Goal: Task Accomplishment & Management: Manage account settings

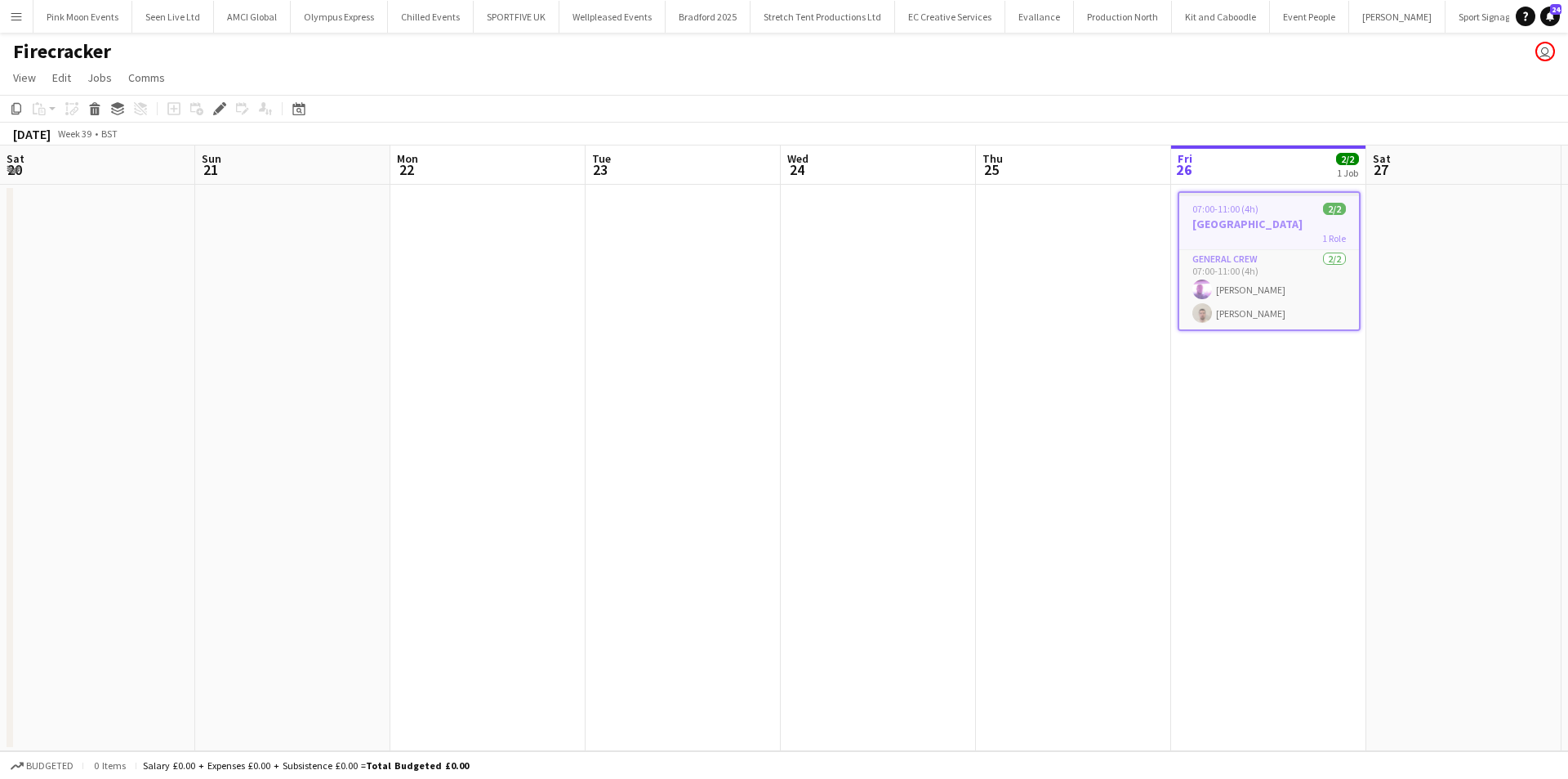
scroll to position [0, 562]
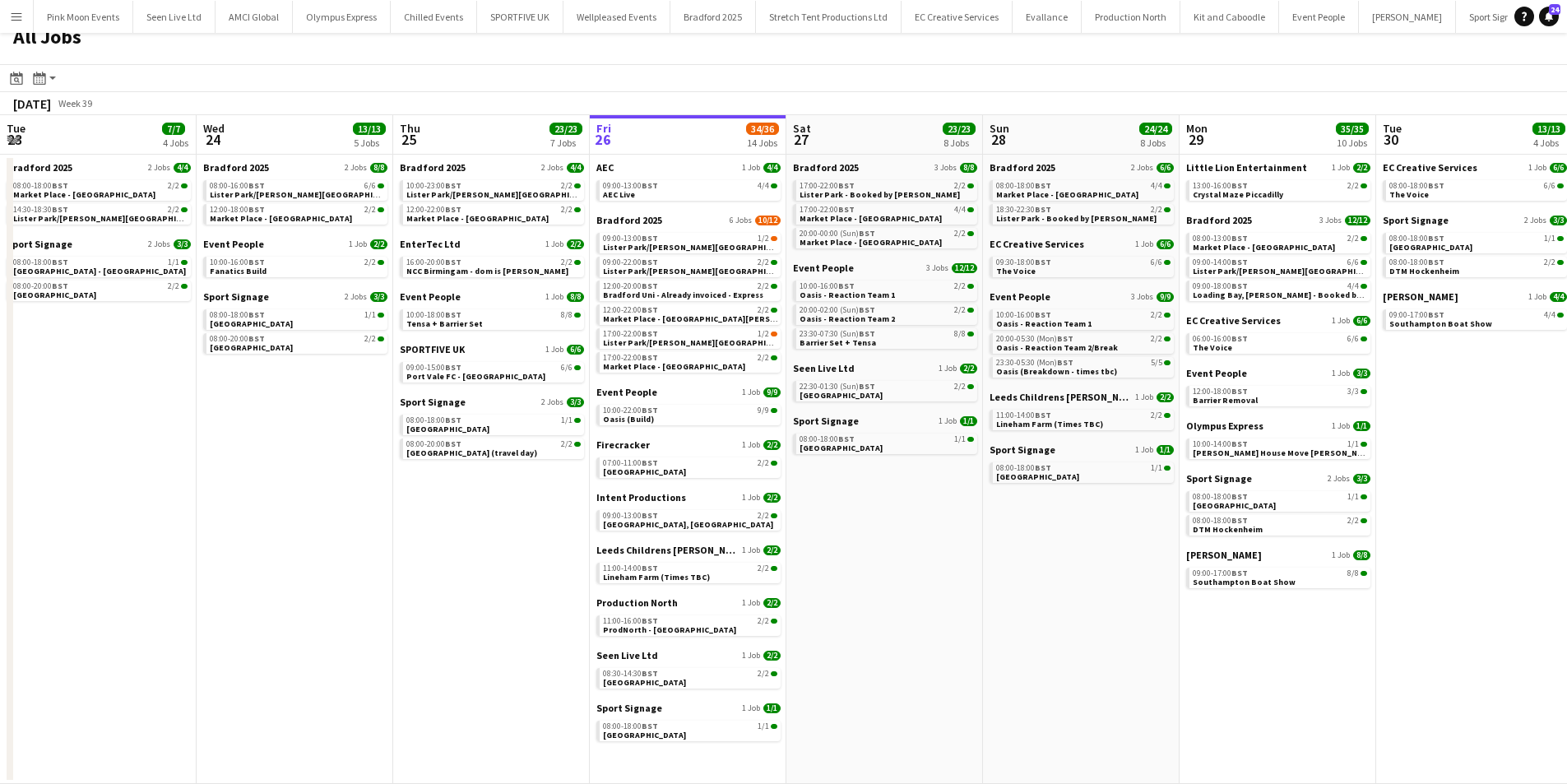
scroll to position [0, 393]
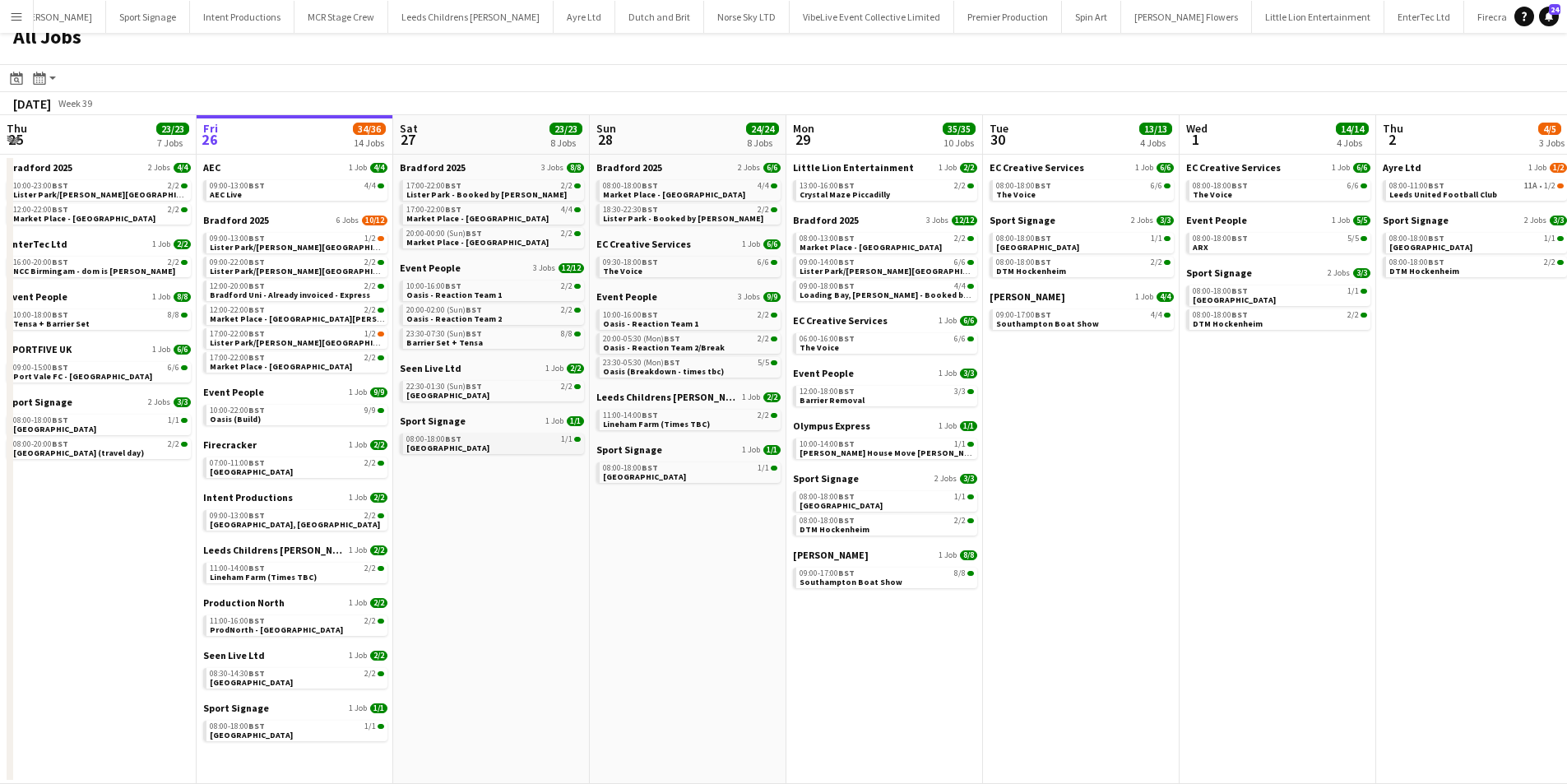
click at [467, 443] on div "08:00-18:00 BST 1/1" at bounding box center [493, 439] width 174 height 8
click at [932, 188] on div "13:00-16:00 BST 2/2" at bounding box center [887, 186] width 174 height 8
click at [821, 197] on span "Crystal Maze Piccadilly" at bounding box center [845, 194] width 90 height 11
click at [267, 468] on link "07:00-11:00 BST 2/2 Covent Garden" at bounding box center [297, 466] width 174 height 19
click at [492, 194] on span "Lister Park - Booked by [PERSON_NAME]" at bounding box center [486, 194] width 160 height 11
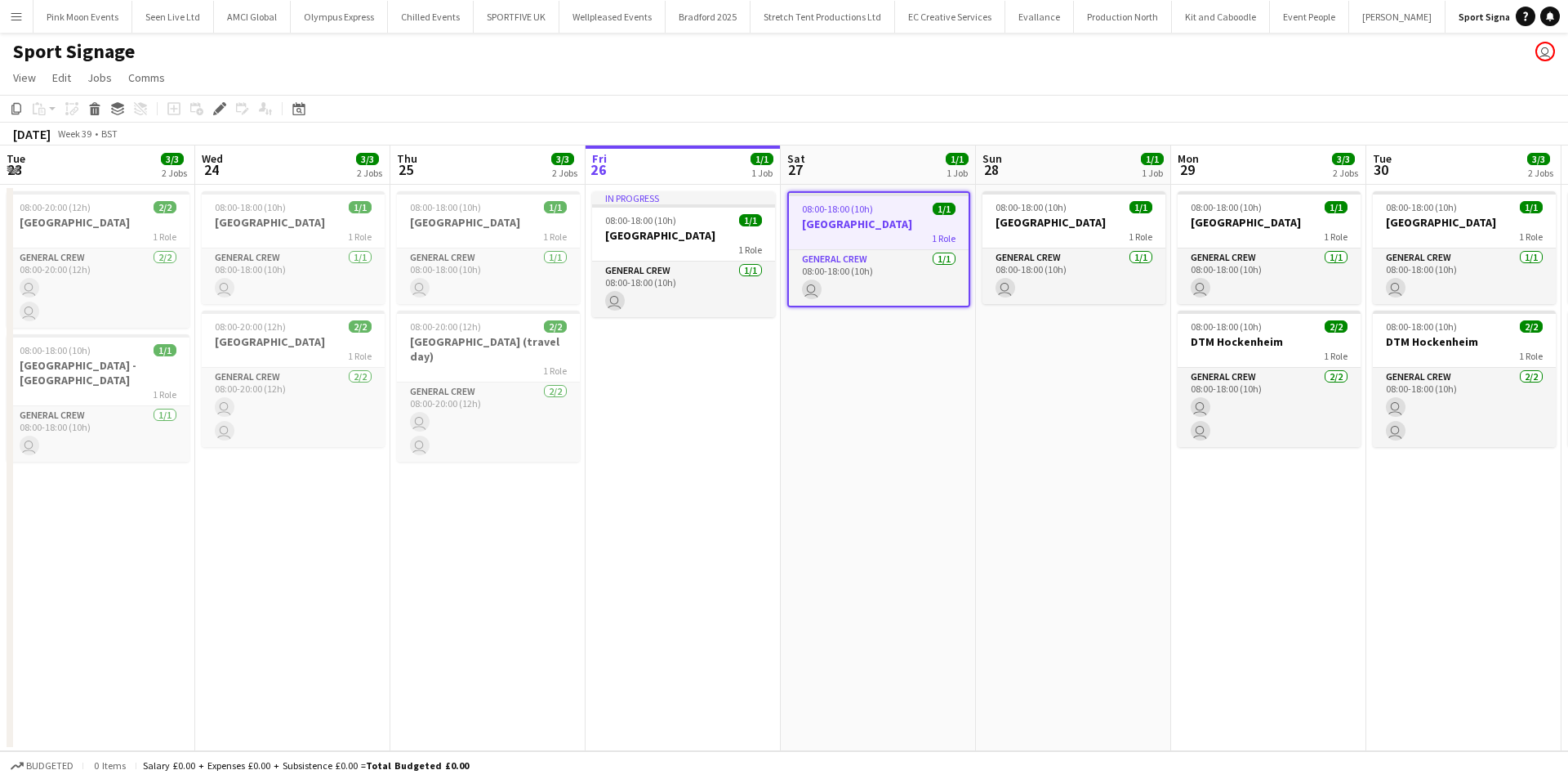
scroll to position [0, 562]
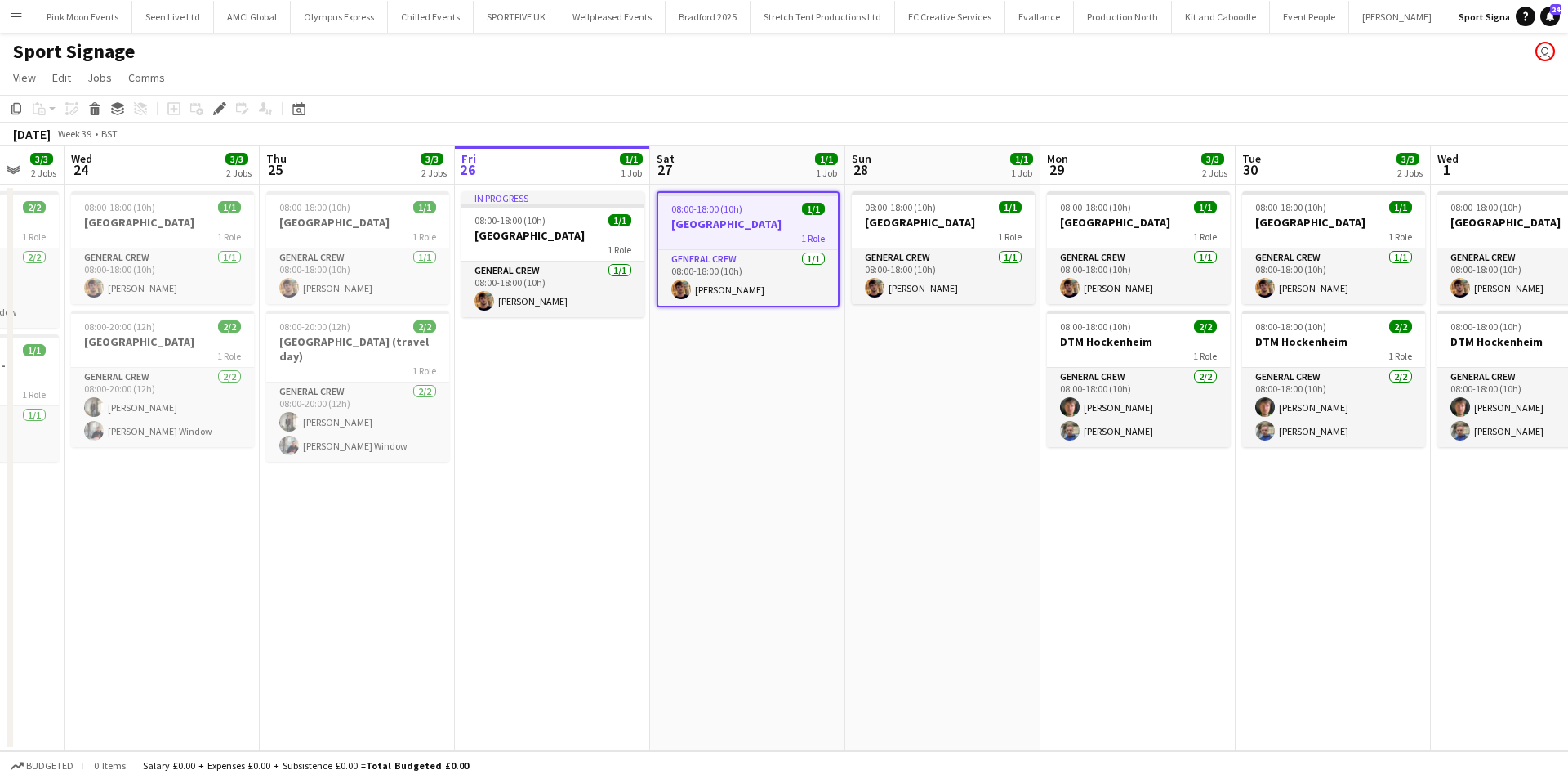
drag, startPoint x: 793, startPoint y: 549, endPoint x: 696, endPoint y: 550, distance: 97.0
click at [696, 550] on app-calendar-viewport "Sun 21 3/3 2 Jobs Mon 22 3/3 2 Jobs Tue 23 3/3 2 Jobs Wed 24 3/3 2 Jobs Thu 25 …" at bounding box center [784, 448] width 1568 height 606
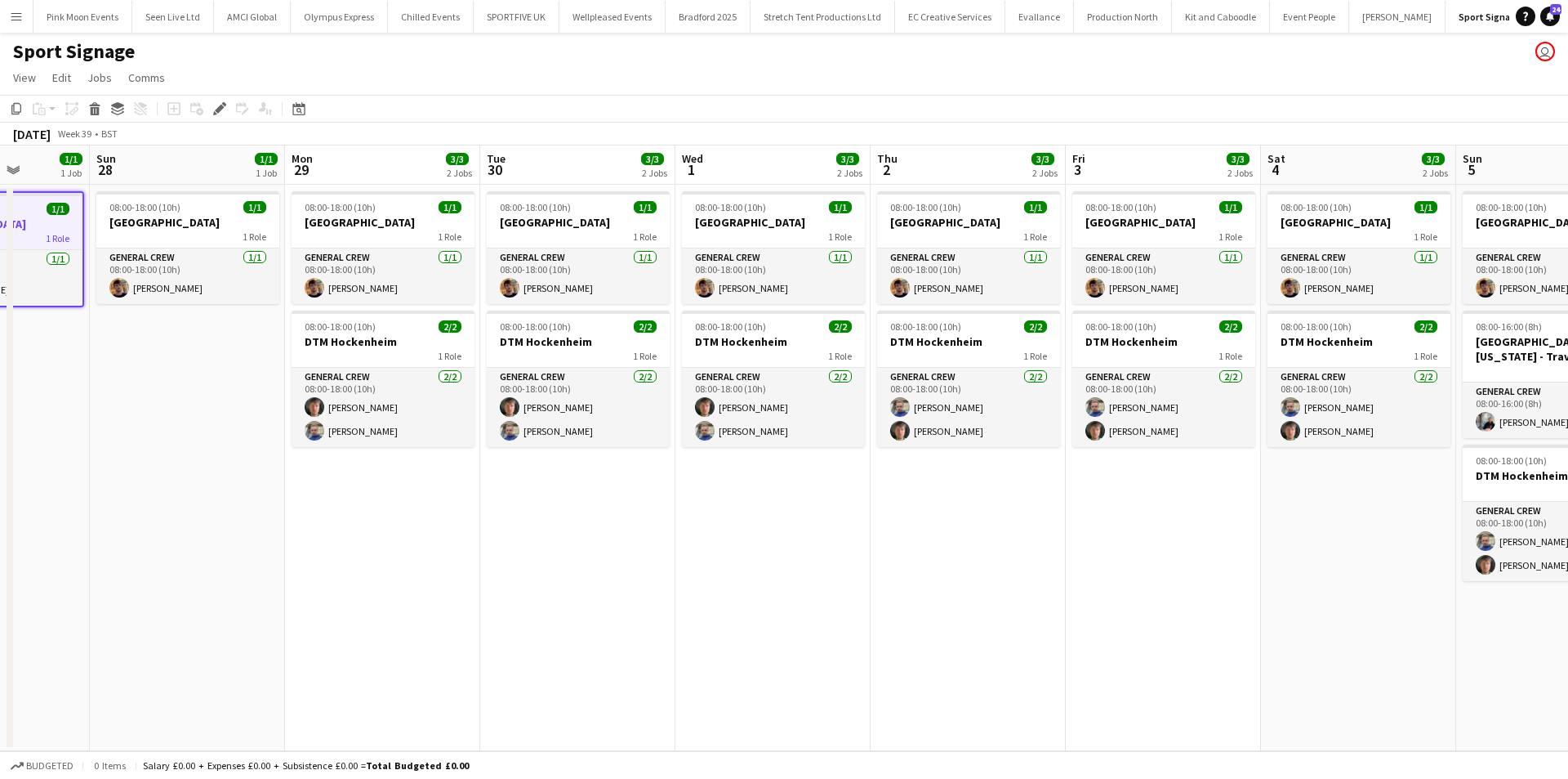
click at [409, 596] on app-calendar-viewport "Thu 25 3/3 2 Jobs Fri 26 1/1 1 Job Sat 27 1/1 1 Job Sun 28 1/1 1 Job Mon 29 3/3…" at bounding box center [784, 448] width 1568 height 606
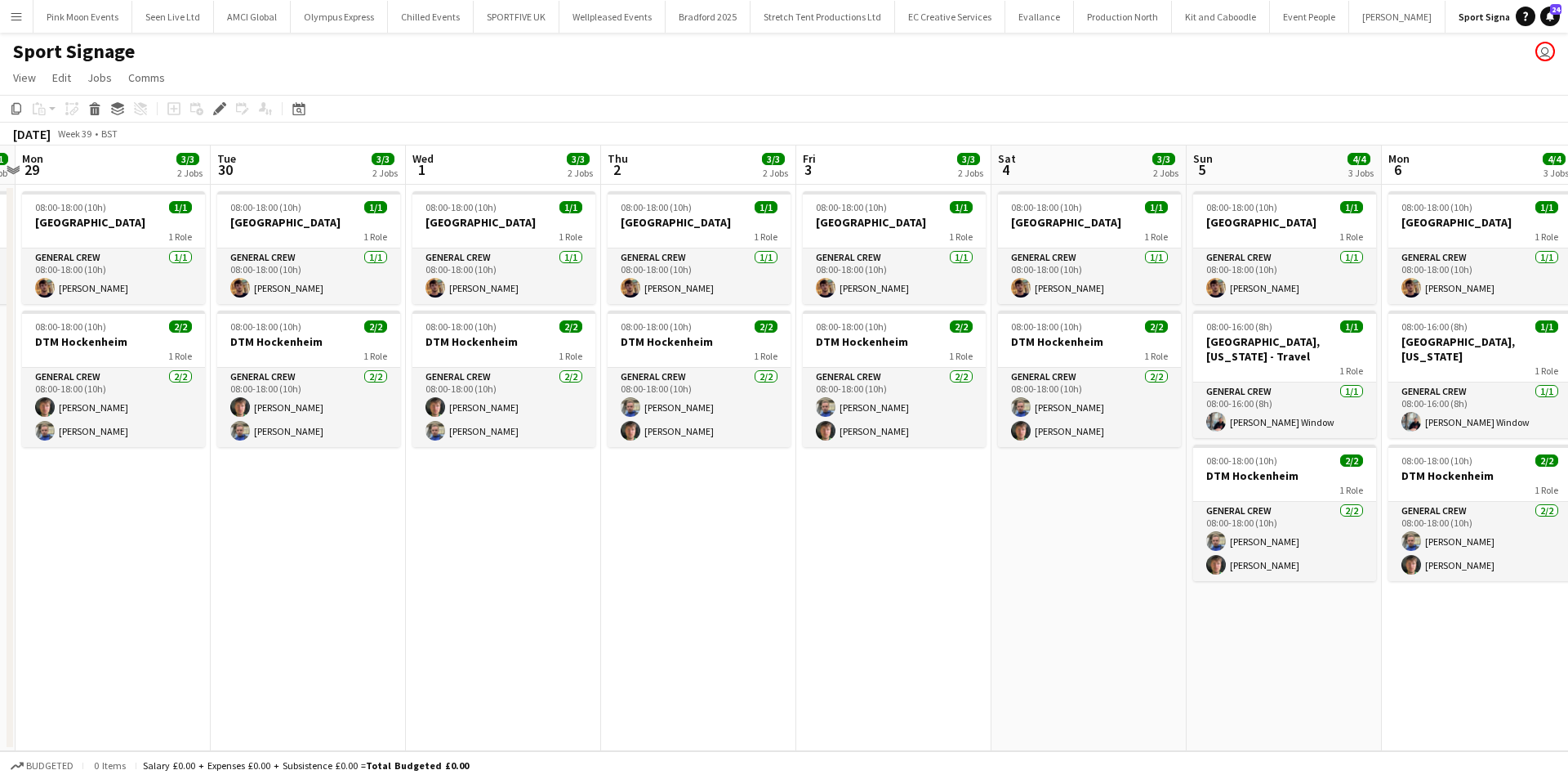
click at [443, 626] on app-calendar-viewport "Thu 25 3/3 2 Jobs Fri 26 1/1 1 Job Sat 27 1/1 1 Job Sun 28 1/1 1 Job Mon 29 3/3…" at bounding box center [784, 448] width 1568 height 606
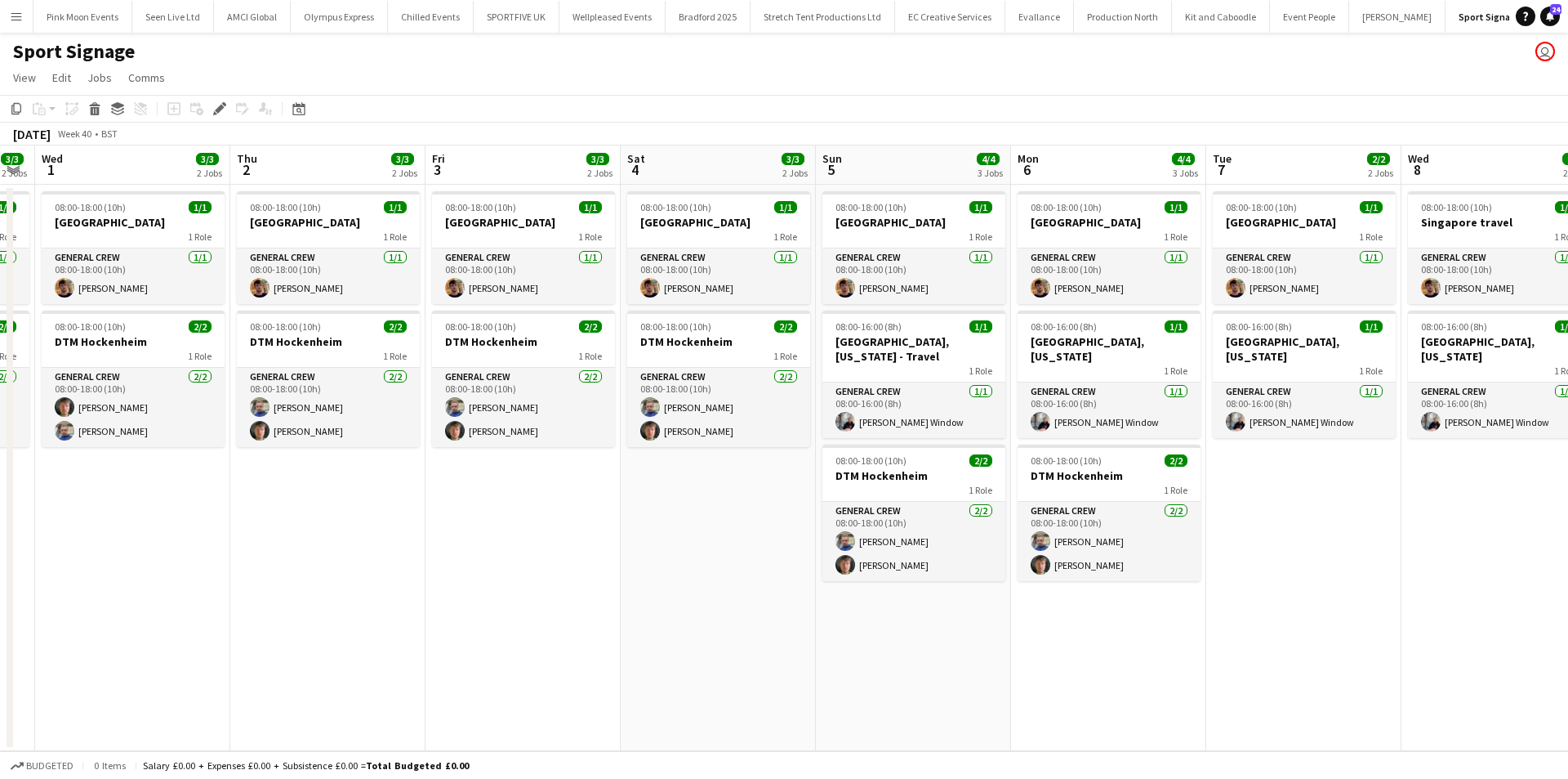
drag, startPoint x: 608, startPoint y: 633, endPoint x: 313, endPoint y: 652, distance: 295.6
click at [310, 655] on app-calendar-viewport "Sun 28 1/1 1 Job Mon 29 3/3 2 Jobs Tue 30 3/3 2 Jobs Wed 1 3/3 2 Jobs Thu 2 3/3…" at bounding box center [784, 448] width 1568 height 606
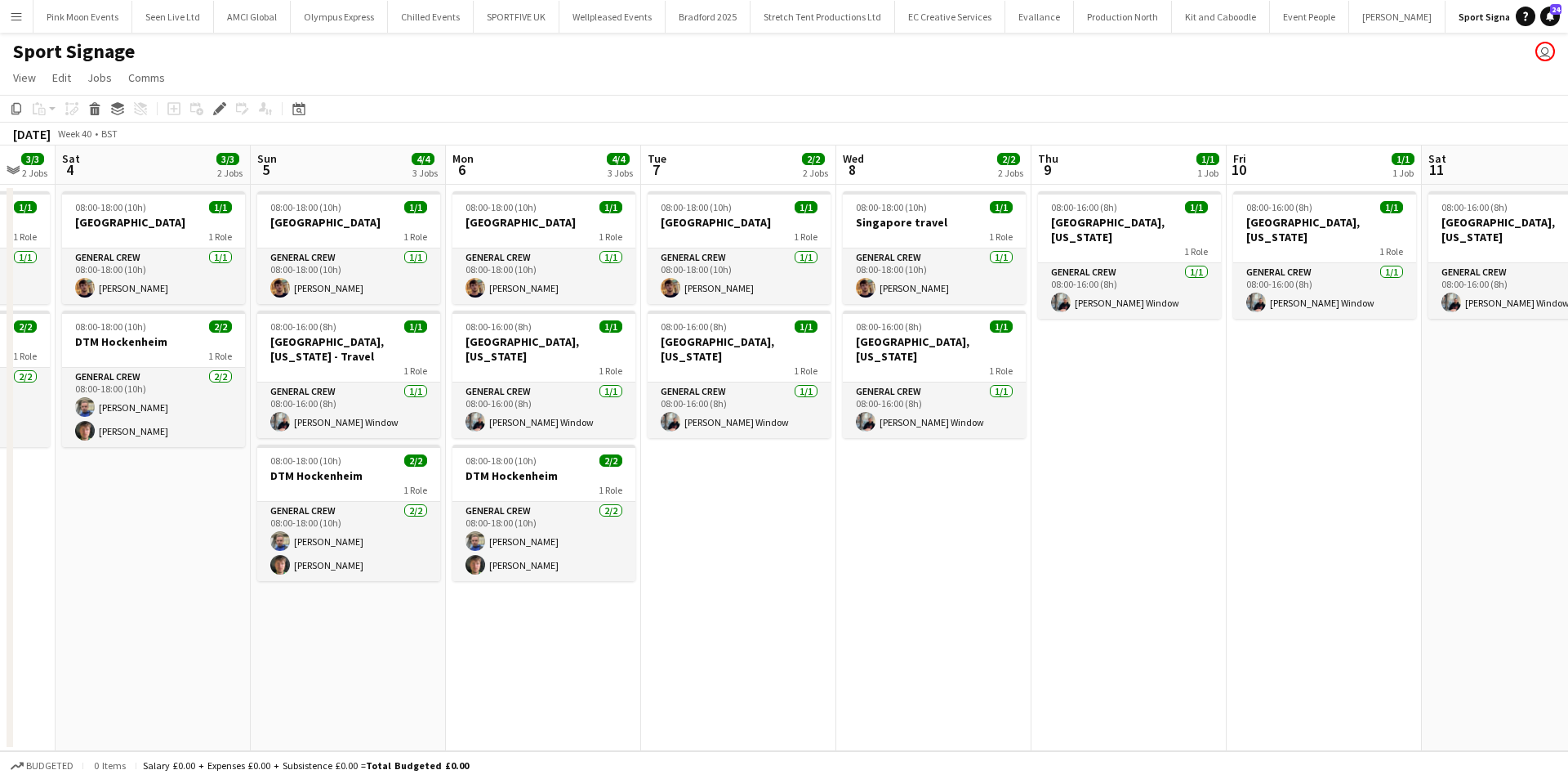
drag, startPoint x: 956, startPoint y: 646, endPoint x: 454, endPoint y: 648, distance: 502.0
click at [454, 648] on app-calendar-viewport "Tue 30 3/3 2 Jobs Wed 1 3/3 2 Jobs Thu 2 3/3 2 Jobs Fri 3 3/3 2 Jobs Sat 4 3/3 …" at bounding box center [784, 448] width 1568 height 606
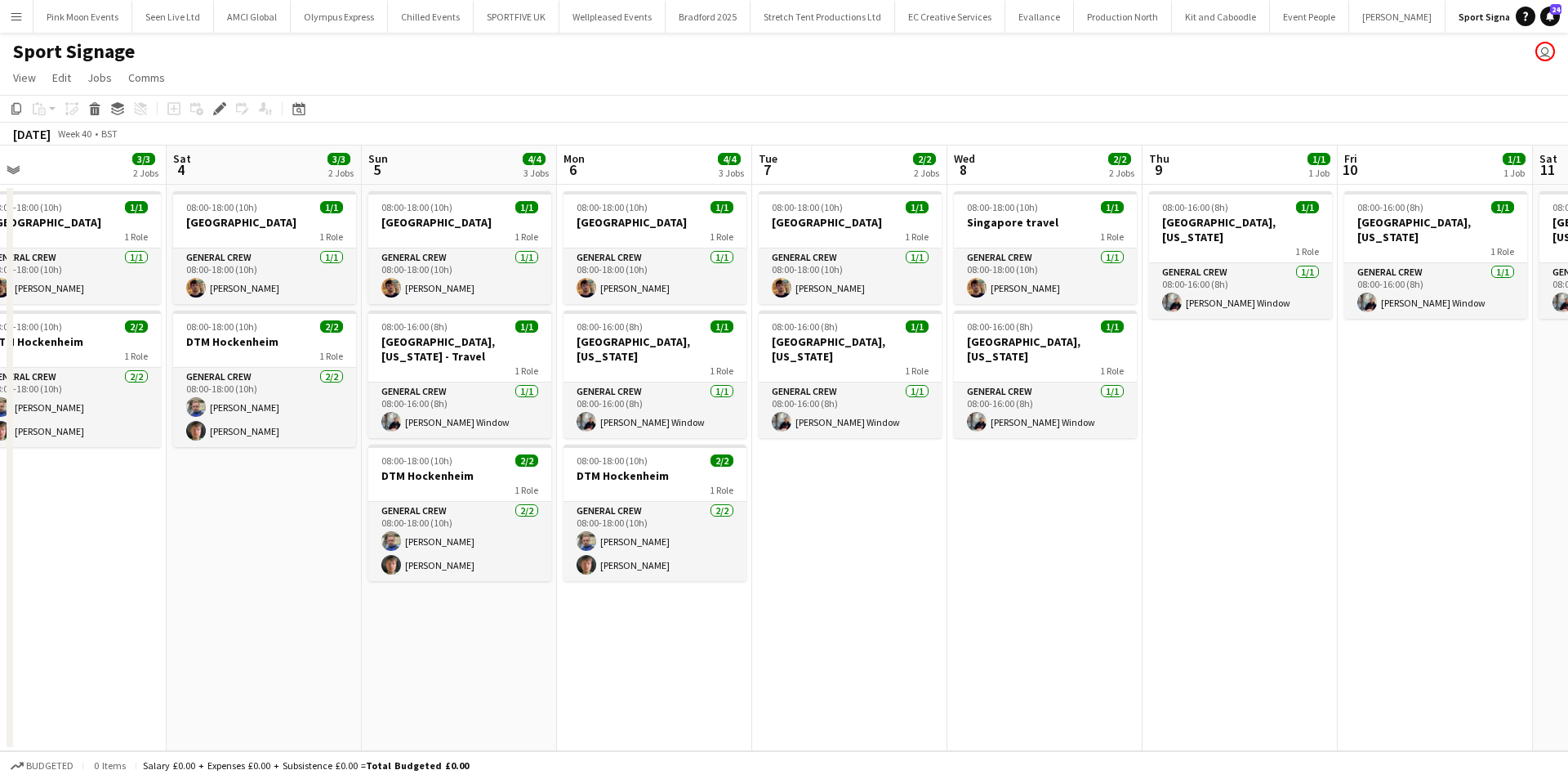
drag, startPoint x: 943, startPoint y: 650, endPoint x: 941, endPoint y: 633, distance: 17.1
click at [690, 657] on app-calendar-viewport "Tue 30 3/3 2 Jobs Wed 1 3/3 2 Jobs Thu 2 3/3 2 Jobs Fri 3 3/3 2 Jobs Sat 4 3/3 …" at bounding box center [784, 448] width 1568 height 606
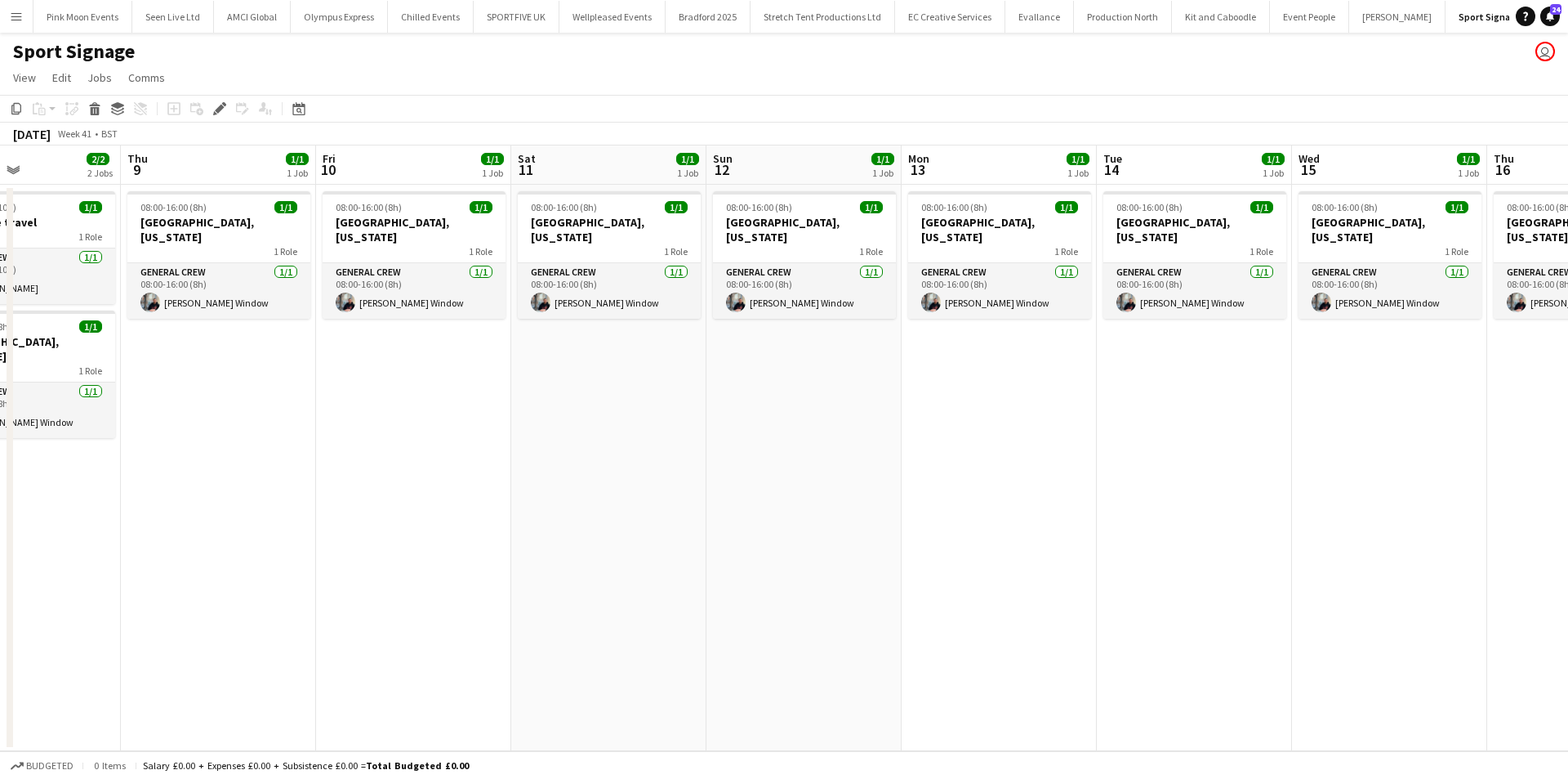
drag, startPoint x: 863, startPoint y: 629, endPoint x: 571, endPoint y: 629, distance: 292.0
click at [571, 629] on app-calendar-viewport "Mon 6 4/4 3 Jobs Tue 7 2/2 2 Jobs Wed 8 2/2 2 Jobs Thu 9 1/1 1 Job Fri 10 1/1 1…" at bounding box center [784, 448] width 1568 height 606
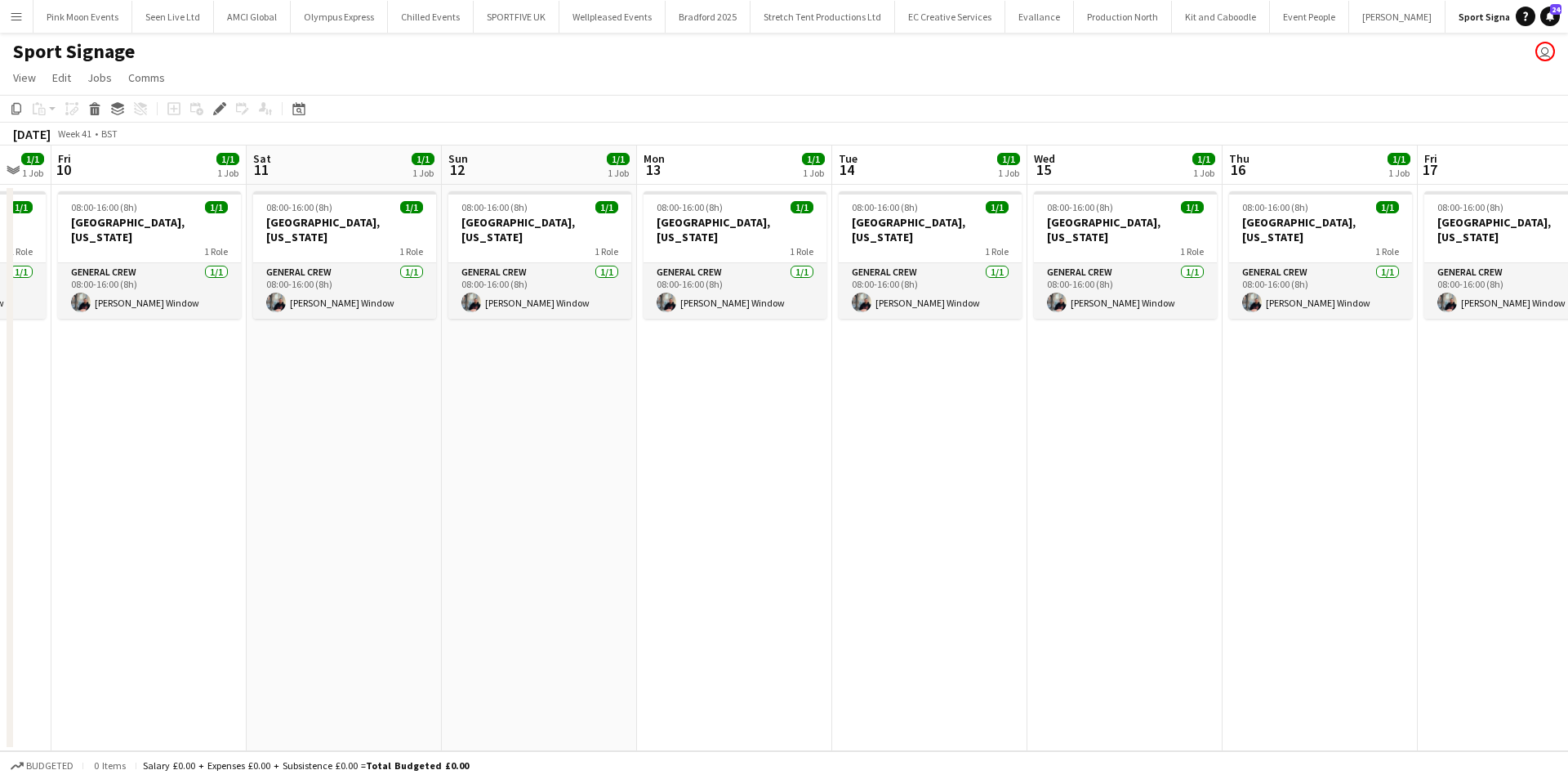
drag, startPoint x: 945, startPoint y: 620, endPoint x: 418, endPoint y: 625, distance: 527.0
click at [417, 625] on app-calendar-viewport "Mon 6 4/4 3 Jobs Tue 7 2/2 2 Jobs Wed 8 2/2 2 Jobs Thu 9 1/1 1 Job Fri 10 1/1 1…" at bounding box center [784, 448] width 1568 height 606
click at [205, 606] on app-calendar-viewport "Wed 8 2/2 2 Jobs Thu 9 1/1 1 Job Fri 10 1/1 1 Job Sat 11 1/1 1 Job Sun 12 1/1 1…" at bounding box center [784, 448] width 1568 height 606
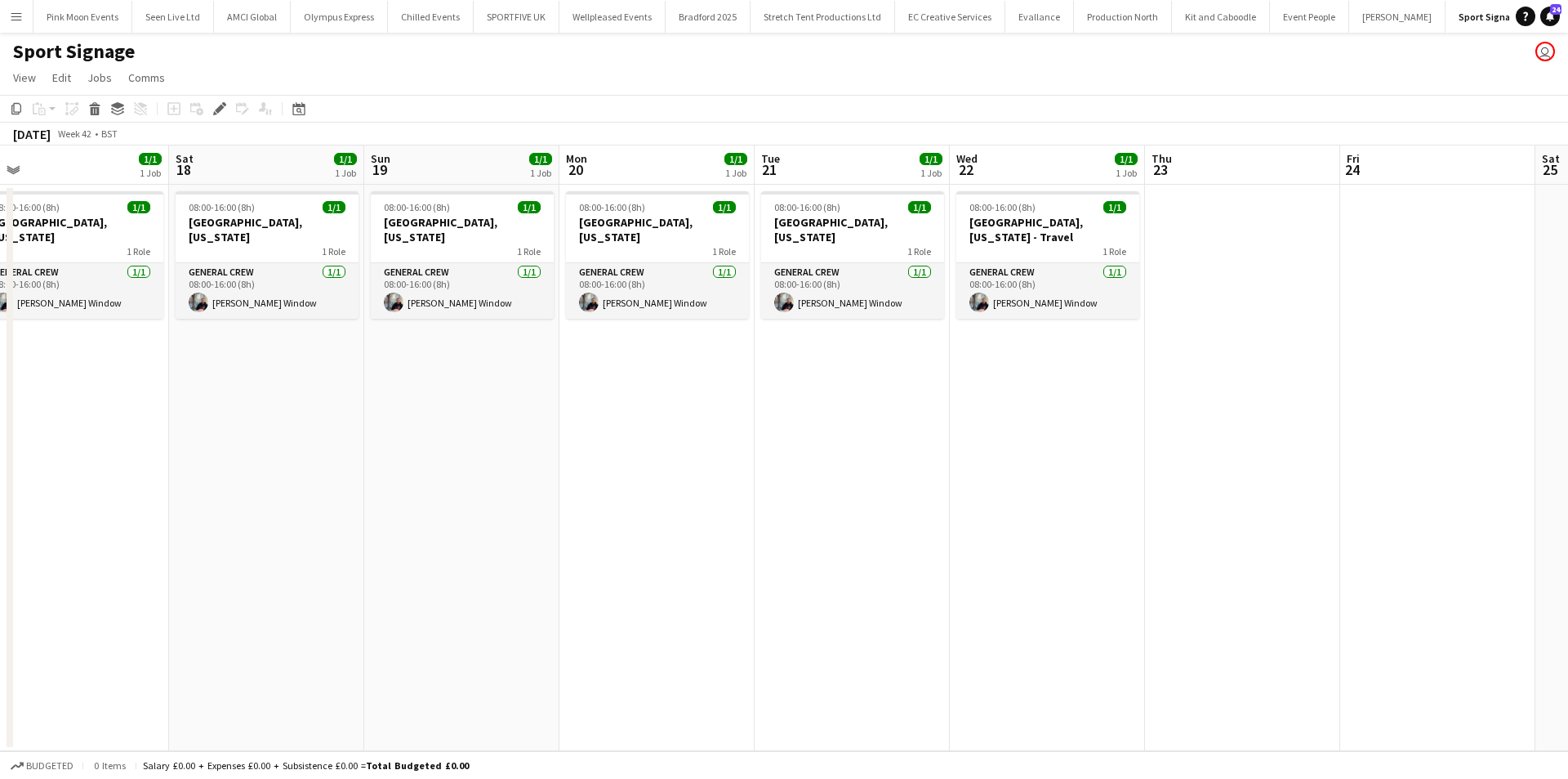
drag, startPoint x: 502, startPoint y: 623, endPoint x: 474, endPoint y: 623, distance: 28.0
click at [474, 623] on app-calendar-viewport "Mon 13 1/1 1 Job Tue 14 1/1 1 Job Wed 15 1/1 1 Job Thu 16 1/1 1 Job Fri 17 1/1 …" at bounding box center [784, 448] width 1568 height 606
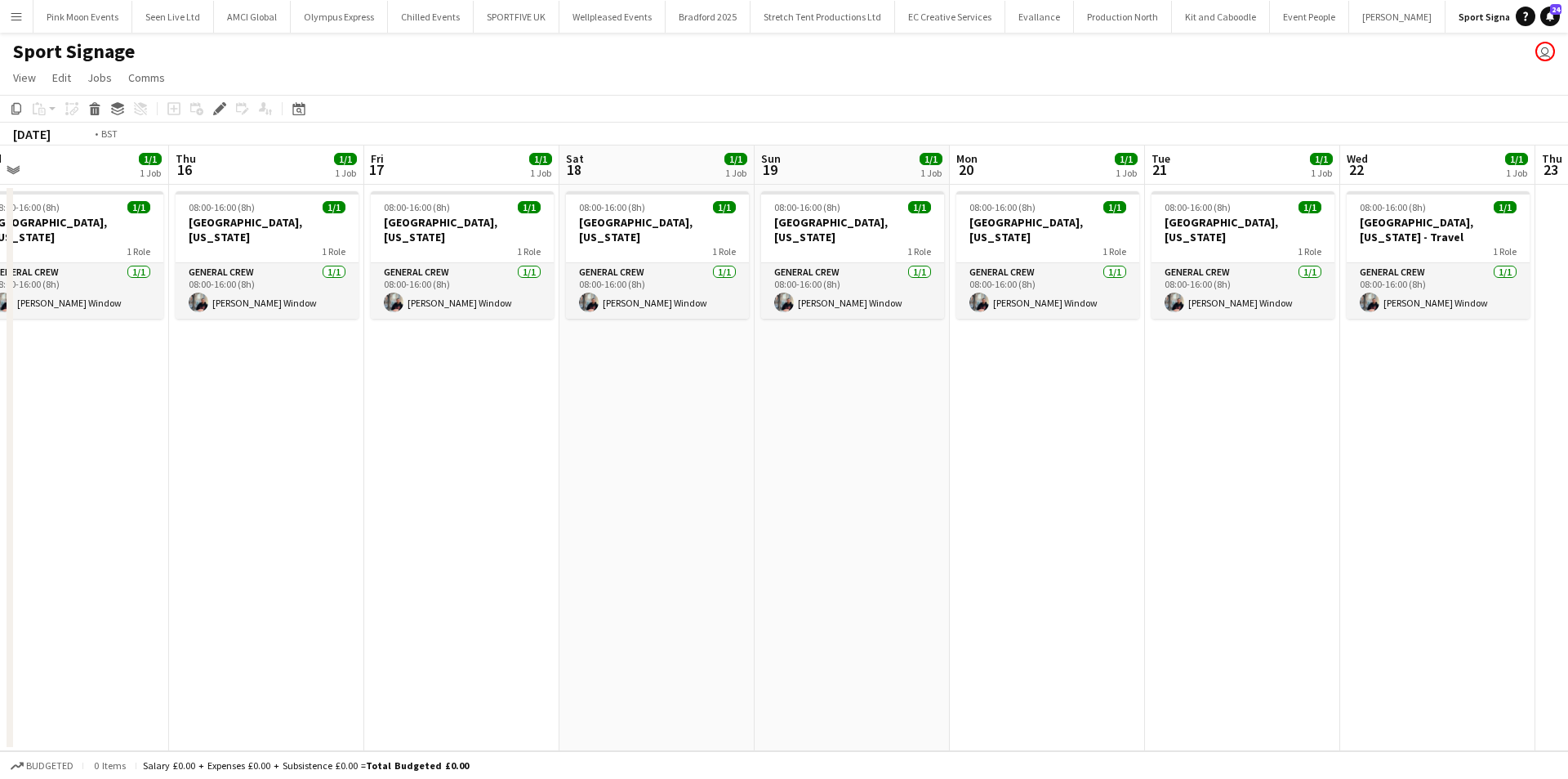
drag, startPoint x: 328, startPoint y: 608, endPoint x: 508, endPoint y: 573, distance: 183.4
click at [319, 608] on app-calendar-viewport "Mon 13 1/1 1 Job Tue 14 1/1 1 Job Wed 15 1/1 1 Job Thu 16 1/1 1 Job Fri 17 1/1 …" at bounding box center [784, 448] width 1568 height 606
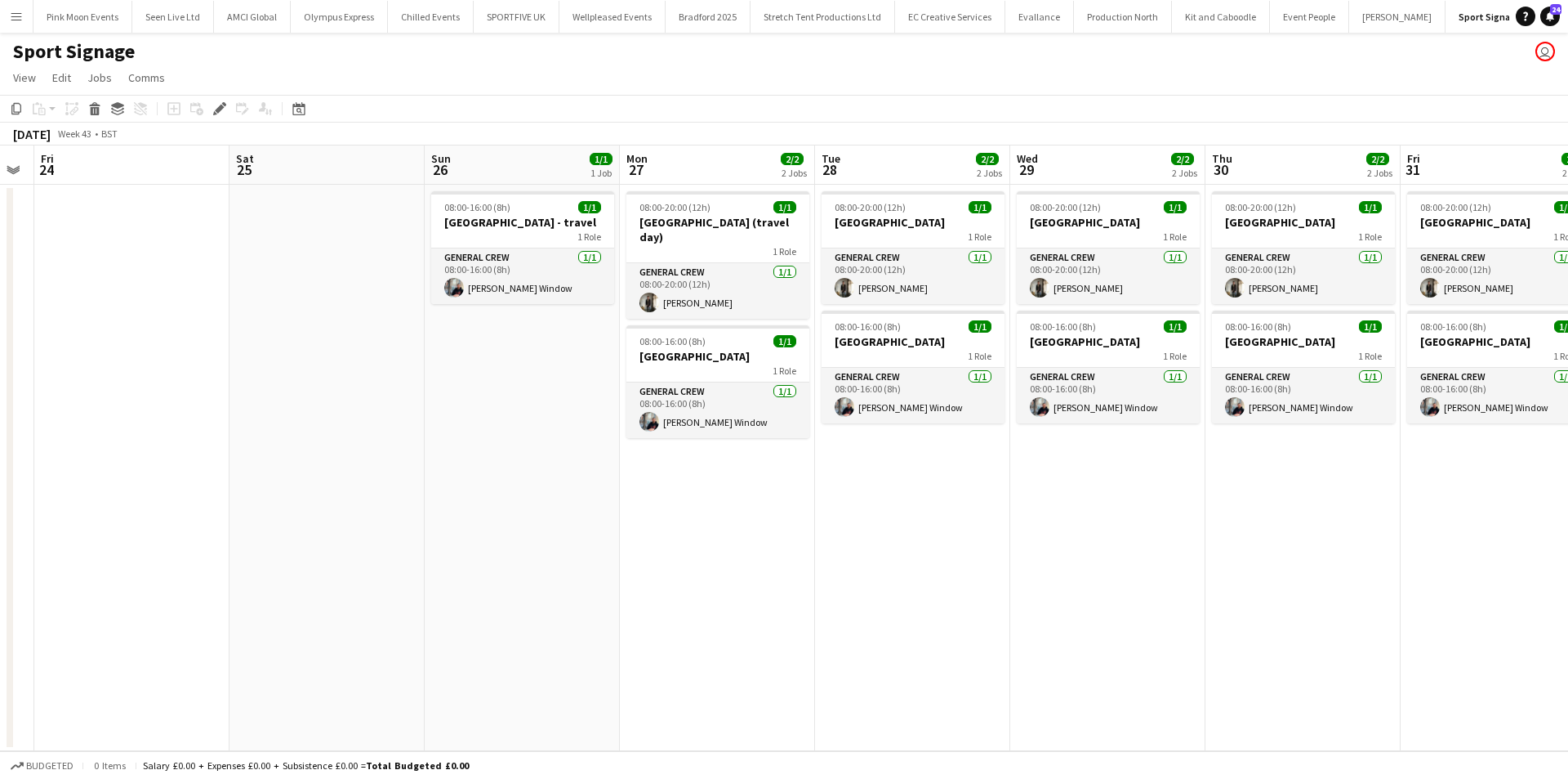
drag, startPoint x: 663, startPoint y: 577, endPoint x: 478, endPoint y: 577, distance: 185.0
click at [478, 577] on app-calendar-viewport "Tue 21 1/1 1 Job Wed 22 1/1 1 Job Thu 23 Fri 24 Sat 25 Sun 26 1/1 1 Job Mon 27 …" at bounding box center [784, 448] width 1568 height 606
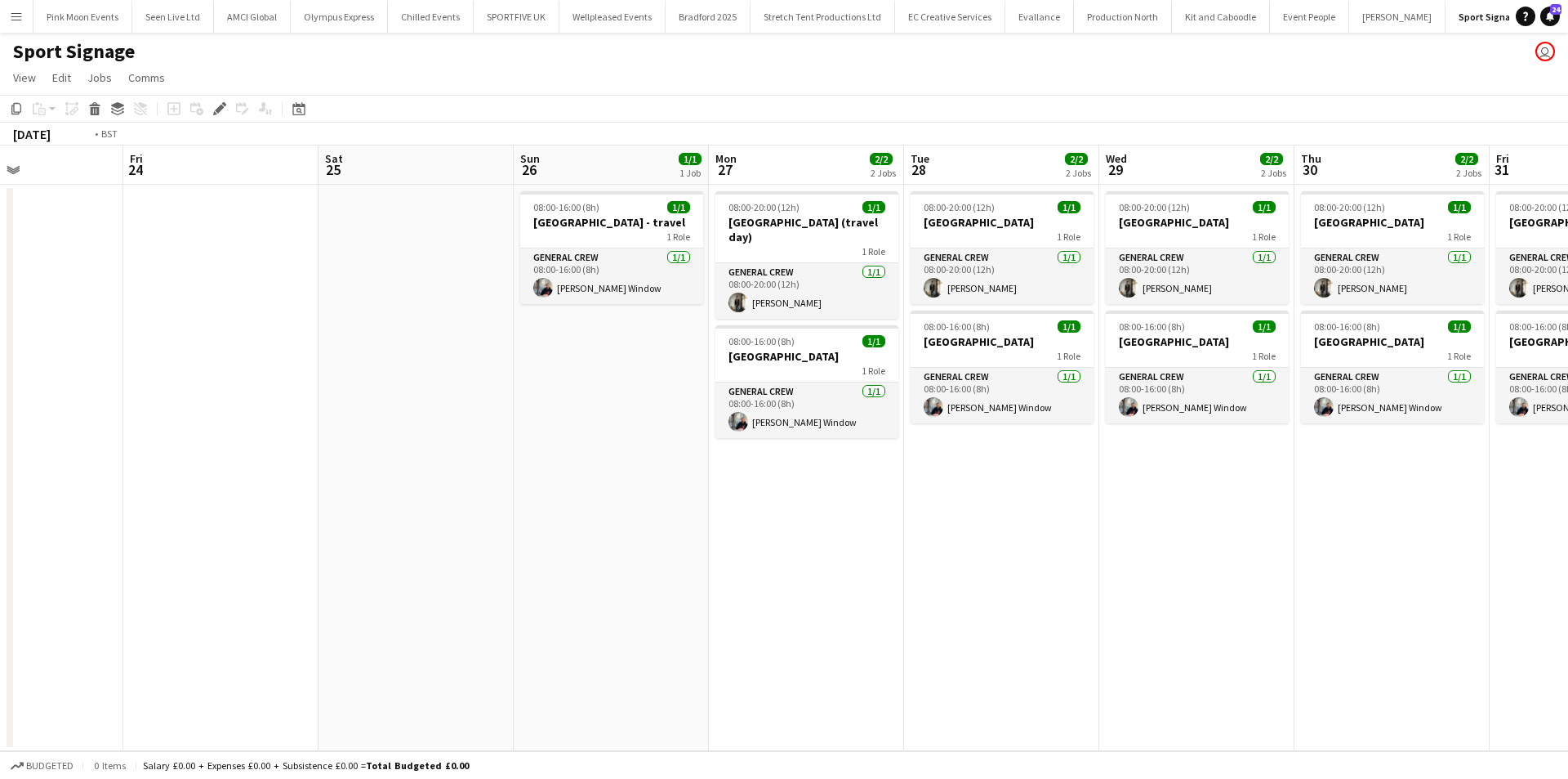
drag, startPoint x: 936, startPoint y: 583, endPoint x: 399, endPoint y: 582, distance: 537.0
click at [397, 583] on app-calendar-viewport "Tue 21 1/1 1 Job Wed 22 1/1 1 Job Thu 23 Fri 24 Sat 25 Sun 26 1/1 1 Job Mon 27 …" at bounding box center [784, 448] width 1568 height 606
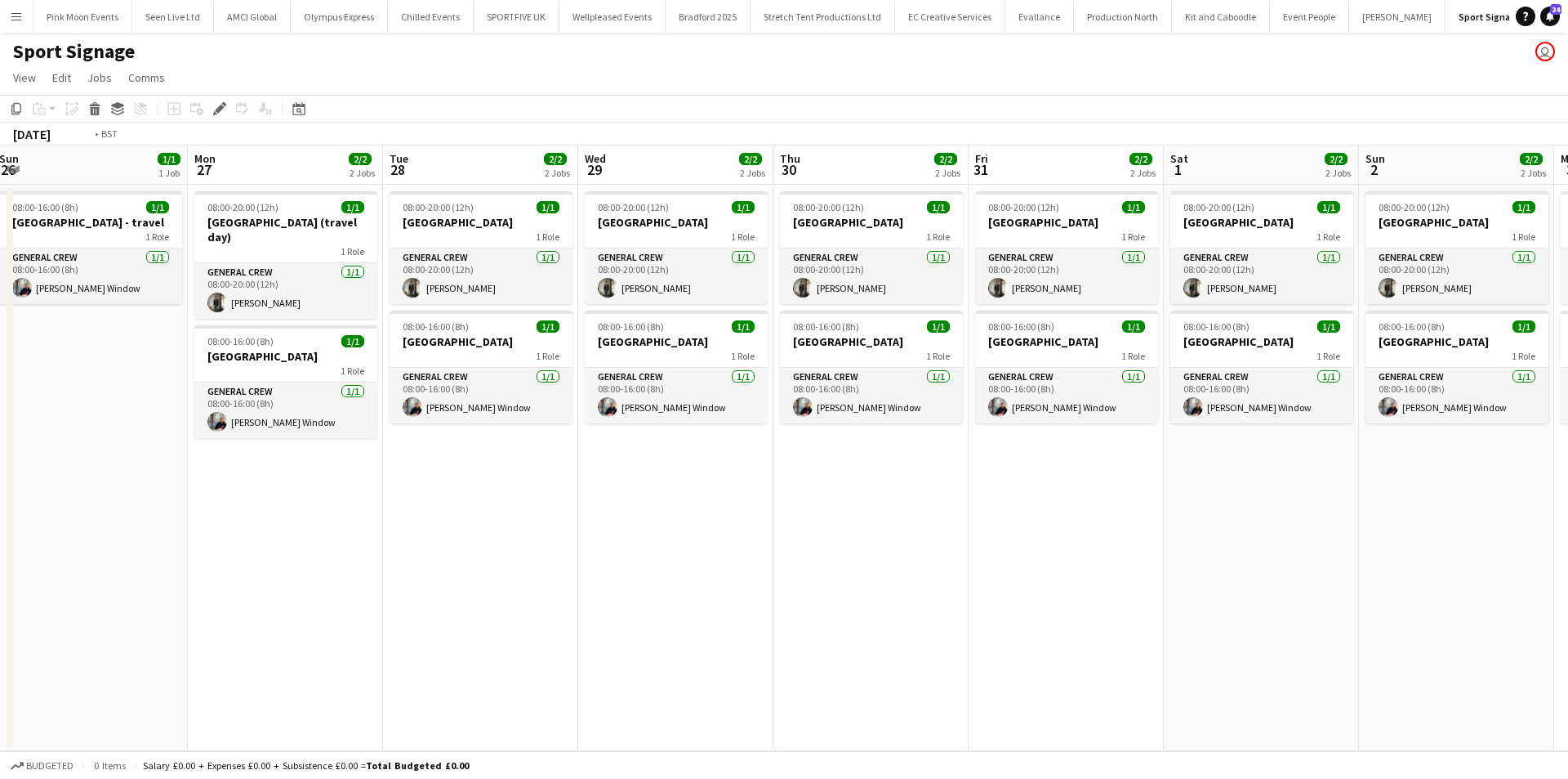
drag, startPoint x: 986, startPoint y: 567, endPoint x: 877, endPoint y: 584, distance: 110.3
click at [979, 568] on app-calendar-viewport "Fri 24 Sat 25 Sun 26 1/1 1 Job Mon 27 2/2 2 Jobs Tue 28 2/2 2 Jobs Wed 29 2/2 2…" at bounding box center [784, 448] width 1568 height 606
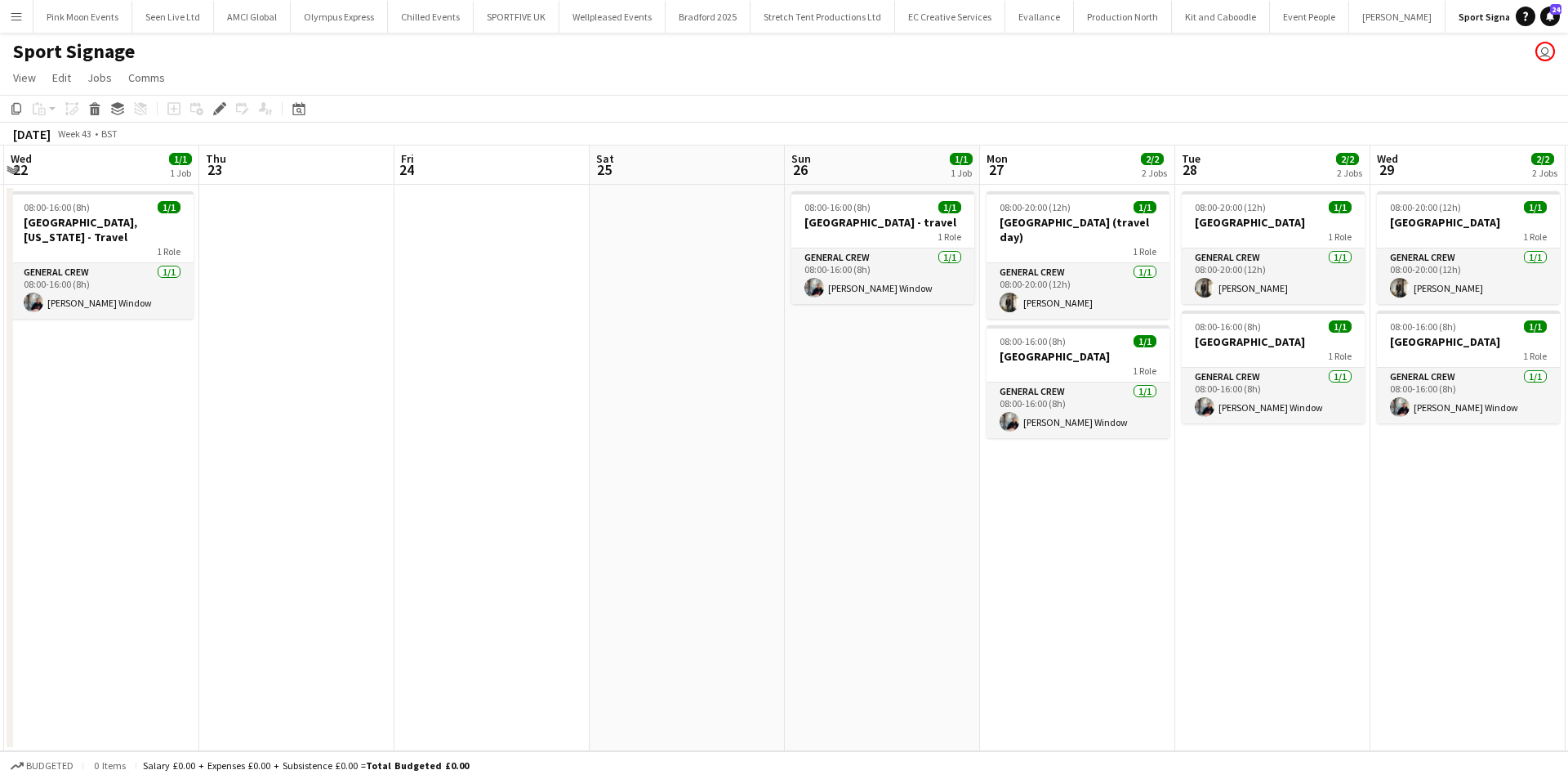
drag, startPoint x: 488, startPoint y: 582, endPoint x: 1008, endPoint y: 509, distance: 525.1
click at [1009, 509] on app-calendar-viewport "Mon 20 1/1 1 Job Tue 21 1/1 1 Job Wed 22 1/1 1 Job Thu 23 Fri 24 Sat 25 Sun 26 …" at bounding box center [784, 448] width 1568 height 606
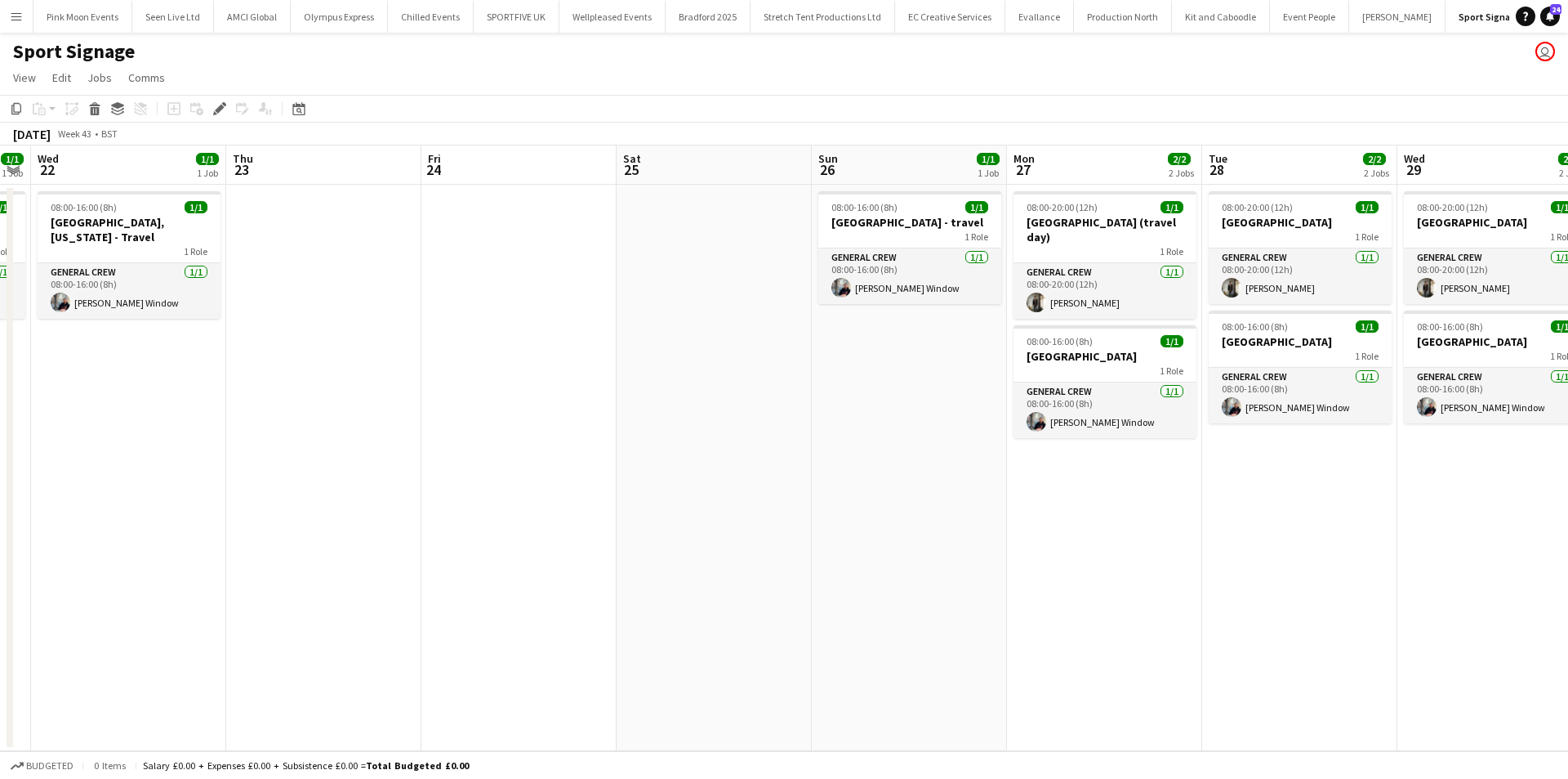
drag, startPoint x: 760, startPoint y: 545, endPoint x: 992, endPoint y: 553, distance: 232.1
click at [1124, 519] on app-calendar-viewport "Mon 20 1/1 1 Job Tue 21 1/1 1 Job Wed 22 1/1 1 Job Thu 23 Fri 24 Sat 25 Sun 26 …" at bounding box center [784, 448] width 1568 height 606
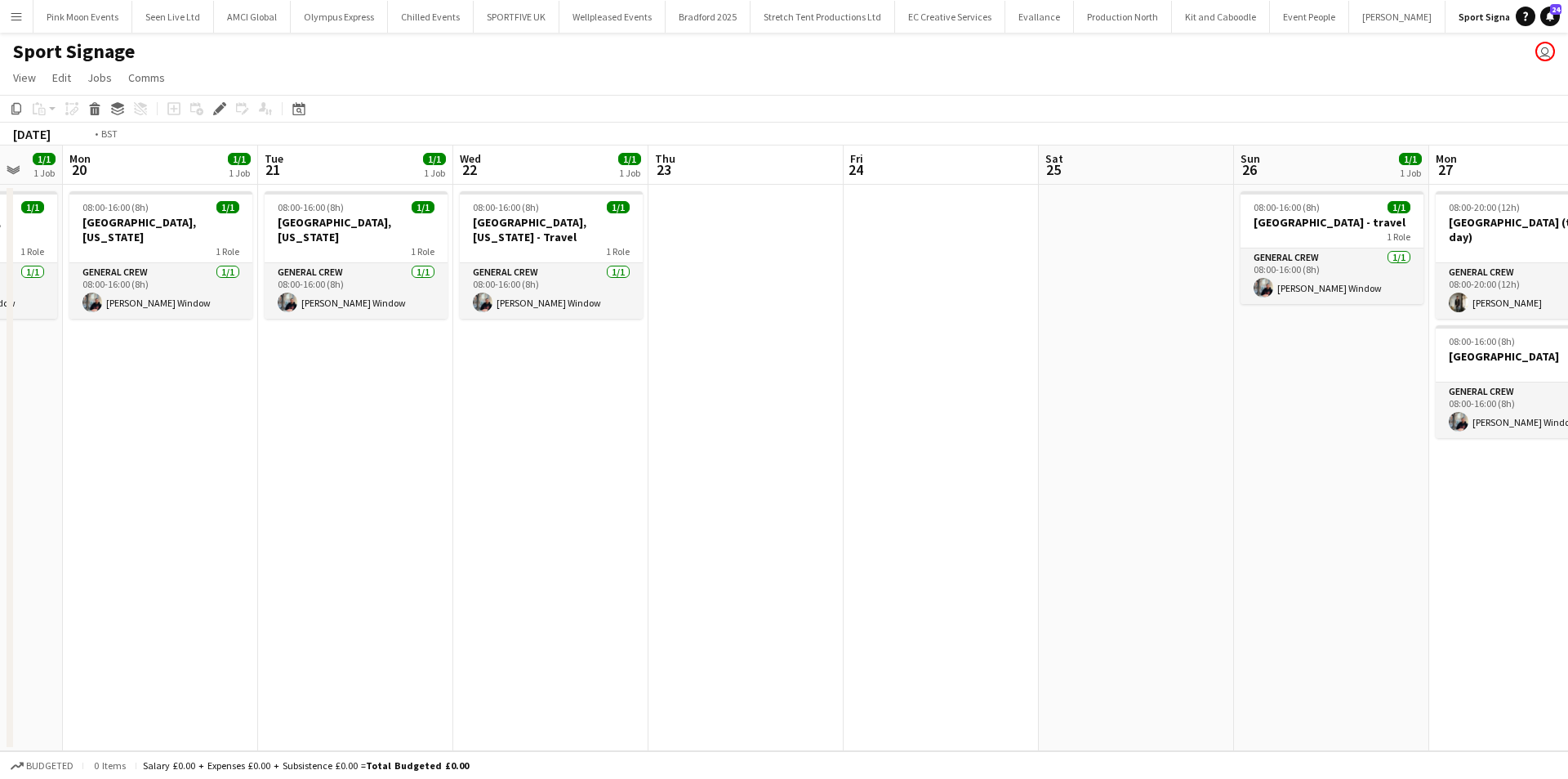
drag, startPoint x: 1161, startPoint y: 537, endPoint x: 1230, endPoint y: 542, distance: 69.2
click at [1230, 541] on app-calendar-viewport "Sat 18 1/1 1 Job Sun 19 1/1 1 Job Mon 20 1/1 1 Job Tue 21 1/1 1 Job Wed 22 1/1 …" at bounding box center [784, 448] width 1568 height 606
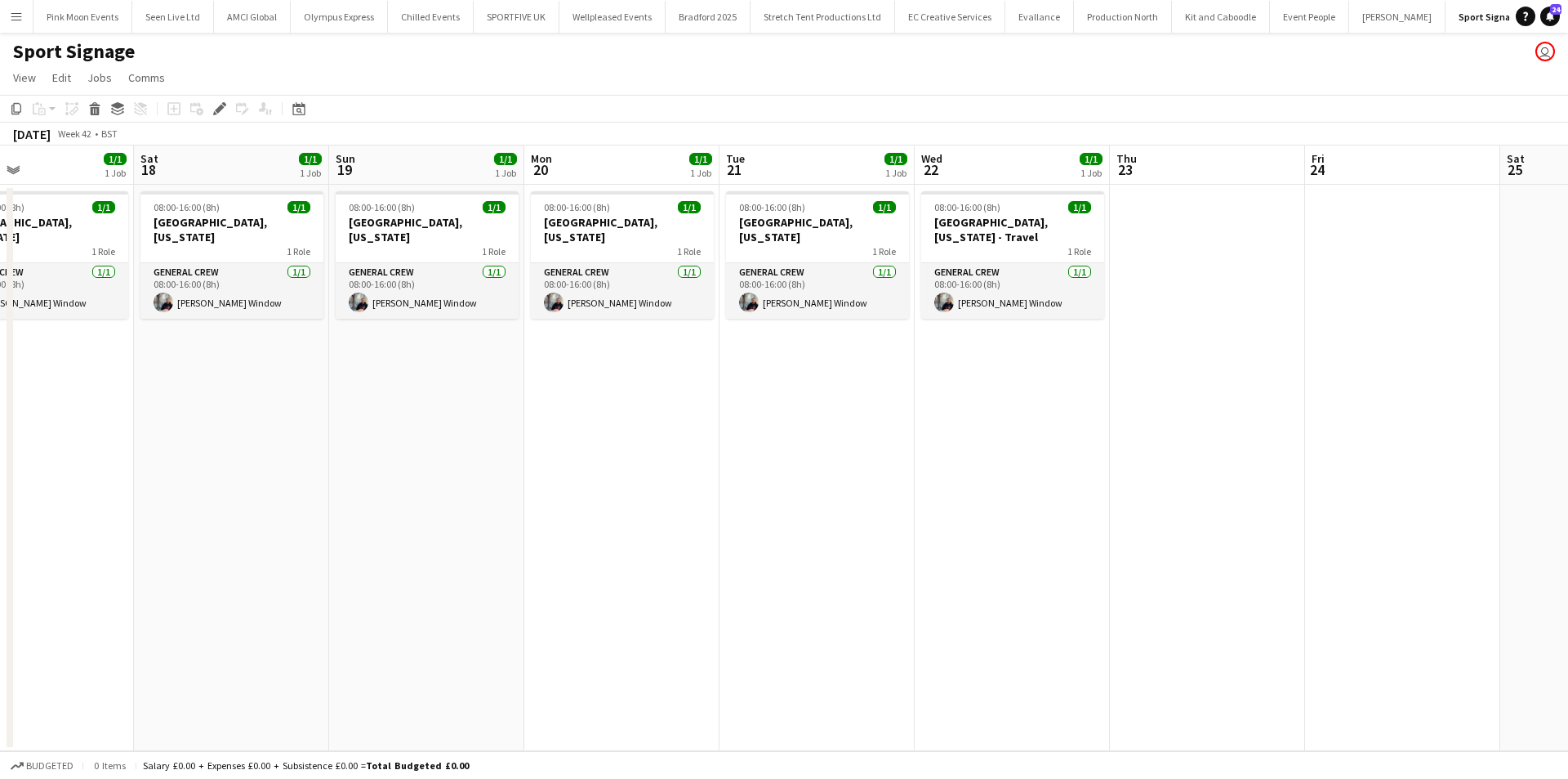
drag, startPoint x: 614, startPoint y: 544, endPoint x: 1034, endPoint y: 545, distance: 420.0
click at [1026, 538] on app-calendar-viewport "Wed 15 1/1 1 Job Thu 16 1/1 1 Job Fri 17 1/1 1 Job Sat 18 1/1 1 Job Sun 19 1/1 …" at bounding box center [784, 448] width 1568 height 606
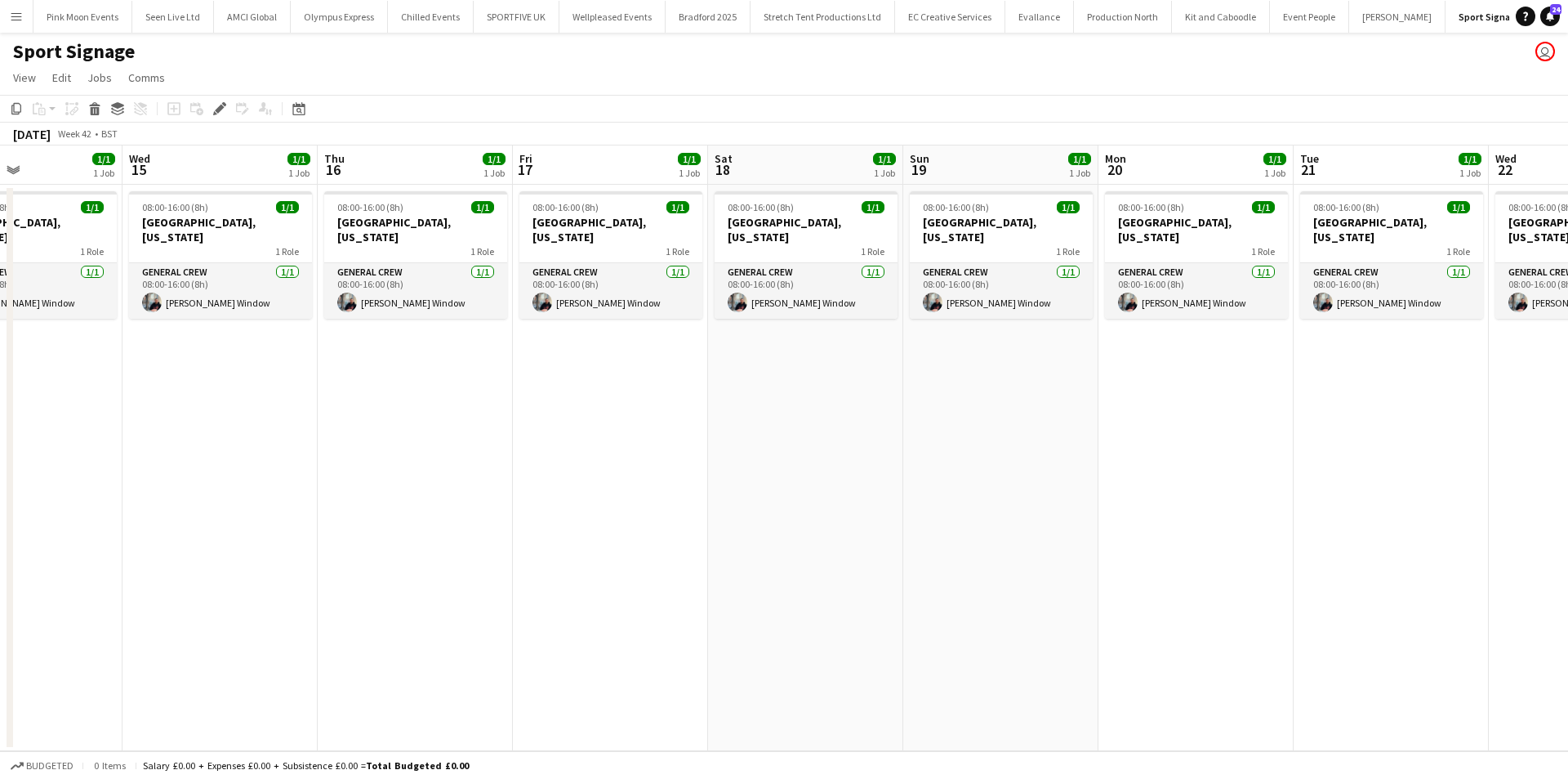
click at [983, 537] on app-calendar-viewport "Sun 12 1/1 1 Job Mon 13 1/1 1 Job Tue 14 1/1 1 Job Wed 15 1/1 1 Job Thu 16 1/1 …" at bounding box center [784, 448] width 1568 height 606
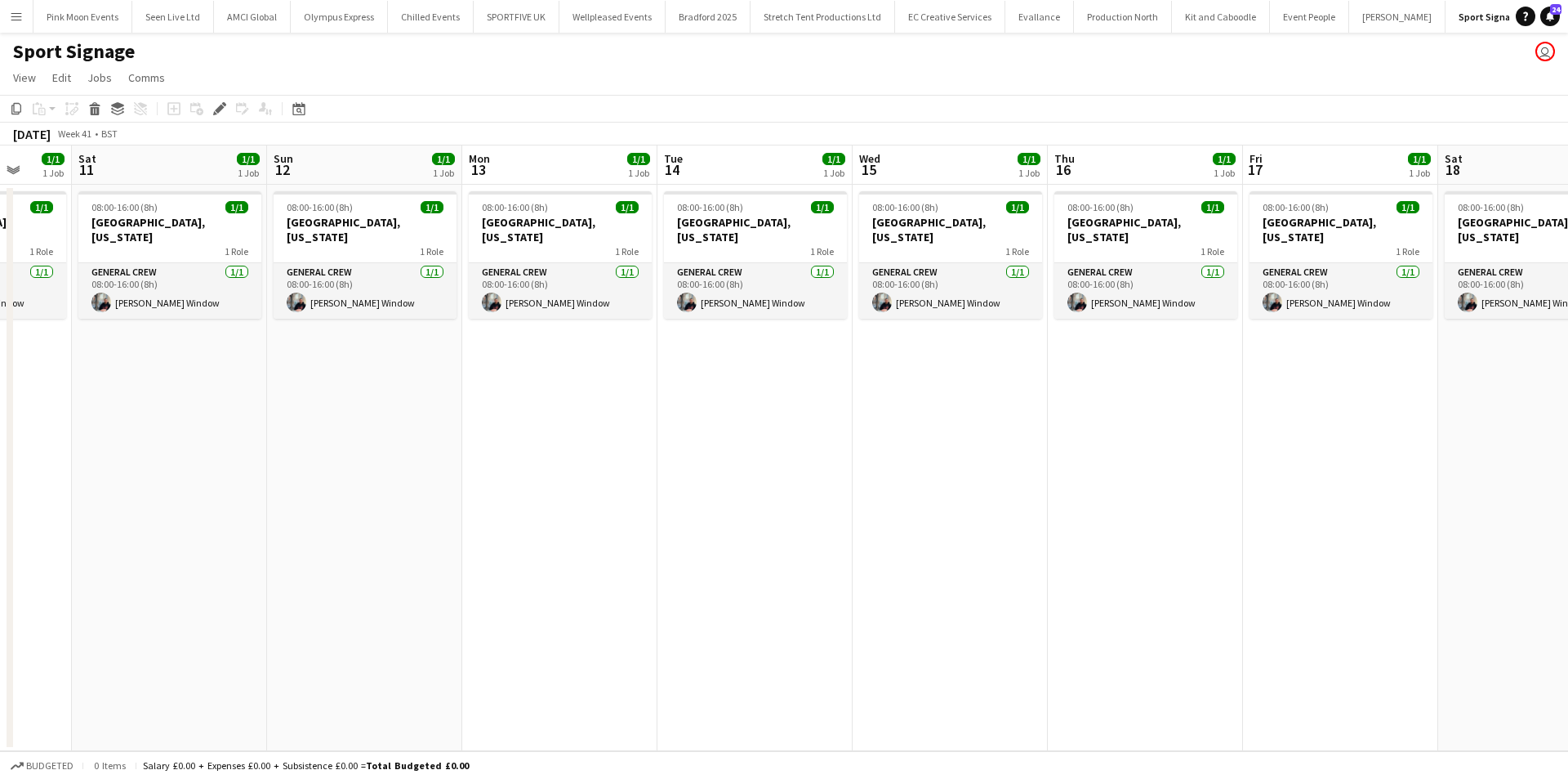
drag, startPoint x: 854, startPoint y: 546, endPoint x: 1188, endPoint y: 582, distance: 335.9
click at [1336, 547] on app-calendar-viewport "Wed 8 2/2 2 Jobs Thu 9 1/1 1 Job Fri 10 1/1 1 Job Sat 11 1/1 1 Job Sun 12 1/1 1…" at bounding box center [784, 448] width 1568 height 606
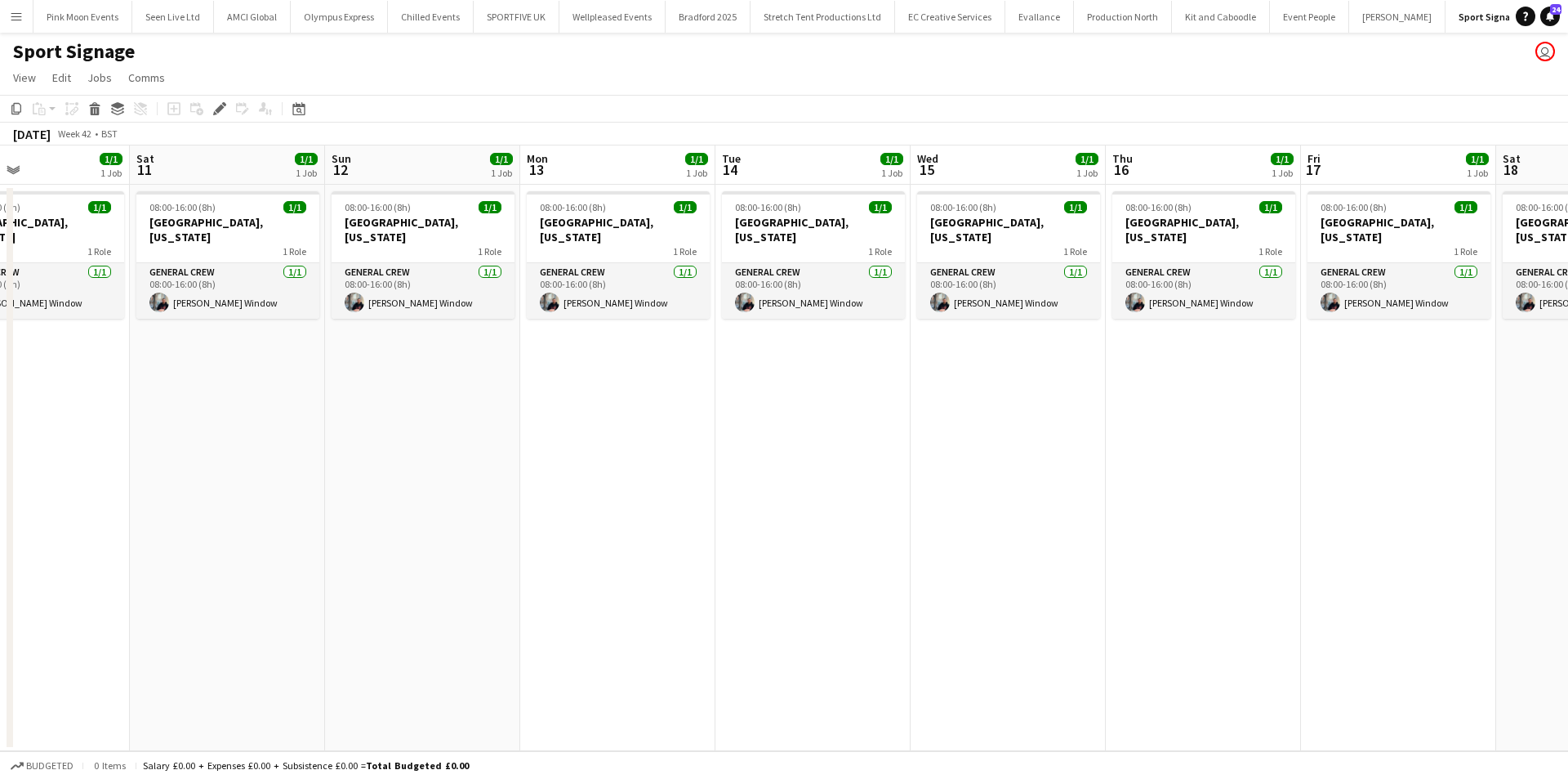
drag, startPoint x: 443, startPoint y: 564, endPoint x: 602, endPoint y: 596, distance: 162.2
click at [977, 527] on app-calendar-viewport "Wed 8 2/2 2 Jobs Thu 9 1/1 1 Job Fri 10 1/1 1 Job Sat 11 1/1 1 Job Sun 12 1/1 1…" at bounding box center [784, 448] width 1568 height 606
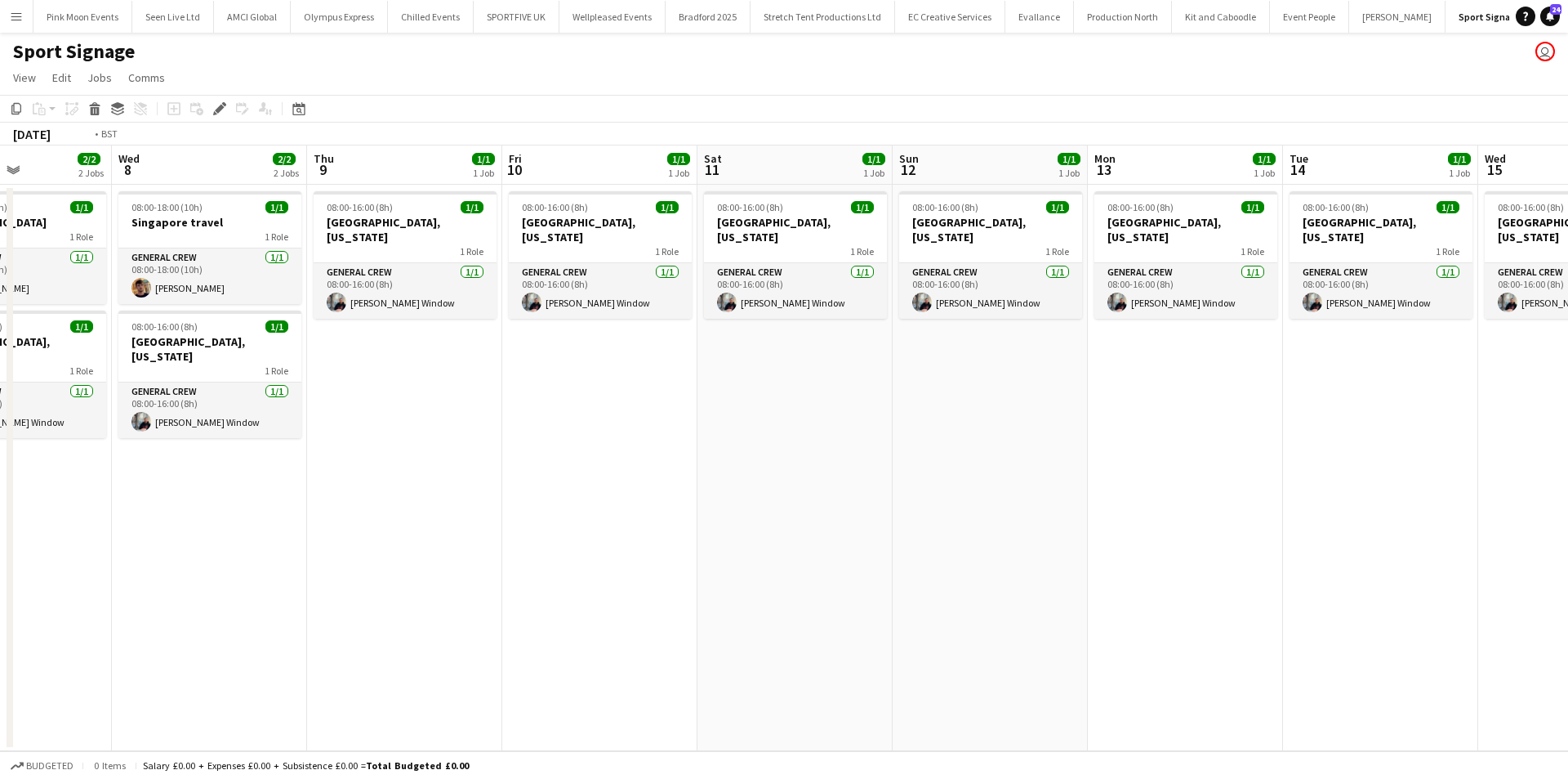
drag, startPoint x: 197, startPoint y: 599, endPoint x: 638, endPoint y: 629, distance: 442.0
click at [689, 564] on app-calendar-viewport "Sun 5 4/4 3 Jobs Mon 6 4/4 3 Jobs Tue 7 2/2 2 Jobs Wed 8 2/2 2 Jobs Thu 9 1/1 1…" at bounding box center [784, 448] width 1568 height 606
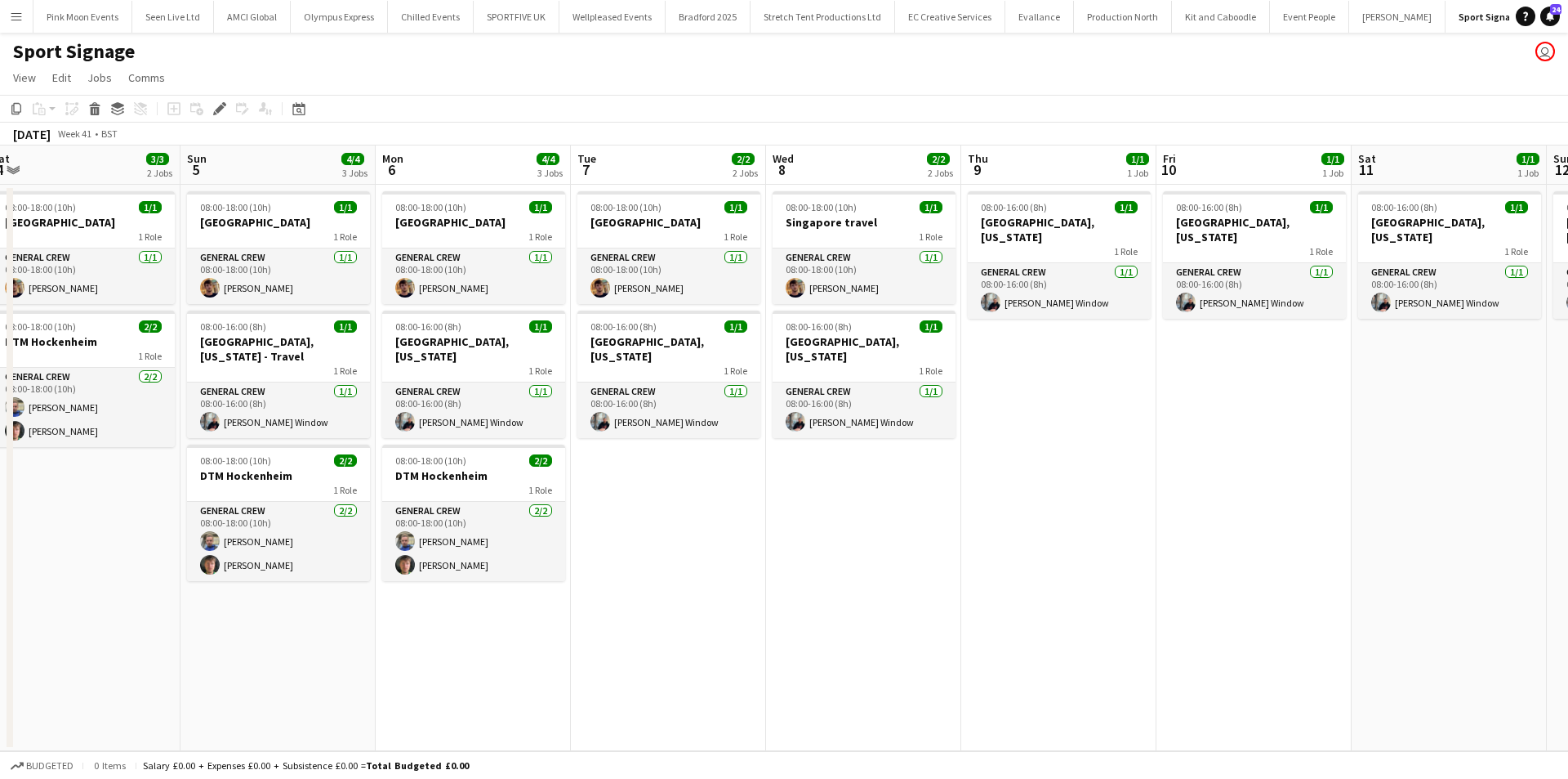
drag, startPoint x: 717, startPoint y: 613, endPoint x: 877, endPoint y: 665, distance: 168.2
click at [1015, 635] on app-calendar-viewport "Thu 2 3/3 2 Jobs Fri 3 3/3 2 Jobs Sat 4 3/3 2 Jobs Sun 5 4/4 3 Jobs Mon 6 4/4 3…" at bounding box center [784, 448] width 1568 height 606
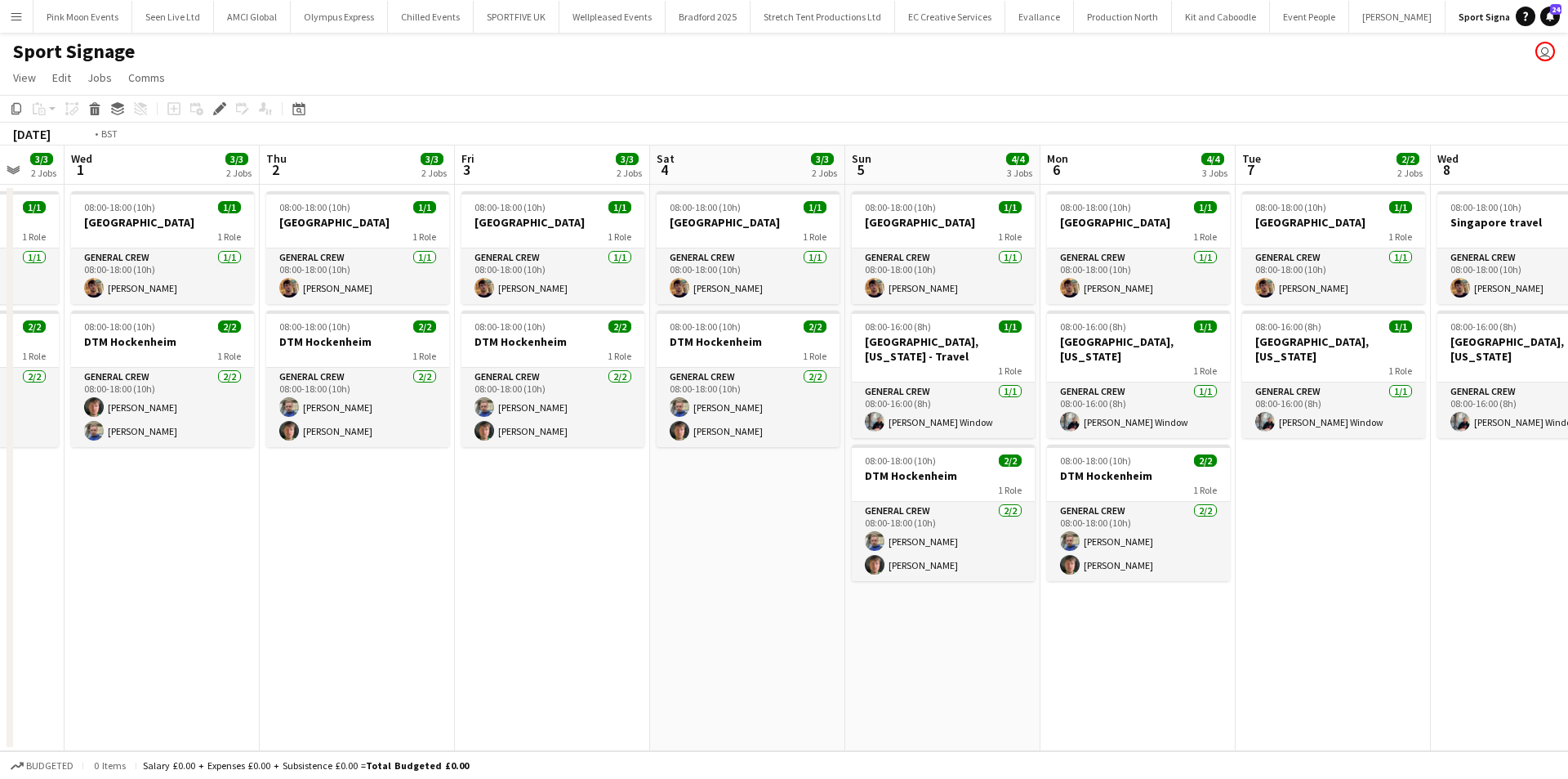
drag, startPoint x: 693, startPoint y: 625, endPoint x: 792, endPoint y: 628, distance: 99.0
click at [784, 627] on app-calendar-viewport "Sun 28 1/1 1 Job Mon 29 3/3 2 Jobs Tue 30 3/3 2 Jobs Wed 1 3/3 2 Jobs Thu 2 3/3…" at bounding box center [784, 448] width 1568 height 606
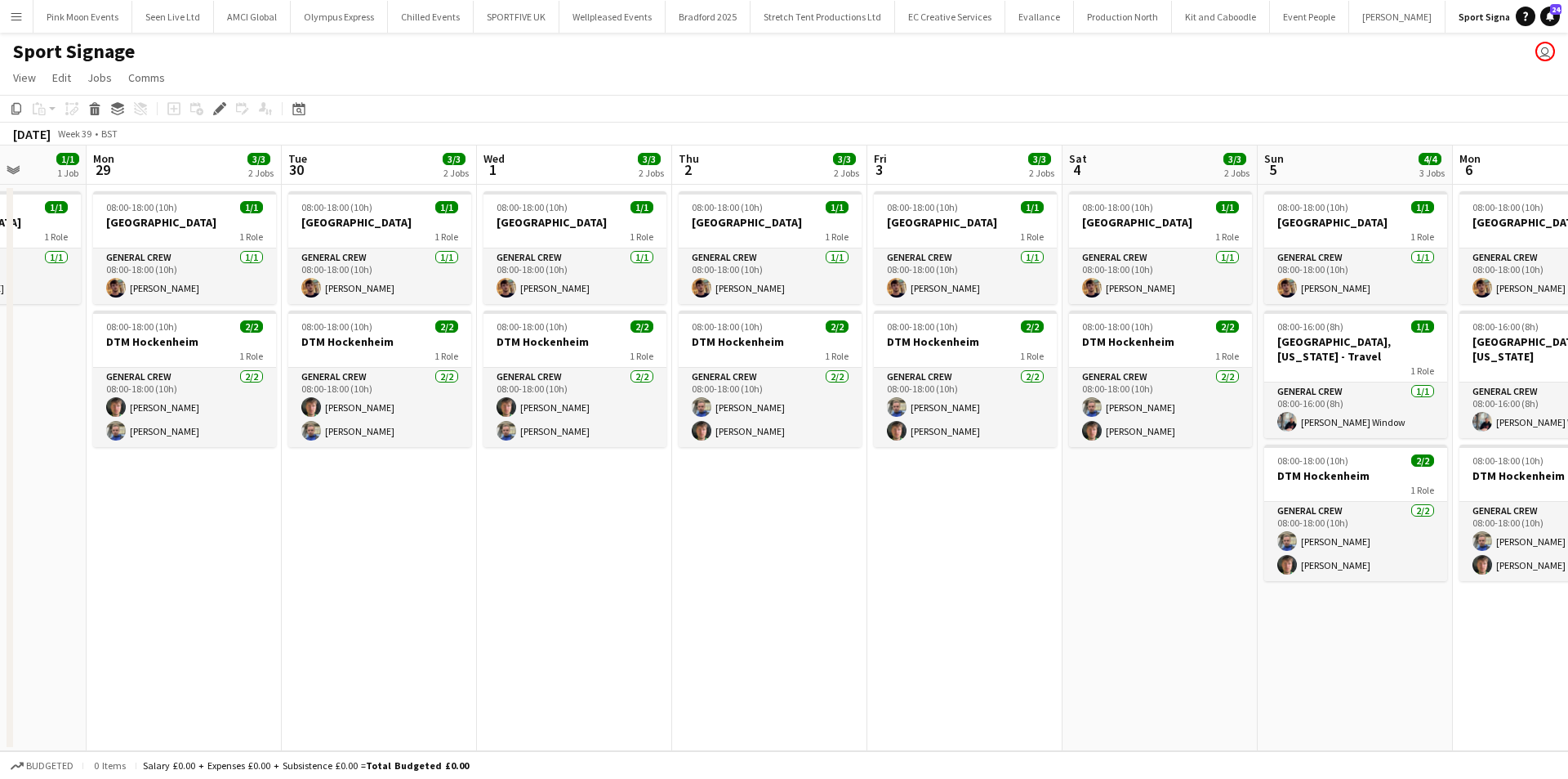
click at [655, 606] on app-calendar-viewport "Fri 26 1/1 1 Job Sat 27 1/1 1 Job Sun 28 1/1 1 Job Mon 29 3/3 2 Jobs Tue 30 3/3…" at bounding box center [784, 448] width 1568 height 606
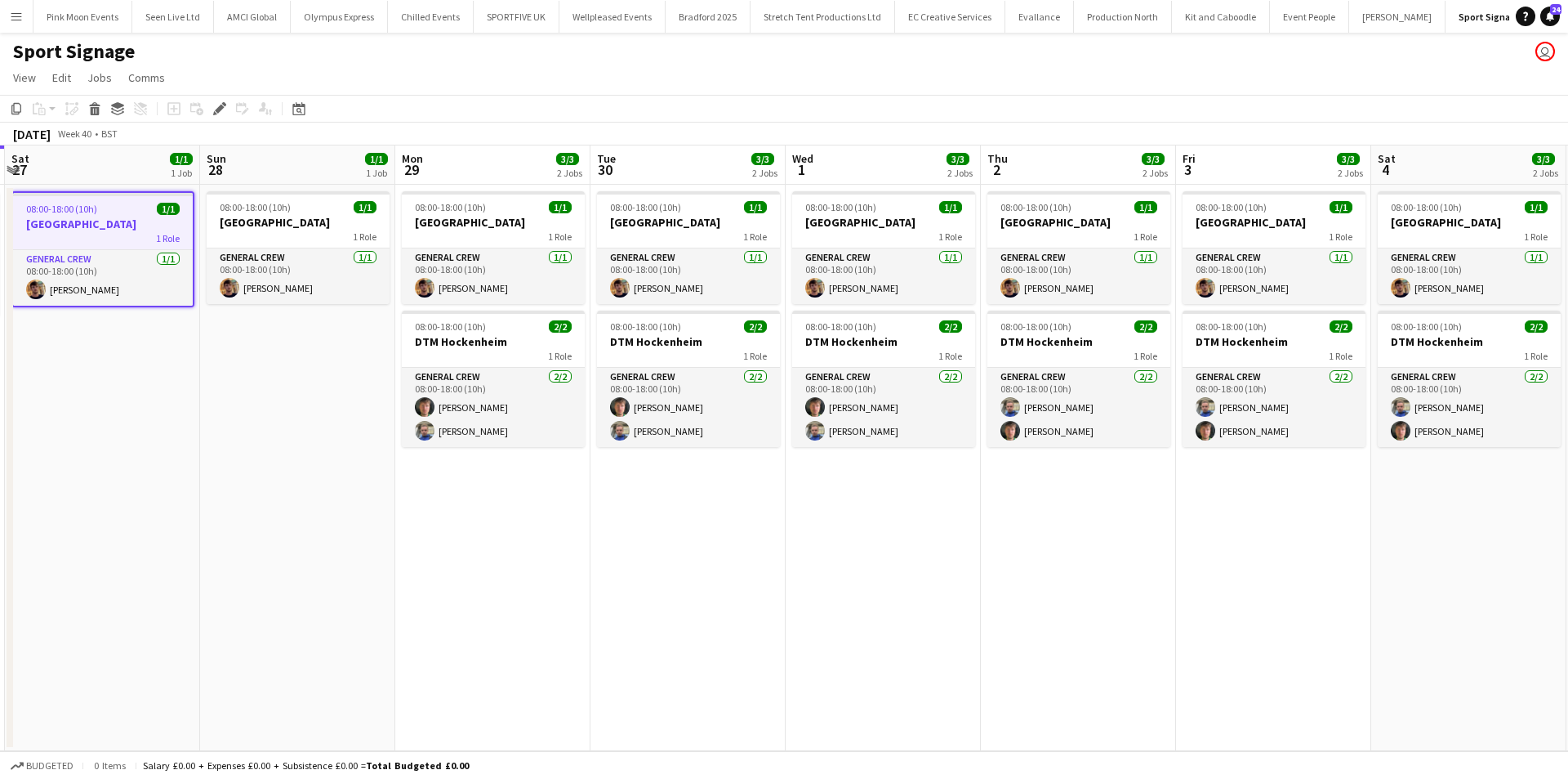
drag, startPoint x: 493, startPoint y: 620, endPoint x: 1005, endPoint y: 642, distance: 512.5
click at [1004, 642] on app-calendar-viewport "Thu 25 3/3 2 Jobs Fri 26 1/1 1 Job Sat 27 1/1 1 Job Sun 28 1/1 1 Job Mon 29 3/3…" at bounding box center [784, 448] width 1568 height 606
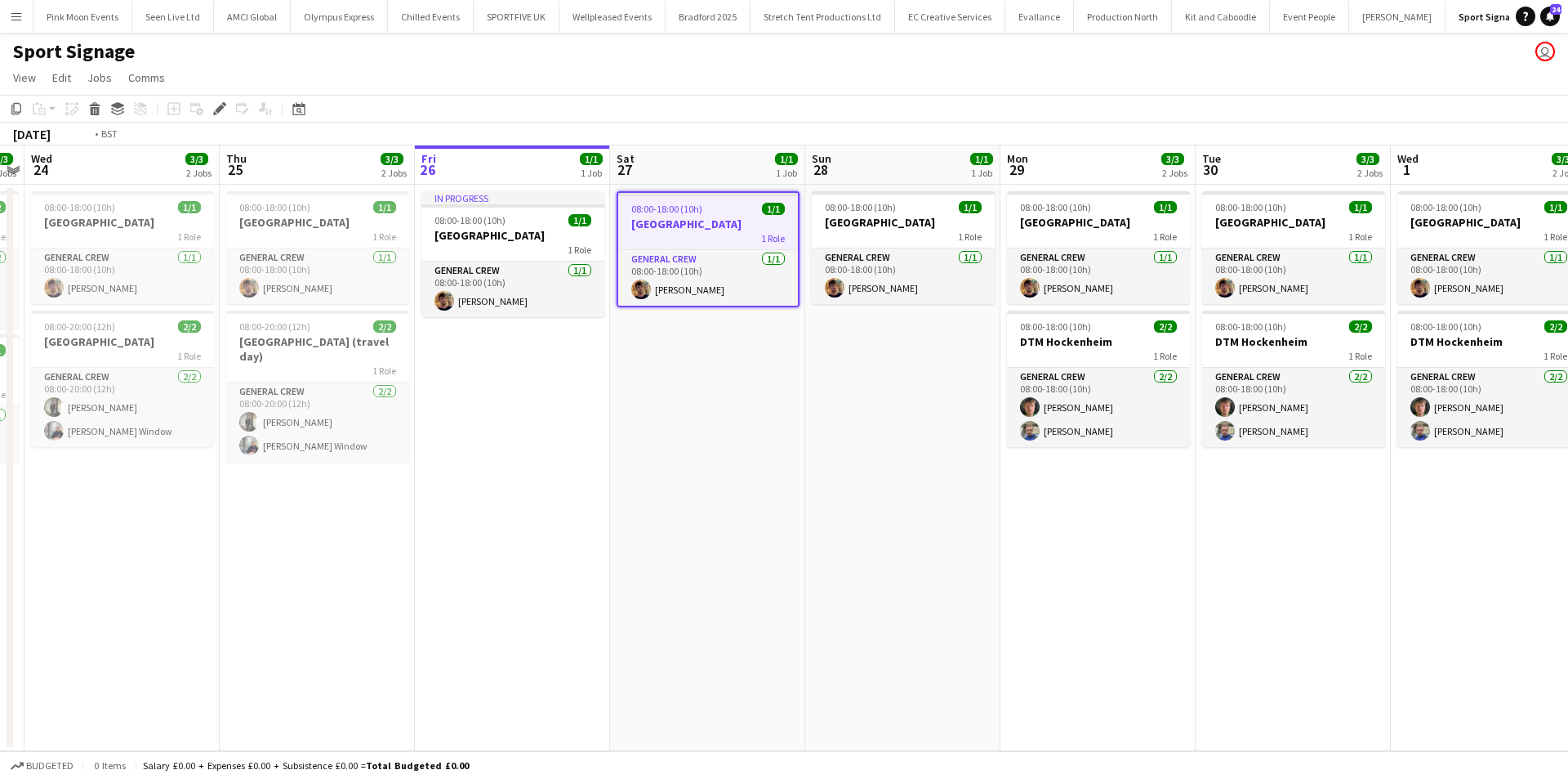
click at [1157, 657] on app-calendar-viewport "Mon 22 3/3 2 Jobs Tue 23 3/3 2 Jobs Wed 24 3/3 2 Jobs Thu 25 3/3 2 Jobs Fri 26 …" at bounding box center [784, 448] width 1568 height 606
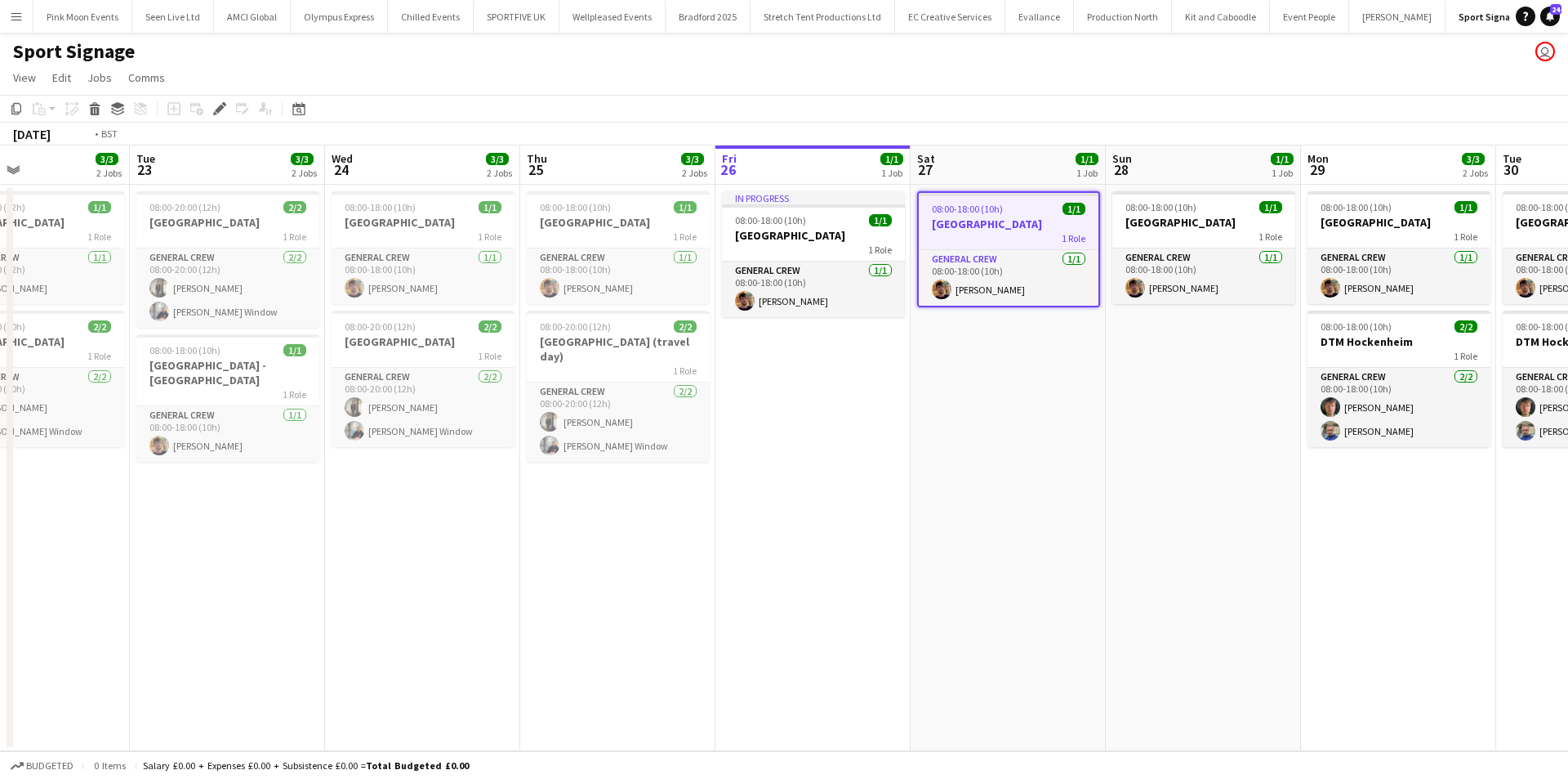
drag, startPoint x: 1026, startPoint y: 667, endPoint x: 871, endPoint y: 667, distance: 155.0
click at [880, 667] on app-calendar-viewport "Sat 20 3/3 2 Jobs Sun 21 3/3 2 Jobs Mon 22 3/3 2 Jobs Tue 23 3/3 2 Jobs Wed 24 …" at bounding box center [784, 448] width 1568 height 606
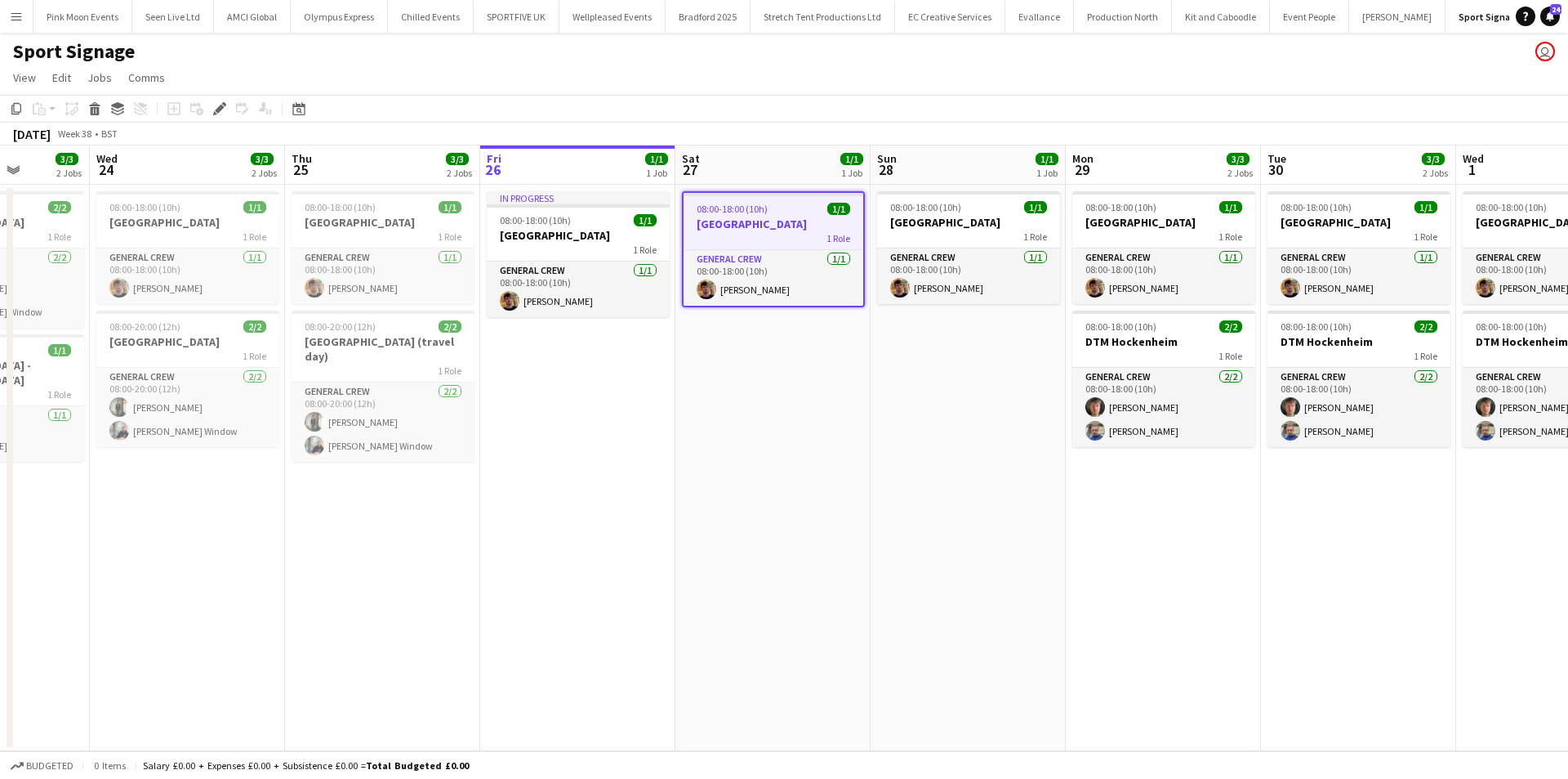
drag, startPoint x: 1268, startPoint y: 653, endPoint x: 1029, endPoint y: 657, distance: 239.0
click at [1034, 657] on app-calendar-viewport "Sat 20 3/3 2 Jobs Sun 21 3/3 2 Jobs Mon 22 3/3 2 Jobs Tue 23 3/3 2 Jobs Wed 24 …" at bounding box center [784, 448] width 1568 height 606
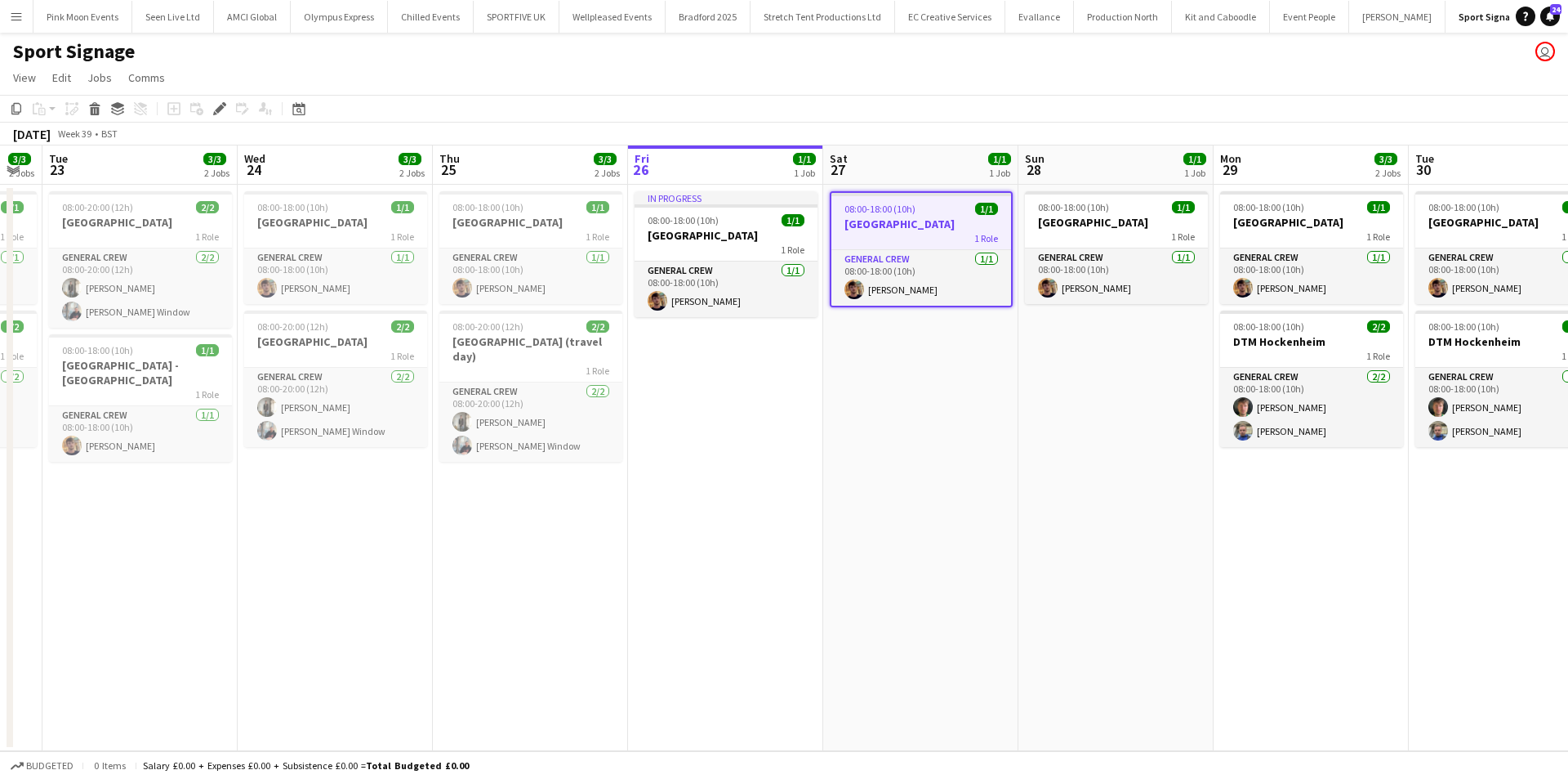
drag, startPoint x: 1162, startPoint y: 652, endPoint x: 1101, endPoint y: 661, distance: 61.7
click at [1101, 661] on app-calendar-viewport "Sat 20 3/3 2 Jobs Sun 21 3/3 2 Jobs Mon 22 3/3 2 Jobs Tue 23 3/3 2 Jobs Wed 24 …" at bounding box center [784, 448] width 1568 height 606
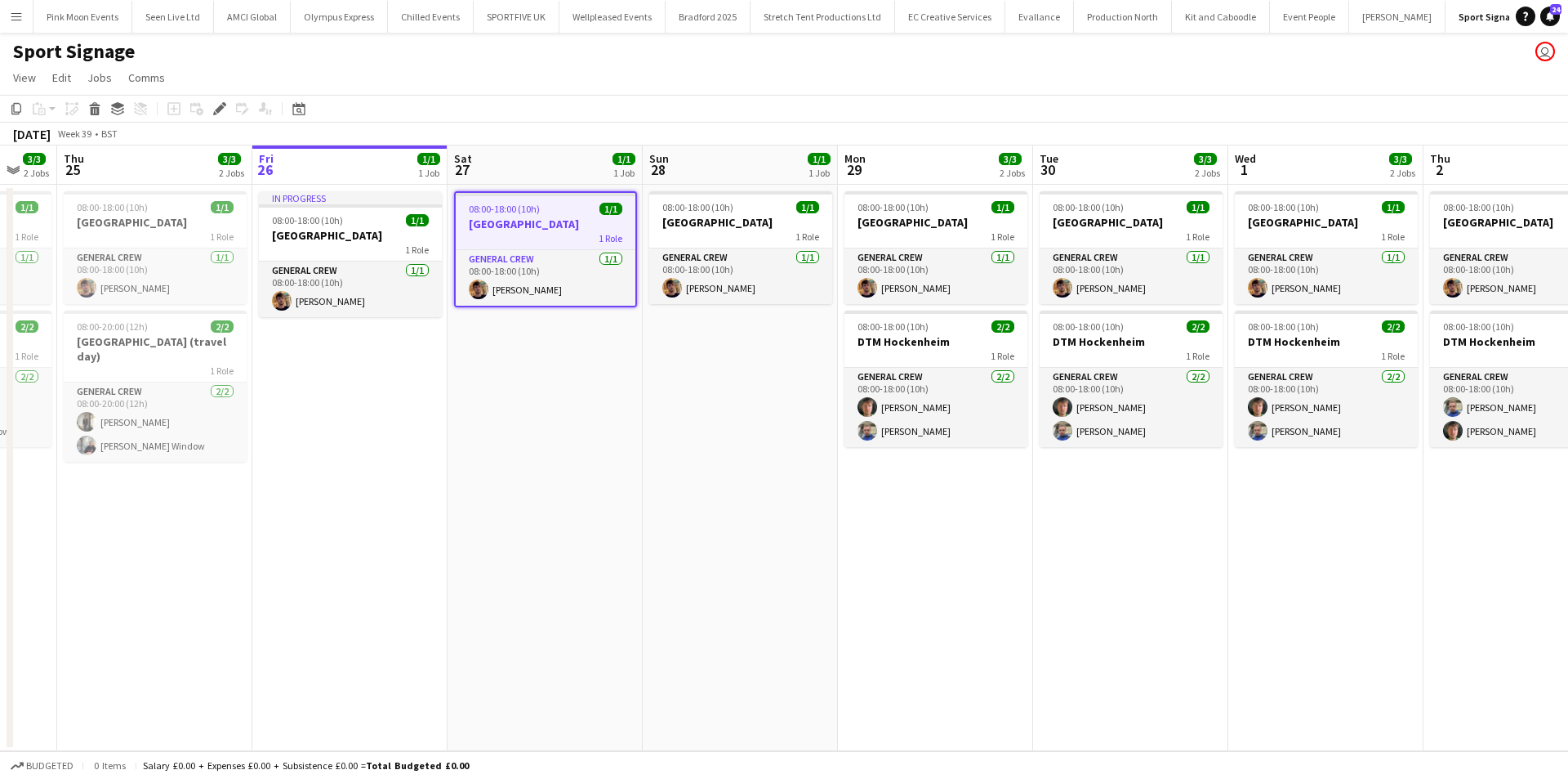
click at [1026, 656] on app-calendar-viewport "Mon 22 3/3 2 Jobs Tue 23 3/3 2 Jobs Wed 24 3/3 2 Jobs Thu 25 3/3 2 Jobs Fri 26 …" at bounding box center [784, 448] width 1568 height 606
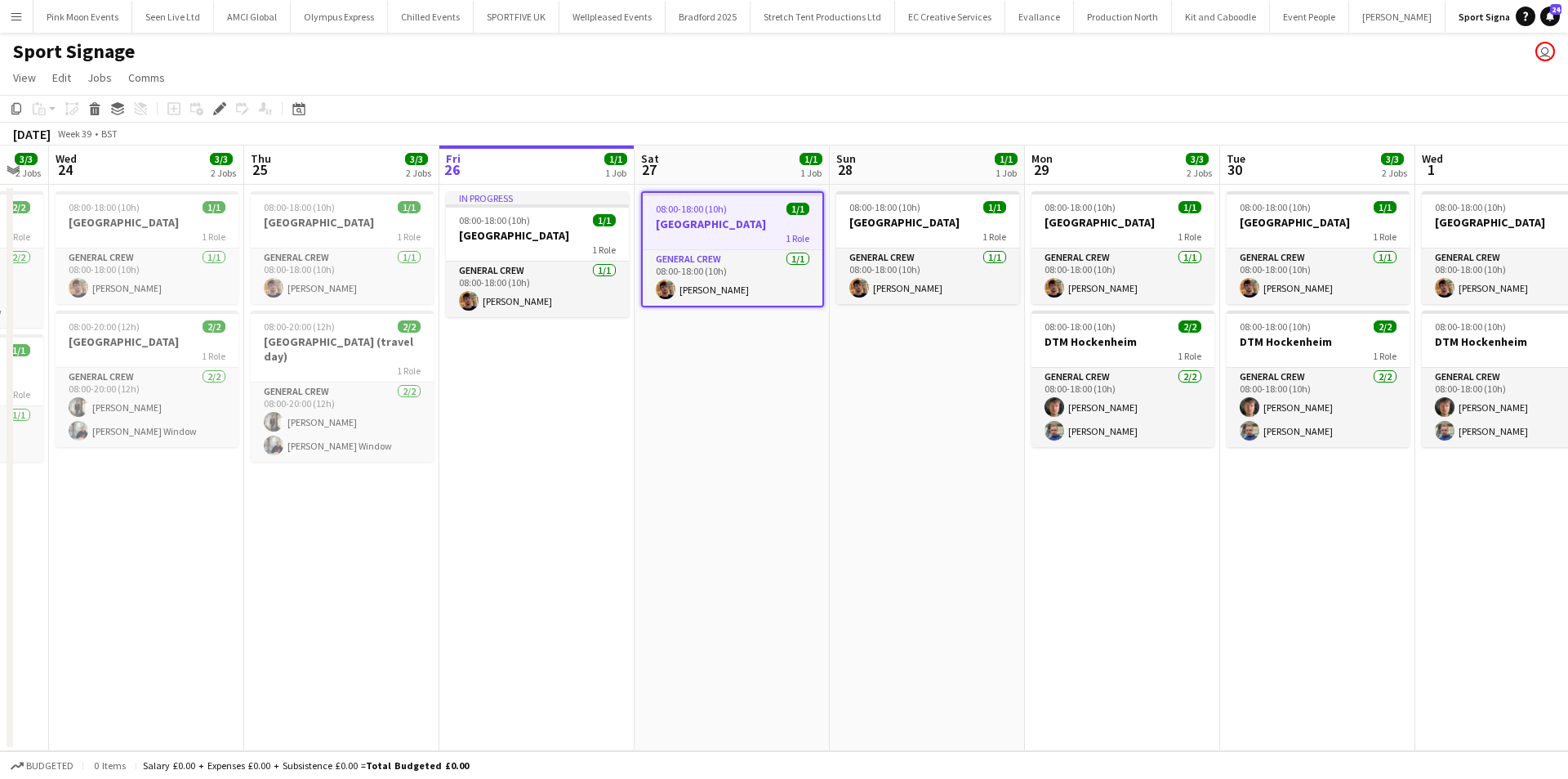
scroll to position [0, 427]
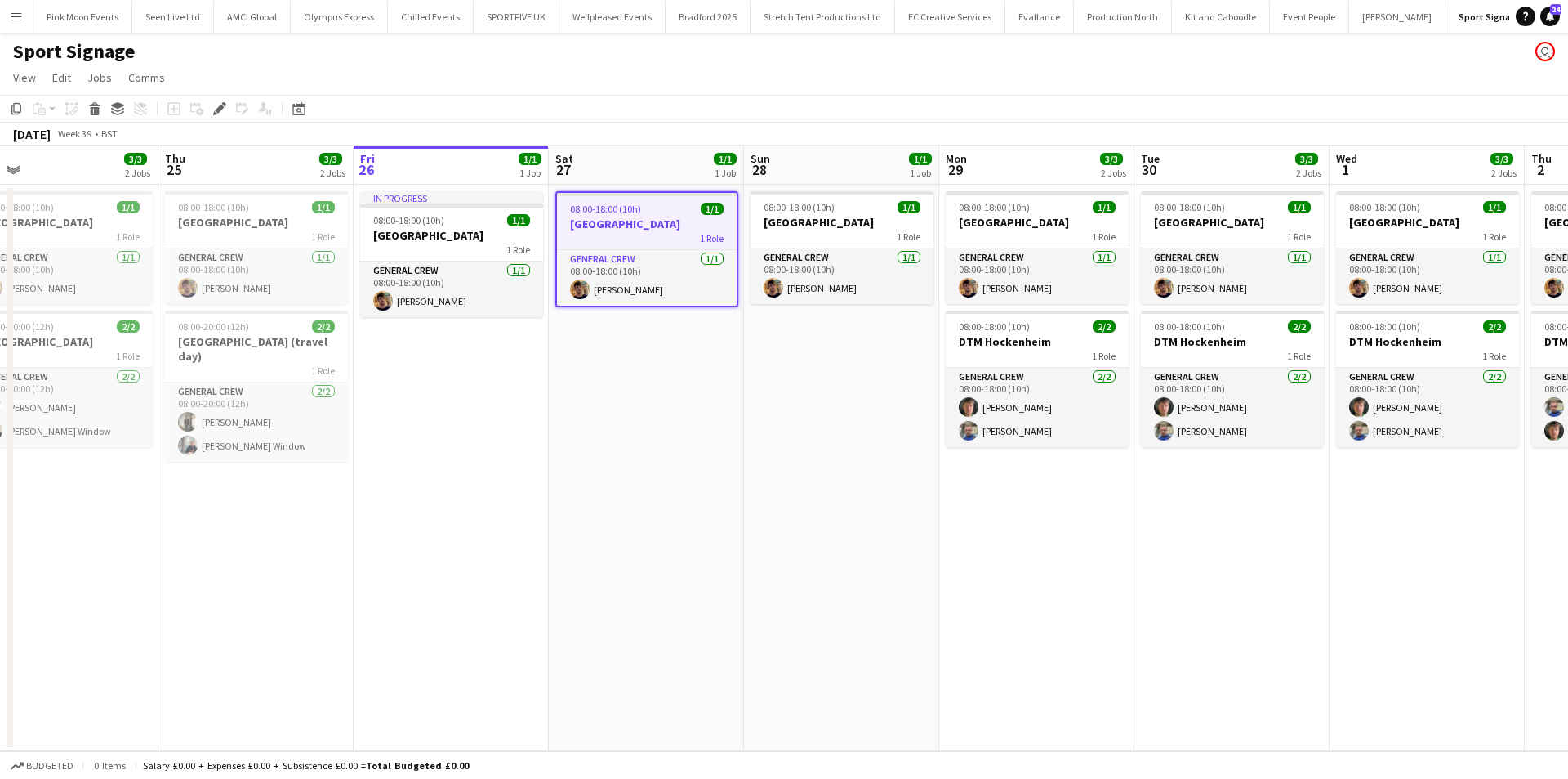
drag, startPoint x: 670, startPoint y: 611, endPoint x: 967, endPoint y: 560, distance: 301.3
click at [967, 560] on app-calendar-viewport "Mon 22 3/3 2 Jobs Tue 23 3/3 2 Jobs Wed 24 3/3 2 Jobs Thu 25 3/3 2 Jobs Fri 26 …" at bounding box center [784, 448] width 1568 height 606
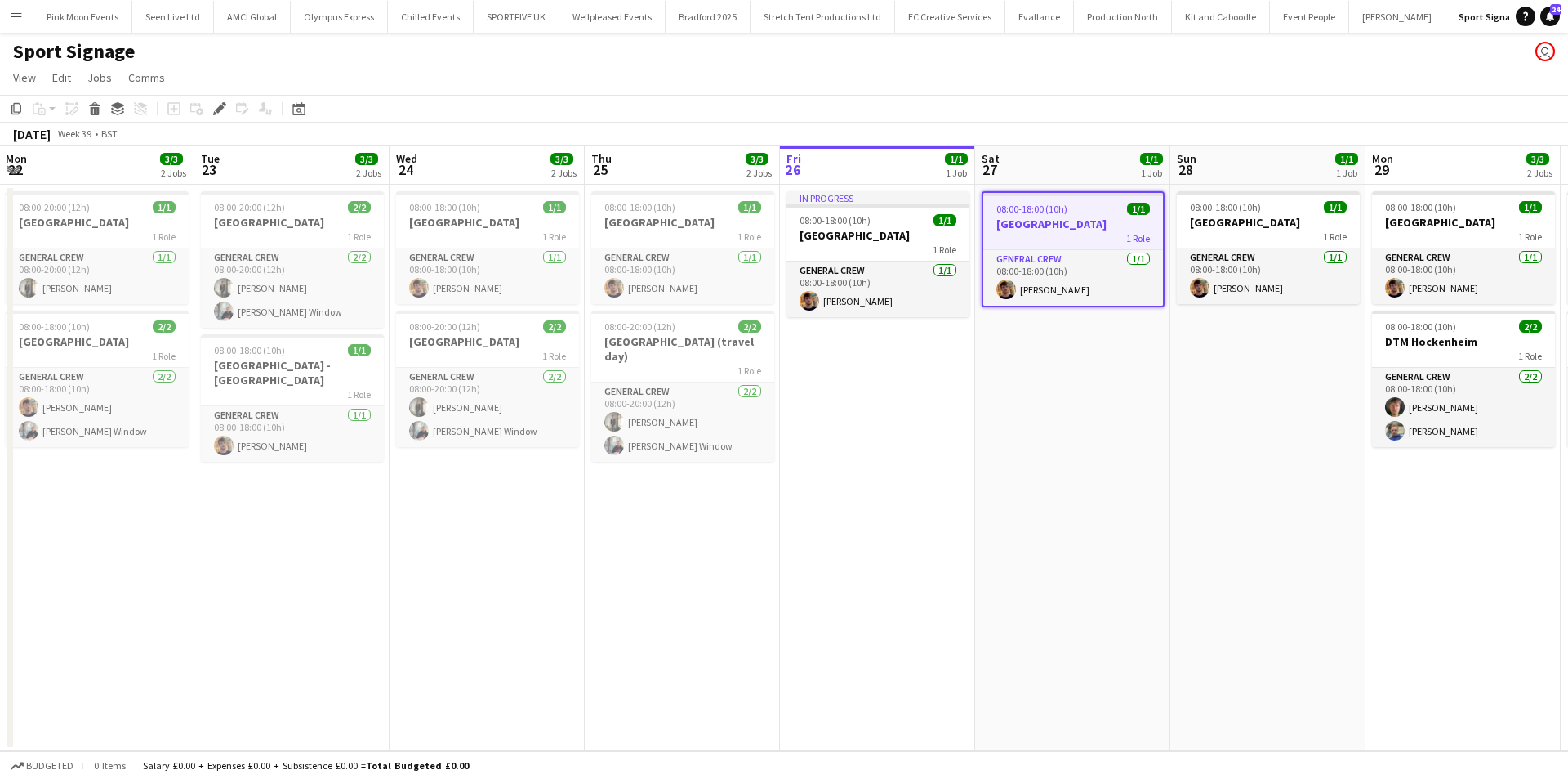
drag, startPoint x: 631, startPoint y: 522, endPoint x: 735, endPoint y: 511, distance: 104.6
click at [735, 511] on app-calendar-viewport "Sat 20 3/3 2 Jobs Sun 21 3/3 2 Jobs Mon 22 3/3 2 Jobs Tue 23 3/3 2 Jobs Wed 24 …" at bounding box center [784, 448] width 1568 height 606
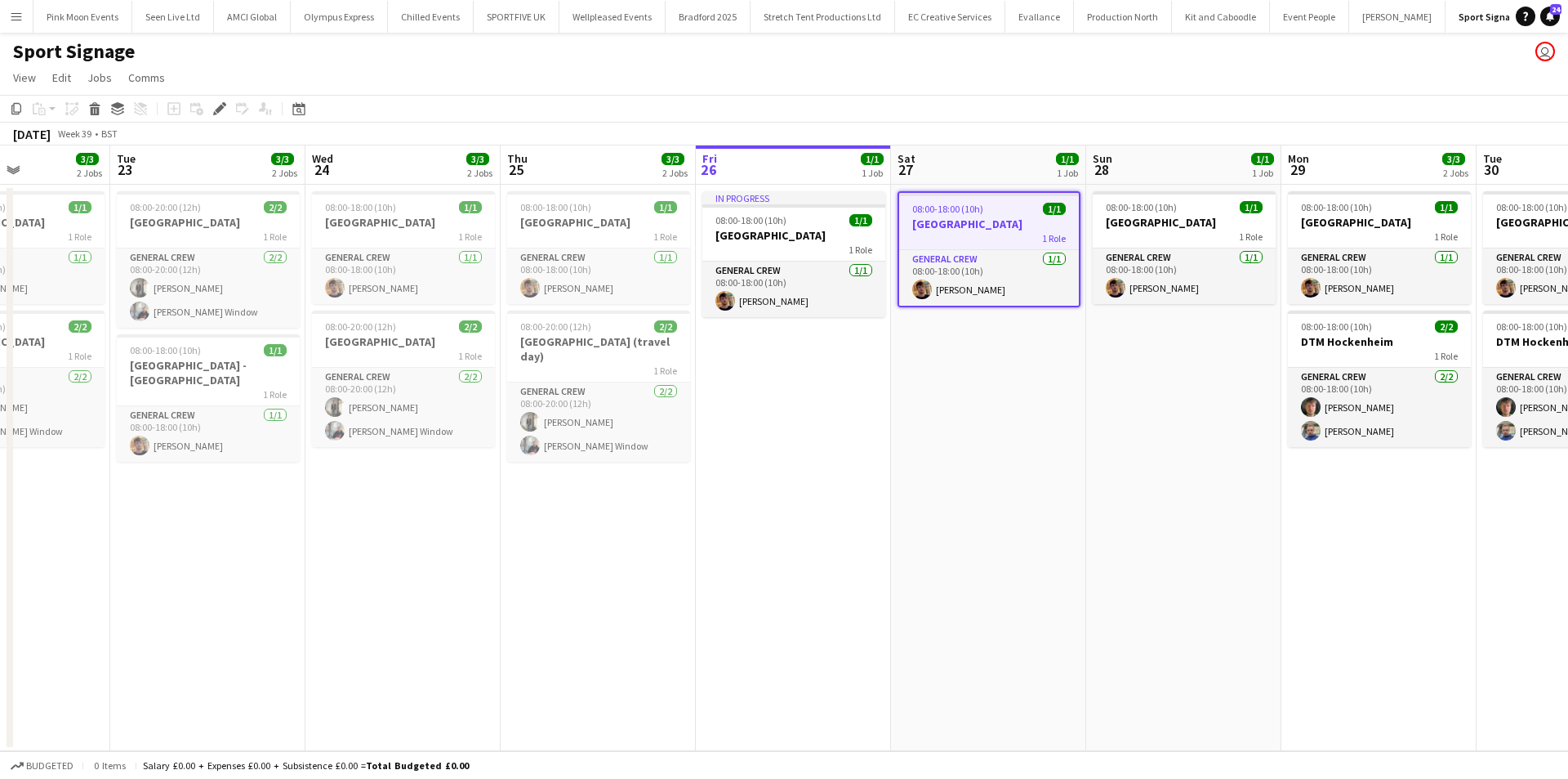
drag, startPoint x: 622, startPoint y: 542, endPoint x: 664, endPoint y: 535, distance: 42.6
click at [664, 535] on app-calendar-viewport "Sat 20 3/3 2 Jobs Sun 21 3/3 2 Jobs Mon 22 3/3 2 Jobs Tue 23 3/3 2 Jobs Wed 24 …" at bounding box center [784, 448] width 1568 height 606
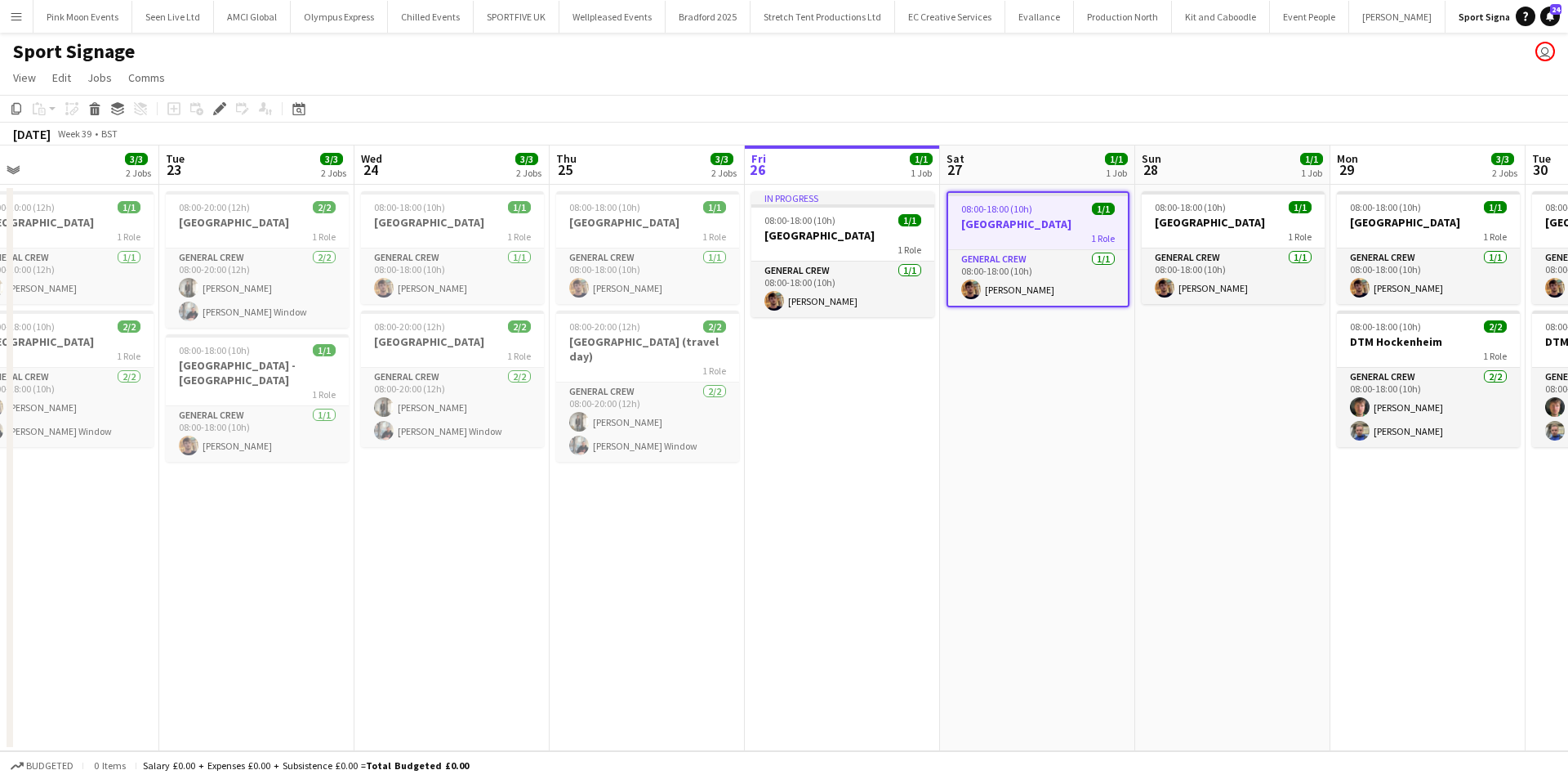
drag, startPoint x: 617, startPoint y: 546, endPoint x: 670, endPoint y: 512, distance: 63.0
click at [670, 512] on app-calendar-viewport "Sat 20 3/3 2 Jobs Sun 21 3/3 2 Jobs Mon 22 3/3 2 Jobs Tue 23 3/3 2 Jobs Wed 24 …" at bounding box center [784, 448] width 1568 height 606
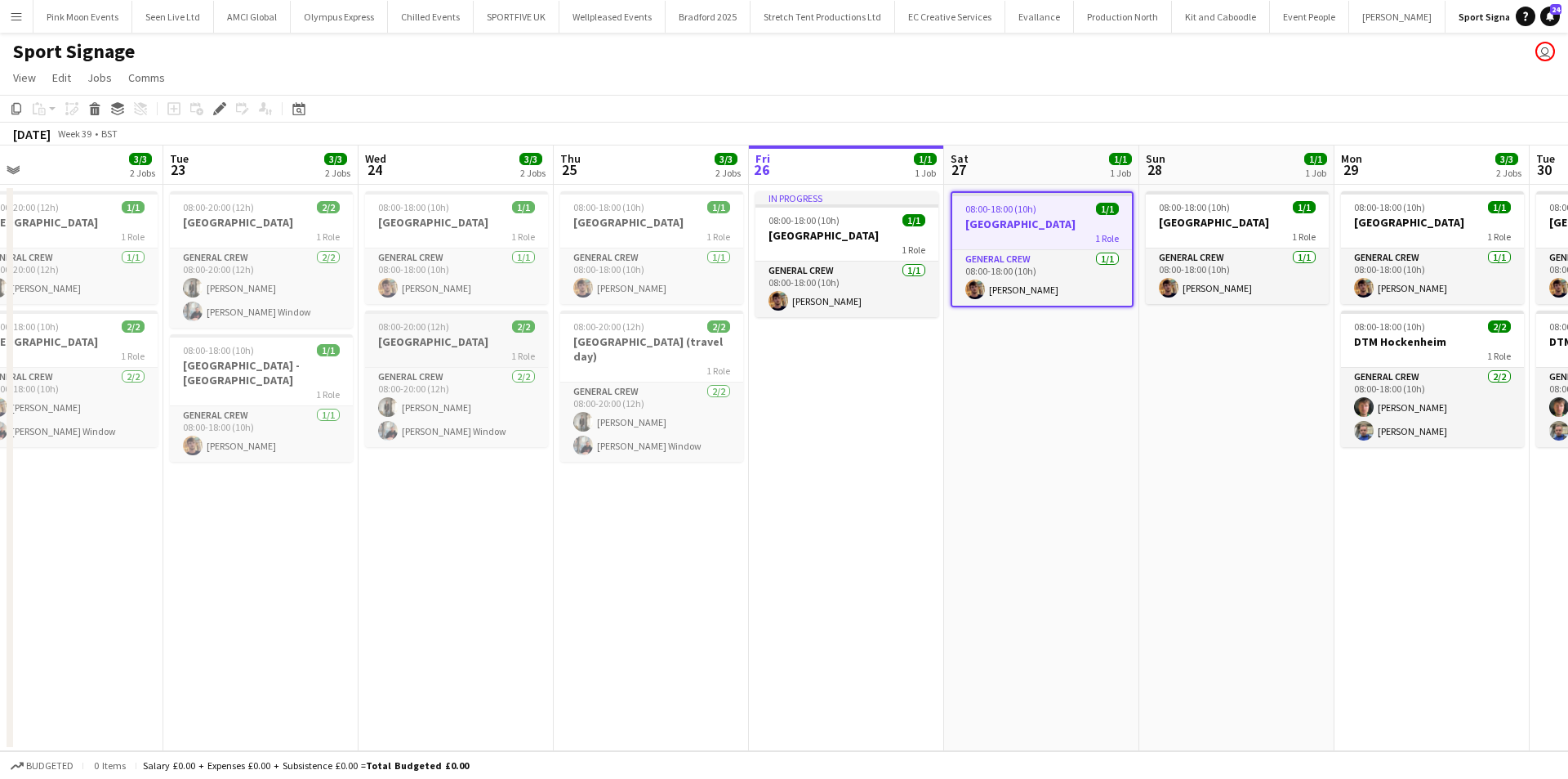
click at [486, 339] on h3 "Azerbaijan" at bounding box center [457, 341] width 183 height 15
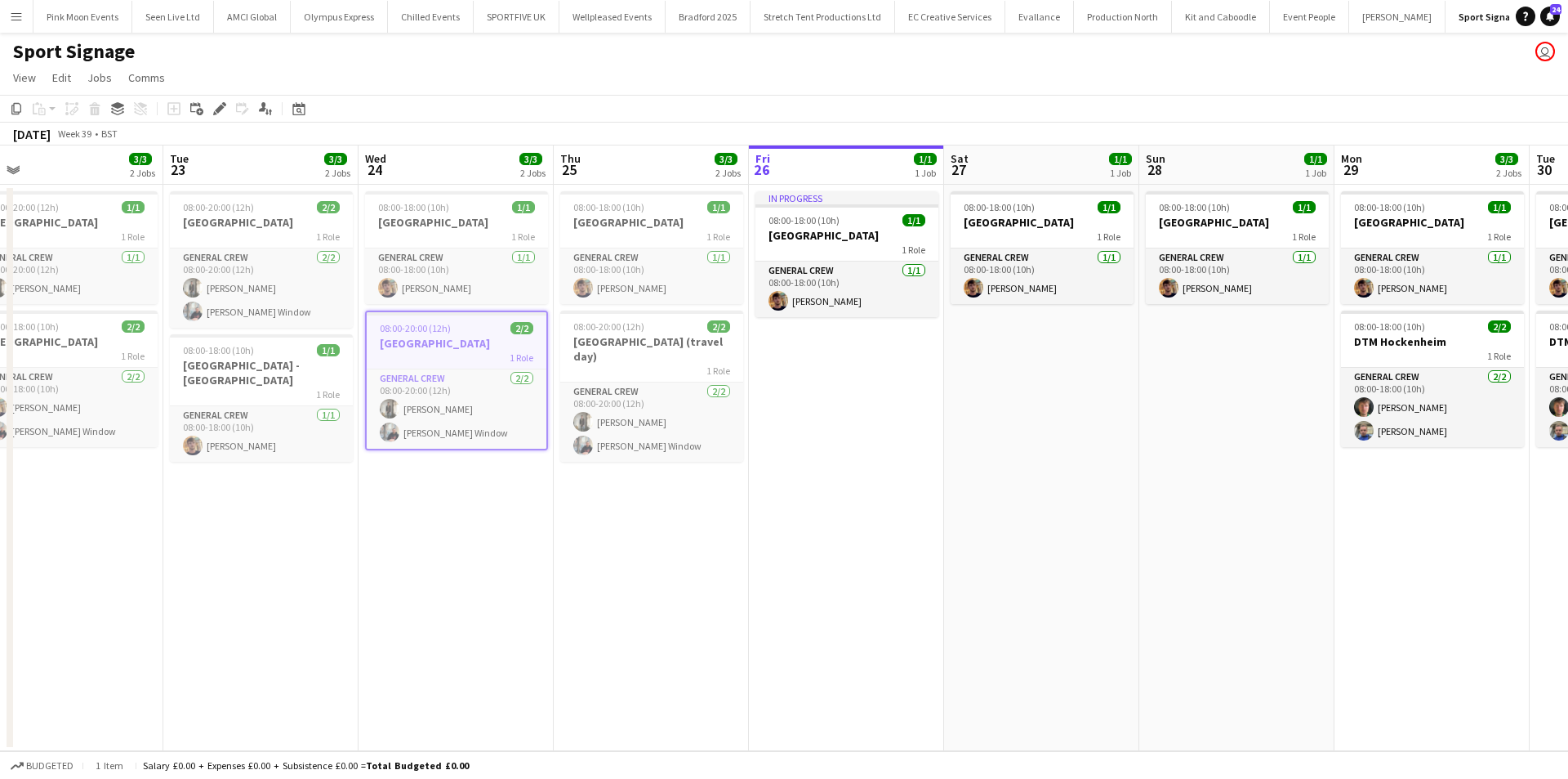
click at [417, 331] on span "08:00-20:00 (12h)" at bounding box center [415, 328] width 71 height 12
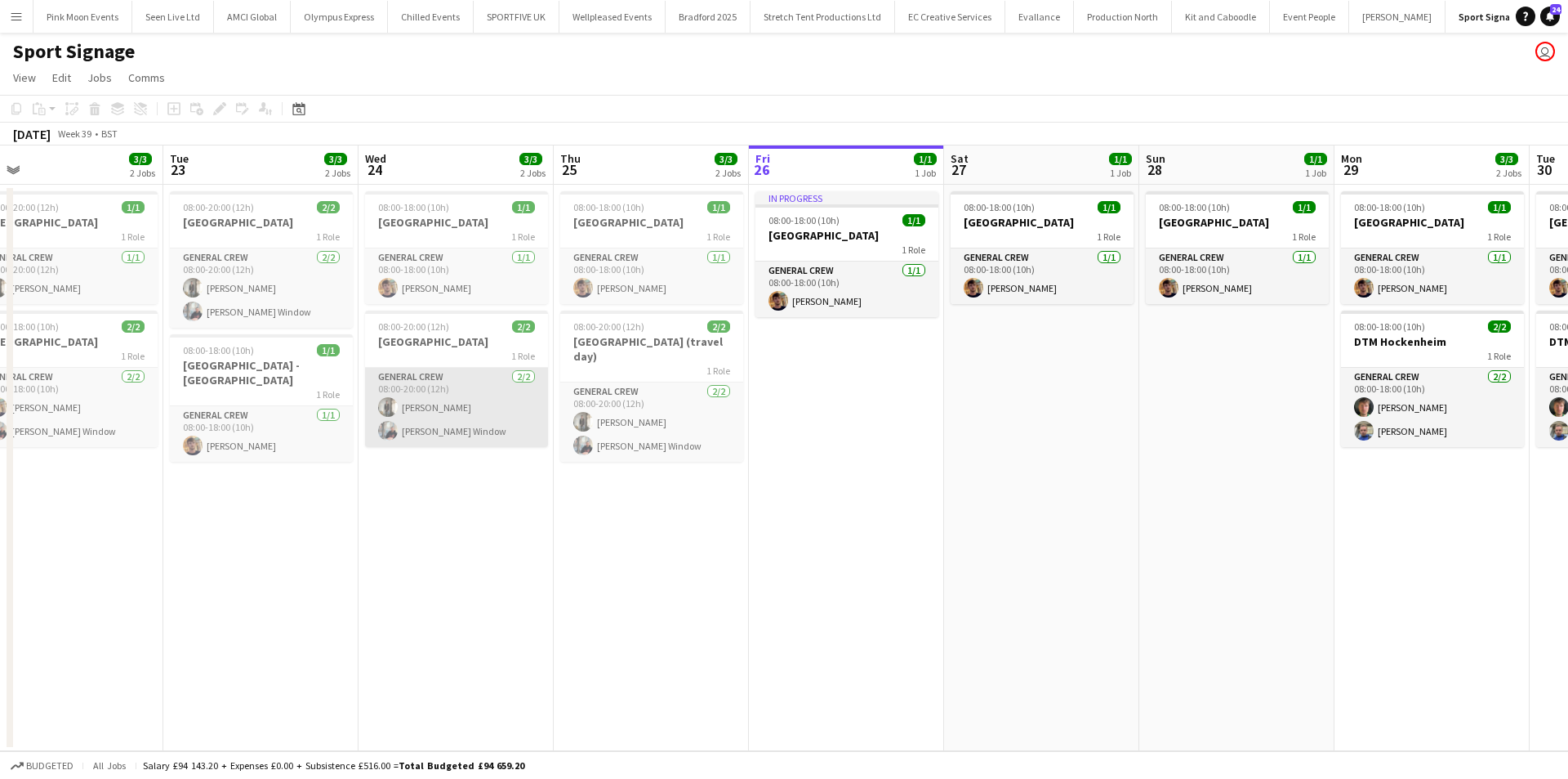
click at [437, 418] on app-card-role "General Crew 2/2 08:00-20:00 (12h) Kiel Myers Harry Window" at bounding box center [457, 407] width 183 height 79
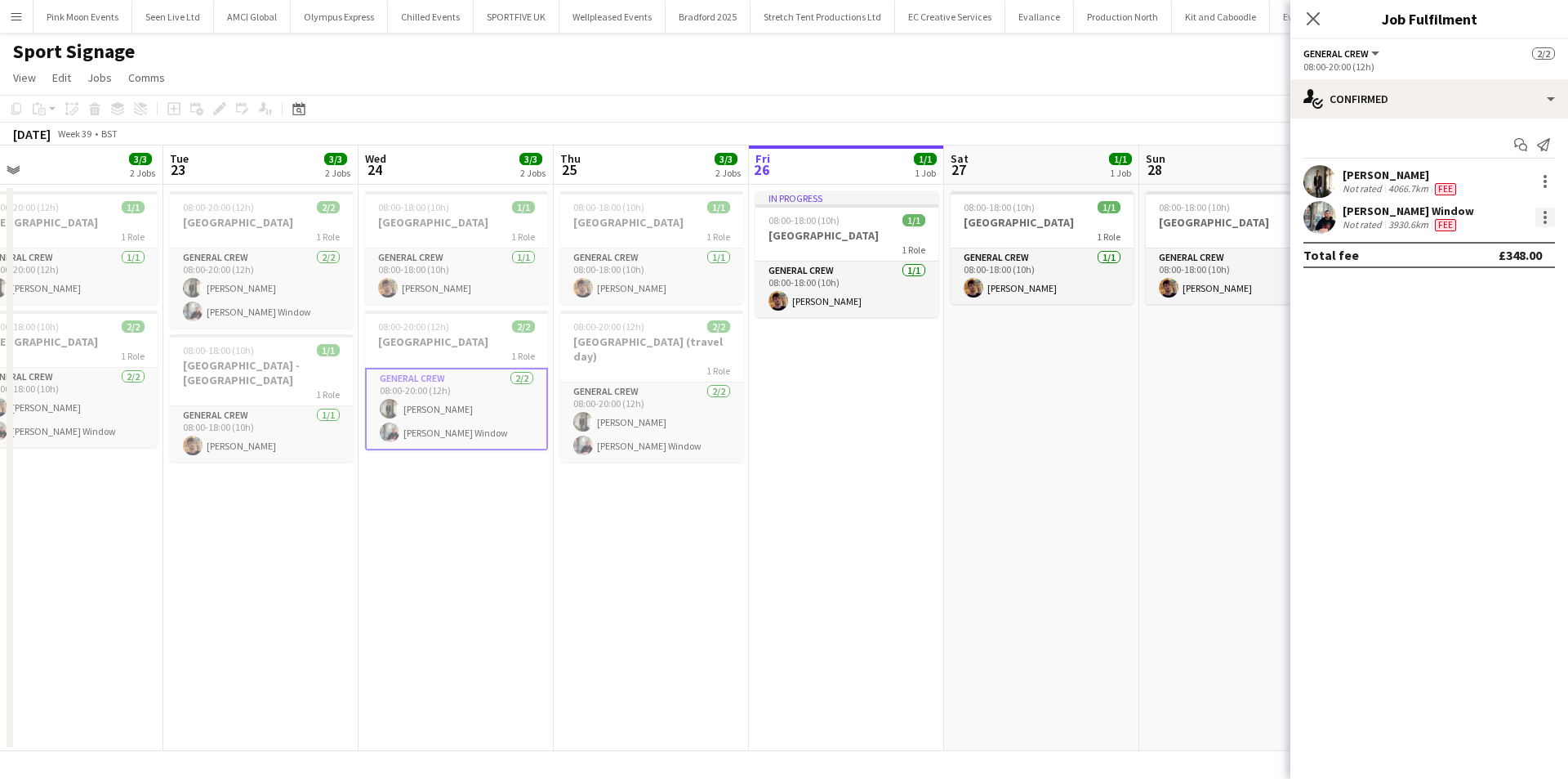
click at [1544, 210] on div at bounding box center [1545, 218] width 20 height 20
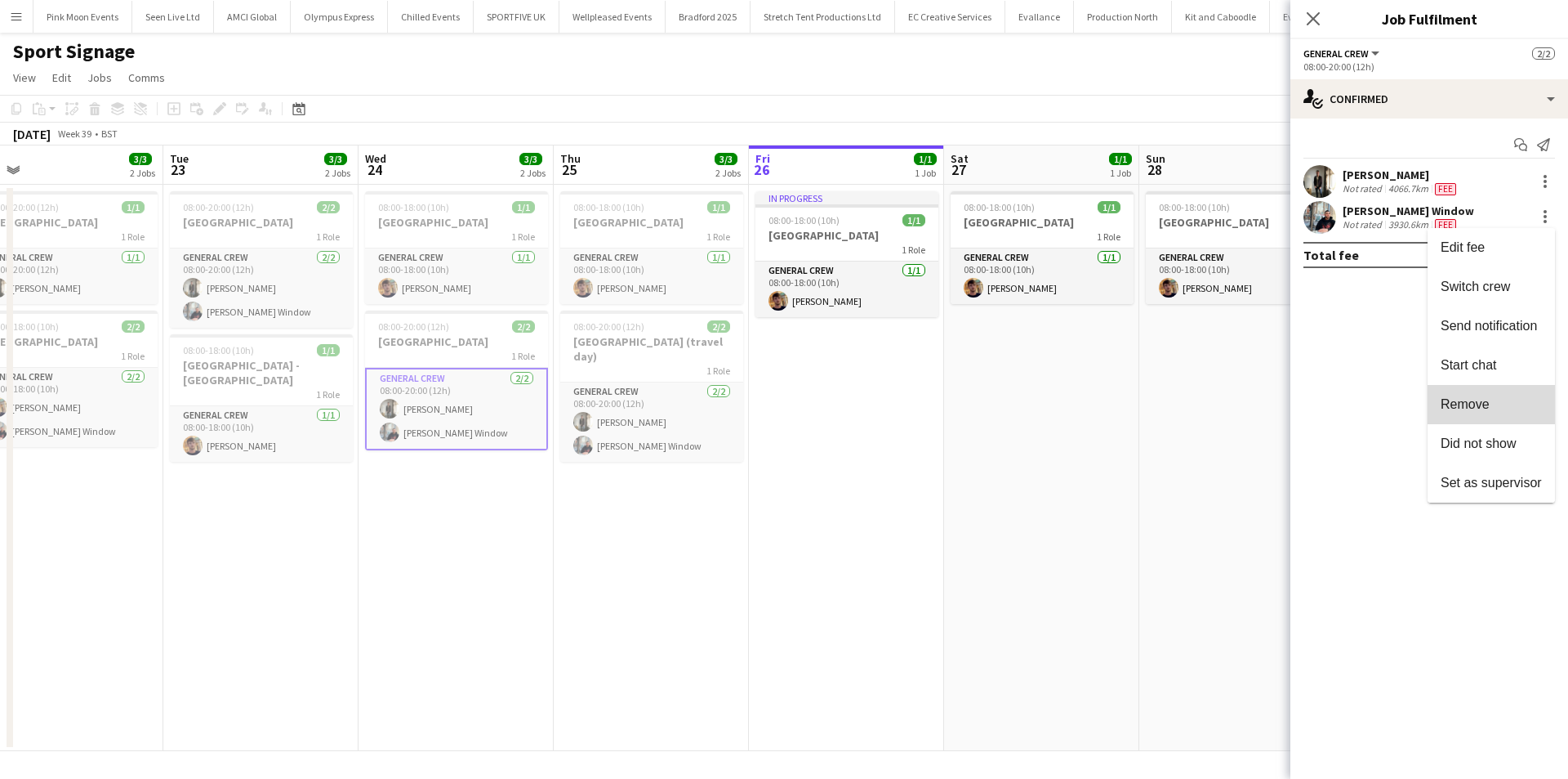
click at [1503, 402] on span "Remove" at bounding box center [1492, 404] width 101 height 15
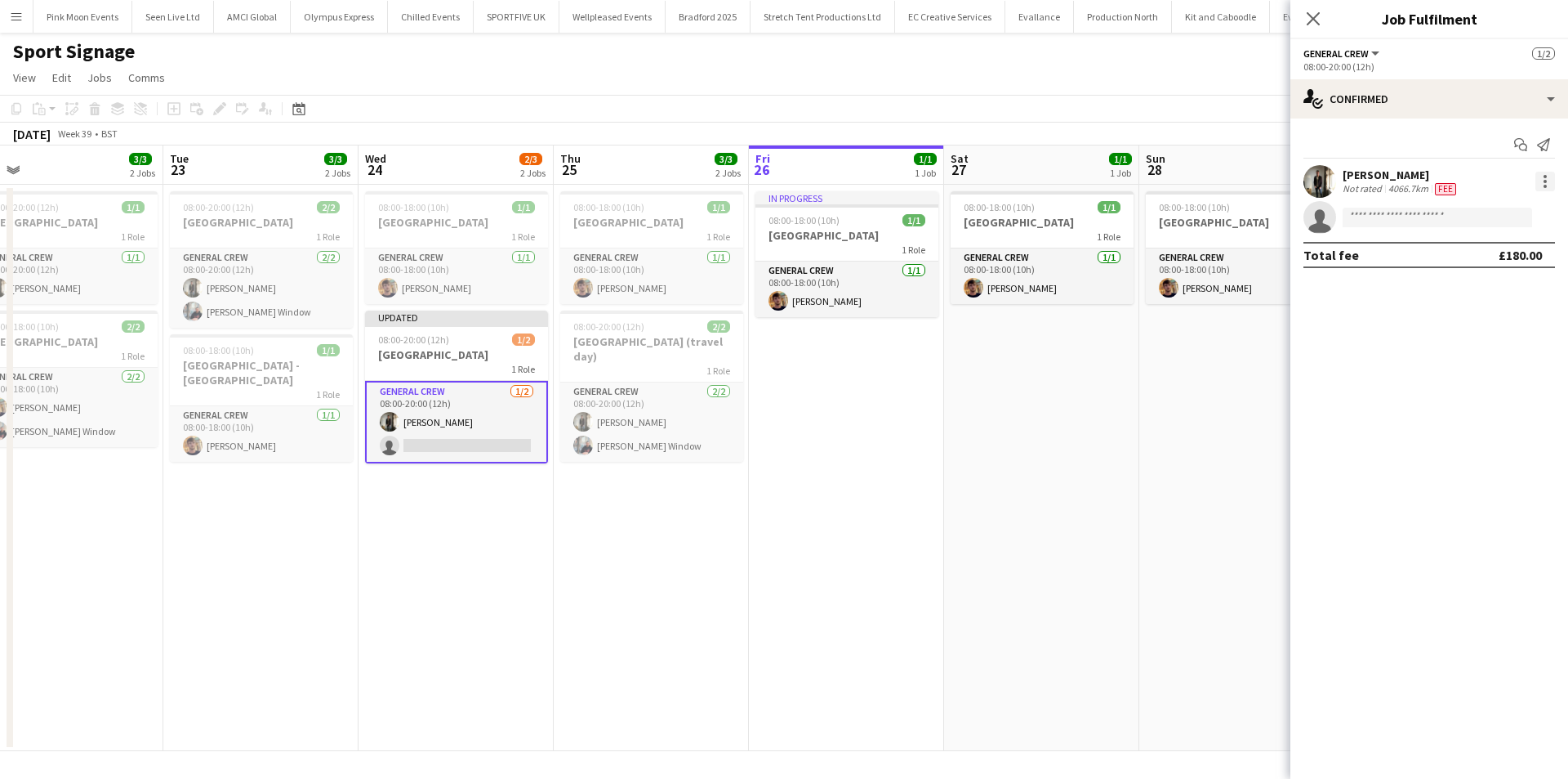
click at [1551, 177] on div at bounding box center [1545, 182] width 20 height 20
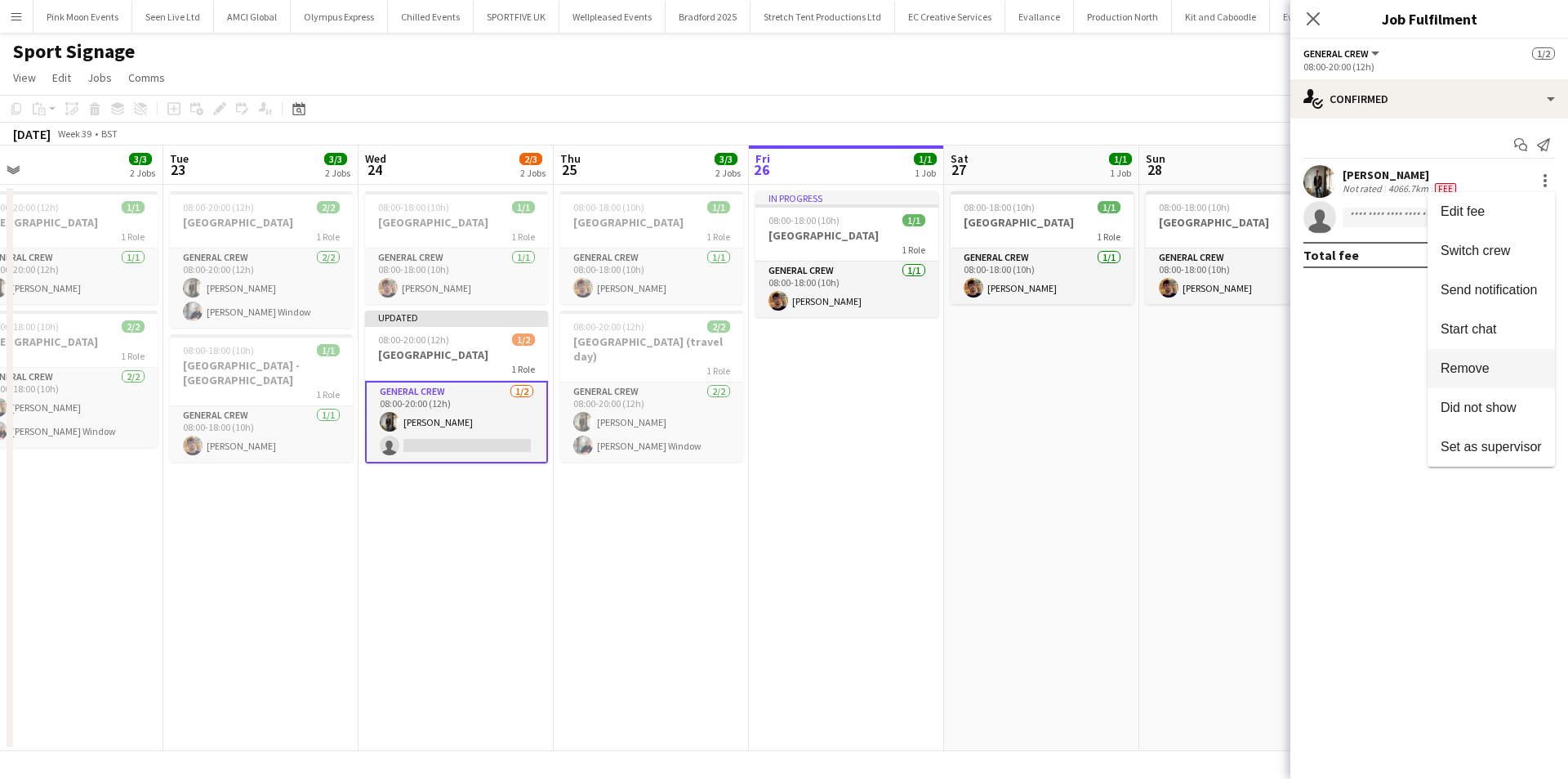
click at [1481, 382] on button "Remove" at bounding box center [1492, 368] width 127 height 39
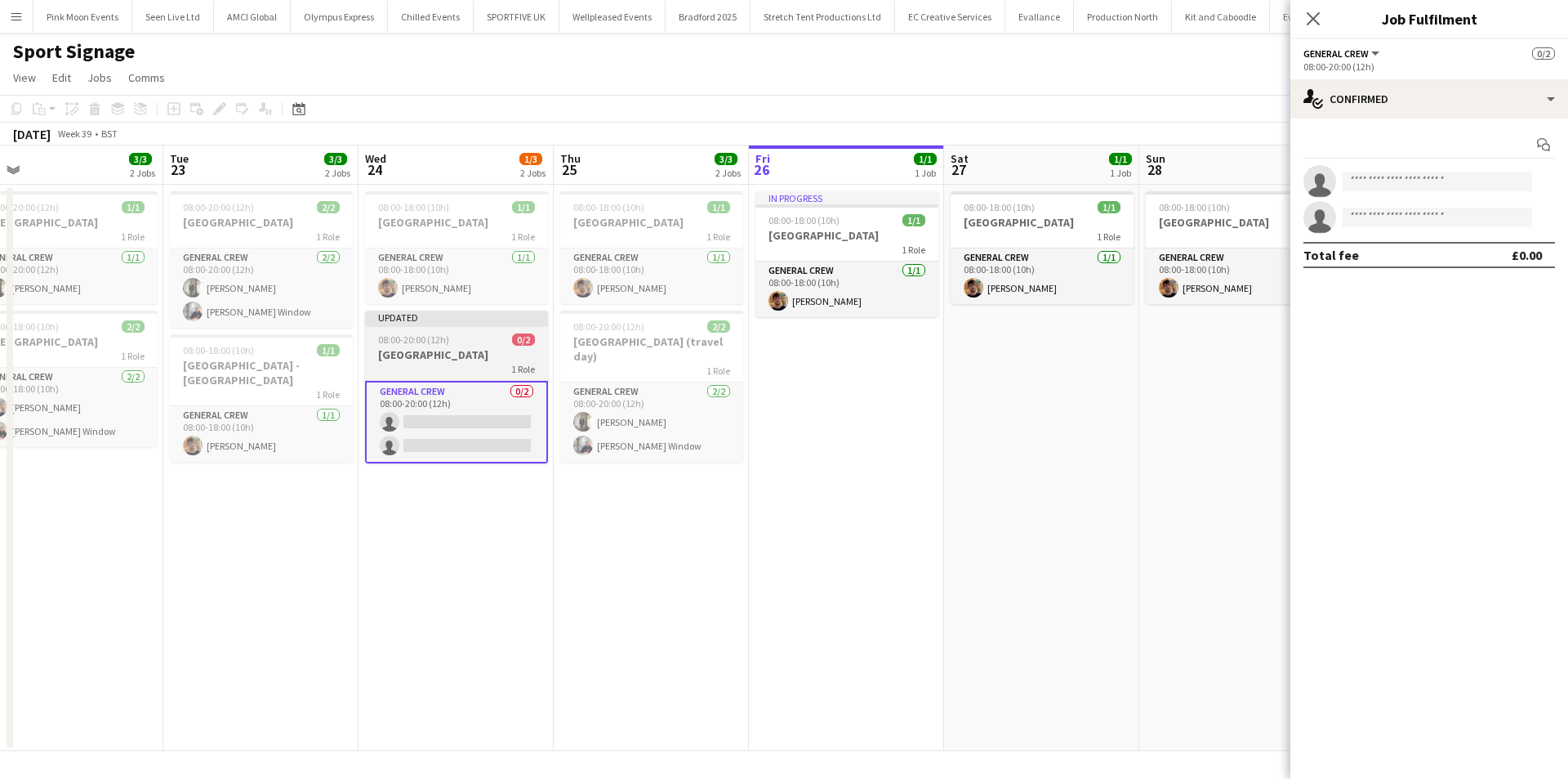
click at [431, 348] on h3 "Azerbaijan" at bounding box center [457, 355] width 183 height 15
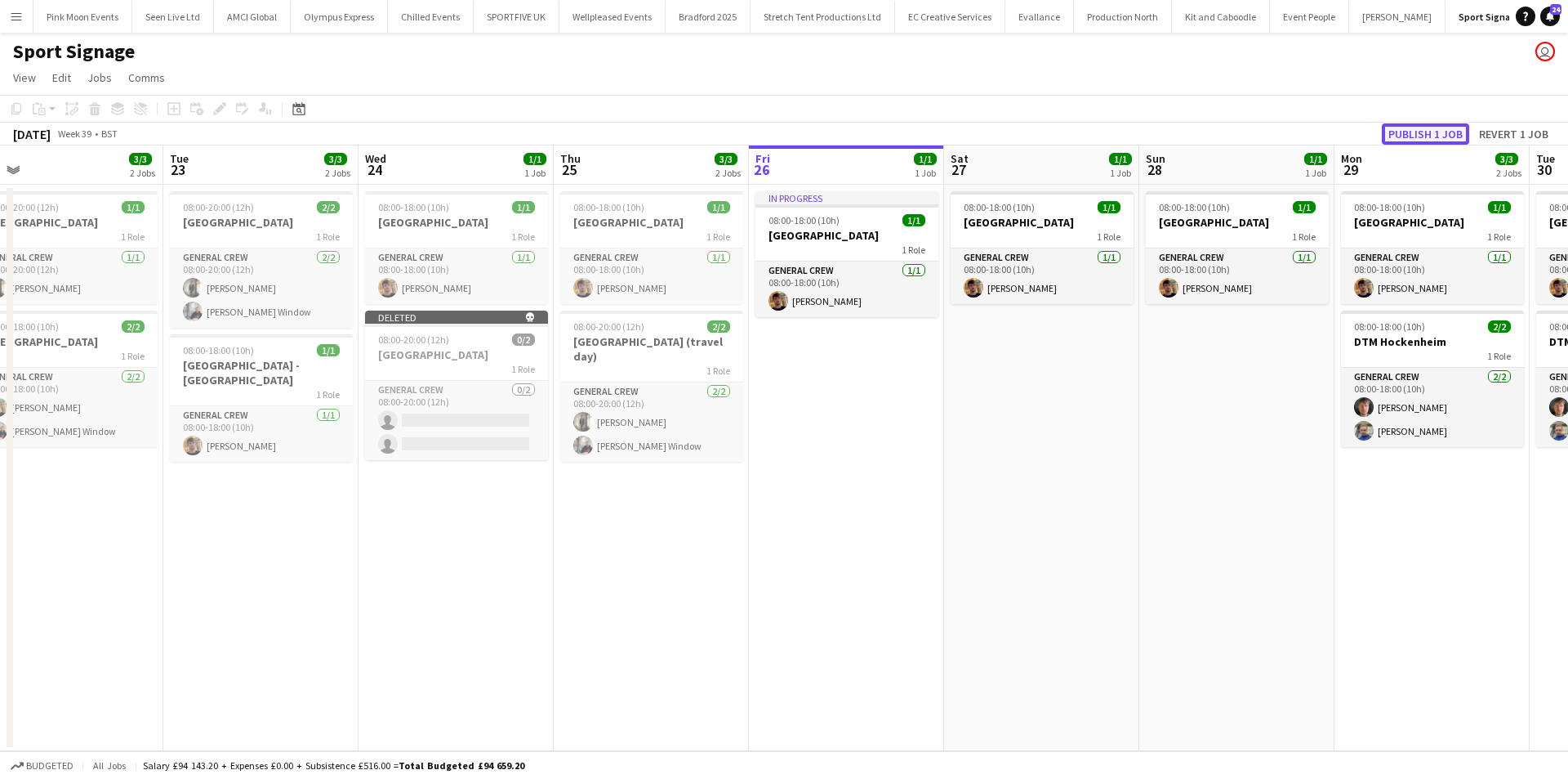
click at [1420, 142] on button "Publish 1 job" at bounding box center [1426, 133] width 87 height 21
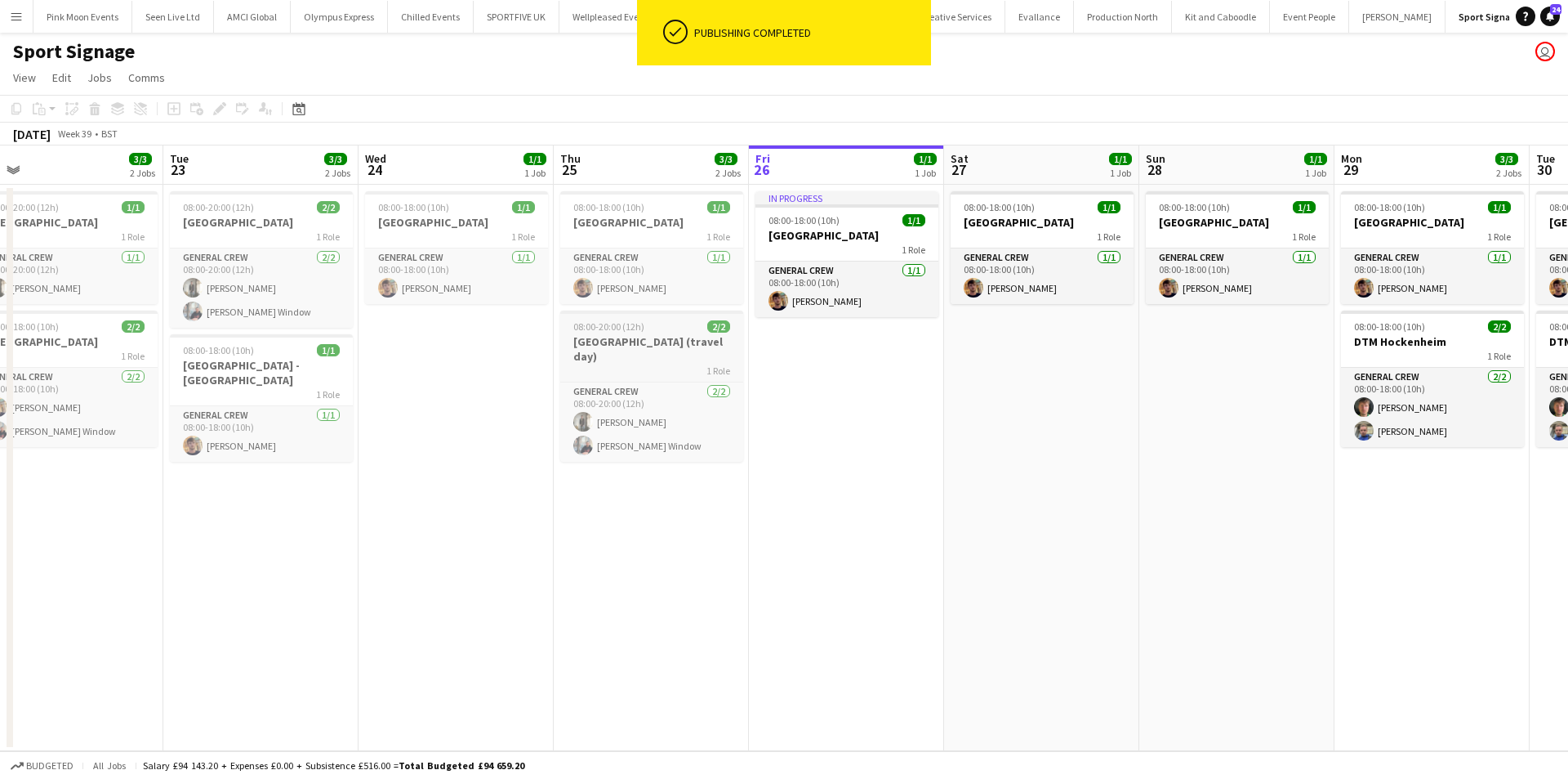
click at [614, 348] on h3 "Azerbaijan (travel day)" at bounding box center [651, 349] width 183 height 30
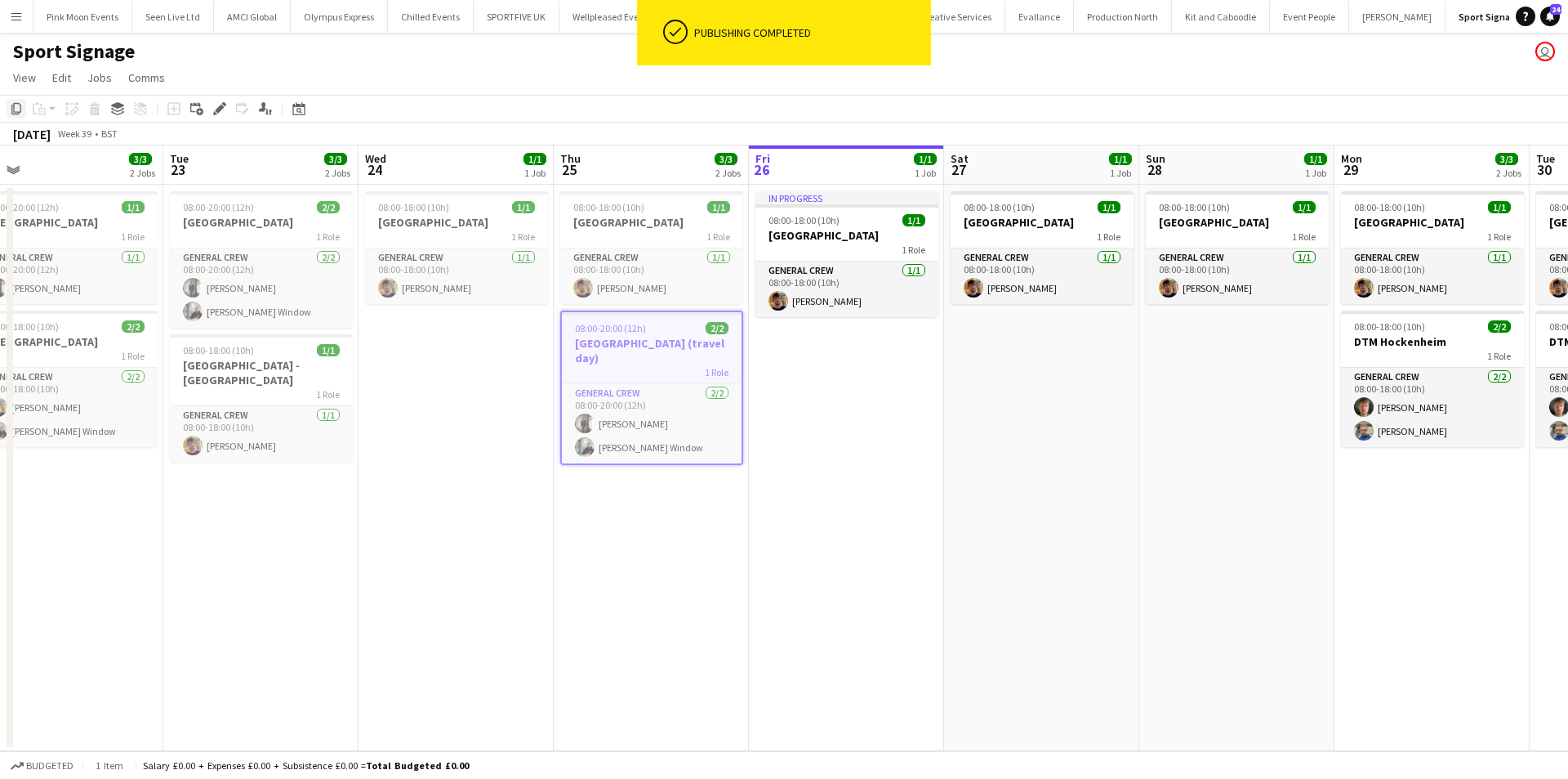
click at [20, 110] on icon "Copy" at bounding box center [16, 108] width 13 height 13
click at [619, 423] on app-card-role "General Crew 2/2 08:00-20:00 (12h) Kiel Myers Harry Window" at bounding box center [651, 424] width 180 height 79
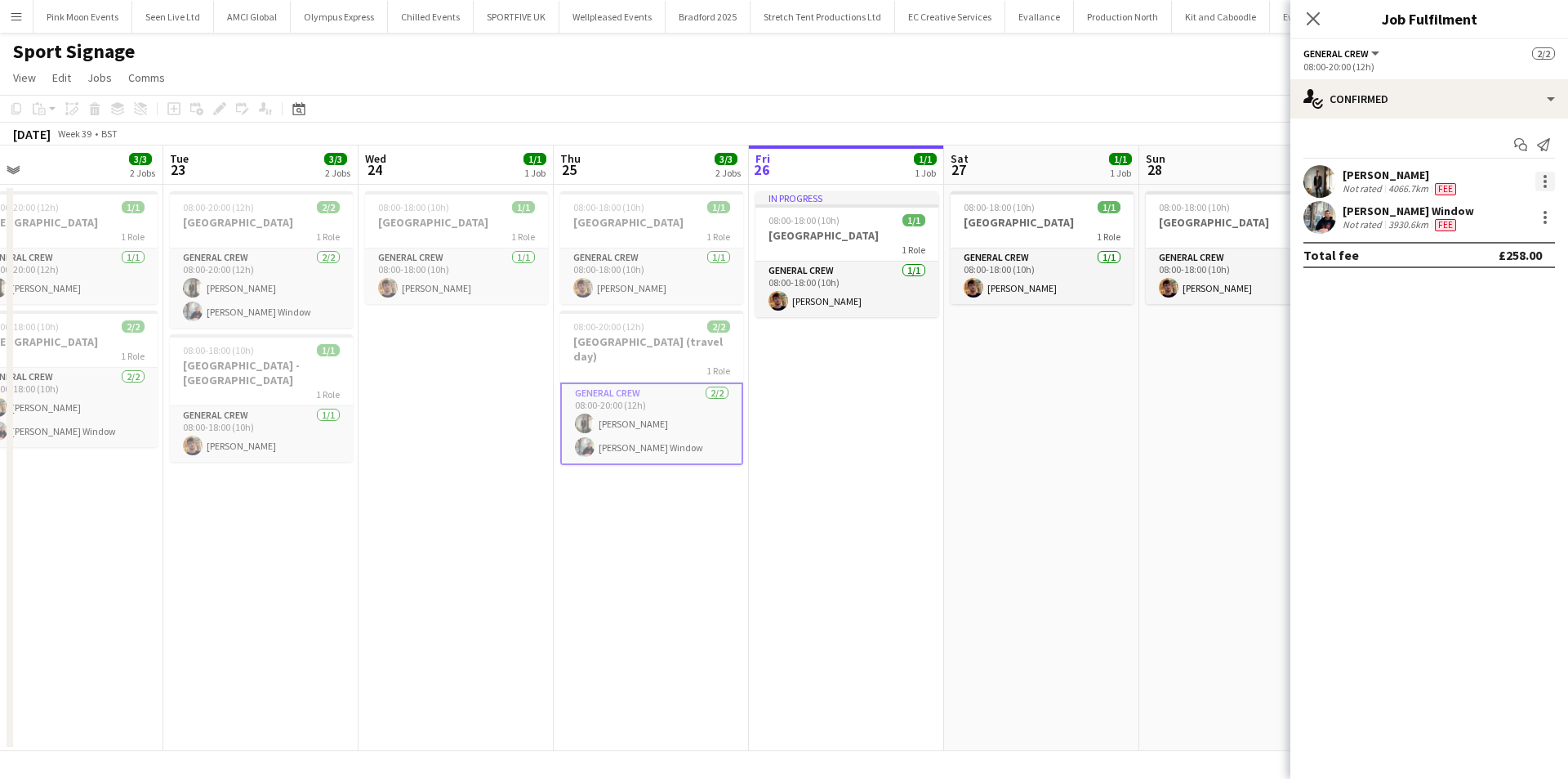
click at [1543, 177] on div at bounding box center [1545, 182] width 20 height 20
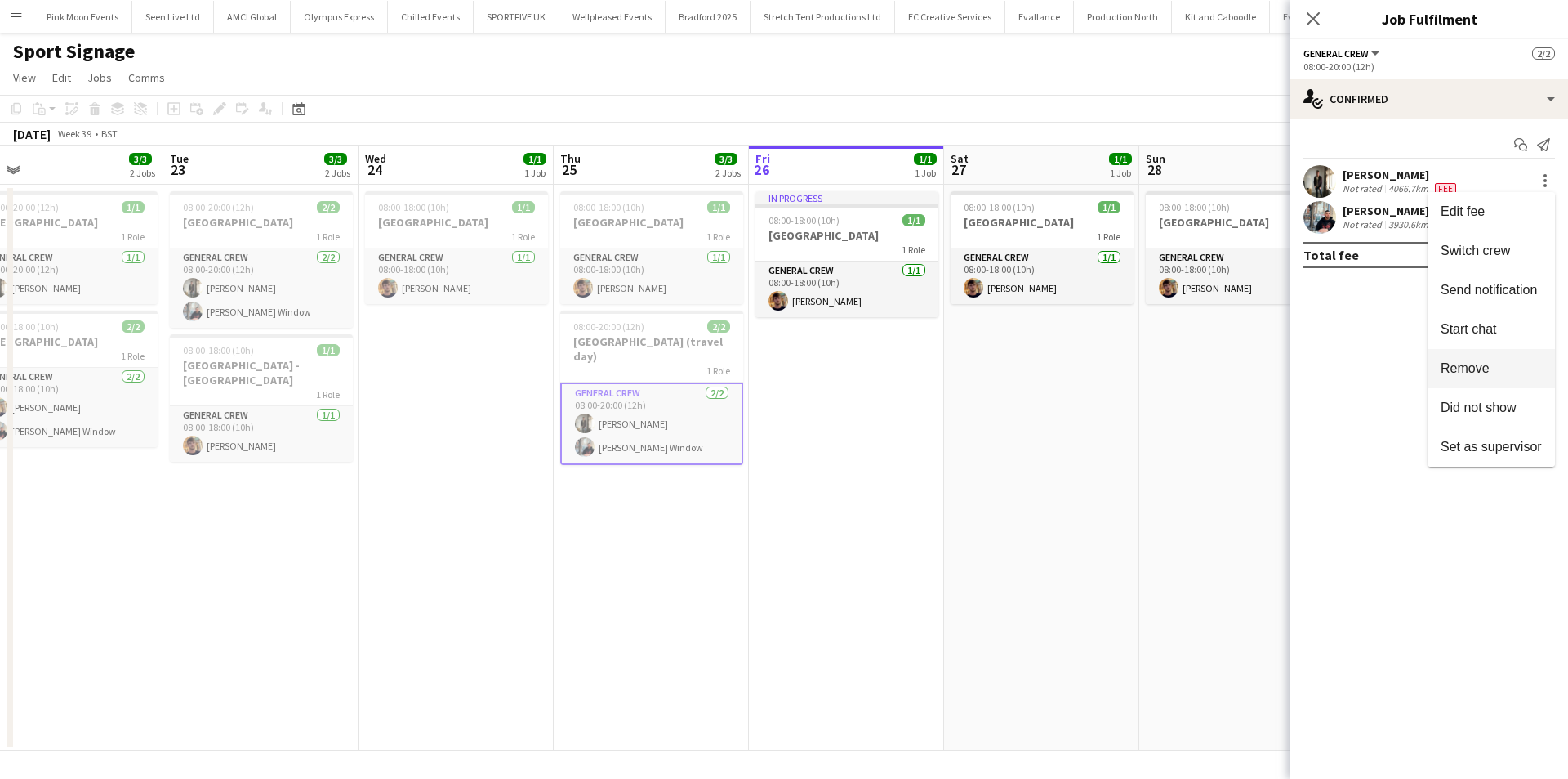
click at [1492, 384] on button "Remove" at bounding box center [1492, 368] width 127 height 39
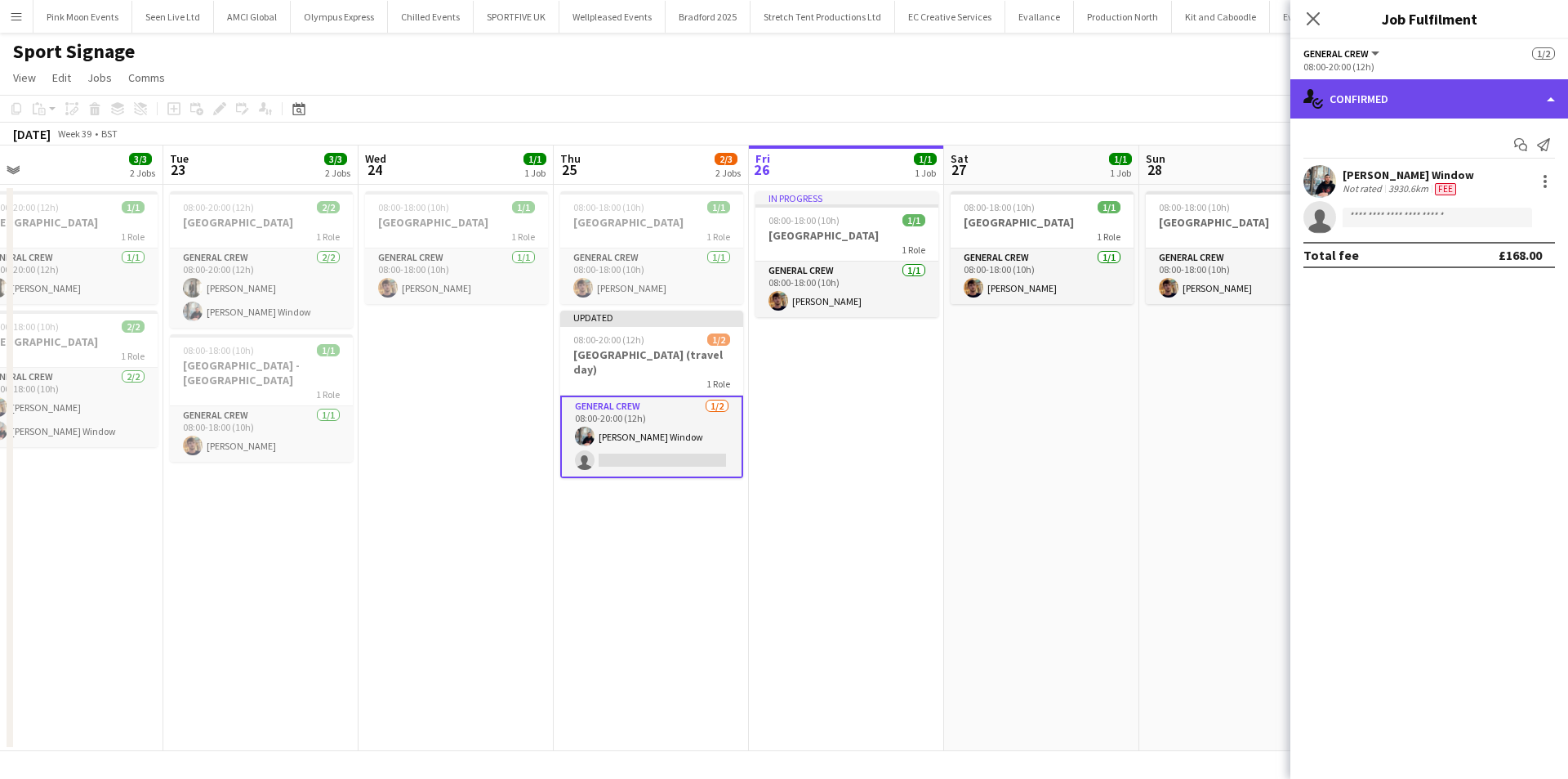
click at [1408, 103] on div "single-neutral-actions-check-2 Confirmed" at bounding box center [1430, 98] width 278 height 39
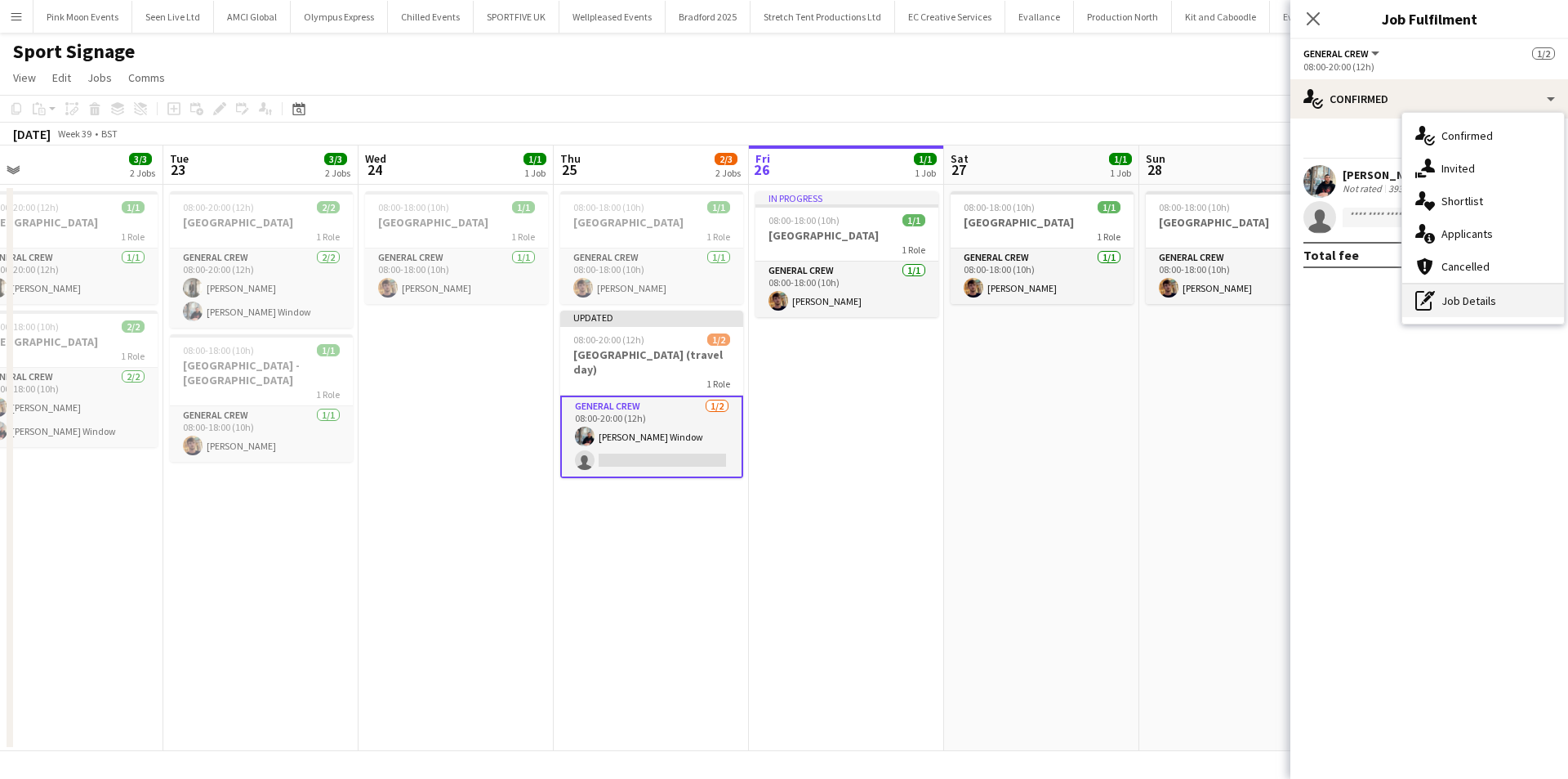
click at [1451, 294] on div "pen-write Job Details" at bounding box center [1483, 300] width 162 height 33
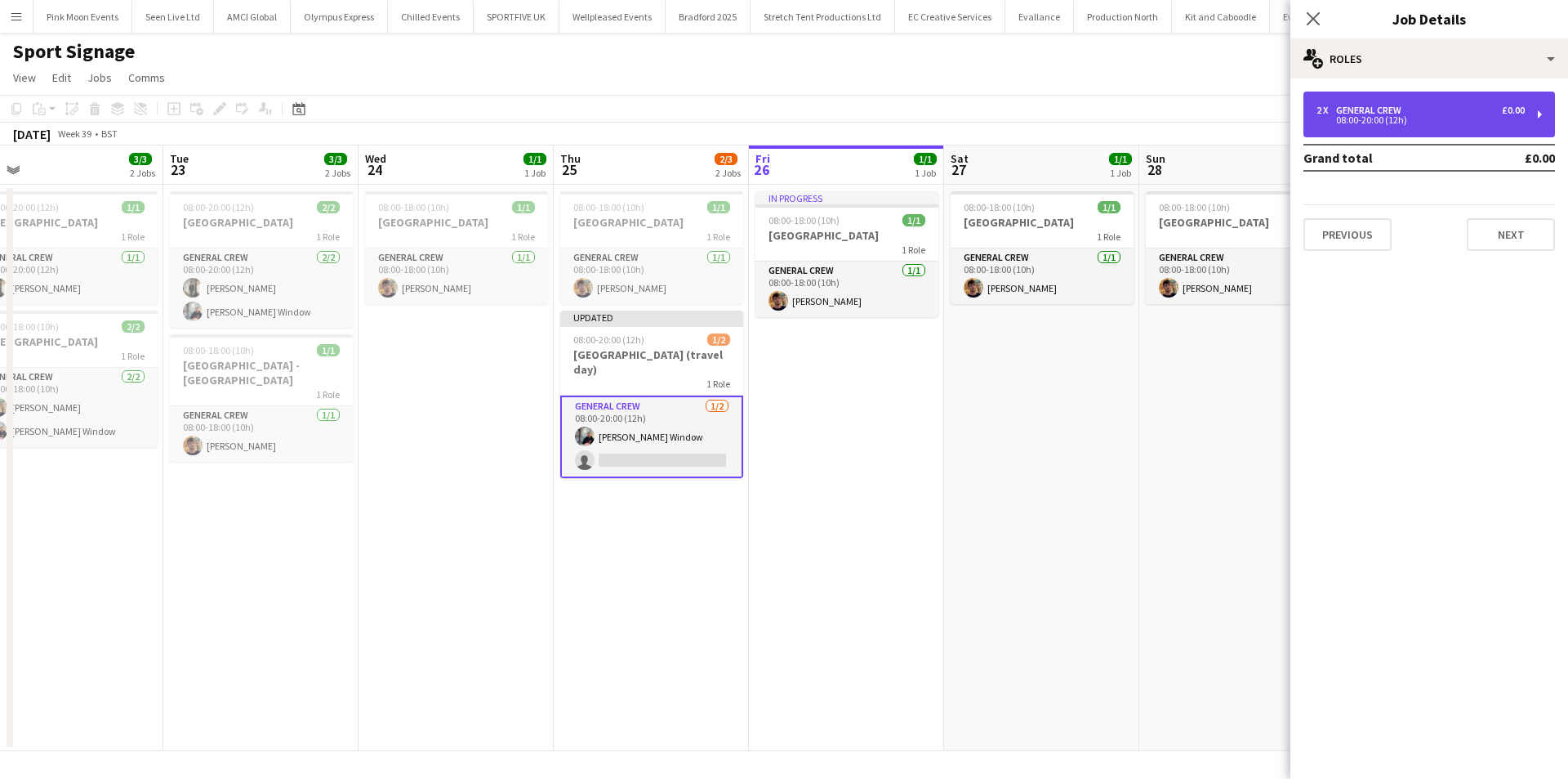
click at [1403, 117] on div "08:00-20:00 (12h)" at bounding box center [1421, 120] width 209 height 8
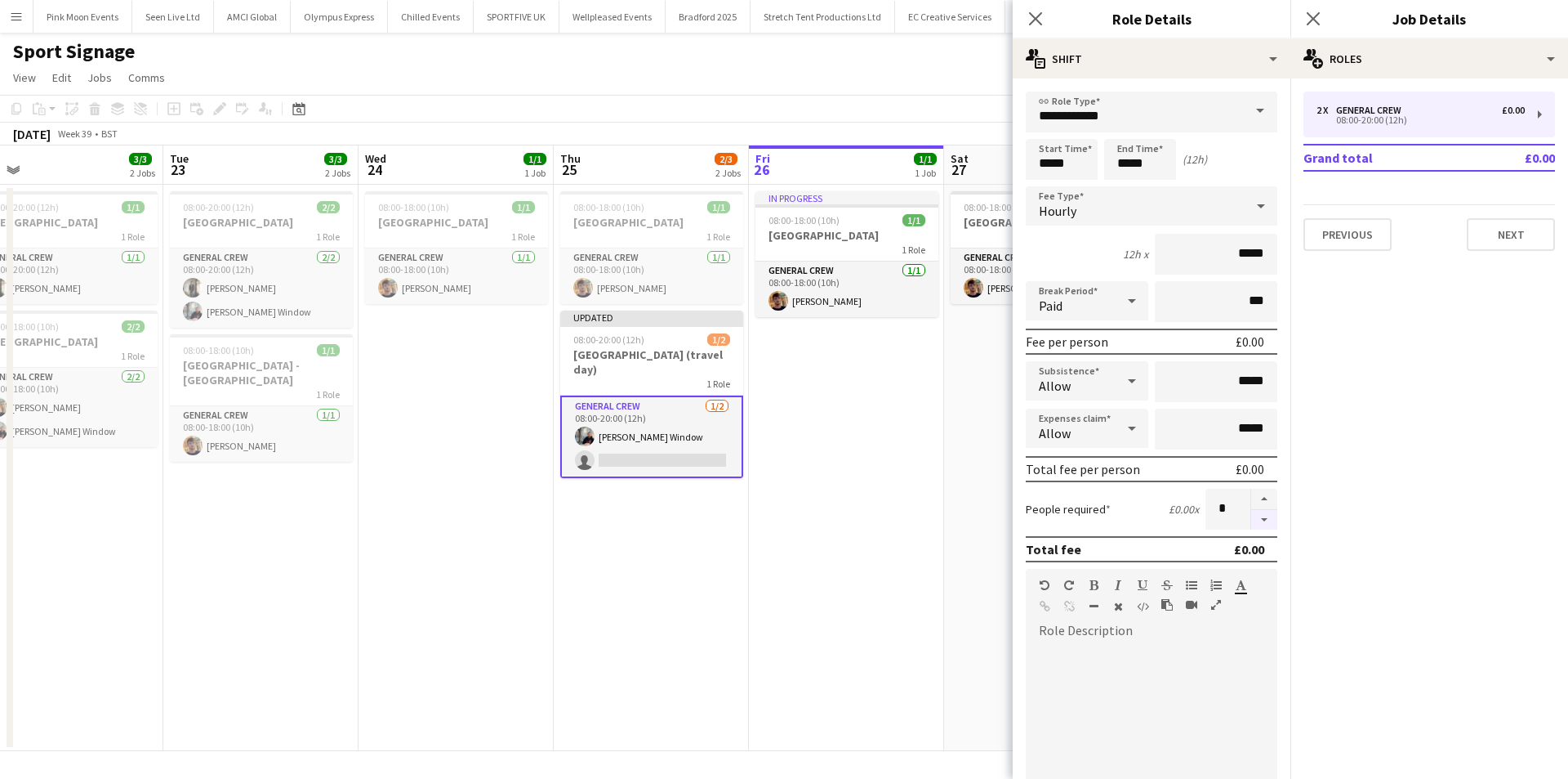
click at [1251, 512] on button "button" at bounding box center [1264, 520] width 26 height 21
type input "*"
drag, startPoint x: 1043, startPoint y: 25, endPoint x: 1224, endPoint y: 25, distance: 181.0
click at [1044, 25] on app-icon "Close pop-in" at bounding box center [1036, 19] width 20 height 20
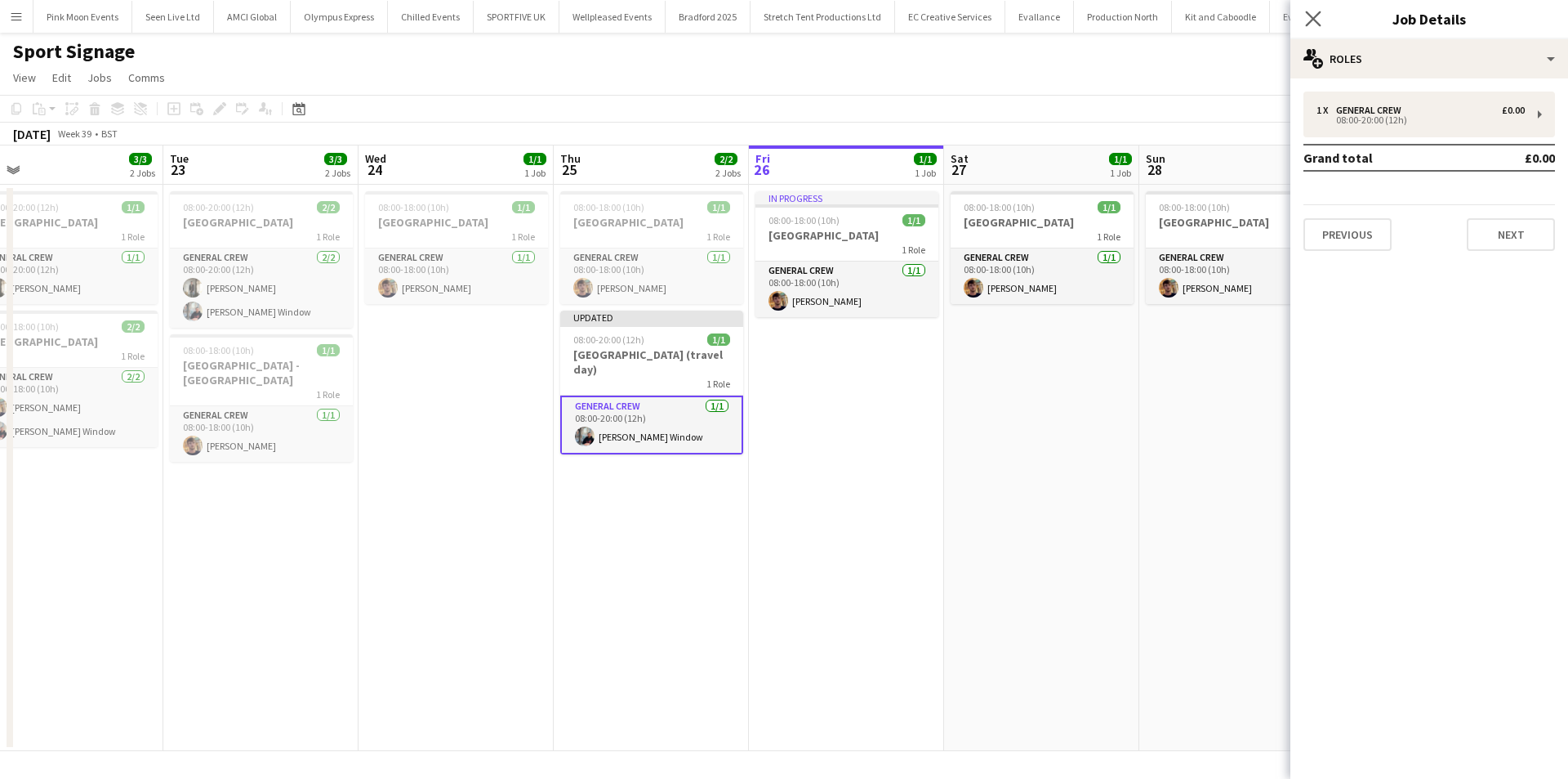
click at [1299, 25] on div "Close pop-in" at bounding box center [1314, 19] width 46 height 38
click at [1311, 25] on icon "Close pop-in" at bounding box center [1313, 19] width 16 height 16
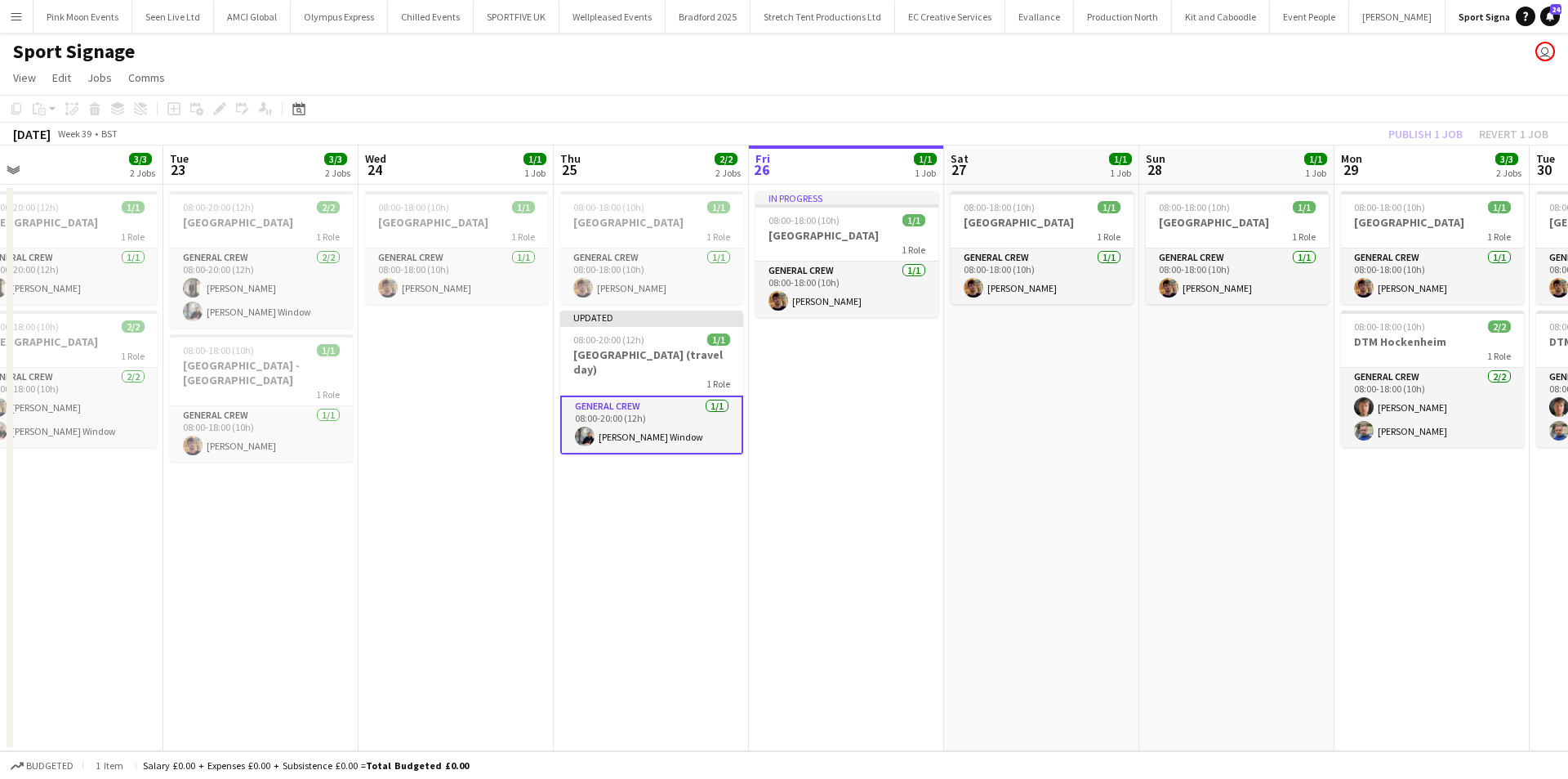
click at [1413, 126] on div "Publish 1 job Revert 1 job" at bounding box center [1469, 133] width 200 height 21
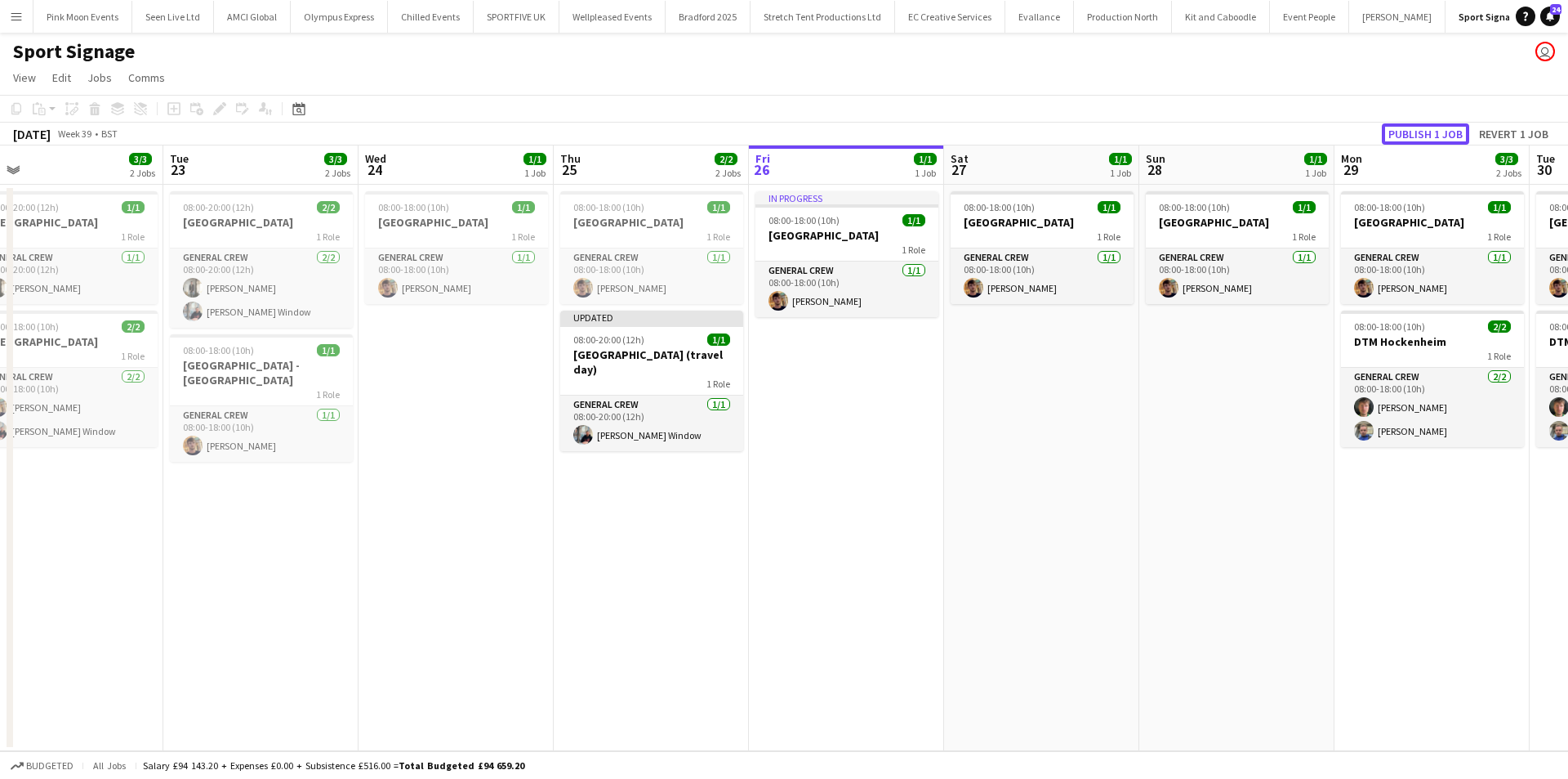
click at [1413, 126] on button "Publish 1 job" at bounding box center [1426, 133] width 87 height 21
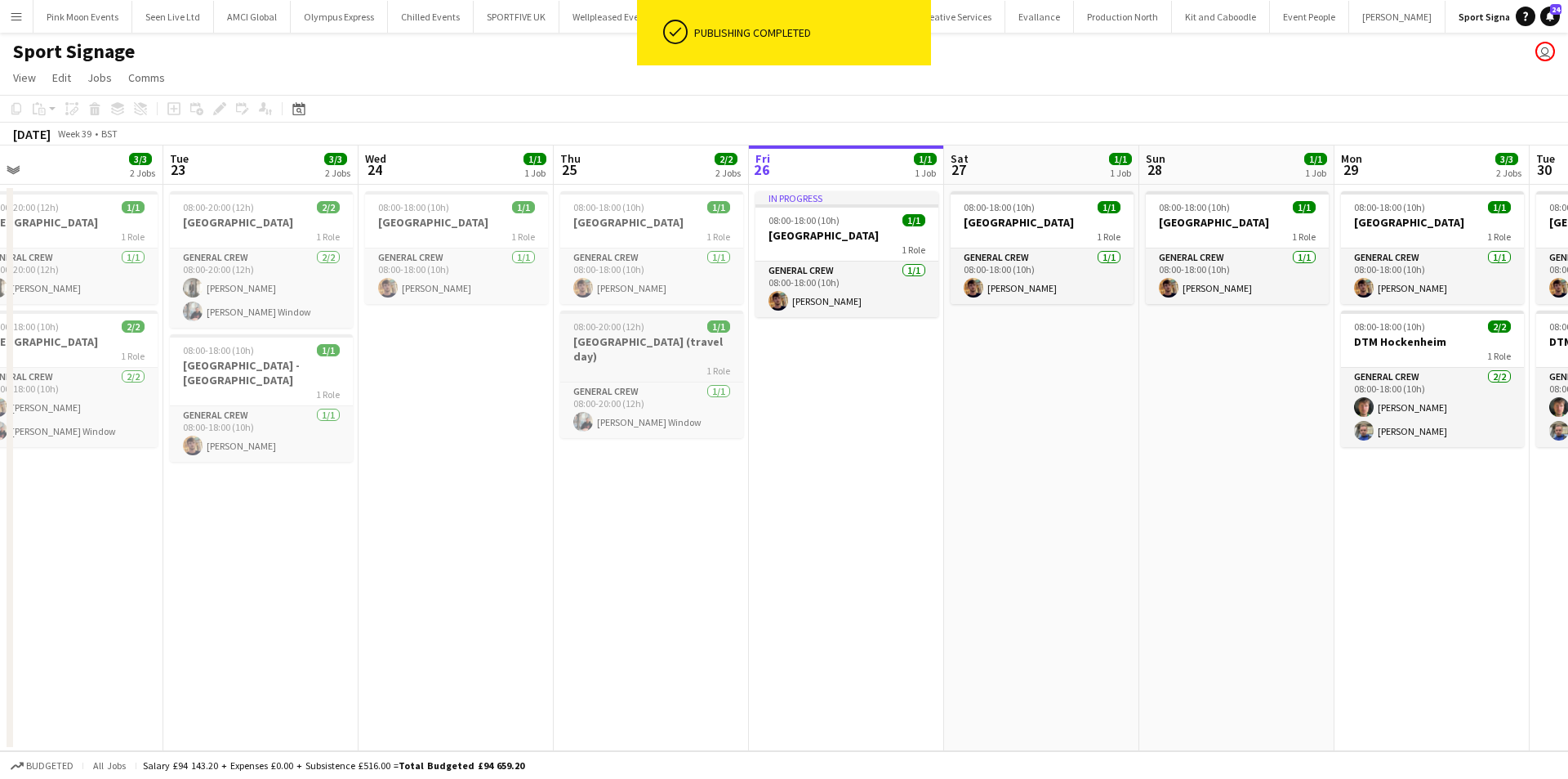
click at [621, 348] on h3 "Azerbaijan (travel day)" at bounding box center [651, 349] width 183 height 30
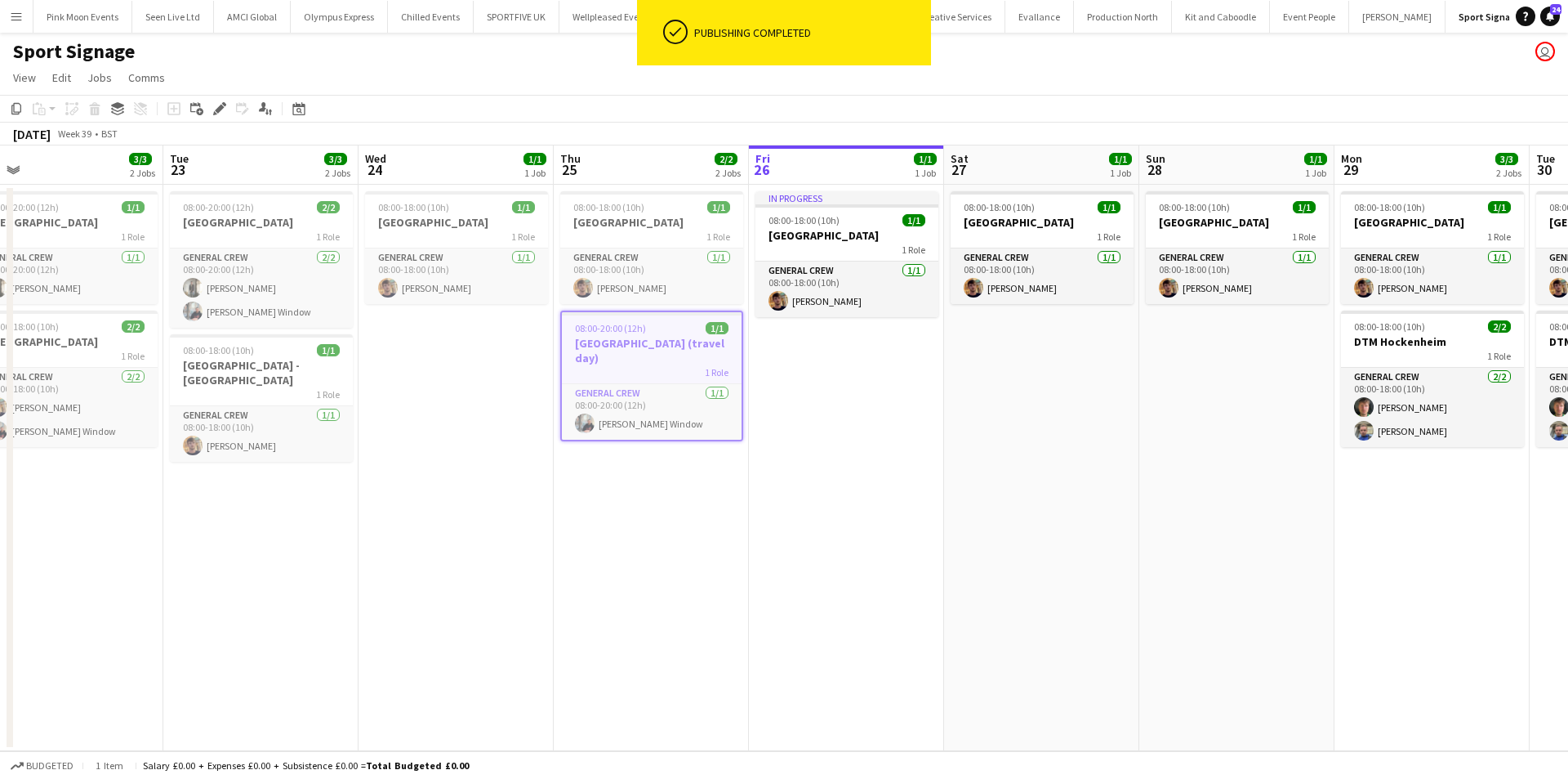
click at [19, 95] on app-toolbar "Copy Paste Paste Ctrl+V Paste with crew Ctrl+Shift+V Paste linked Job Delete Gr…" at bounding box center [784, 108] width 1568 height 28
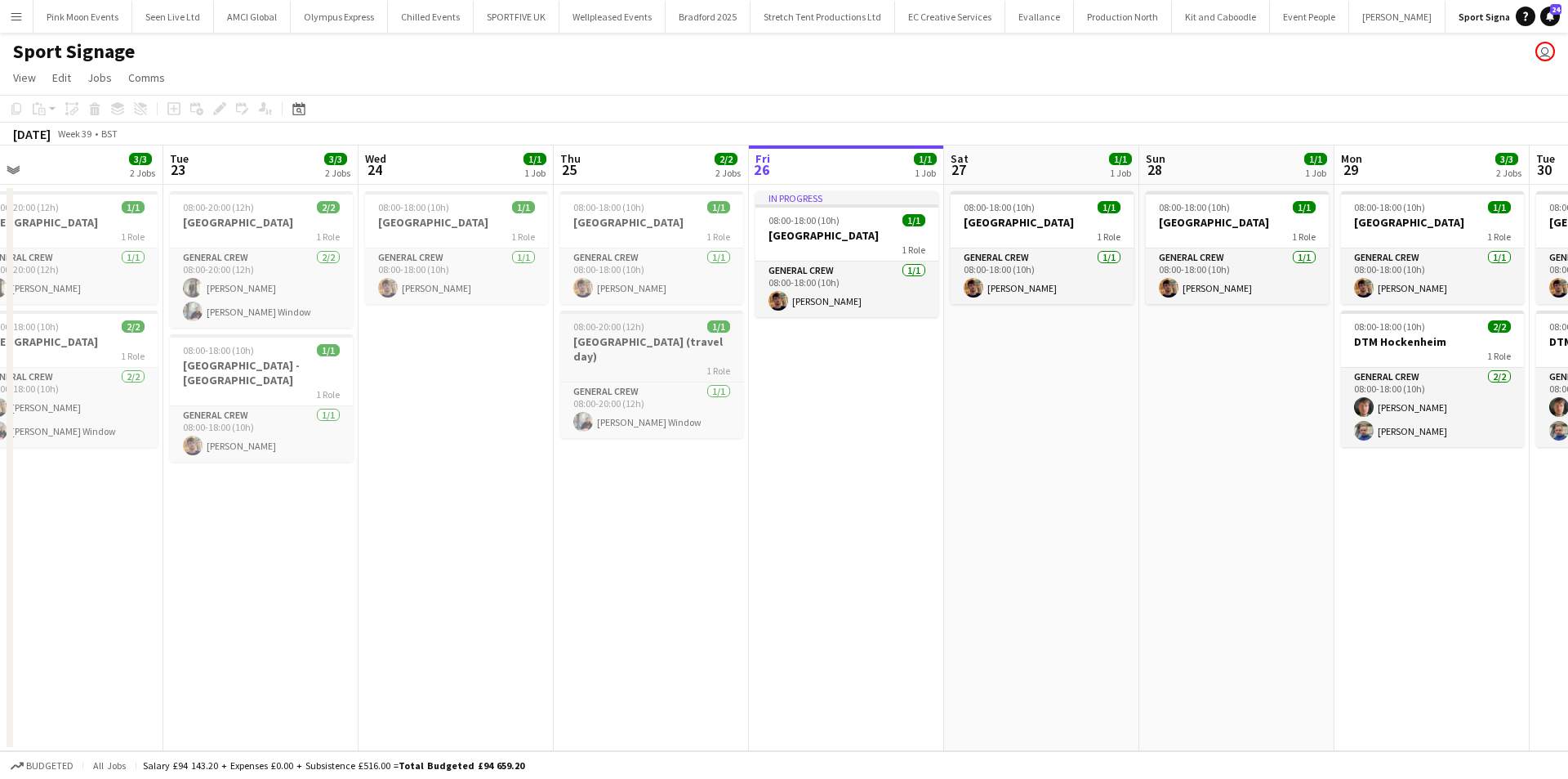
click at [679, 333] on app-job-card "08:00-20:00 (12h) 1/1 Azerbaijan (travel day) 1 Role General Crew 1/1 08:00-20:…" at bounding box center [651, 375] width 183 height 127
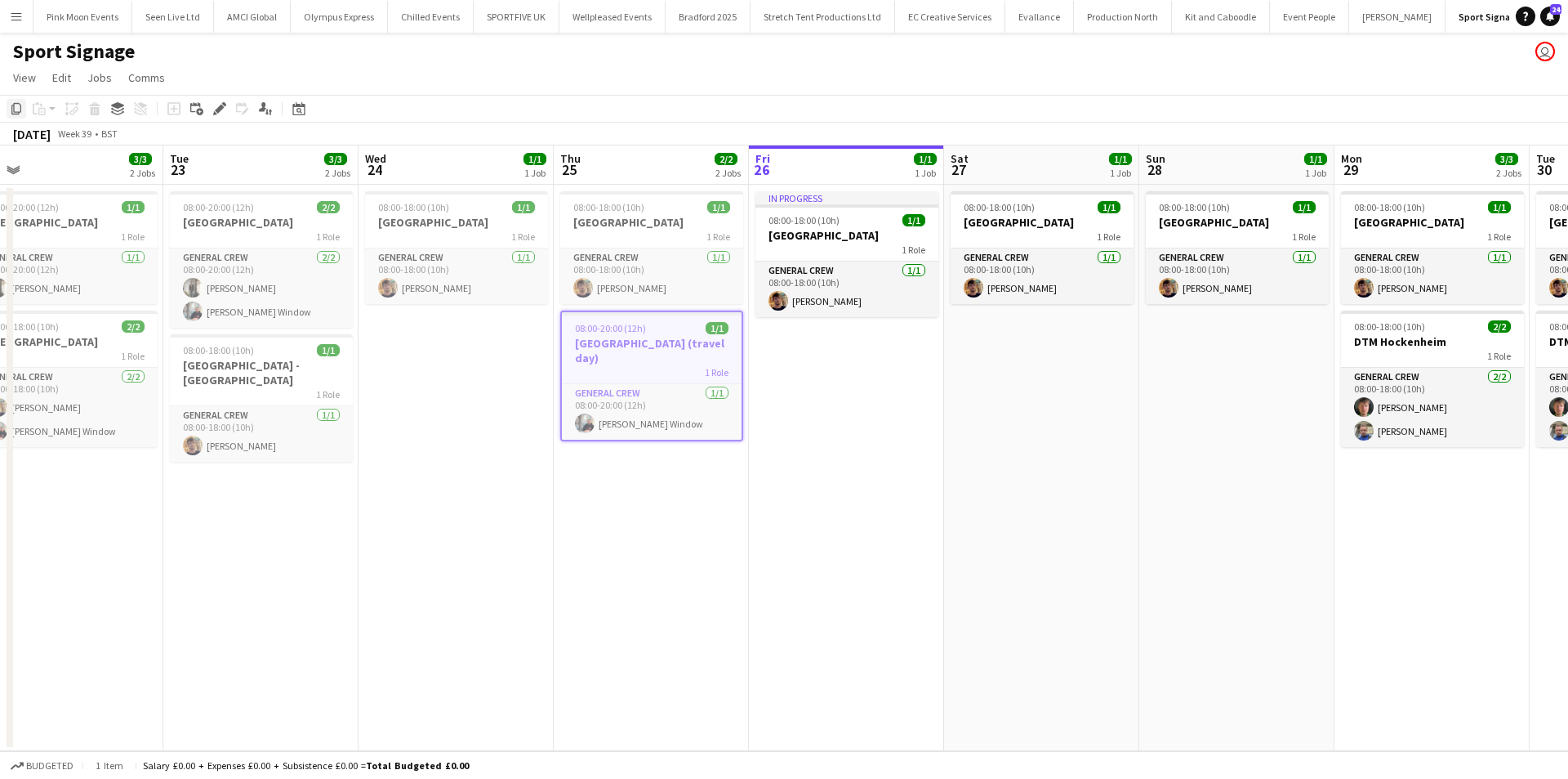
drag, startPoint x: 13, startPoint y: 111, endPoint x: 260, endPoint y: 185, distance: 257.8
click at [16, 111] on icon "Copy" at bounding box center [16, 108] width 13 height 13
click at [449, 353] on app-date-cell "08:00-18:00 (10h) 1/1 Singapore 1 Role General Crew 1/1 08:00-18:00 (10h) Harry…" at bounding box center [456, 468] width 196 height 566
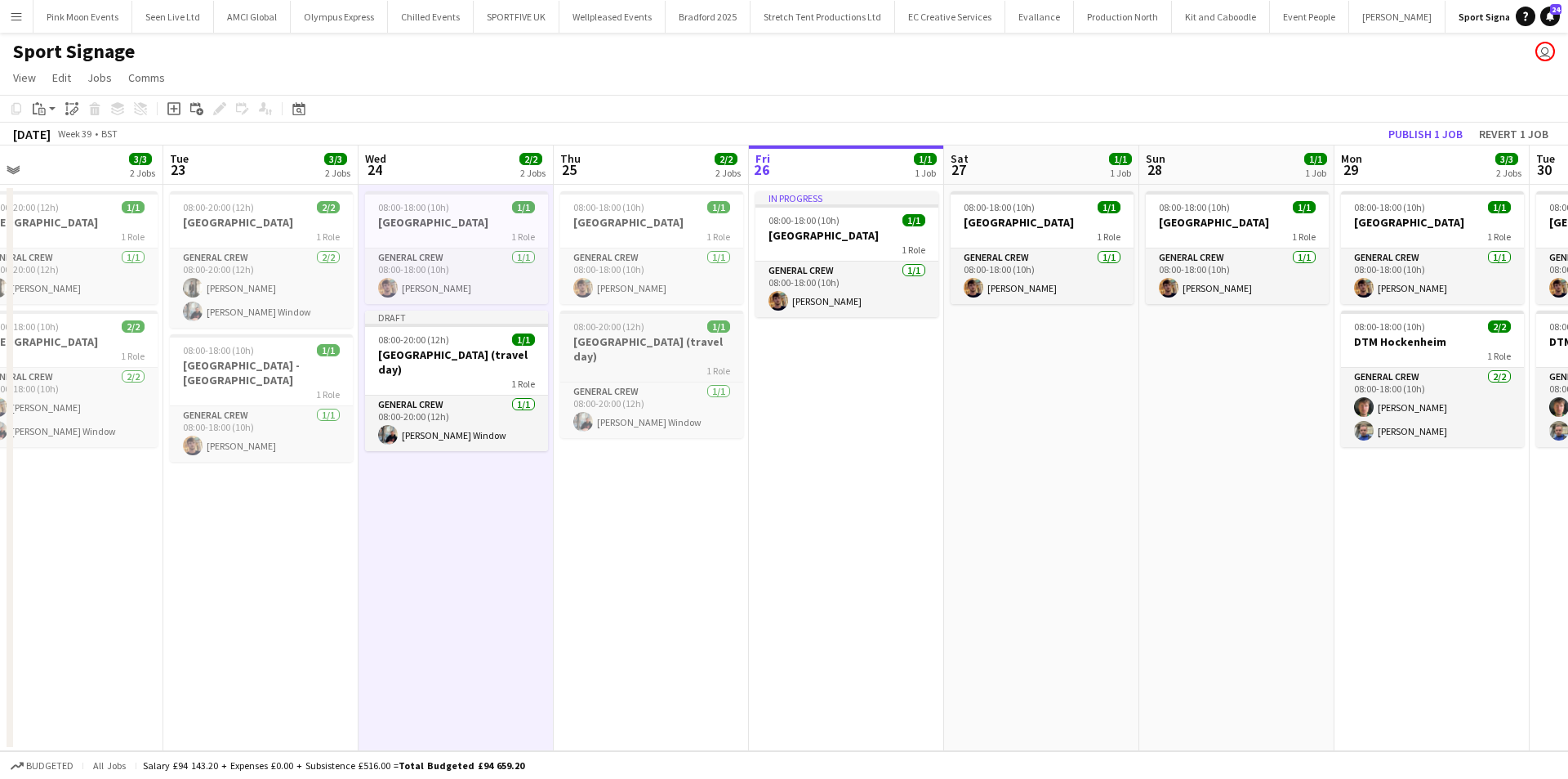
click at [621, 362] on app-job-card "08:00-20:00 (12h) 1/1 Azerbaijan (travel day) 1 Role General Crew 1/1 08:00-20:…" at bounding box center [651, 375] width 183 height 127
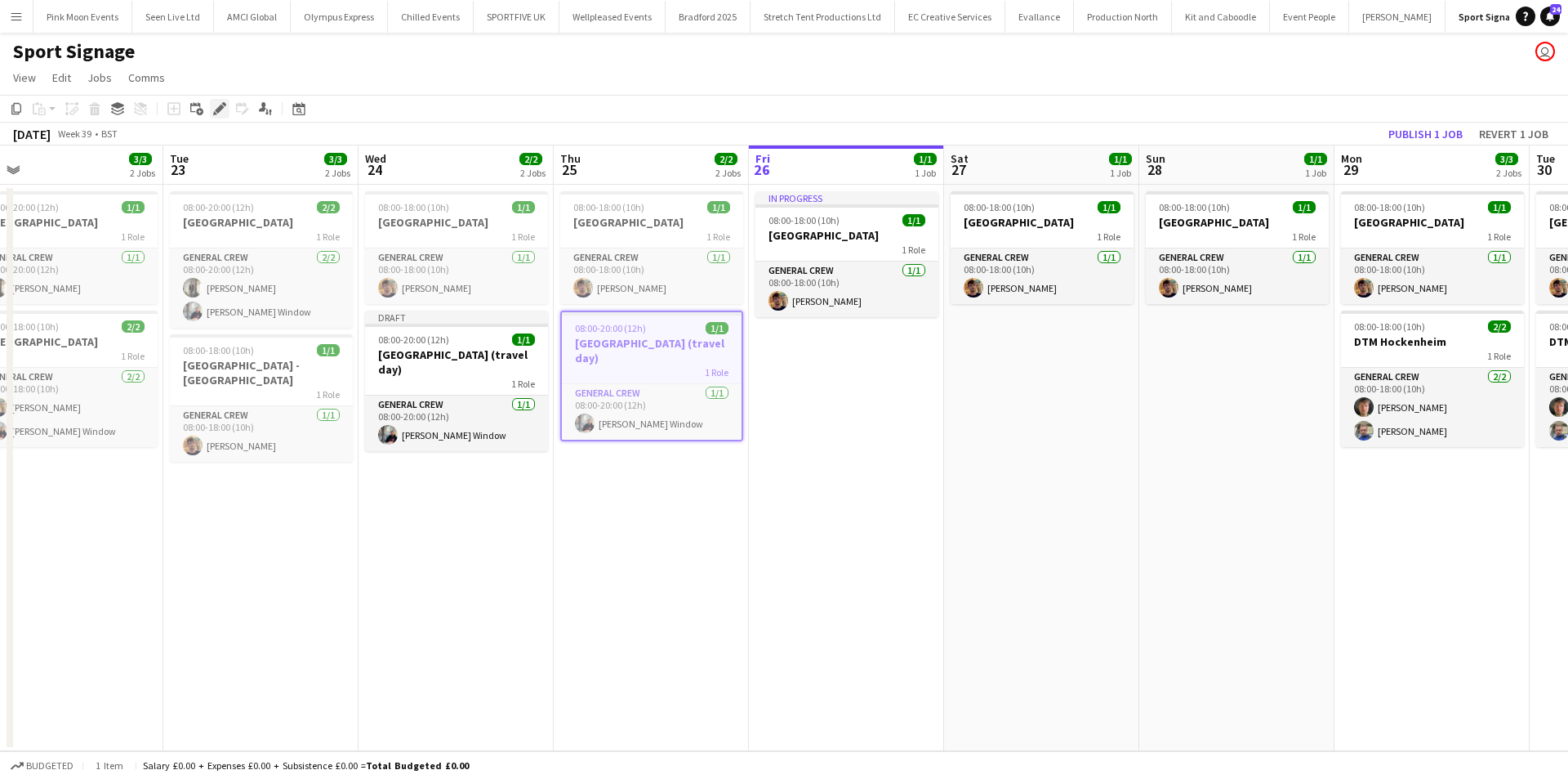
click at [214, 113] on icon at bounding box center [215, 113] width 4 height 4
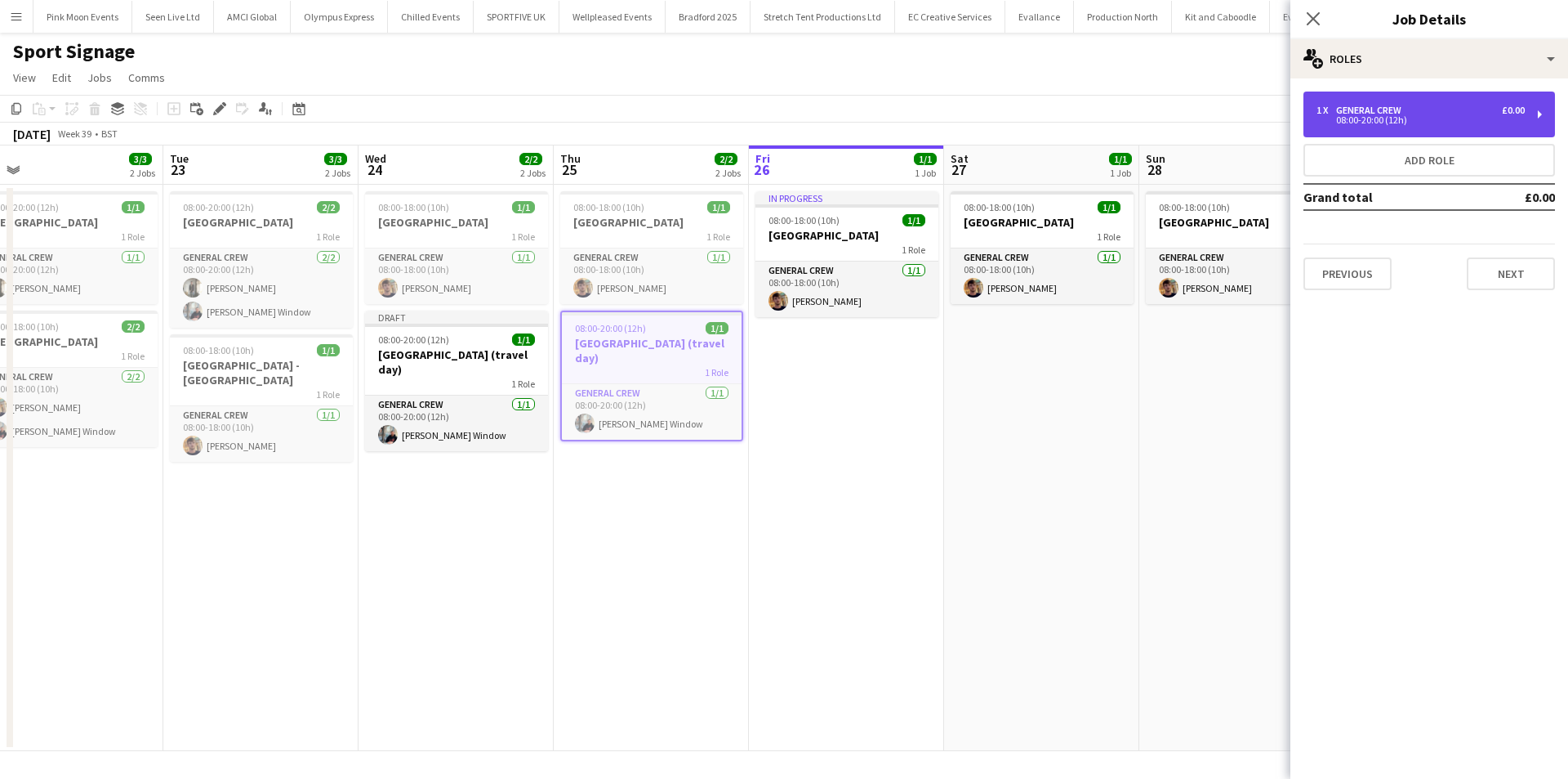
click at [1365, 136] on div "1 x General Crew £0.00 08:00-20:00 (12h)" at bounding box center [1429, 114] width 251 height 46
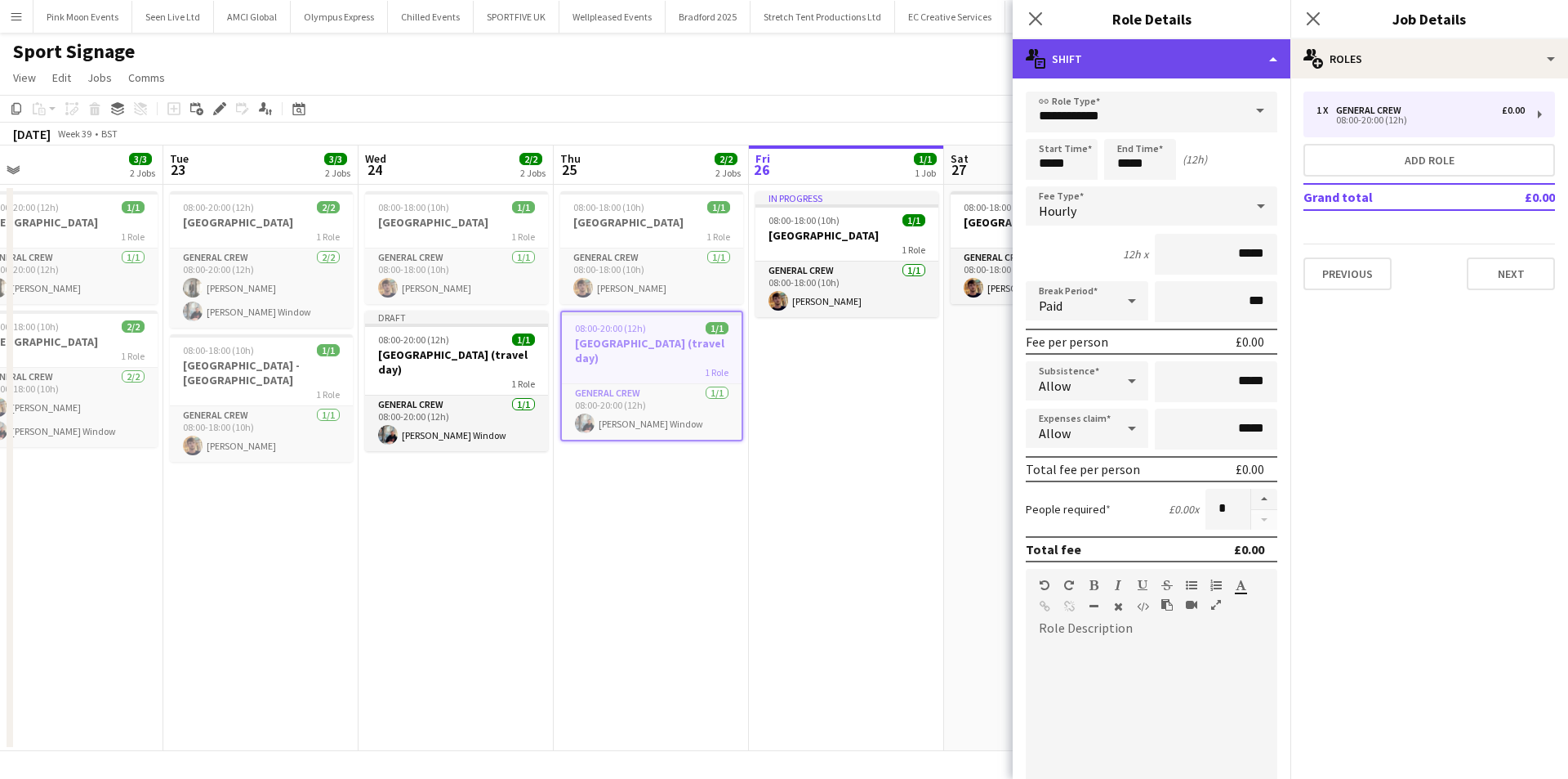
click at [1126, 61] on div "multiple-actions-text Shift" at bounding box center [1152, 58] width 278 height 39
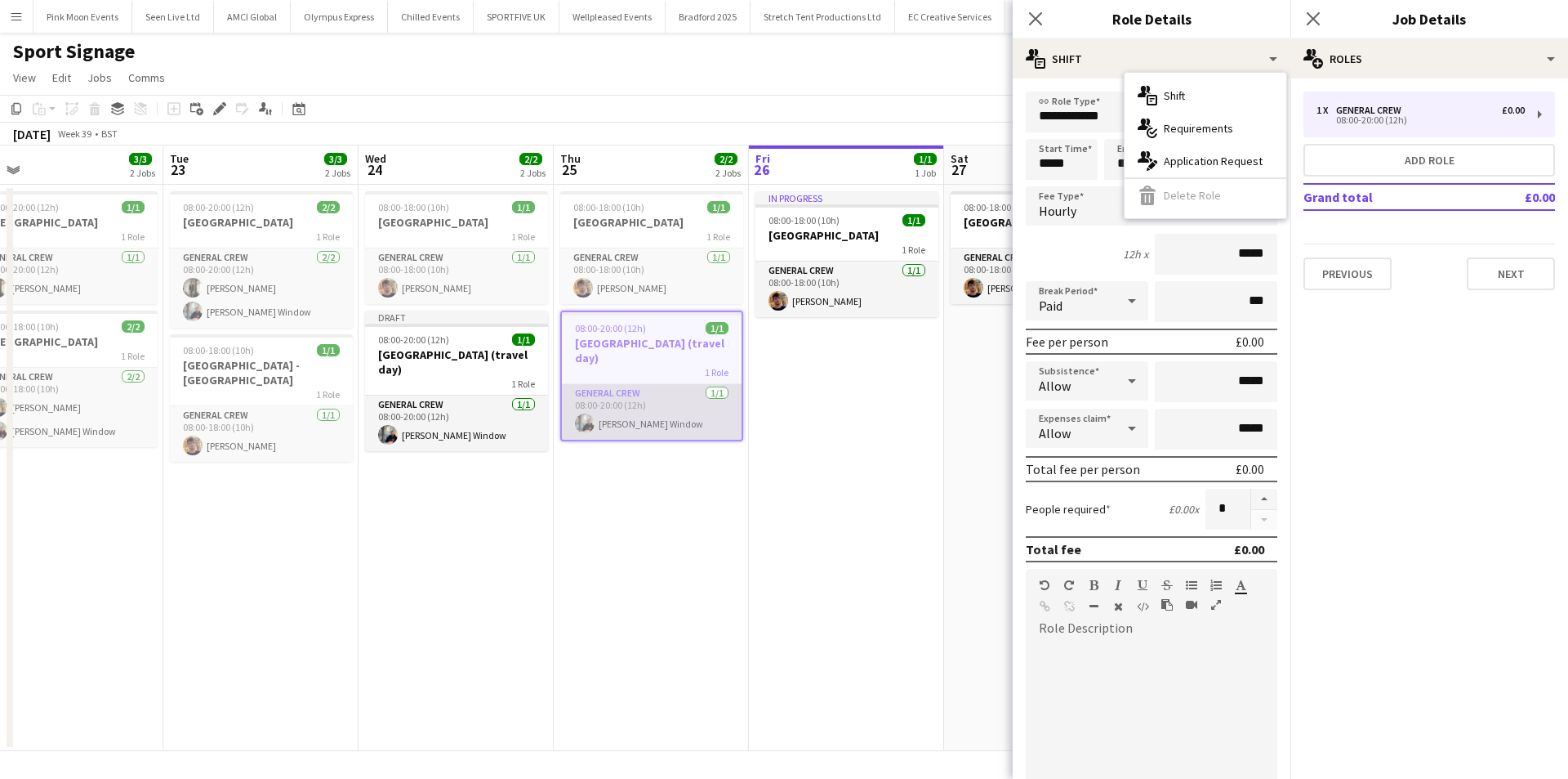
click at [679, 389] on app-card-role "General Crew 1/1 08:00-20:00 (12h) Harry Window" at bounding box center [651, 412] width 180 height 56
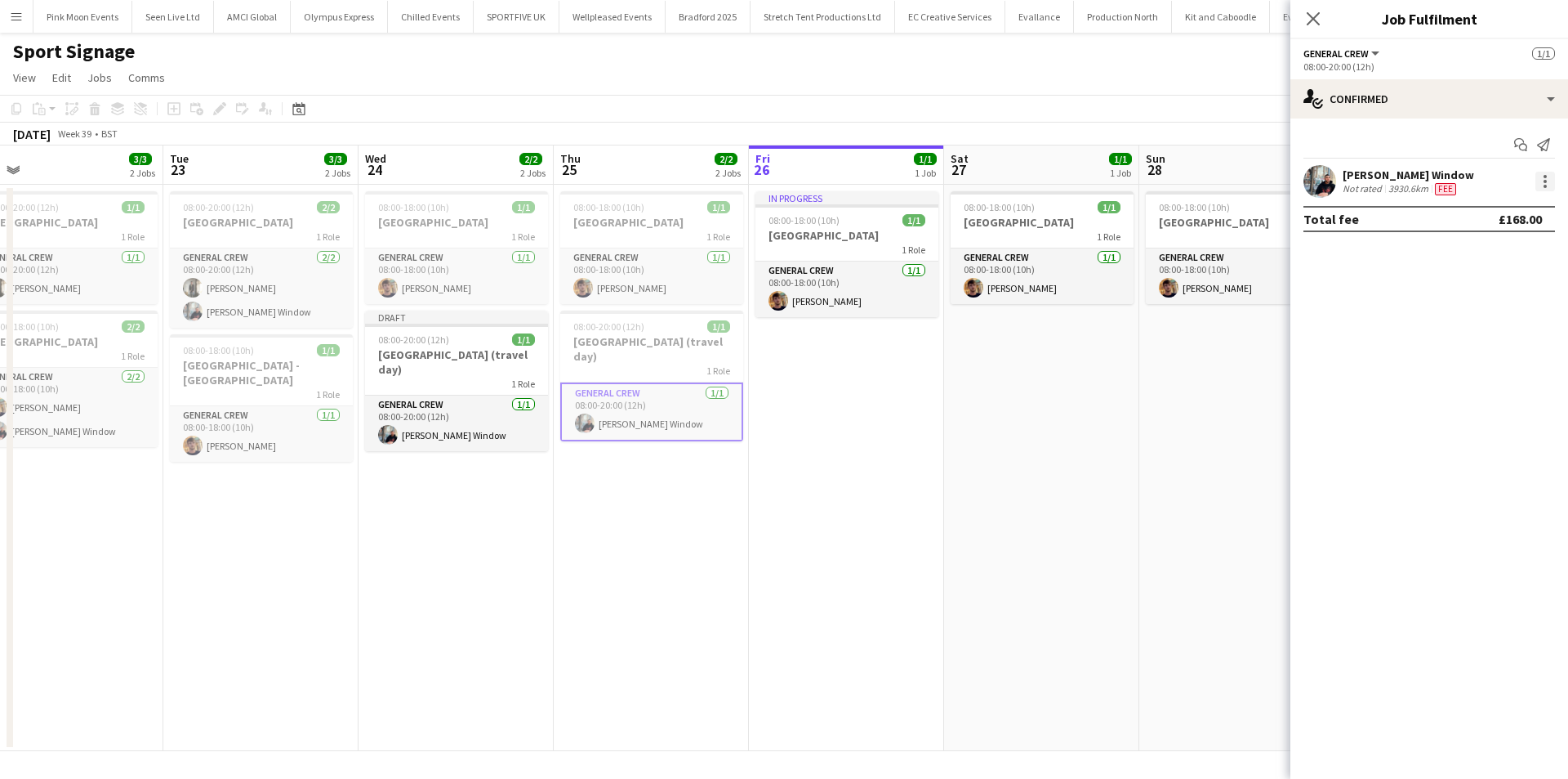
click at [1541, 183] on div at bounding box center [1545, 182] width 20 height 20
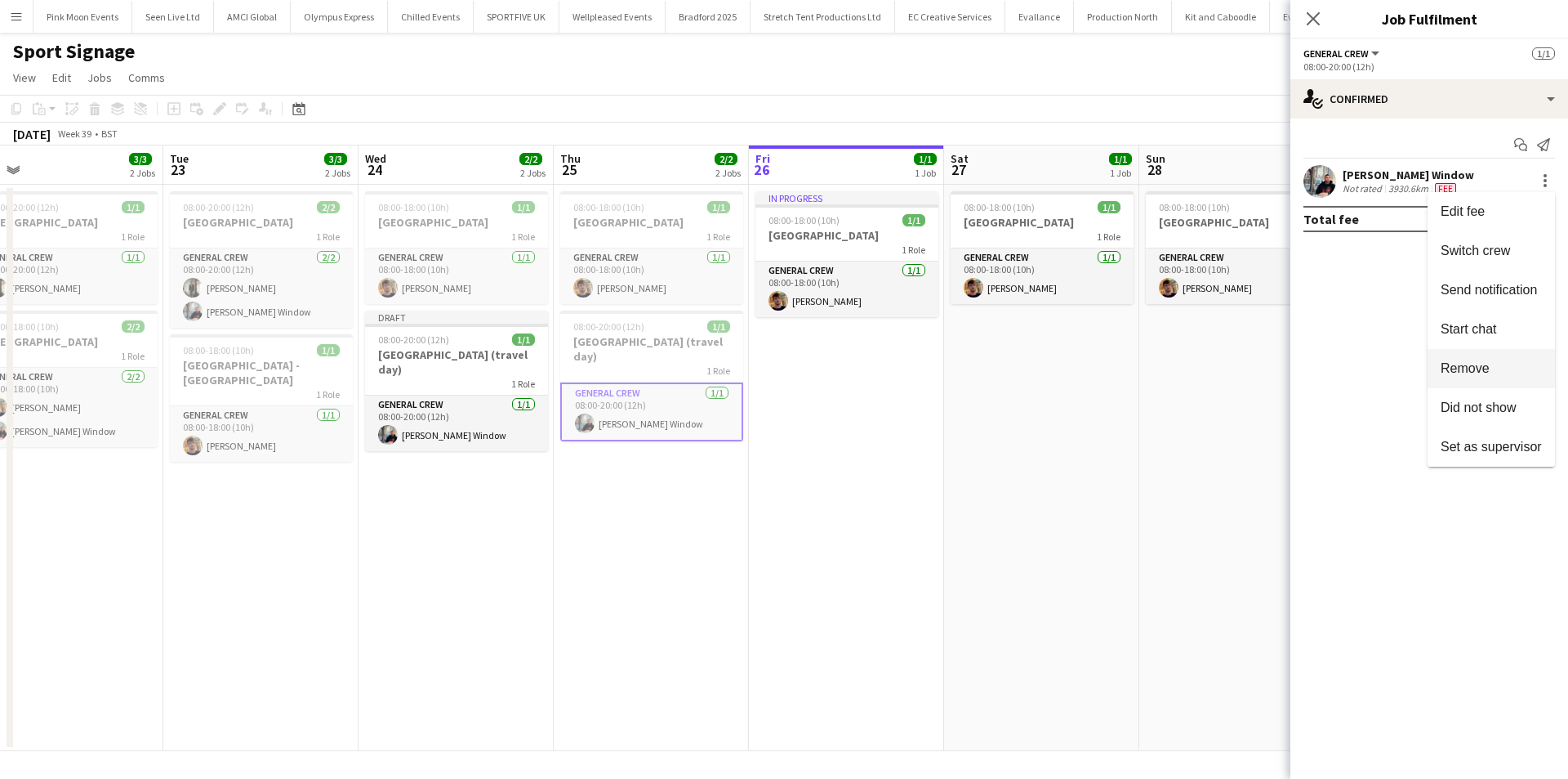
click at [1459, 382] on button "Remove" at bounding box center [1492, 368] width 127 height 39
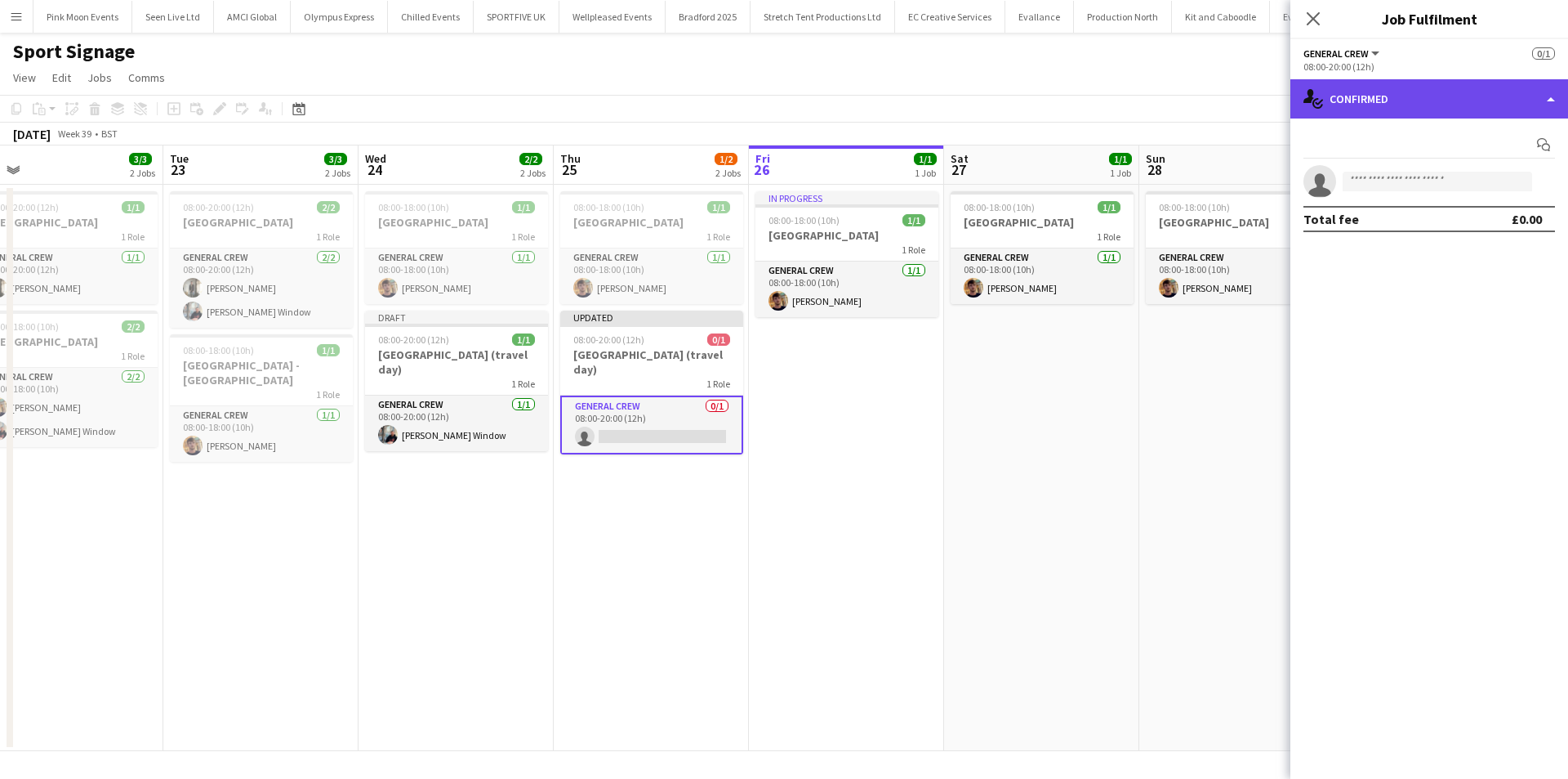
click at [1401, 108] on div "single-neutral-actions-check-2 Confirmed" at bounding box center [1430, 98] width 278 height 39
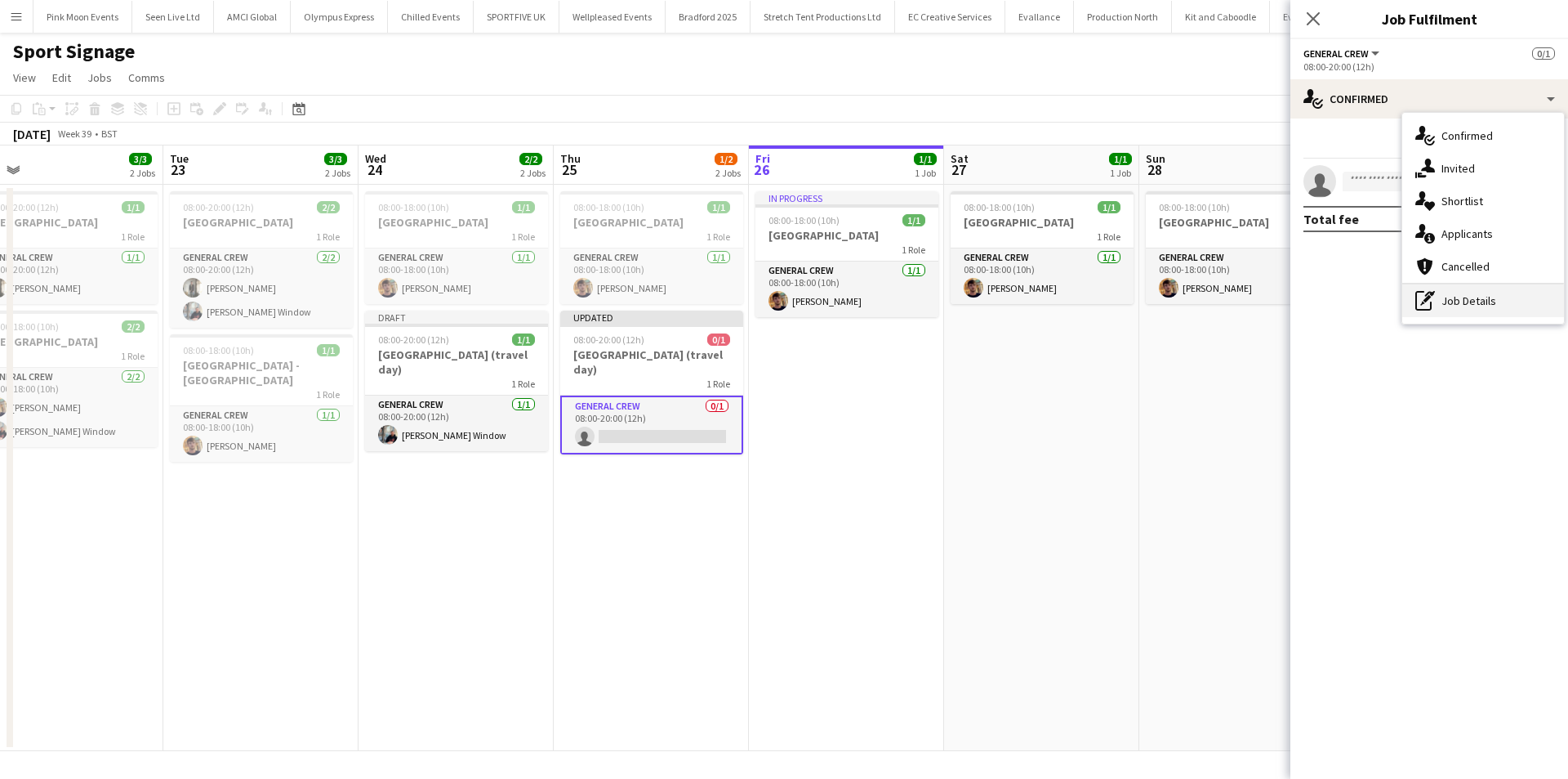
click at [1420, 289] on div "pen-write Job Details" at bounding box center [1483, 300] width 162 height 33
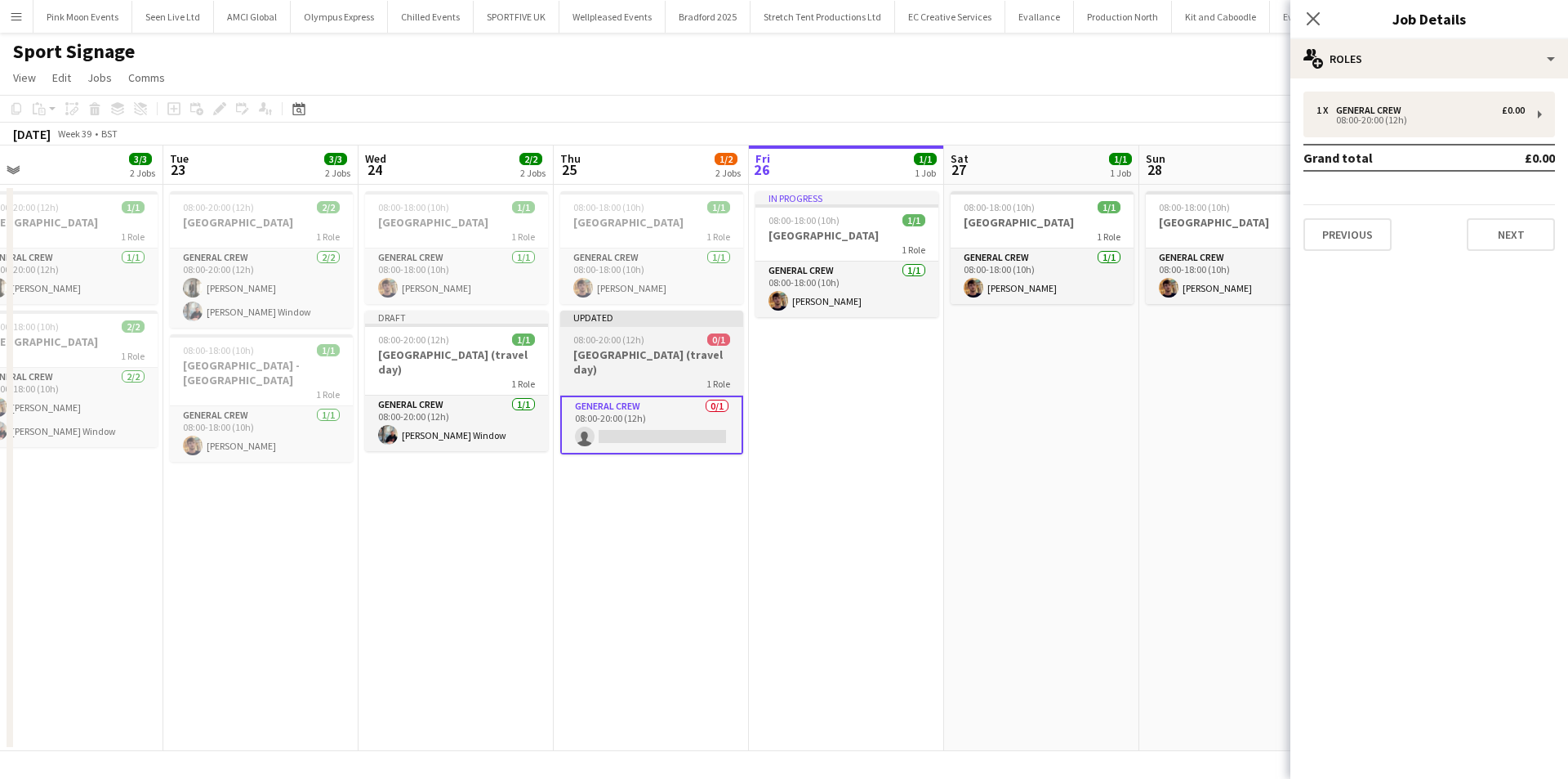
click at [665, 343] on div "08:00-20:00 (12h) 0/1" at bounding box center [651, 340] width 183 height 12
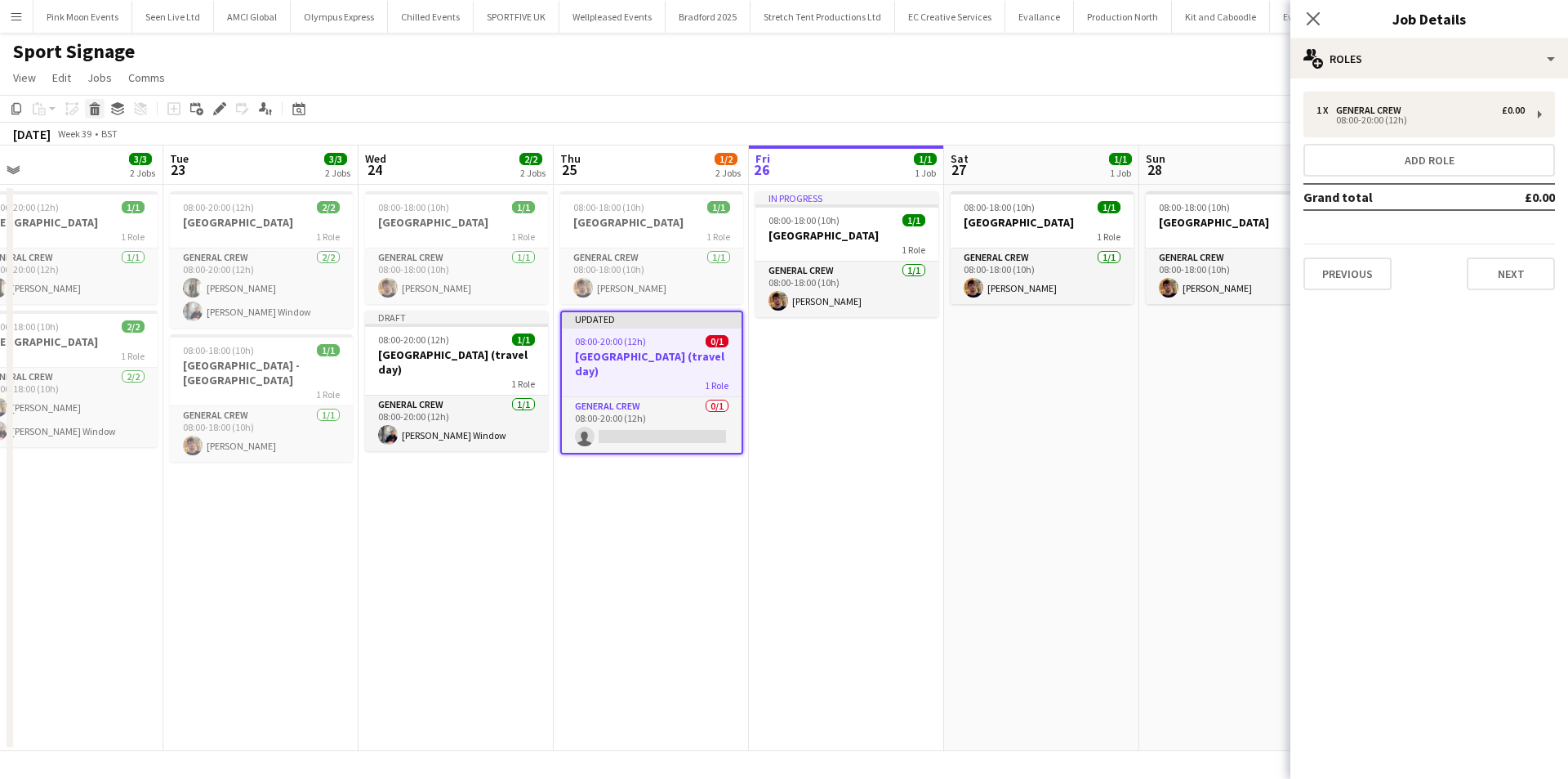
click at [100, 103] on icon "Delete" at bounding box center [94, 108] width 13 height 13
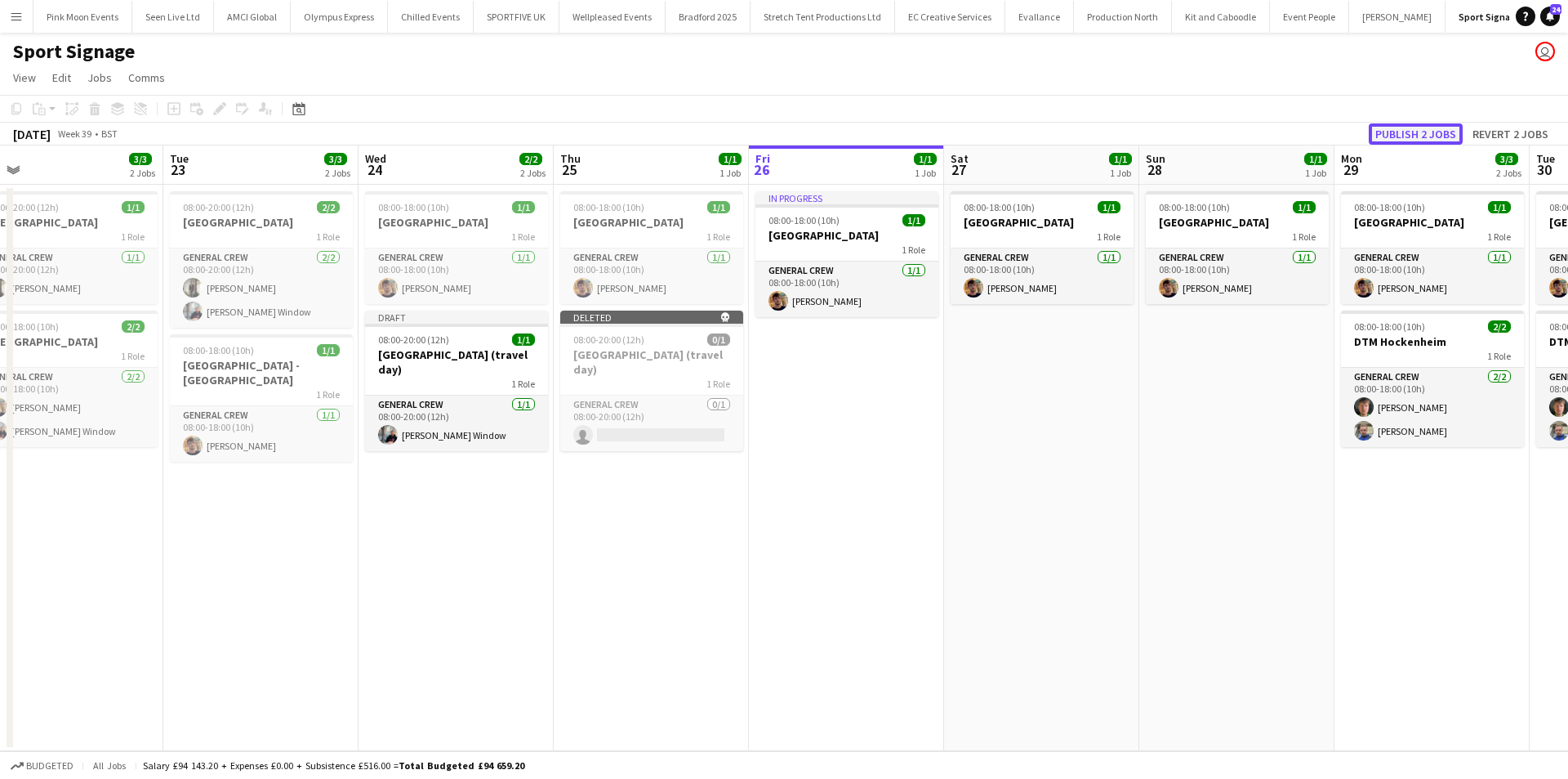
click at [1423, 126] on button "Publish 2 jobs" at bounding box center [1416, 133] width 94 height 21
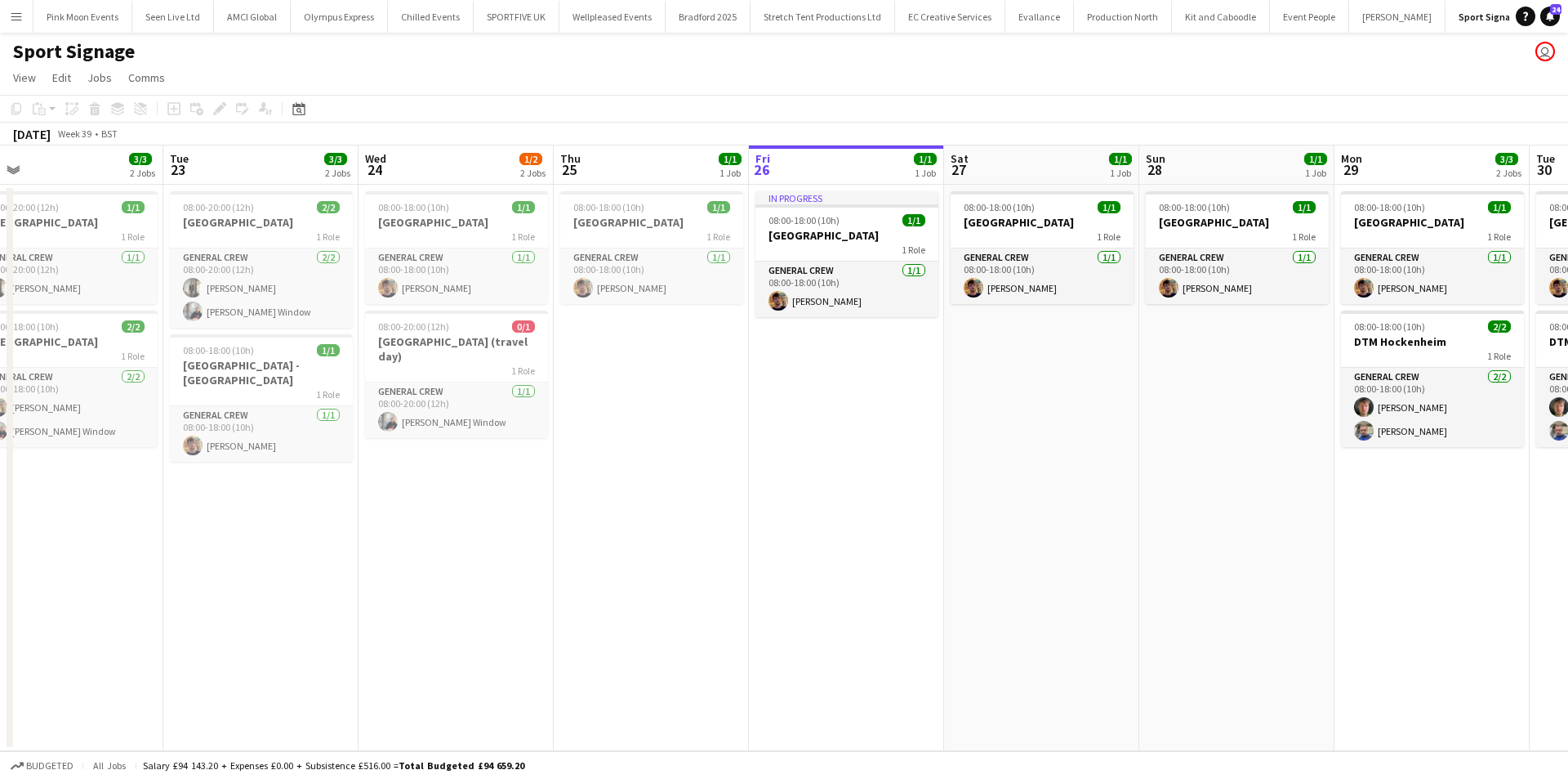
scroll to position [0, 442]
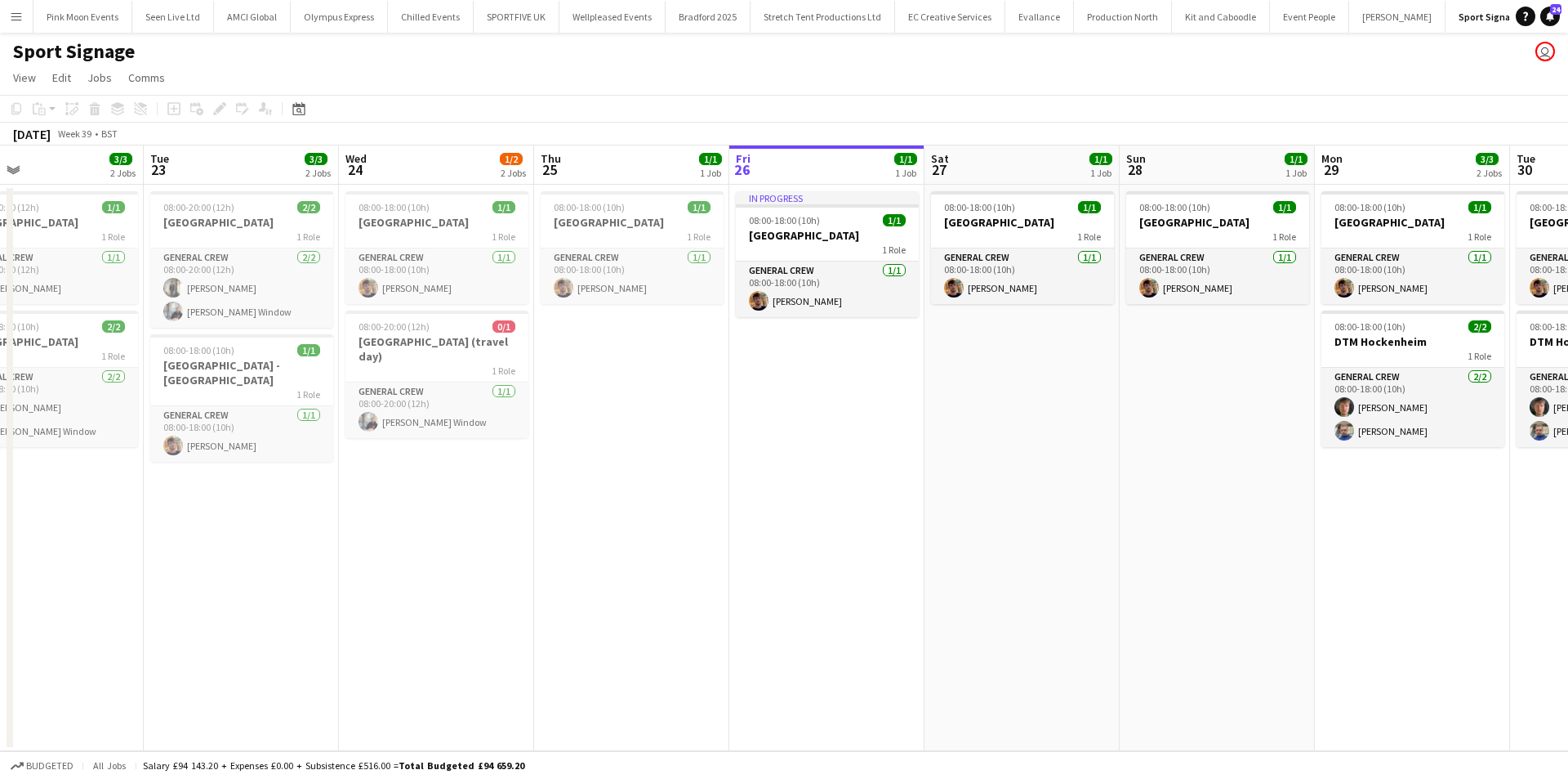
drag, startPoint x: 1214, startPoint y: 592, endPoint x: 1195, endPoint y: 593, distance: 19.0
click at [1195, 593] on app-calendar-viewport "Sat 20 3/3 2 Jobs Sun 21 3/3 2 Jobs Mon 22 3/3 2 Jobs Tue 23 3/3 2 Jobs Wed 24 …" at bounding box center [784, 448] width 1568 height 606
click at [831, 220] on div "08:00-18:00 (10h) 1/1" at bounding box center [827, 221] width 183 height 12
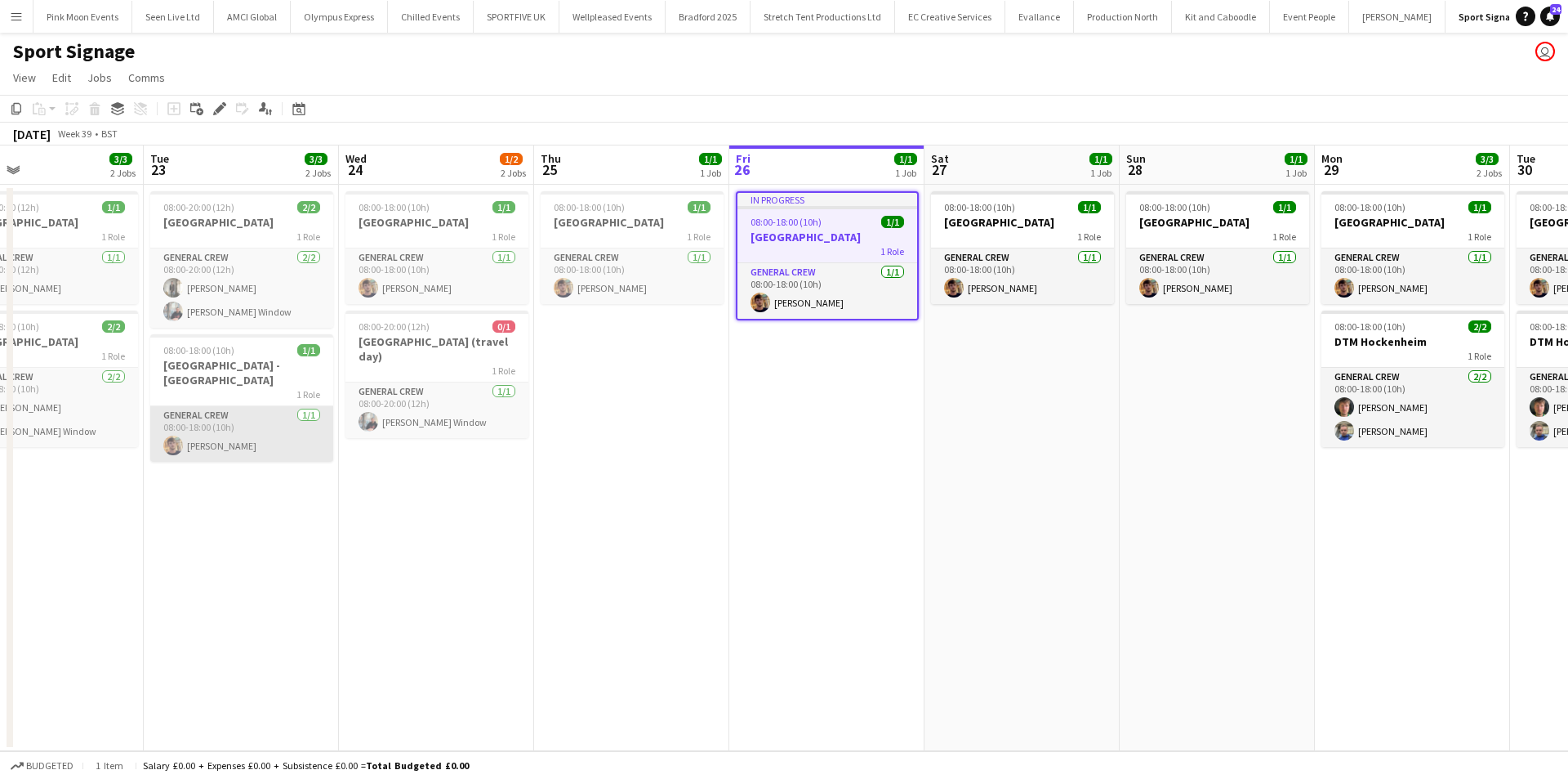
click at [223, 417] on app-card-role "General Crew 1/1 08:00-18:00 (10h) Harry Dare" at bounding box center [241, 434] width 183 height 56
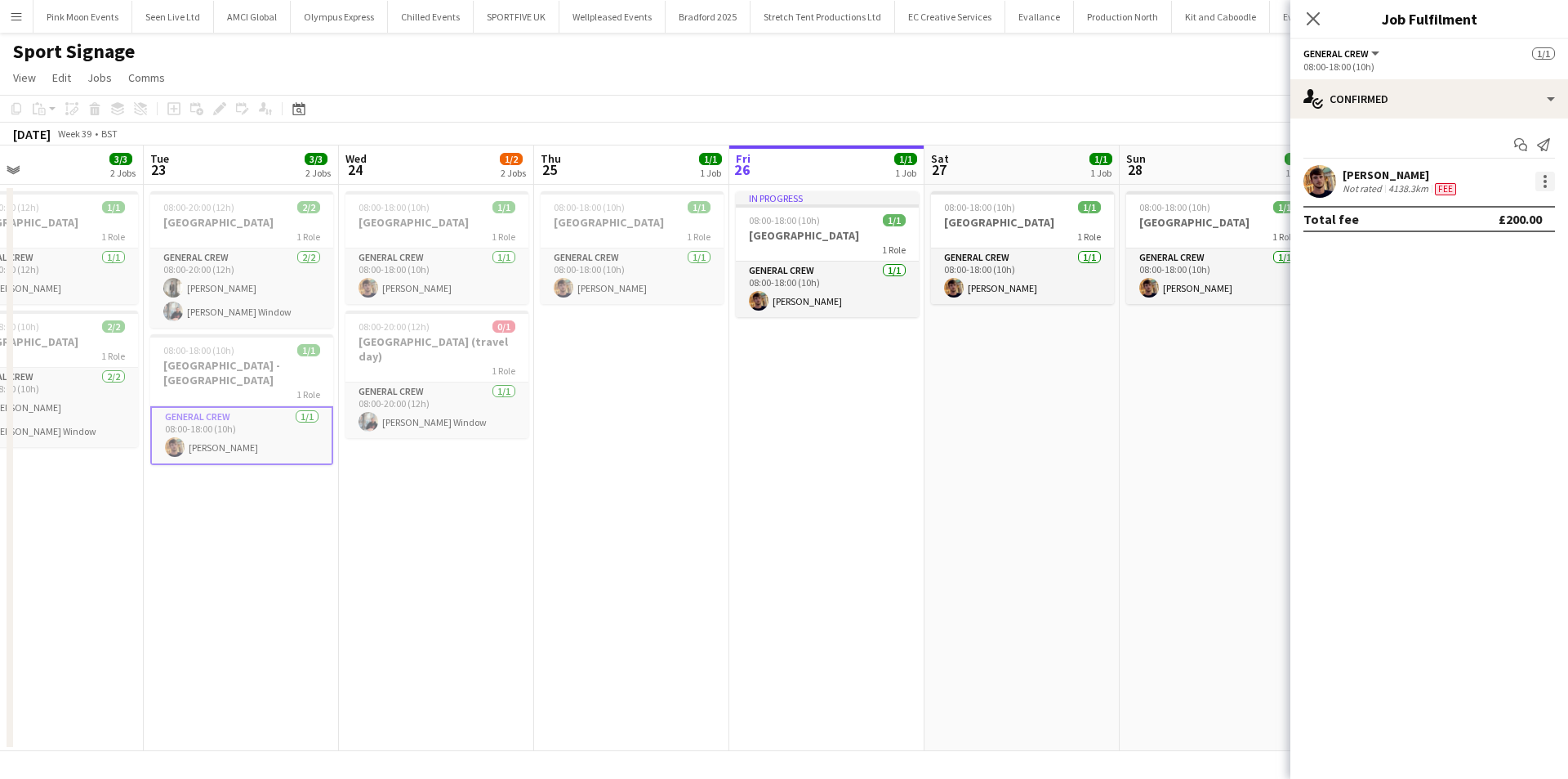
click at [1550, 189] on div at bounding box center [1545, 182] width 20 height 20
click at [228, 670] on div at bounding box center [784, 390] width 1568 height 779
click at [215, 363] on h3 "Baku - Singapore" at bounding box center [241, 373] width 183 height 30
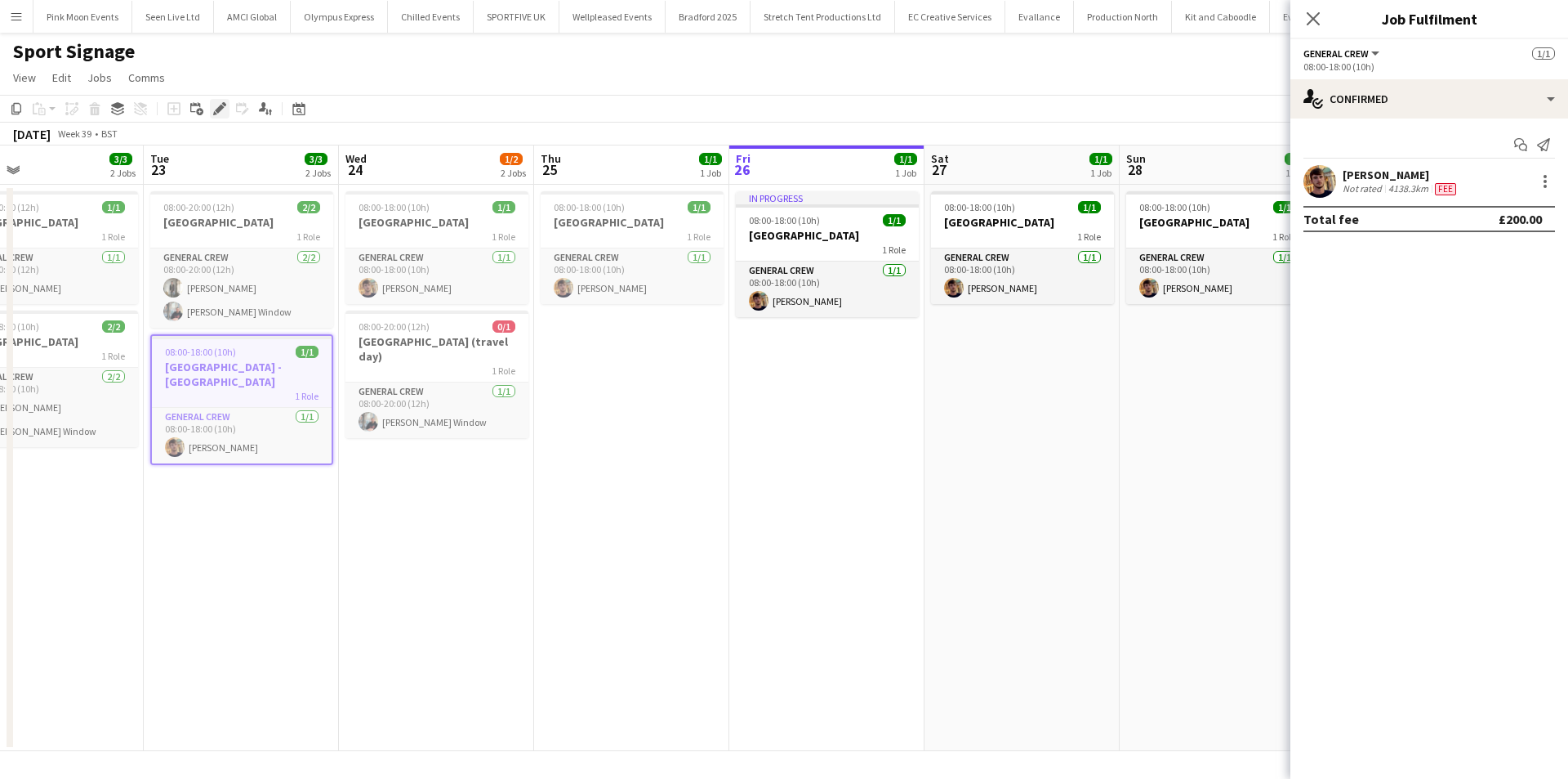
click at [219, 103] on icon "Edit" at bounding box center [219, 108] width 13 height 13
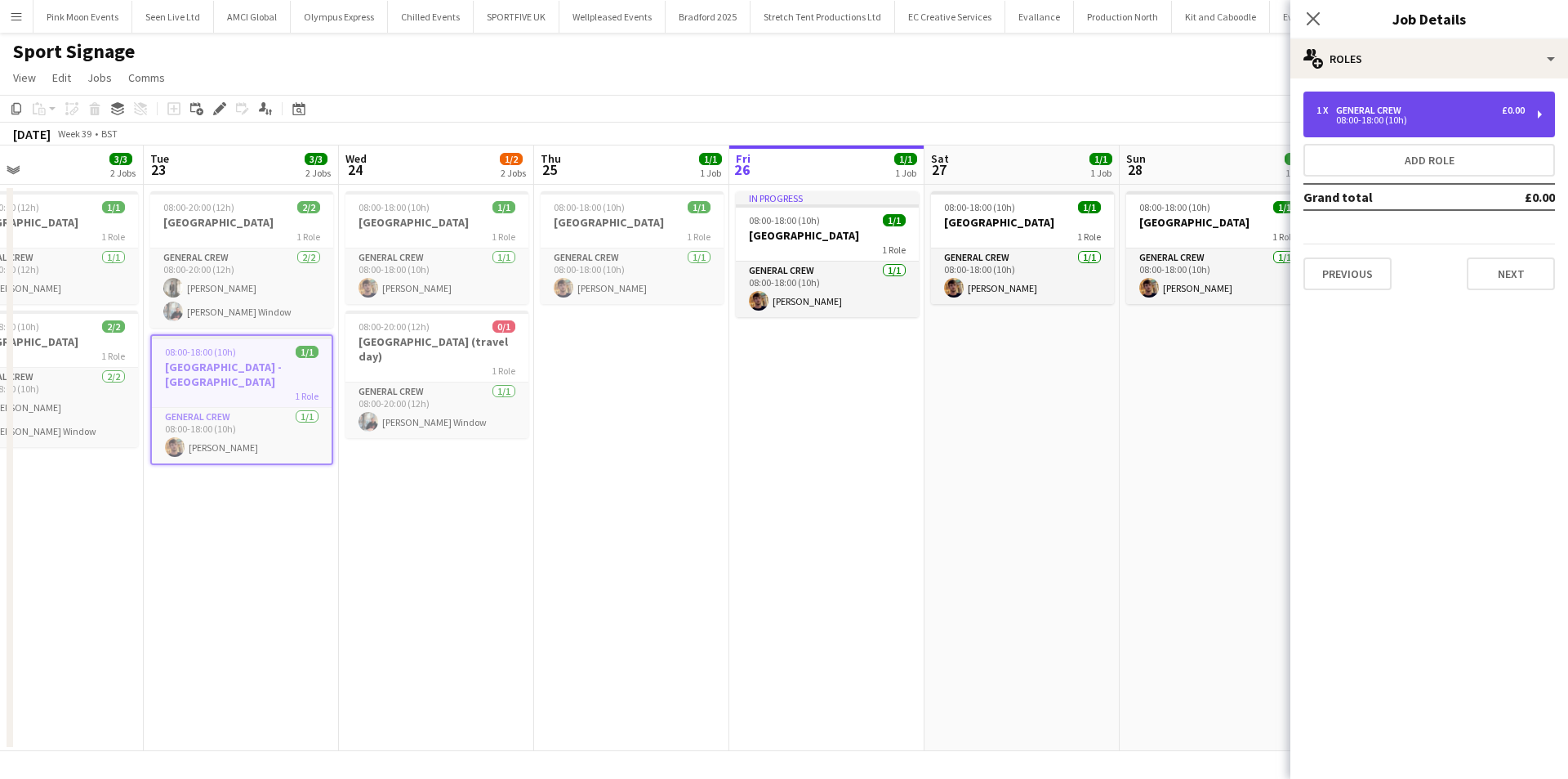
click at [1394, 126] on div "1 x General Crew £0.00 08:00-18:00 (10h)" at bounding box center [1429, 114] width 251 height 46
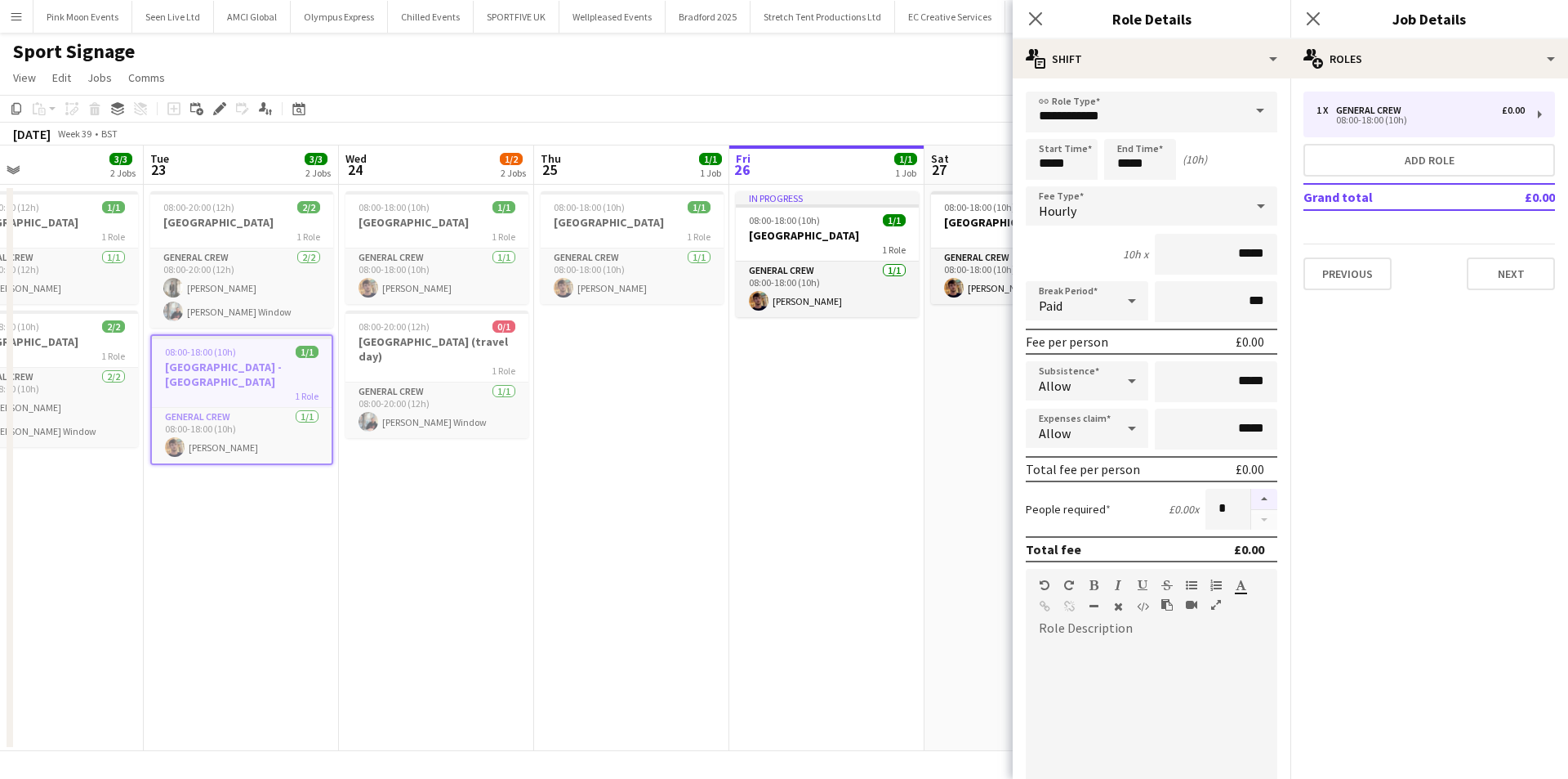
click at [1251, 495] on button "button" at bounding box center [1264, 499] width 26 height 21
type input "*"
click at [1036, 26] on icon "Close pop-in" at bounding box center [1036, 19] width 16 height 16
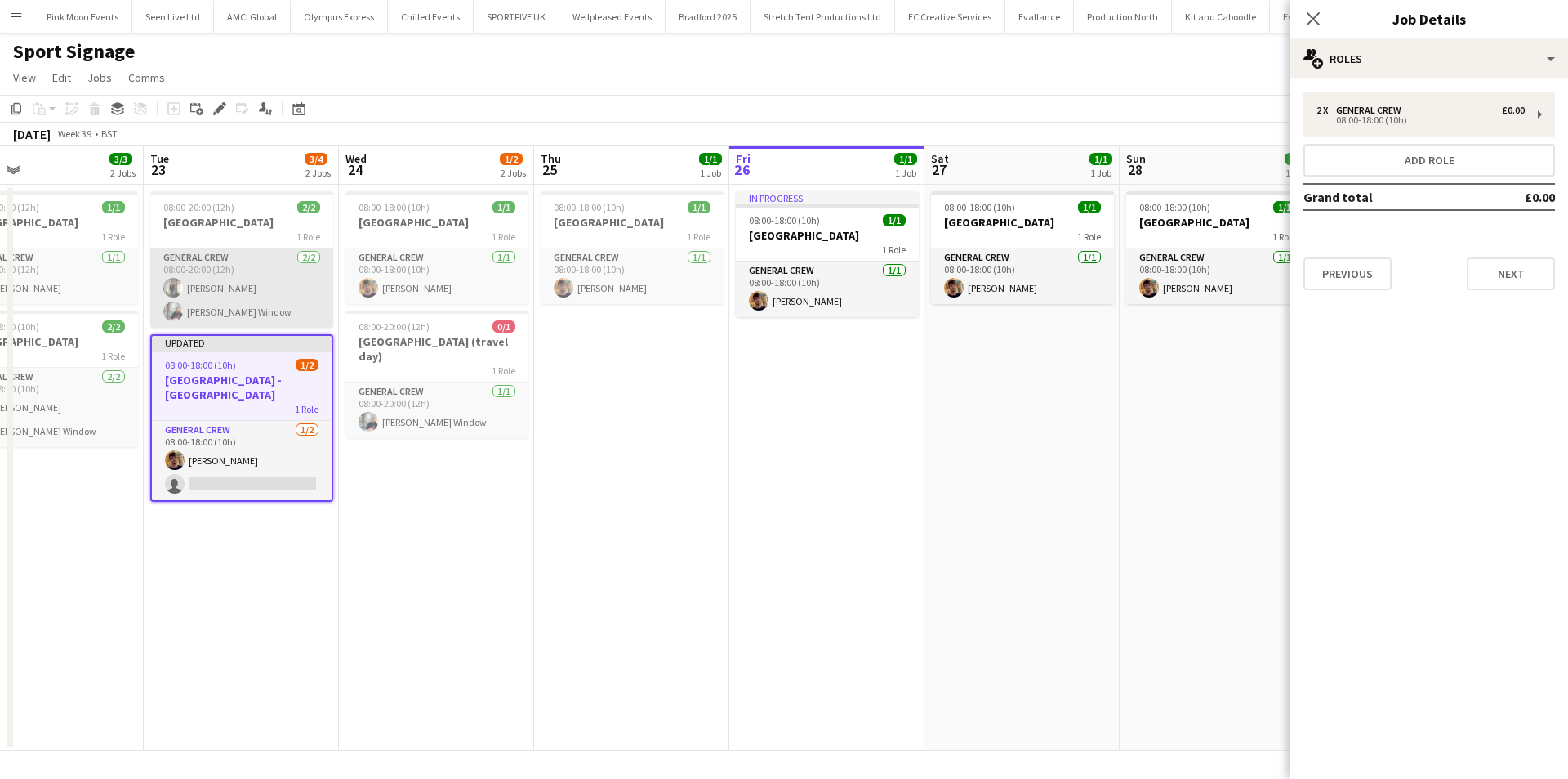
click at [282, 291] on app-card-role "General Crew 2/2 08:00-20:00 (12h) Kiel Myers Harry Window" at bounding box center [241, 288] width 183 height 79
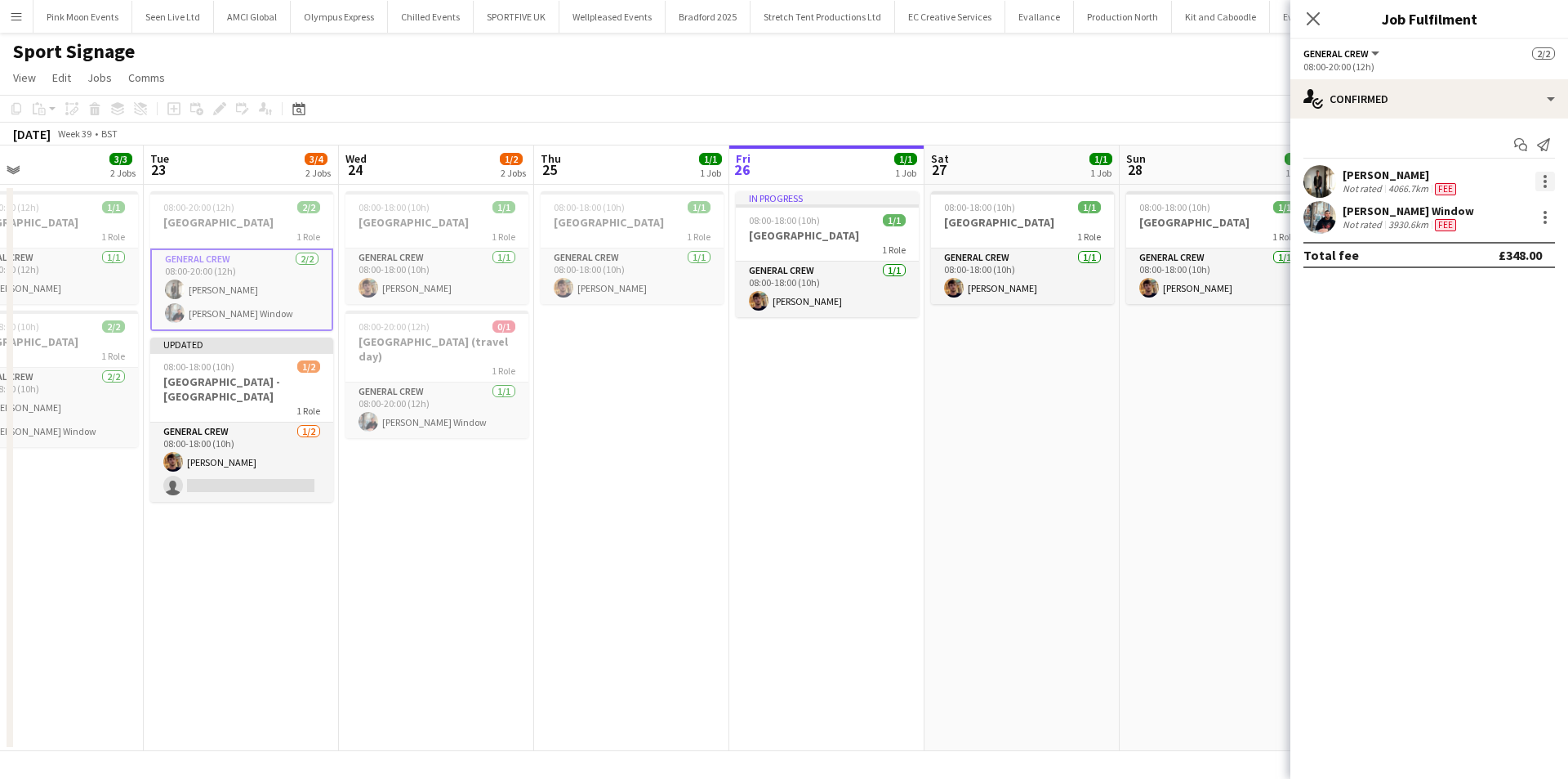
click at [1545, 186] on div at bounding box center [1545, 186] width 3 height 3
click at [1512, 249] on span "Switch crew" at bounding box center [1492, 250] width 101 height 15
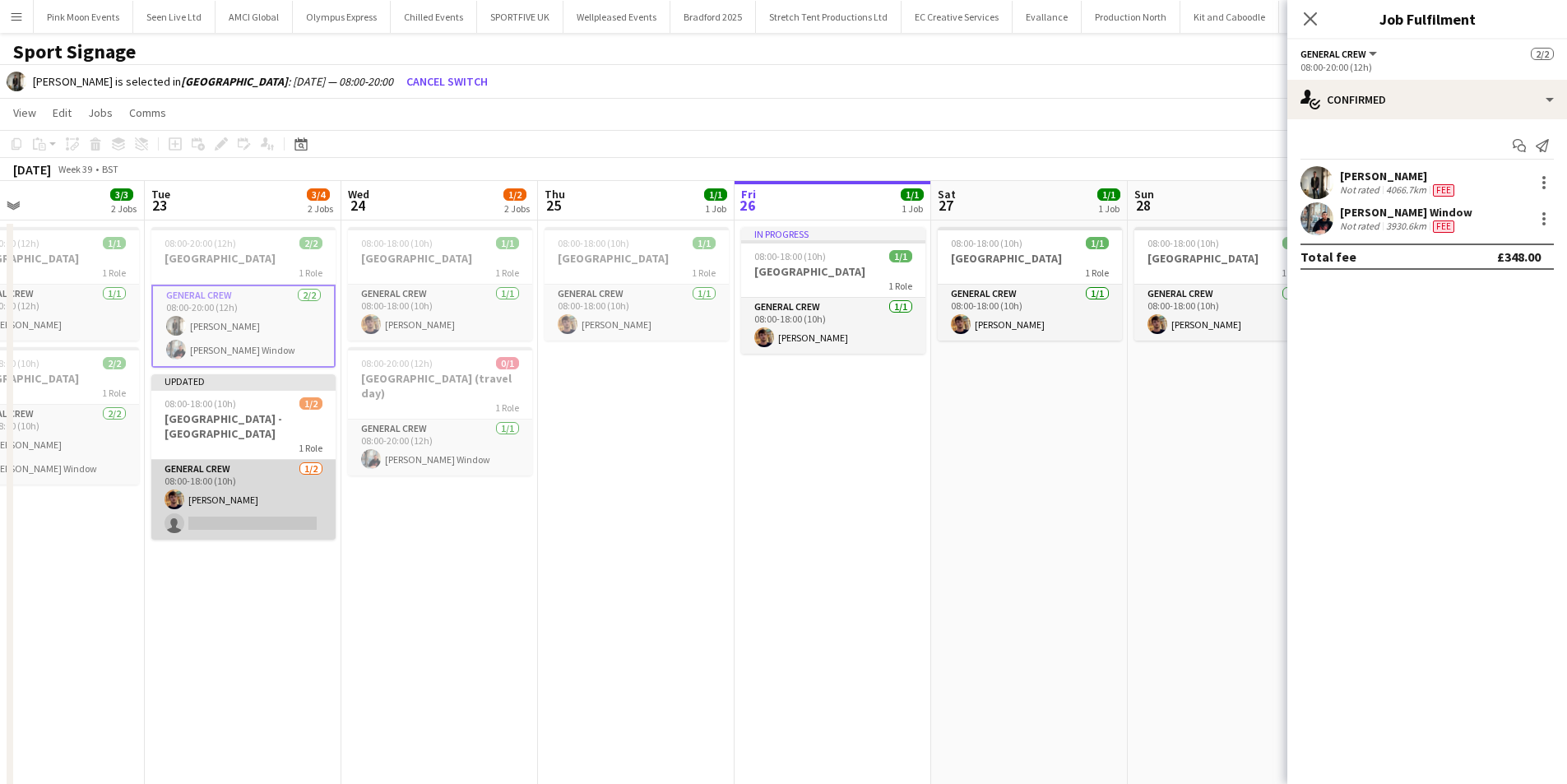
click at [209, 522] on app-card-role "General Crew 1/2 08:00-18:00 (10h) Harry Dare single-neutral-actions" at bounding box center [243, 500] width 184 height 80
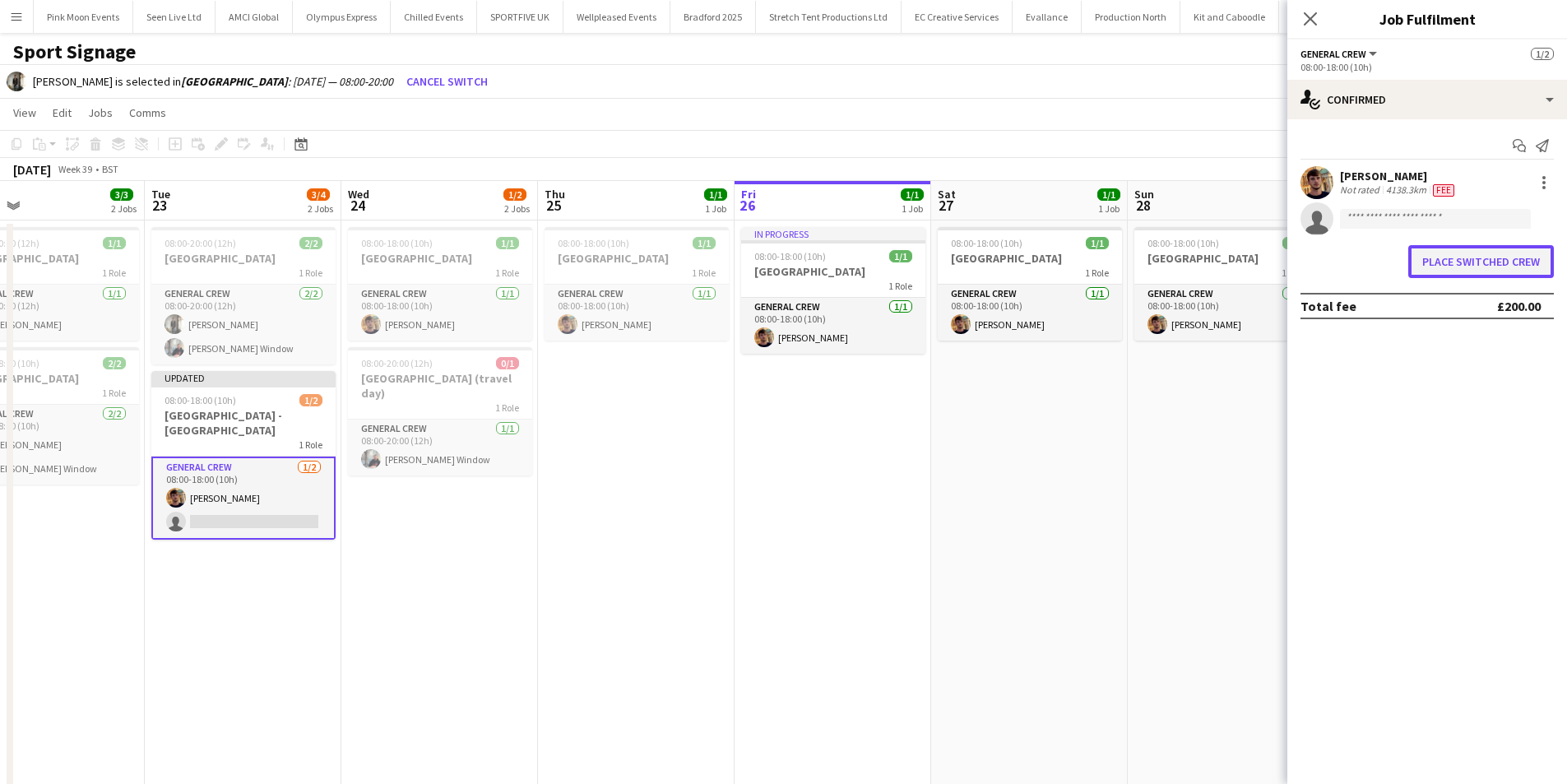
click at [1472, 253] on button "Place switched crew" at bounding box center [1481, 261] width 146 height 33
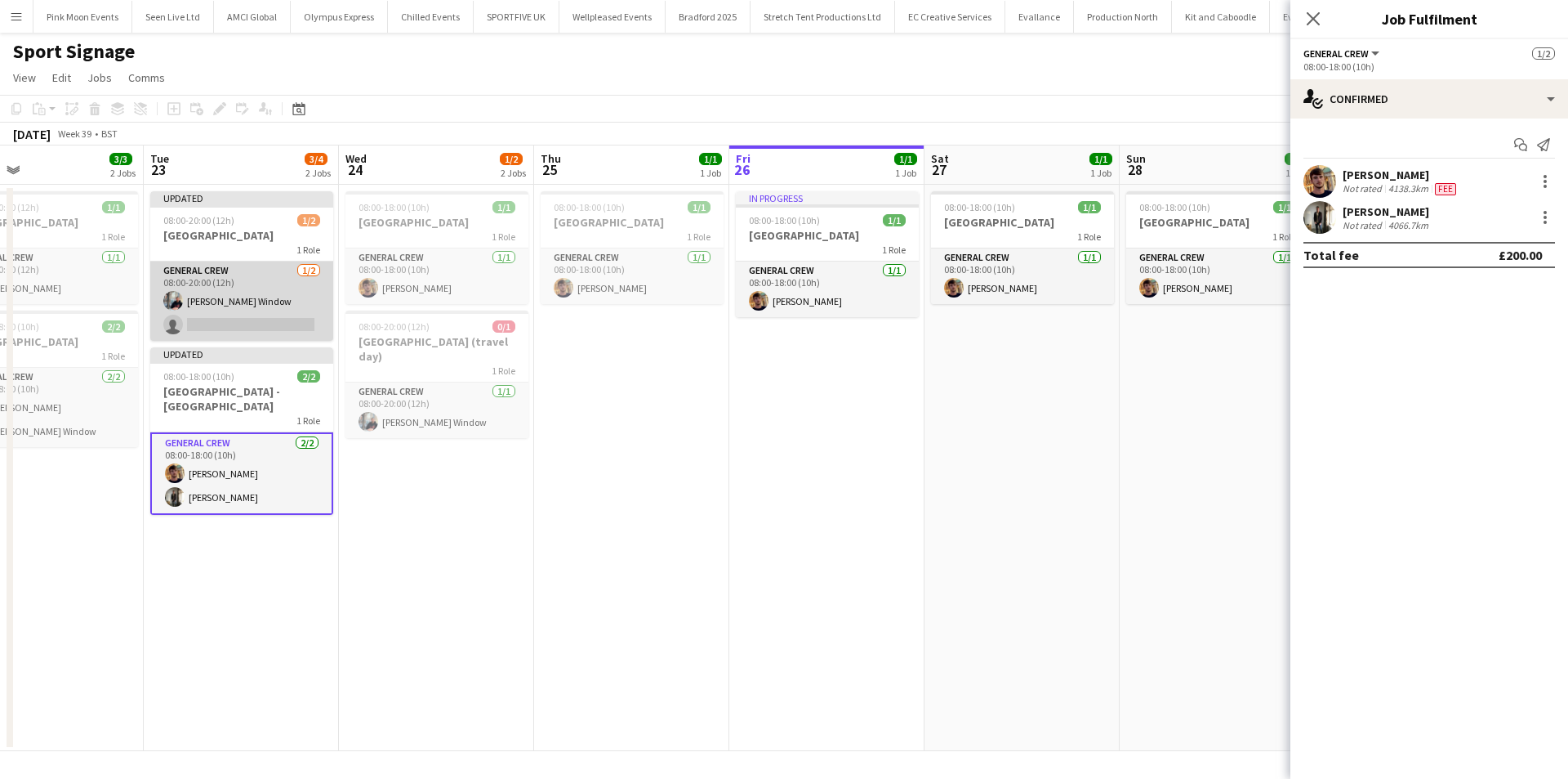
click at [215, 329] on app-card-role "General Crew 1/2 08:00-20:00 (12h) Harry Window single-neutral-actions" at bounding box center [241, 301] width 183 height 79
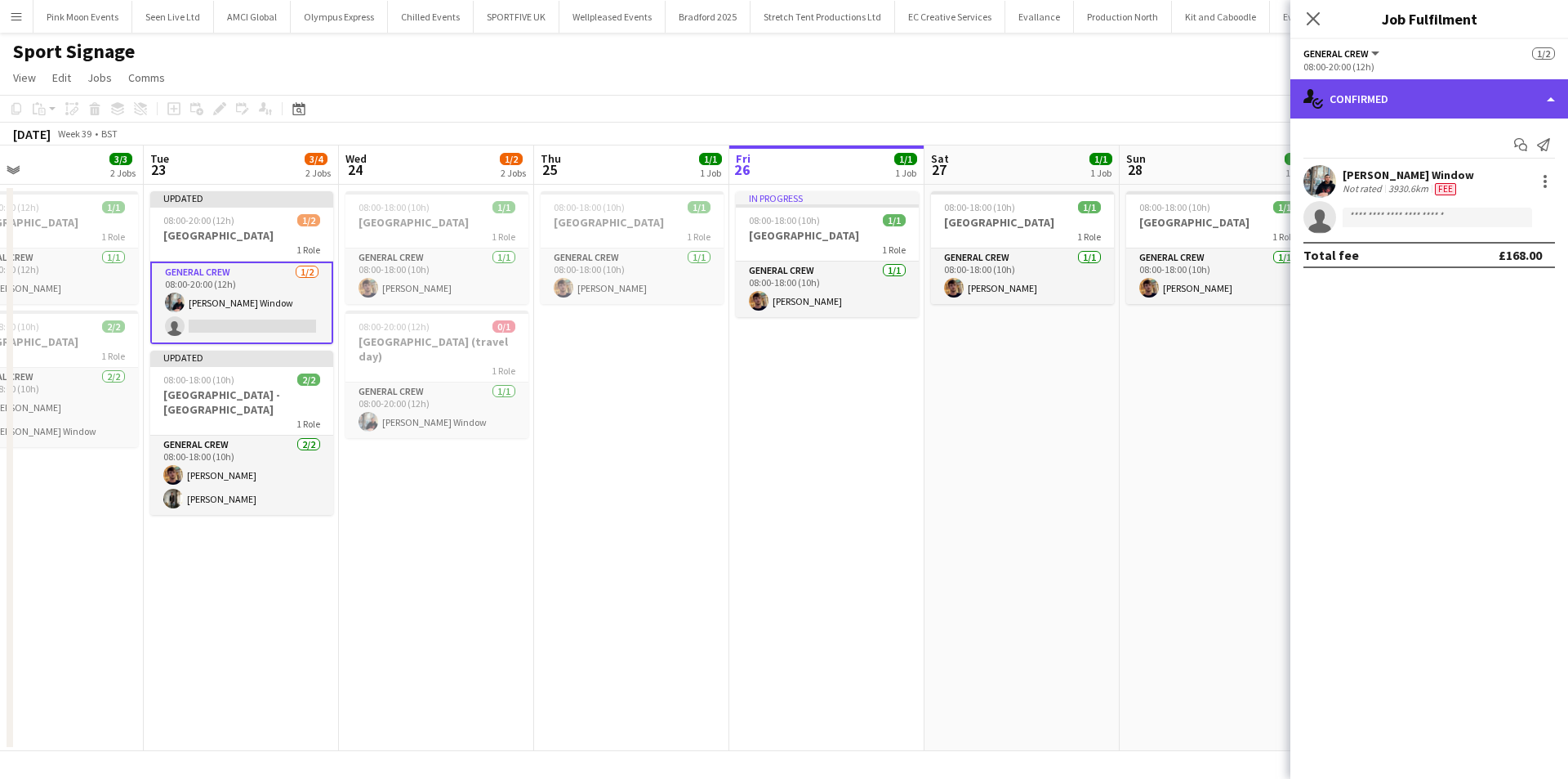
click at [1432, 116] on div "single-neutral-actions-check-2 Confirmed" at bounding box center [1430, 98] width 278 height 39
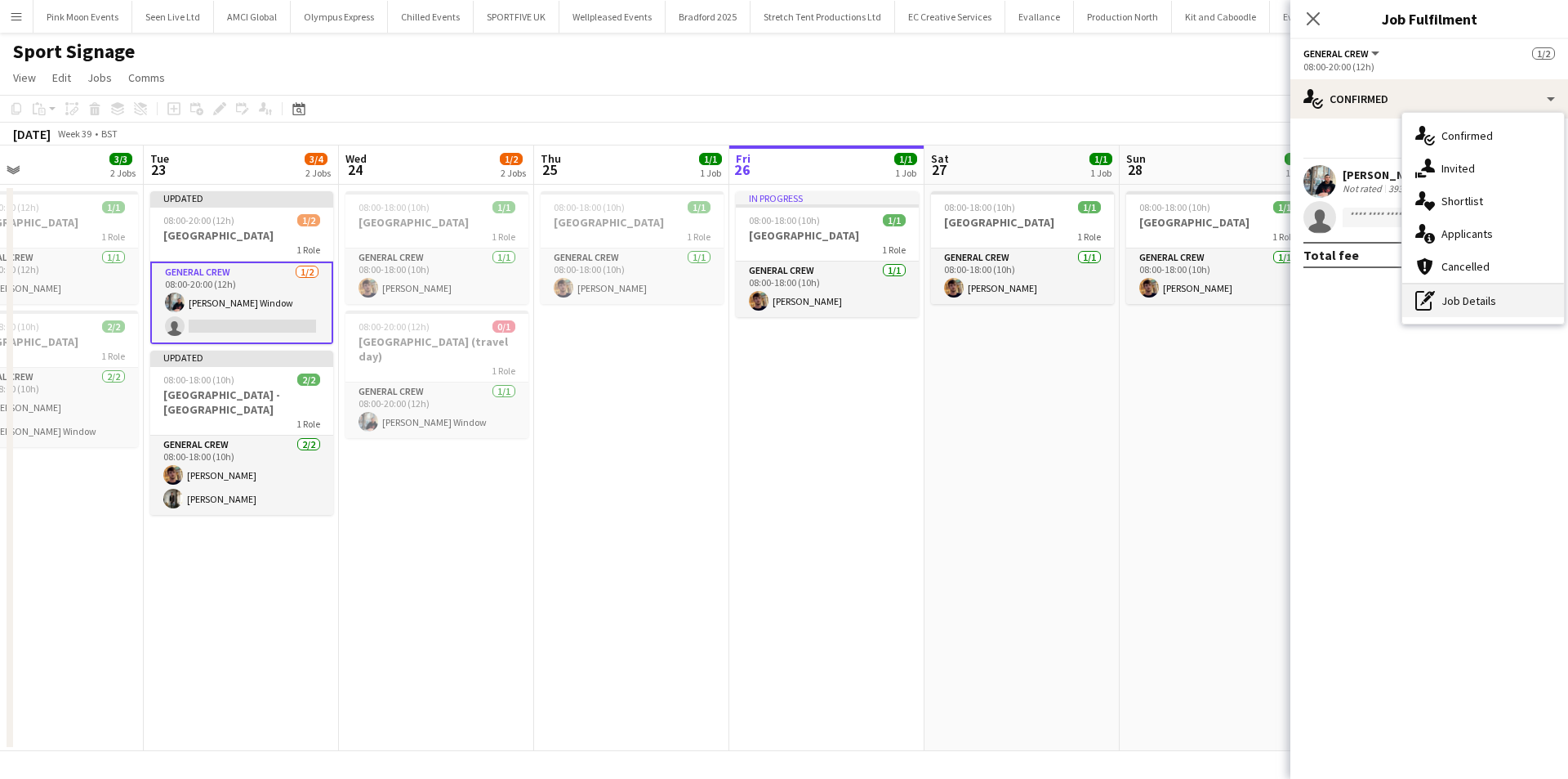
click at [1425, 301] on icon at bounding box center [1427, 298] width 7 height 7
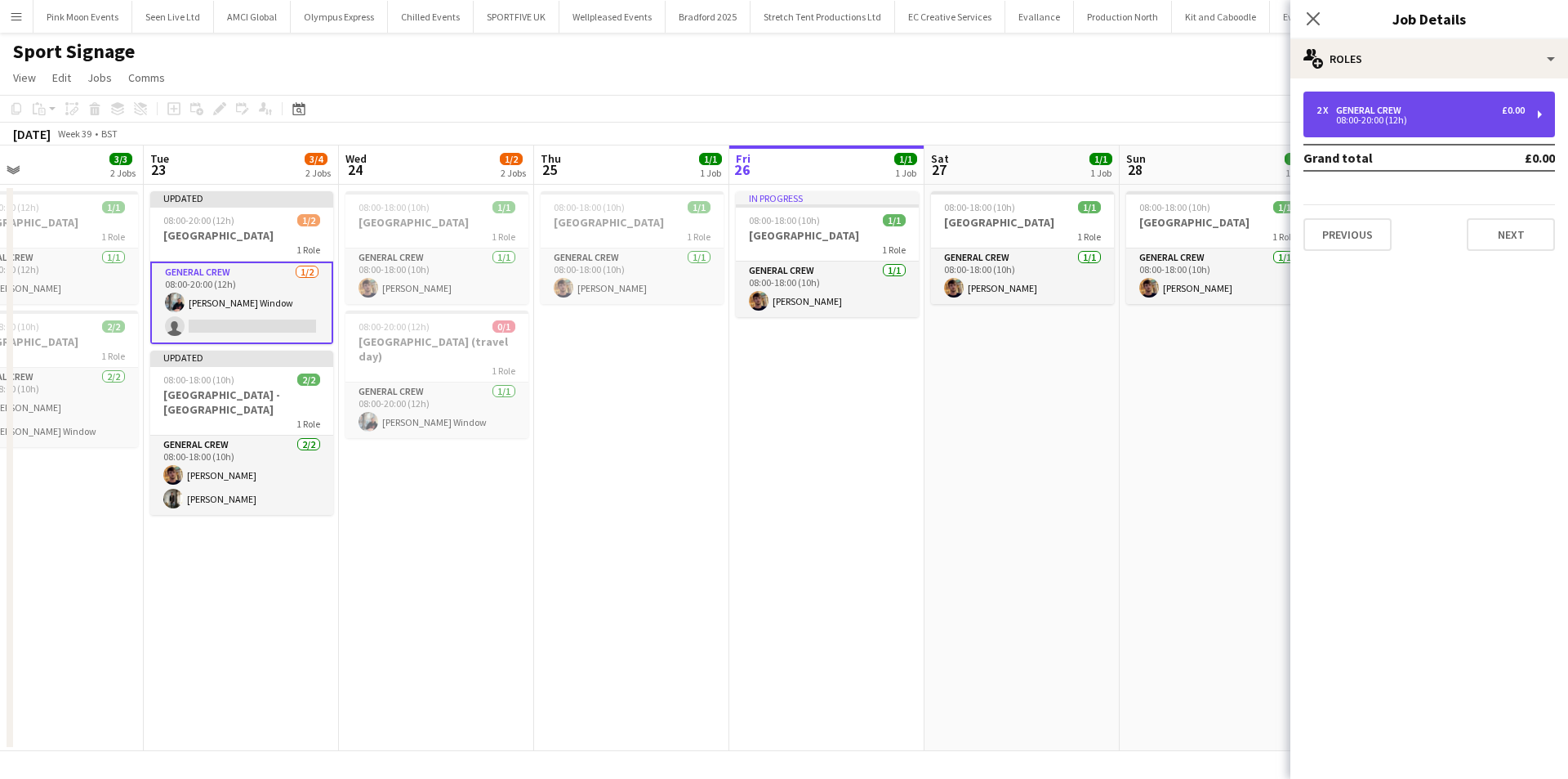
click at [1349, 110] on div "General Crew" at bounding box center [1372, 110] width 71 height 12
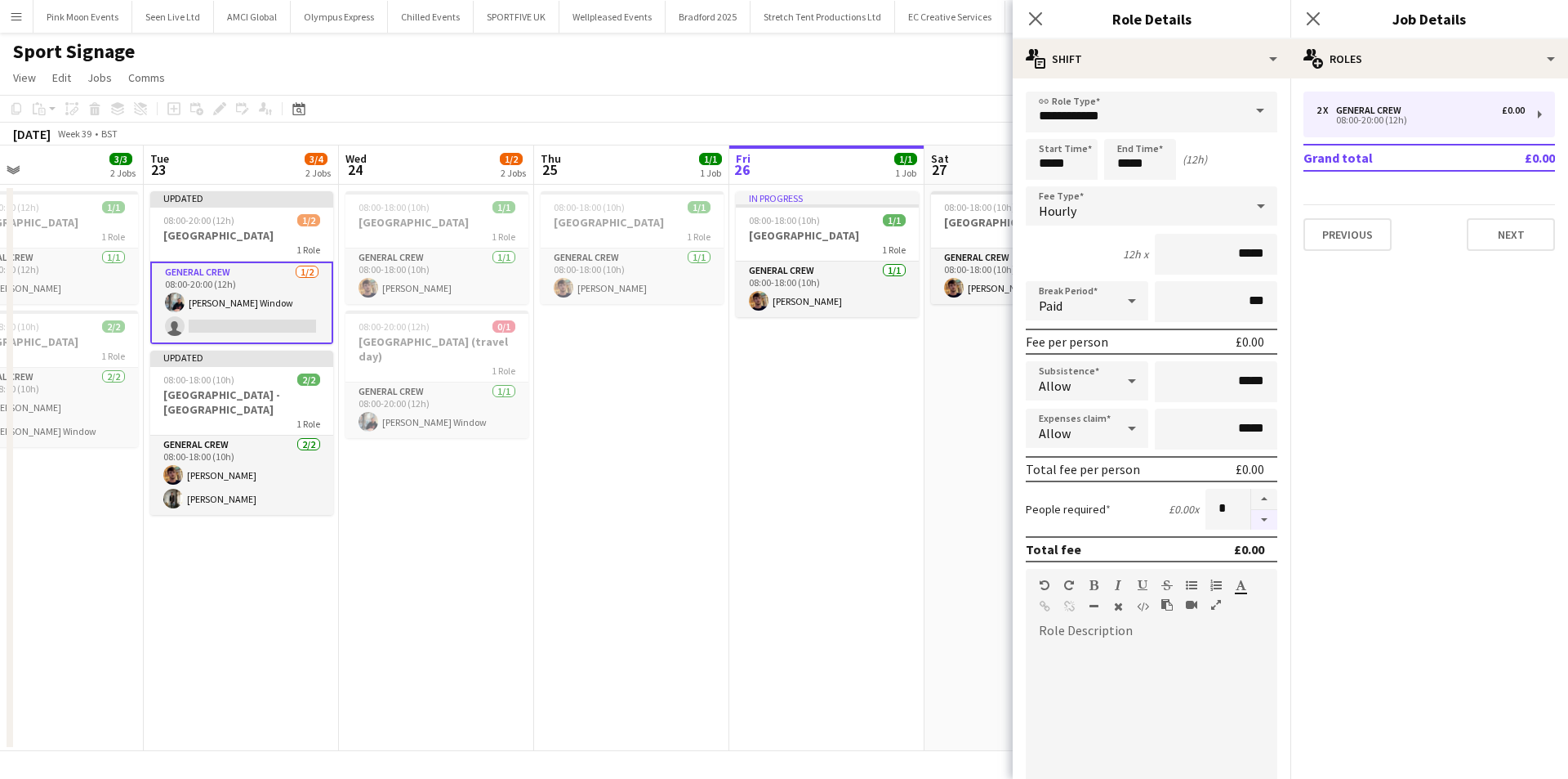
click at [1251, 524] on button "button" at bounding box center [1264, 520] width 26 height 21
type input "*"
click at [1034, 21] on icon at bounding box center [1036, 19] width 16 height 16
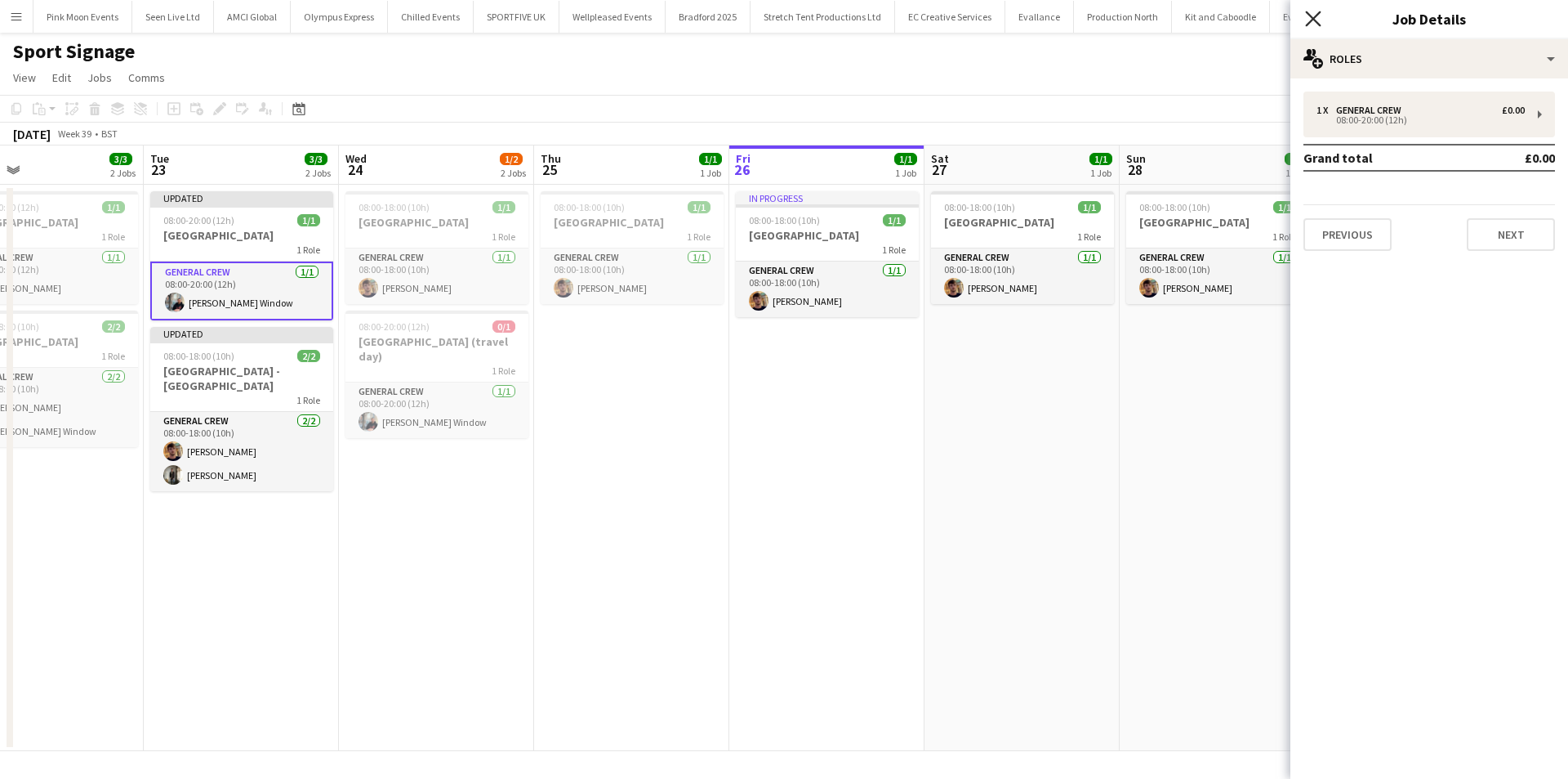
click at [1310, 19] on icon "Close pop-in" at bounding box center [1313, 19] width 16 height 16
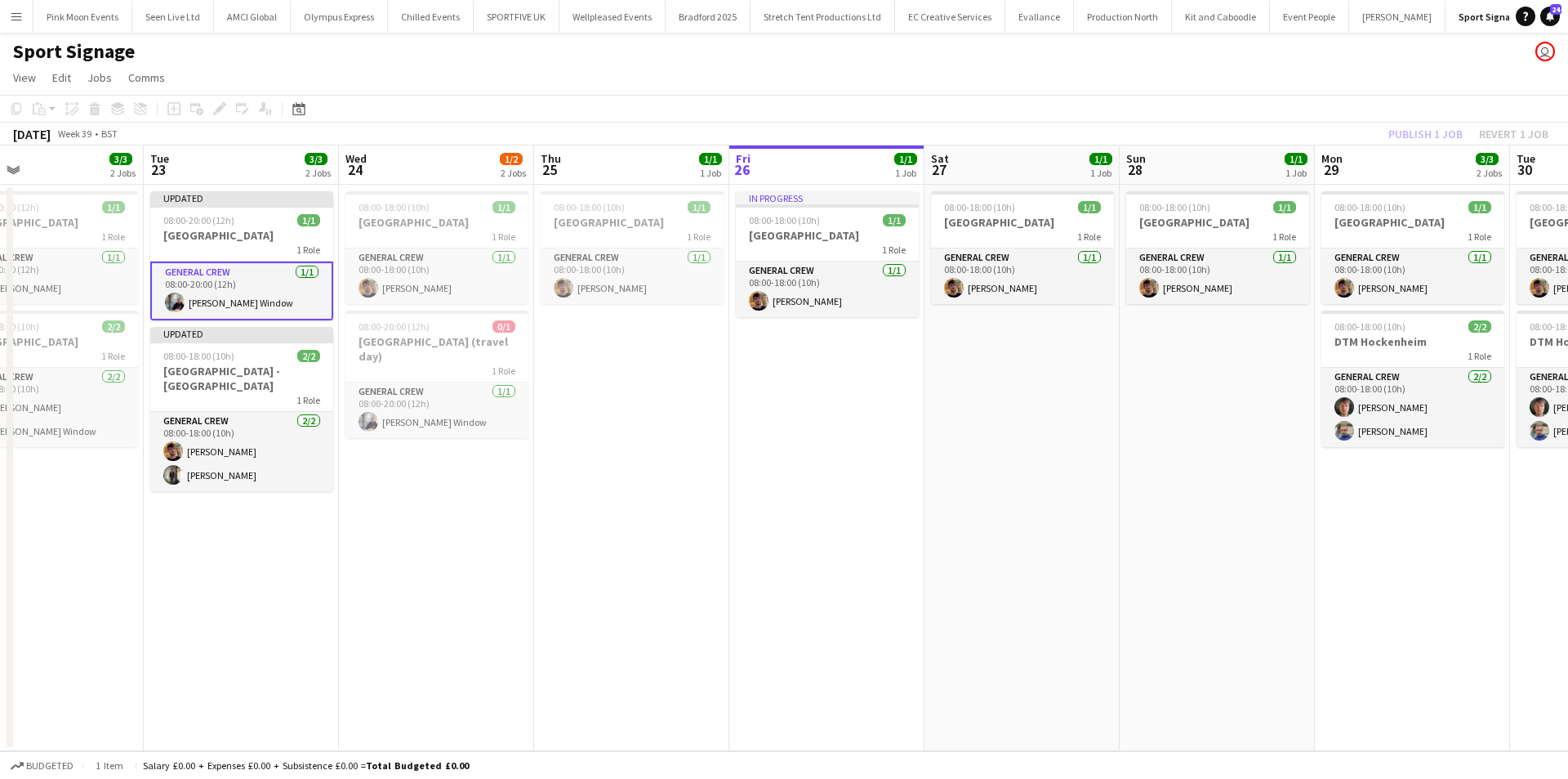
click at [472, 514] on app-date-cell "08:00-18:00 (10h) 1/1 Singapore 1 Role General Crew 1/1 08:00-18:00 (10h) Harry…" at bounding box center [436, 468] width 196 height 566
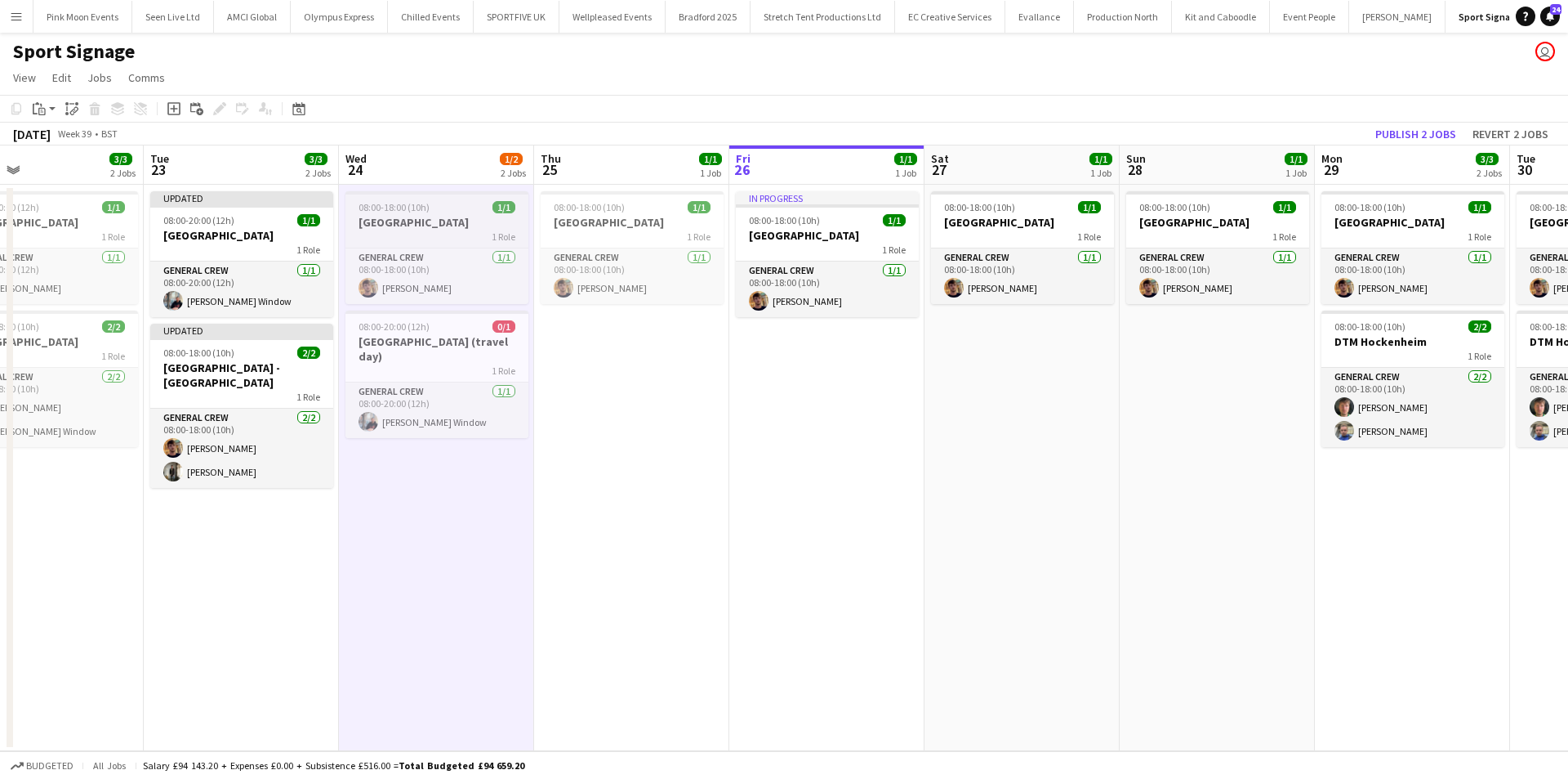
click at [468, 208] on div "08:00-18:00 (10h) 1/1" at bounding box center [437, 207] width 183 height 12
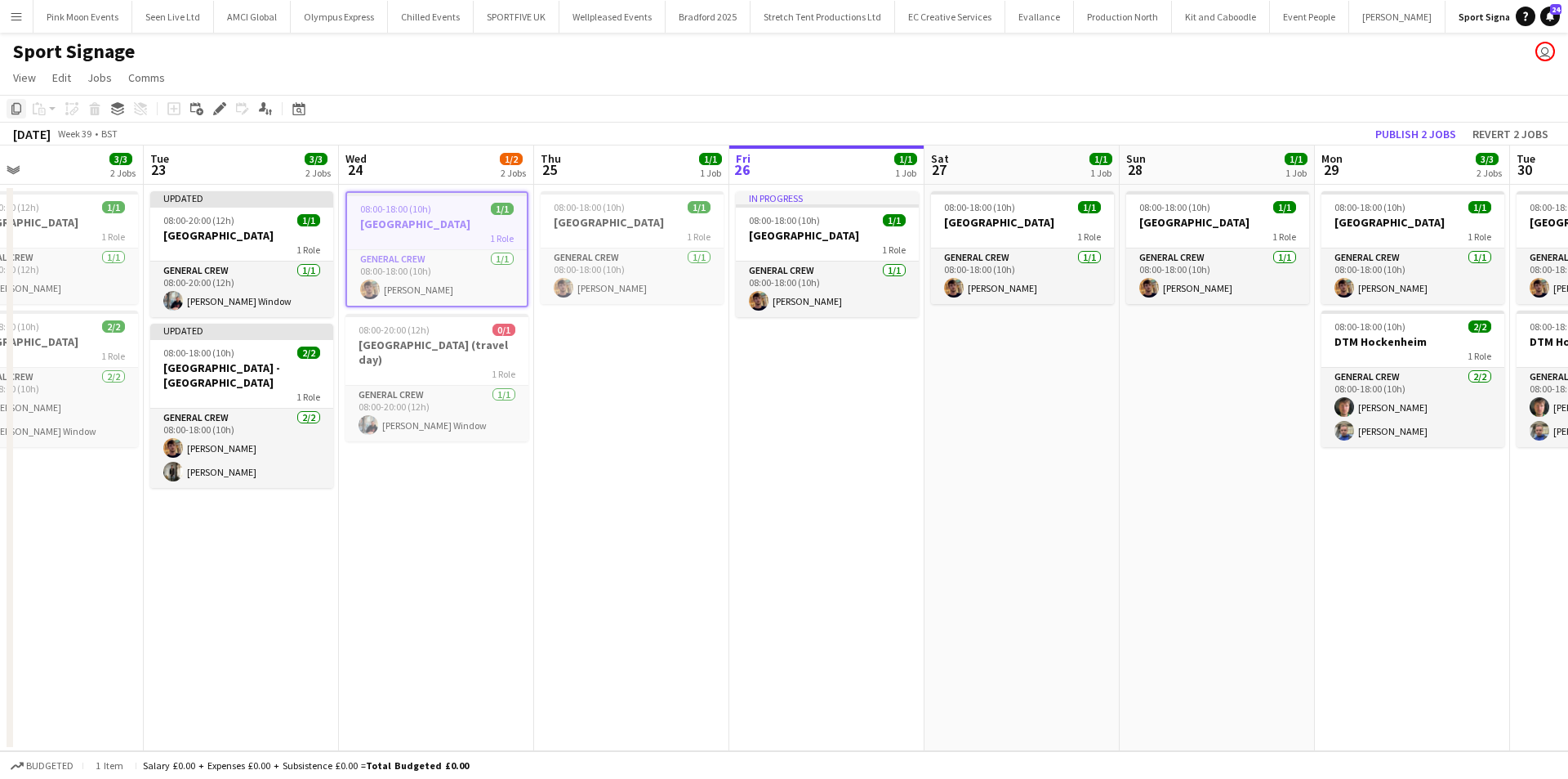
click at [23, 110] on div "Copy" at bounding box center [17, 109] width 20 height 20
click at [395, 536] on app-date-cell "08:00-18:00 (10h) 1/1 Singapore 1 Role General Crew 1/1 08:00-18:00 (10h) Harry…" at bounding box center [436, 468] width 196 height 566
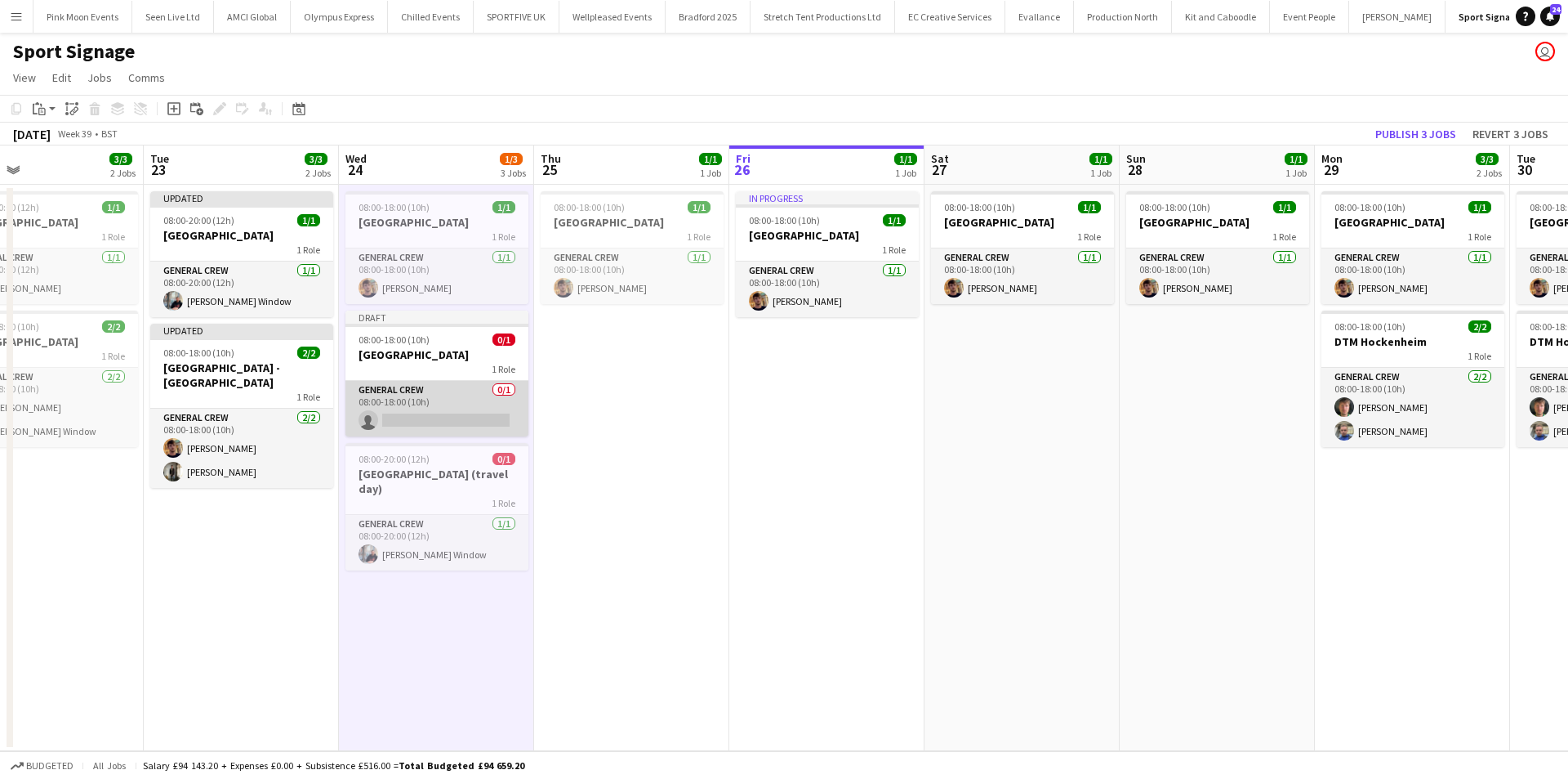
click at [428, 426] on app-card-role "General Crew 0/1 08:00-18:00 (10h) single-neutral-actions" at bounding box center [437, 408] width 183 height 56
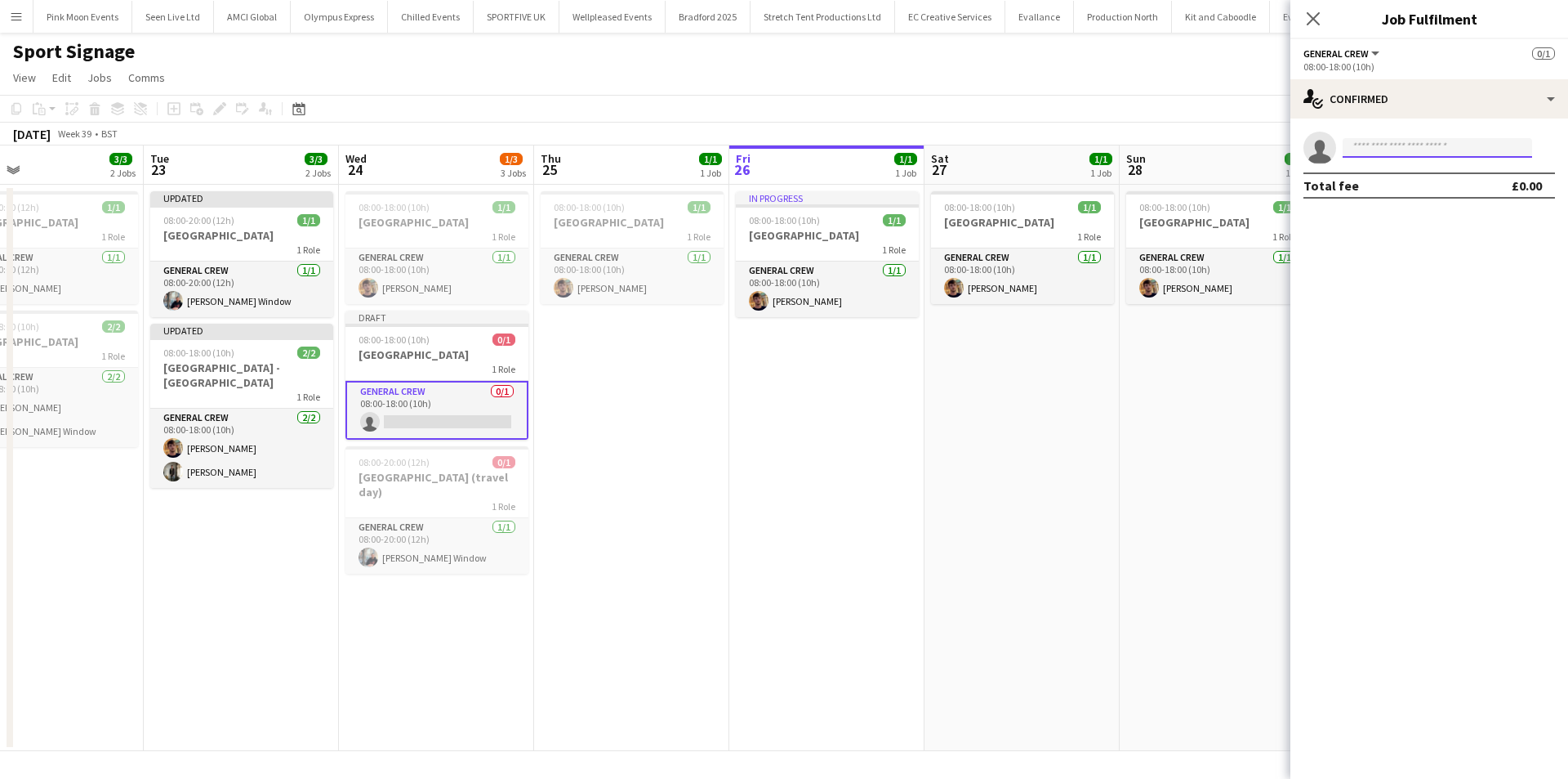
click at [1349, 148] on input at bounding box center [1437, 148] width 190 height 20
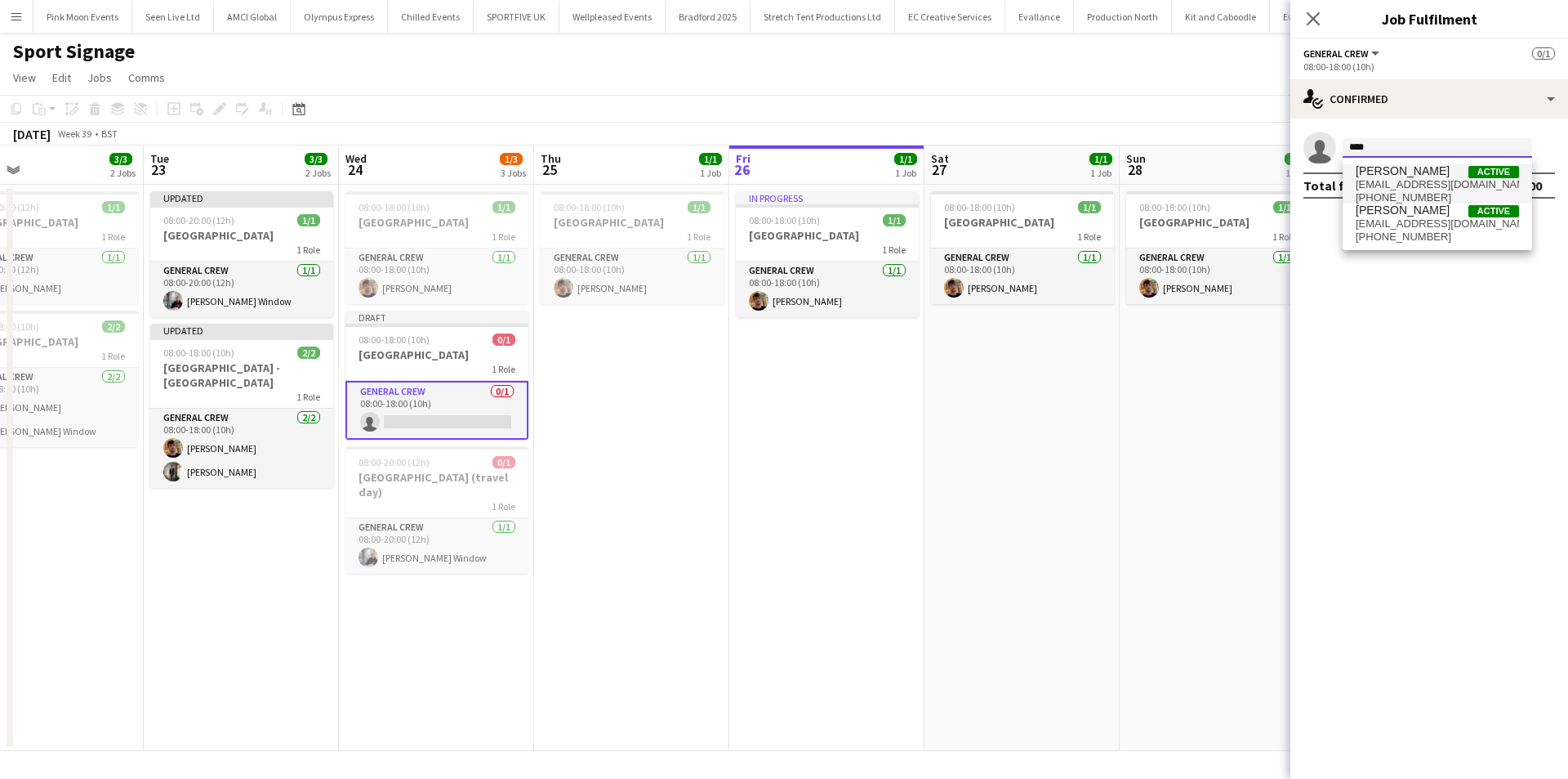
type input "****"
click at [1395, 175] on span "Kiel Myers" at bounding box center [1402, 171] width 94 height 14
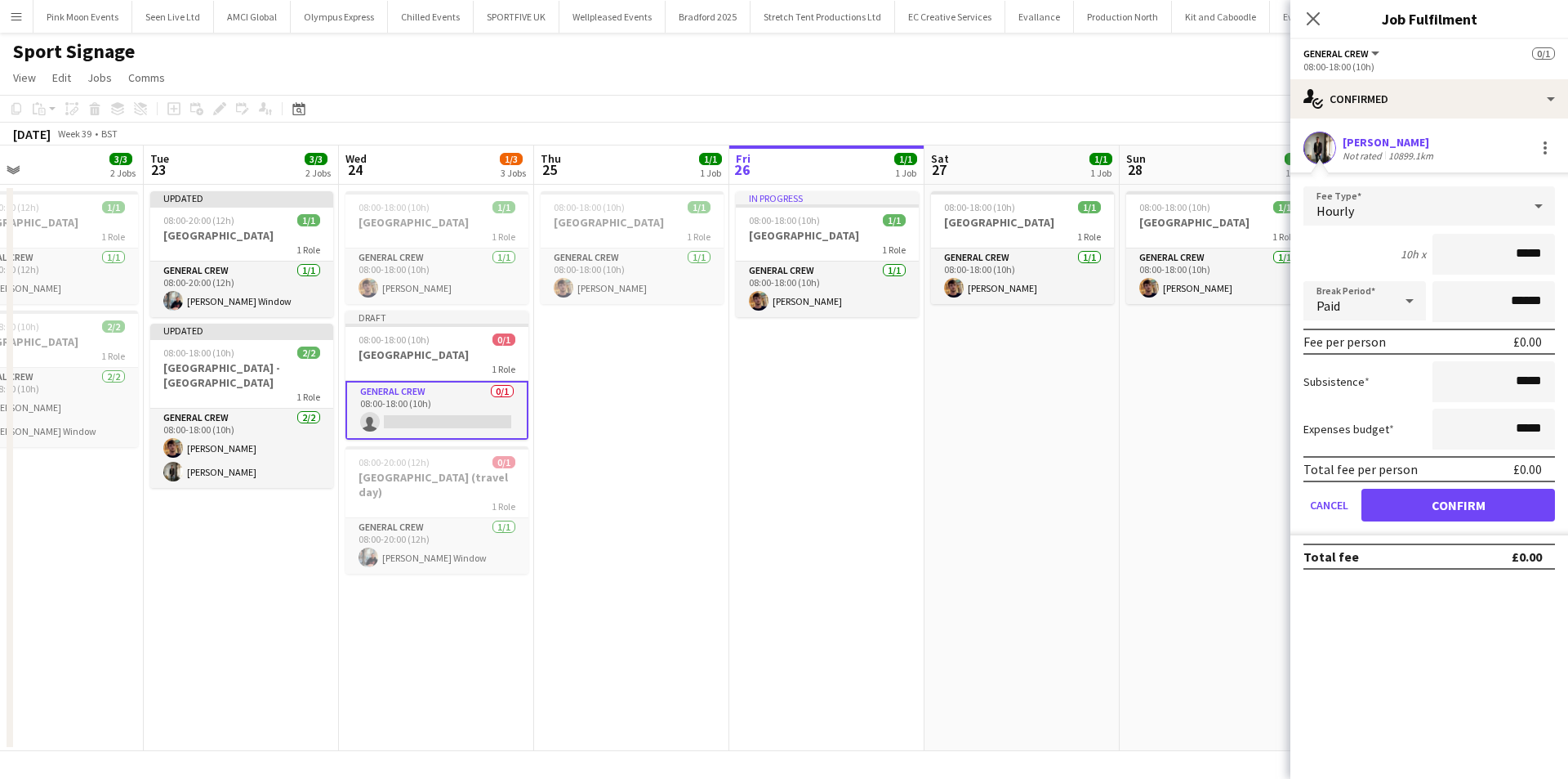
drag, startPoint x: 1448, startPoint y: 256, endPoint x: 1568, endPoint y: 247, distance: 120.3
click at [1568, 247] on html "Menu Boards Boards Boards All jobs Status Workforce Workforce My Workforce Recr…" at bounding box center [784, 390] width 1568 height 779
click at [1425, 206] on div "Hourly" at bounding box center [1413, 206] width 218 height 39
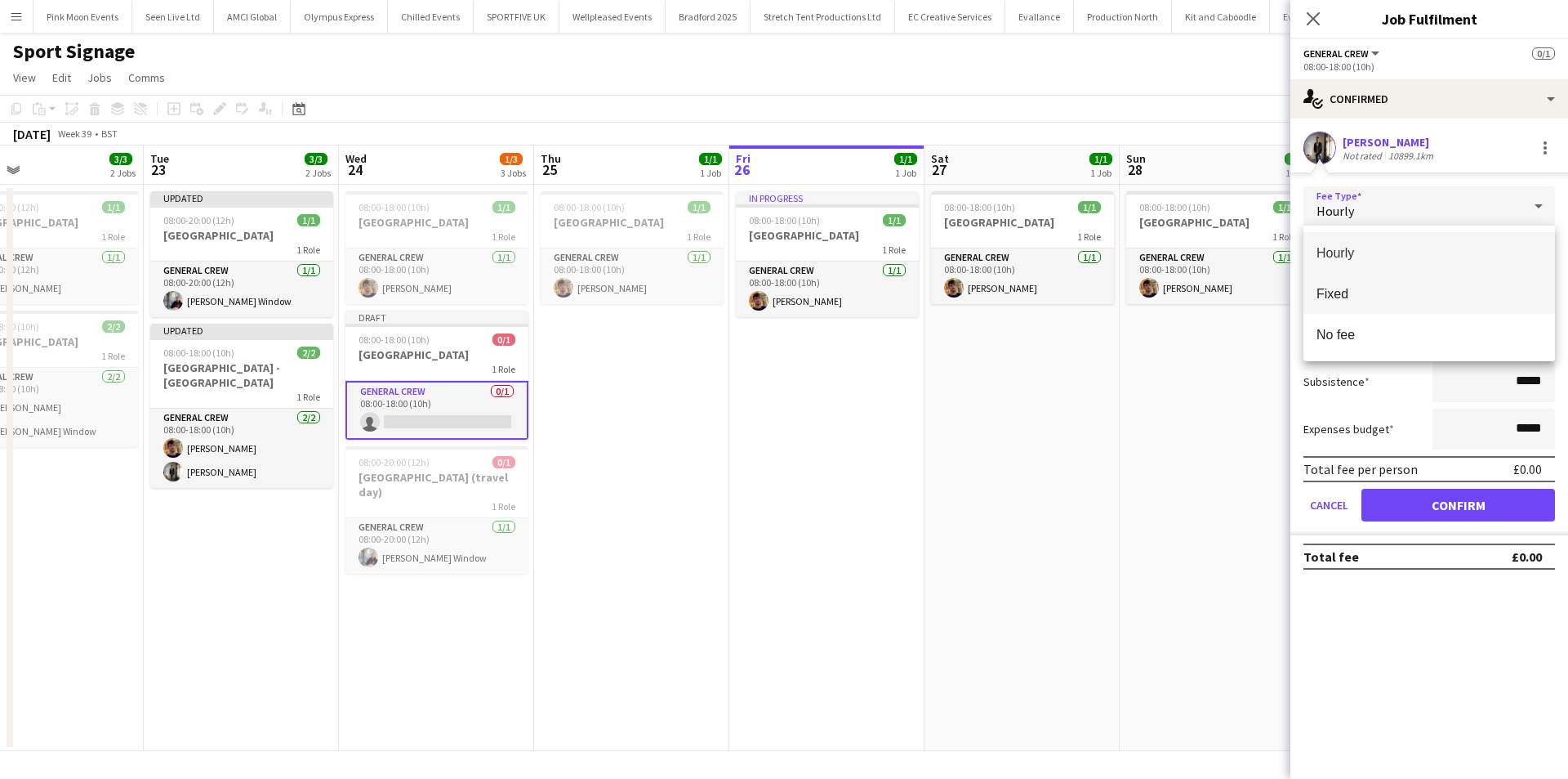
click at [1401, 291] on span "Fixed" at bounding box center [1429, 294] width 225 height 16
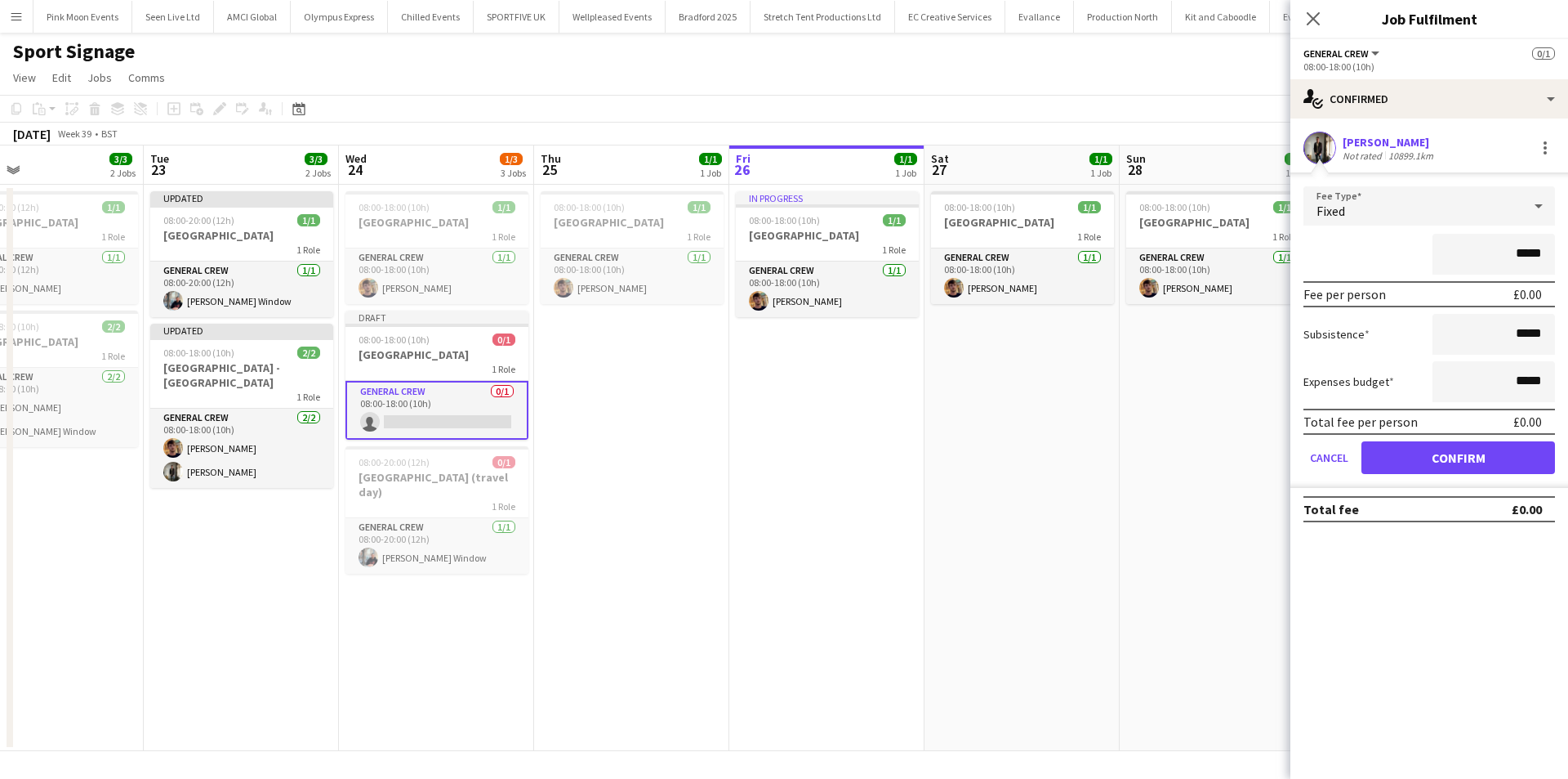
drag, startPoint x: 1476, startPoint y: 260, endPoint x: 1551, endPoint y: 260, distance: 75.0
click at [1551, 260] on input "*****" at bounding box center [1494, 253] width 122 height 41
type input "****"
click at [1507, 453] on button "Confirm" at bounding box center [1458, 457] width 194 height 33
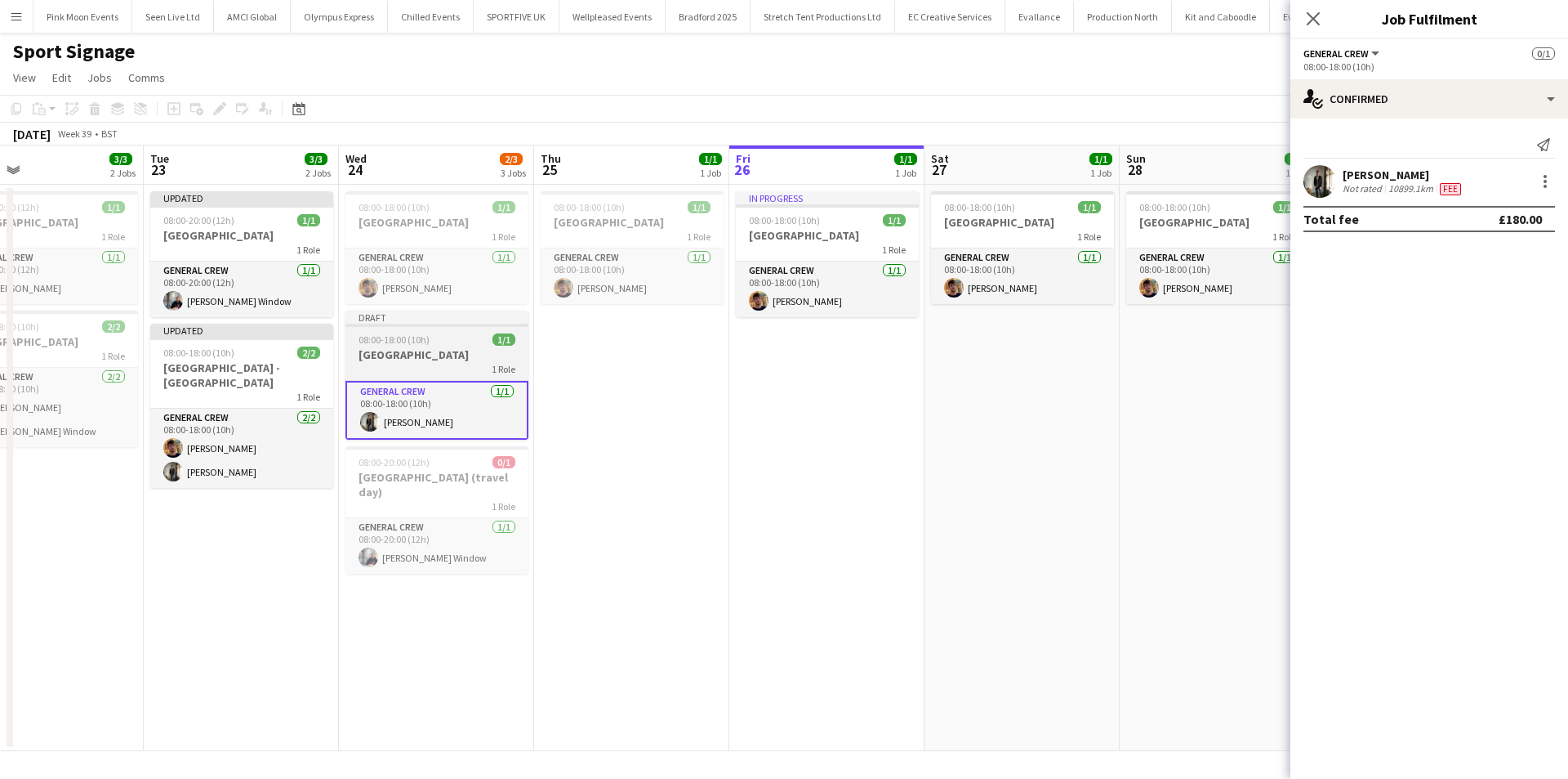
click at [365, 334] on span "08:00-18:00 (10h)" at bounding box center [394, 340] width 71 height 12
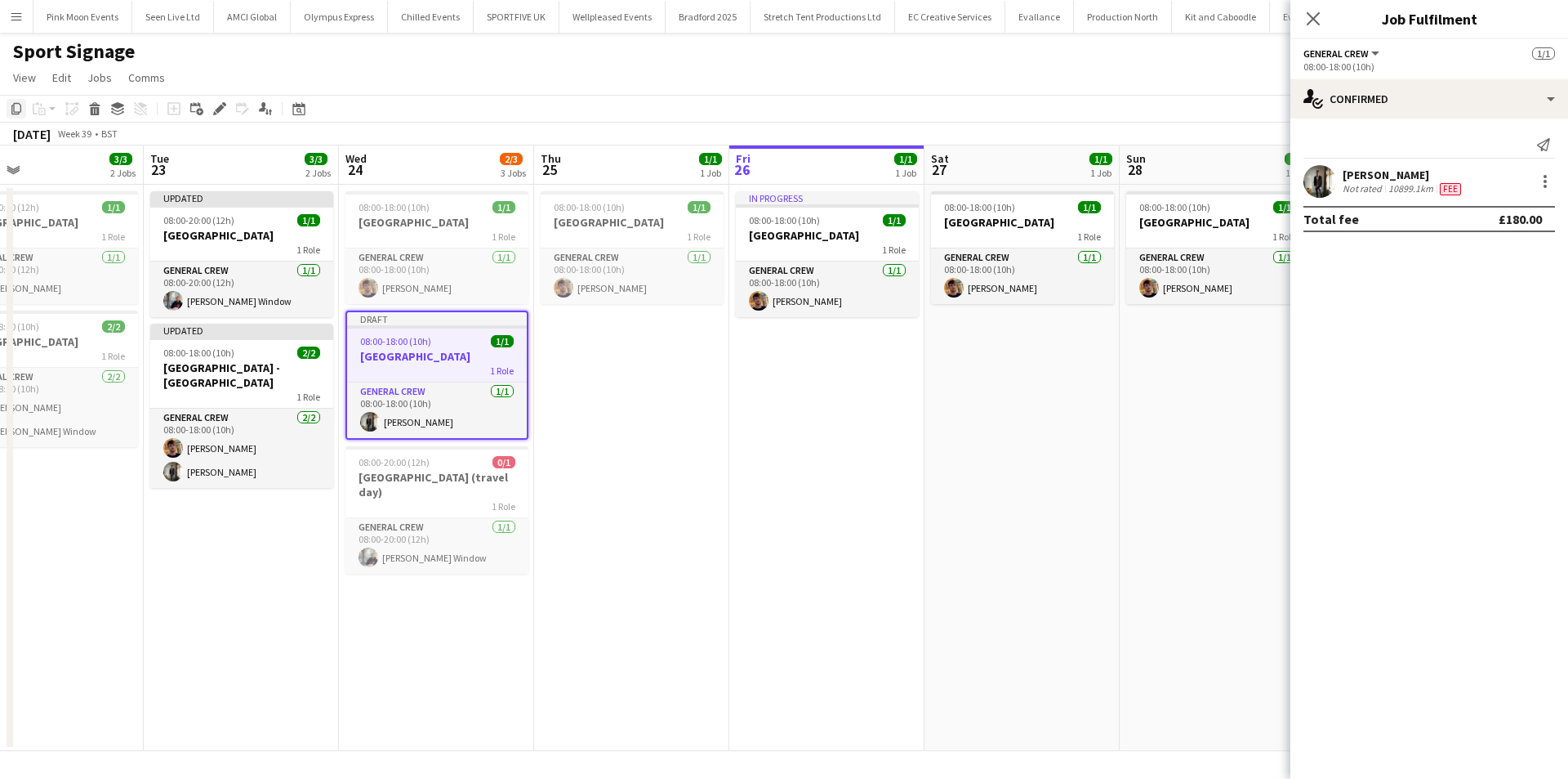
click at [19, 108] on icon "Copy" at bounding box center [16, 108] width 13 height 13
click at [592, 393] on app-date-cell "08:00-18:00 (10h) 1/1 Singapore 1 Role General Crew 1/1 08:00-18:00 (10h) Harry…" at bounding box center [632, 468] width 196 height 566
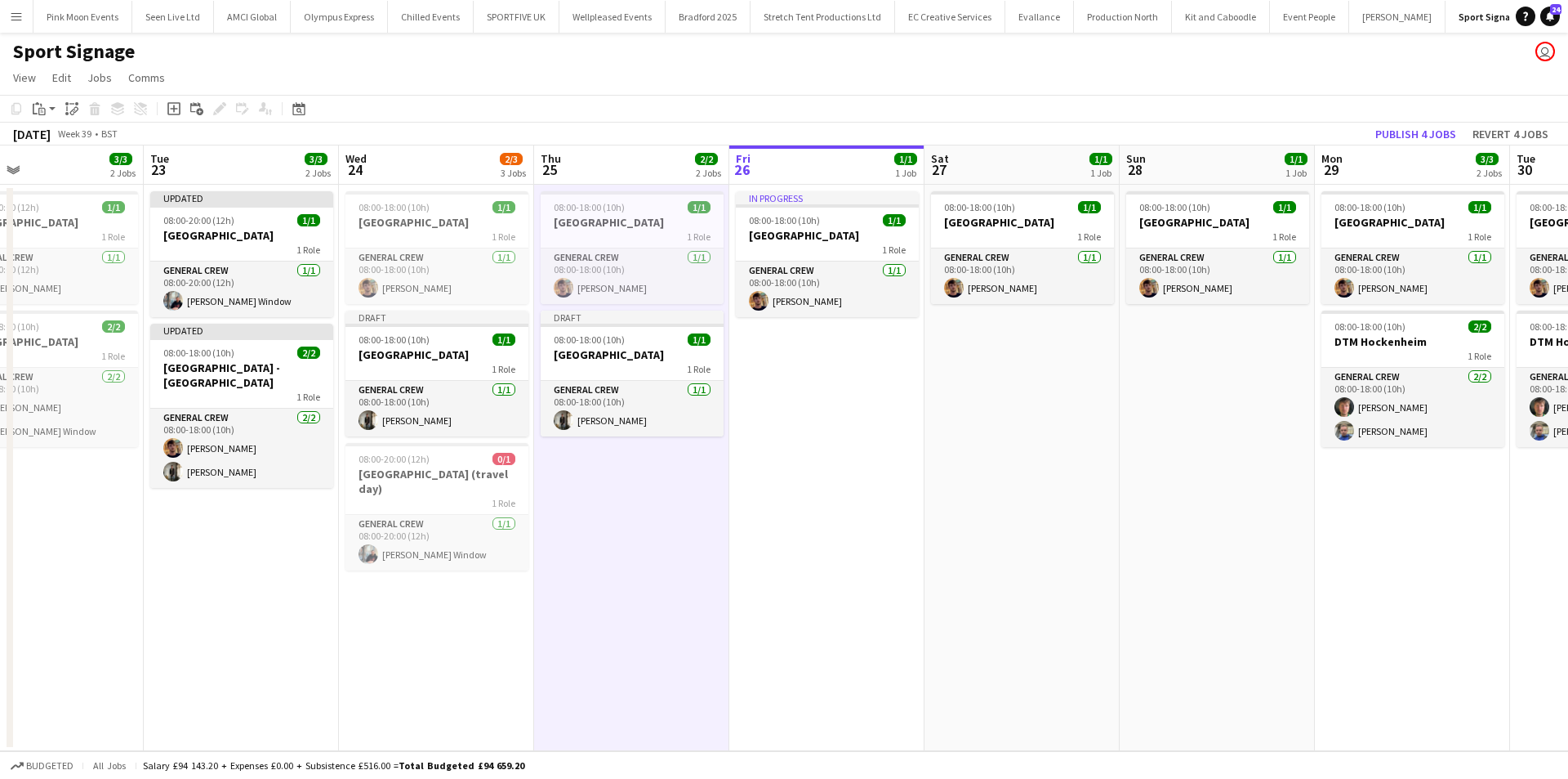
click at [802, 430] on app-date-cell "In progress 08:00-18:00 (10h) 1/1 Singapore 1 Role General Crew 1/1 08:00-18:00…" at bounding box center [827, 468] width 196 height 566
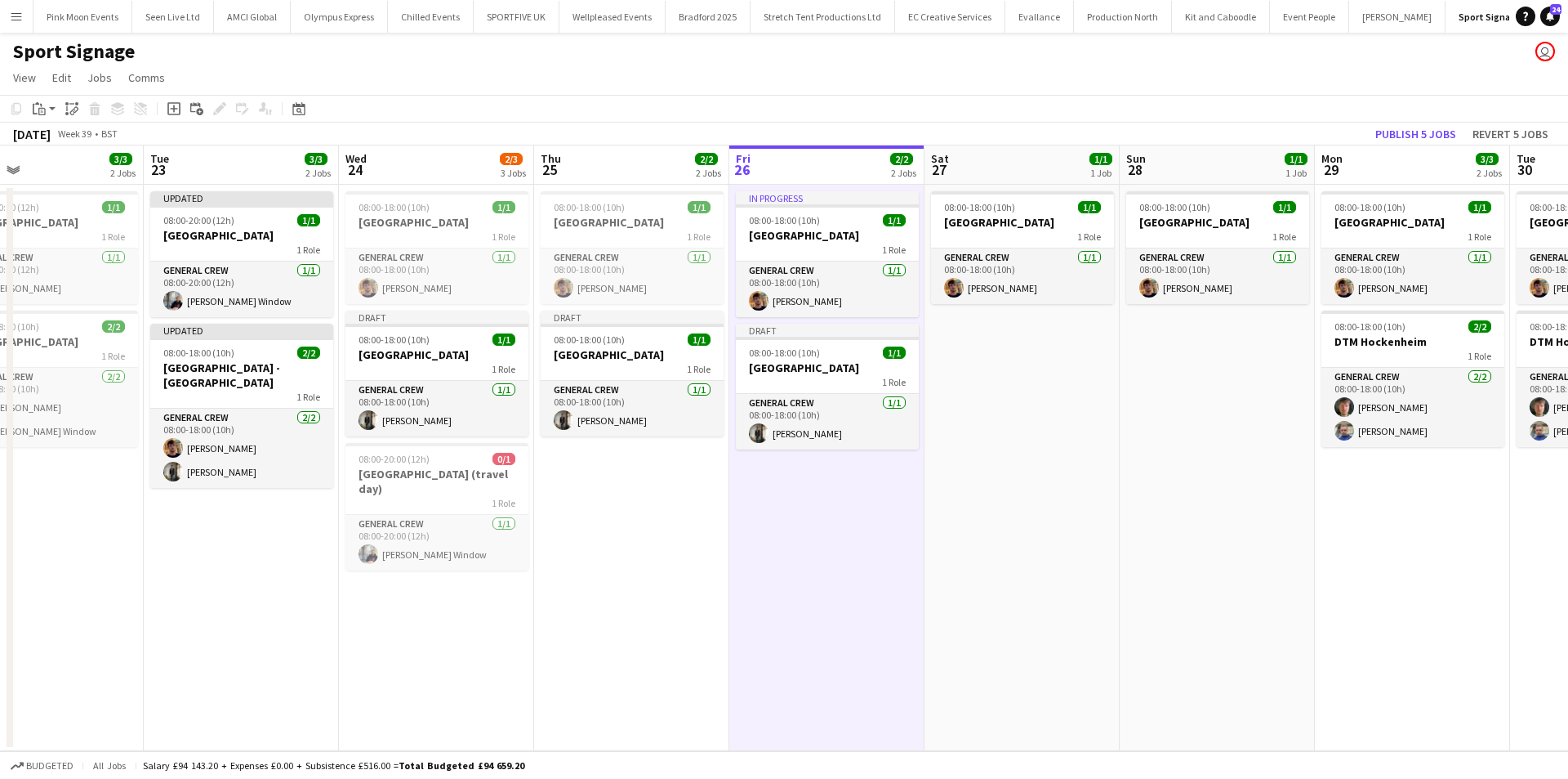
click at [1006, 454] on app-date-cell "08:00-18:00 (10h) 1/1 Singapore 1 Role General Crew 1/1 08:00-18:00 (10h) Harry…" at bounding box center [1022, 468] width 196 height 566
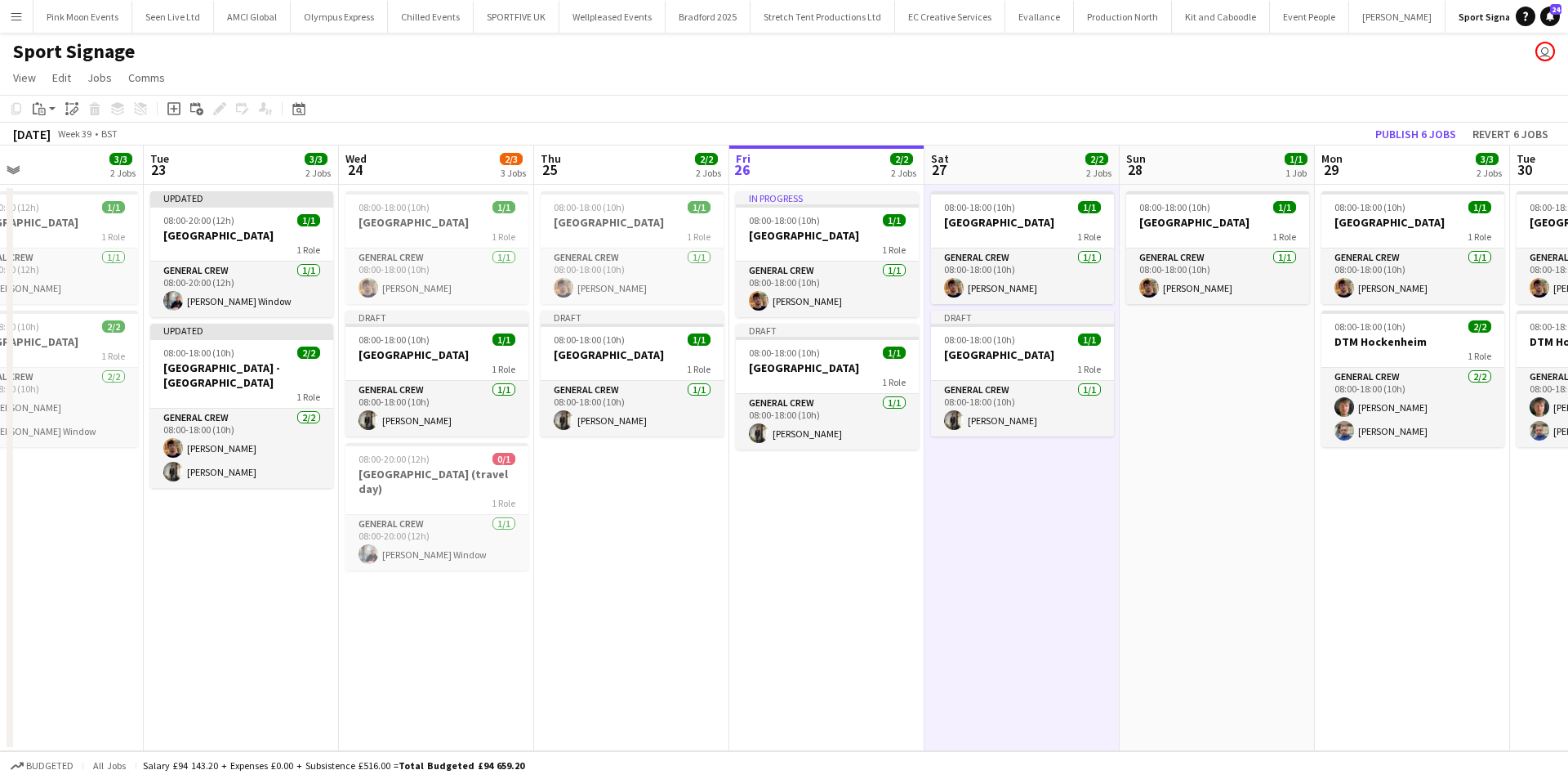
click at [1156, 495] on app-date-cell "08:00-18:00 (10h) 1/1 Singapore 1 Role General Crew 1/1 08:00-18:00 (10h) Harry…" at bounding box center [1217, 468] width 196 height 566
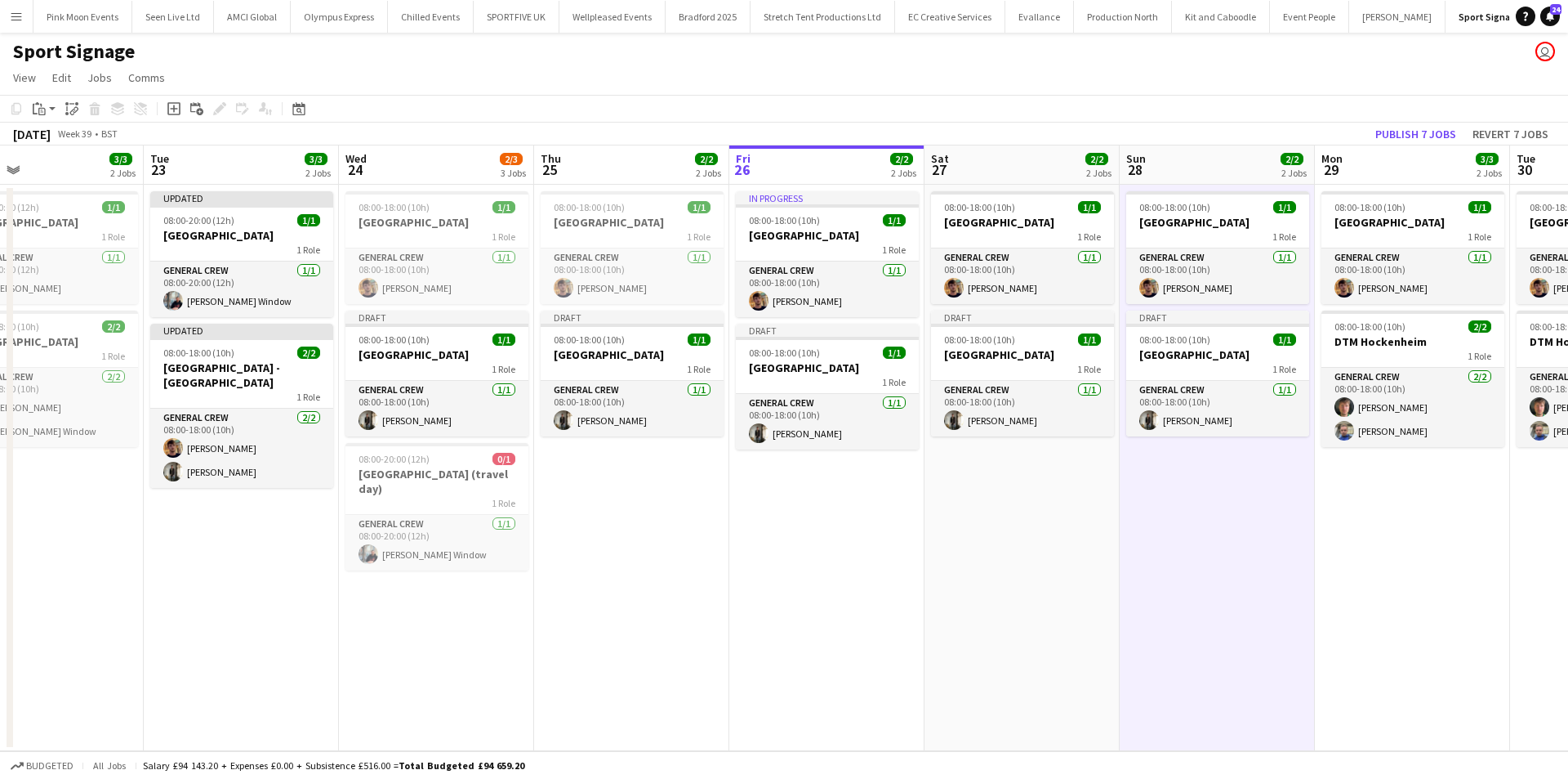
click at [1381, 520] on app-date-cell "08:00-18:00 (10h) 1/1 Singapore 1 Role General Crew 1/1 08:00-18:00 (10h) Harry…" at bounding box center [1412, 468] width 196 height 566
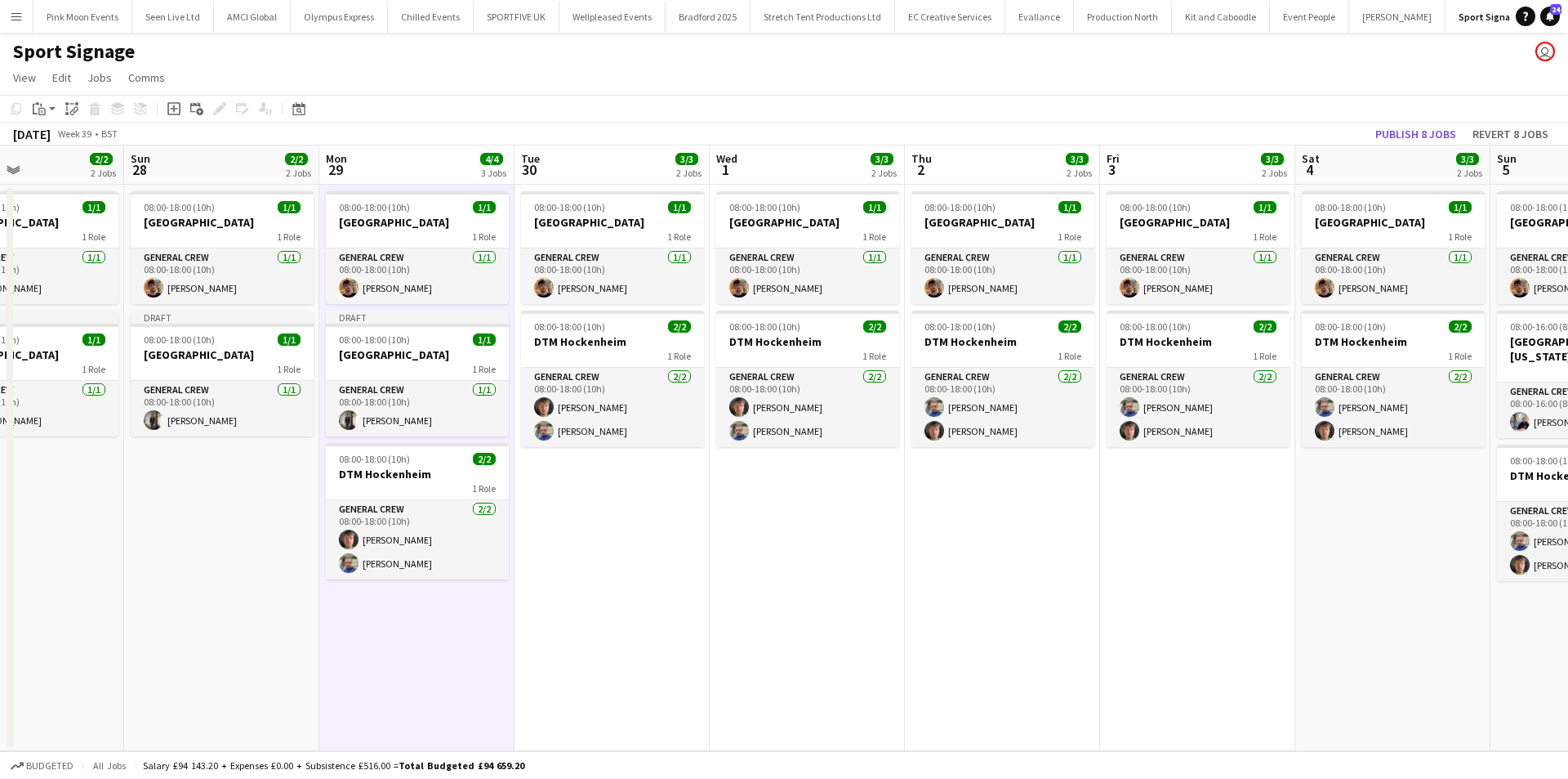
scroll to position [0, 752]
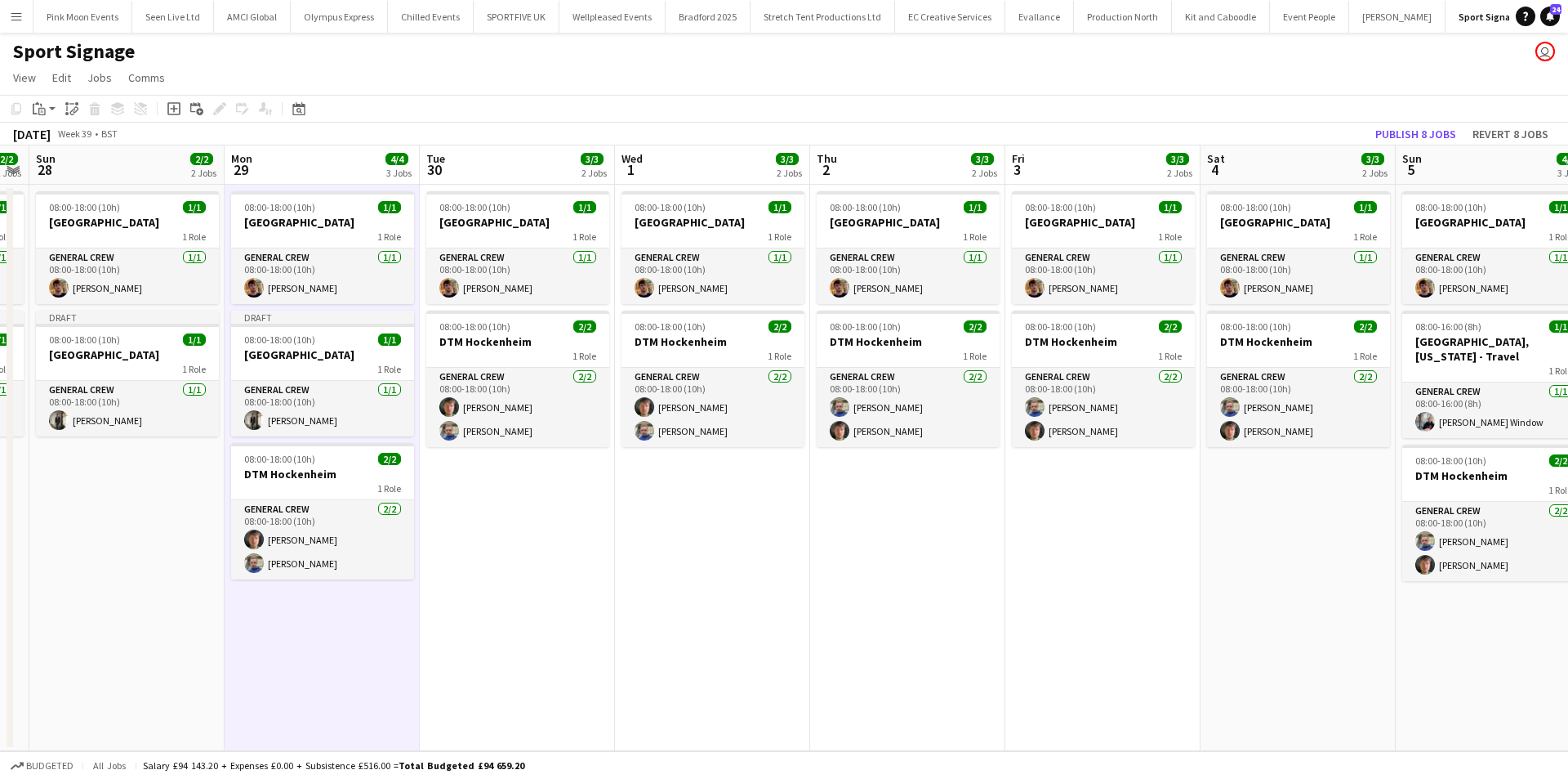
drag, startPoint x: 1381, startPoint y: 680, endPoint x: 291, endPoint y: 643, distance: 1090.6
click at [291, 643] on app-calendar-viewport "Wed 24 2/3 3 Jobs Thu 25 2/2 2 Jobs Fri 26 2/2 2 Jobs Sat 27 2/2 2 Jobs Sun 28 …" at bounding box center [784, 448] width 1568 height 606
click at [535, 555] on app-date-cell "08:00-18:00 (10h) 1/1 Singapore 1 Role General Crew 1/1 08:00-18:00 (10h) Harry…" at bounding box center [517, 468] width 196 height 566
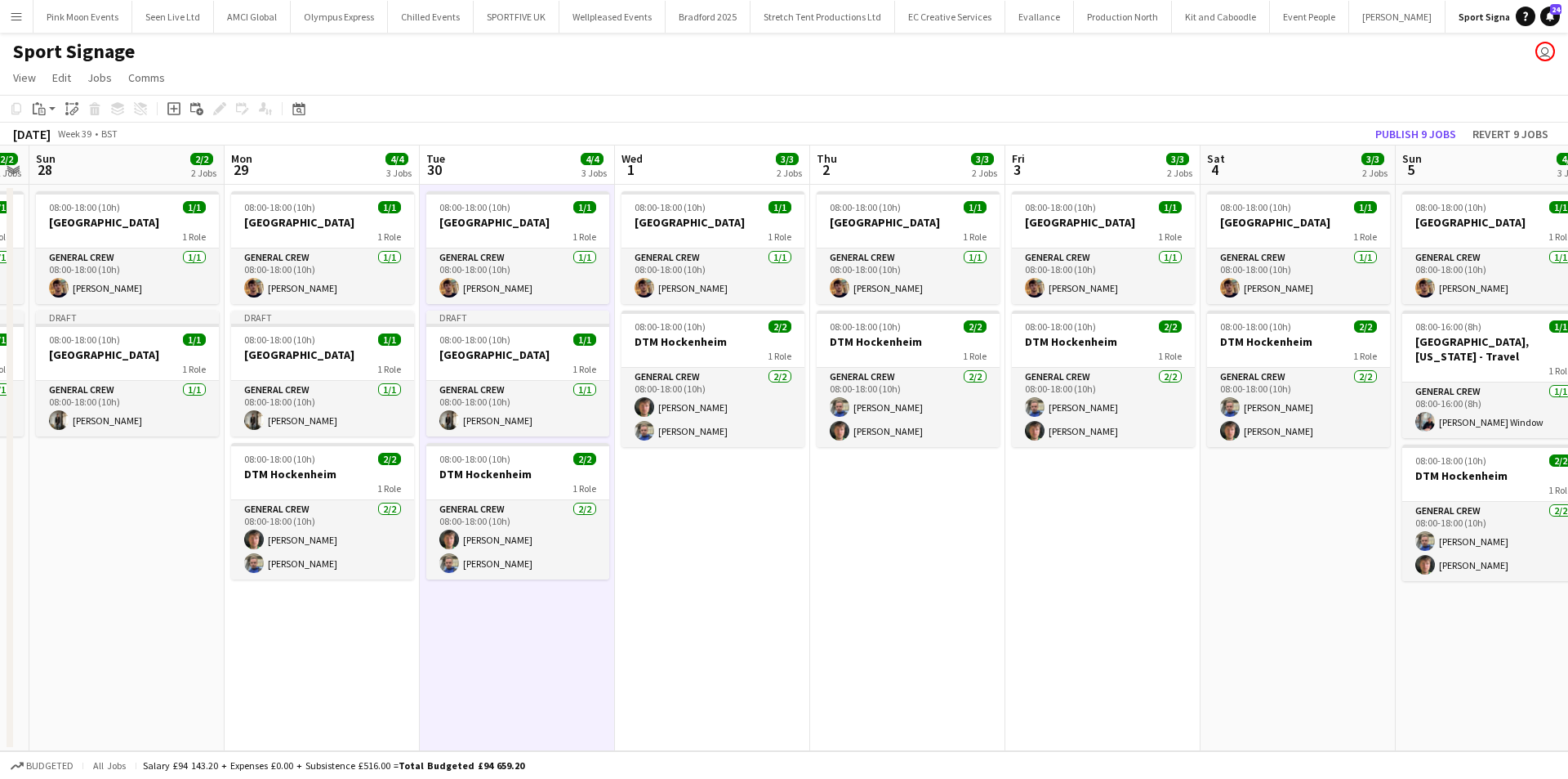
click at [780, 554] on app-date-cell "08:00-18:00 (10h) 1/1 Singapore 1 Role General Crew 1/1 08:00-18:00 (10h) Harry…" at bounding box center [712, 468] width 196 height 566
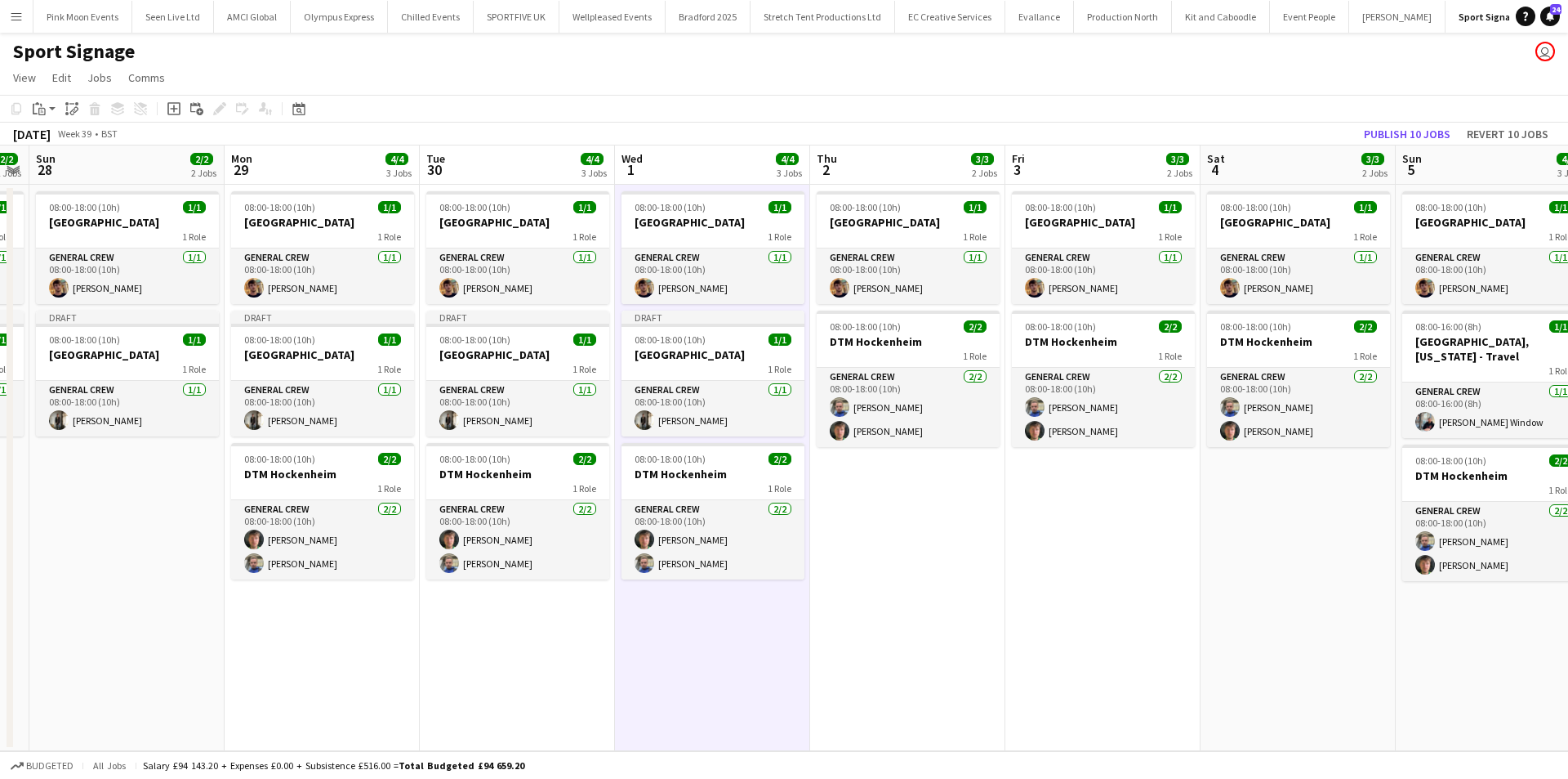
click at [916, 547] on app-date-cell "08:00-18:00 (10h) 1/1 Singapore 1 Role General Crew 1/1 08:00-18:00 (10h) Harry…" at bounding box center [908, 468] width 196 height 566
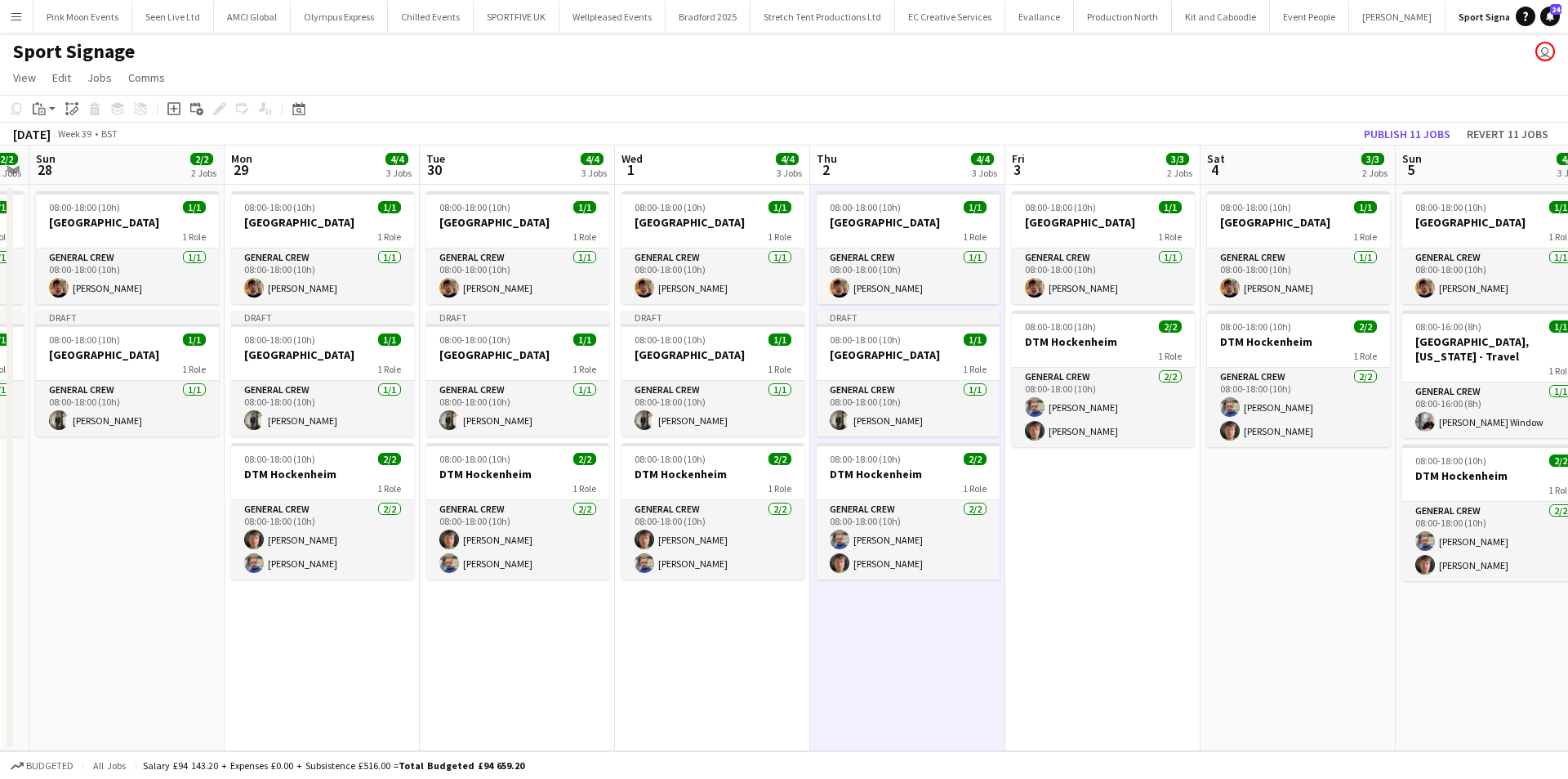
click at [1084, 545] on app-date-cell "08:00-18:00 (10h) 1/1 Singapore 1 Role General Crew 1/1 08:00-18:00 (10h) Harry…" at bounding box center [1103, 468] width 196 height 566
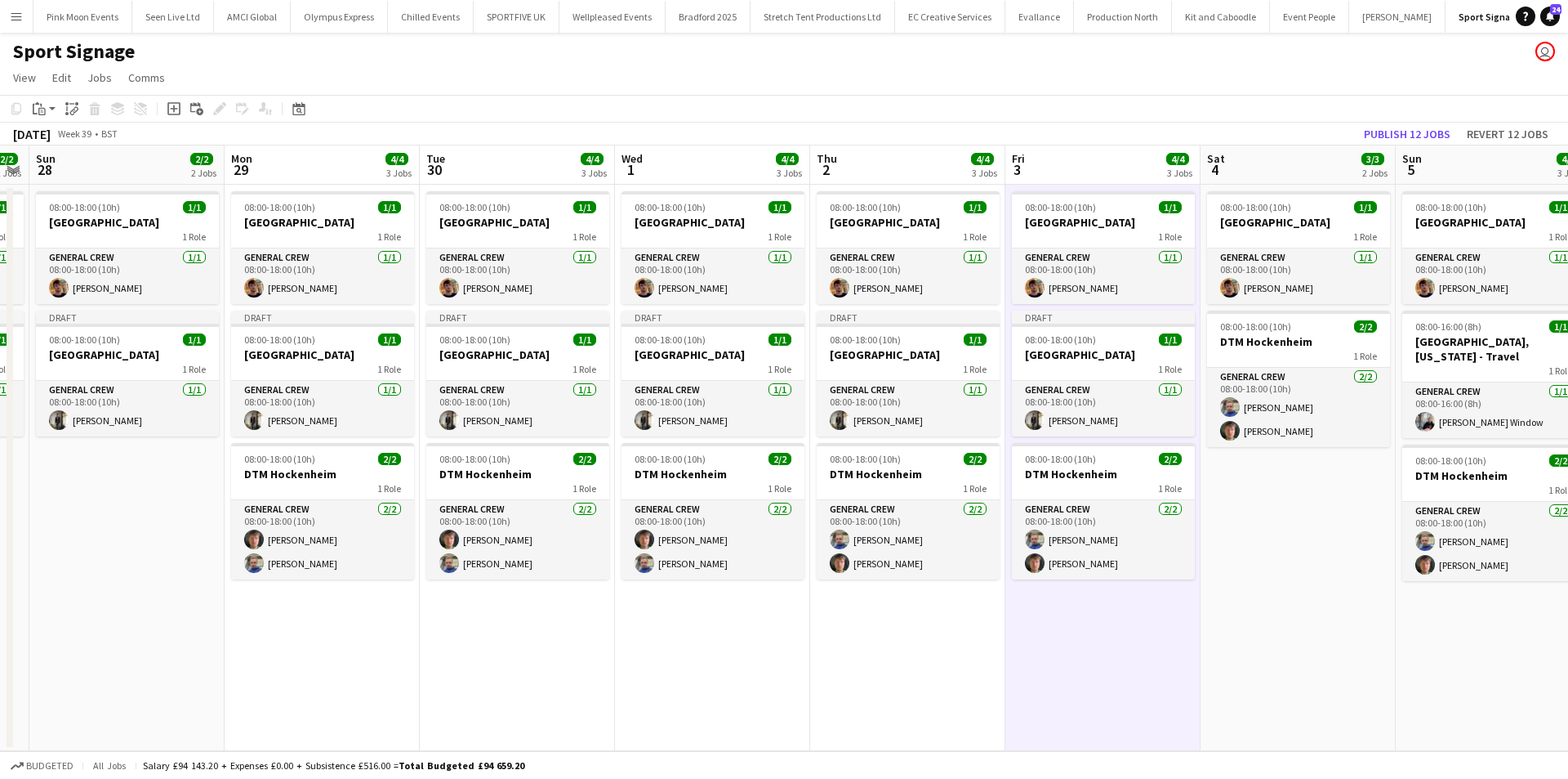
click at [1304, 545] on app-date-cell "08:00-18:00 (10h) 1/1 Singapore 1 Role General Crew 1/1 08:00-18:00 (10h) Harry…" at bounding box center [1298, 468] width 196 height 566
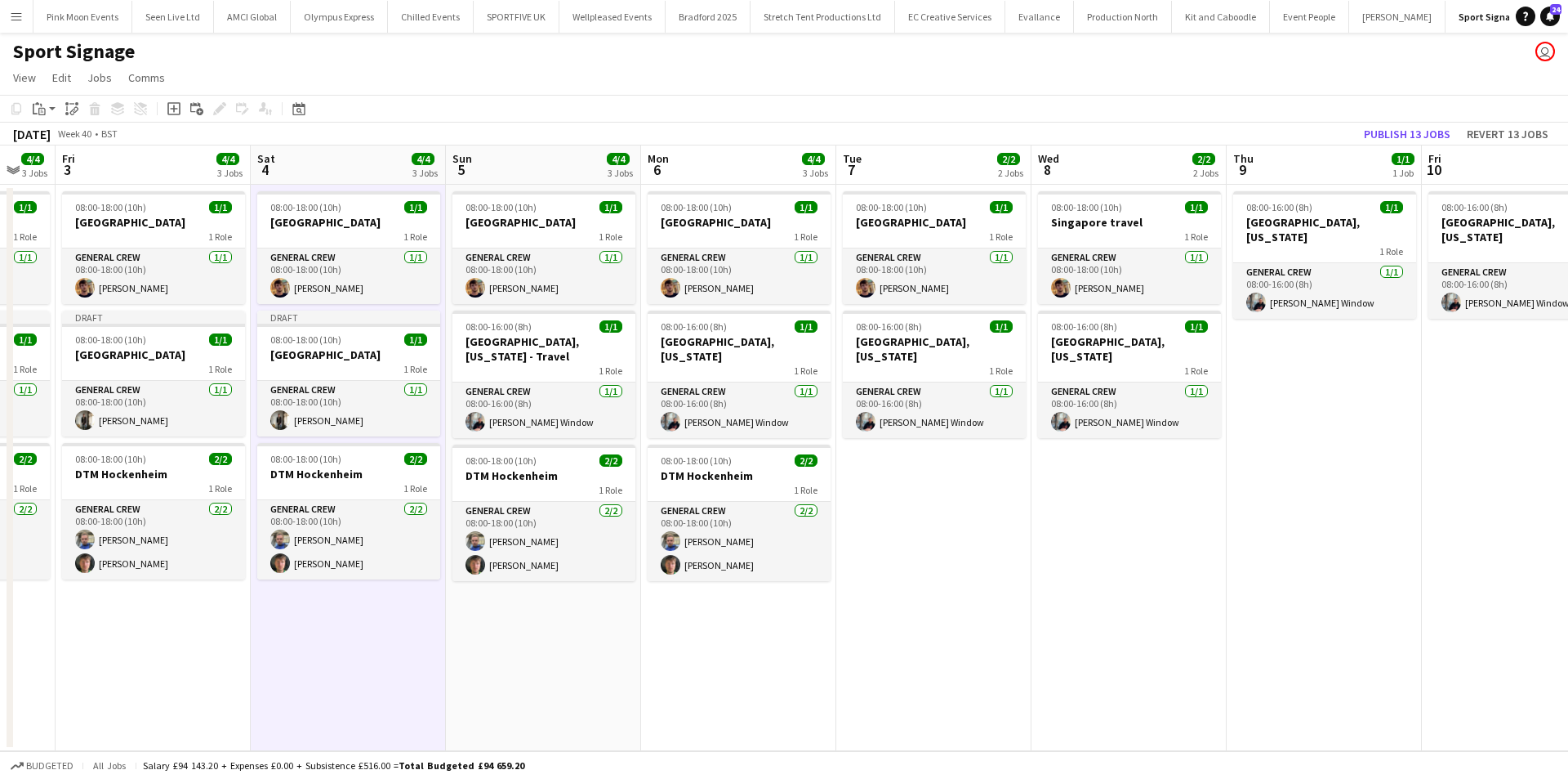
drag, startPoint x: 1354, startPoint y: 620, endPoint x: 374, endPoint y: 661, distance: 980.9
click at [374, 661] on app-calendar-viewport "Tue 30 4/4 3 Jobs Wed 1 4/4 3 Jobs Thu 2 4/4 3 Jobs Fri 3 4/4 3 Jobs Sat 4 4/4 …" at bounding box center [784, 448] width 1568 height 606
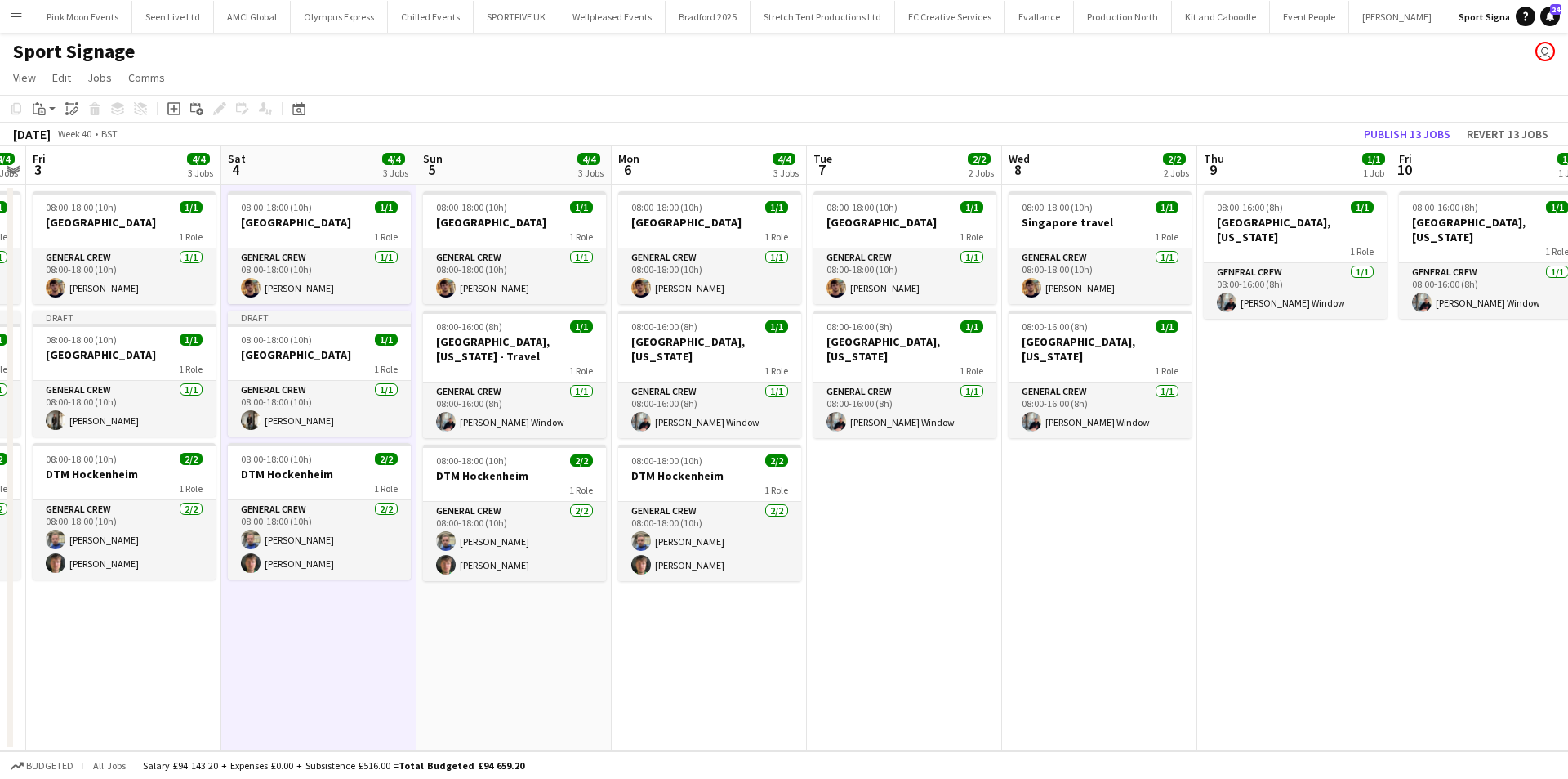
click at [567, 602] on app-date-cell "08:00-18:00 (10h) 1/1 Singapore 1 Role General Crew 1/1 08:00-18:00 (10h) Harry…" at bounding box center [514, 468] width 196 height 566
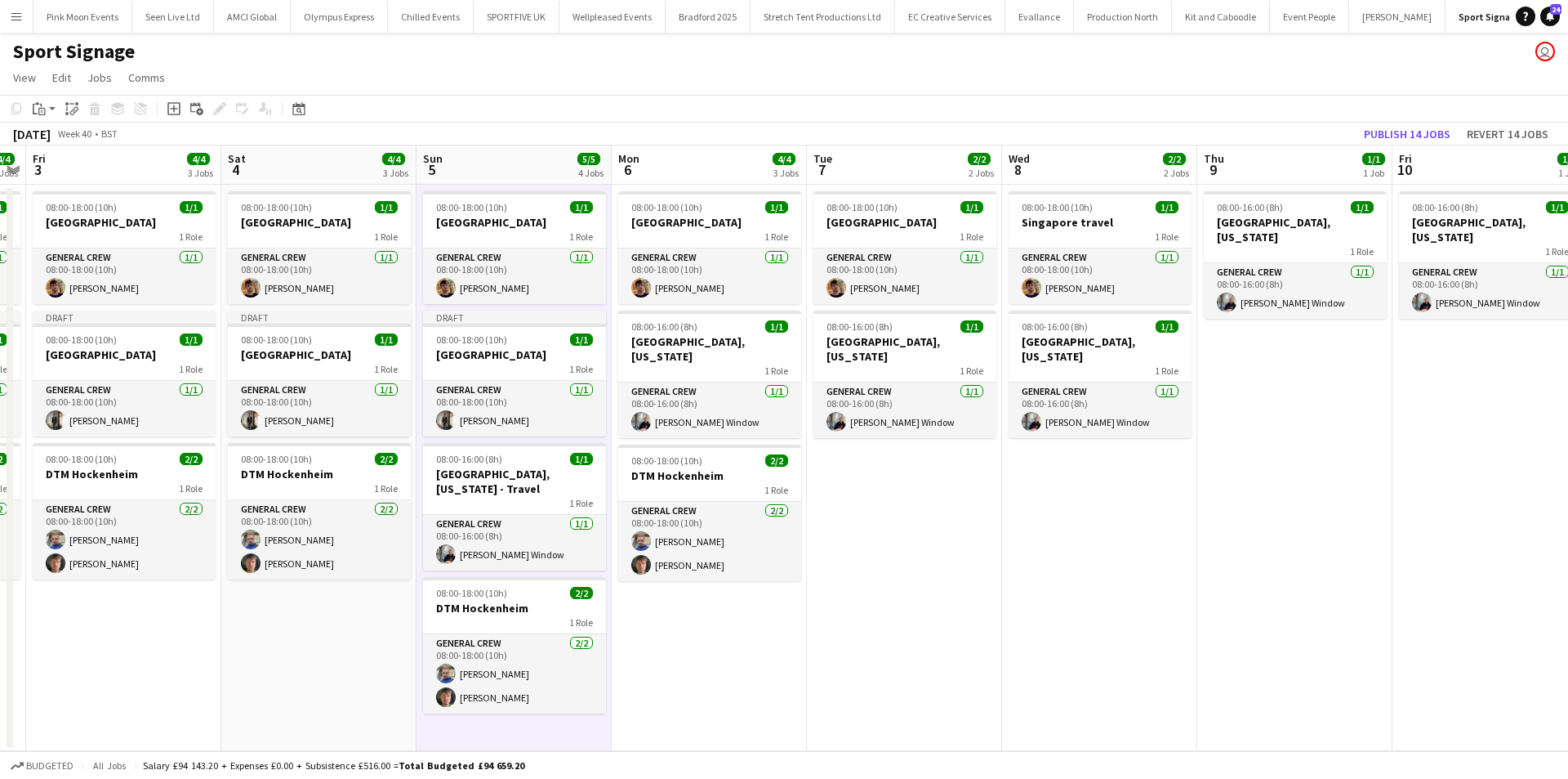
click at [631, 602] on app-date-cell "08:00-18:00 (10h) 1/1 Singapore 1 Role General Crew 1/1 08:00-18:00 (10h) Harry…" at bounding box center [709, 468] width 196 height 566
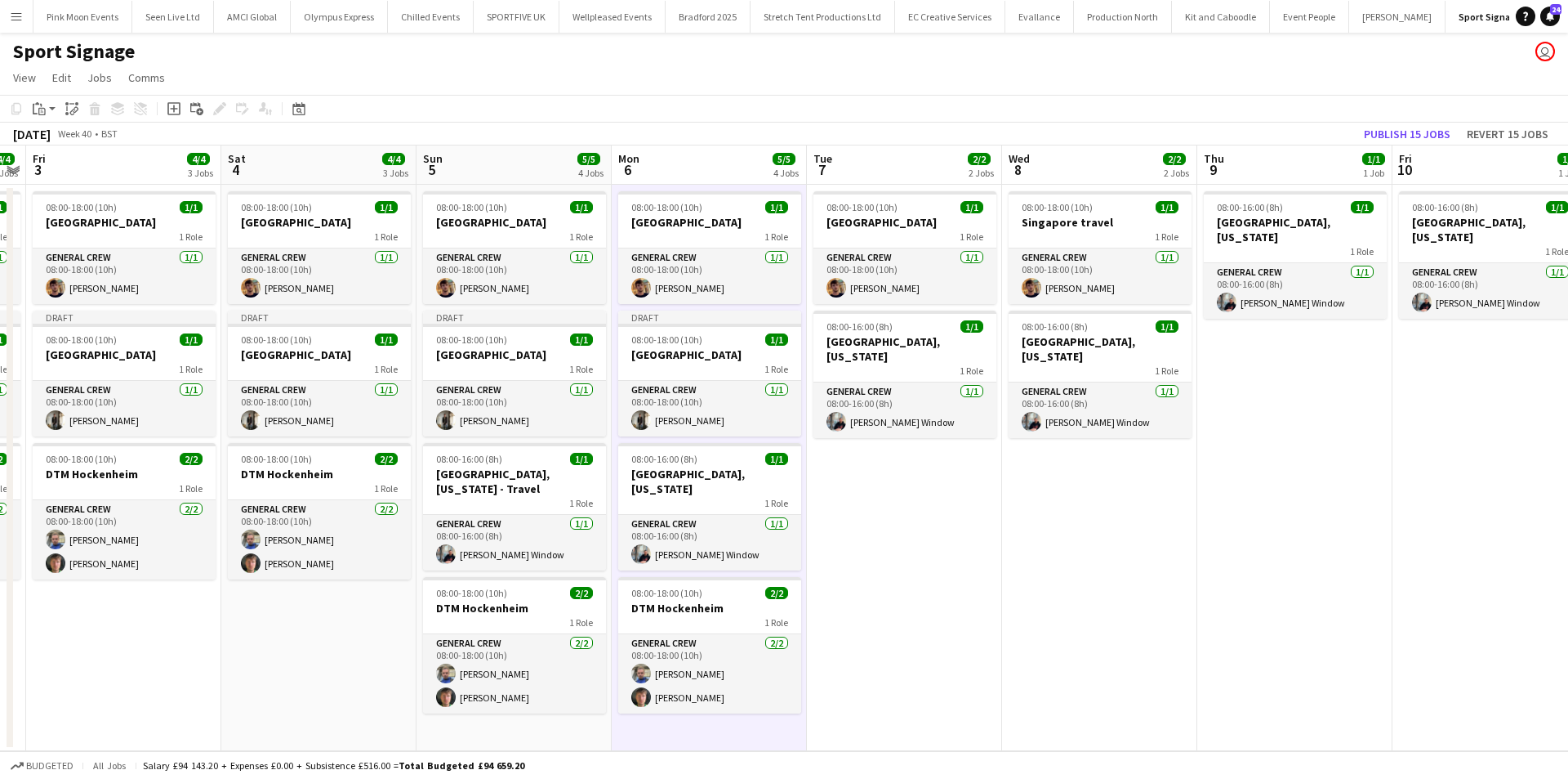
click at [897, 575] on app-date-cell "08:00-18:00 (10h) 1/1 Singapore 1 Role General Crew 1/1 08:00-18:00 (10h) Harry…" at bounding box center [905, 468] width 196 height 566
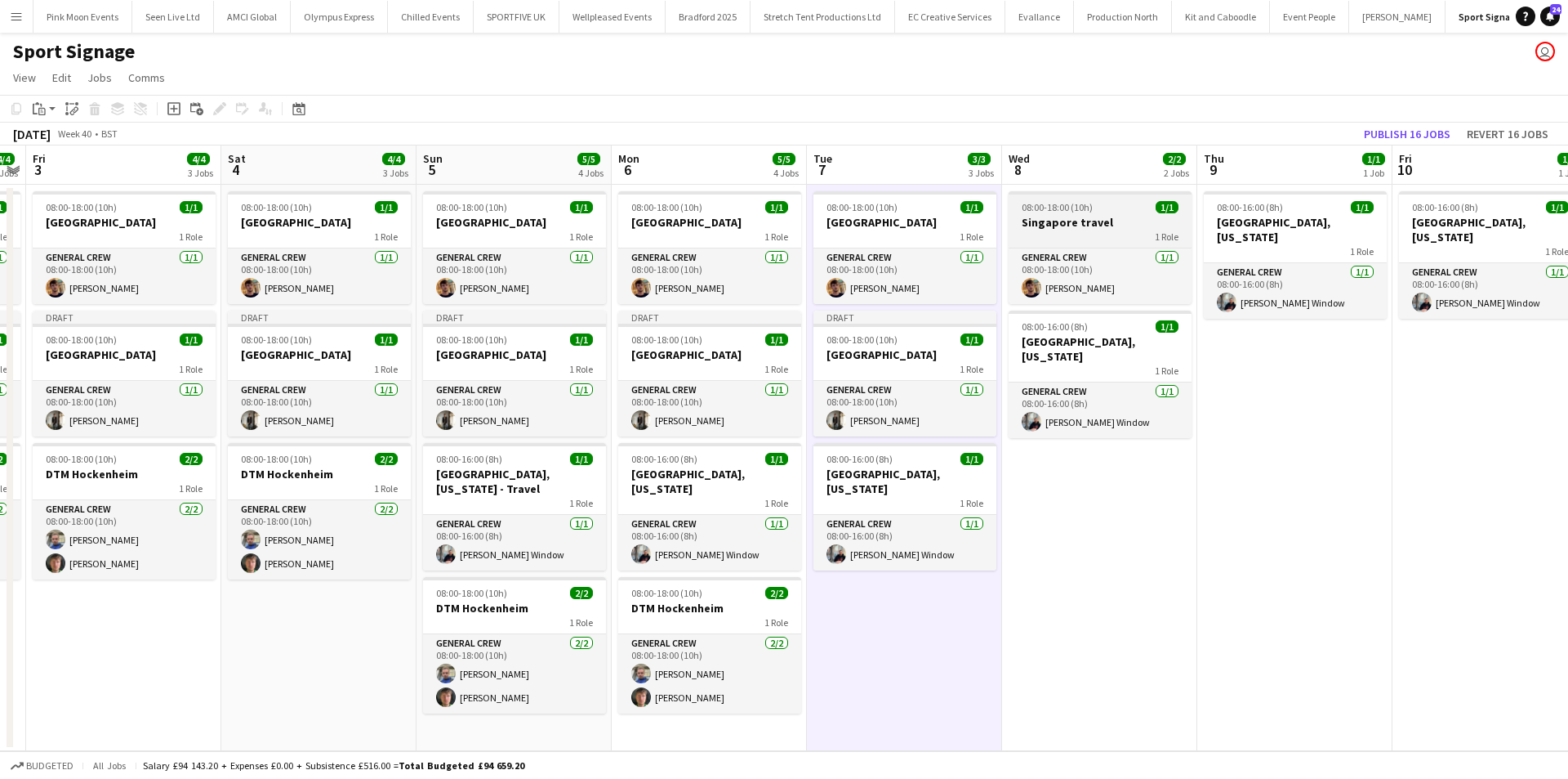
click at [1098, 219] on h3 "Singapore travel" at bounding box center [1100, 222] width 183 height 15
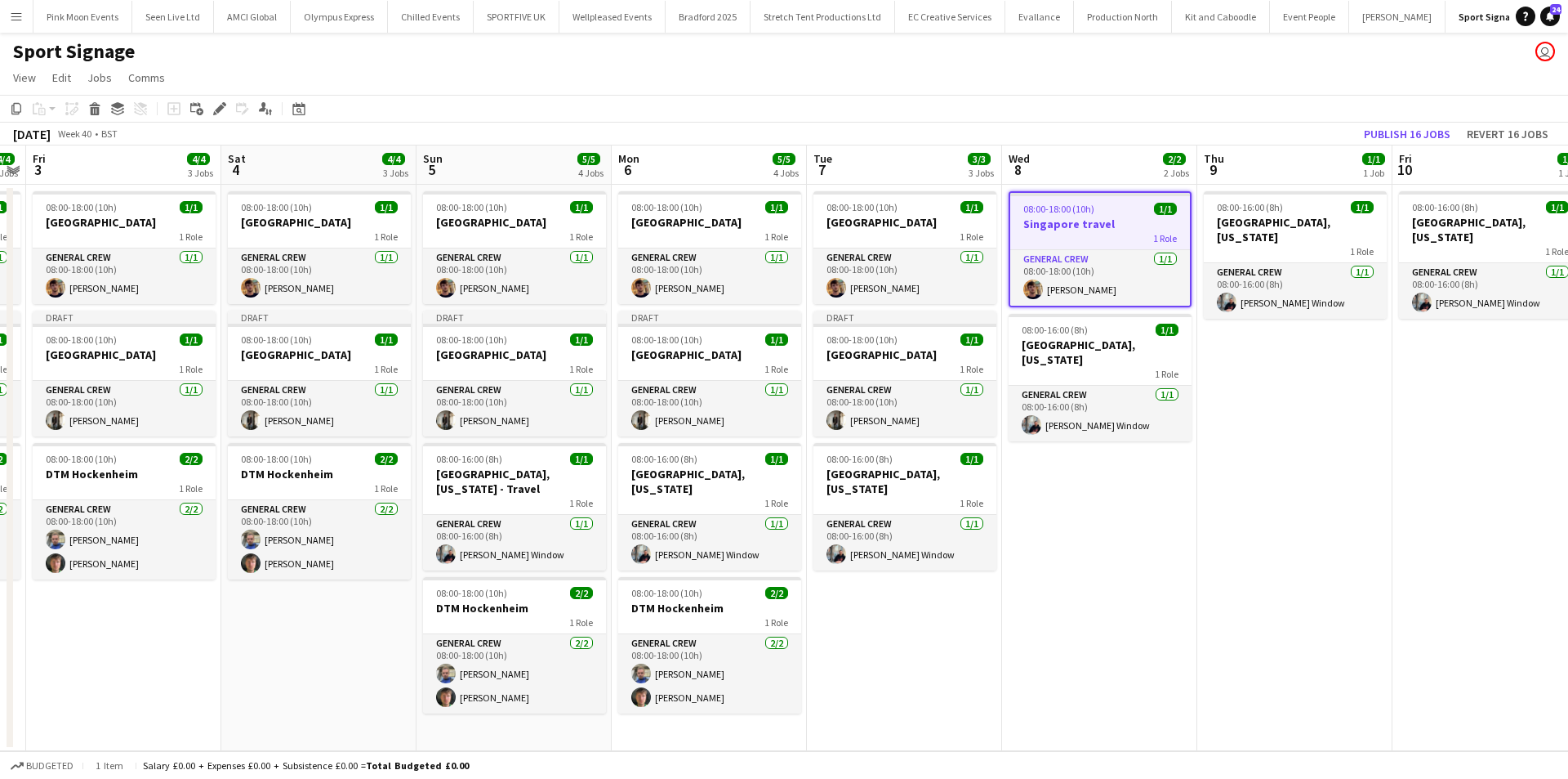
click at [1102, 548] on app-date-cell "08:00-18:00 (10h) 1/1 Singapore travel 1 Role General Crew 1/1 08:00-18:00 (10h…" at bounding box center [1099, 468] width 196 height 566
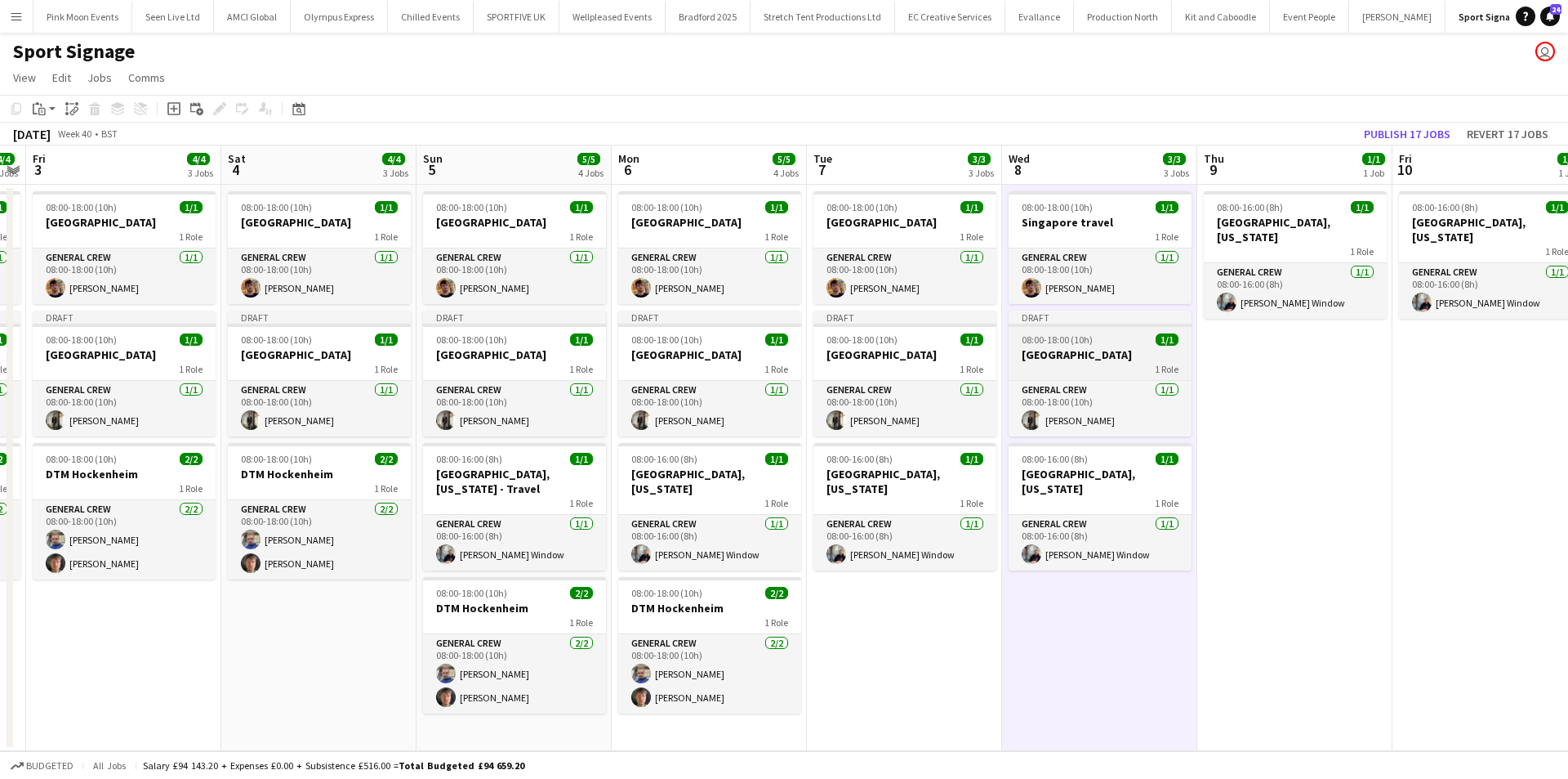
click at [1083, 327] on app-job-card "Draft 08:00-18:00 (10h) 1/1 Singapore 1 Role General Crew 1/1 08:00-18:00 (10h)…" at bounding box center [1100, 374] width 183 height 126
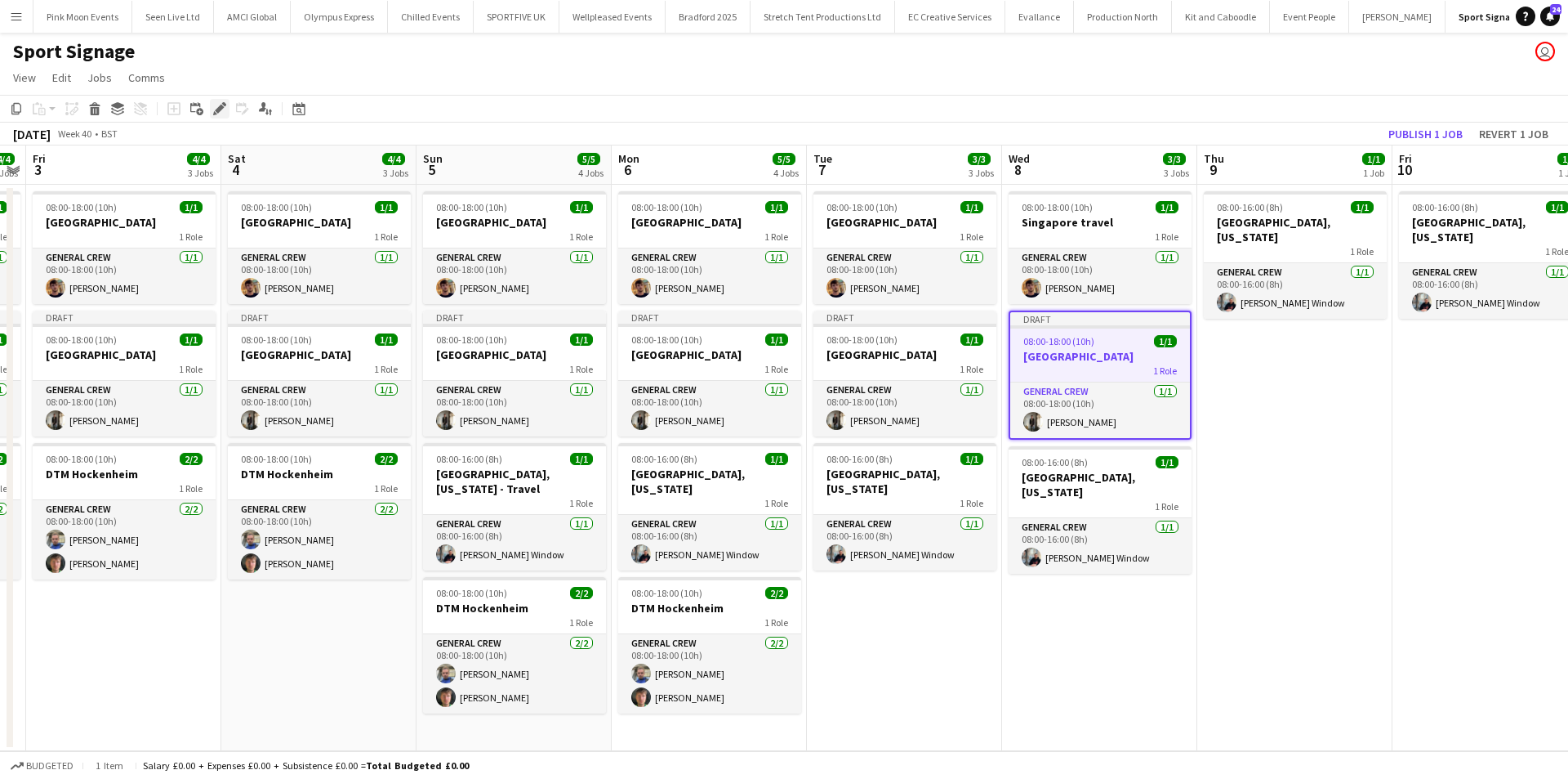
click at [217, 104] on icon "Edit" at bounding box center [219, 108] width 13 height 13
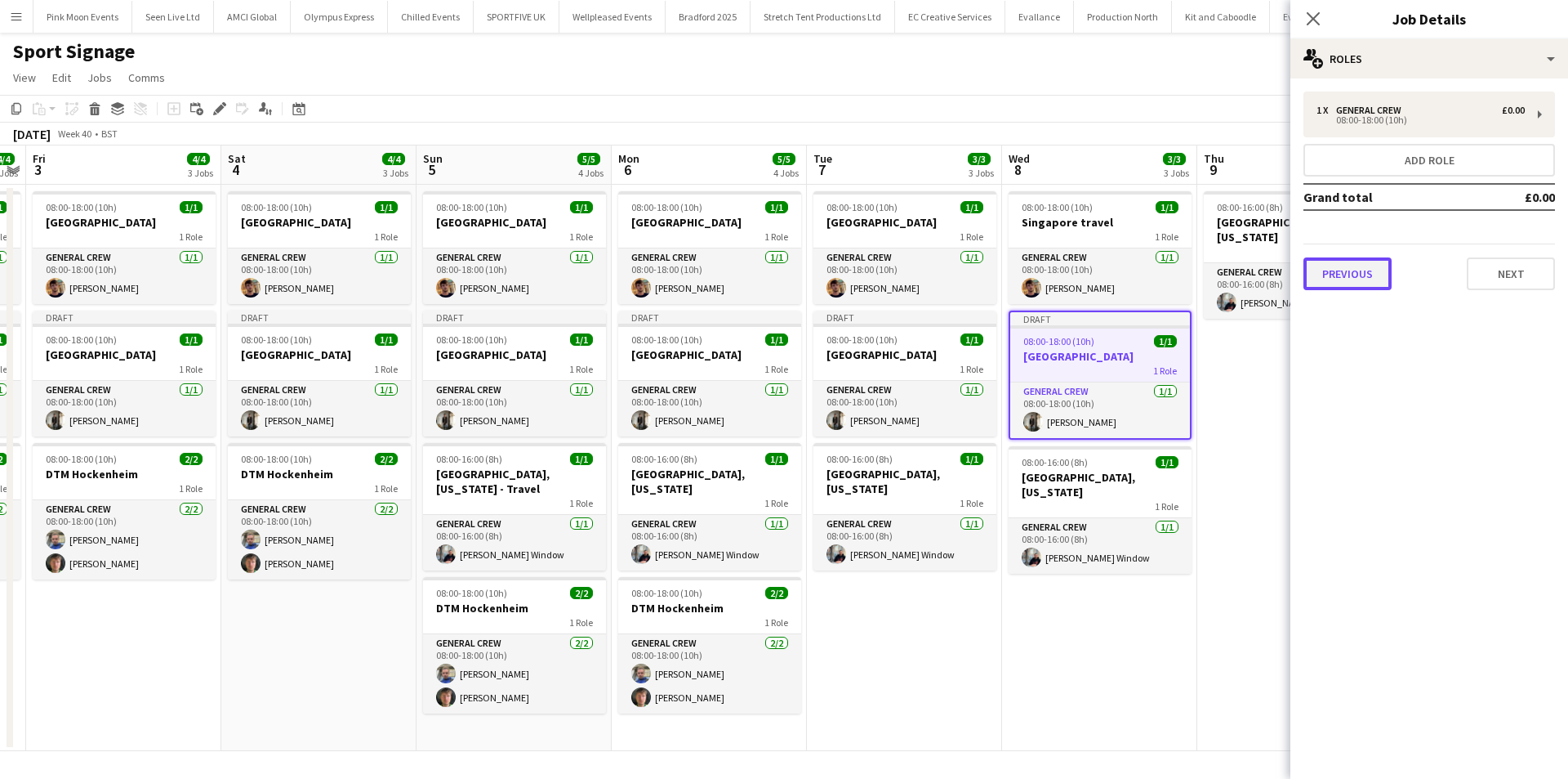
click at [1349, 280] on button "Previous" at bounding box center [1348, 273] width 88 height 33
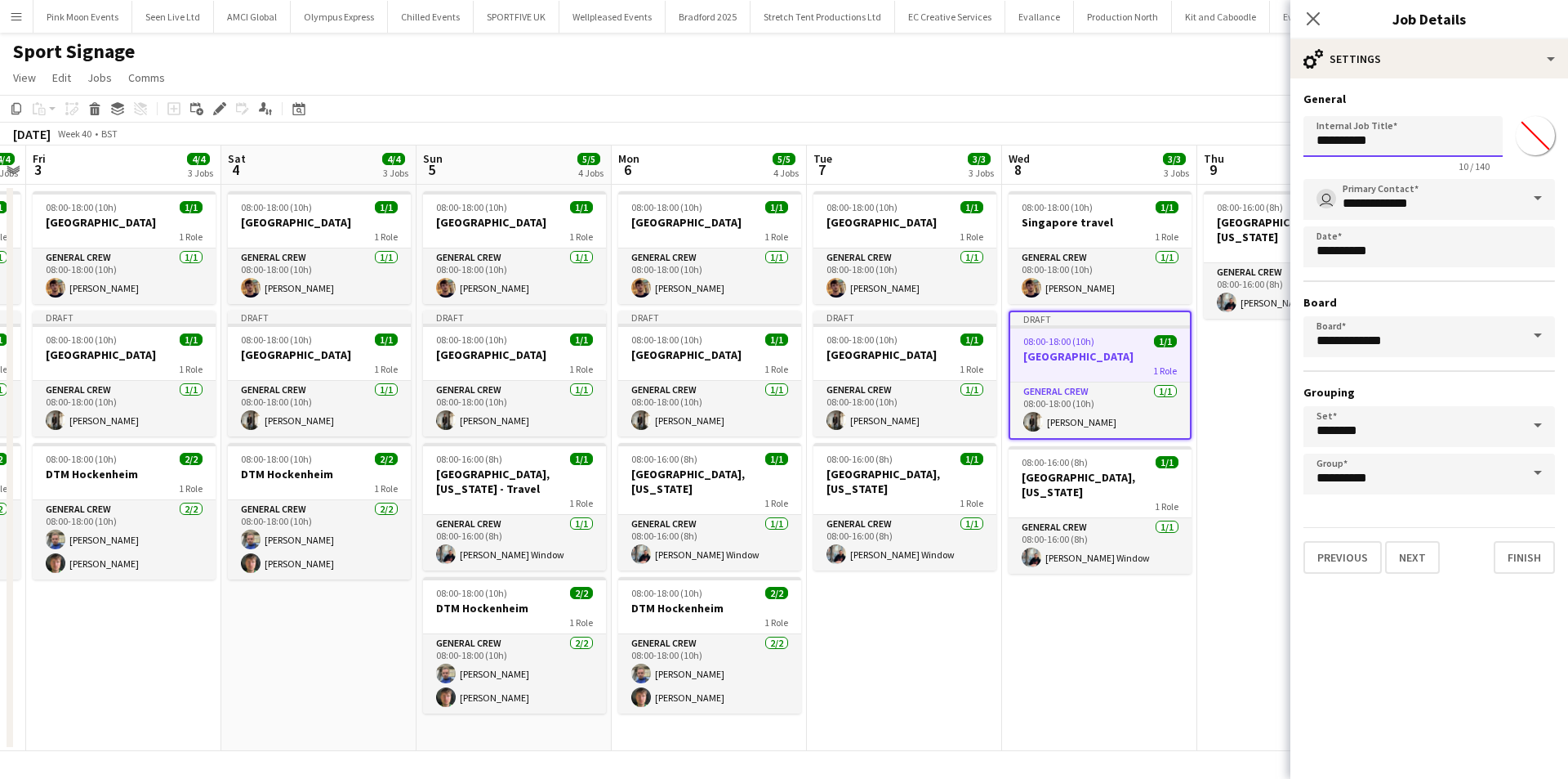
click at [1387, 140] on input "*********" at bounding box center [1403, 136] width 200 height 41
type input "**********"
click at [1406, 563] on button "Next" at bounding box center [1412, 557] width 55 height 33
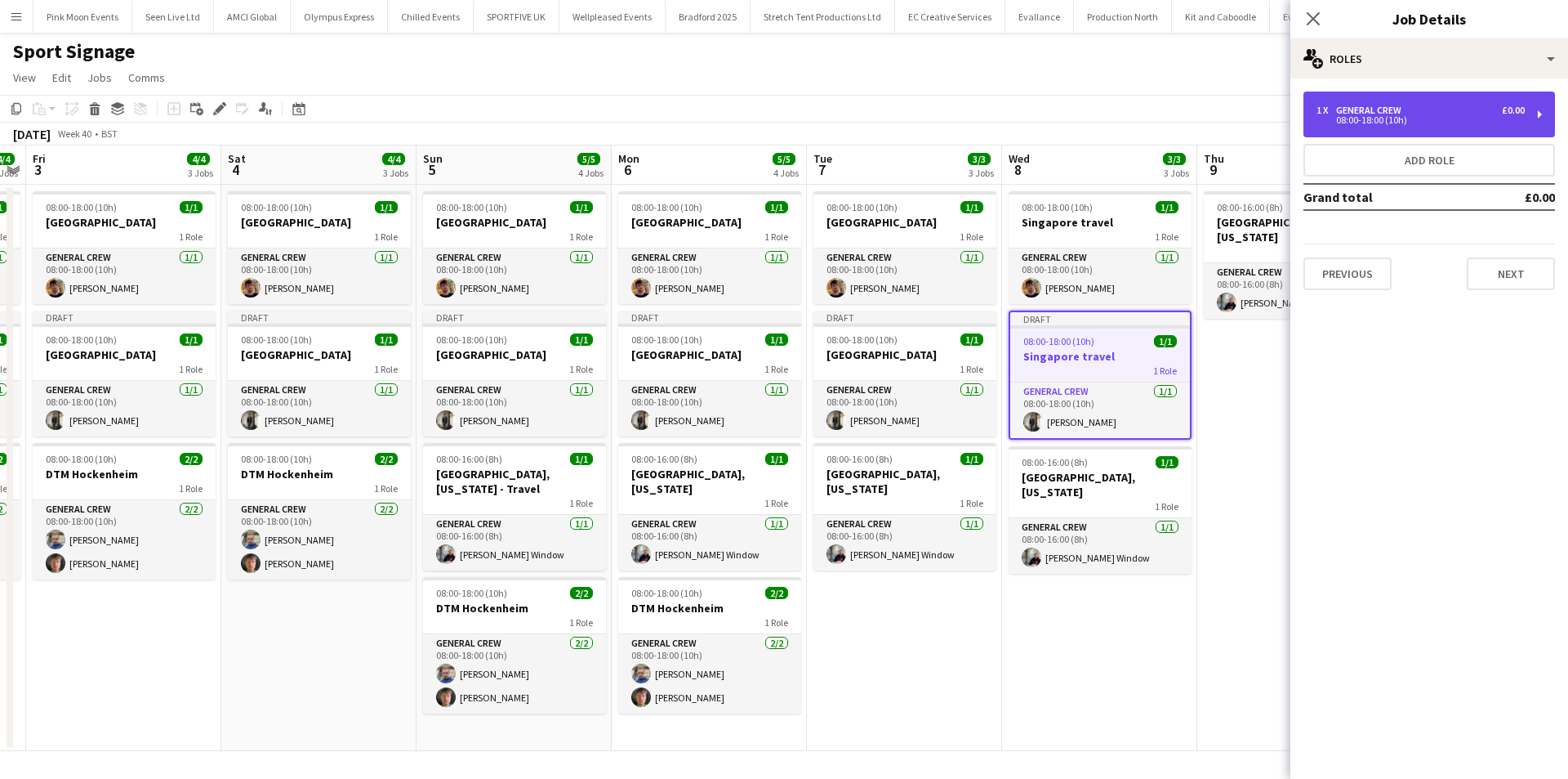
click at [1413, 125] on div "1 x General Crew £0.00 08:00-18:00 (10h)" at bounding box center [1429, 114] width 251 height 46
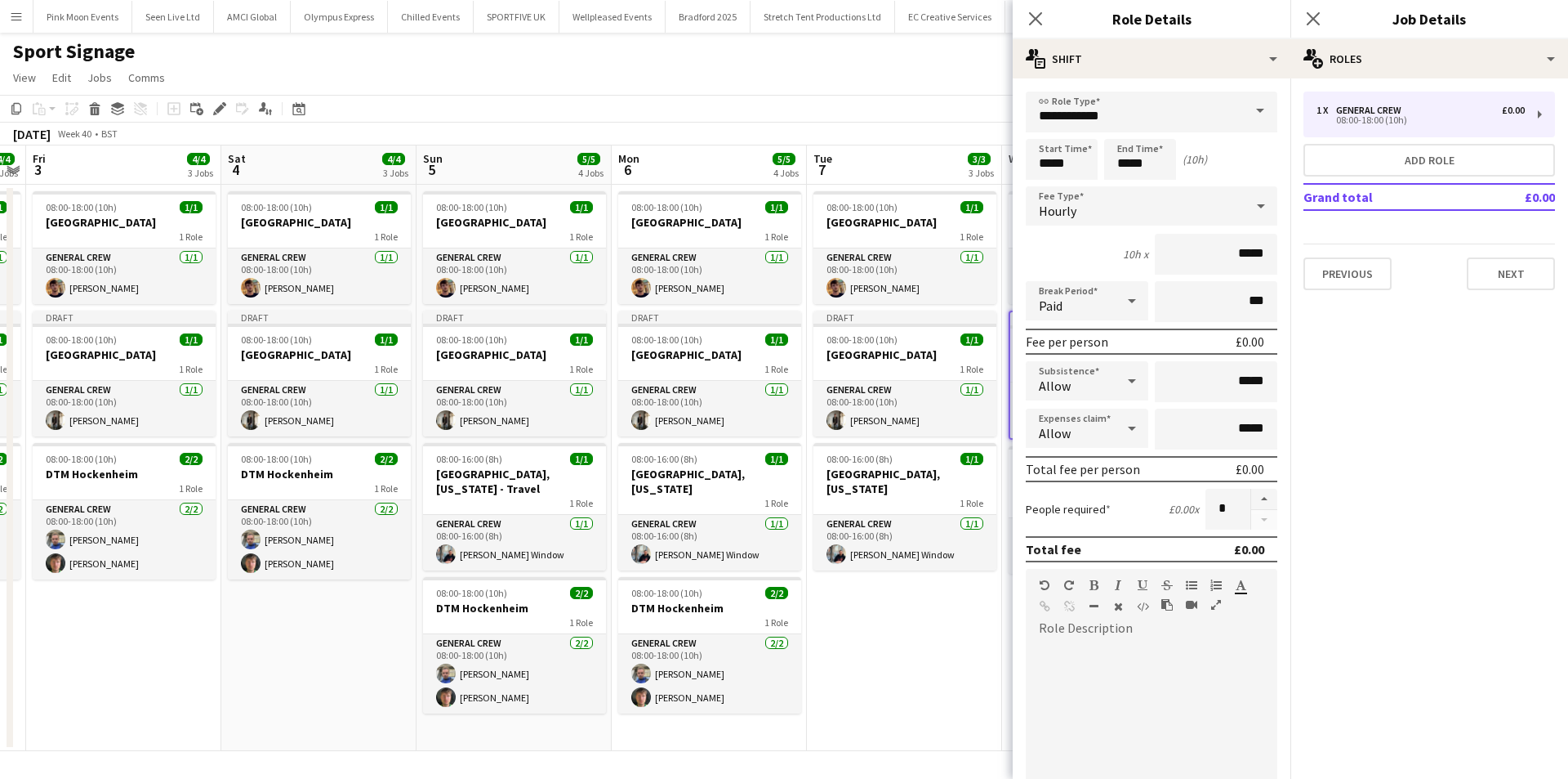
click at [1141, 198] on div "Hourly" at bounding box center [1135, 206] width 218 height 39
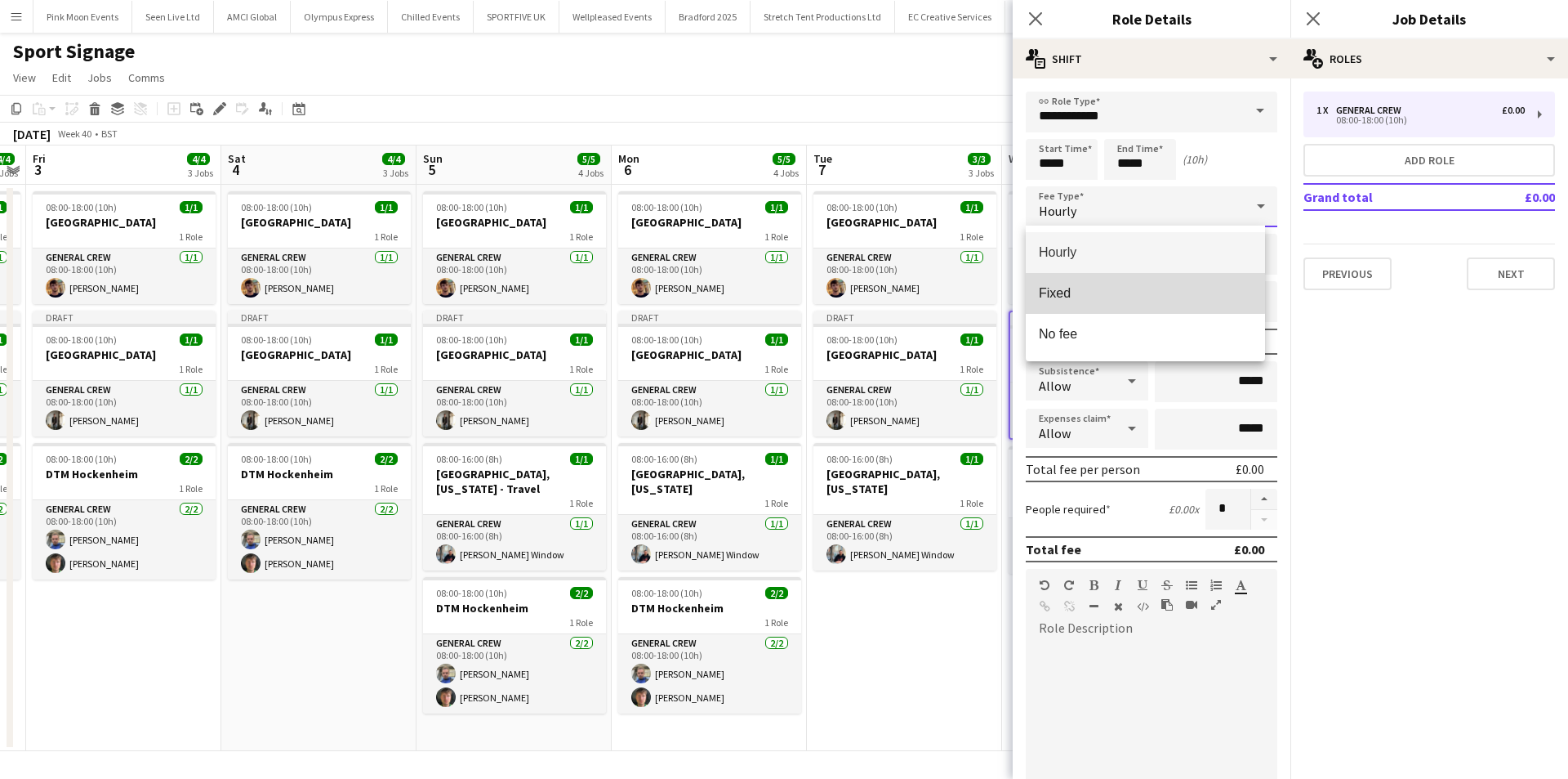
click at [1144, 285] on span "Fixed" at bounding box center [1145, 293] width 214 height 16
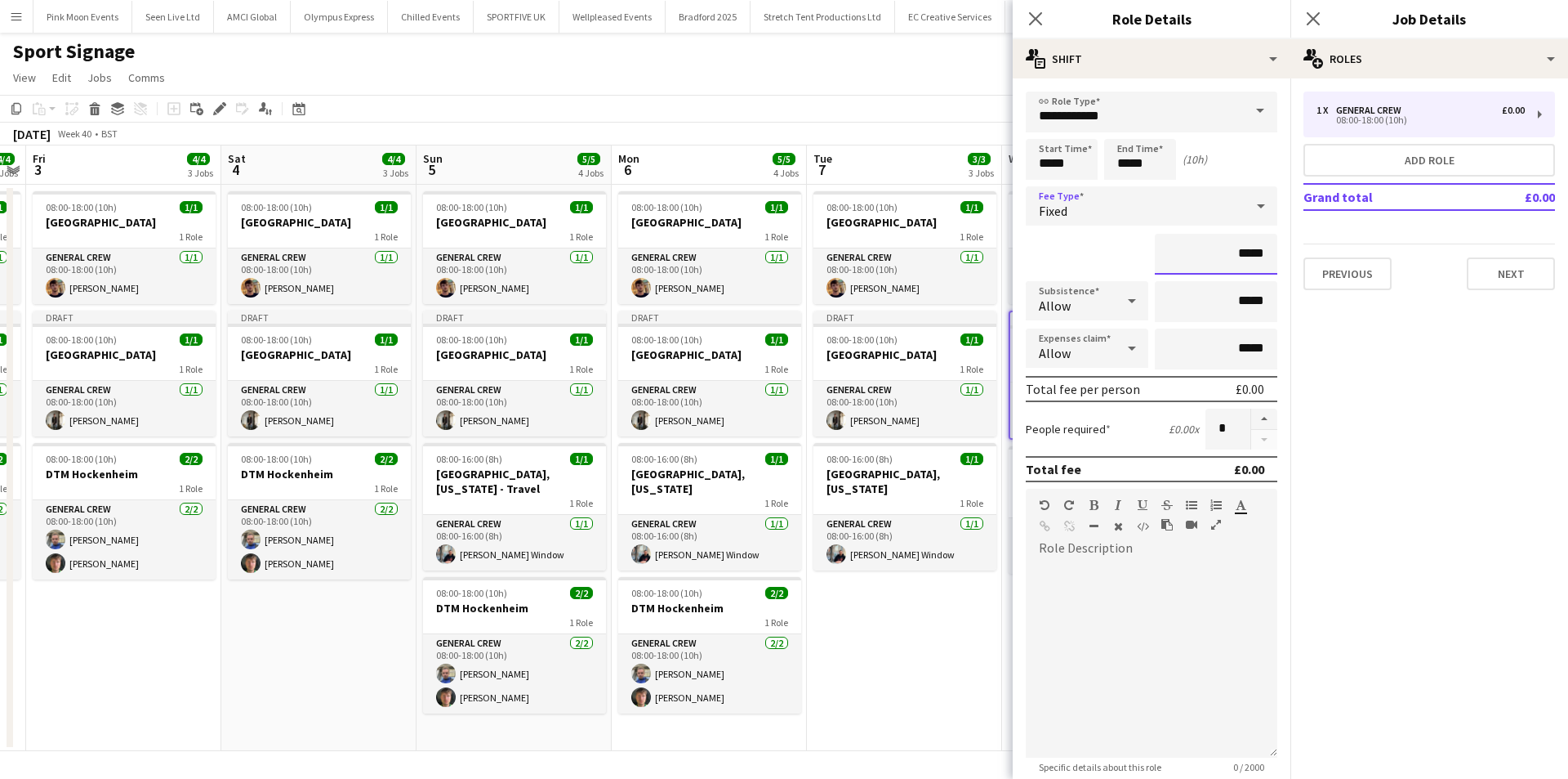
click at [1192, 257] on input "*****" at bounding box center [1215, 253] width 122 height 41
type input "***"
click at [1033, 25] on icon "Close pop-in" at bounding box center [1036, 19] width 16 height 16
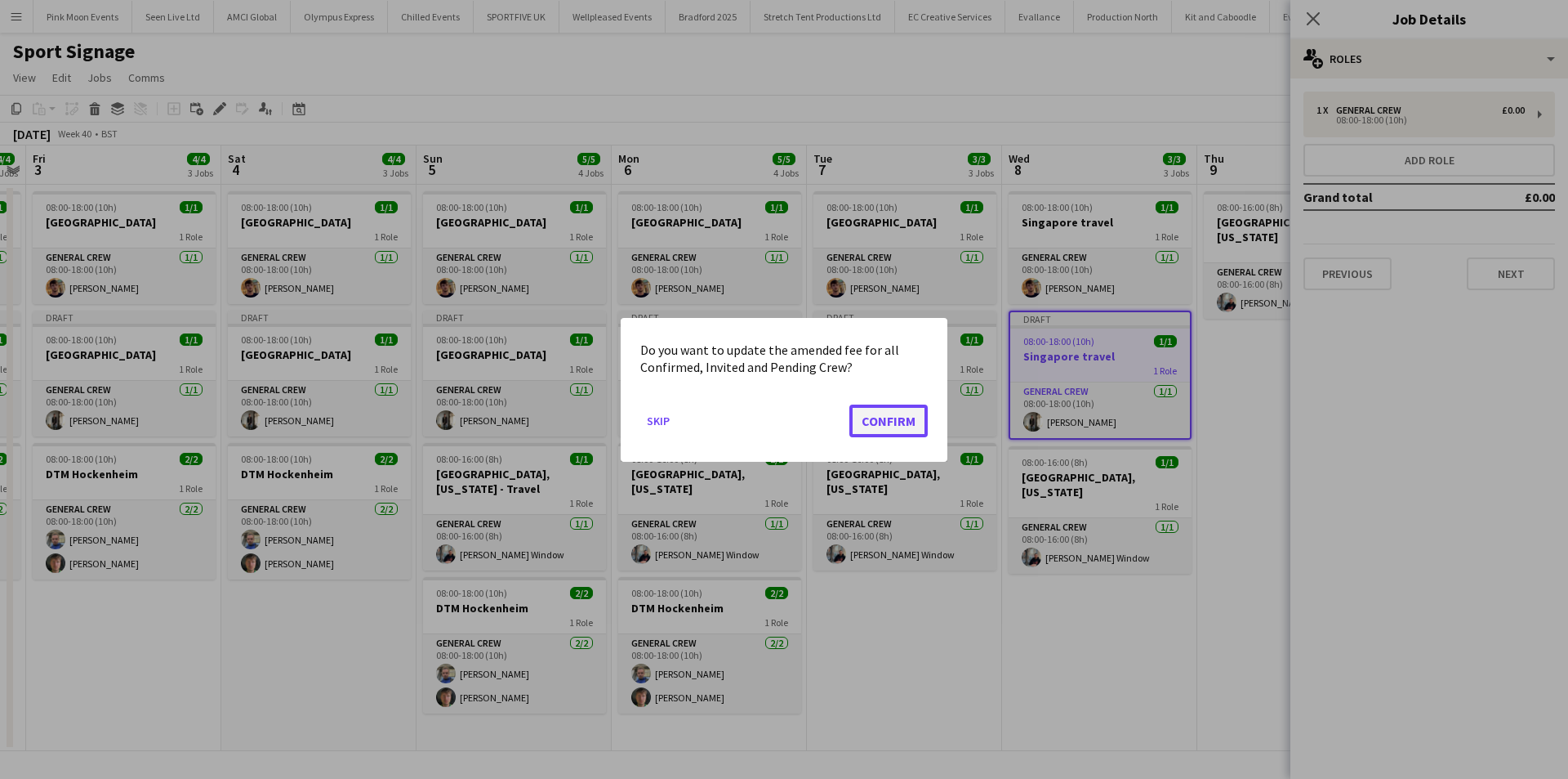
click at [888, 414] on button "Confirm" at bounding box center [888, 419] width 78 height 33
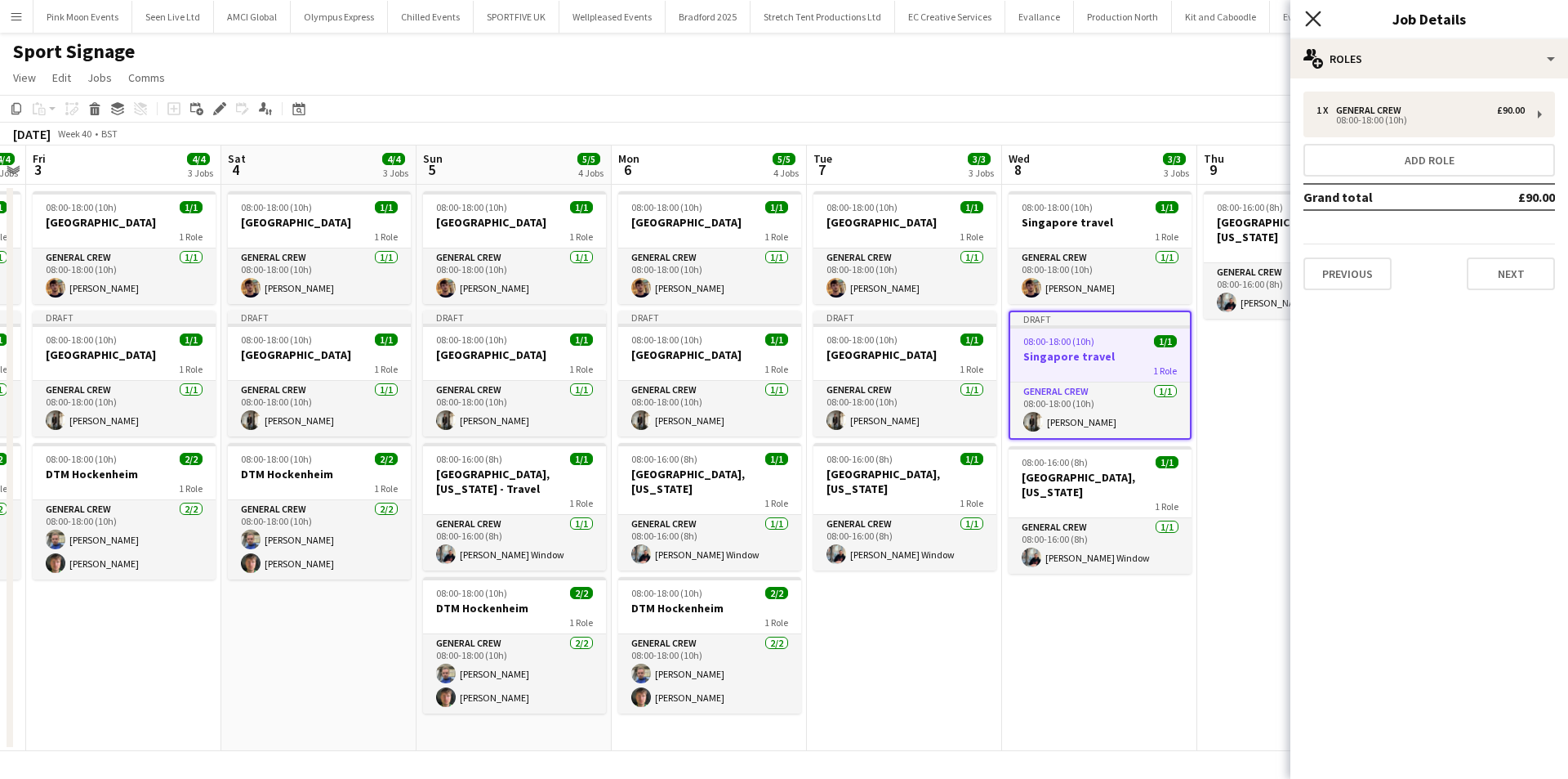
click at [1316, 14] on icon "Close pop-in" at bounding box center [1313, 19] width 16 height 16
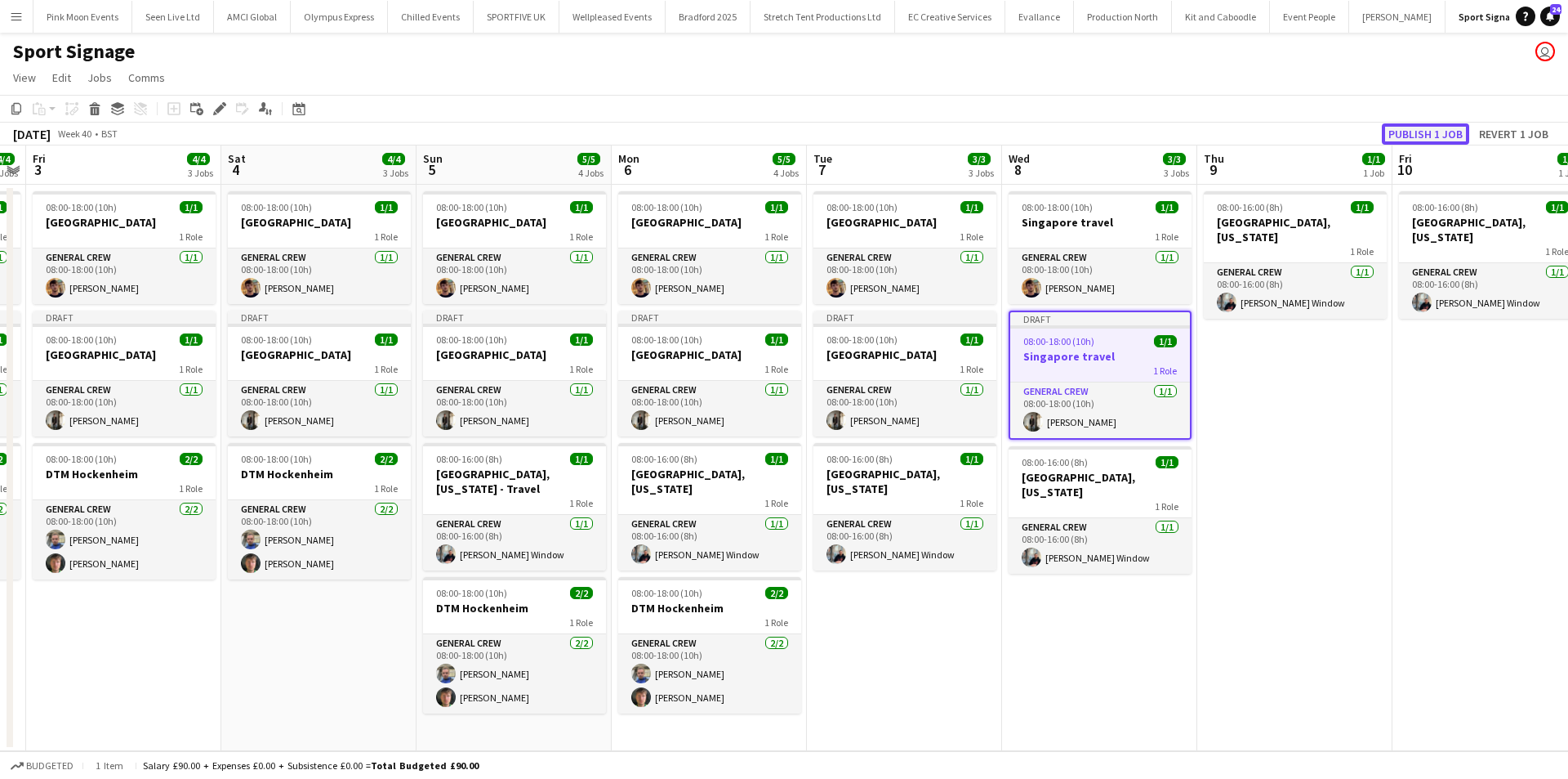
click at [1404, 131] on button "Publish 1 job" at bounding box center [1426, 133] width 87 height 21
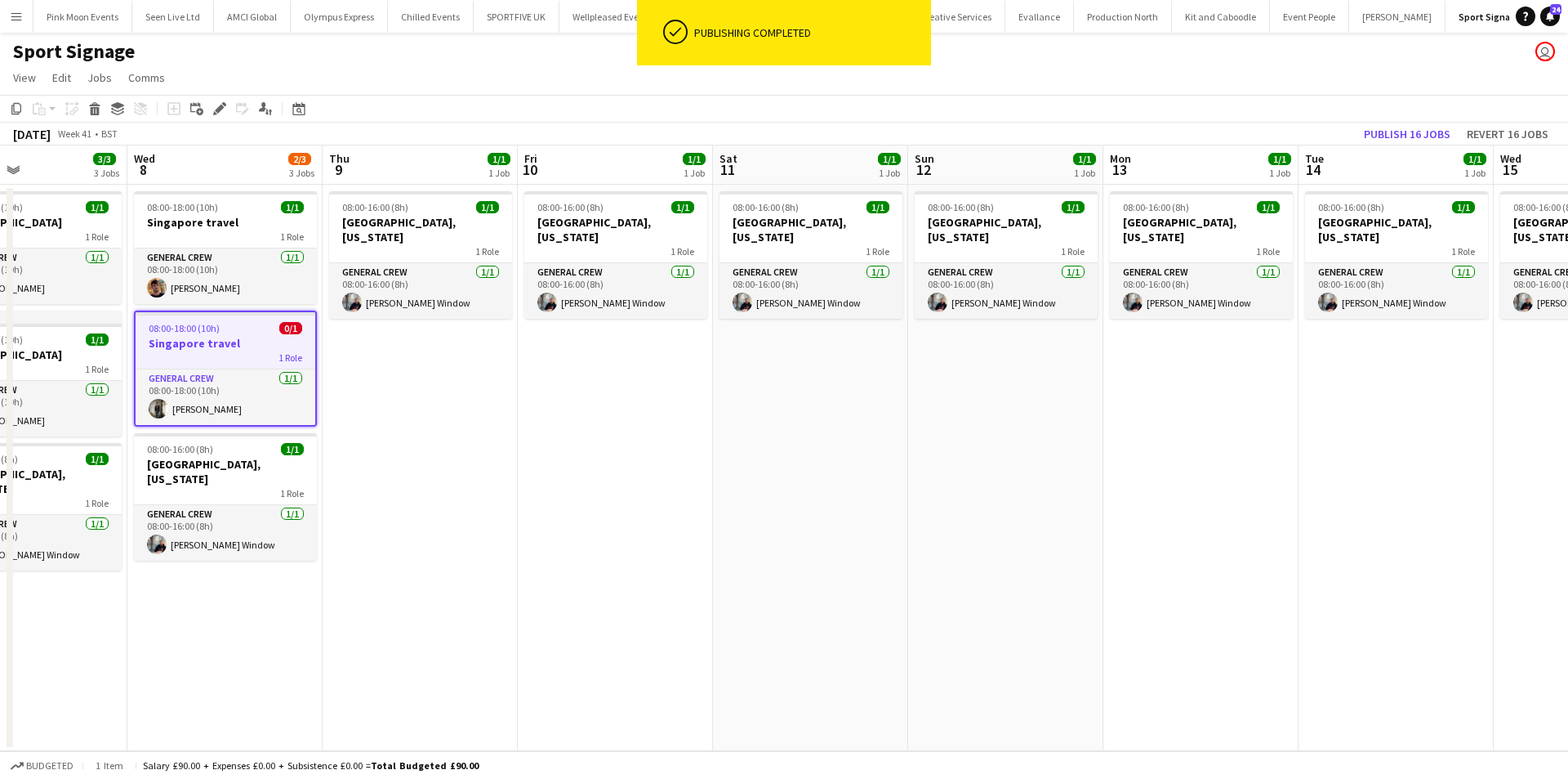
drag, startPoint x: 1409, startPoint y: 495, endPoint x: 496, endPoint y: 450, distance: 914.1
click at [496, 450] on app-calendar-viewport "Sun 5 5/5 4 Jobs Mon 6 5/5 4 Jobs Tue 7 3/3 3 Jobs Wed 8 2/3 3 Jobs Thu 9 1/1 1…" at bounding box center [784, 448] width 1568 height 606
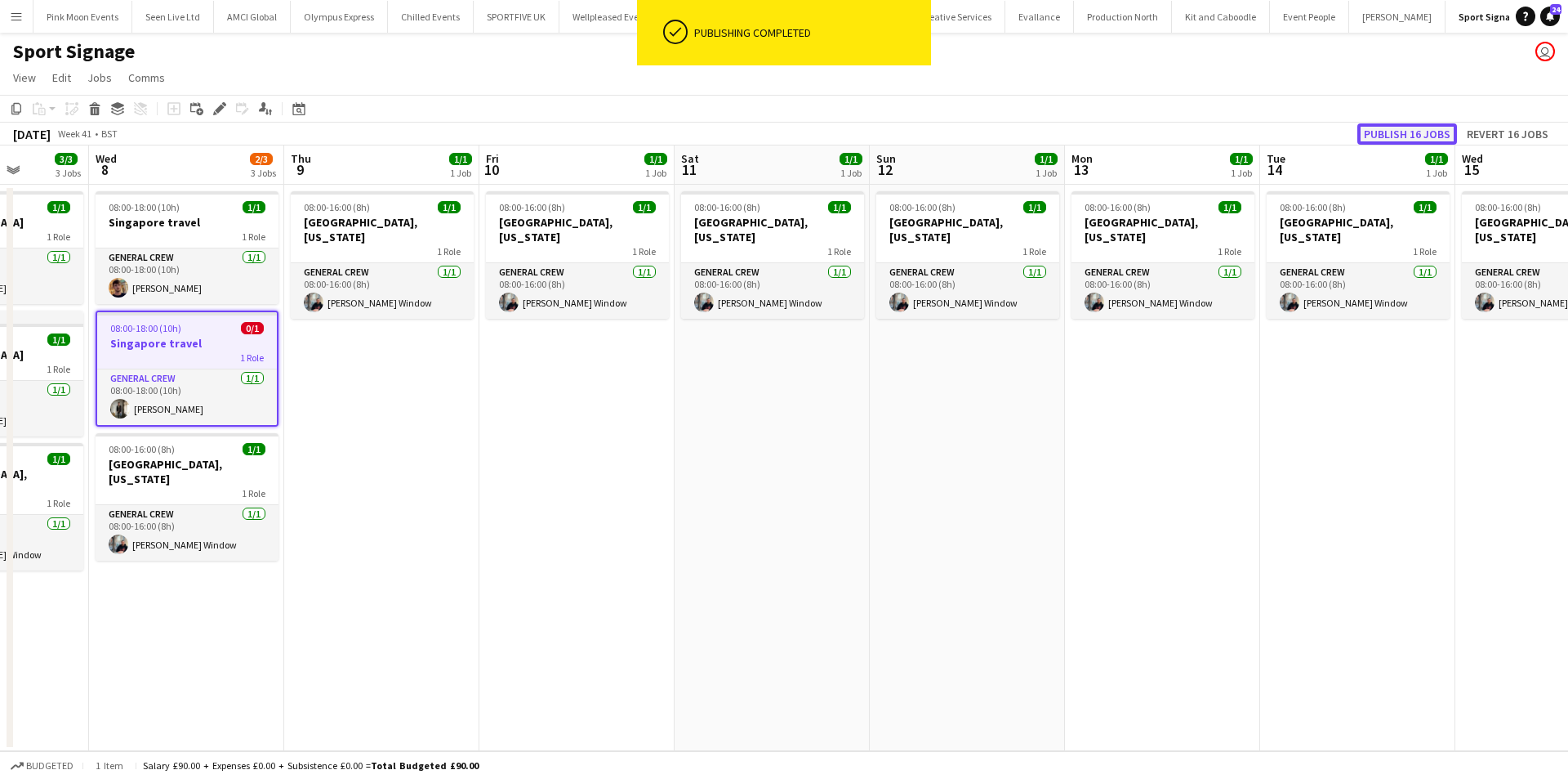
click at [1388, 134] on button "Publish 16 jobs" at bounding box center [1407, 133] width 99 height 21
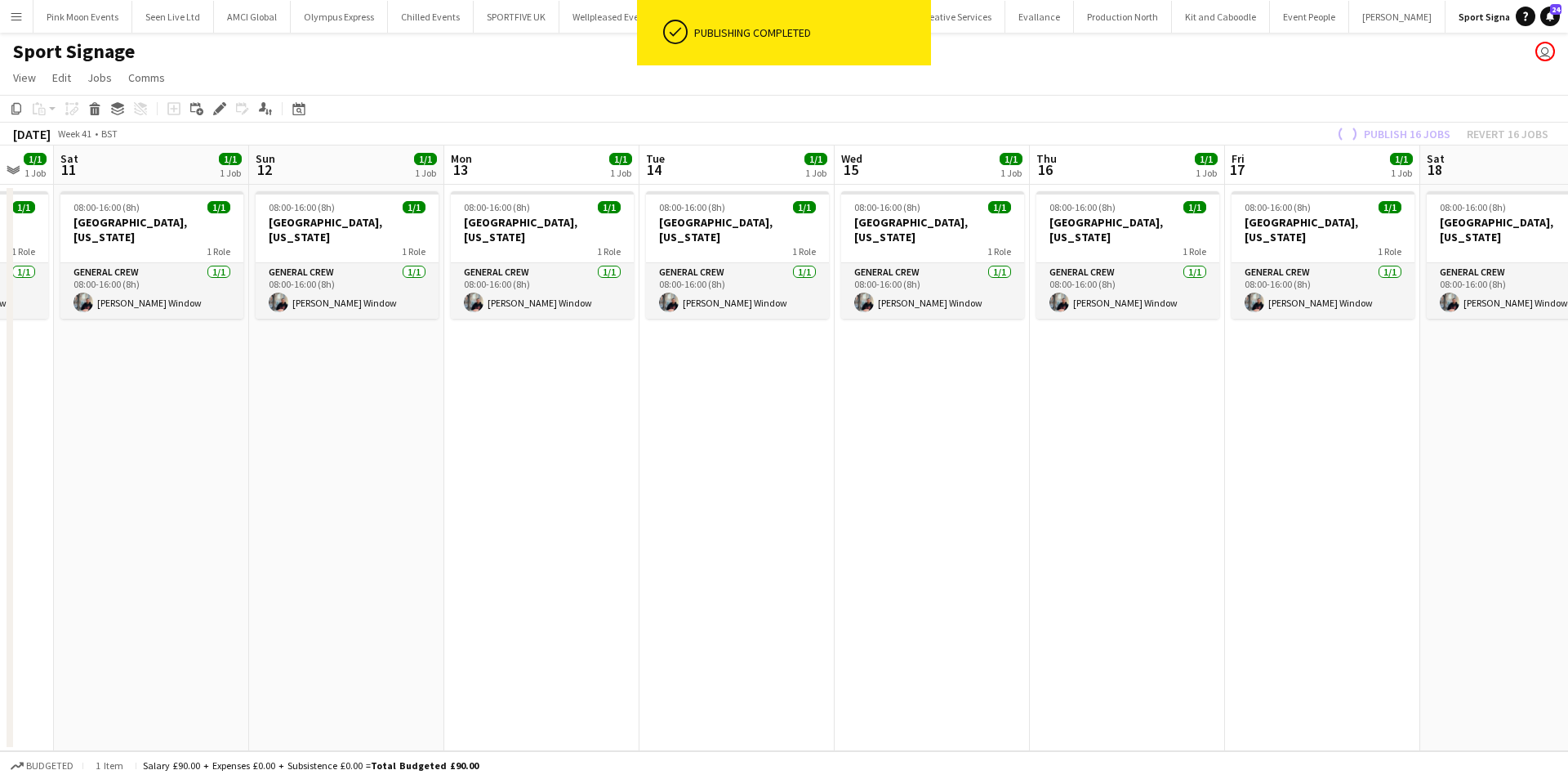
drag, startPoint x: 1389, startPoint y: 499, endPoint x: 725, endPoint y: 577, distance: 668.6
click at [725, 577] on app-calendar-viewport "Tue 7 3/3 3 Jobs Wed 8 2/3 3 Jobs Thu 9 1/1 1 Job Fri 10 1/1 1 Job Sat 11 1/1 1…" at bounding box center [784, 448] width 1568 height 606
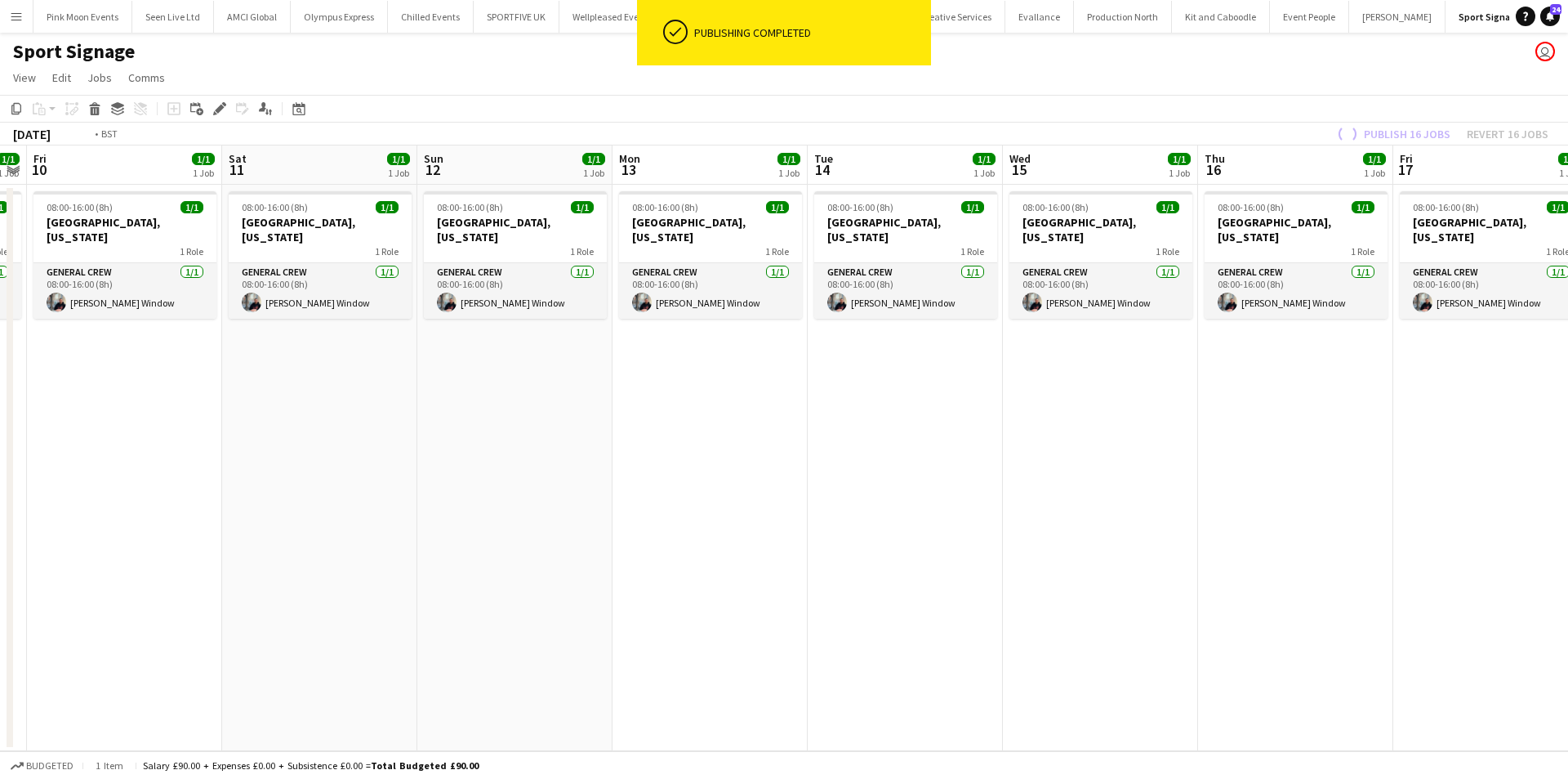
drag, startPoint x: 860, startPoint y: 594, endPoint x: 724, endPoint y: 599, distance: 136.1
click at [657, 596] on app-calendar-viewport "Tue 7 3/3 3 Jobs Wed 8 2/3 3 Jobs Thu 9 1/1 1 Job Fri 10 1/1 1 Job Sat 11 1/1 1…" at bounding box center [784, 448] width 1568 height 606
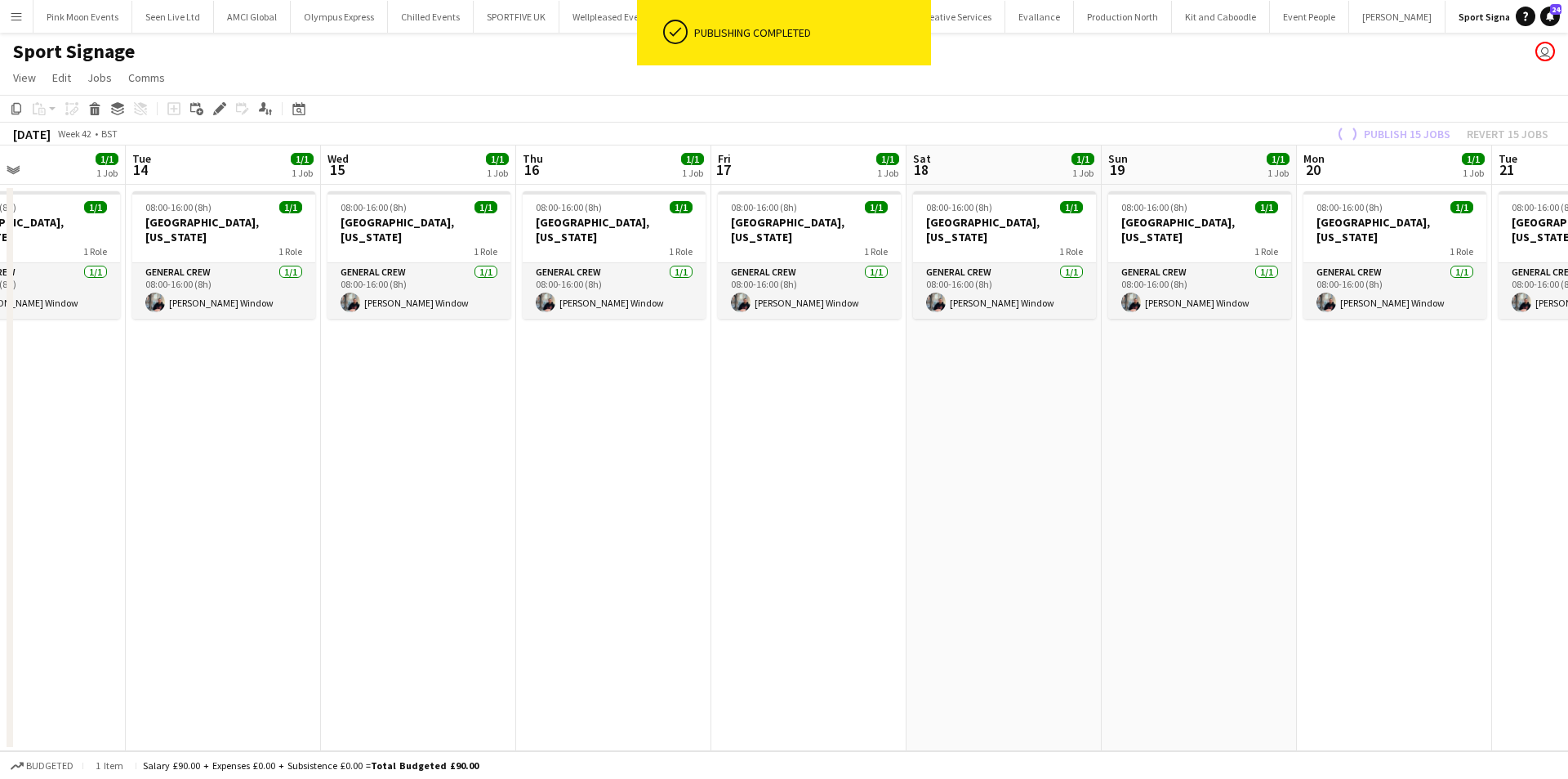
drag, startPoint x: 1134, startPoint y: 663, endPoint x: 932, endPoint y: 657, distance: 202.1
click at [918, 663] on app-calendar-viewport "Sat 11 1/1 1 Job Sun 12 1/1 1 Job Mon 13 1/1 1 Job Tue 14 1/1 1 Job Wed 15 1/1 …" at bounding box center [784, 448] width 1568 height 606
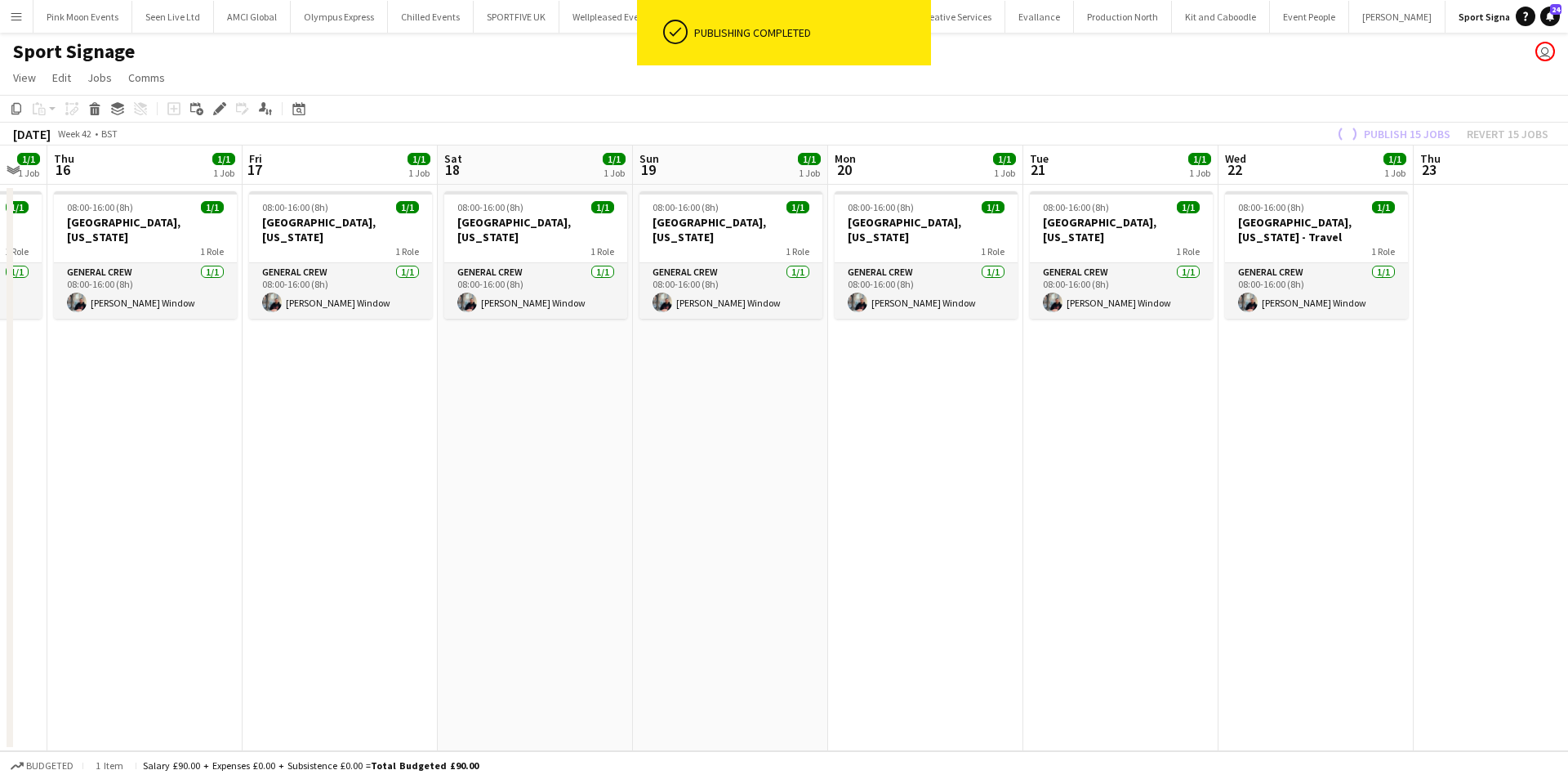
drag, startPoint x: 1348, startPoint y: 634, endPoint x: 618, endPoint y: 638, distance: 730.0
click at [620, 638] on app-calendar-viewport "Mon 13 1/1 1 Job Tue 14 1/1 1 Job Wed 15 1/1 1 Job Thu 16 1/1 1 Job Fri 17 1/1 …" at bounding box center [784, 448] width 1568 height 606
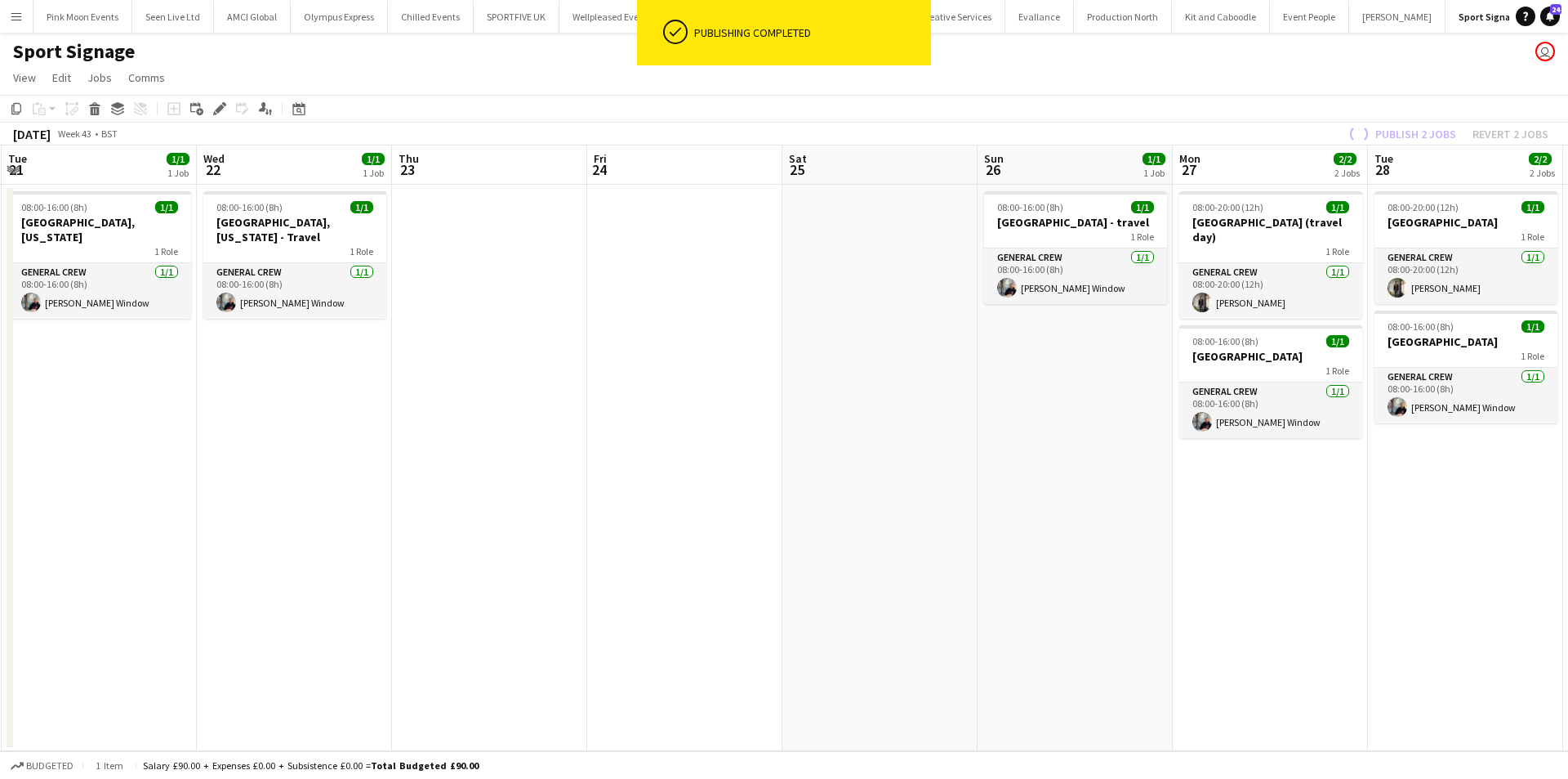
click at [918, 644] on app-calendar-viewport "Fri 17 1/1 1 Job Sat 18 1/1 1 Job Sun 19 1/1 1 Job Mon 20 1/1 1 Job Tue 21 1/1 …" at bounding box center [784, 448] width 1568 height 606
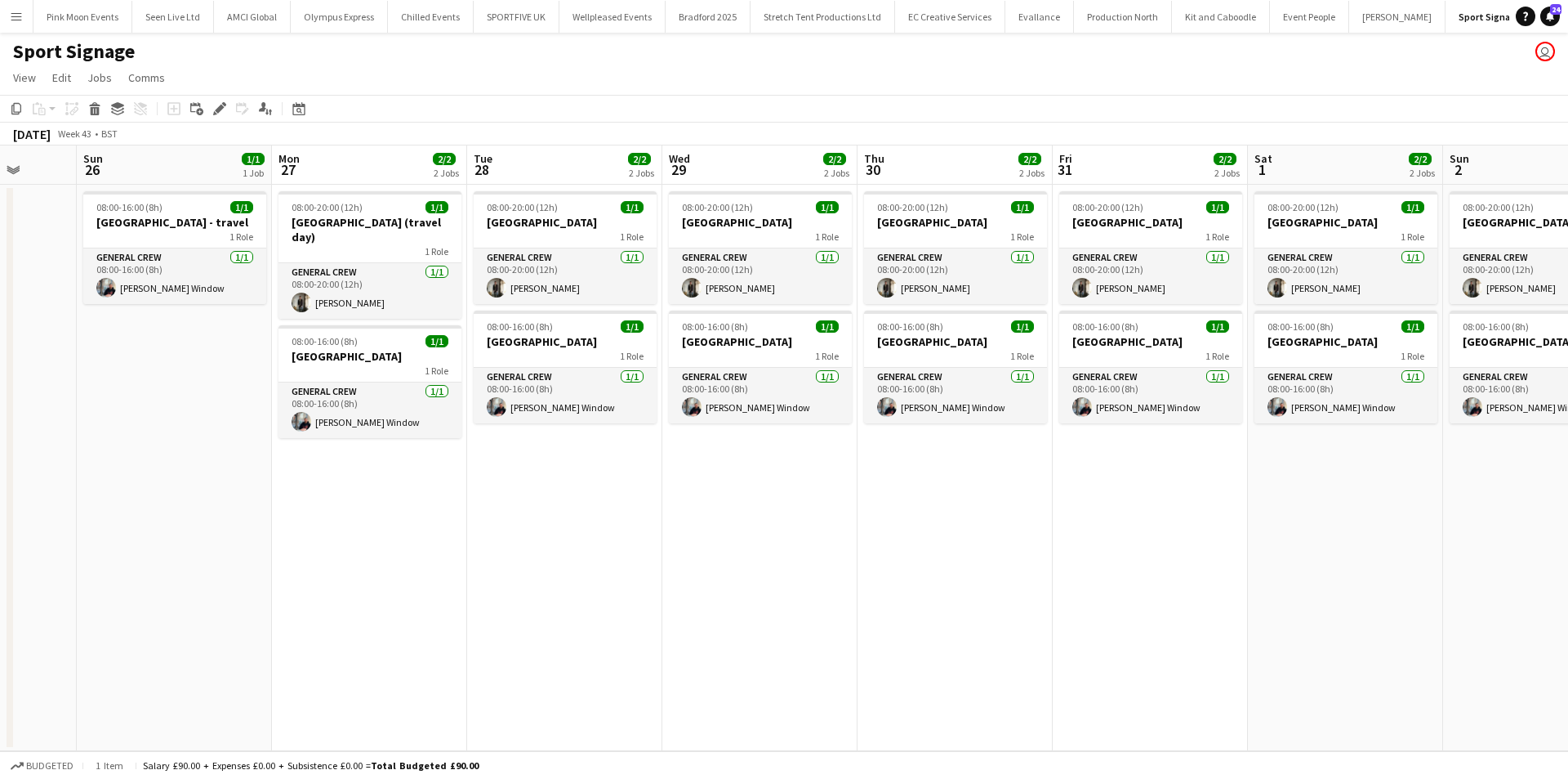
drag, startPoint x: 752, startPoint y: 607, endPoint x: 248, endPoint y: 628, distance: 504.4
click at [240, 631] on app-calendar-viewport "Thu 23 Fri 24 Sat 25 Sun 26 1/1 1 Job Mon 27 2/2 2 Jobs Tue 28 2/2 2 Jobs Wed 2…" at bounding box center [784, 448] width 1568 height 606
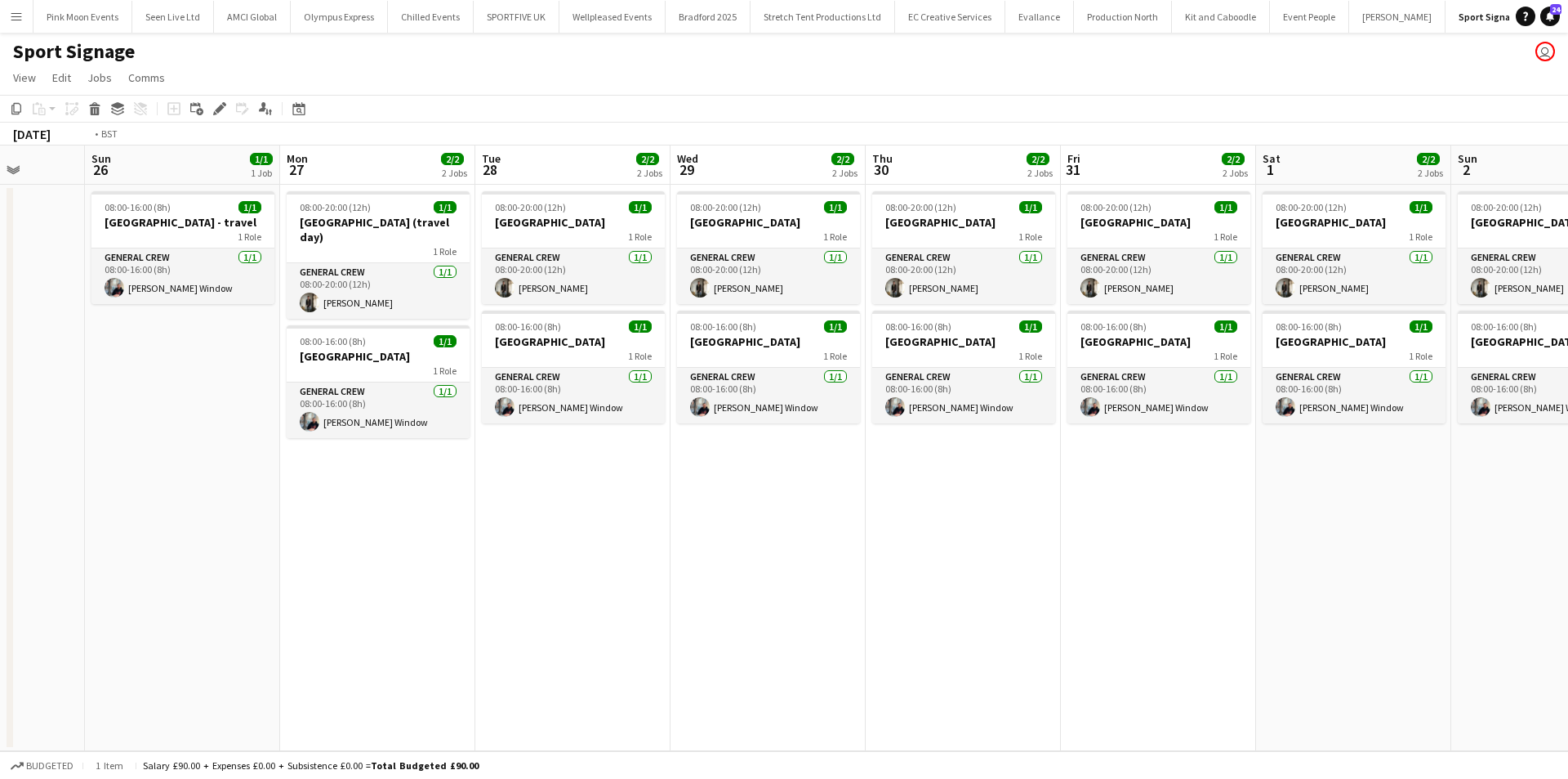
click at [0, 502] on app-calendar-viewport "Thu 23 Fri 24 Sat 25 Sun 26 1/1 1 Job Mon 27 2/2 2 Jobs Tue 28 2/2 2 Jobs Wed 2…" at bounding box center [784, 448] width 1568 height 606
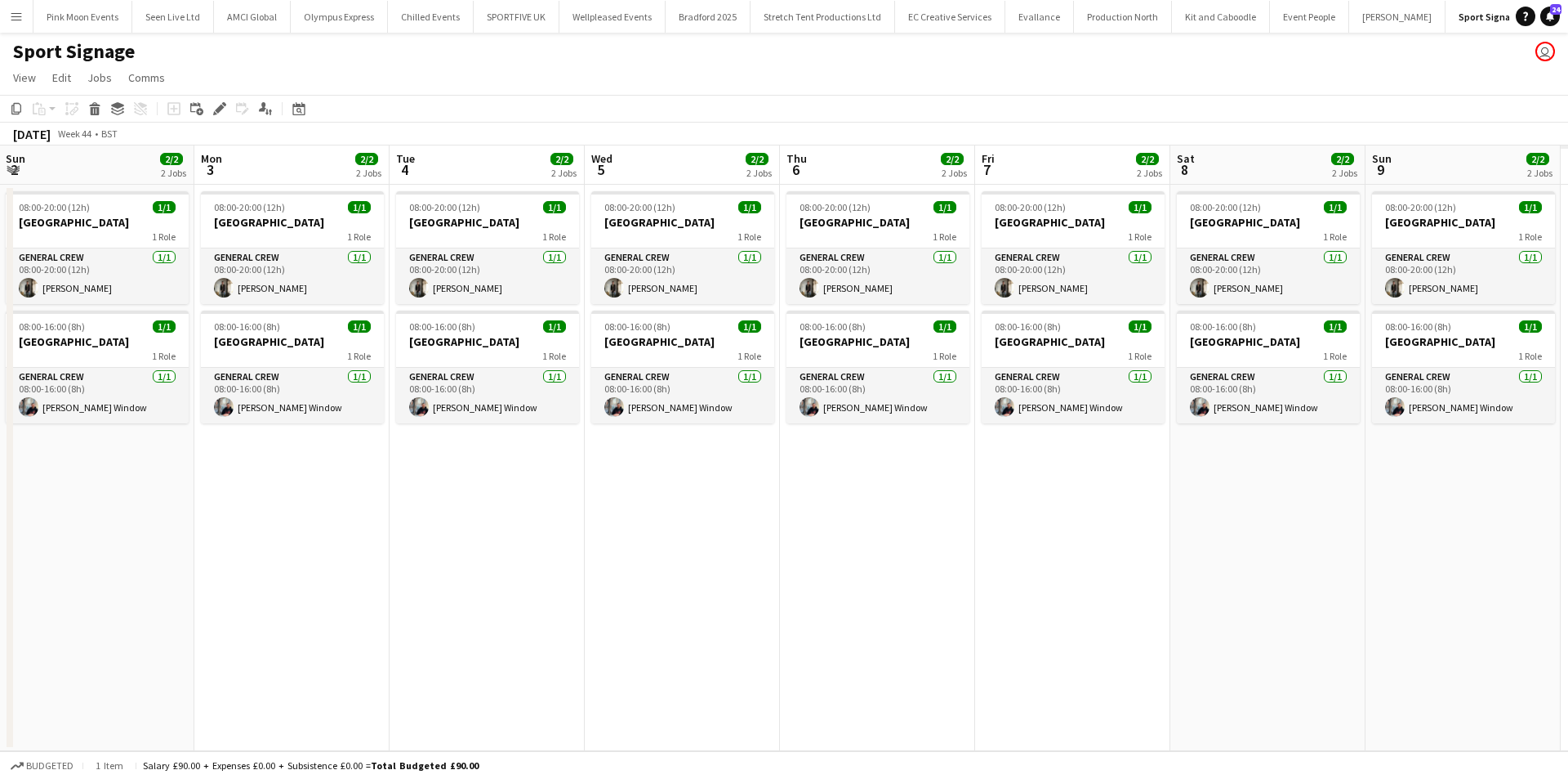
drag, startPoint x: 233, startPoint y: 551, endPoint x: 526, endPoint y: 509, distance: 296.0
click at [54, 568] on app-calendar-viewport "Wed 29 2/2 2 Jobs Thu 30 2/2 2 Jobs Fri 31 2/2 2 Jobs Sat 1 2/2 2 Jobs Sun 2 2/…" at bounding box center [784, 448] width 1568 height 606
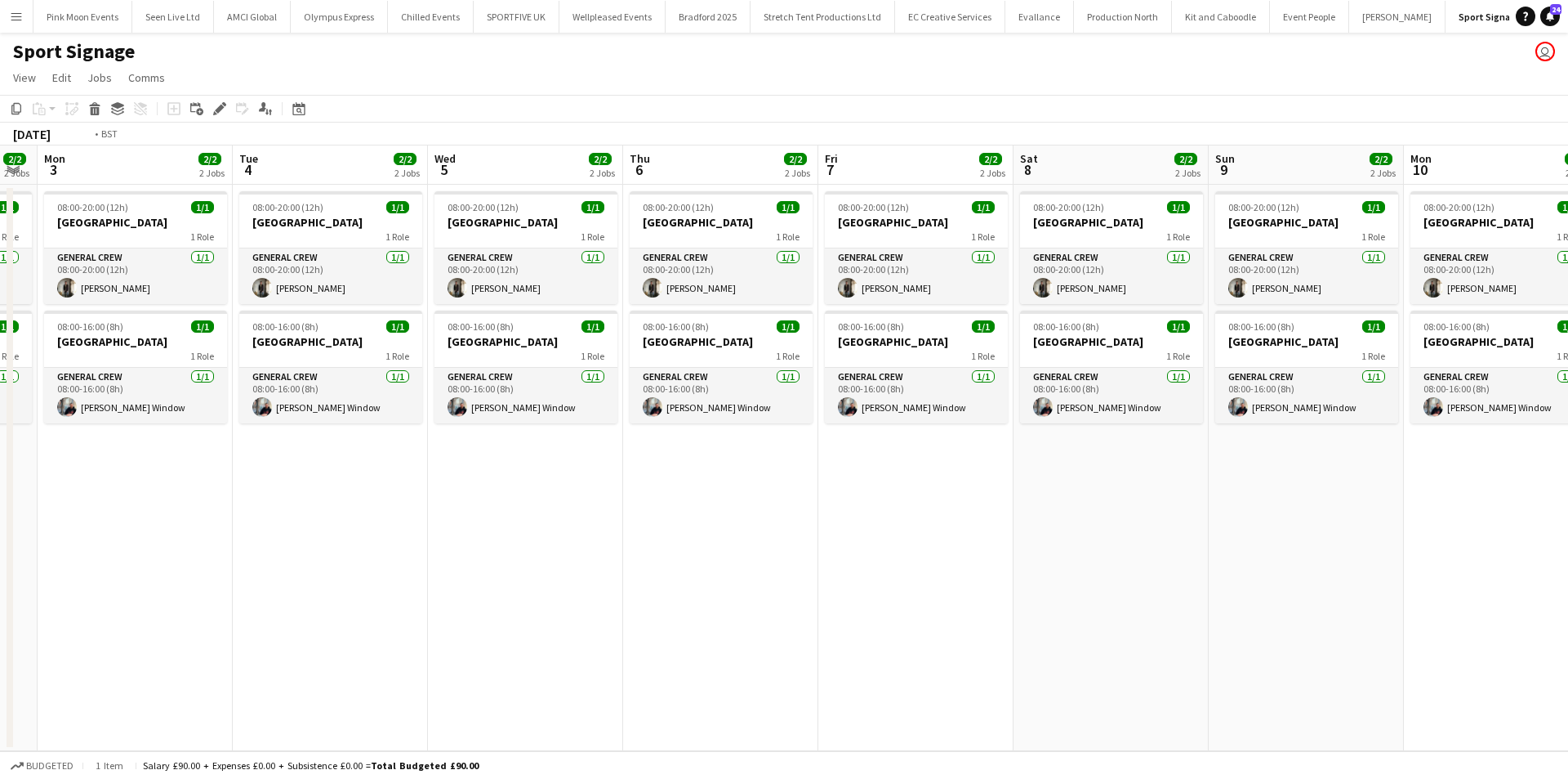
drag, startPoint x: 443, startPoint y: 558, endPoint x: 551, endPoint y: 559, distance: 108.0
click at [334, 569] on app-calendar-viewport "Fri 31 2/2 2 Jobs Sat 1 2/2 2 Jobs Sun 2 2/2 2 Jobs Mon 3 2/2 2 Jobs Tue 4 2/2 …" at bounding box center [784, 448] width 1568 height 606
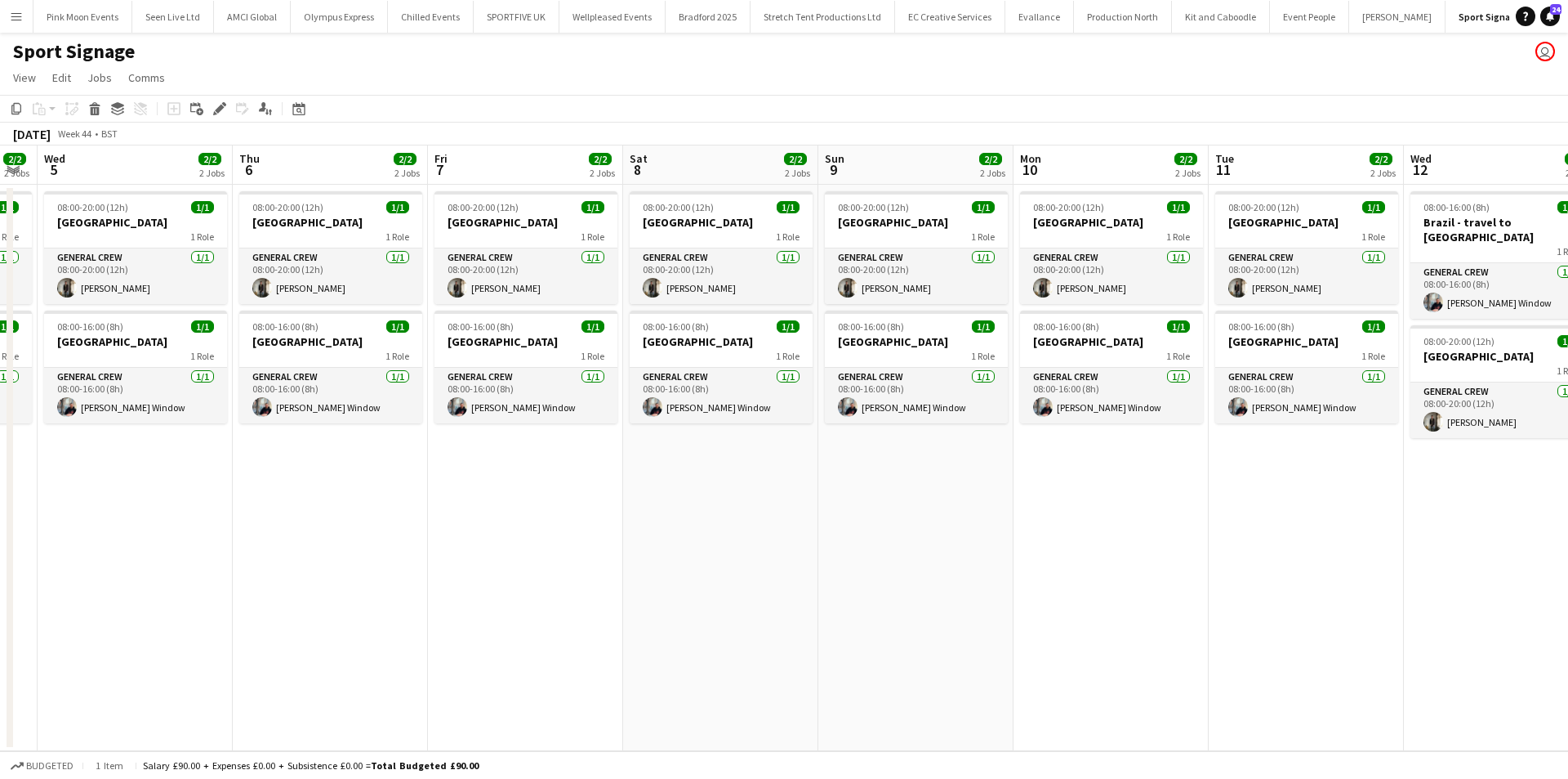
scroll to position [0, 605]
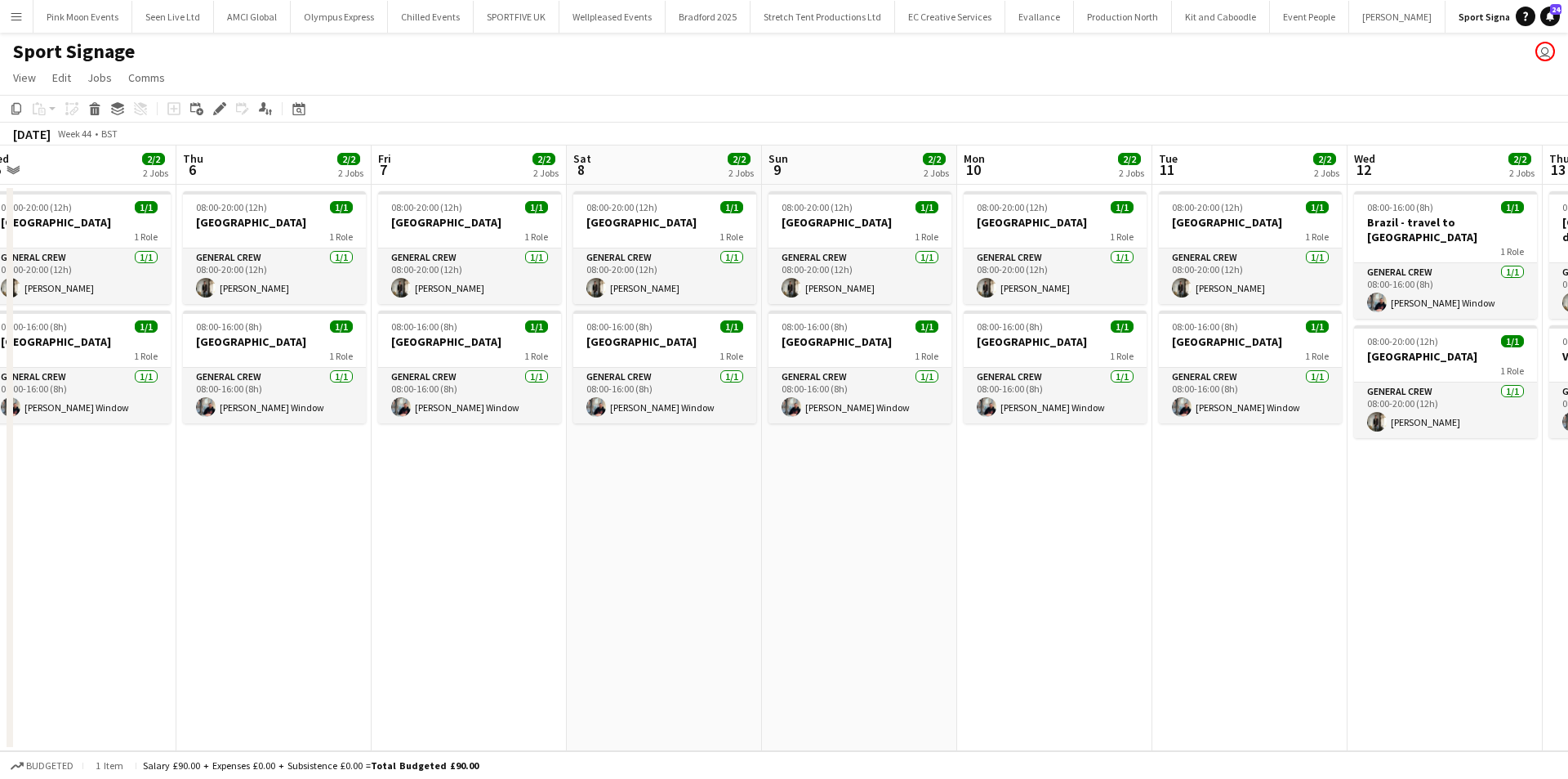
drag, startPoint x: 707, startPoint y: 626, endPoint x: 556, endPoint y: 634, distance: 151.2
click at [545, 645] on app-calendar-viewport "Sun 2 2/2 2 Jobs Mon 3 2/2 2 Jobs Tue 4 2/2 2 Jobs Wed 5 2/2 2 Jobs Thu 6 2/2 2…" at bounding box center [784, 448] width 1568 height 606
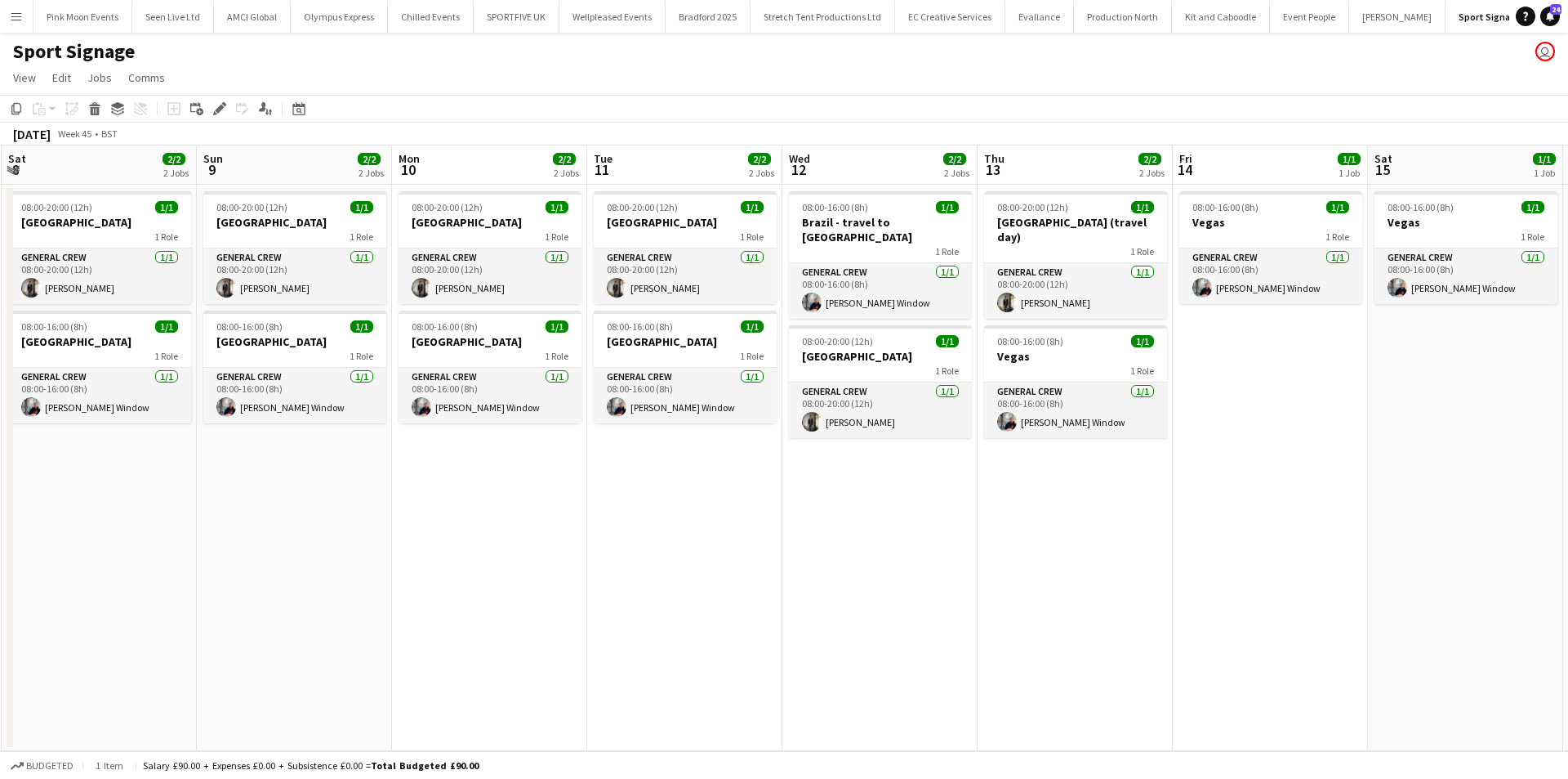
scroll to position [0, 808]
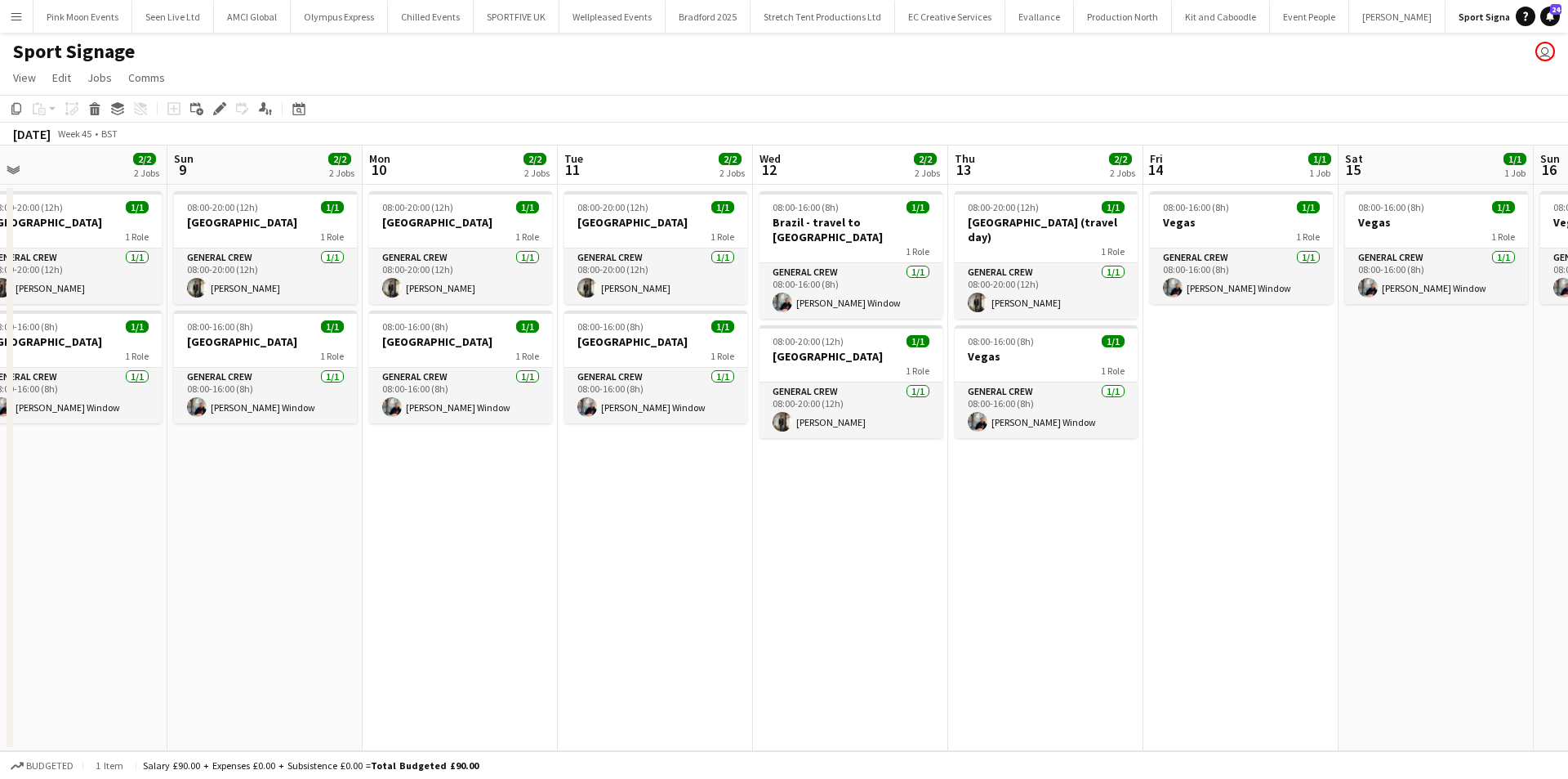
drag, startPoint x: 1426, startPoint y: 521, endPoint x: 1222, endPoint y: 535, distance: 204.5
click at [1222, 535] on app-calendar-viewport "Tue 4 2/2 2 Jobs Wed 5 2/2 2 Jobs Thu 6 2/2 2 Jobs Fri 7 2/2 2 Jobs Sat 8 2/2 2…" at bounding box center [784, 448] width 1568 height 606
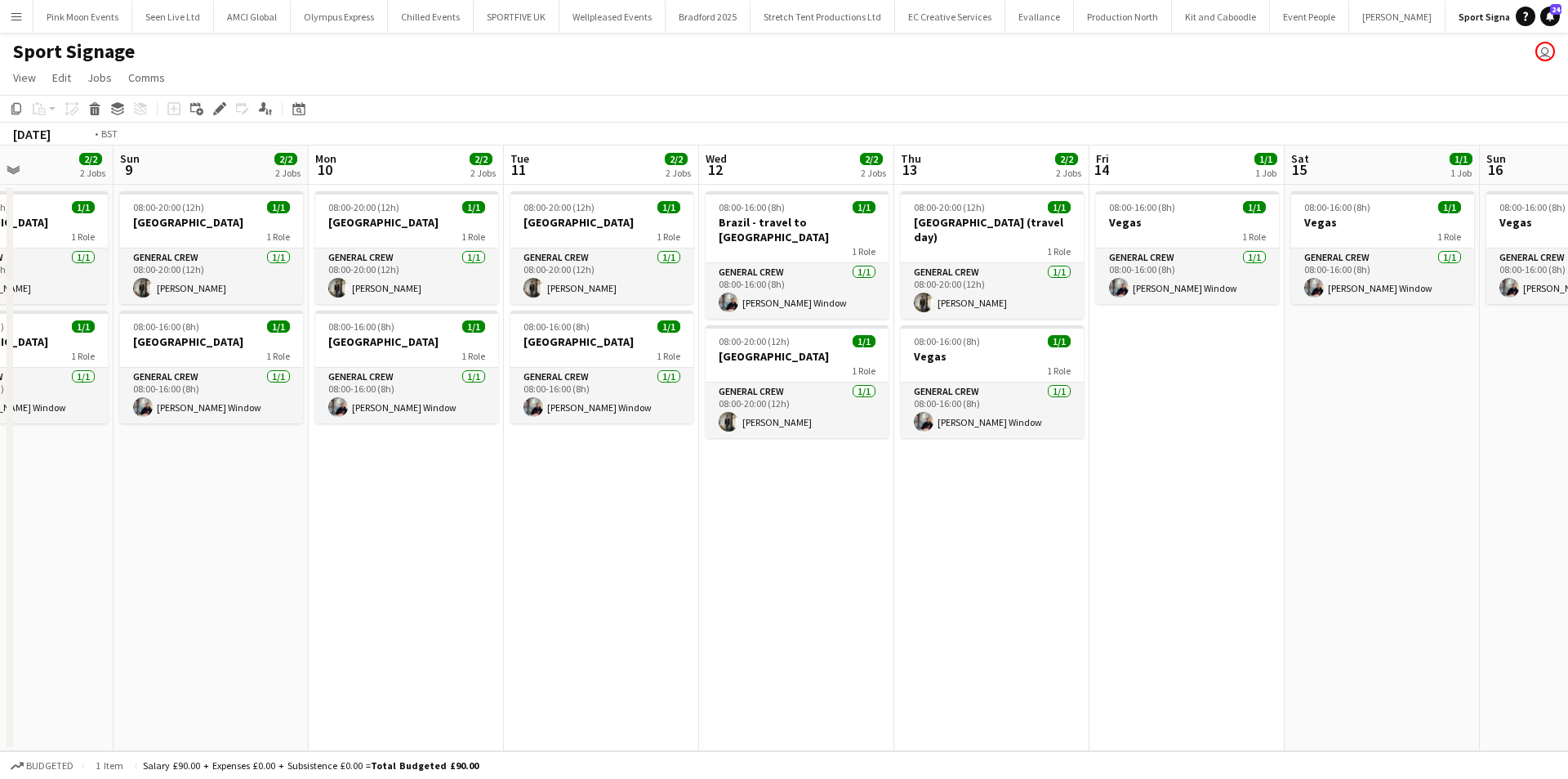
drag, startPoint x: 1268, startPoint y: 531, endPoint x: 601, endPoint y: 527, distance: 667.0
click at [601, 527] on app-calendar-viewport "Tue 4 2/2 2 Jobs Wed 5 2/2 2 Jobs Thu 6 2/2 2 Jobs Fri 7 2/2 2 Jobs Sat 8 2/2 2…" at bounding box center [784, 448] width 1568 height 606
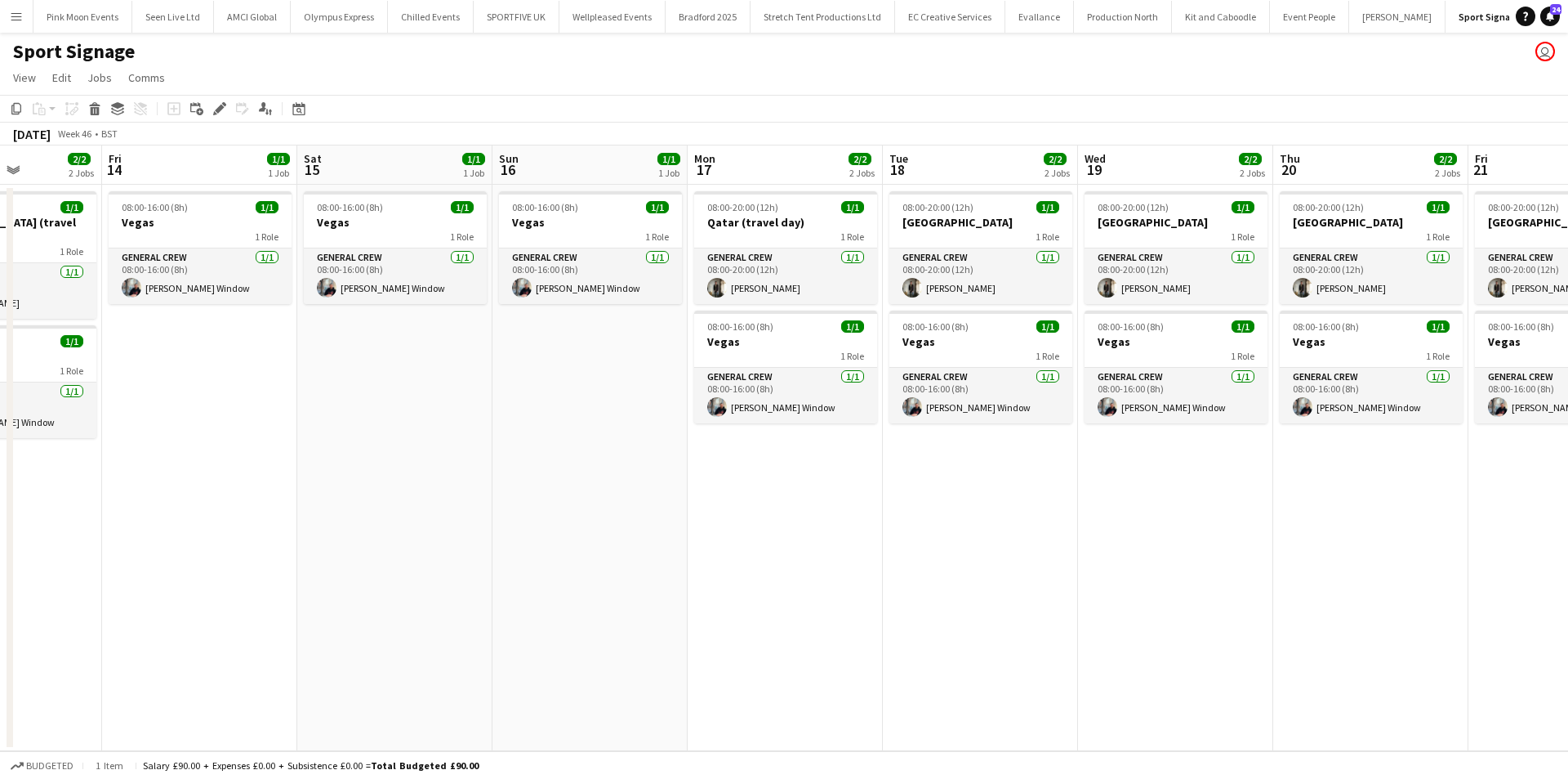
drag, startPoint x: 929, startPoint y: 516, endPoint x: 443, endPoint y: 550, distance: 487.2
click at [449, 550] on app-calendar-viewport "Mon 10 2/2 2 Jobs Tue 11 2/2 2 Jobs Wed 12 2/2 2 Jobs Thu 13 2/2 2 Jobs Fri 14 …" at bounding box center [784, 448] width 1568 height 606
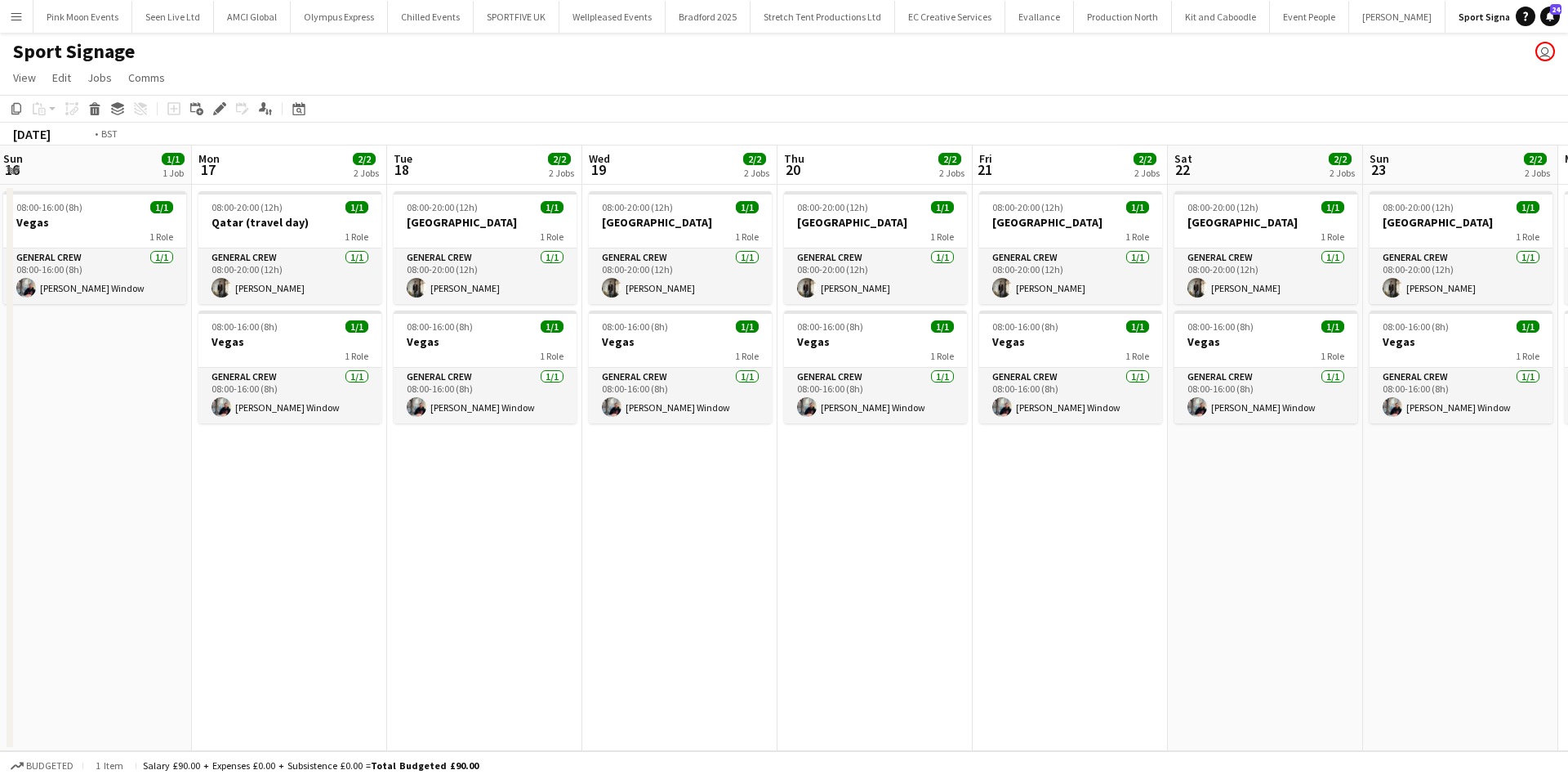
drag, startPoint x: 1404, startPoint y: 596, endPoint x: 902, endPoint y: 631, distance: 503.2
click at [903, 631] on app-calendar-viewport "Wed 12 2/2 2 Jobs Thu 13 2/2 2 Jobs Fri 14 1/1 1 Job Sat 15 1/1 1 Job Sun 16 1/…" at bounding box center [784, 448] width 1568 height 606
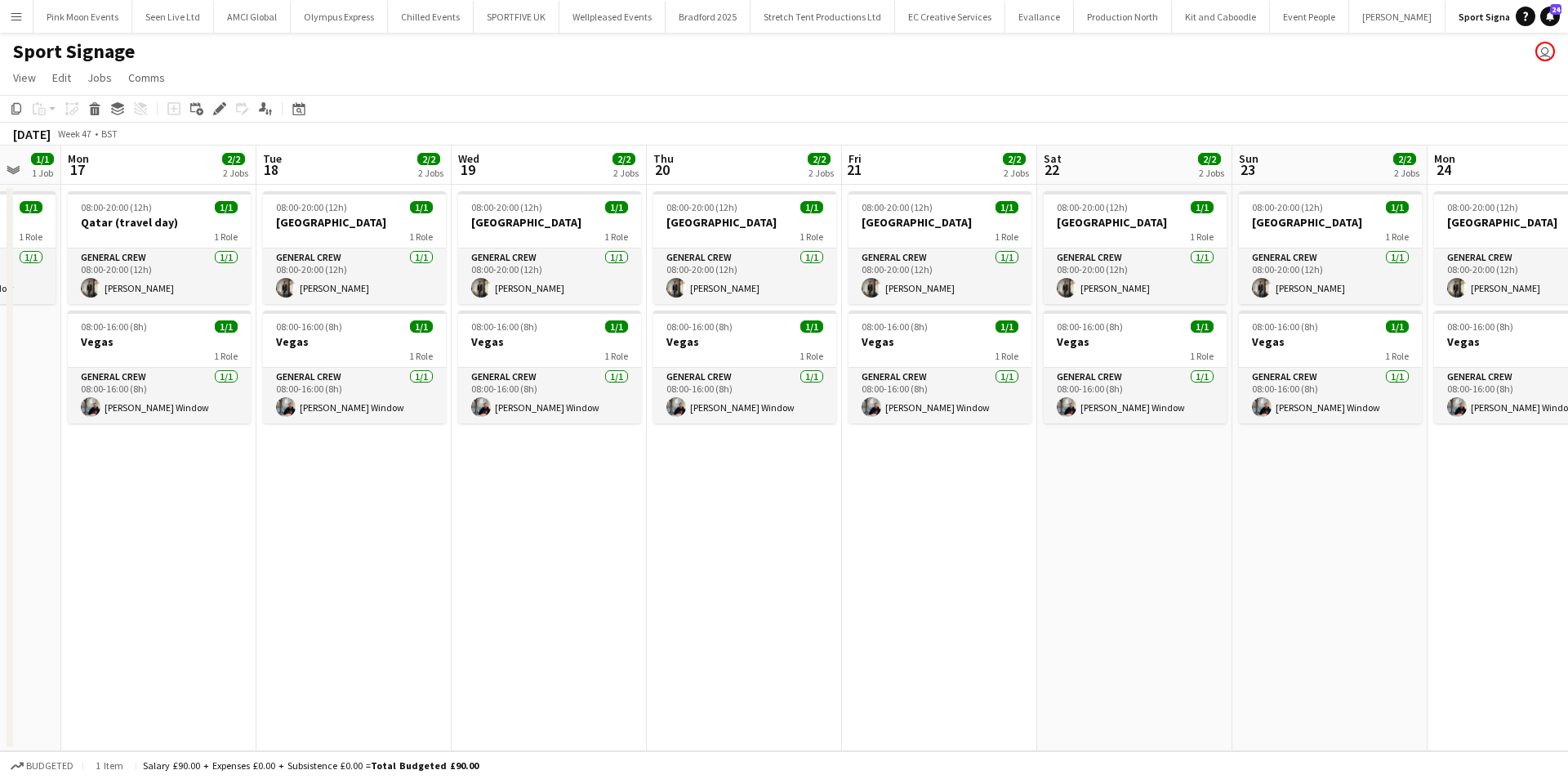
drag, startPoint x: 1164, startPoint y: 582, endPoint x: 698, endPoint y: 571, distance: 466.1
click at [616, 598] on app-calendar-viewport "Fri 14 1/1 1 Job Sat 15 1/1 1 Job Sun 16 1/1 1 Job Mon 17 2/2 2 Jobs Tue 18 2/2…" at bounding box center [784, 448] width 1568 height 606
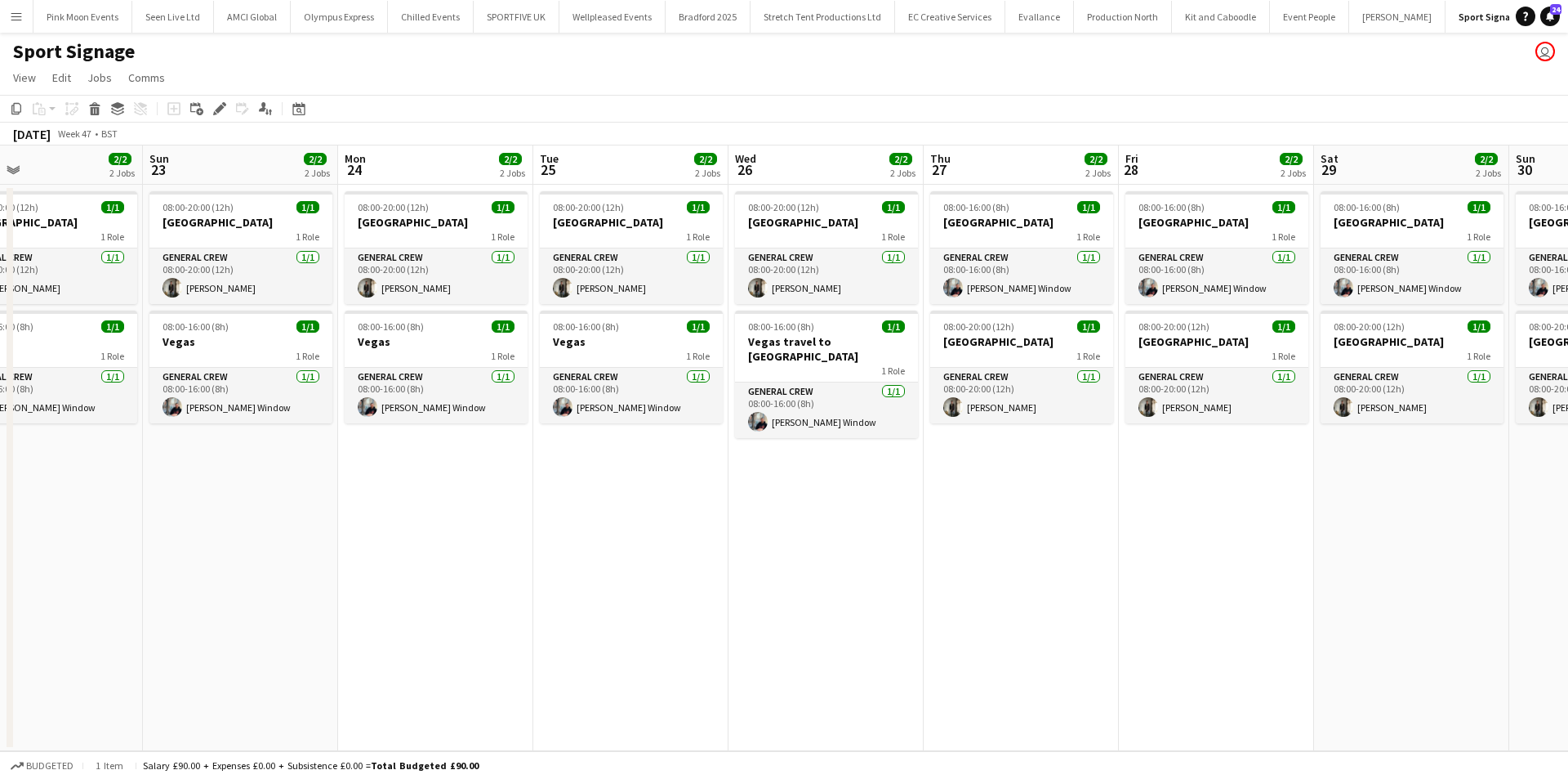
drag, startPoint x: 868, startPoint y: 583, endPoint x: 695, endPoint y: 593, distance: 173.3
click at [695, 593] on app-calendar-viewport "Tue 18 2/2 2 Jobs Wed 19 2/2 2 Jobs Thu 20 2/2 2 Jobs Fri 21 2/2 2 Jobs Sat 22 …" at bounding box center [784, 448] width 1568 height 606
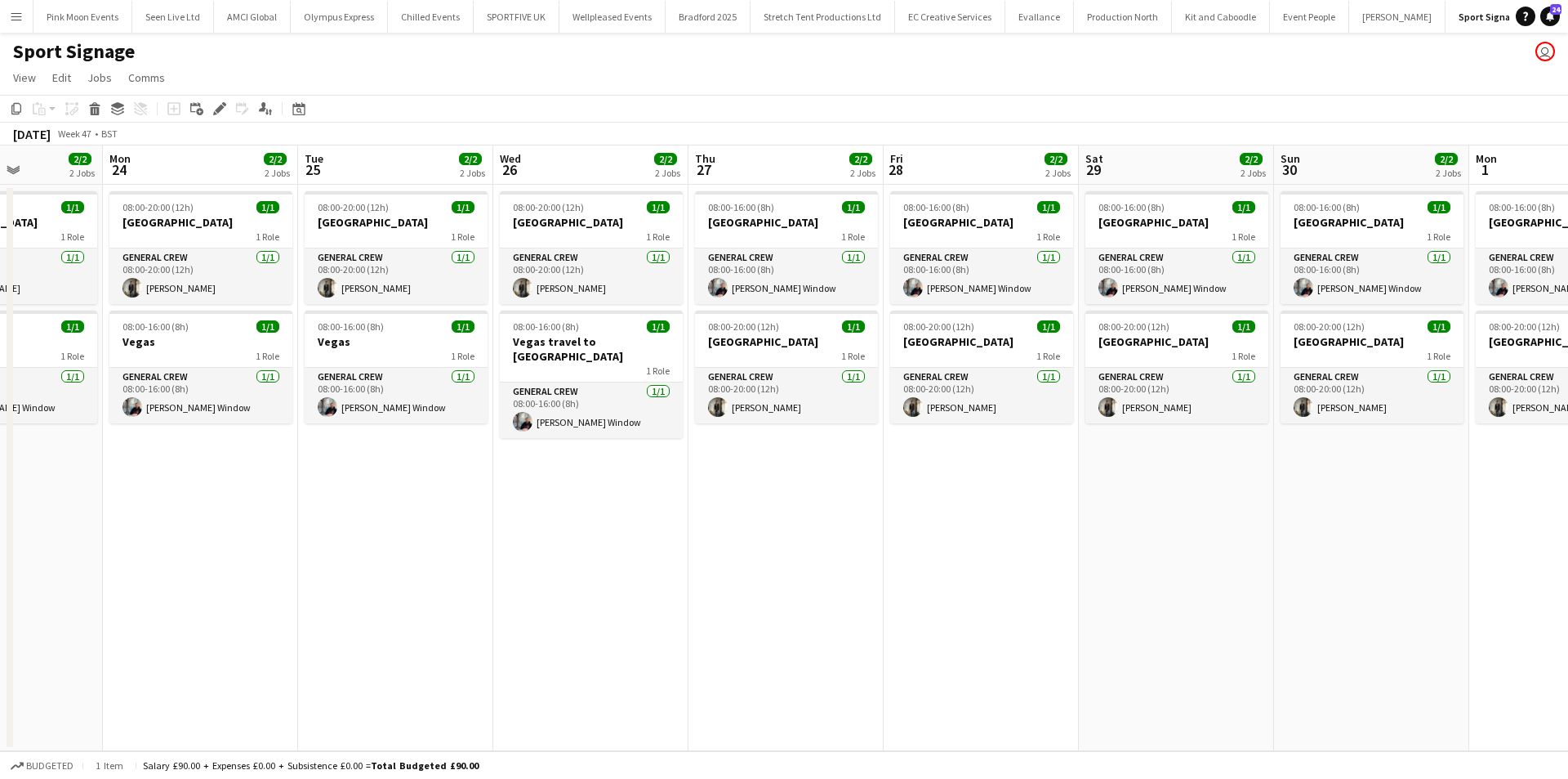
drag, startPoint x: 924, startPoint y: 515, endPoint x: 703, endPoint y: 545, distance: 223.0
click at [694, 551] on app-calendar-viewport "Thu 20 2/2 2 Jobs Fri 21 2/2 2 Jobs Sat 22 2/2 2 Jobs Sun 23 2/2 2 Jobs Mon 24 …" at bounding box center [784, 448] width 1568 height 606
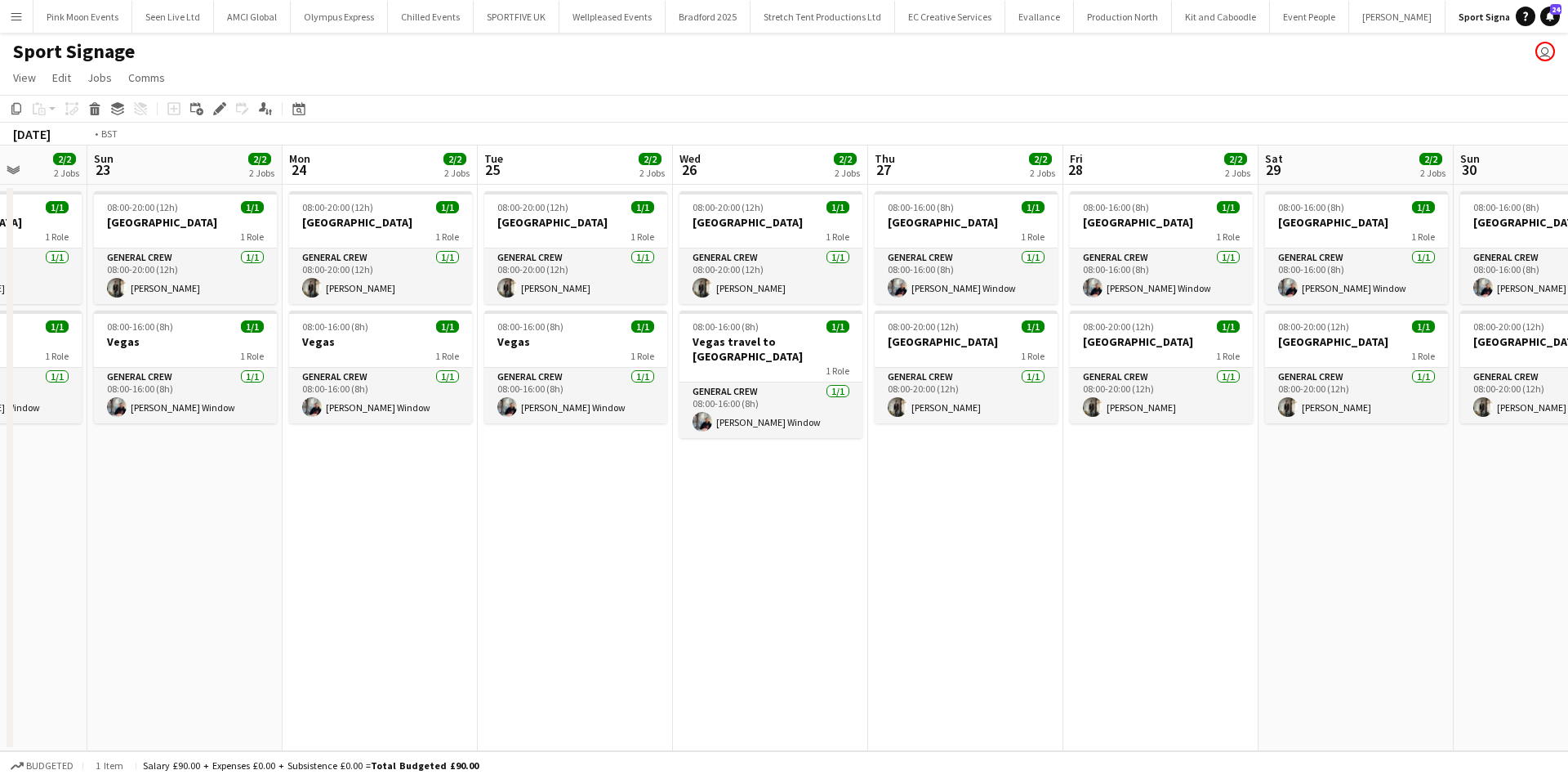
drag, startPoint x: 960, startPoint y: 493, endPoint x: 753, endPoint y: 523, distance: 209.2
click at [753, 523] on app-calendar-viewport "Thu 20 2/2 2 Jobs Fri 21 2/2 2 Jobs Sat 22 2/2 2 Jobs Sun 23 2/2 2 Jobs Mon 24 …" at bounding box center [784, 448] width 1568 height 606
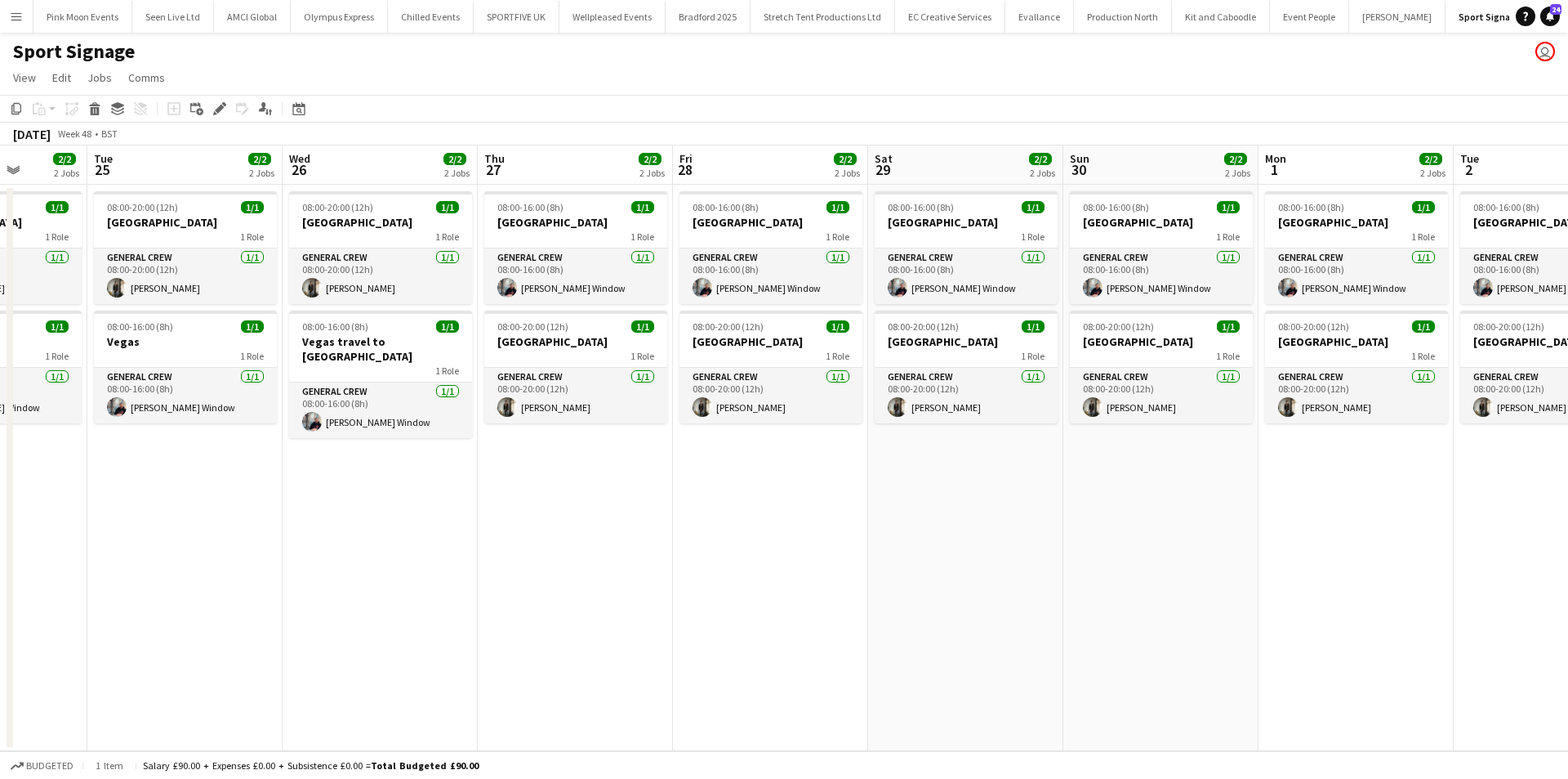
scroll to position [0, 531]
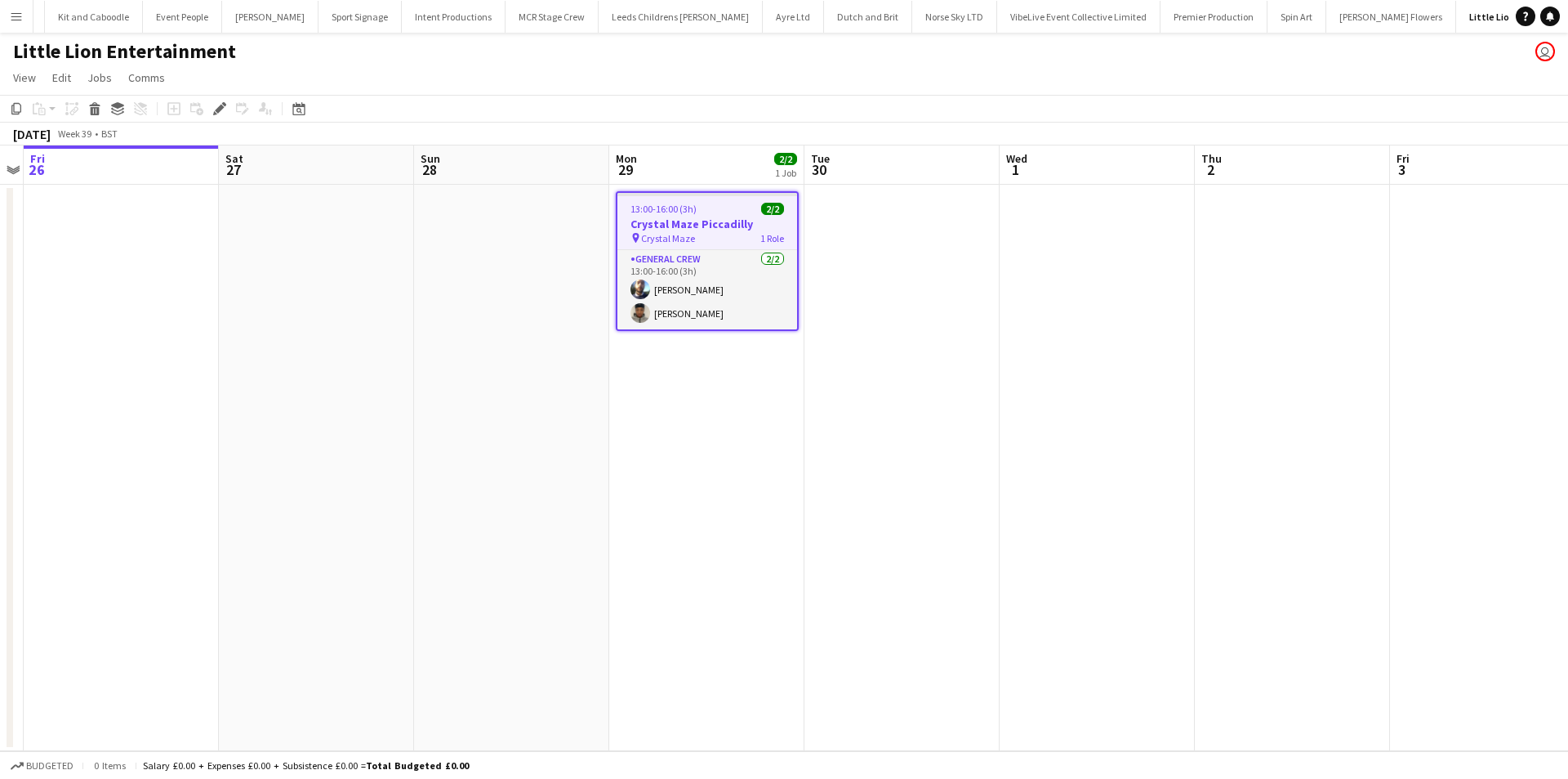
scroll to position [0, 1130]
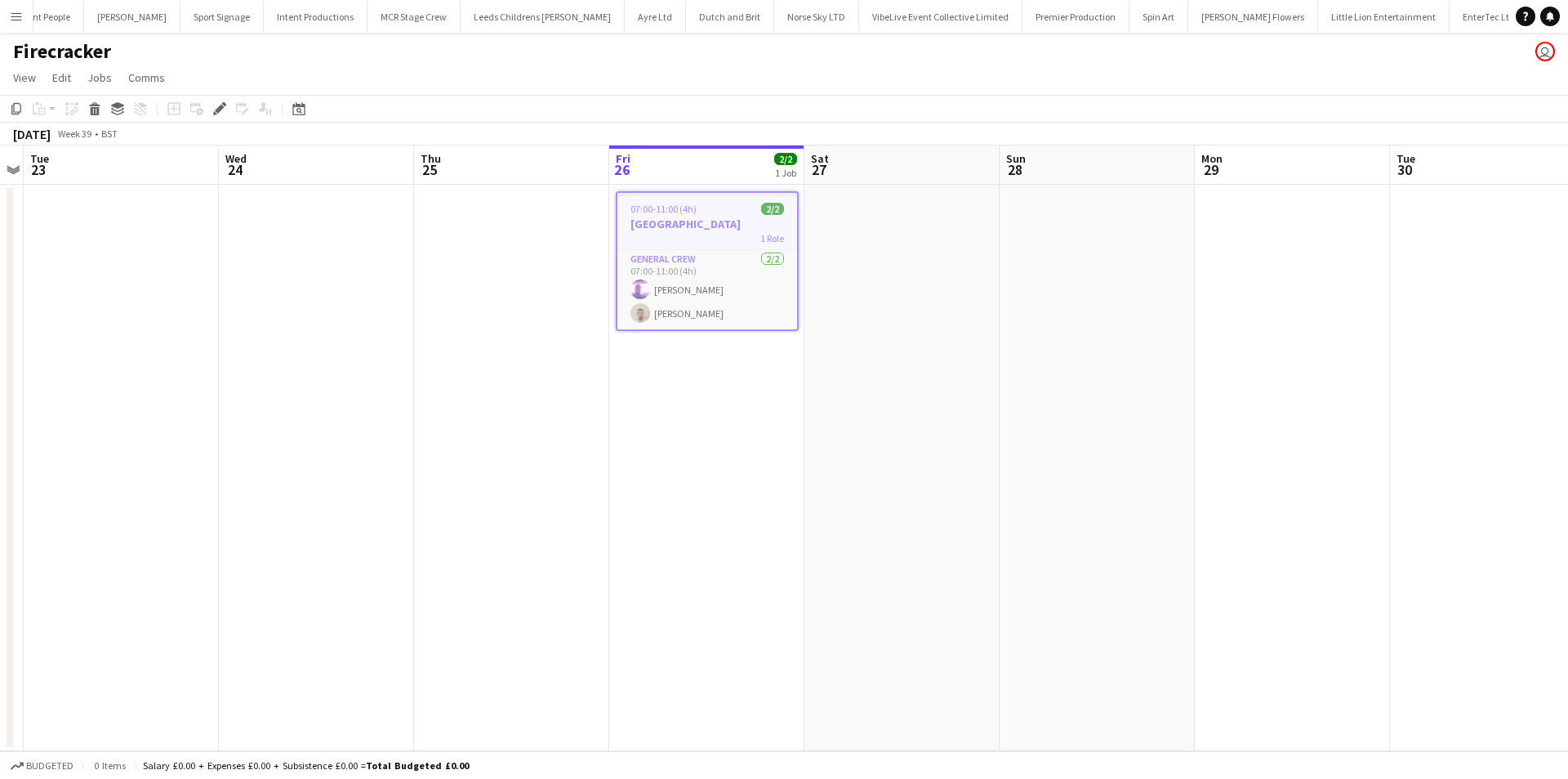
scroll to position [0, 1278]
click at [217, 107] on icon "Edit" at bounding box center [219, 108] width 13 height 13
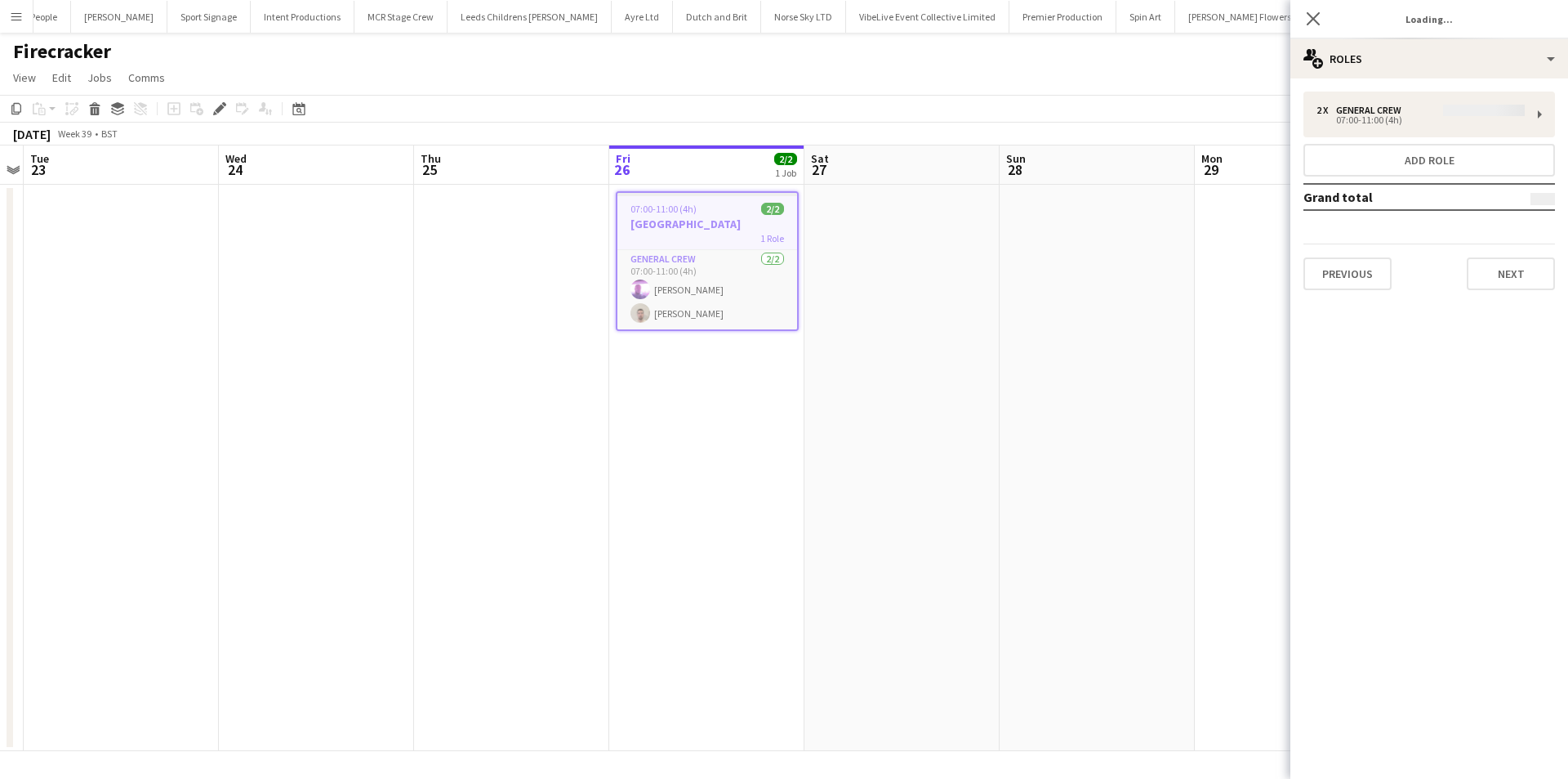
type input "*******"
click at [1319, 261] on button "Previous" at bounding box center [1348, 273] width 88 height 33
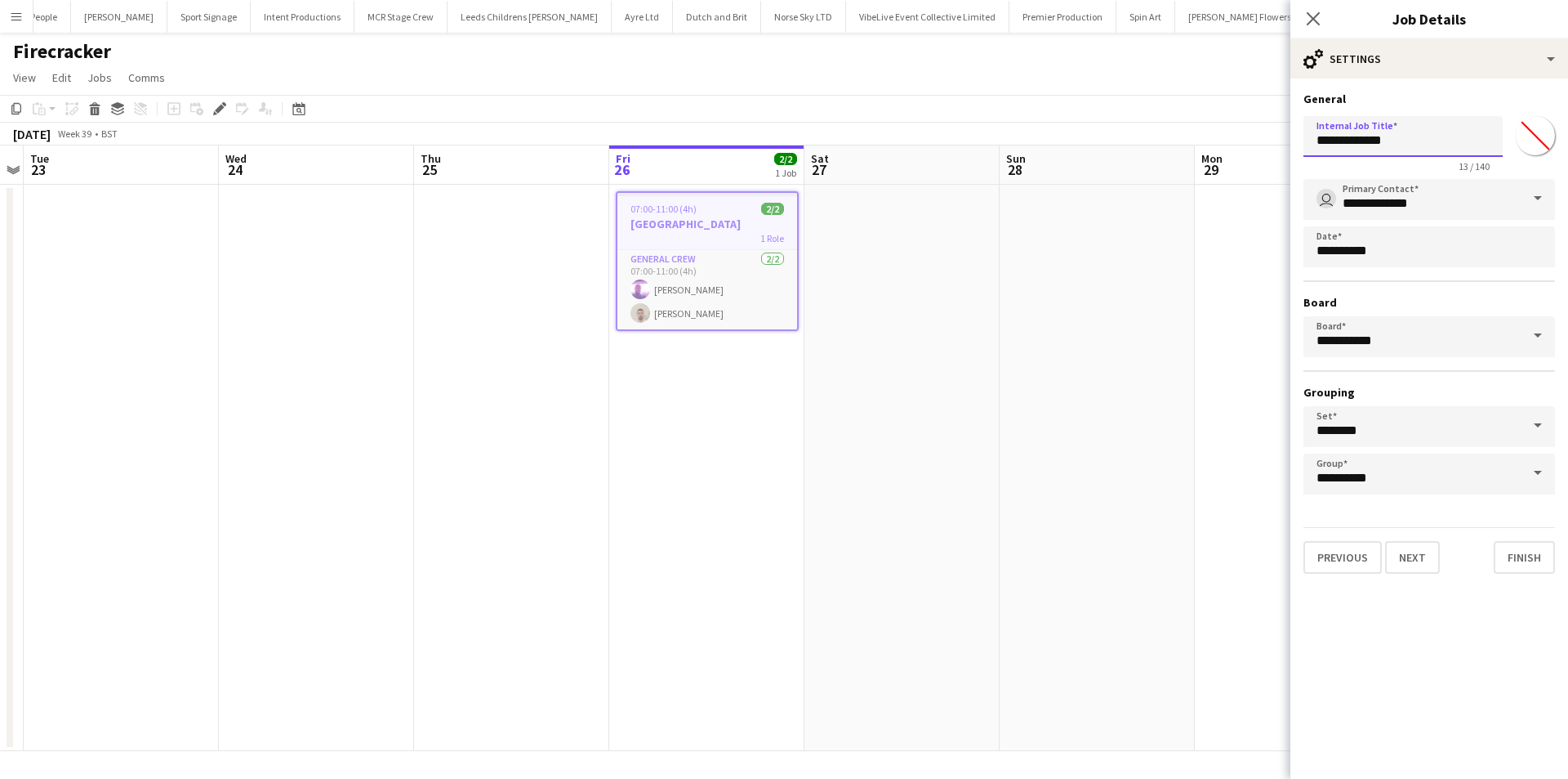
click at [1430, 141] on input "**********" at bounding box center [1403, 136] width 200 height 41
paste input "********"
type input "**********"
click at [1308, 24] on icon at bounding box center [1313, 19] width 16 height 16
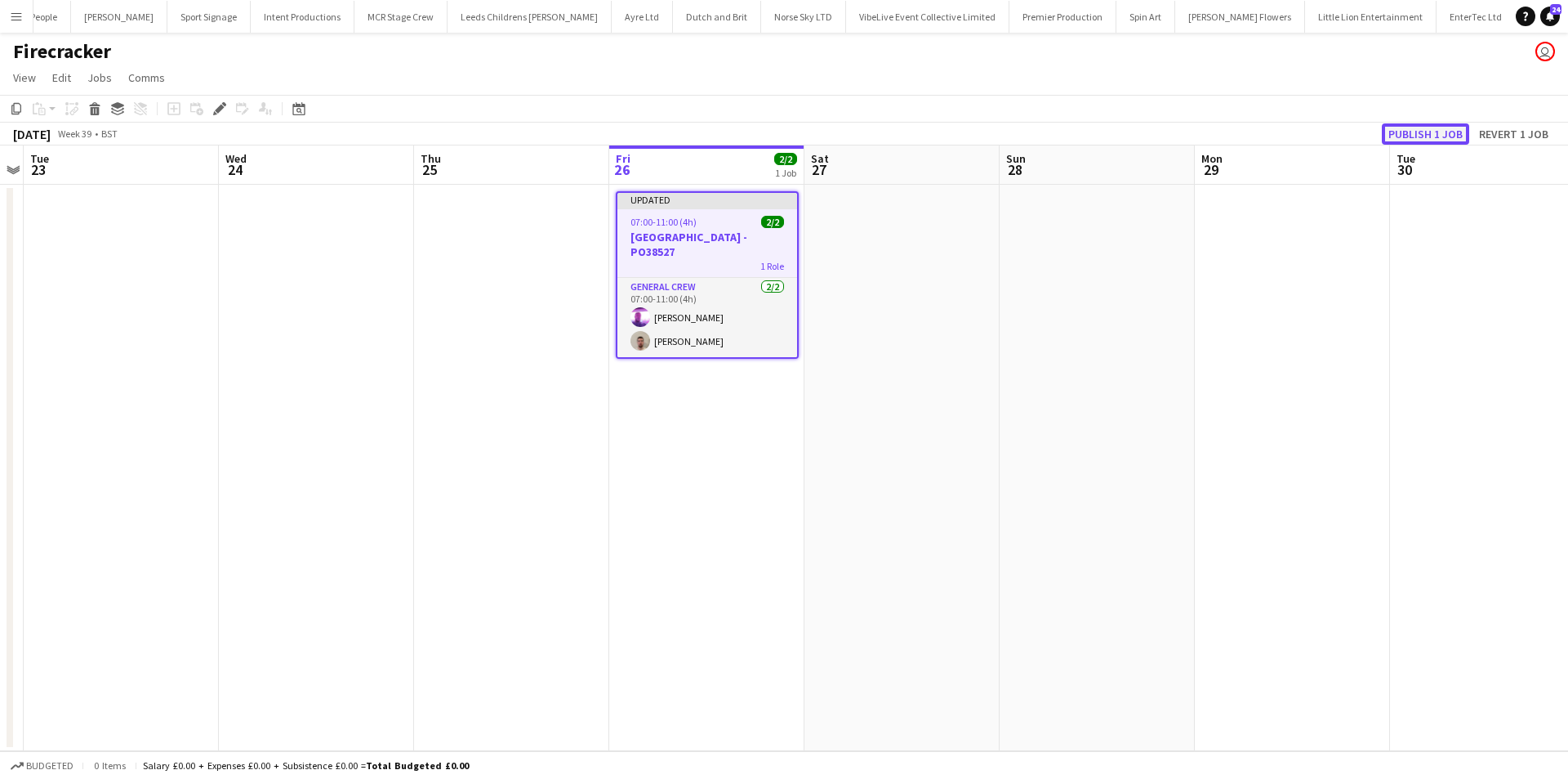
click at [1431, 140] on button "Publish 1 job" at bounding box center [1426, 133] width 87 height 21
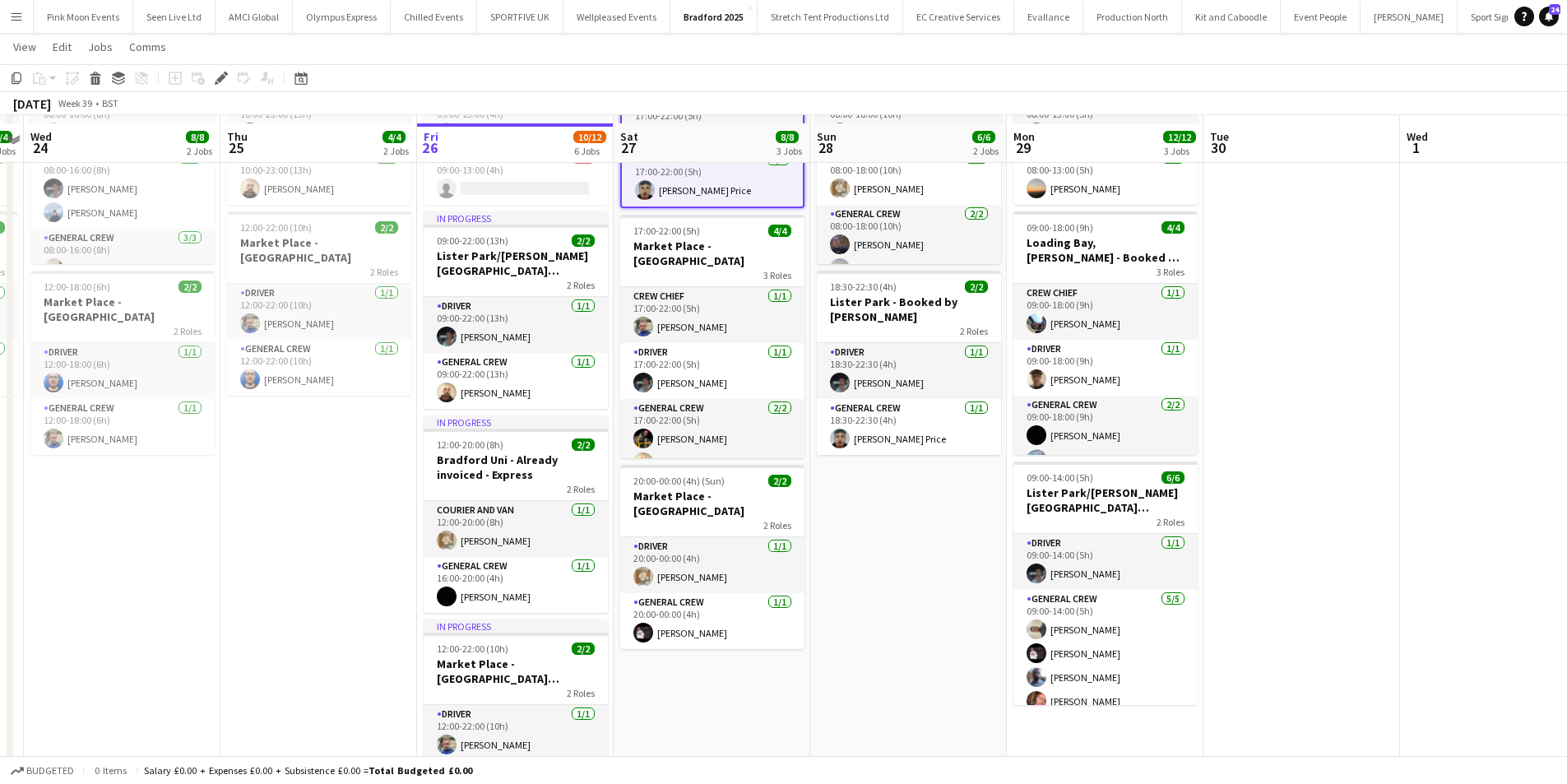
scroll to position [165, 0]
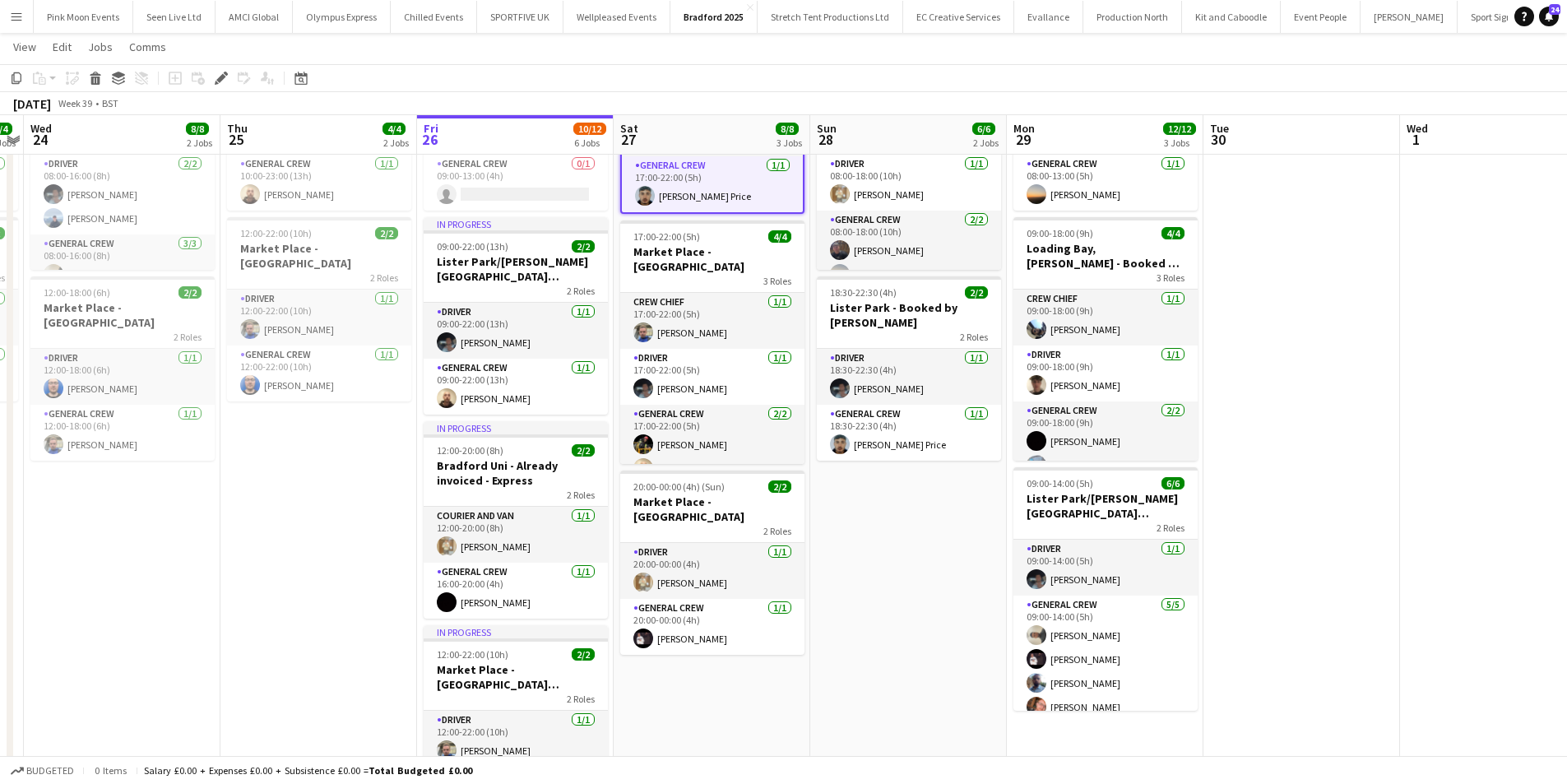
click at [1113, 736] on app-date-cell "08:00-13:00 (5h) 2/2 Market Place - [GEOGRAPHIC_DATA] 2 Roles Driver [DATE] 08:…" at bounding box center [1105, 632] width 197 height 1225
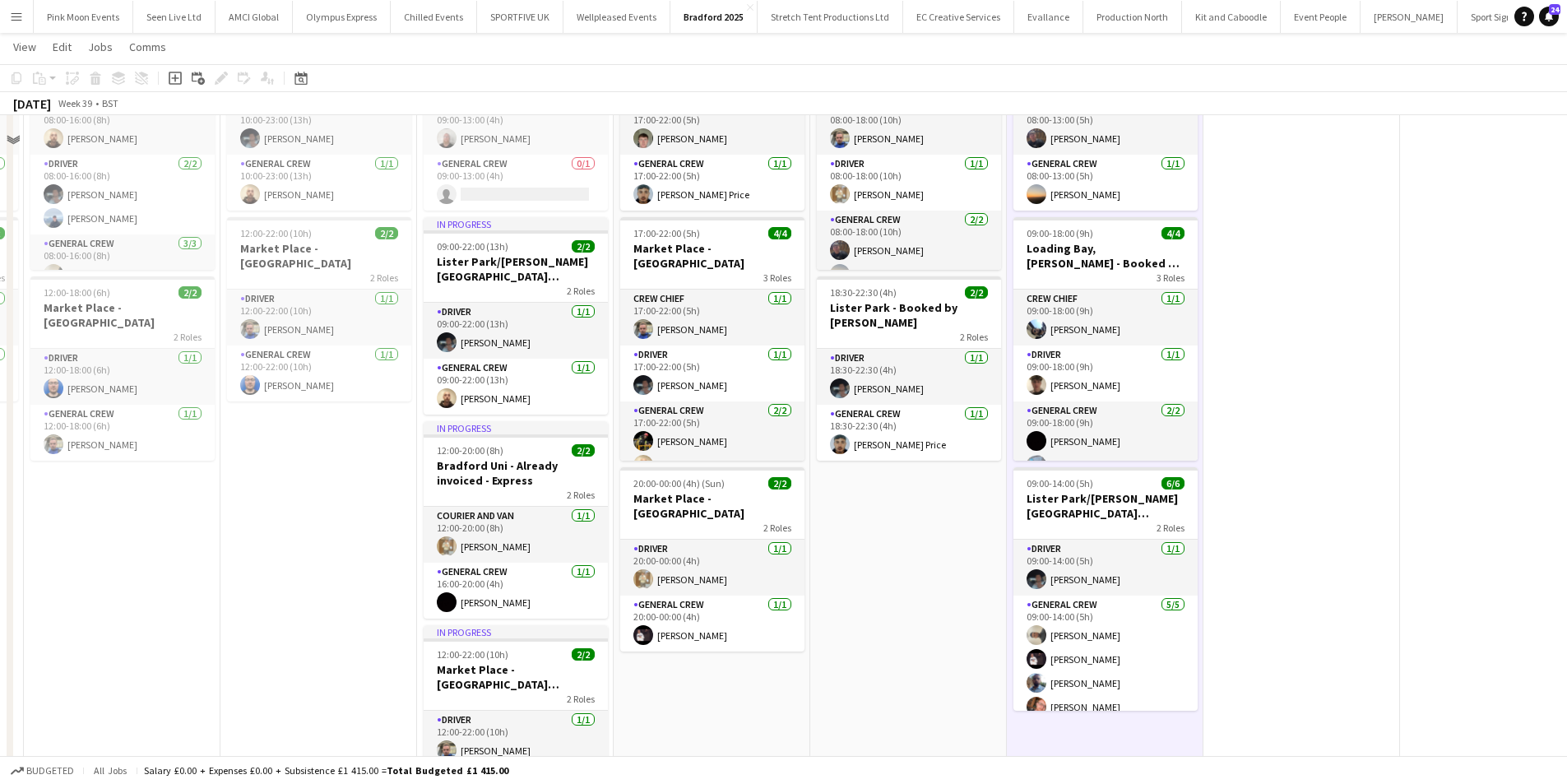
scroll to position [0, 0]
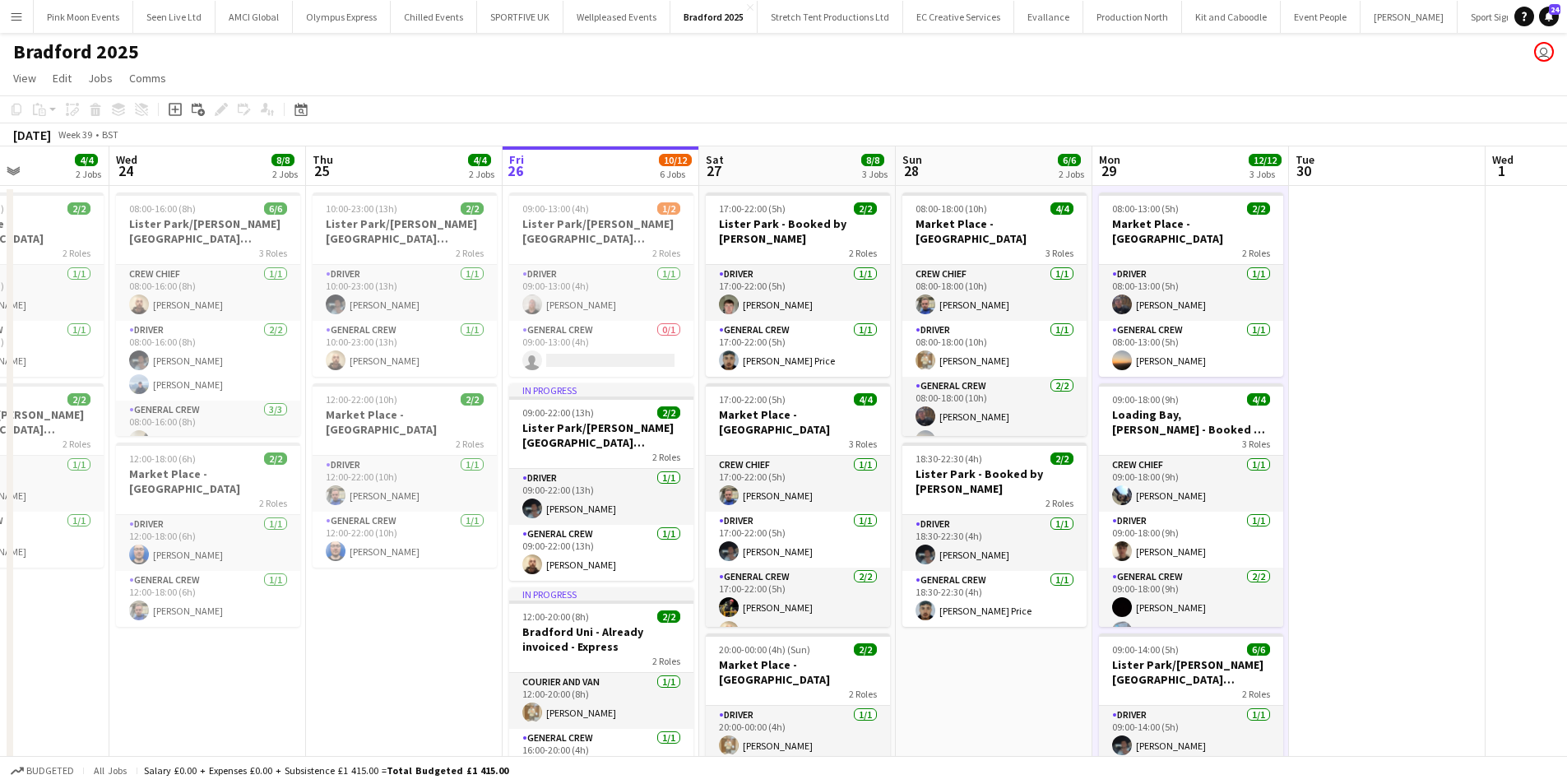
drag, startPoint x: 272, startPoint y: 591, endPoint x: 358, endPoint y: 591, distance: 85.5
click at [358, 591] on app-calendar-viewport "Sun 21 4/4 1 Job Mon 22 8/8 3 Jobs Tue 23 4/4 2 Jobs Wed 24 8/8 2 Jobs Thu 25 4…" at bounding box center [783, 778] width 1567 height 1264
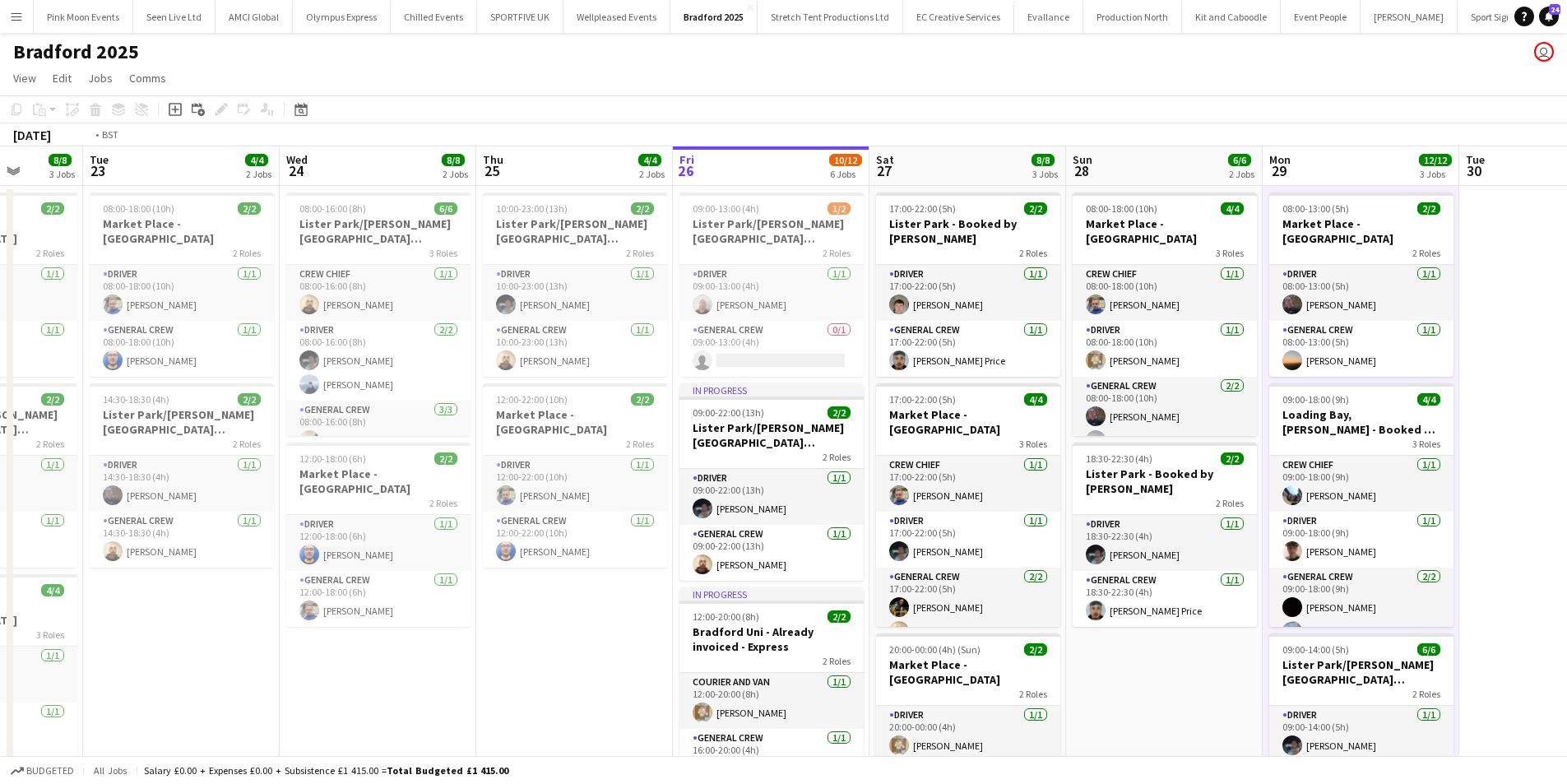
drag, startPoint x: 345, startPoint y: 598, endPoint x: 684, endPoint y: 596, distance: 338.1
click at [712, 587] on app-calendar-viewport "Sat 20 Sun 21 4/4 1 Job Mon 22 8/8 3 Jobs Tue 23 4/4 2 Jobs Wed 24 8/8 2 Jobs T…" at bounding box center [783, 778] width 1567 height 1264
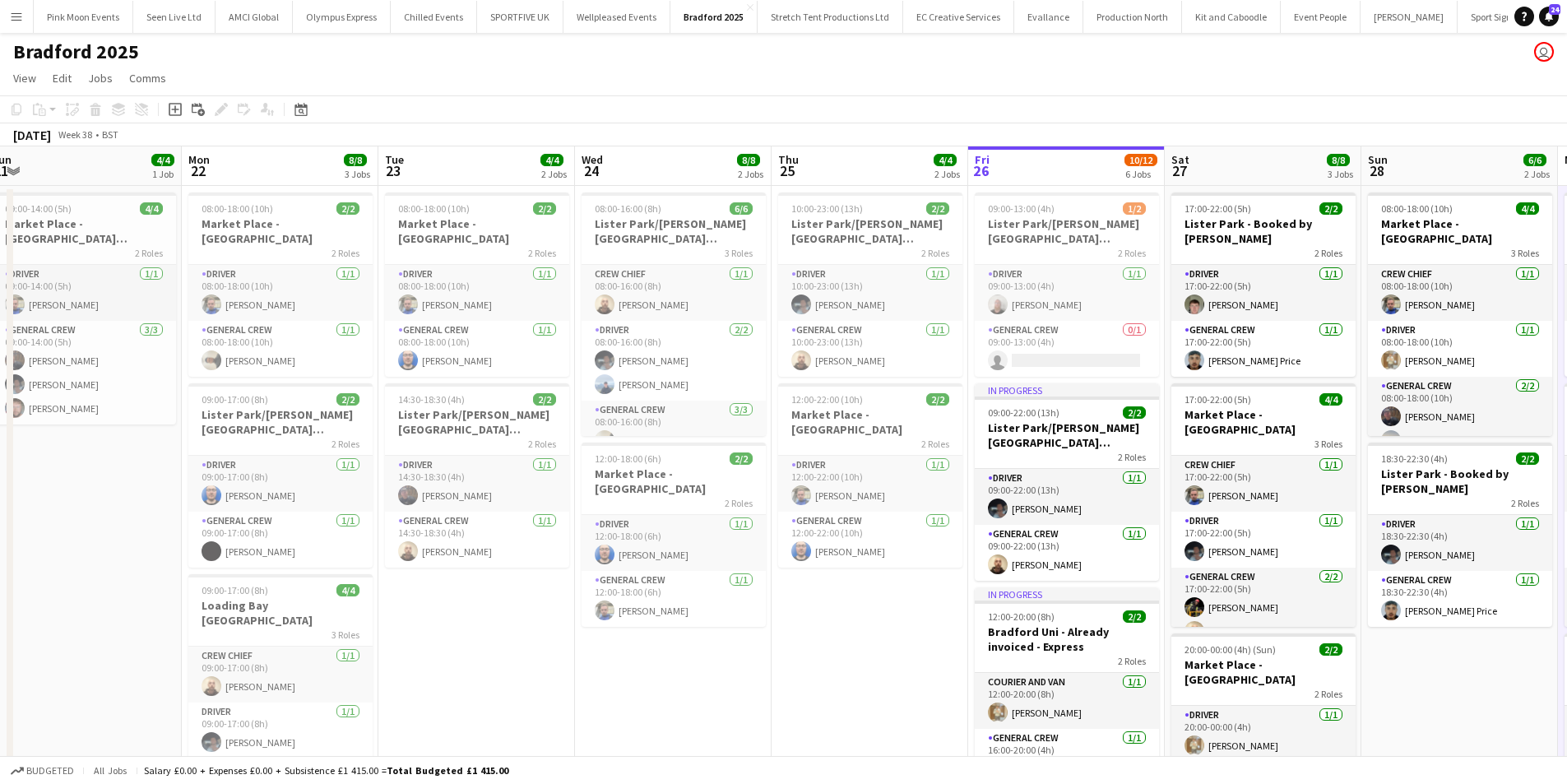
drag, startPoint x: 451, startPoint y: 642, endPoint x: 786, endPoint y: 610, distance: 336.2
click at [786, 610] on app-calendar-viewport "Fri 19 Sat 20 Sun 21 4/4 1 Job Mon 22 8/8 3 Jobs Tue 23 4/4 2 Jobs Wed 24 8/8 2…" at bounding box center [783, 778] width 1567 height 1264
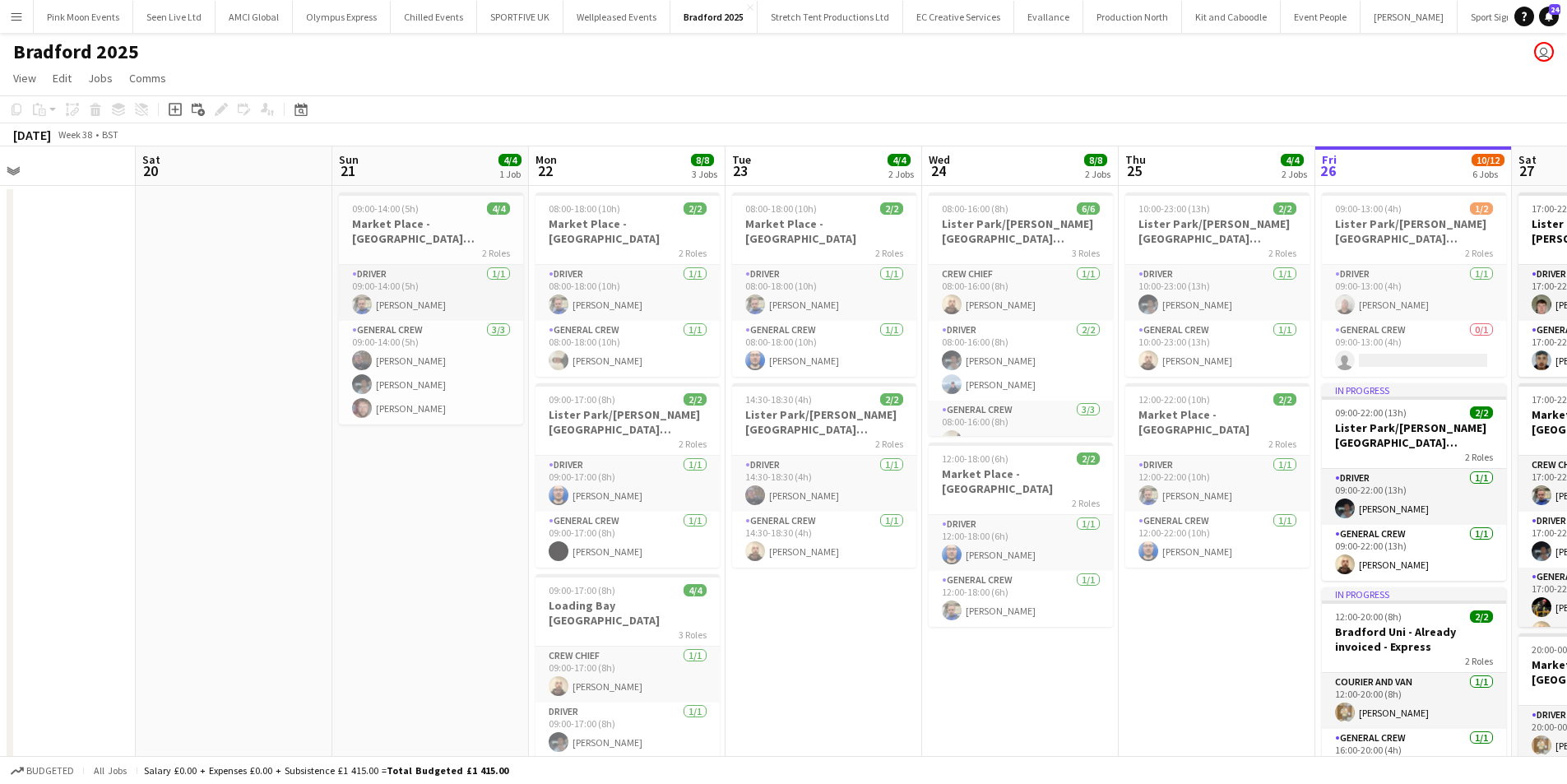
drag, startPoint x: 973, startPoint y: 627, endPoint x: 1099, endPoint y: 627, distance: 125.9
click at [1099, 627] on app-calendar-viewport "Wed 17 Thu 18 Fri 19 Sat 20 Sun 21 4/4 1 Job Mon 22 8/8 3 Jobs Tue 23 4/4 2 Job…" at bounding box center [783, 778] width 1567 height 1264
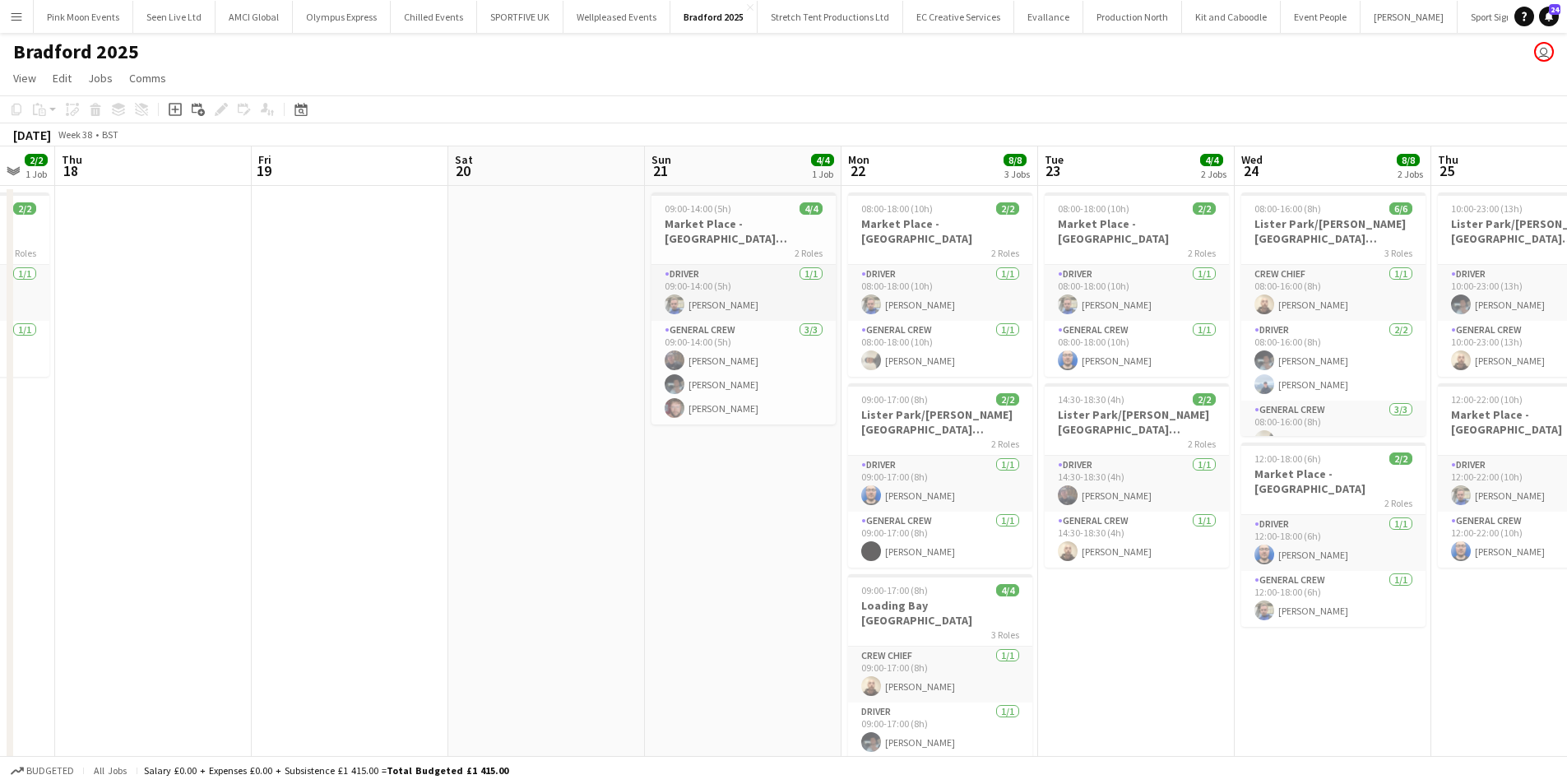
drag, startPoint x: 461, startPoint y: 614, endPoint x: 1004, endPoint y: 571, distance: 544.6
click at [1004, 571] on app-calendar-viewport "Tue 16 Wed 17 2/2 1 Job Thu 18 Fri 19 Sat 20 Sun 21 4/4 1 Job Mon 22 8/8 3 Jobs…" at bounding box center [783, 778] width 1567 height 1264
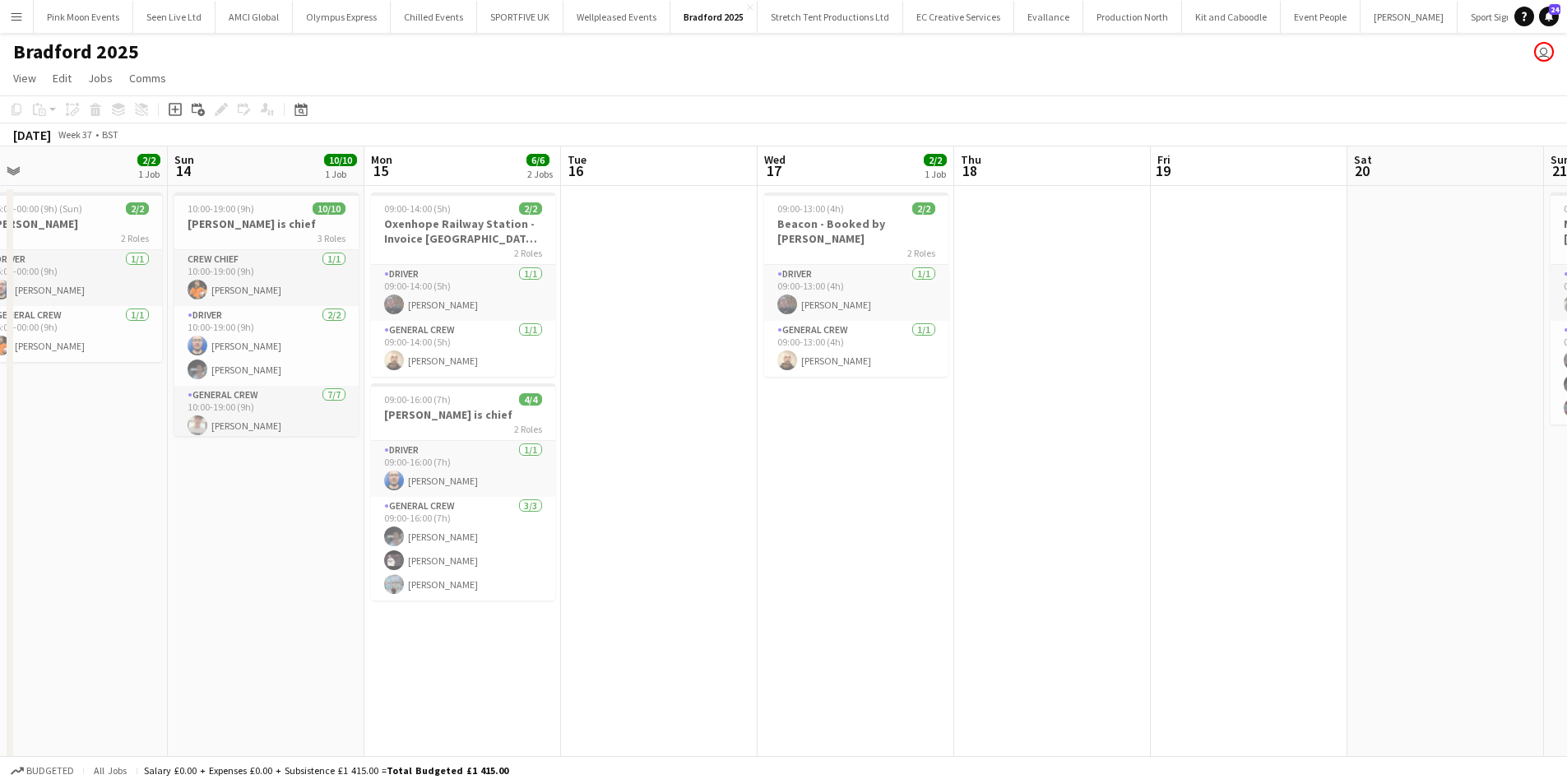
drag, startPoint x: 597, startPoint y: 594, endPoint x: 1274, endPoint y: 588, distance: 677.0
click at [1274, 588] on app-calendar-viewport "Thu 11 Fri 12 Sat 13 2/2 1 Job Sun 14 10/10 1 Job Mon 15 6/6 2 Jobs Tue 16 Wed …" at bounding box center [783, 778] width 1567 height 1264
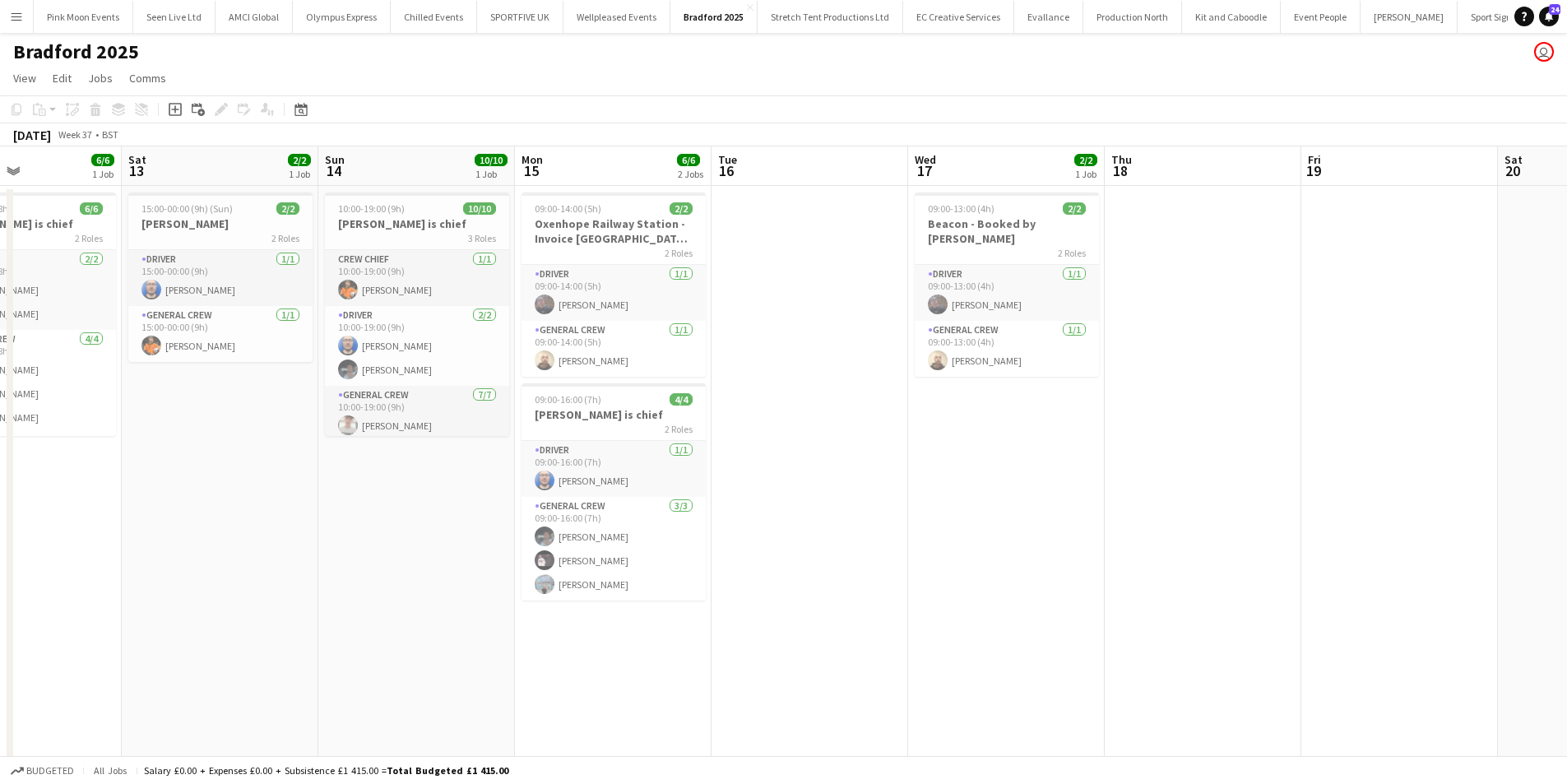
drag, startPoint x: 798, startPoint y: 606, endPoint x: 1528, endPoint y: 595, distance: 730.5
click at [1528, 595] on app-calendar-viewport "Wed 10 4/4 2 Jobs Thu 11 10/12 2 Jobs Fri 12 6/6 1 Job Sat 13 2/2 1 Job Sun 14 …" at bounding box center [783, 778] width 1567 height 1264
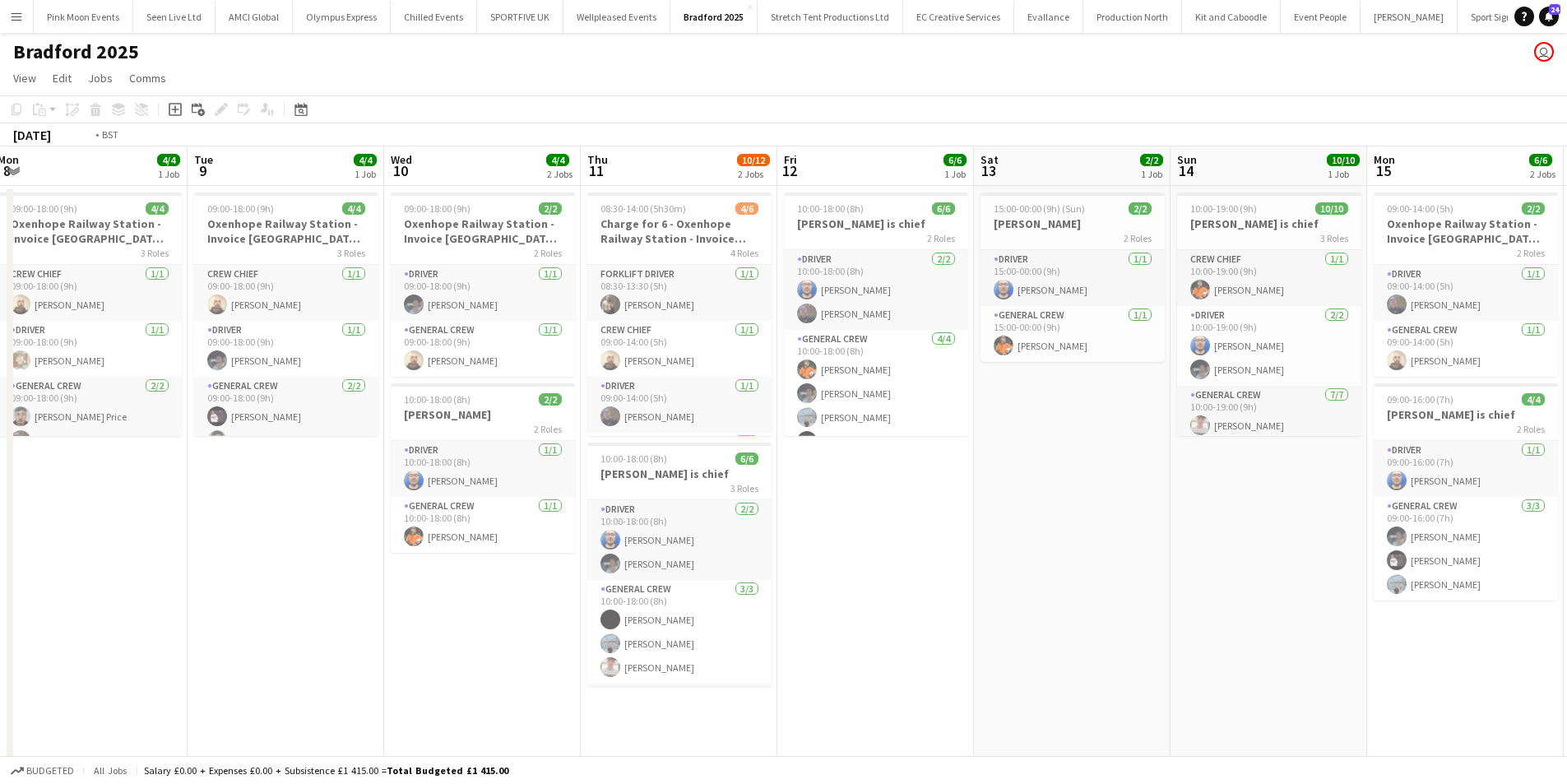
drag, startPoint x: 1021, startPoint y: 645, endPoint x: 1662, endPoint y: 629, distance: 641.8
click at [1567, 629] on html "Menu Boards Boards Boards All jobs Status Workforce Workforce My Workforce Recr…" at bounding box center [783, 719] width 1567 height 1439
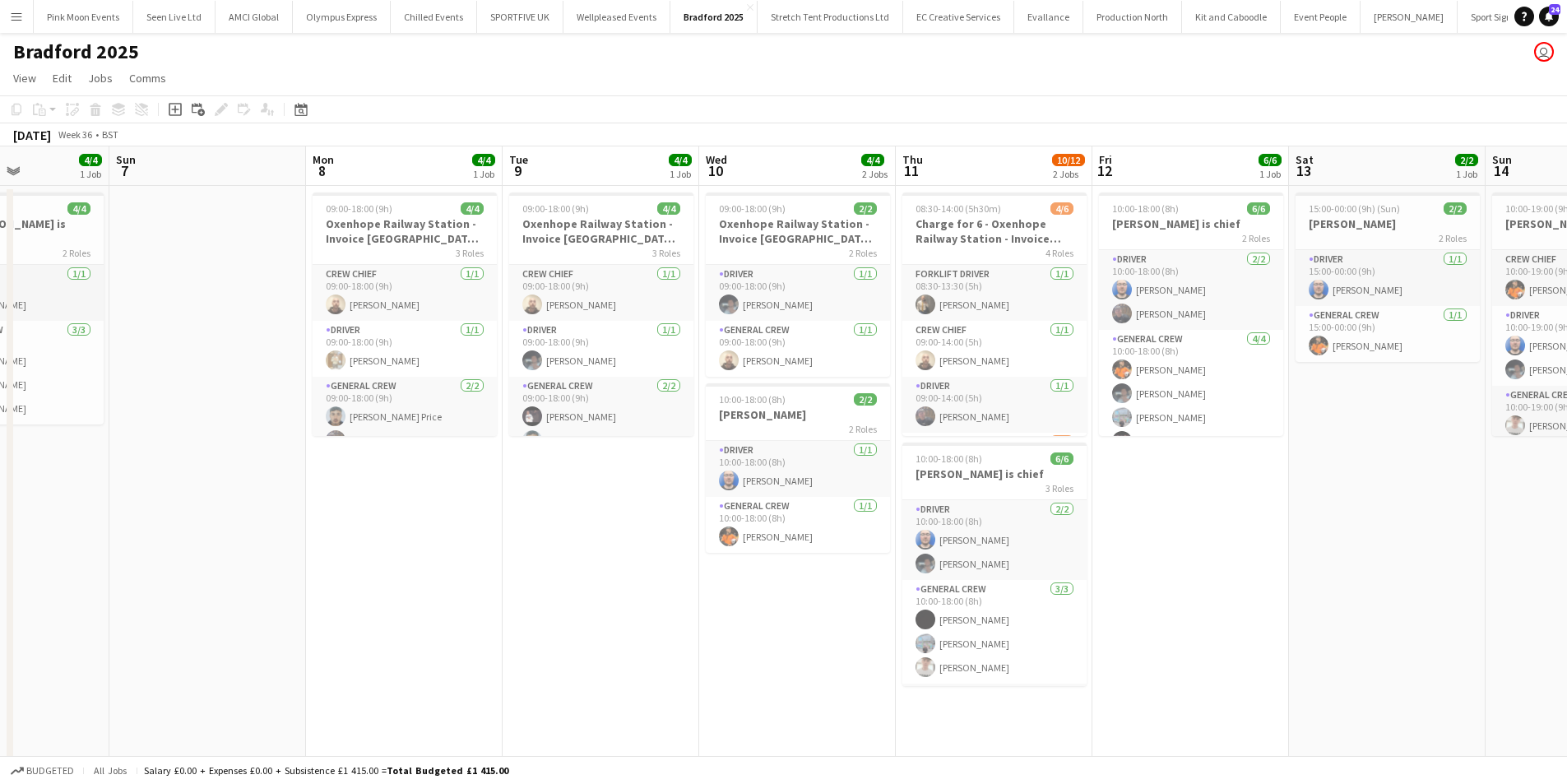
drag, startPoint x: 473, startPoint y: 661, endPoint x: 790, endPoint y: 637, distance: 318.5
click at [790, 637] on app-calendar-viewport "Thu 4 Fri 5 6/6 2 Jobs Sat 6 4/4 1 Job Sun 7 Mon 8 4/4 1 Job Tue 9 4/4 1 Job We…" at bounding box center [783, 778] width 1567 height 1264
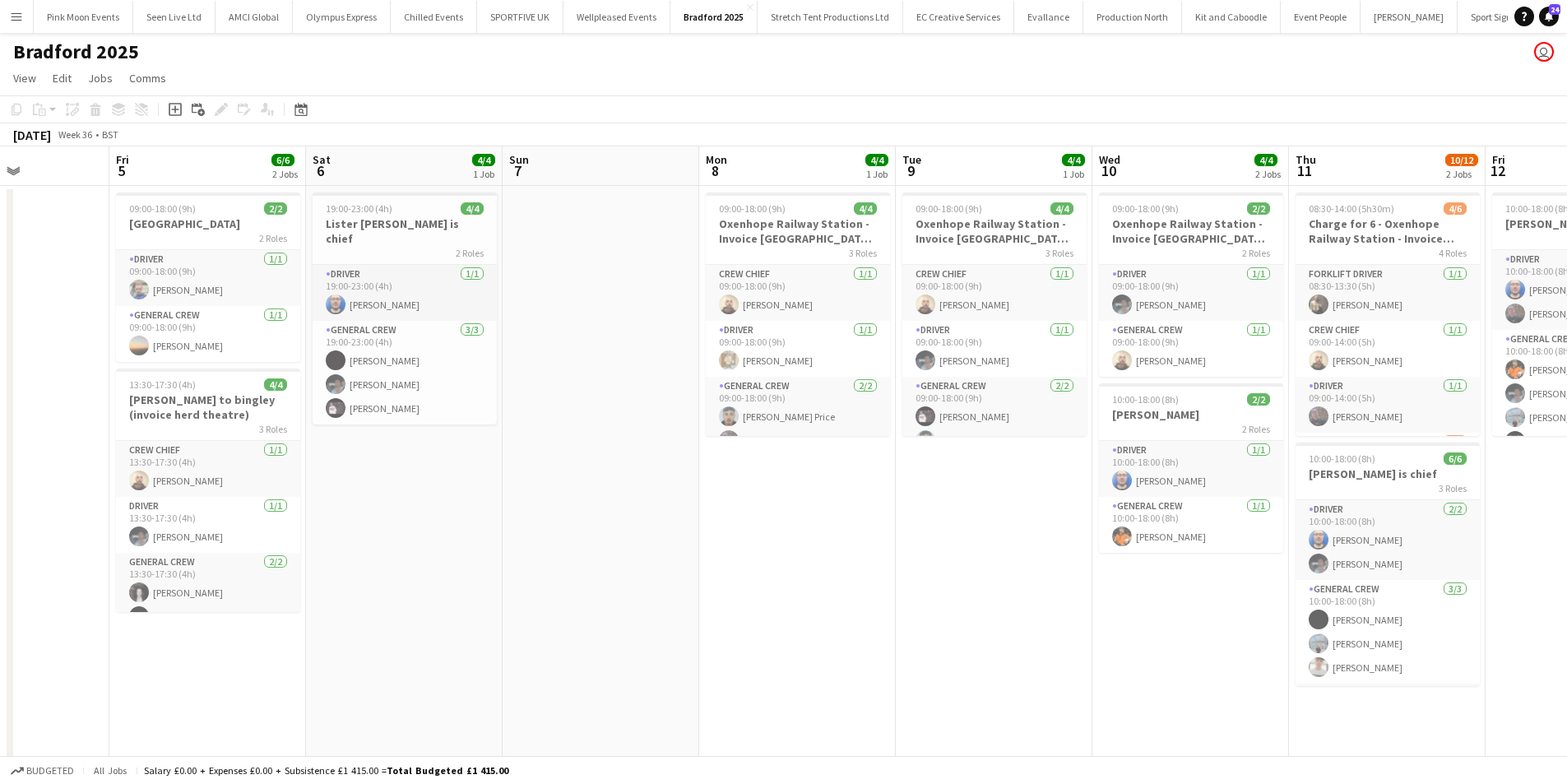
scroll to position [0, 468]
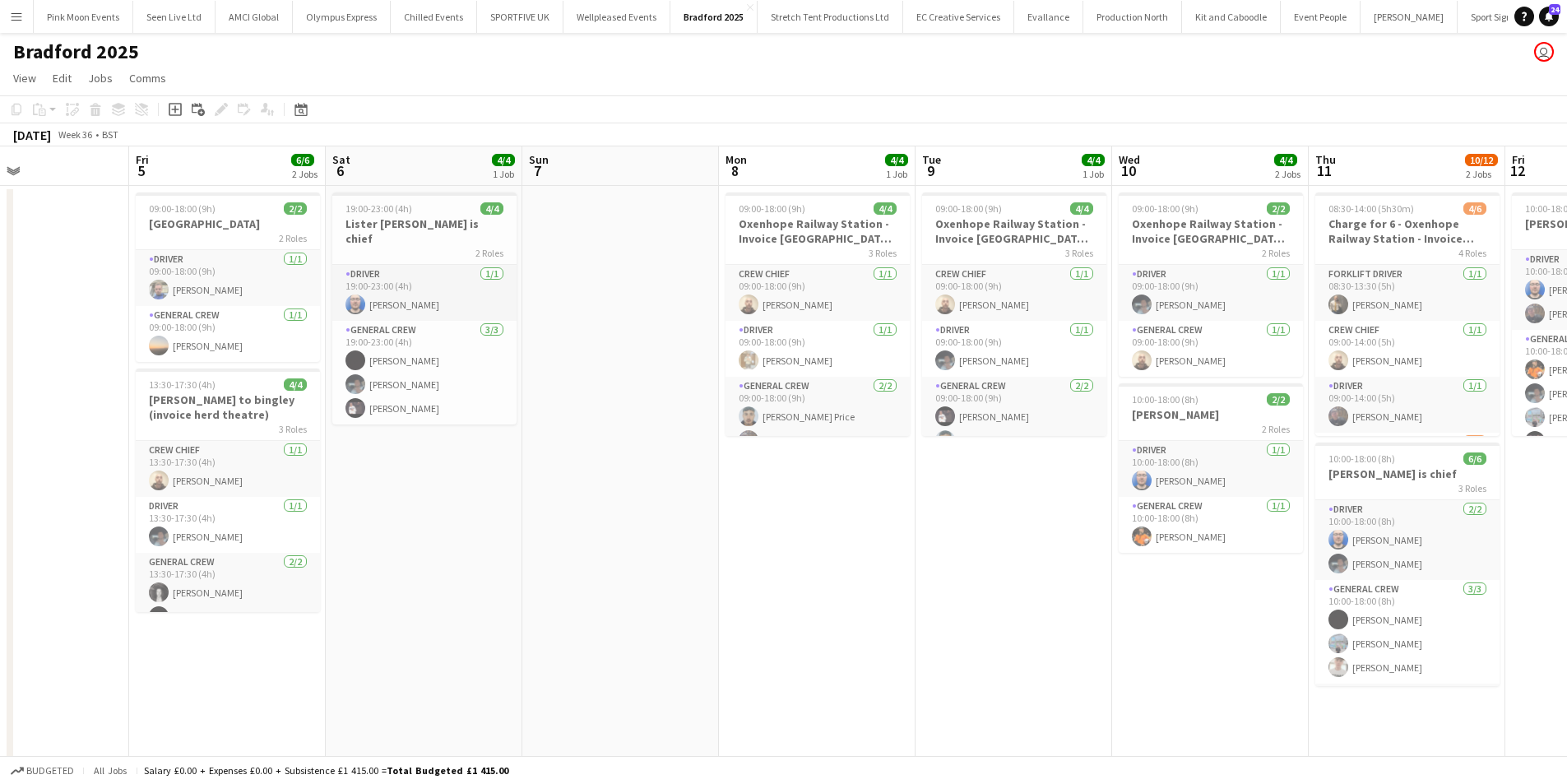
drag, startPoint x: 467, startPoint y: 528, endPoint x: 883, endPoint y: 526, distance: 415.4
click at [883, 526] on app-calendar-viewport "Tue 2 Wed 3 Thu 4 Fri 5 6/6 2 Jobs Sat 6 4/4 1 Job Sun 7 Mon 8 4/4 1 Job Tue 9 …" at bounding box center [783, 778] width 1567 height 1264
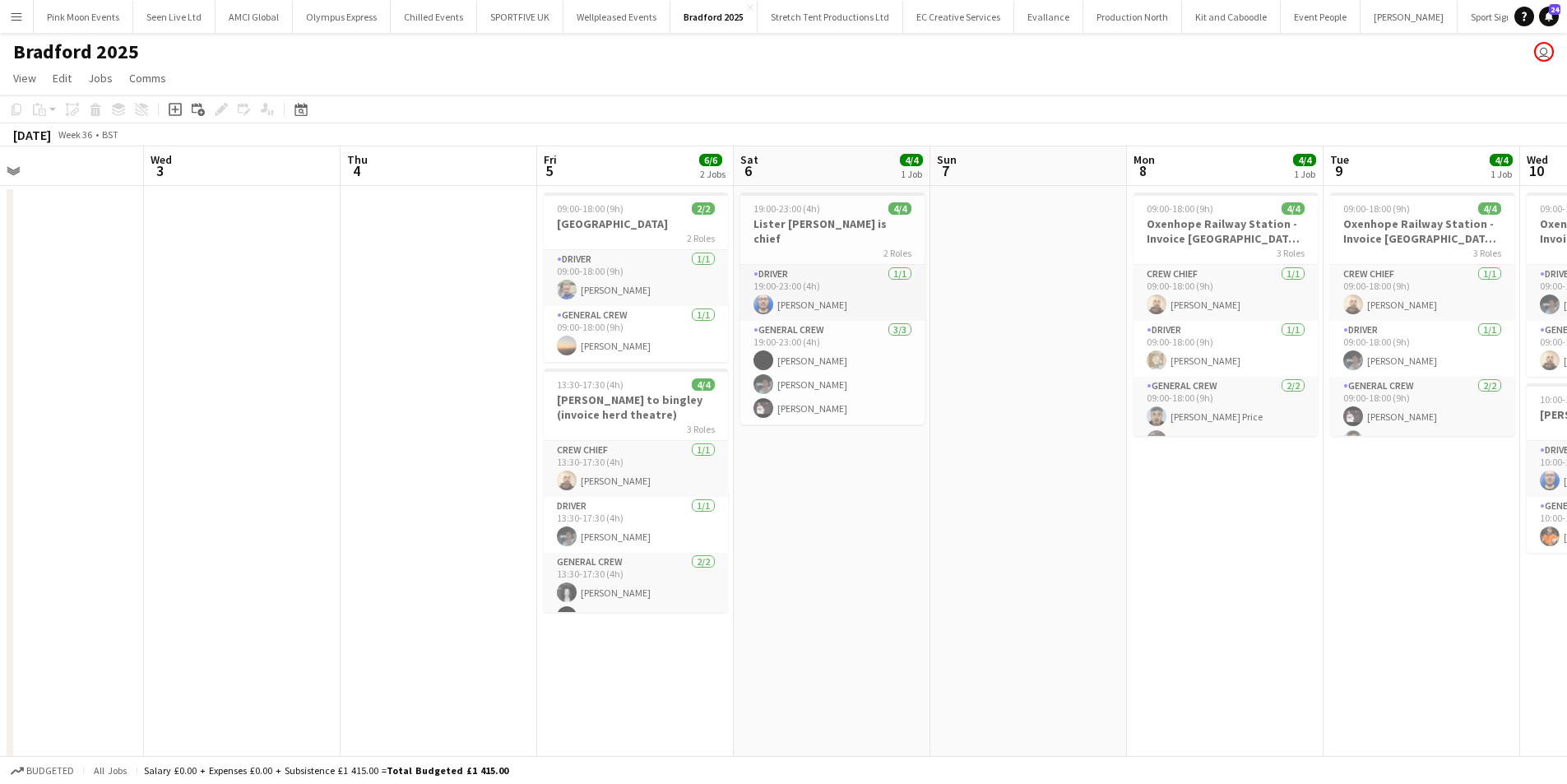
drag, startPoint x: 8, startPoint y: 556, endPoint x: 50, endPoint y: 556, distance: 42.0
click at [50, 556] on div "Sun 31 Mon 1 Tue 2 Wed 3 Thu 4 Fri 5 6/6 2 Jobs Sat 6 4/4 1 Job Sun 7 Mon 8 4/4…" at bounding box center [783, 778] width 1567 height 1264
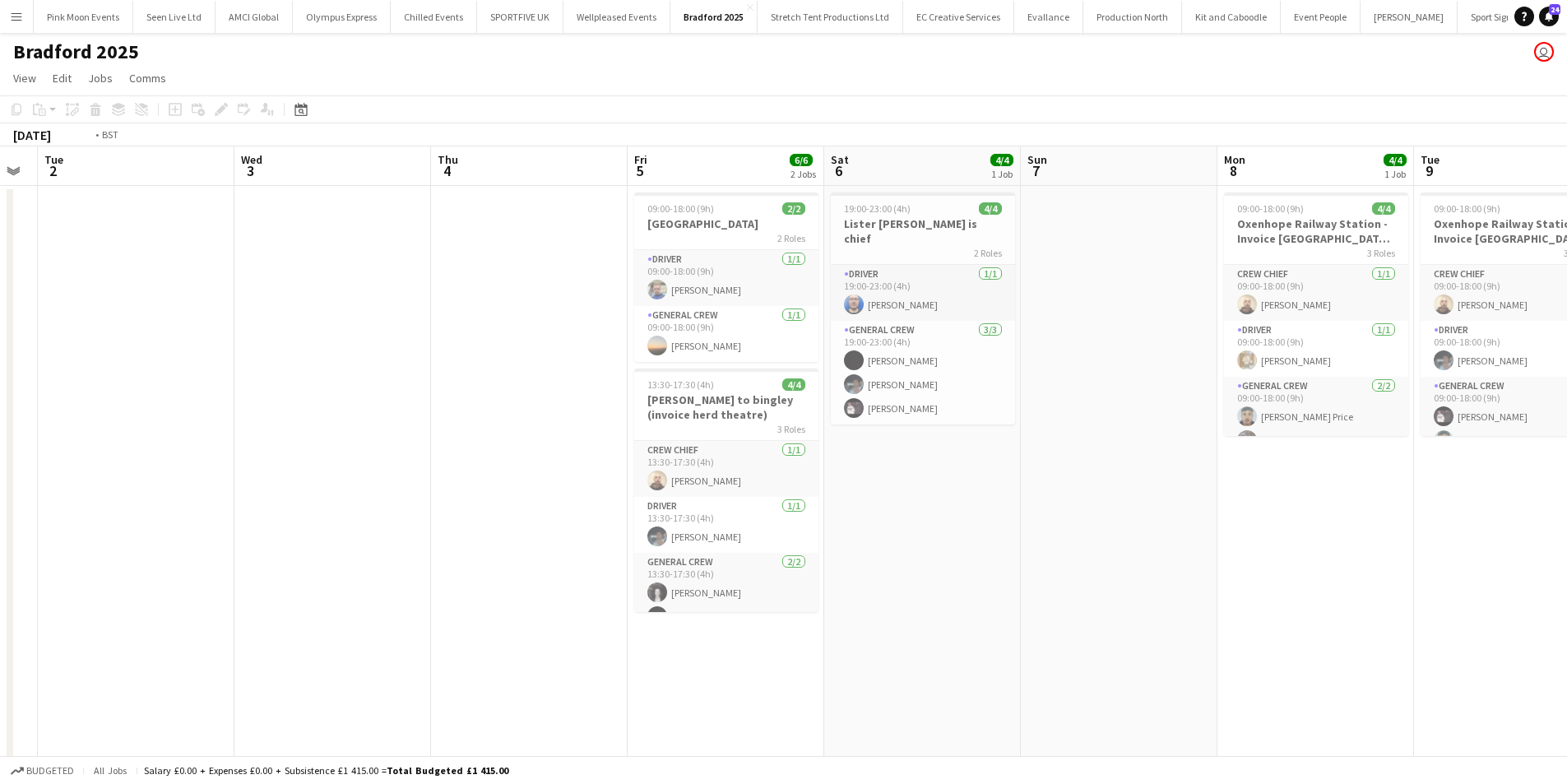
drag, startPoint x: 443, startPoint y: 555, endPoint x: 950, endPoint y: 555, distance: 506.7
click at [950, 555] on app-calendar-viewport "Sat 30 Sun 31 Mon 1 Tue 2 Wed 3 Thu 4 Fri 5 6/6 2 Jobs Sat 6 4/4 1 Job Sun 7 Mo…" at bounding box center [783, 778] width 1567 height 1264
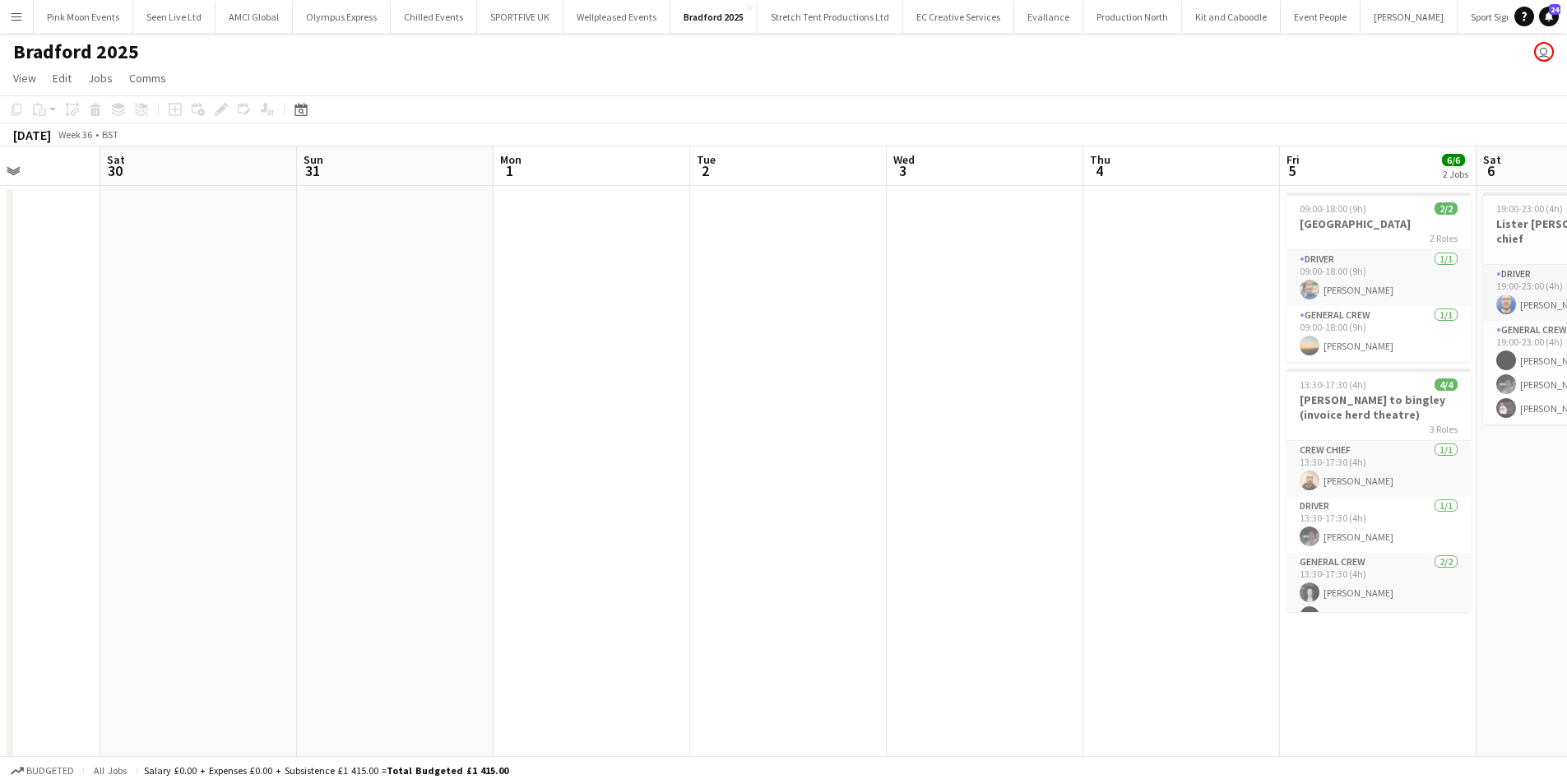
drag, startPoint x: 1051, startPoint y: 548, endPoint x: 871, endPoint y: 574, distance: 182.1
click at [1078, 544] on app-calendar-viewport "Wed 27 Thu 28 Fri 29 Sat 30 Sun 31 Mon 1 Tue 2 Wed 3 Thu 4 Fri 5 6/6 2 Jobs Sat…" at bounding box center [783, 778] width 1567 height 1264
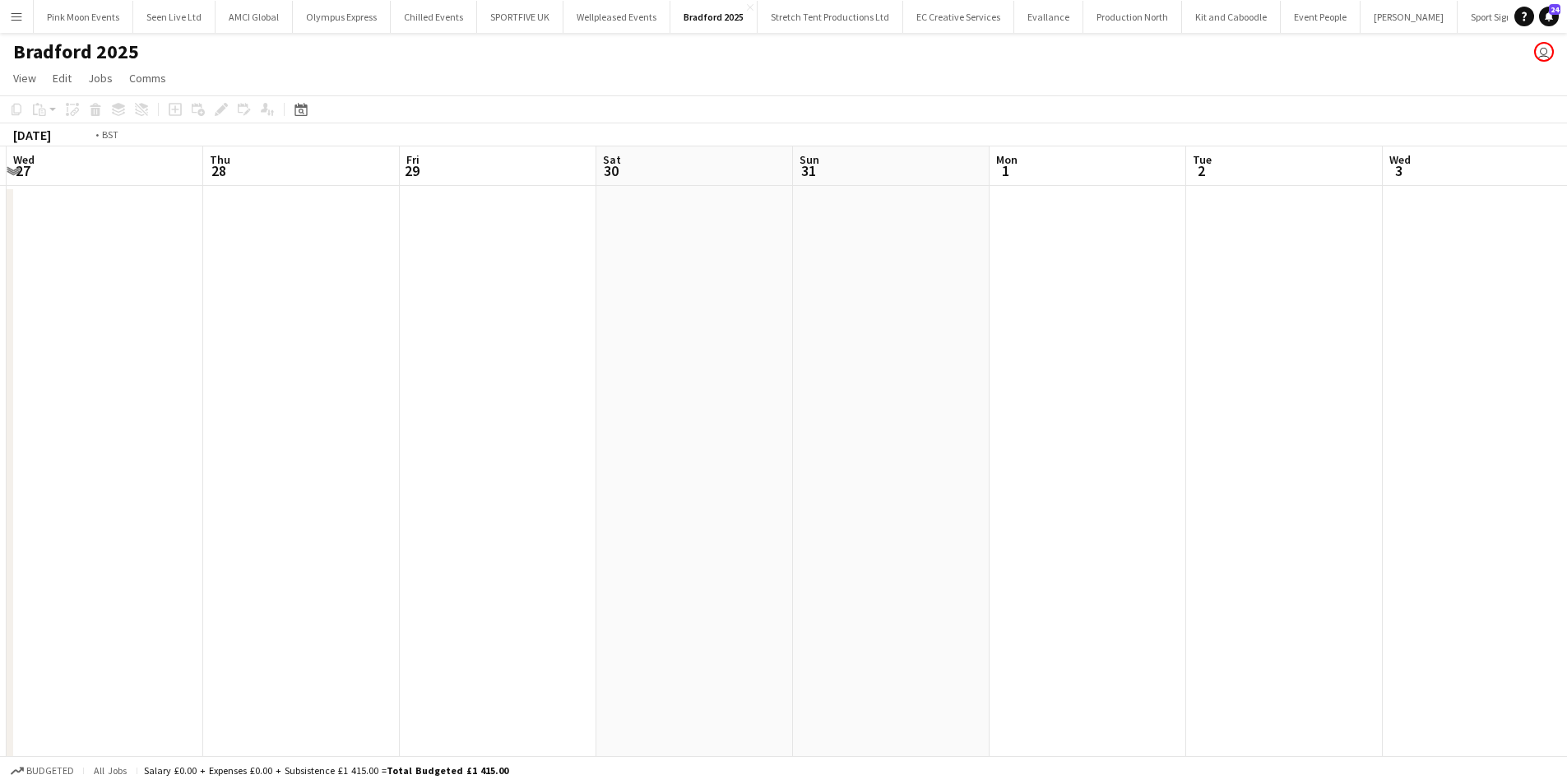
drag, startPoint x: 1111, startPoint y: 587, endPoint x: 1124, endPoint y: 586, distance: 12.4
click at [1125, 586] on app-calendar-viewport "Mon 25 Tue 26 Wed 27 Thu 28 Fri 29 Sat 30 Sun 31 Mon 1 Tue 2 Wed 3 Thu 4 Fri 5 …" at bounding box center [783, 778] width 1567 height 1264
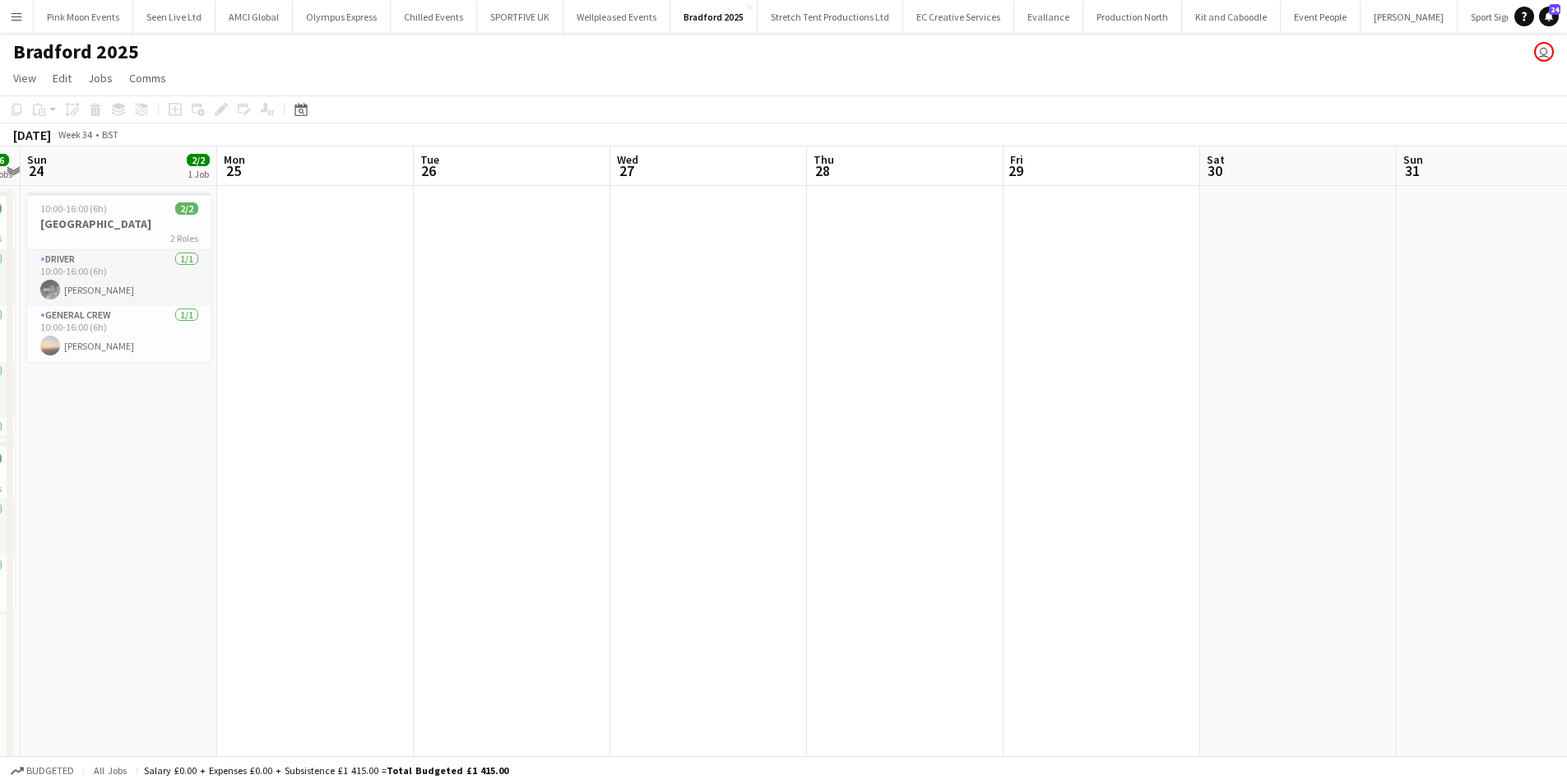
drag, startPoint x: 846, startPoint y: 614, endPoint x: 1131, endPoint y: 580, distance: 286.6
click at [1130, 580] on app-calendar-viewport "Fri 22 6/6 2 Jobs Sat 23 6/6 2 Jobs Sun 24 2/2 1 Job Mon 25 Tue 26 Wed 27 Thu 2…" at bounding box center [783, 778] width 1567 height 1264
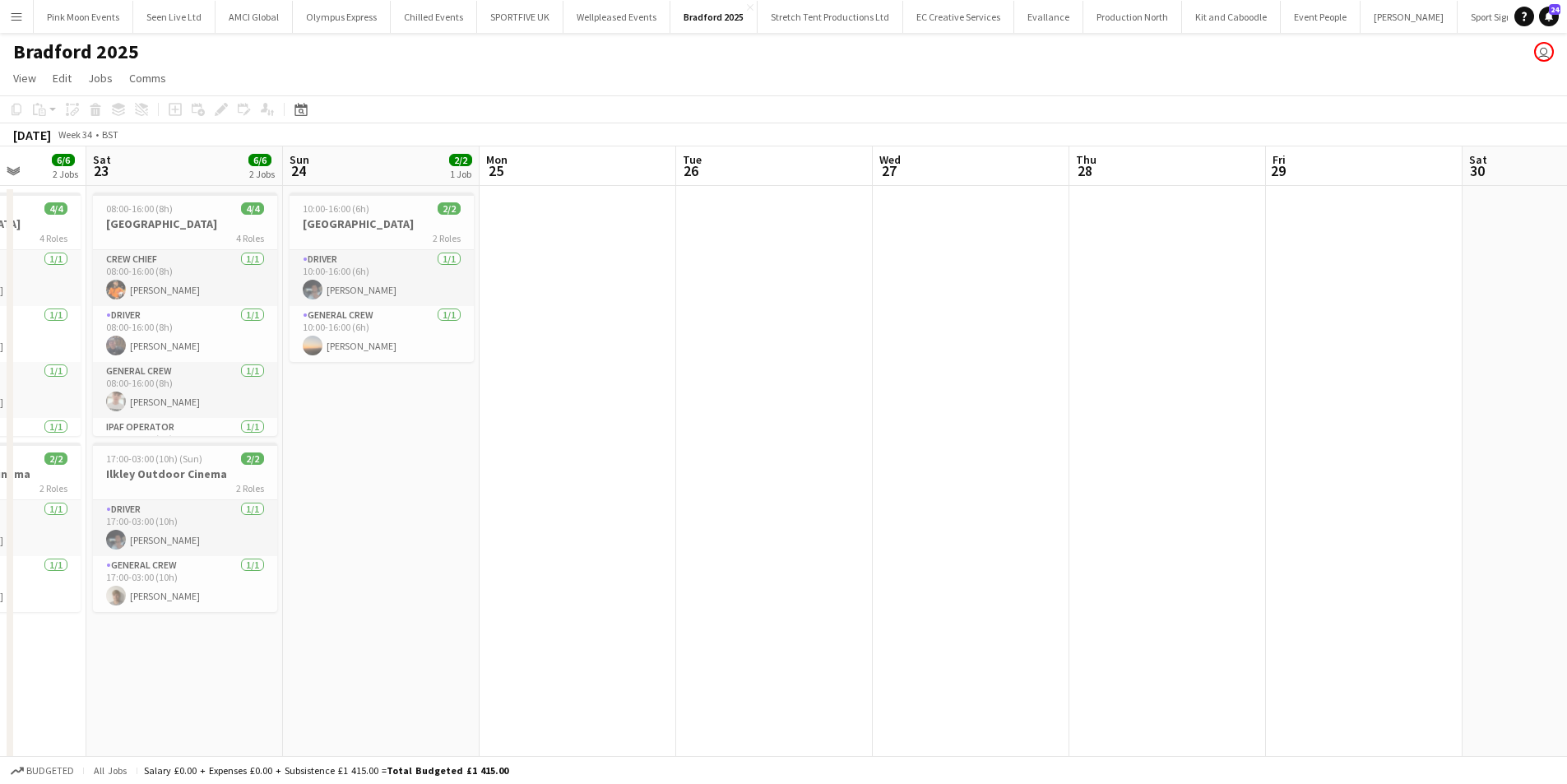
drag, startPoint x: 428, startPoint y: 609, endPoint x: 605, endPoint y: 603, distance: 176.9
click at [609, 601] on app-calendar-viewport "Wed 20 2/2 1 Job Thu 21 2/2 1 Job Fri 22 6/6 2 Jobs Sat 23 6/6 2 Jobs Sun 24 2/…" at bounding box center [783, 778] width 1567 height 1264
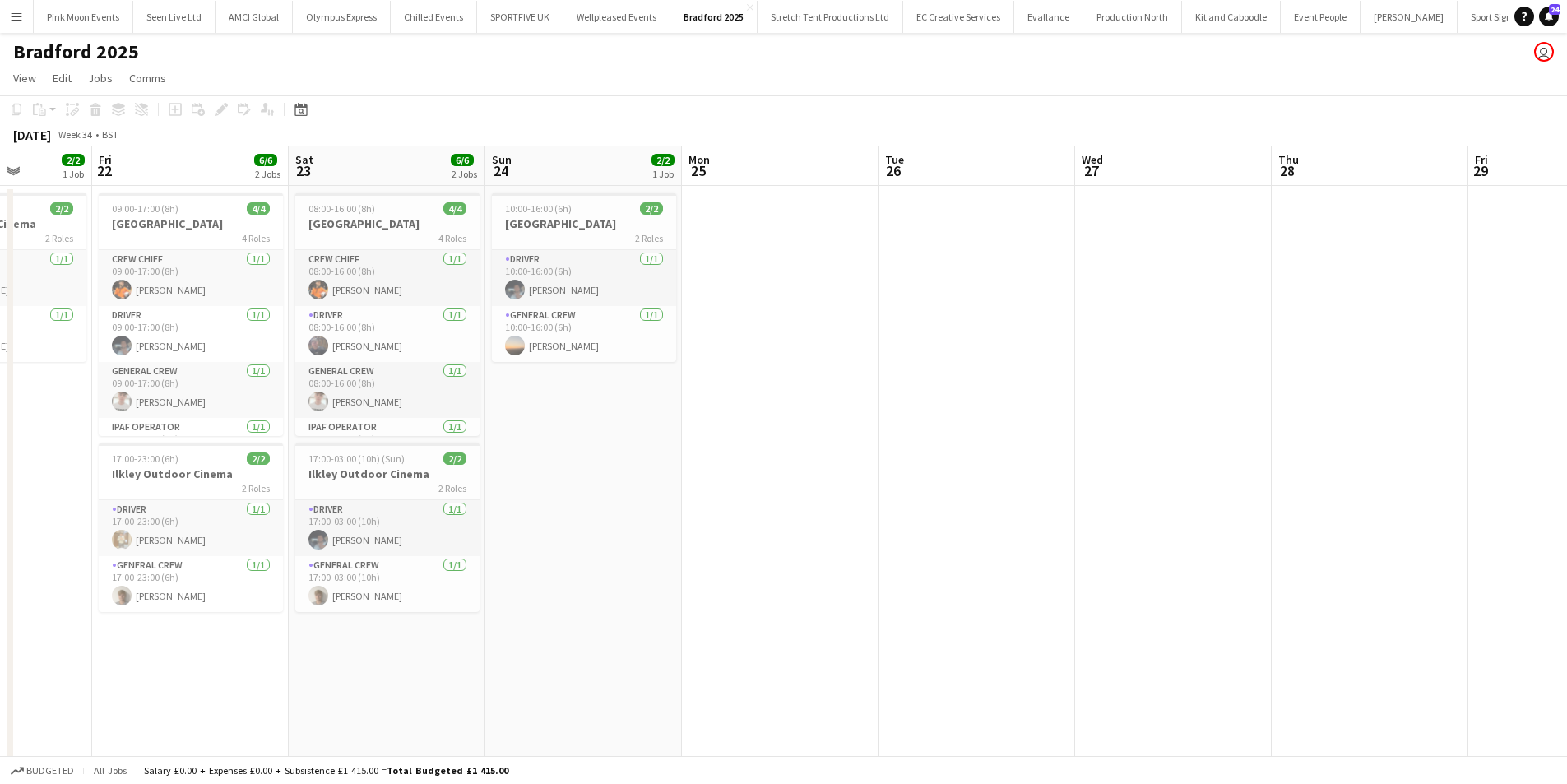
scroll to position [0, 384]
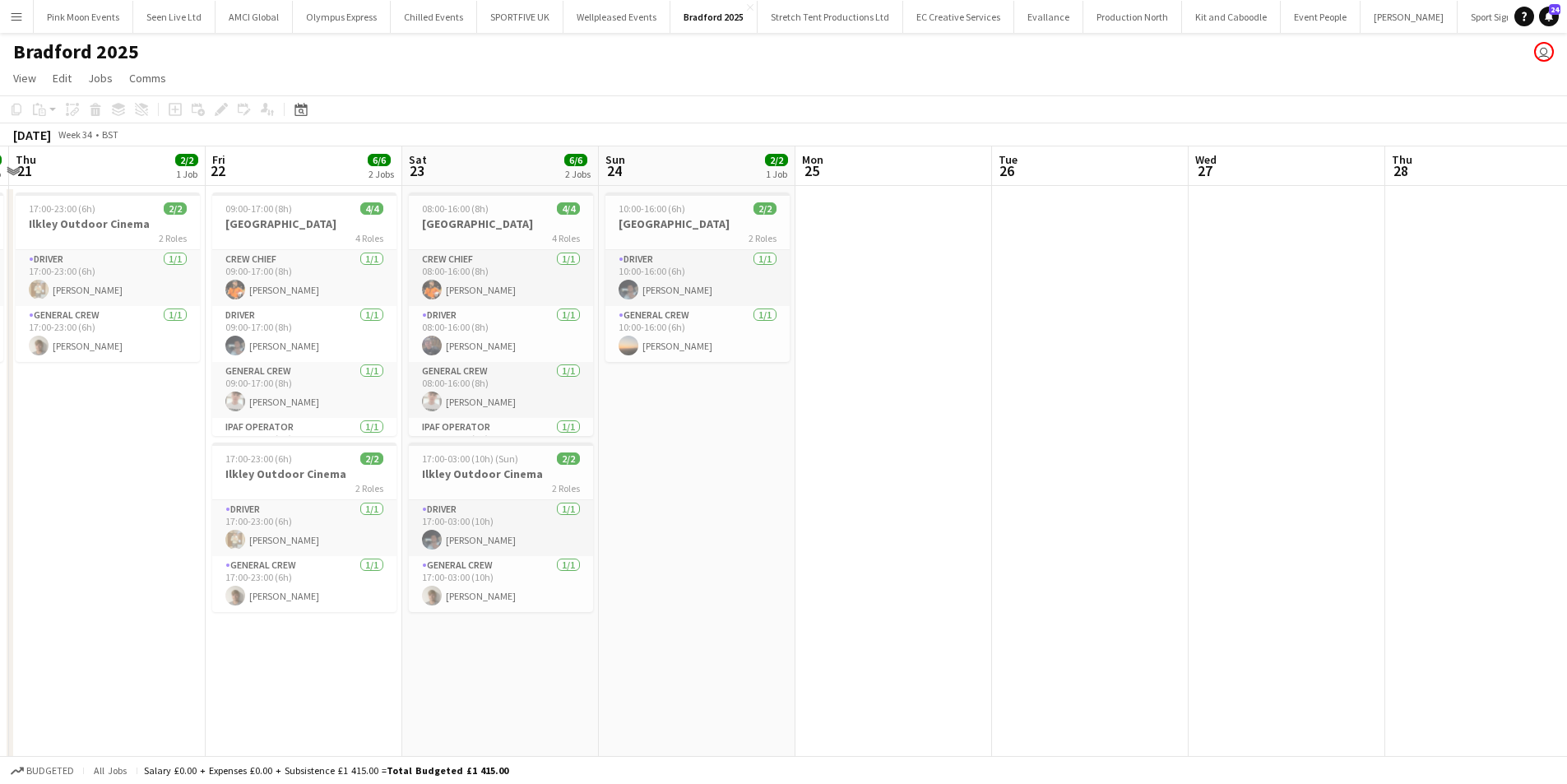
drag, startPoint x: 585, startPoint y: 605, endPoint x: 698, endPoint y: 603, distance: 113.5
click at [698, 603] on app-calendar-viewport "Tue 19 Wed 20 2/2 1 Job Thu 21 2/2 1 Job Fri 22 6/6 2 Jobs Sat 23 6/6 2 Jobs Su…" at bounding box center [783, 778] width 1567 height 1264
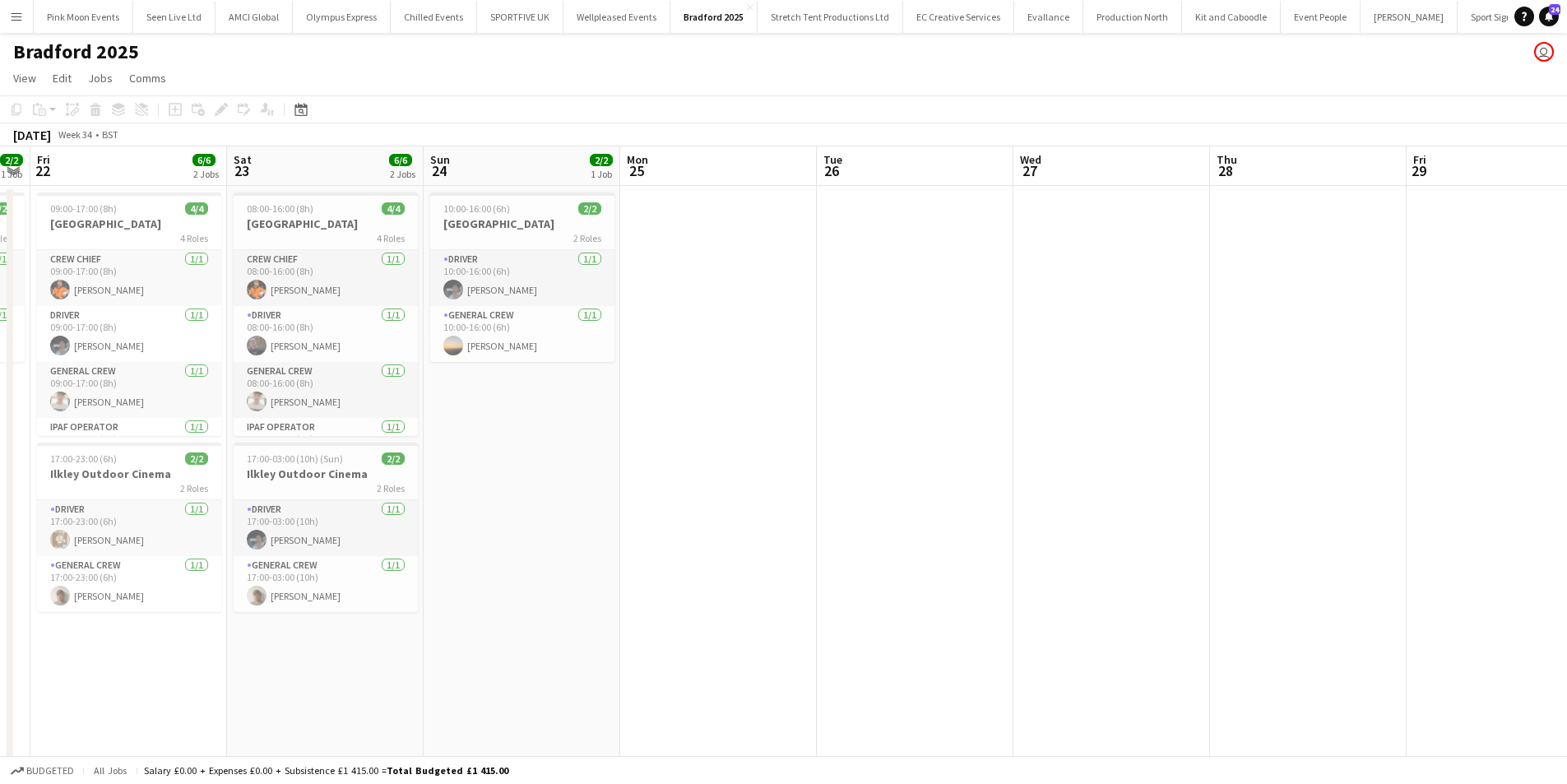
drag, startPoint x: 391, startPoint y: 475, endPoint x: 344, endPoint y: 475, distance: 46.9
click at [341, 475] on app-calendar-viewport "Tue 19 Wed 20 2/2 1 Job Thu 21 2/2 1 Job Fri 22 6/6 2 Jobs Sat 23 6/6 2 Jobs Su…" at bounding box center [783, 778] width 1567 height 1264
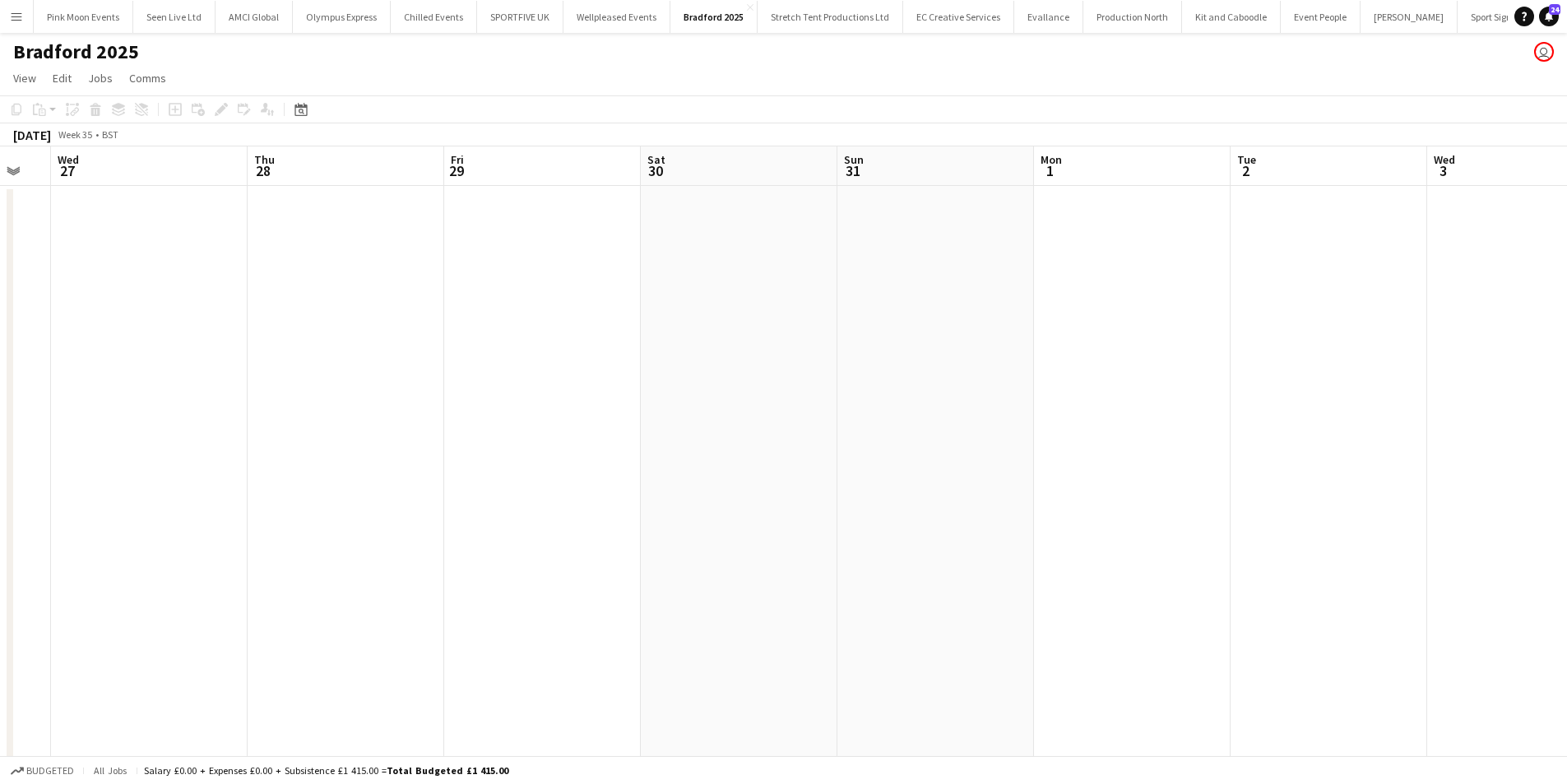
drag, startPoint x: 655, startPoint y: 512, endPoint x: 224, endPoint y: 544, distance: 432.2
click at [197, 544] on app-calendar-viewport "Sat 23 6/6 2 Jobs Sun 24 2/2 1 Job Mon 25 Tue 26 Wed 27 Thu 28 Fri 29 Sat 30 Su…" at bounding box center [783, 778] width 1567 height 1264
drag, startPoint x: 808, startPoint y: 540, endPoint x: 402, endPoint y: 559, distance: 406.0
click at [398, 559] on app-calendar-viewport "Mon 25 Tue 26 Wed 27 Thu 28 Fri 29 Sat 30 Sun 31 Mon 1 Tue 2 Wed 3 Thu 4 Fri 5 …" at bounding box center [783, 778] width 1567 height 1264
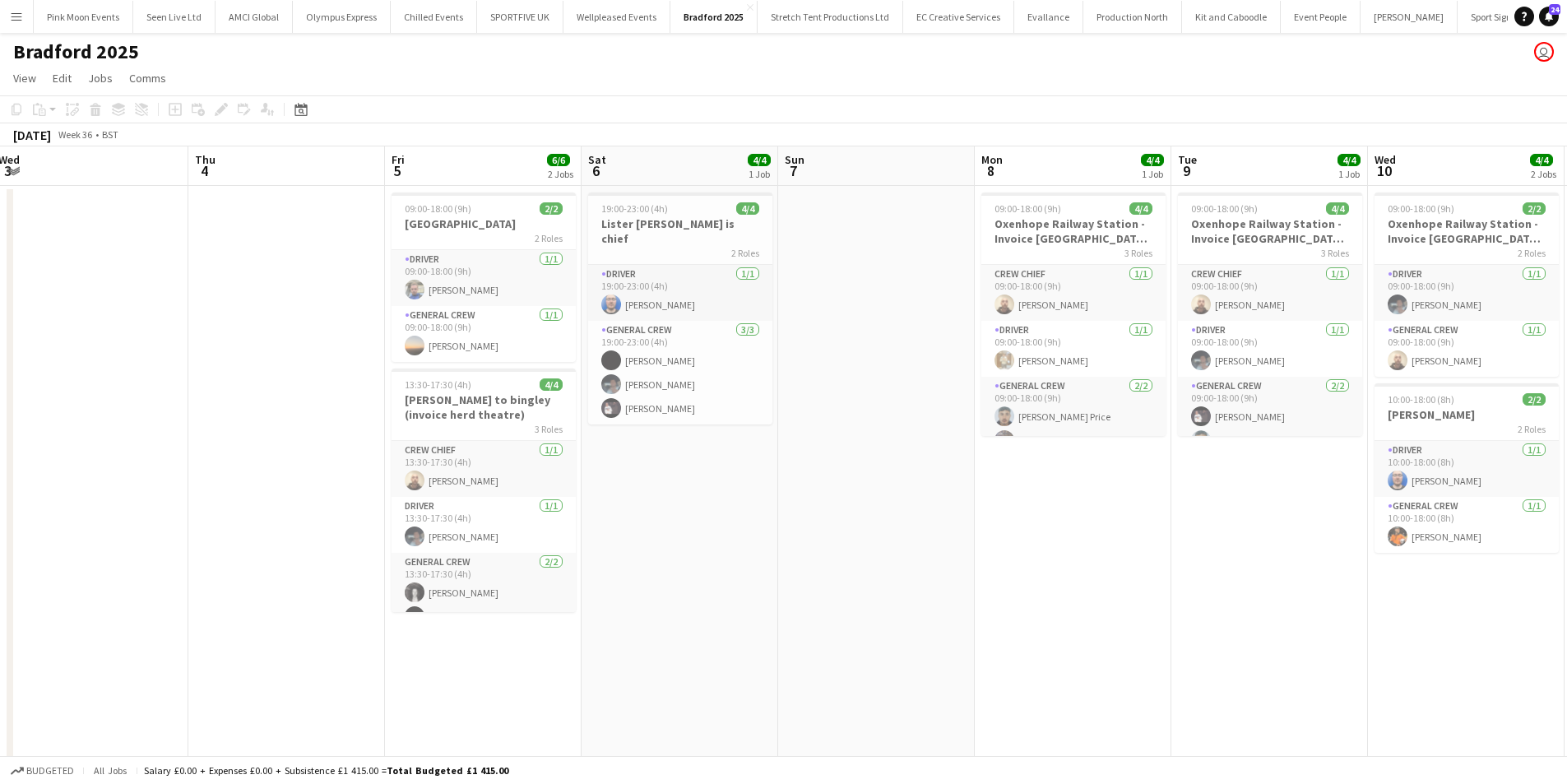
drag, startPoint x: 778, startPoint y: 555, endPoint x: 256, endPoint y: 561, distance: 522.4
click at [256, 561] on app-calendar-viewport "Sun 31 Mon 1 Tue 2 Wed 3 Thu 4 Fri 5 6/6 2 Jobs Sat 6 4/4 1 Job Sun 7 Mon 8 4/4…" at bounding box center [783, 778] width 1567 height 1264
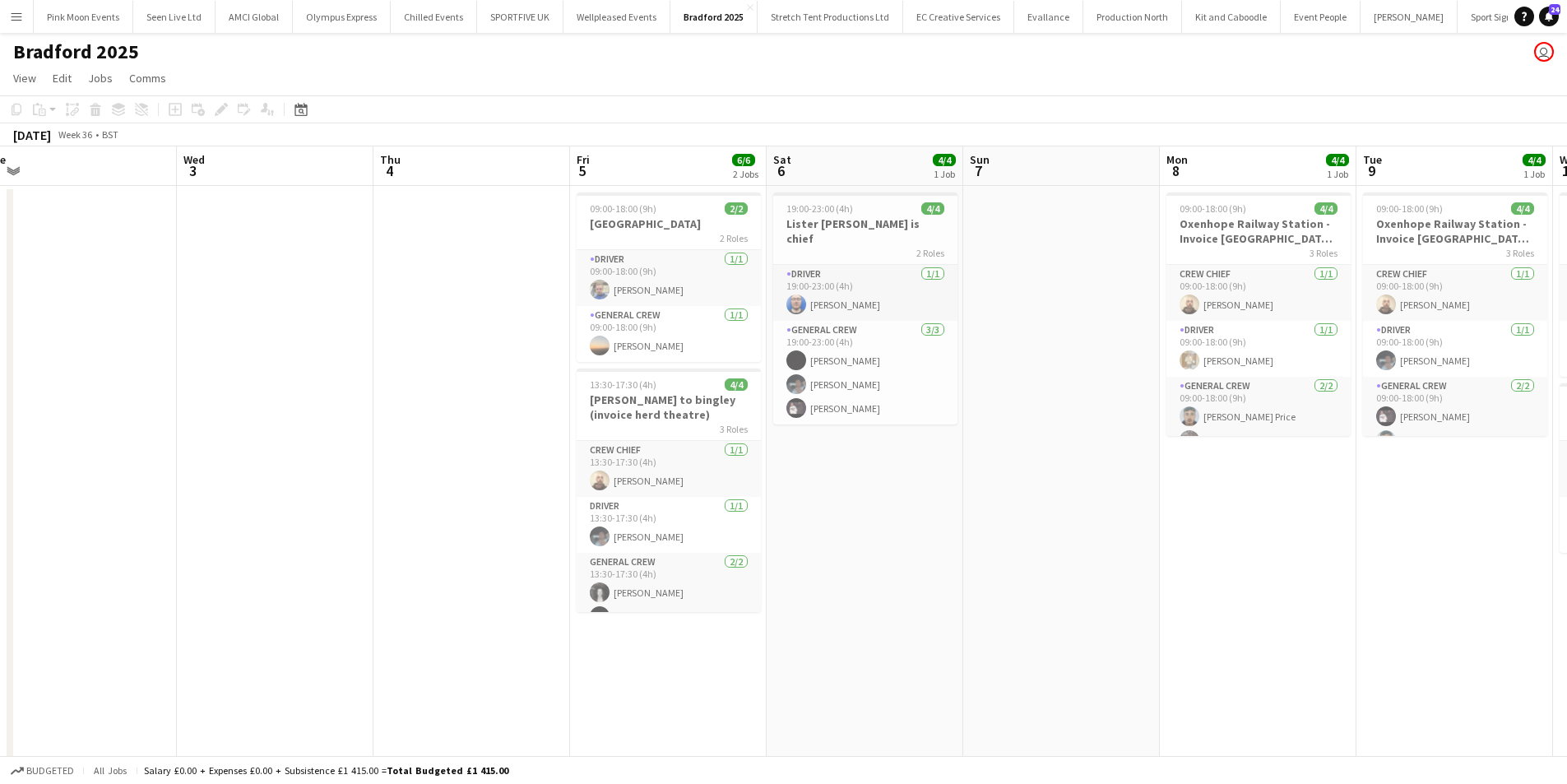
drag, startPoint x: 943, startPoint y: 596, endPoint x: 670, endPoint y: 600, distance: 273.1
click at [670, 600] on app-calendar-viewport "Sun 31 Mon 1 Tue 2 Wed 3 Thu 4 Fri 5 6/6 2 Jobs Sat 6 4/4 1 Job Sun 7 Mon 8 4/4…" at bounding box center [783, 778] width 1567 height 1264
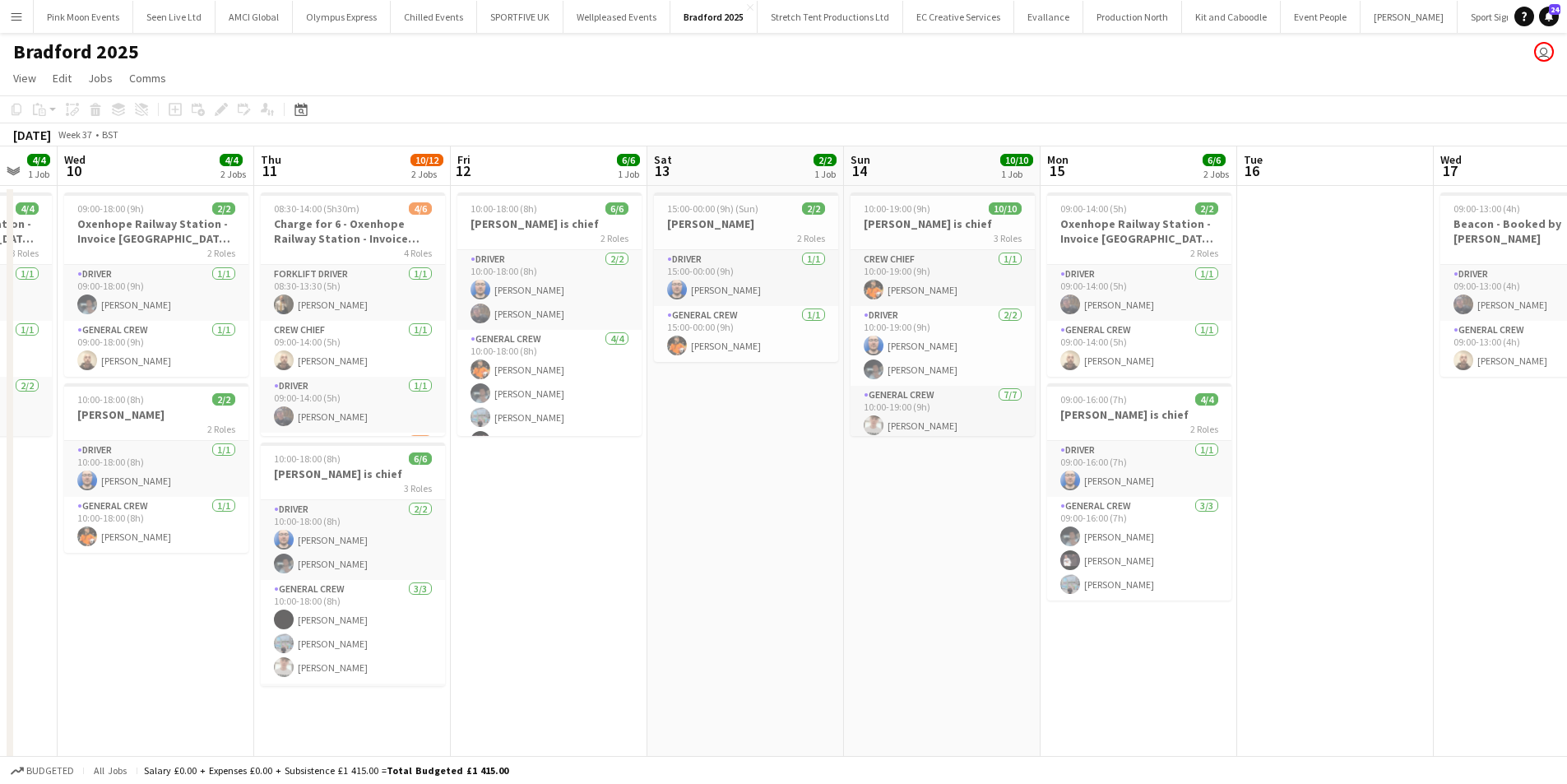
drag, startPoint x: 508, startPoint y: 521, endPoint x: 605, endPoint y: 521, distance: 96.2
click at [487, 521] on app-calendar-viewport "Sun 7 Mon 8 4/4 1 Job Tue 9 4/4 1 Job Wed 10 4/4 2 Jobs Thu 11 10/12 2 Jobs Fri…" at bounding box center [783, 778] width 1567 height 1264
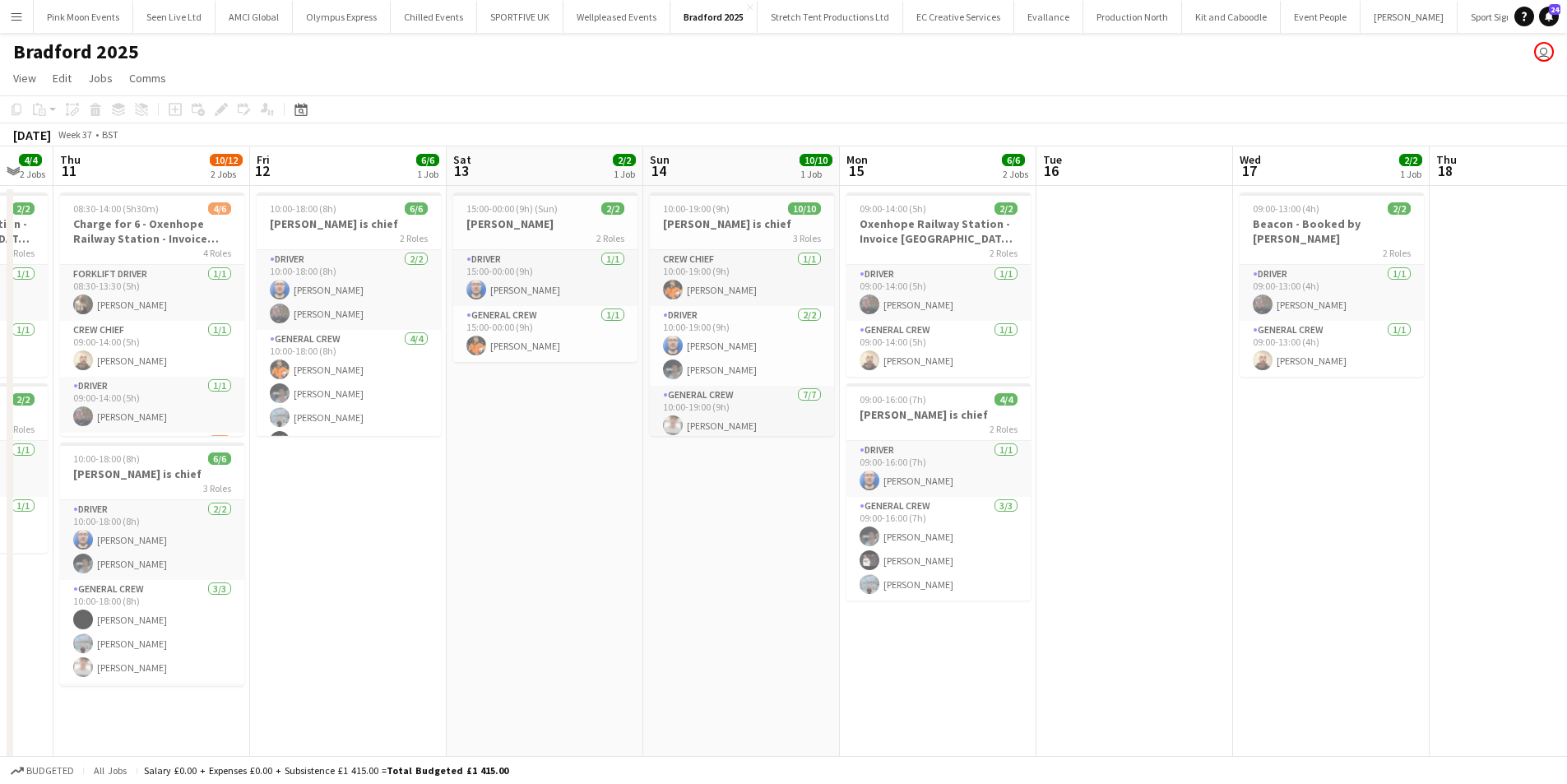
drag, startPoint x: 1126, startPoint y: 524, endPoint x: 382, endPoint y: 547, distance: 744.0
click at [382, 547] on app-calendar-viewport "Sun 7 Mon 8 4/4 1 Job Tue 9 4/4 1 Job Wed 10 4/4 2 Jobs Thu 11 10/12 2 Jobs Fri…" at bounding box center [783, 778] width 1567 height 1264
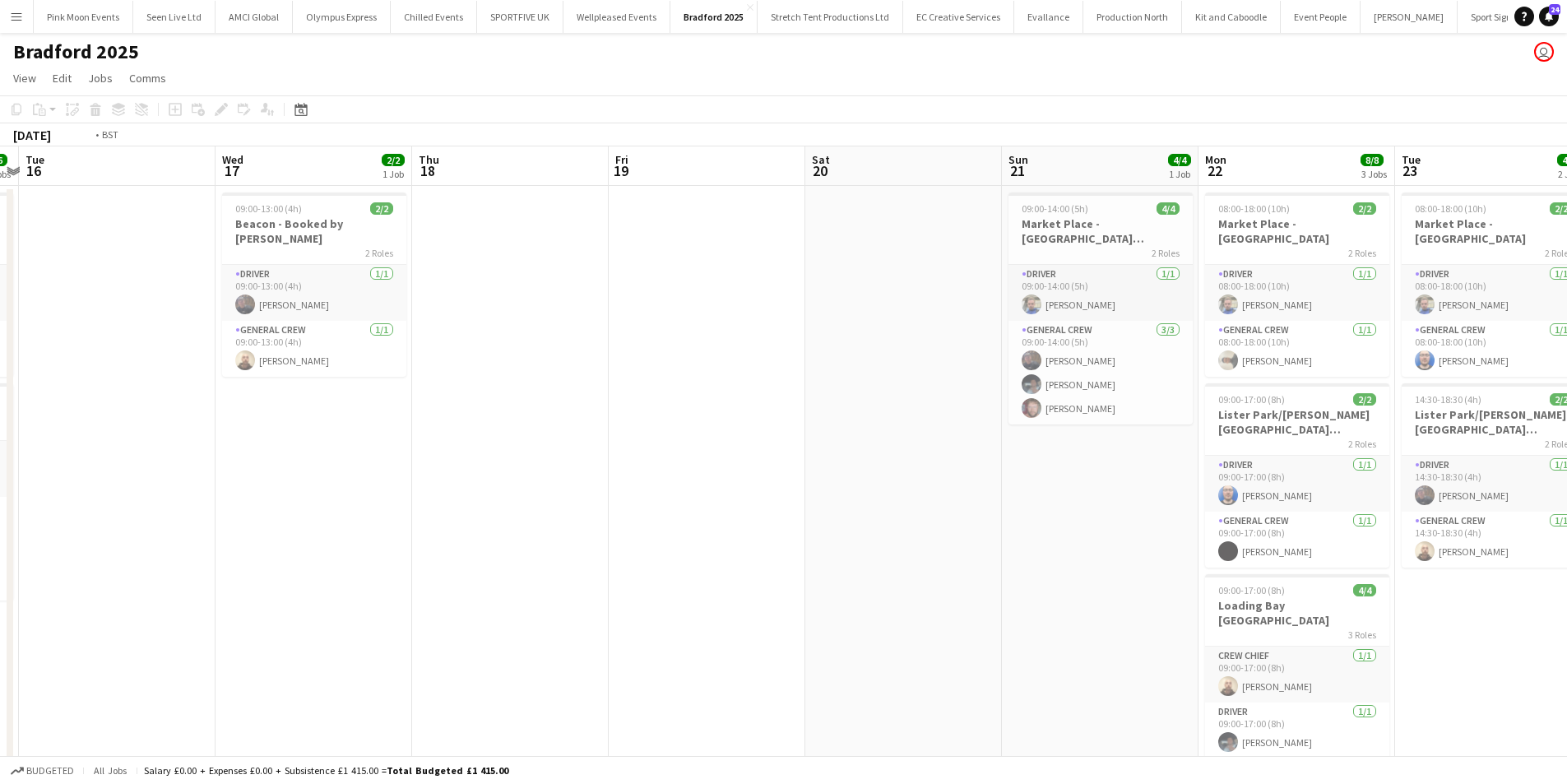
drag, startPoint x: 577, startPoint y: 557, endPoint x: 71, endPoint y: 542, distance: 506.1
click at [0, 561] on app-calendar-viewport "Fri 12 6/6 1 Job Sat 13 2/2 1 Job Sun 14 10/10 1 Job Mon 15 6/6 2 Jobs Tue 16 W…" at bounding box center [783, 778] width 1567 height 1264
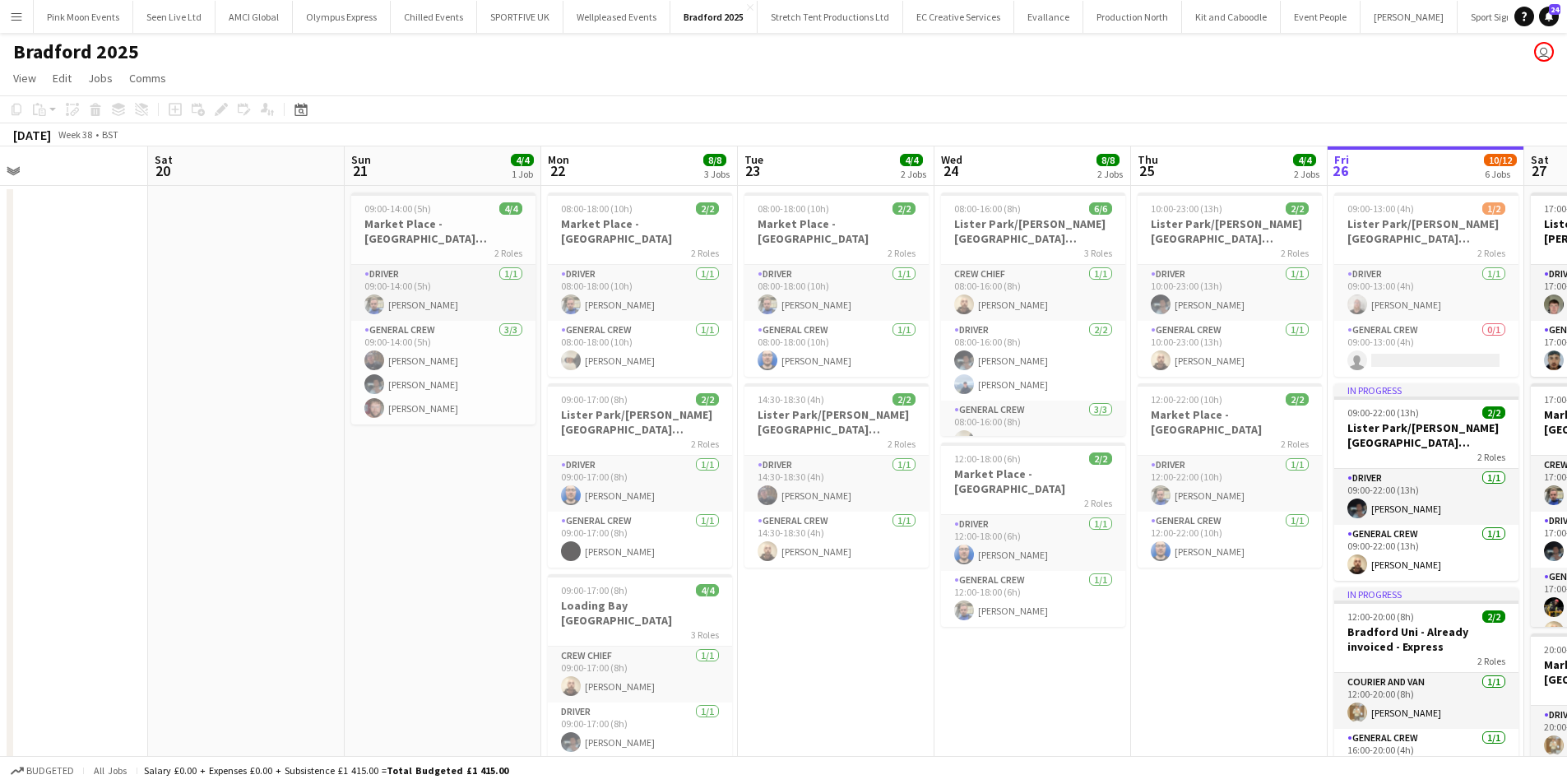
drag, startPoint x: 644, startPoint y: 525, endPoint x: 577, endPoint y: 534, distance: 68.1
click at [577, 534] on app-calendar-viewport "Mon 15 6/6 2 Jobs Tue 16 Wed 17 2/2 1 Job Thu 18 Fri 19 Sat 20 Sun 21 4/4 1 Job…" at bounding box center [783, 778] width 1567 height 1264
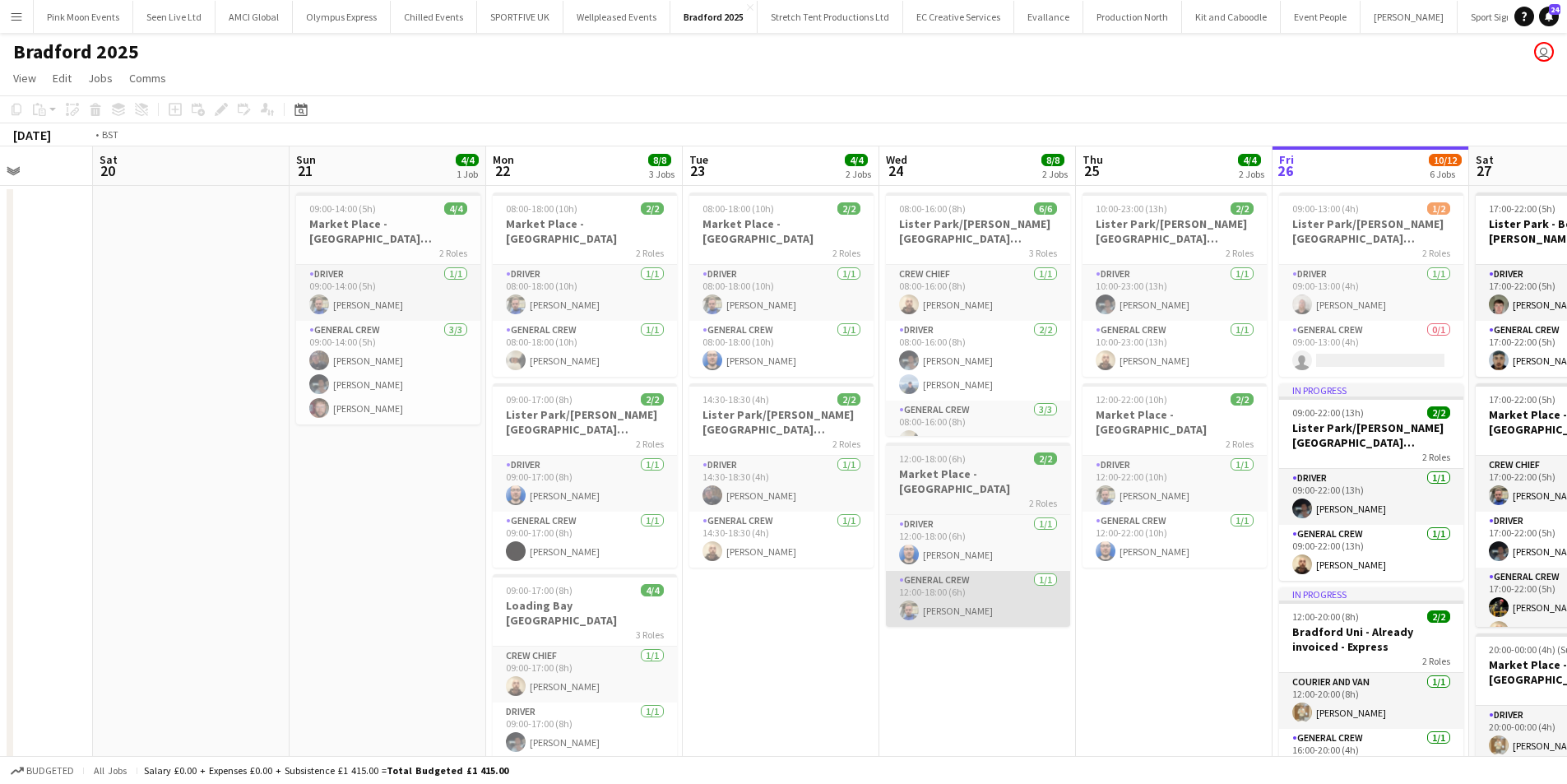
drag, startPoint x: 985, startPoint y: 577, endPoint x: 461, endPoint y: 580, distance: 524.0
click at [424, 584] on app-calendar-viewport "Wed 17 2/2 1 Job Thu 18 Fri 19 Sat 20 Sun 21 4/4 1 Job Mon 22 8/8 3 Jobs Tue 23…" at bounding box center [783, 778] width 1567 height 1264
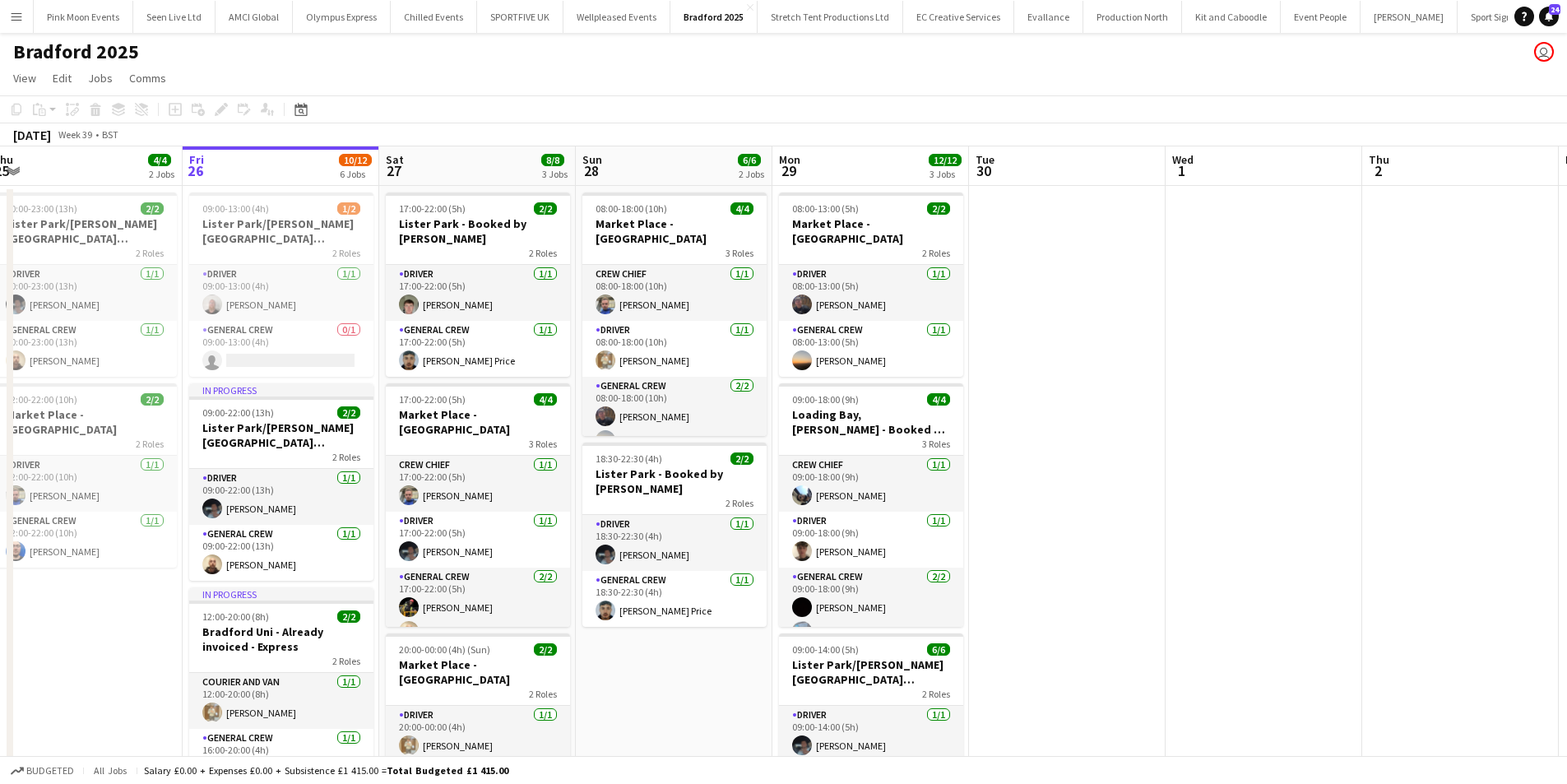
scroll to position [0, 621]
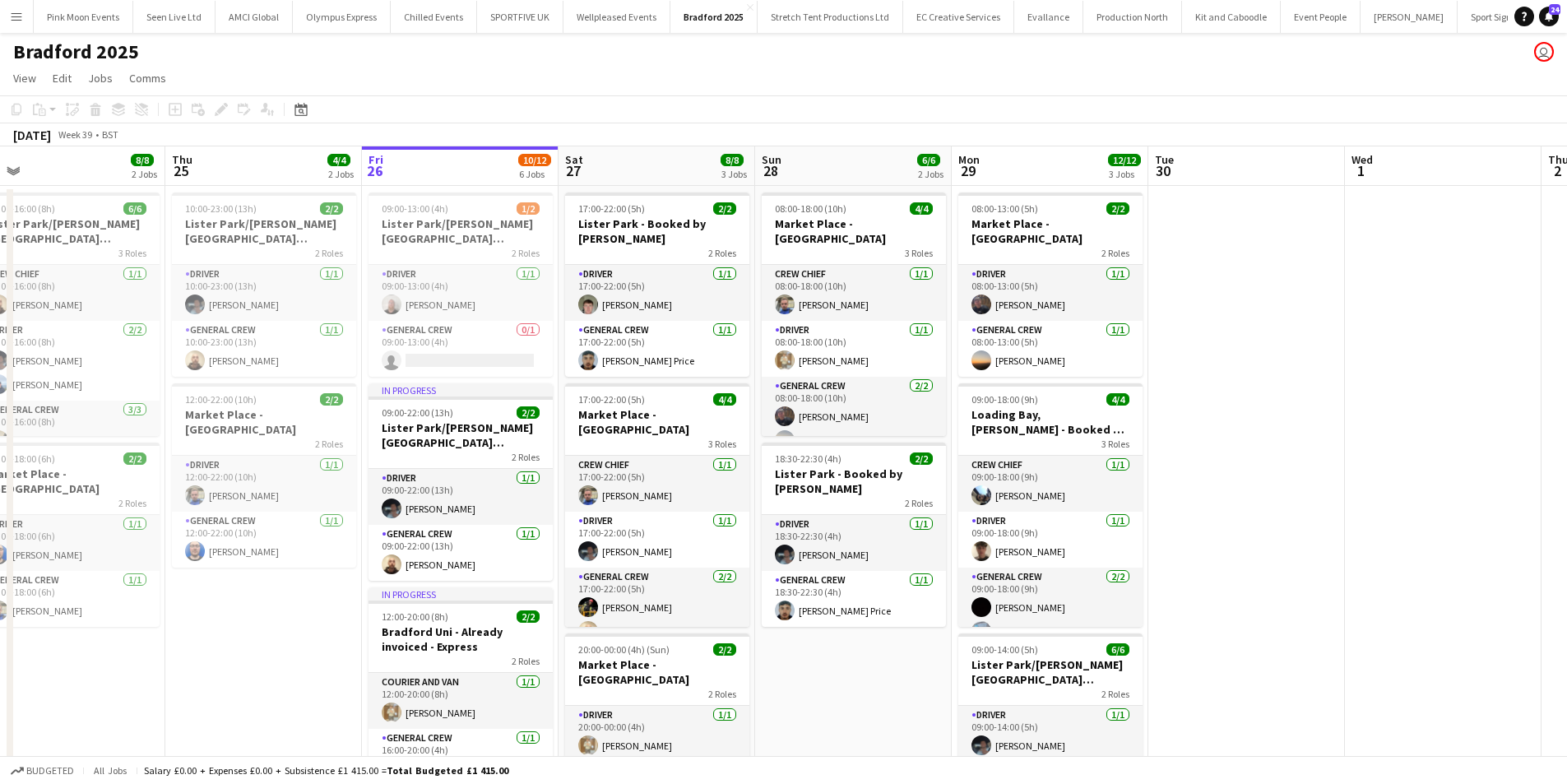
drag, startPoint x: 1138, startPoint y: 656, endPoint x: 883, endPoint y: 647, distance: 254.3
click at [883, 647] on app-calendar-viewport "Sun 21 4/4 1 Job Mon 22 8/8 3 Jobs Tue 23 4/4 2 Jobs Wed 24 8/8 2 Jobs Thu 25 4…" at bounding box center [783, 778] width 1567 height 1264
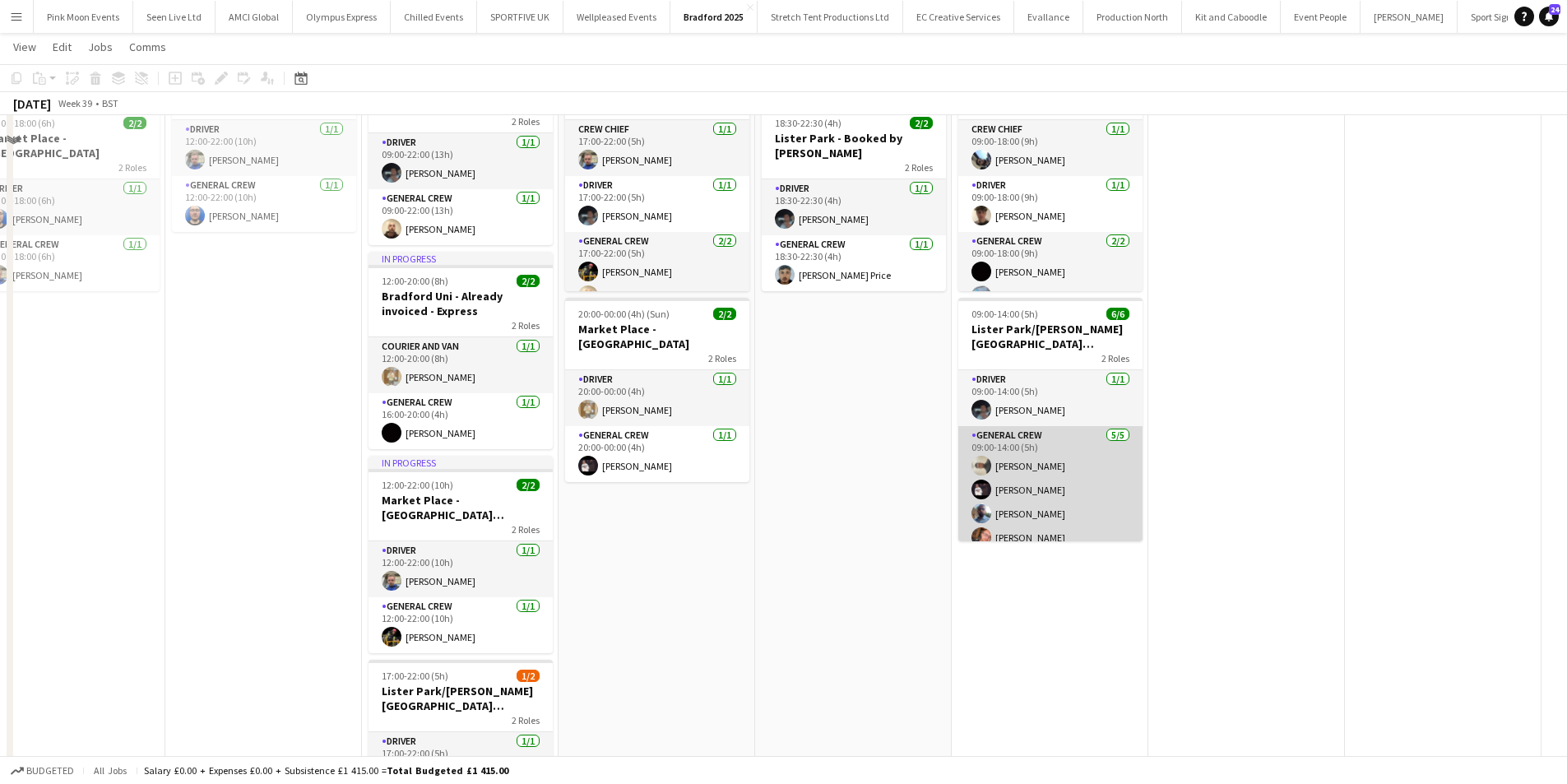
scroll to position [165, 0]
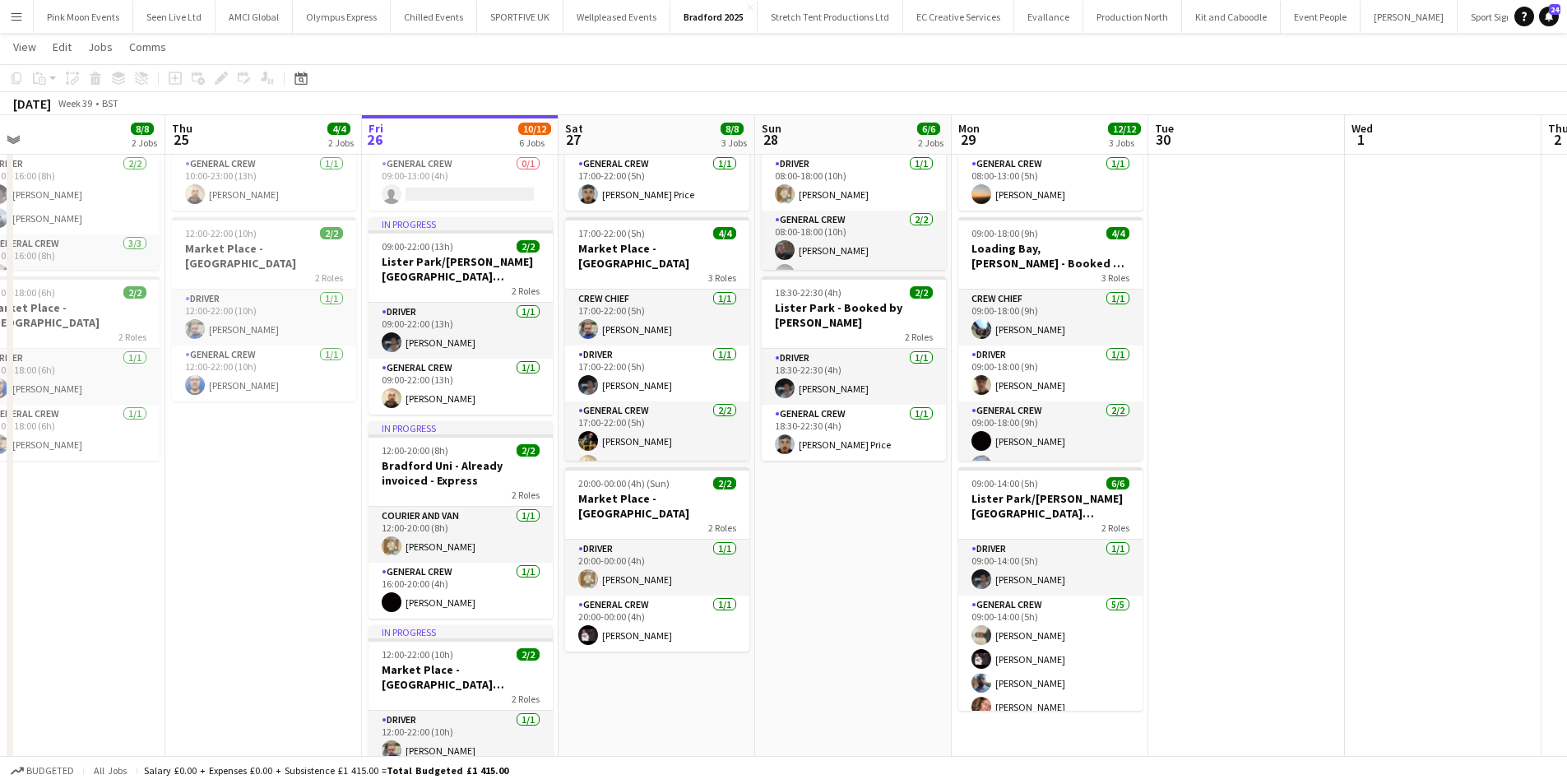
click at [1064, 710] on app-date-cell "08:00-13:00 (5h) 2/2 Market Place - [GEOGRAPHIC_DATA] 2 Roles Driver [DATE] 08:…" at bounding box center [1050, 632] width 197 height 1225
click at [171, 79] on icon "Add job" at bounding box center [175, 78] width 13 height 13
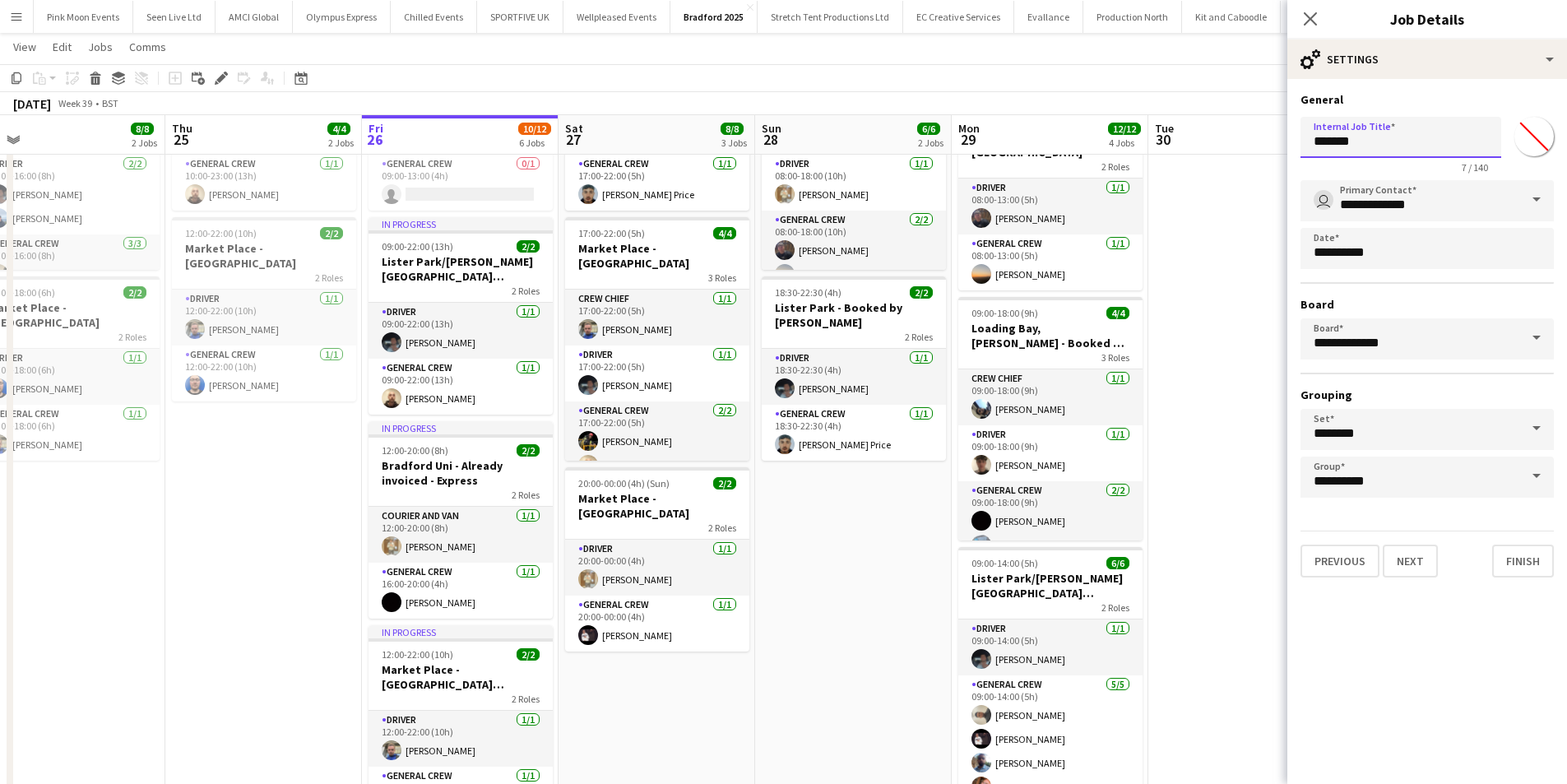
drag, startPoint x: 1155, startPoint y: 146, endPoint x: 999, endPoint y: 139, distance: 155.6
click at [999, 139] on body "Menu Boards Boards Boards All jobs Status Workforce Workforce My Workforce Recr…" at bounding box center [783, 553] width 1567 height 1437
click at [1482, 138] on input "**********" at bounding box center [1400, 137] width 201 height 41
type input "**********"
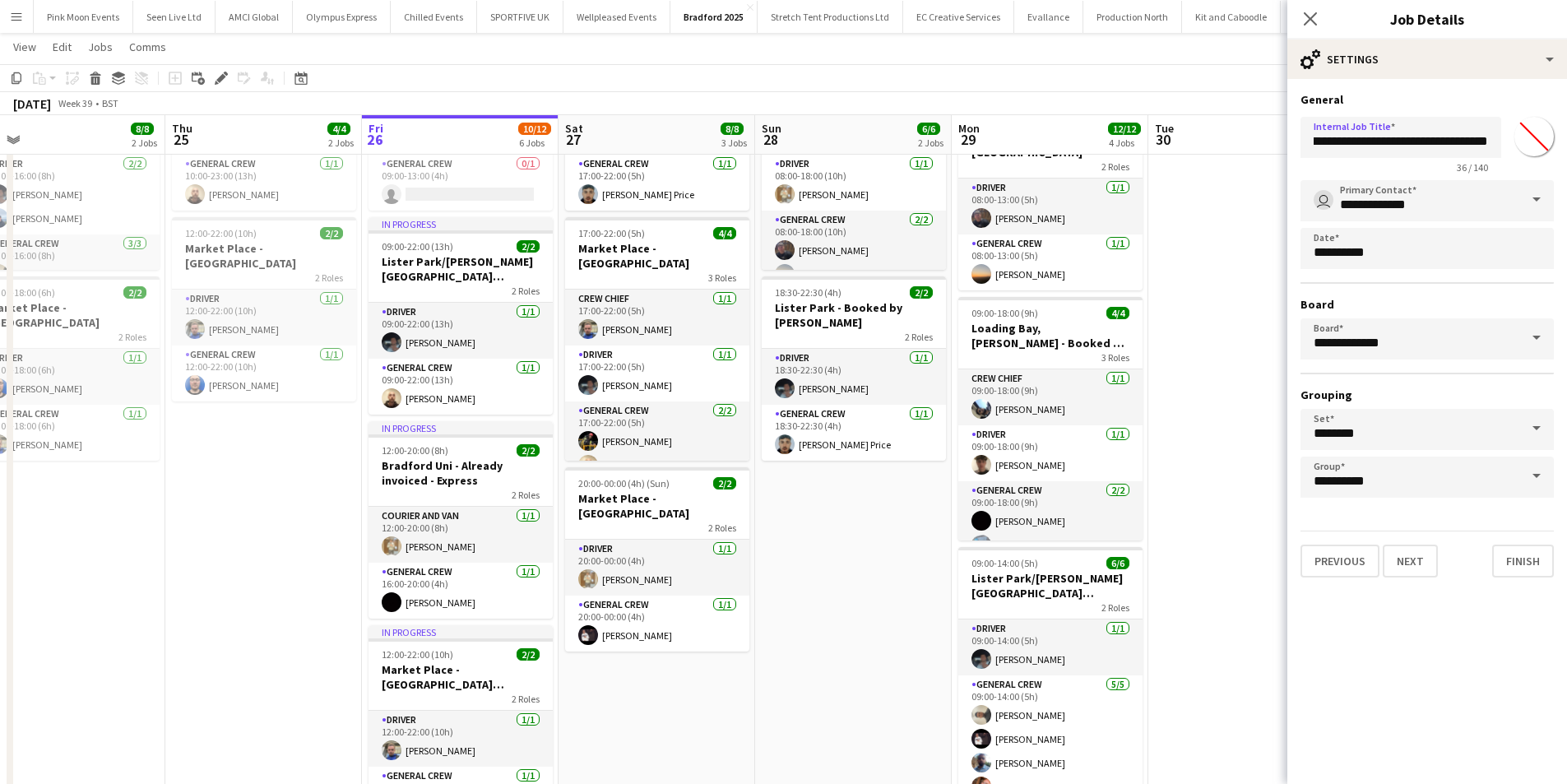
click at [1421, 578] on div "**********" at bounding box center [1427, 335] width 280 height 512
click at [1428, 554] on button "Next" at bounding box center [1410, 561] width 55 height 33
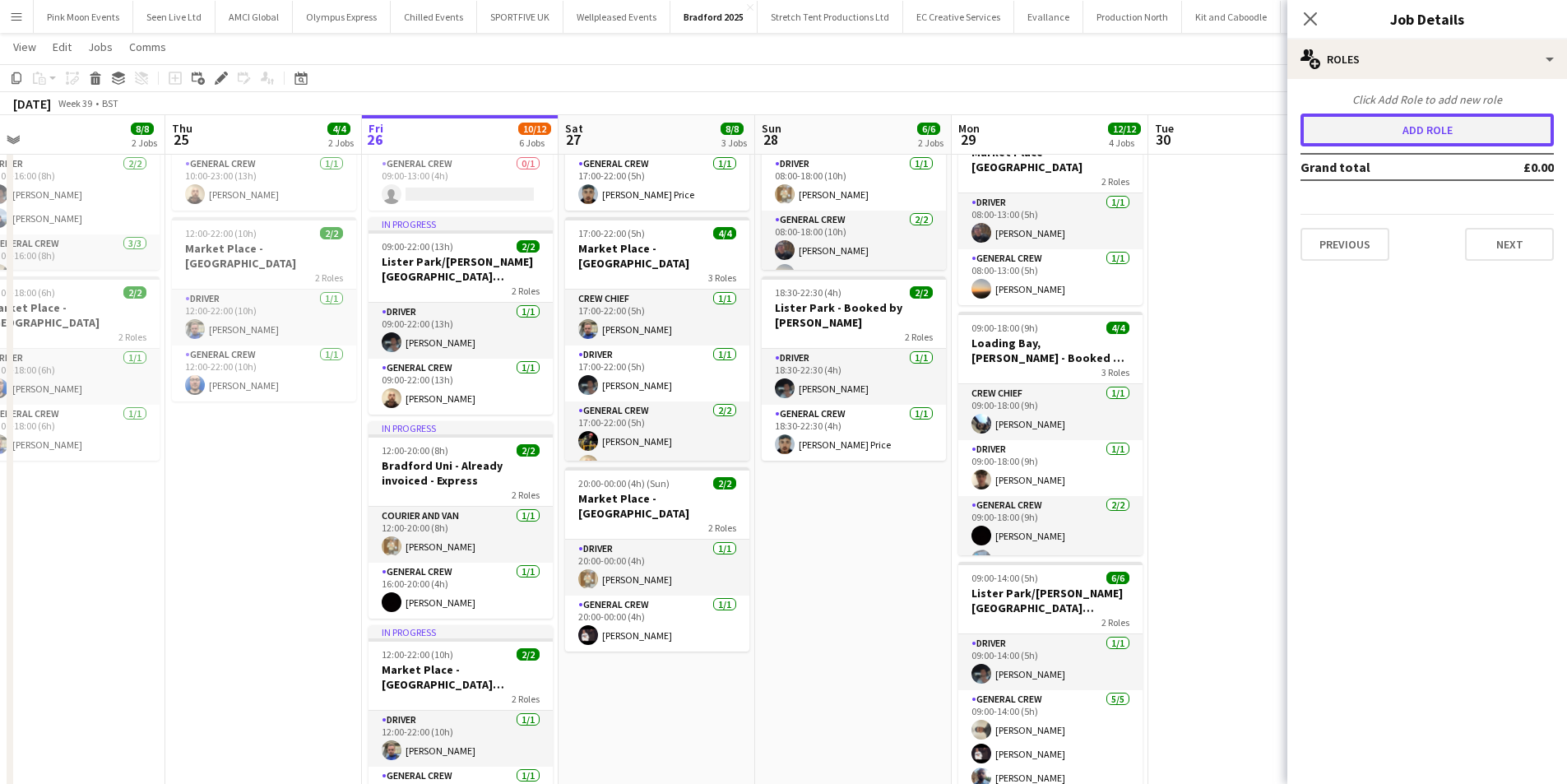
click at [1397, 132] on button "Add role" at bounding box center [1426, 130] width 253 height 33
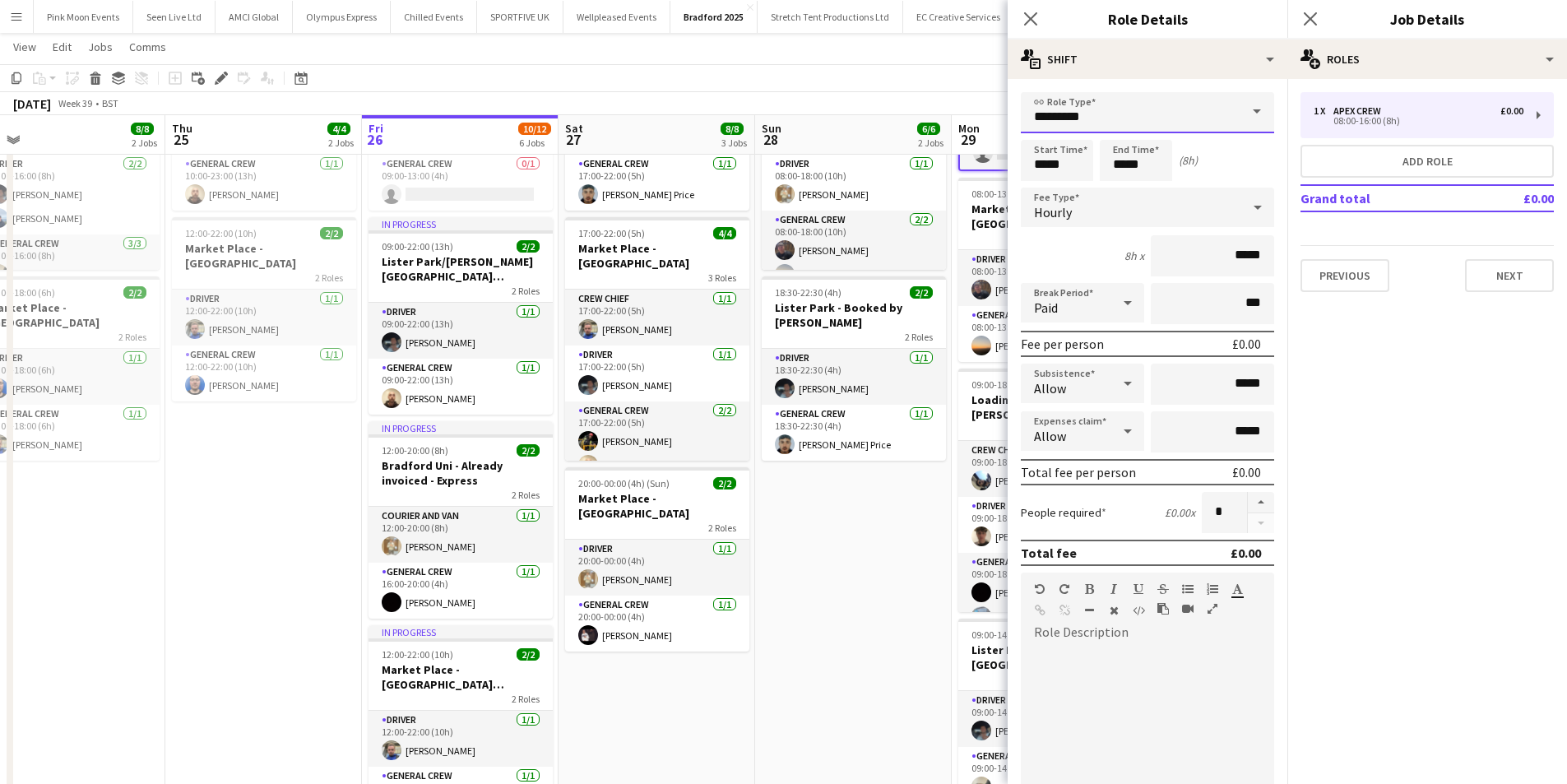
click at [1067, 128] on input "*********" at bounding box center [1147, 112] width 253 height 41
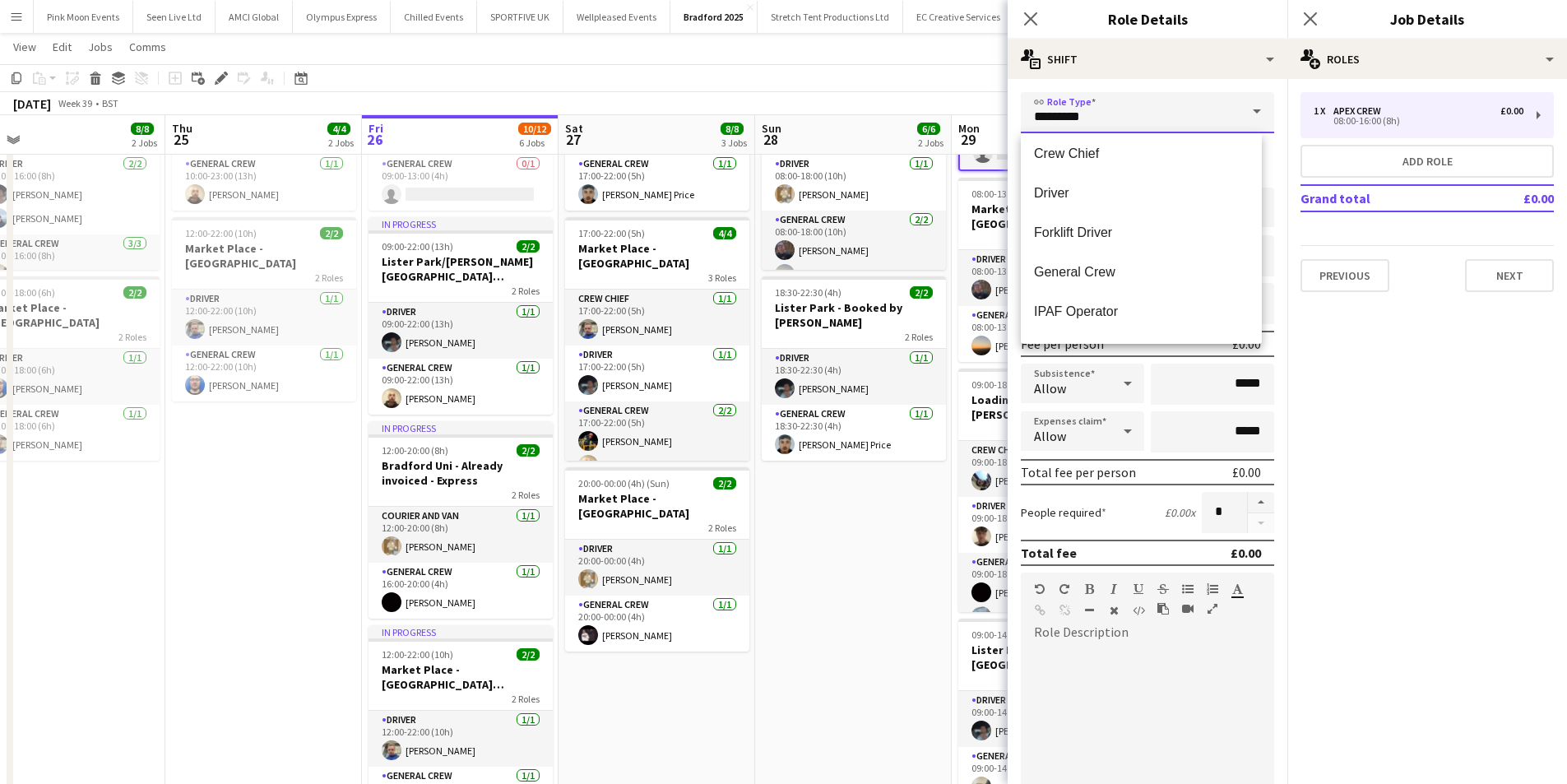
scroll to position [165, 0]
click at [1077, 175] on mat-option "Driver" at bounding box center [1141, 192] width 241 height 39
type input "******"
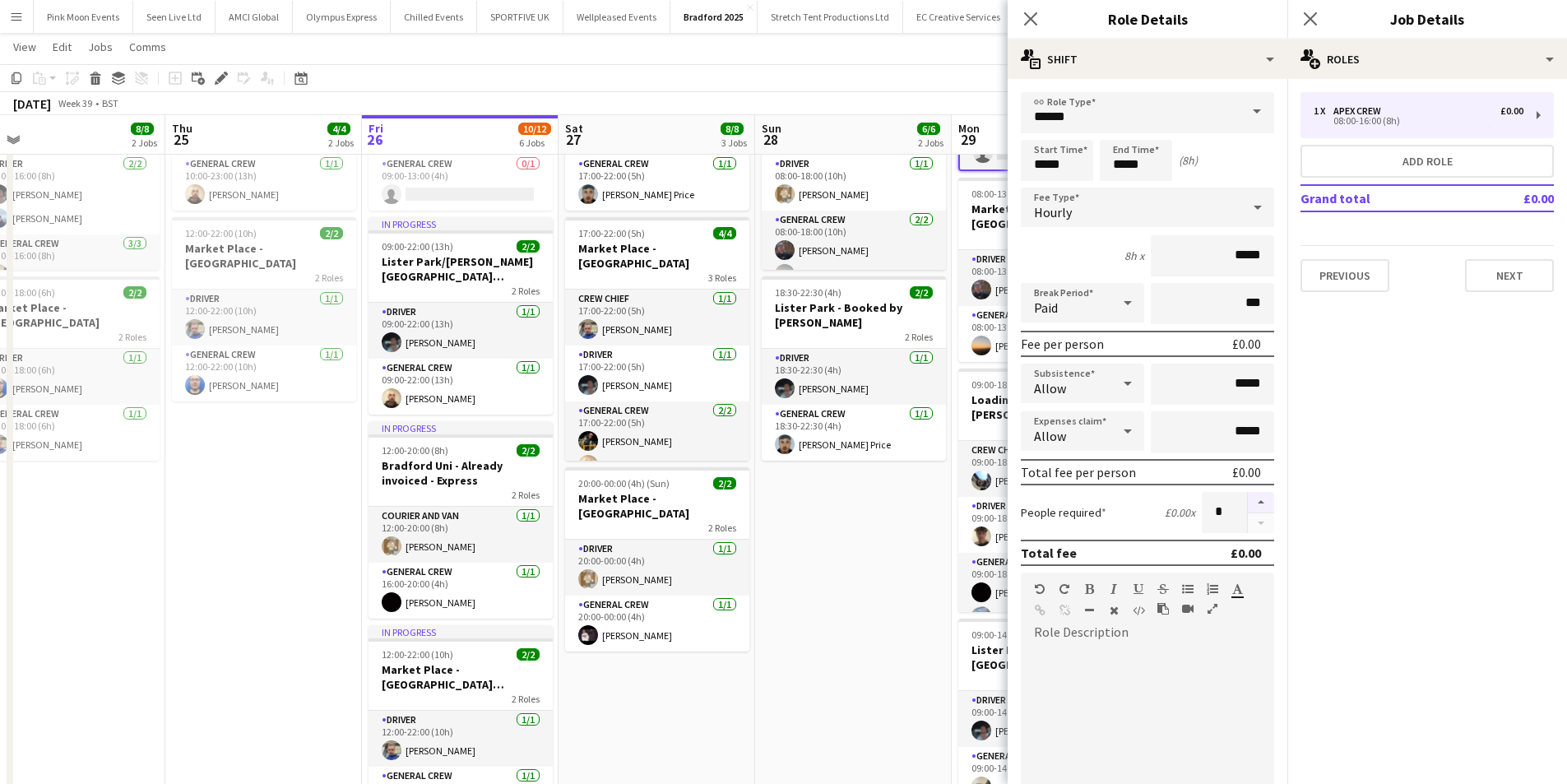
click at [1251, 492] on button "button" at bounding box center [1261, 502] width 26 height 21
type input "*"
click at [1069, 157] on input "*****" at bounding box center [1057, 160] width 72 height 41
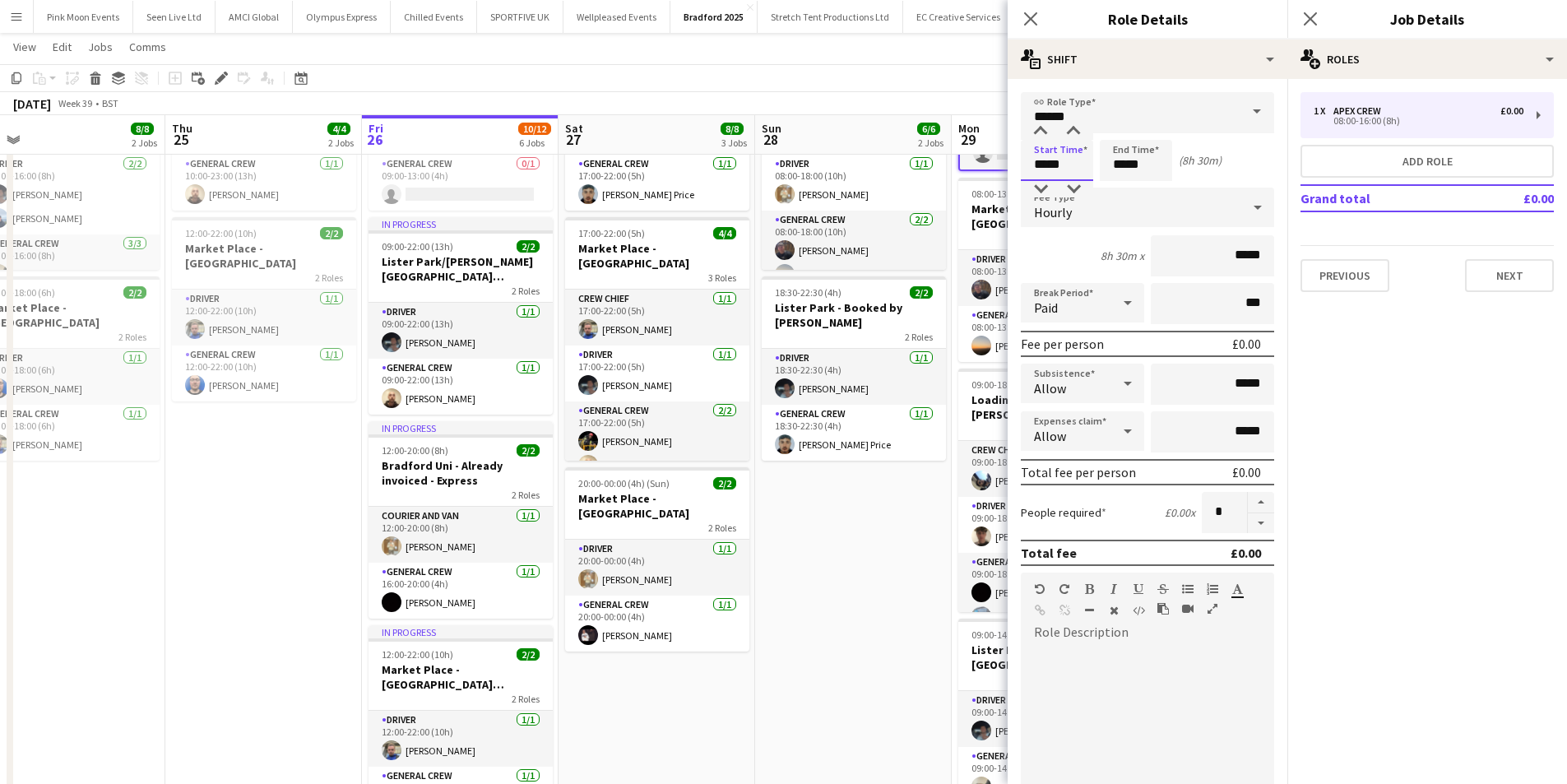
type input "*****"
drag, startPoint x: 1160, startPoint y: 166, endPoint x: 1054, endPoint y: 169, distance: 106.1
click at [1054, 169] on div "Start Time ***** End Time ***** (8h 30m)" at bounding box center [1147, 160] width 253 height 41
type input "*****"
drag, startPoint x: 1184, startPoint y: 375, endPoint x: 1272, endPoint y: 382, distance: 88.3
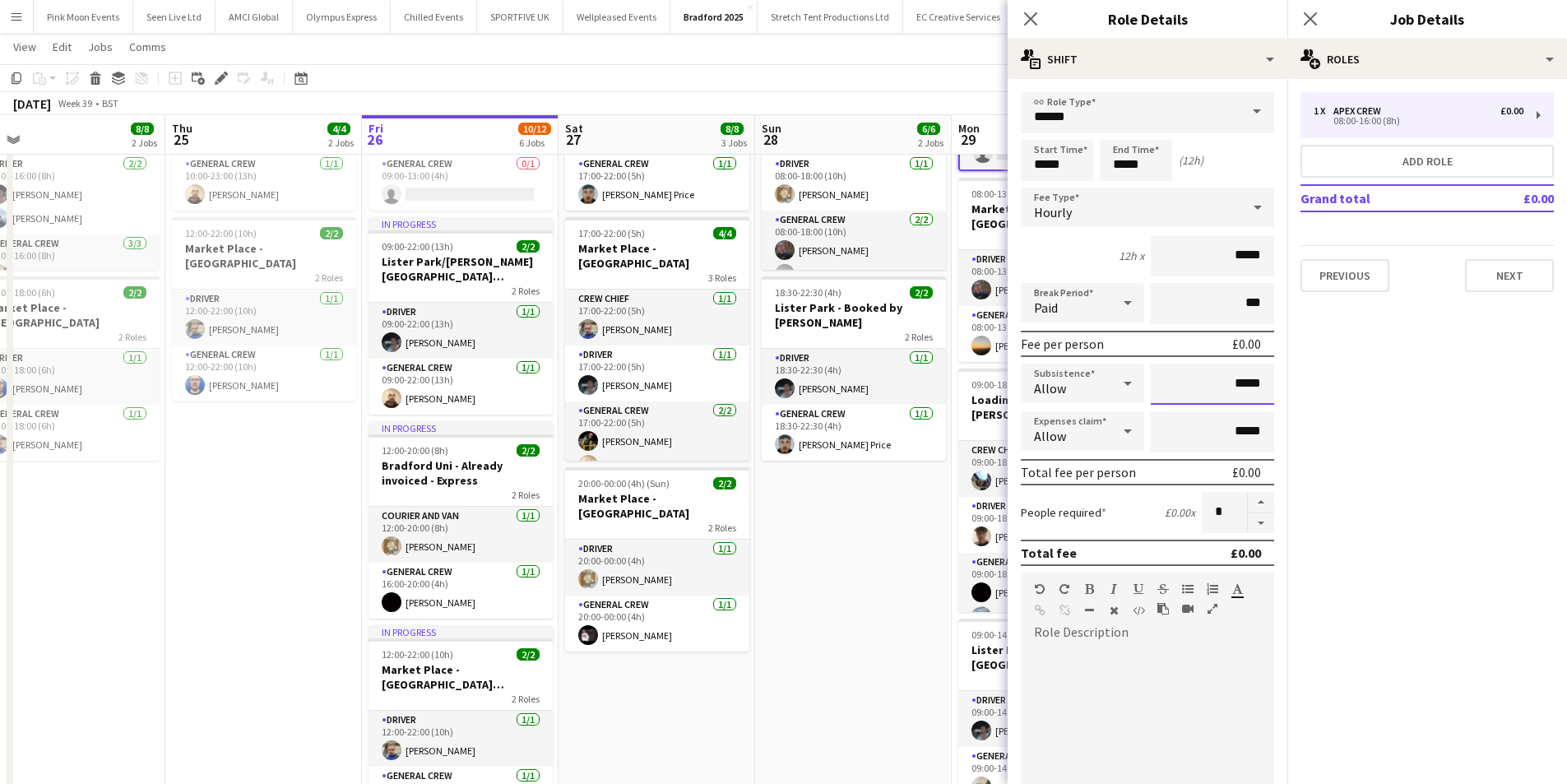
click at [1272, 382] on form "link Role Type ****** Start Time ***** End Time ***** (12h) Fee Type Hourly 12h…" at bounding box center [1148, 561] width 280 height 938
type input "***"
click at [1040, 23] on app-icon "Close pop-in" at bounding box center [1031, 19] width 24 height 24
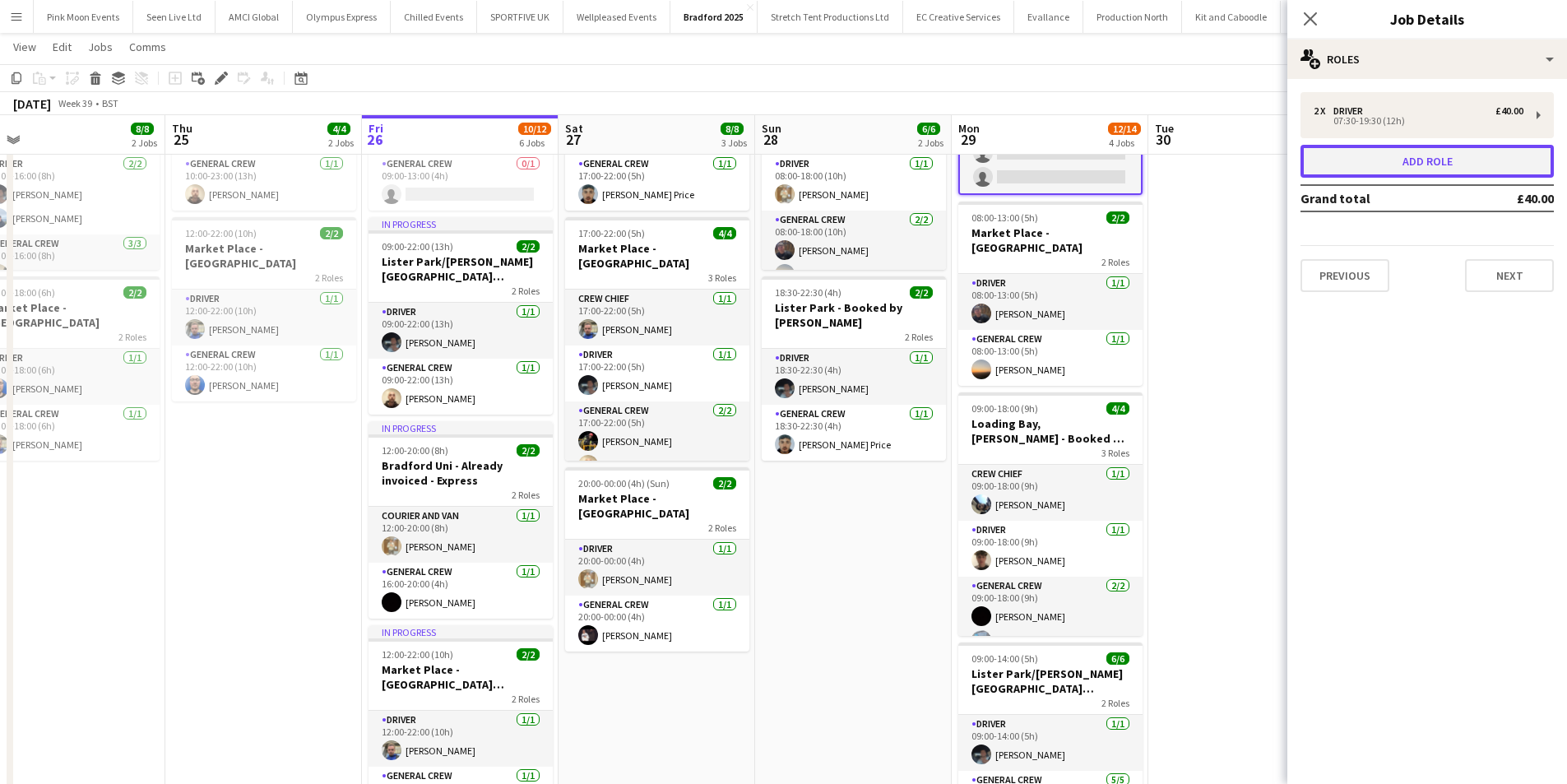
click at [1343, 155] on button "Add role" at bounding box center [1426, 161] width 253 height 33
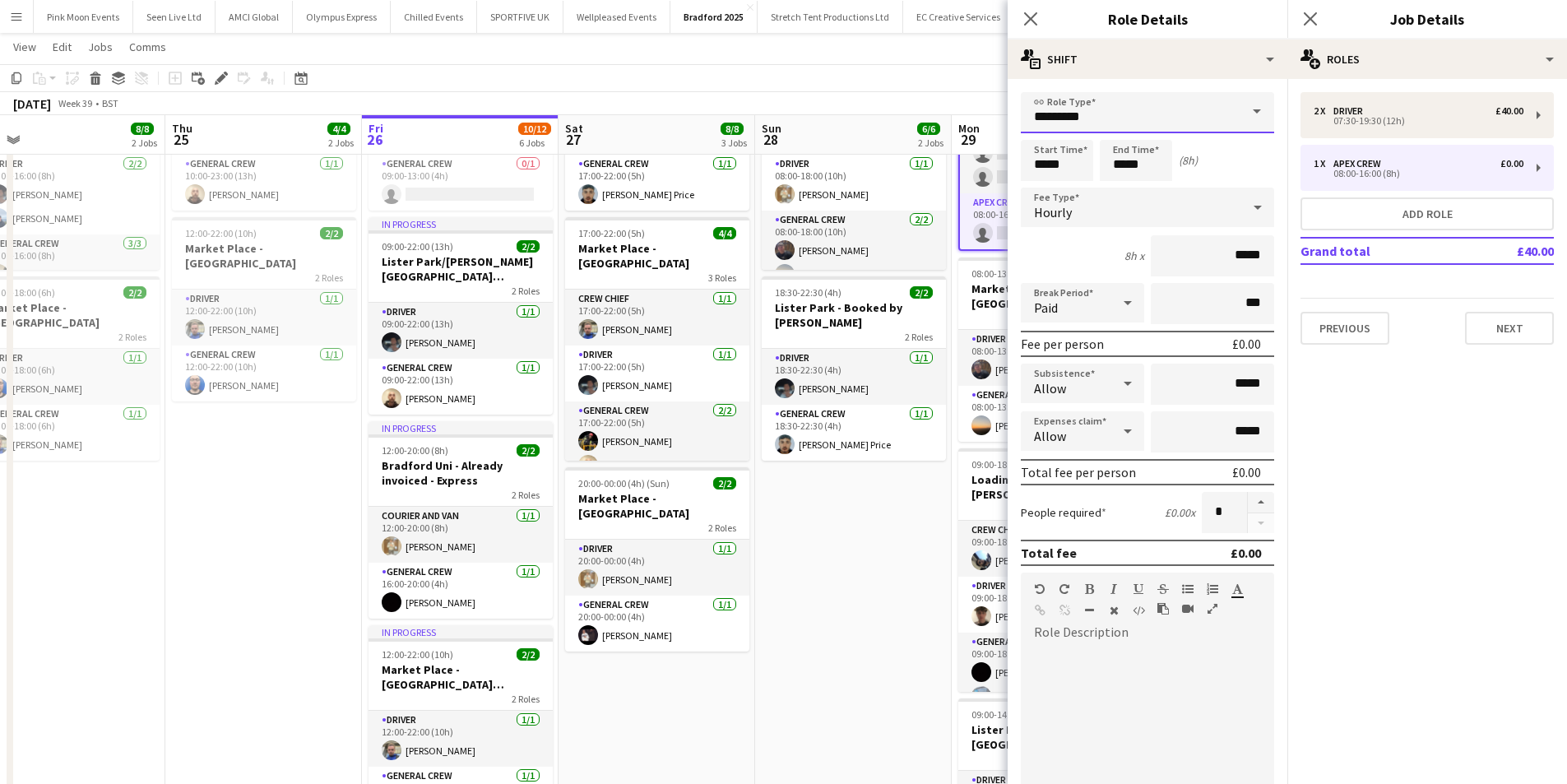
click at [1135, 110] on input "*********" at bounding box center [1147, 112] width 253 height 41
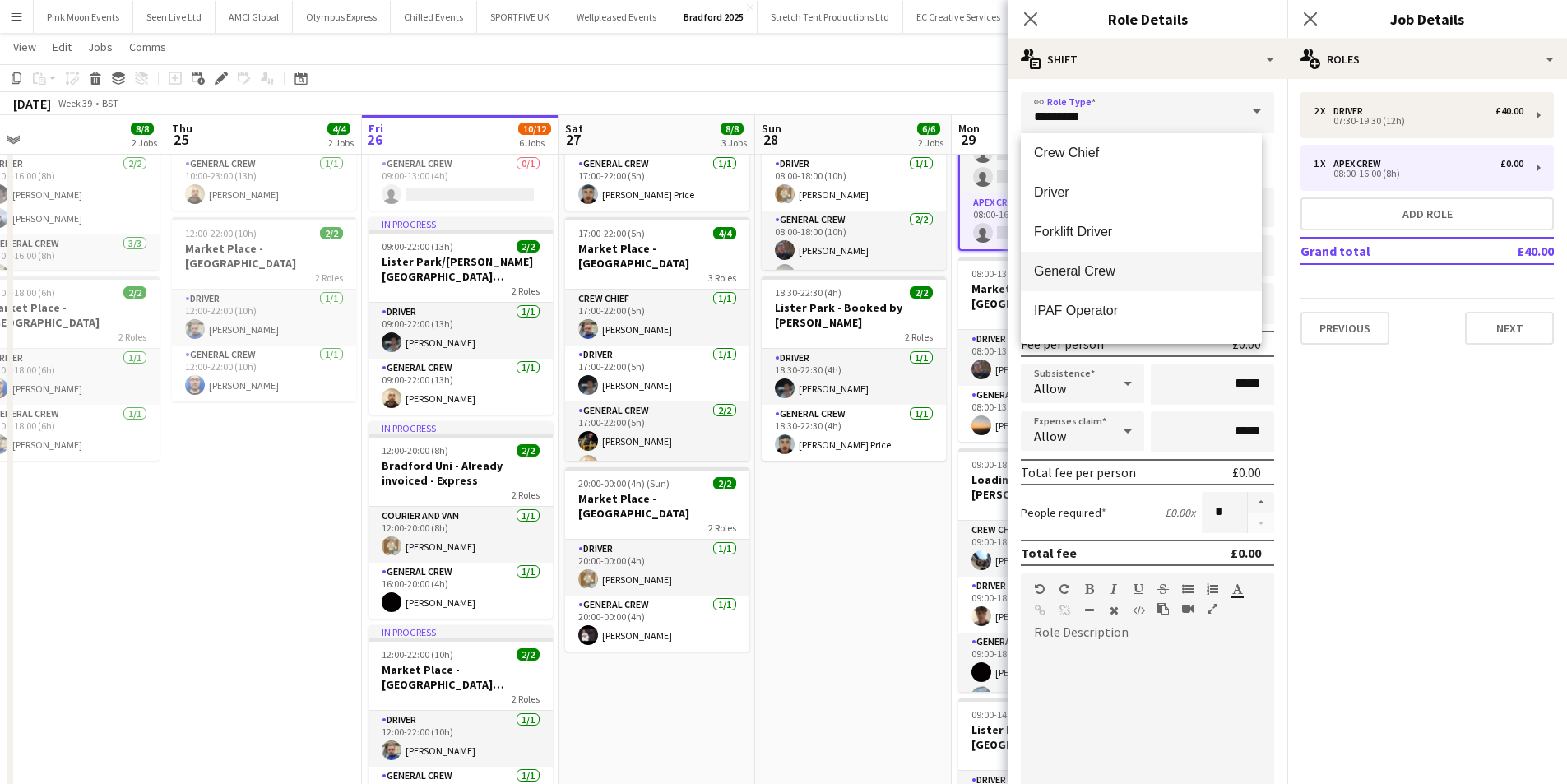
click at [1074, 264] on span "General Crew" at bounding box center [1141, 271] width 215 height 16
type input "**********"
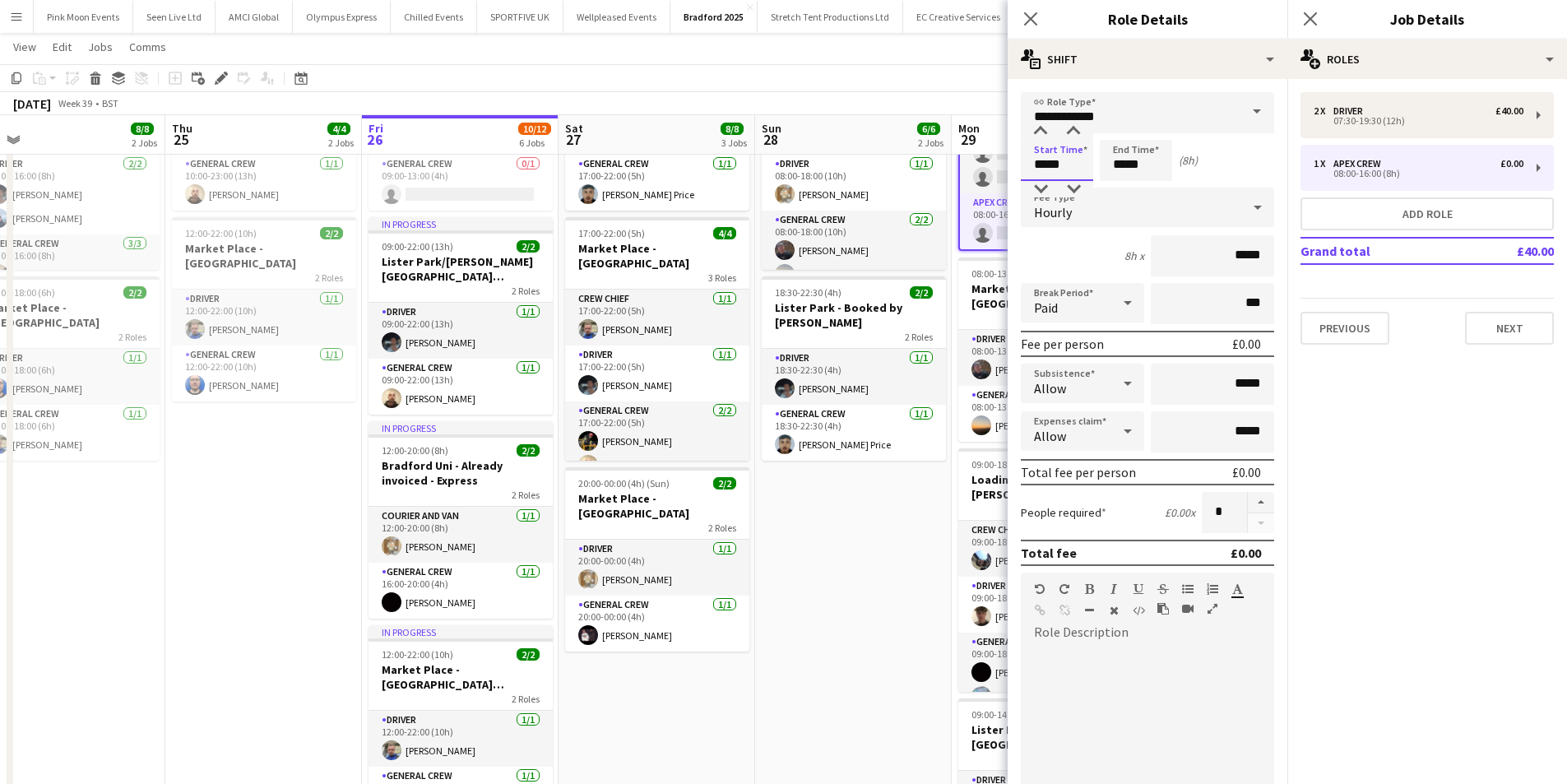
drag, startPoint x: 1074, startPoint y: 166, endPoint x: 1022, endPoint y: 165, distance: 51.8
click at [1022, 165] on input "*****" at bounding box center [1057, 160] width 72 height 41
type input "*****"
drag, startPoint x: 1144, startPoint y: 167, endPoint x: 1101, endPoint y: 167, distance: 43.6
click at [1101, 167] on input "*****" at bounding box center [1136, 160] width 72 height 41
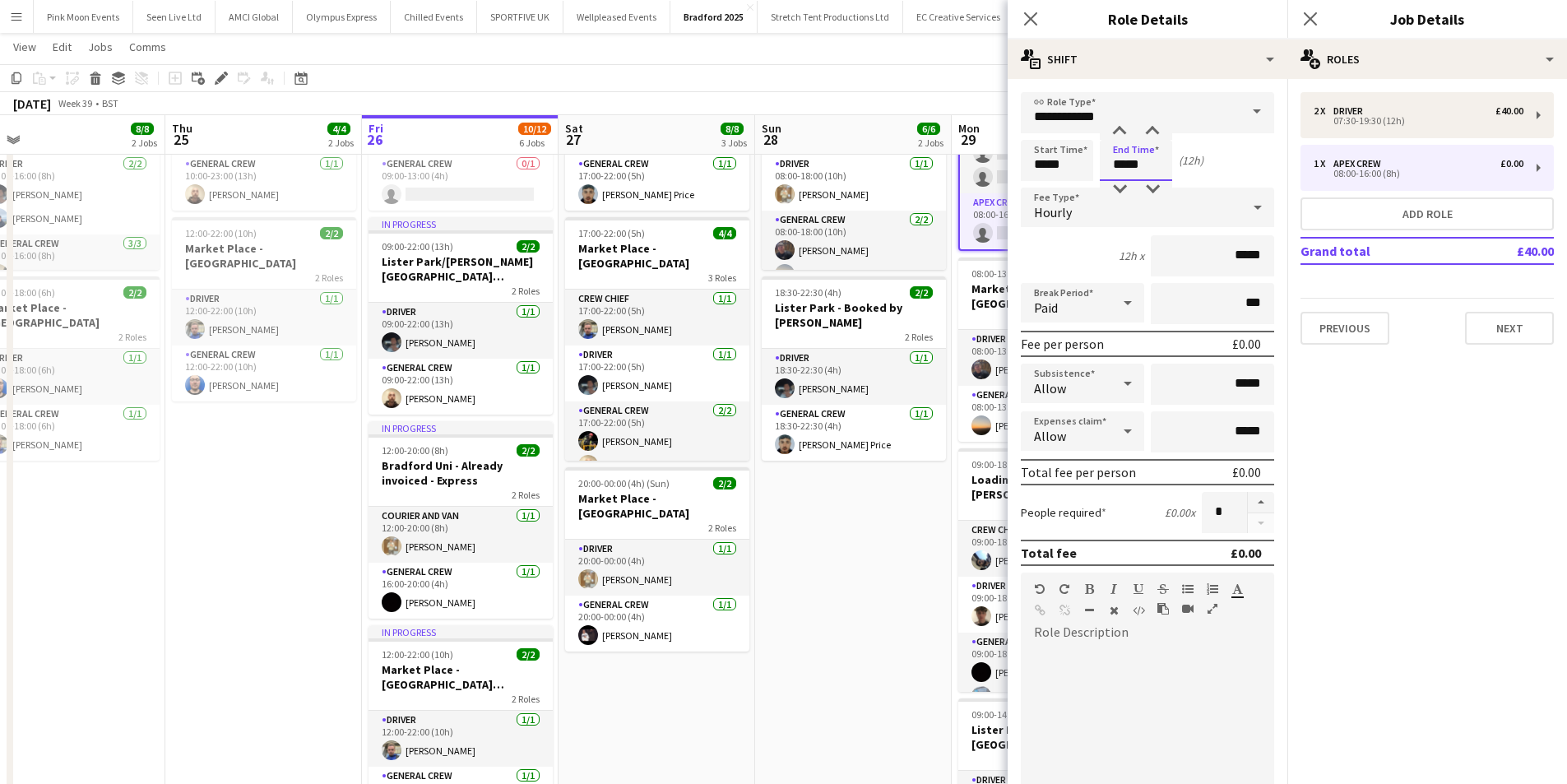
type input "*****"
click at [1204, 395] on input "*****" at bounding box center [1212, 384] width 123 height 41
type input "*****"
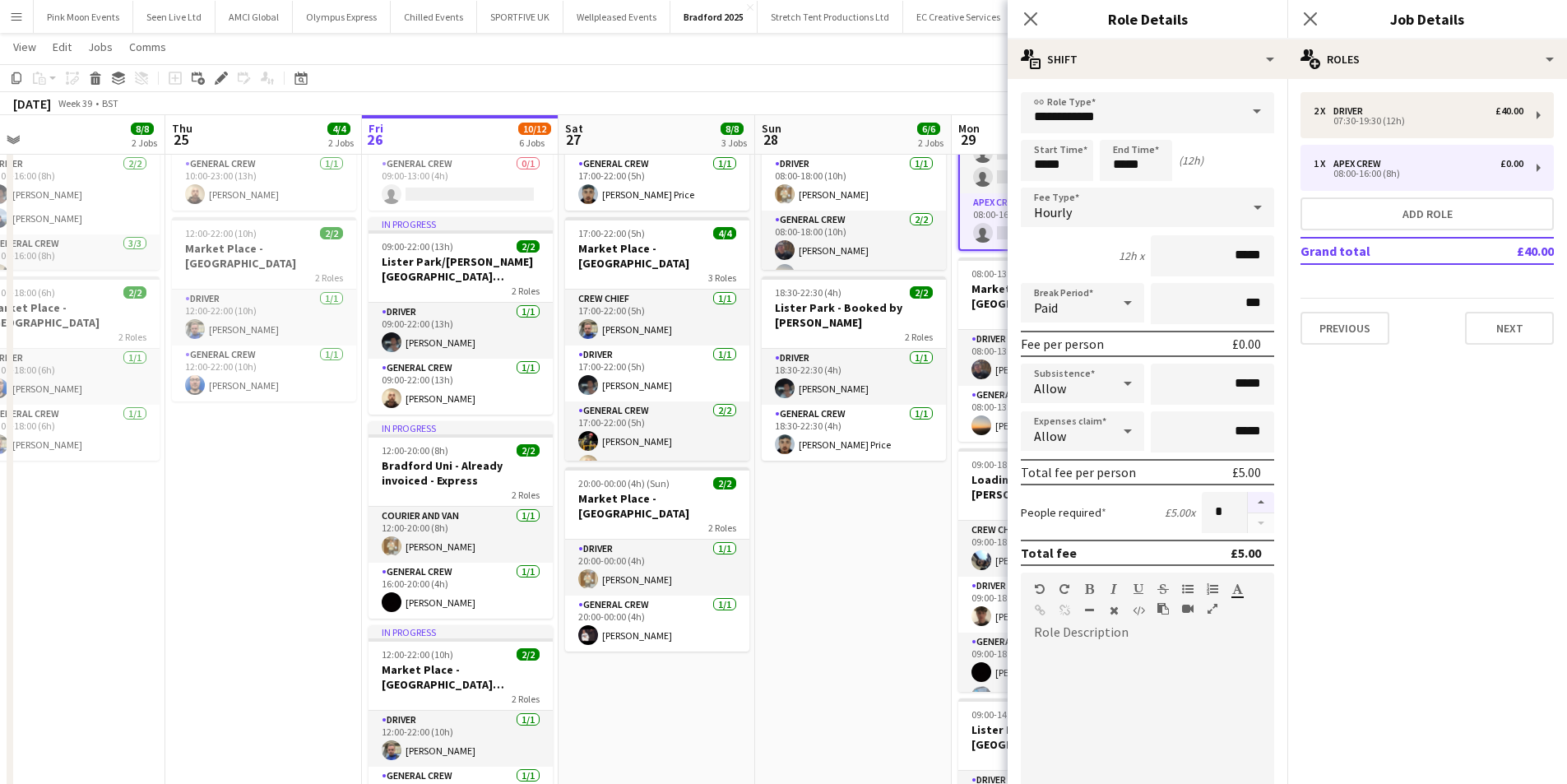
click at [1248, 499] on button "button" at bounding box center [1261, 502] width 26 height 21
click at [1248, 503] on button "button" at bounding box center [1261, 502] width 26 height 21
type input "*"
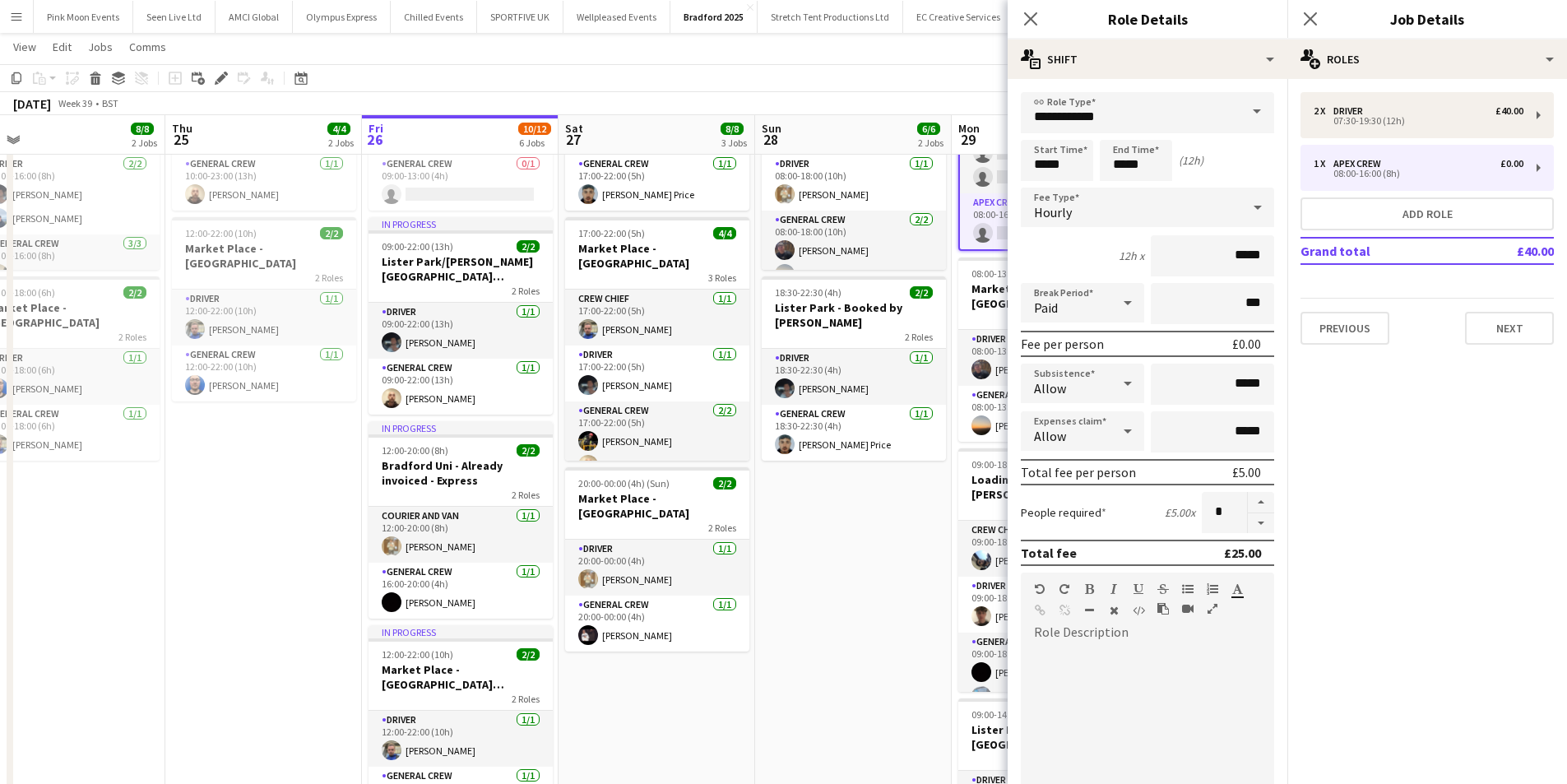
click at [1408, 447] on mat-expansion-panel "pencil3 General details 2 x Driver £40.00 07:30-19:30 (12h) 1 x Apex Crew £0.00…" at bounding box center [1427, 431] width 280 height 705
click at [1026, 16] on icon "Close pop-in" at bounding box center [1030, 19] width 16 height 16
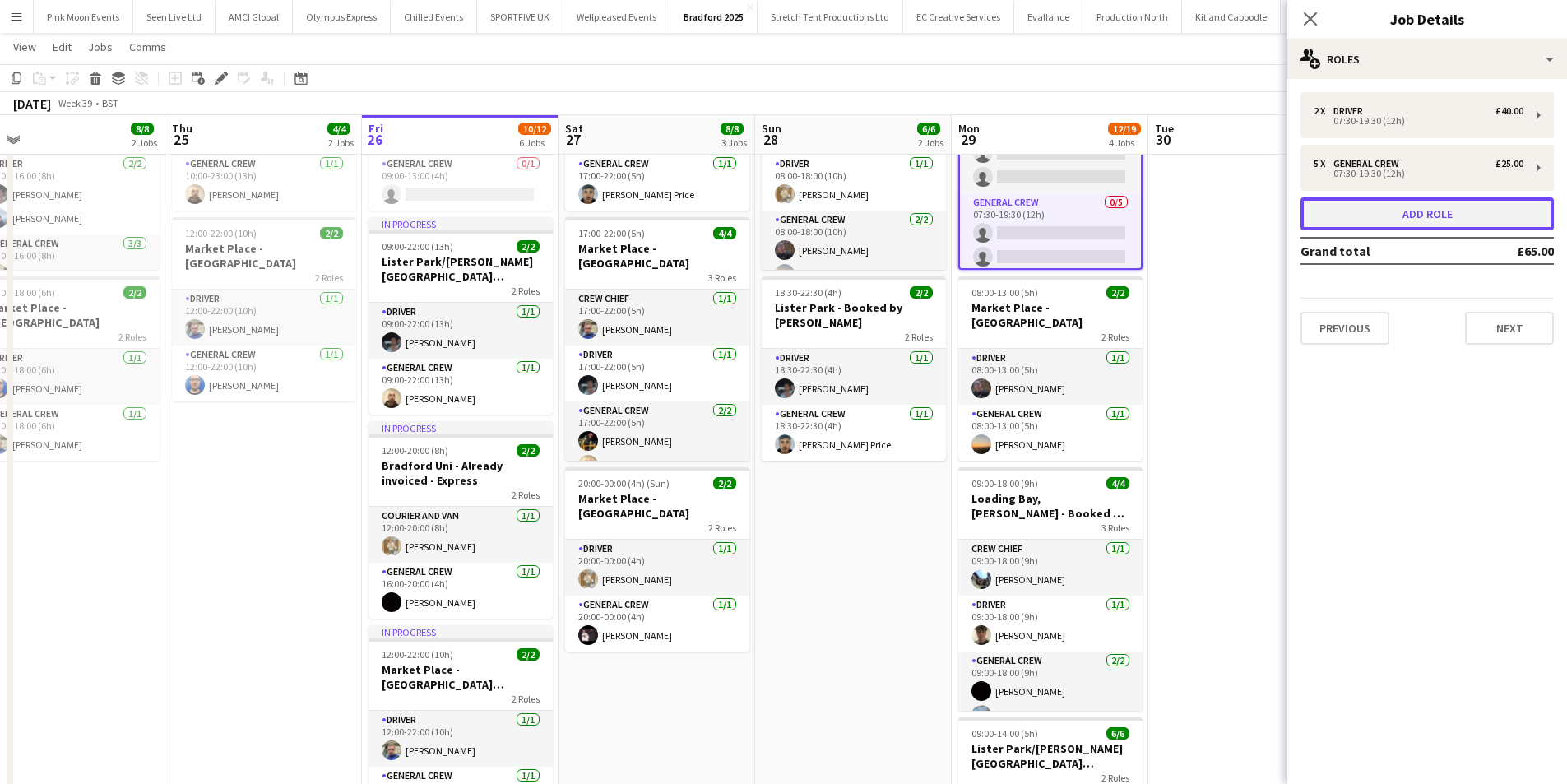
click at [1406, 215] on button "Add role" at bounding box center [1426, 213] width 253 height 33
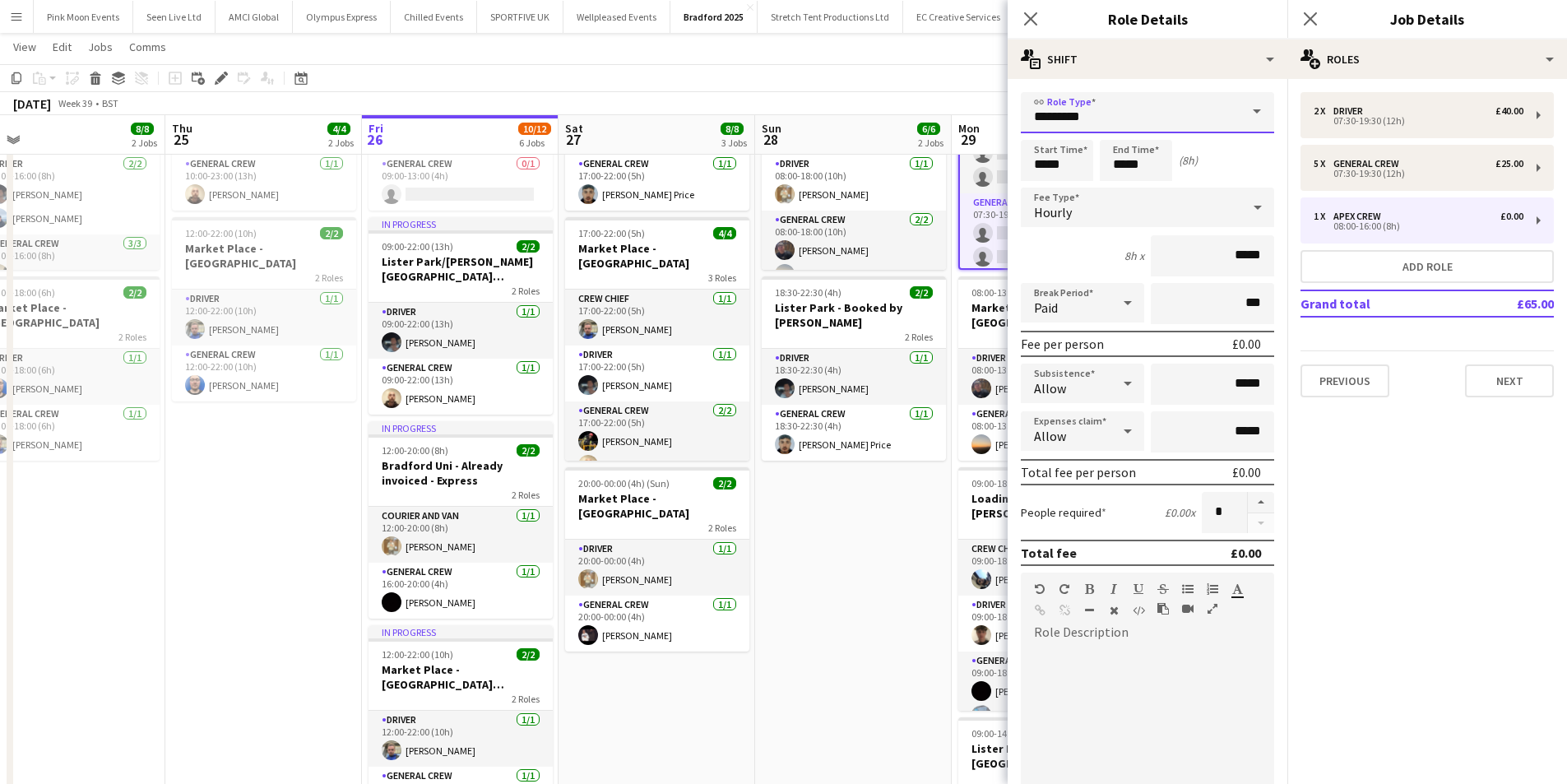
click at [1094, 121] on input "*********" at bounding box center [1147, 112] width 253 height 41
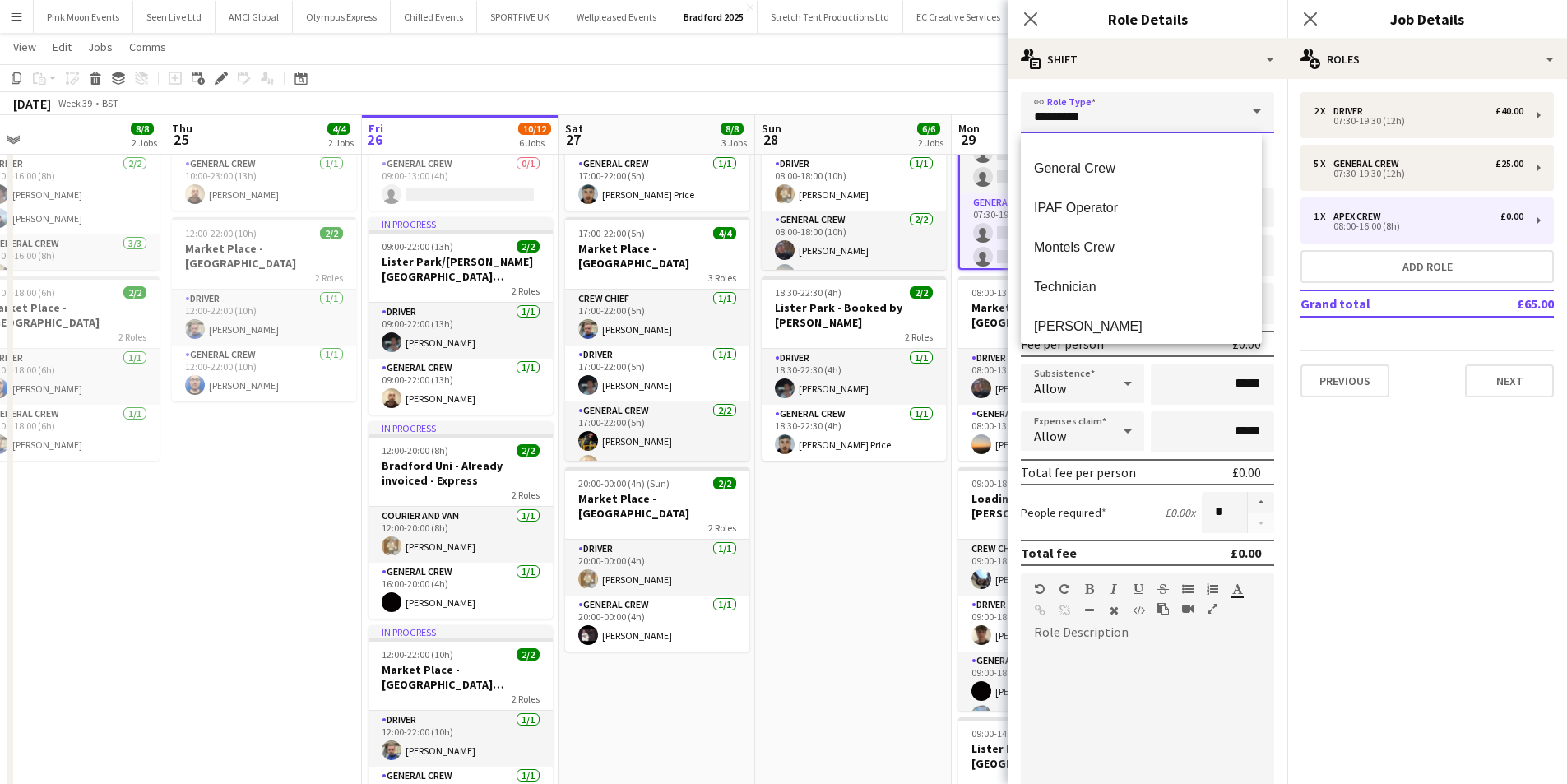
scroll to position [316, 0]
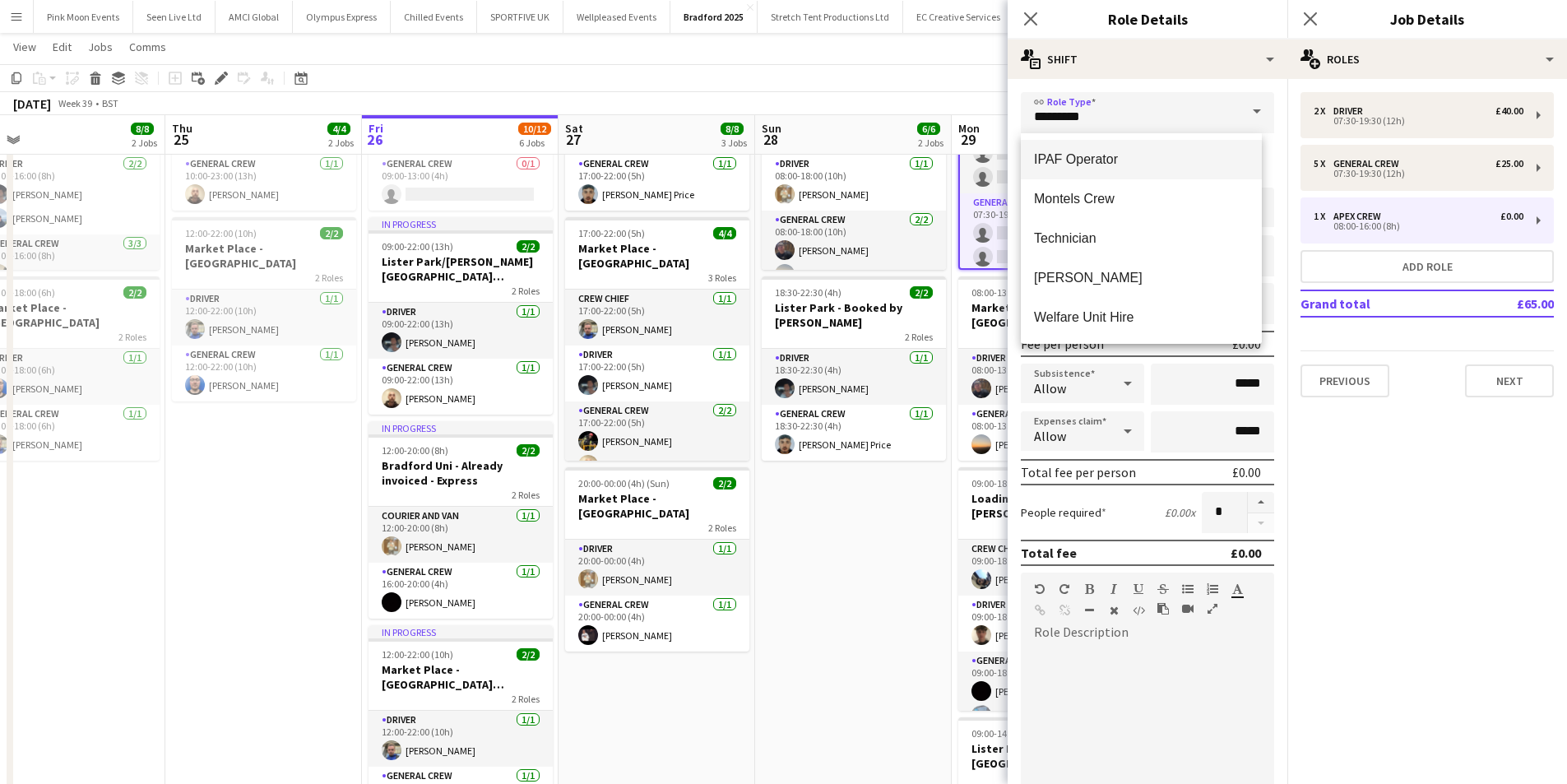
click at [1072, 170] on mat-option "IPAF Operator" at bounding box center [1141, 159] width 241 height 39
type input "**********"
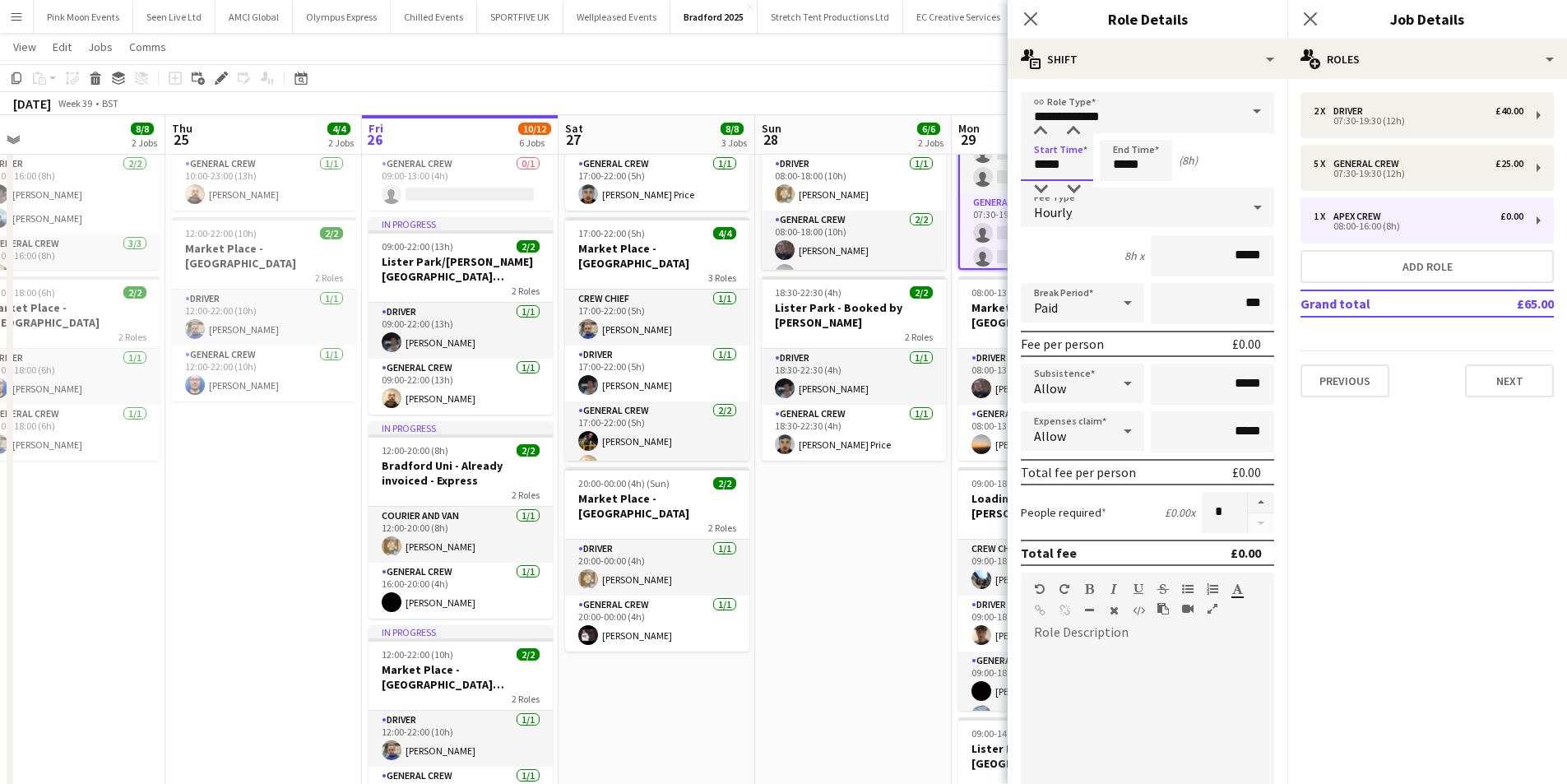
drag, startPoint x: 1078, startPoint y: 164, endPoint x: 958, endPoint y: 162, distance: 120.1
click at [958, 162] on body "Menu Boards Boards Boards All jobs Status Workforce Workforce My Workforce Recr…" at bounding box center [783, 553] width 1567 height 1437
type input "*****"
drag, startPoint x: 1168, startPoint y: 160, endPoint x: 1072, endPoint y: 167, distance: 96.5
click at [1072, 167] on div "Start Time ***** End Time ***** (8h 30m)" at bounding box center [1147, 160] width 253 height 41
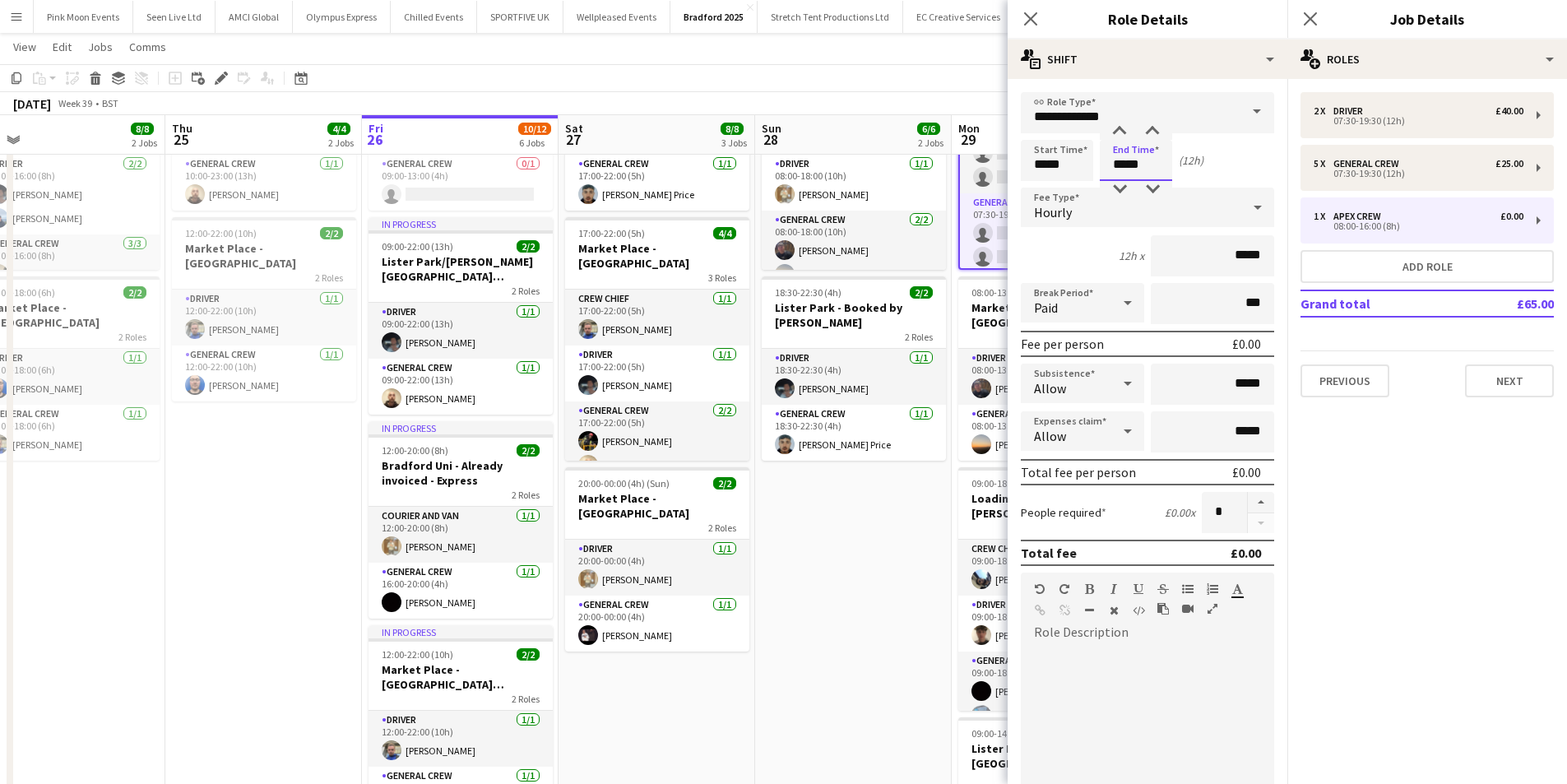
type input "*****"
click at [1203, 394] on input "*****" at bounding box center [1212, 384] width 123 height 41
type input "**"
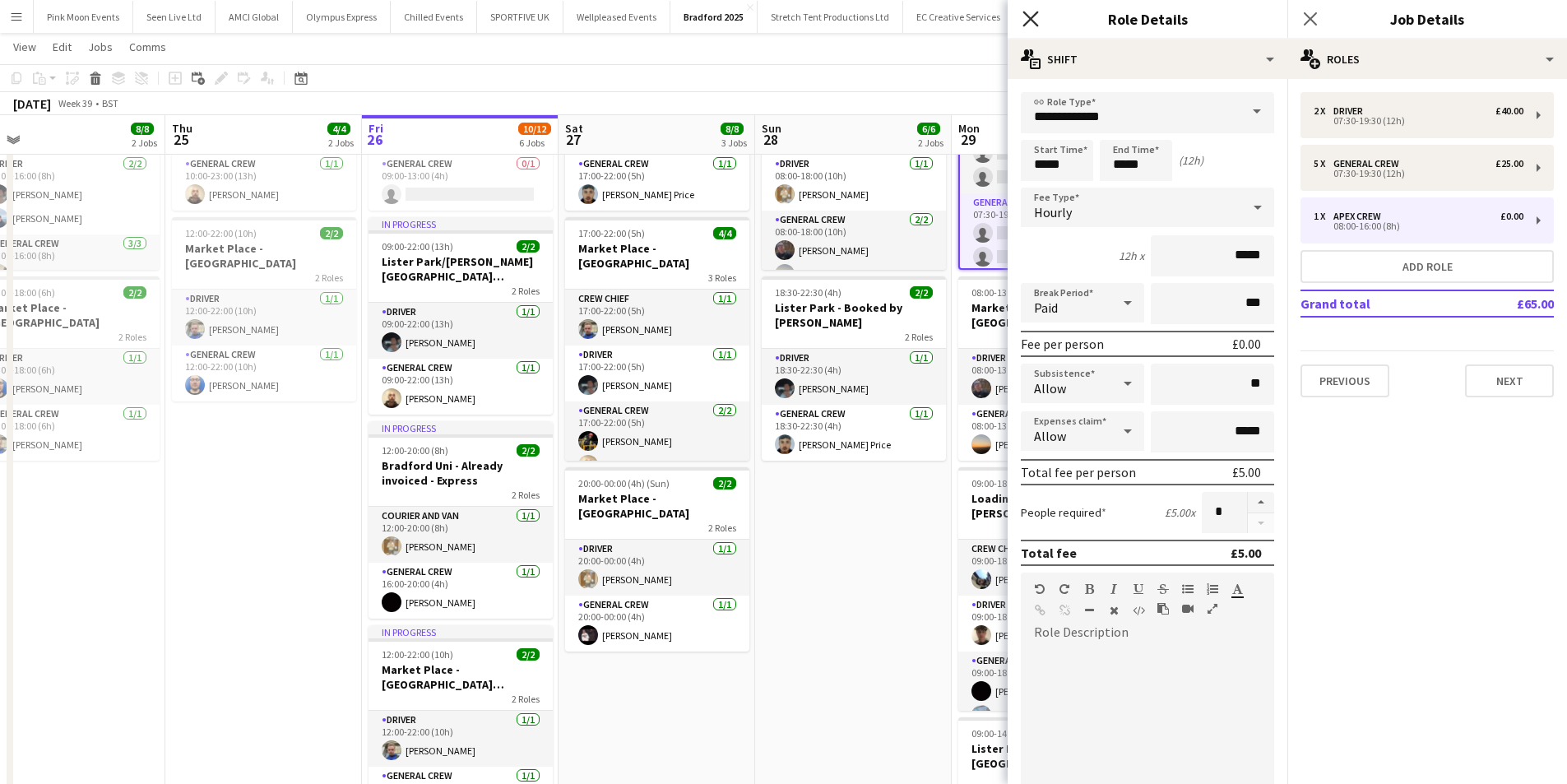
click at [1036, 14] on icon at bounding box center [1030, 19] width 16 height 16
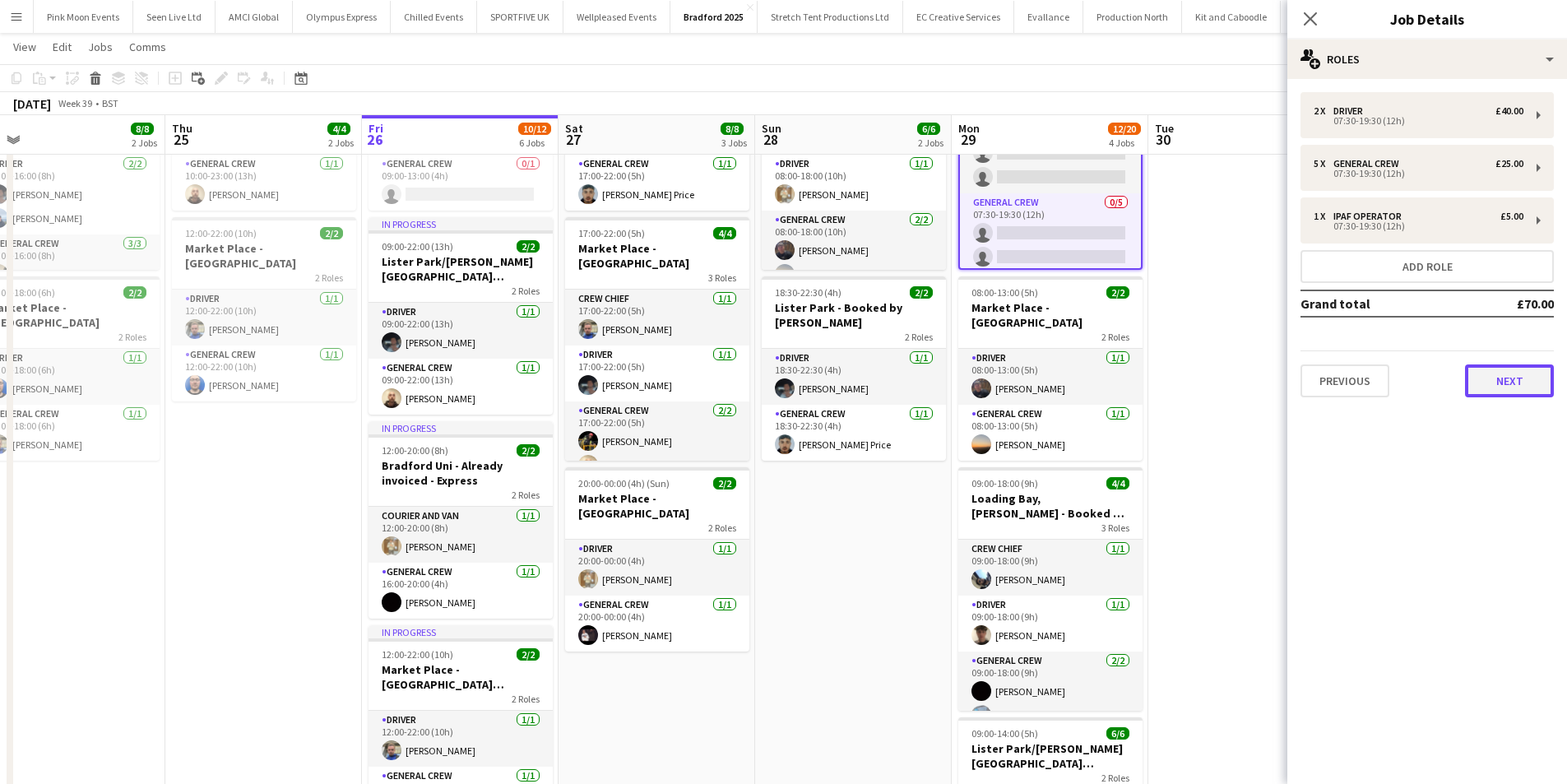
click at [1508, 370] on button "Next" at bounding box center [1509, 380] width 89 height 33
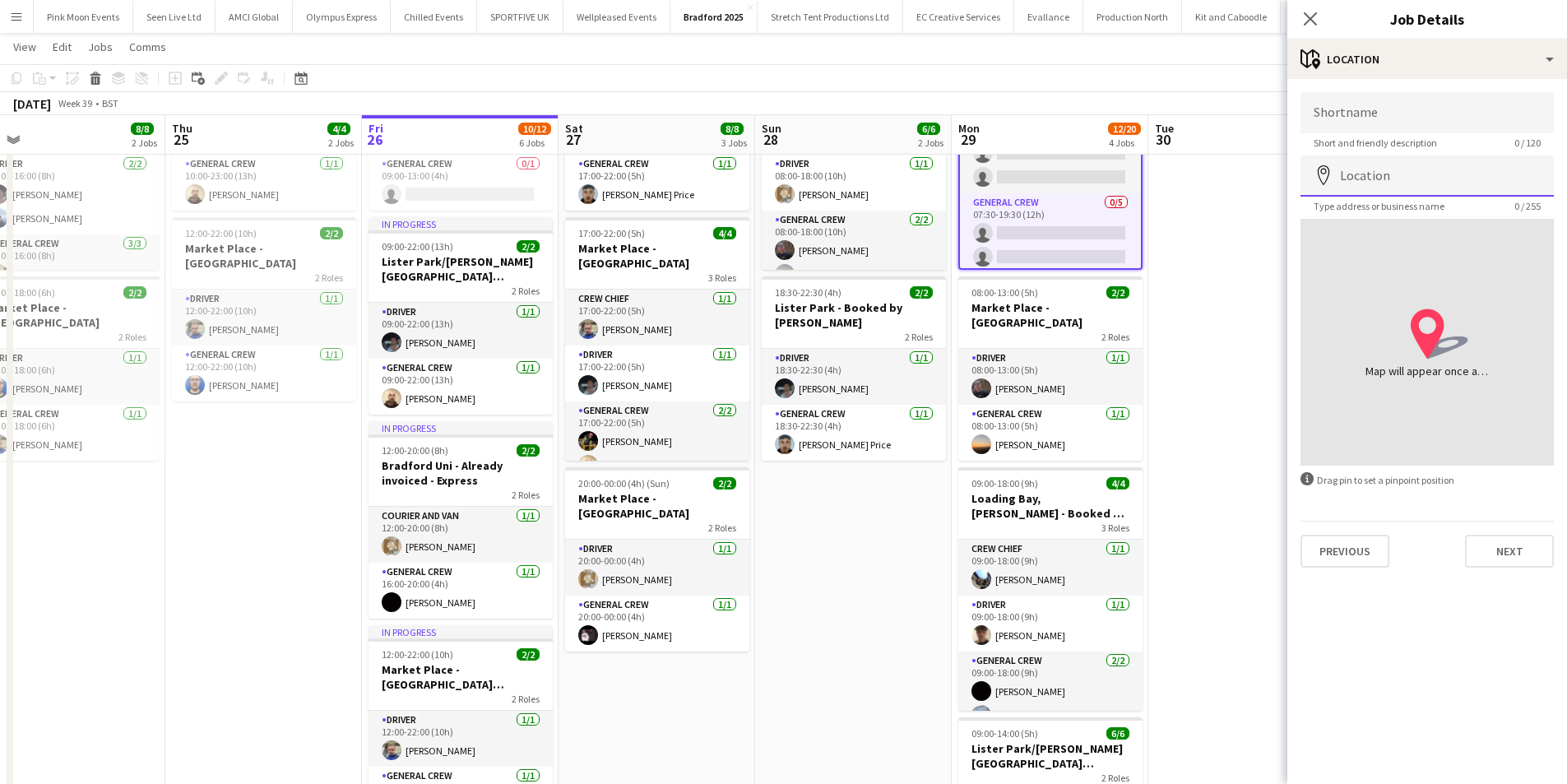
click at [1396, 183] on input "Location" at bounding box center [1426, 175] width 253 height 41
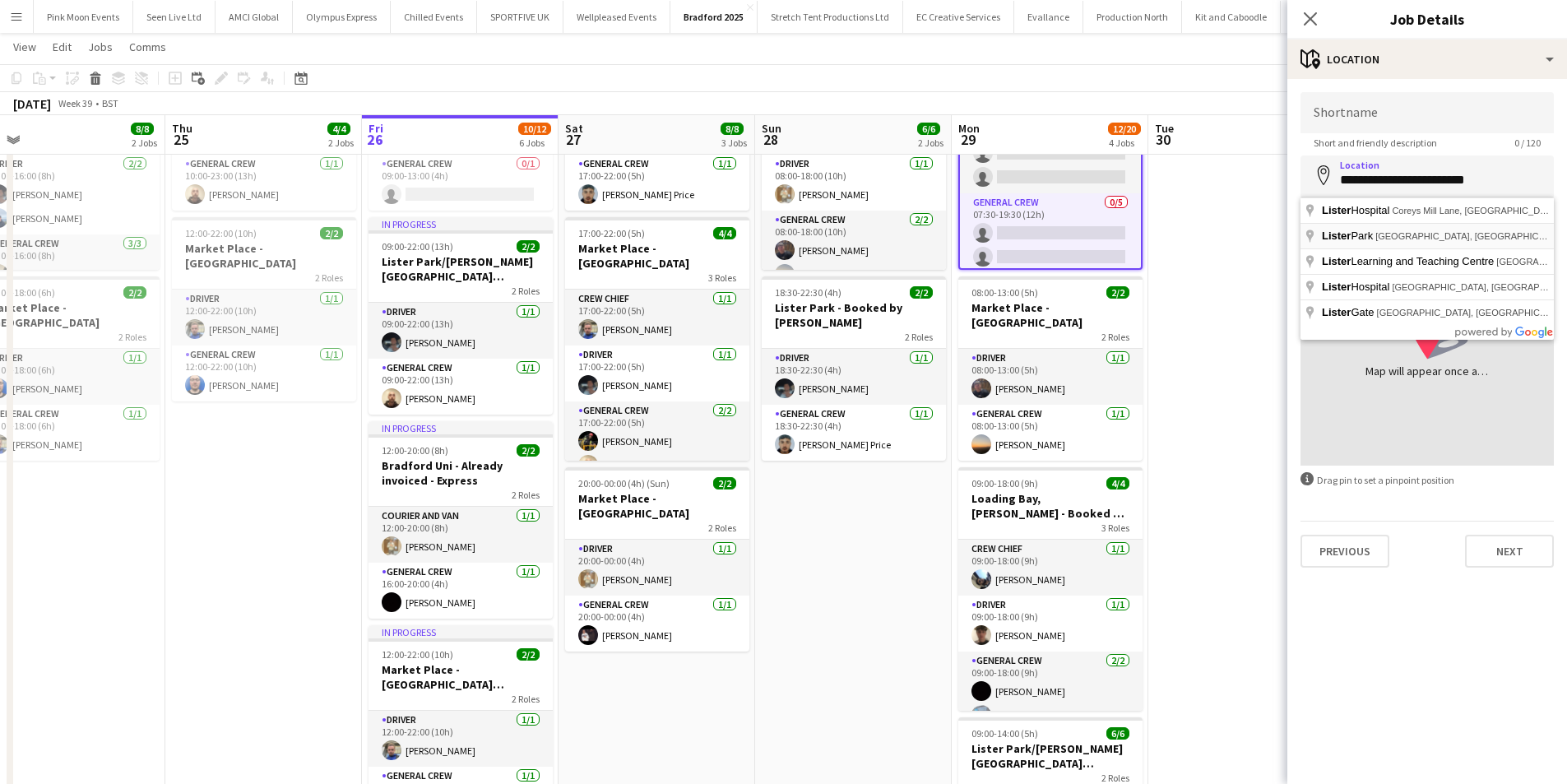
type input "**********"
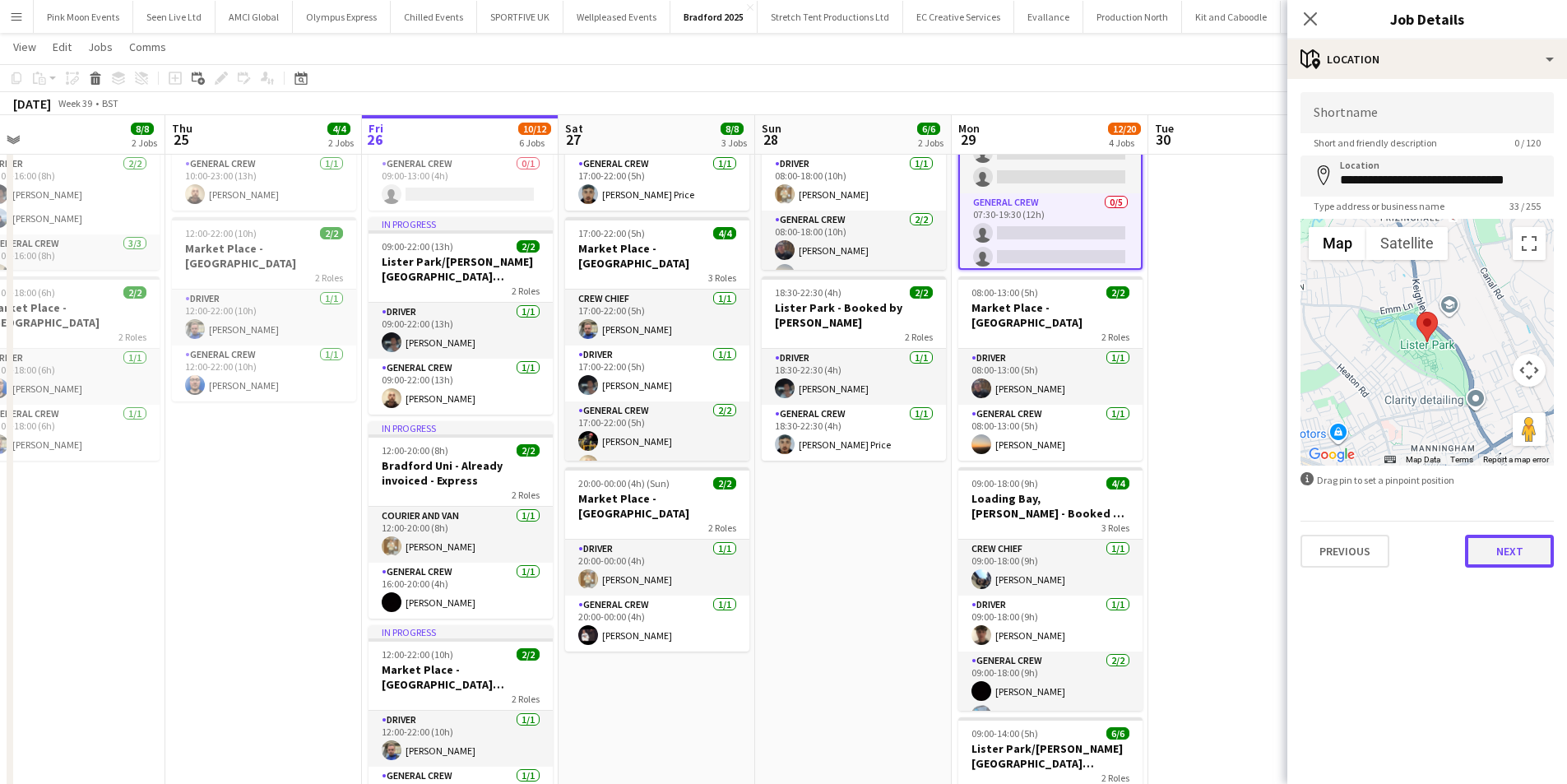
click at [1520, 546] on button "Next" at bounding box center [1509, 551] width 89 height 33
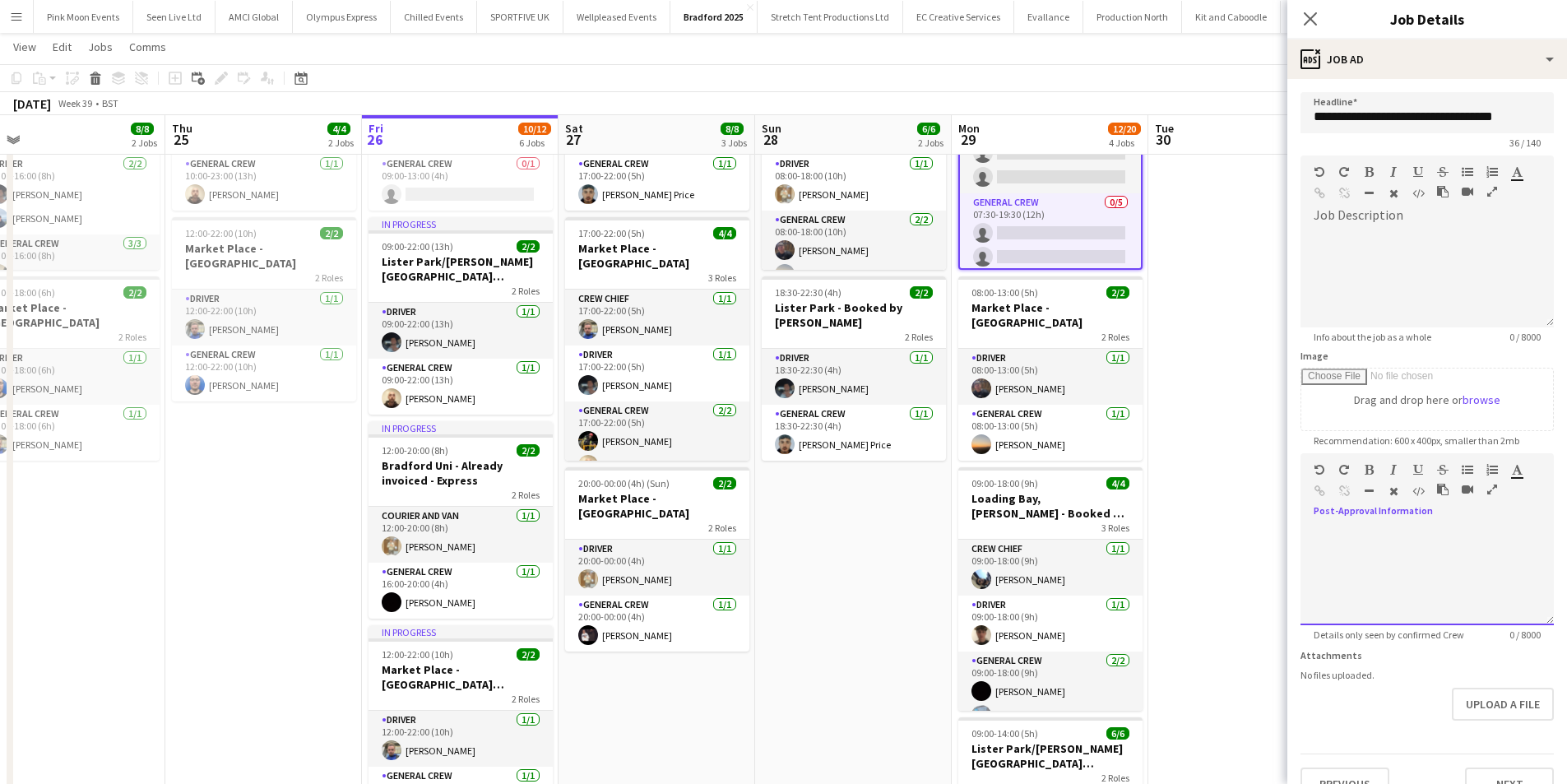
click at [1406, 578] on div at bounding box center [1426, 575] width 253 height 99
click at [1373, 545] on div at bounding box center [1426, 575] width 253 height 99
click at [1309, 27] on app-icon "Close pop-in" at bounding box center [1311, 19] width 24 height 24
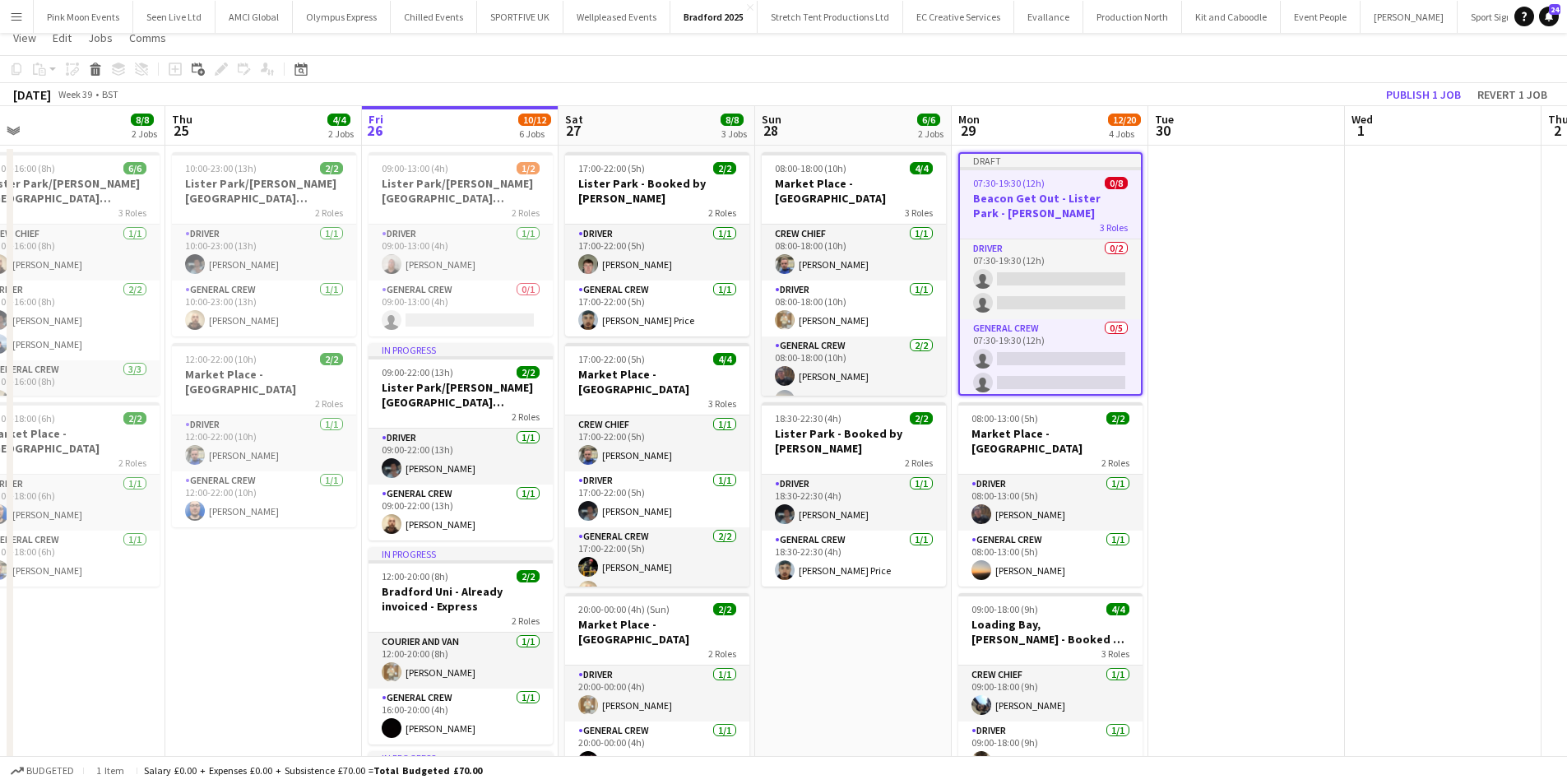
scroll to position [0, 0]
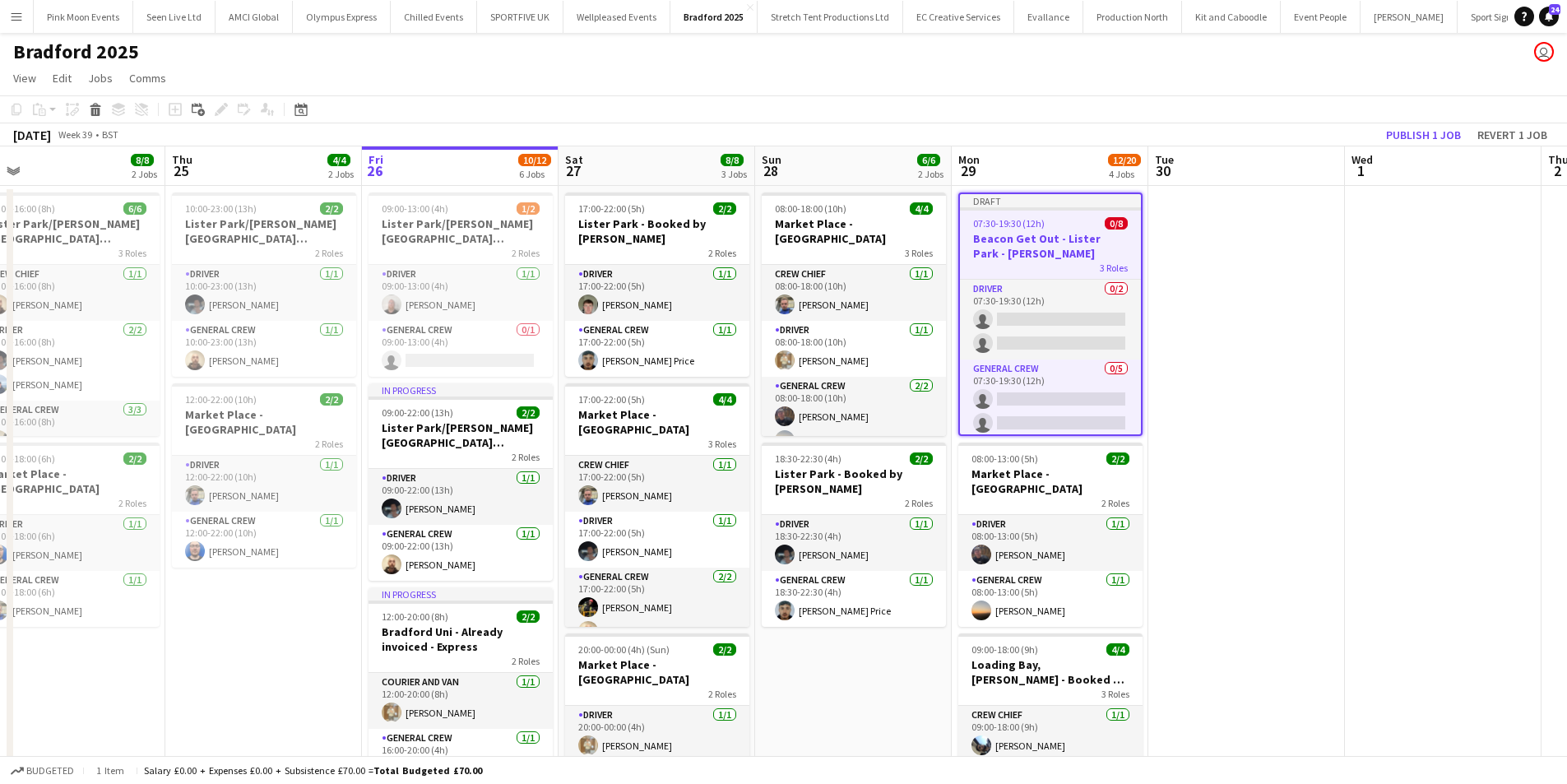
click at [1043, 238] on h3 "Beacon Get Out - Lister Park - [PERSON_NAME]" at bounding box center [1050, 246] width 181 height 30
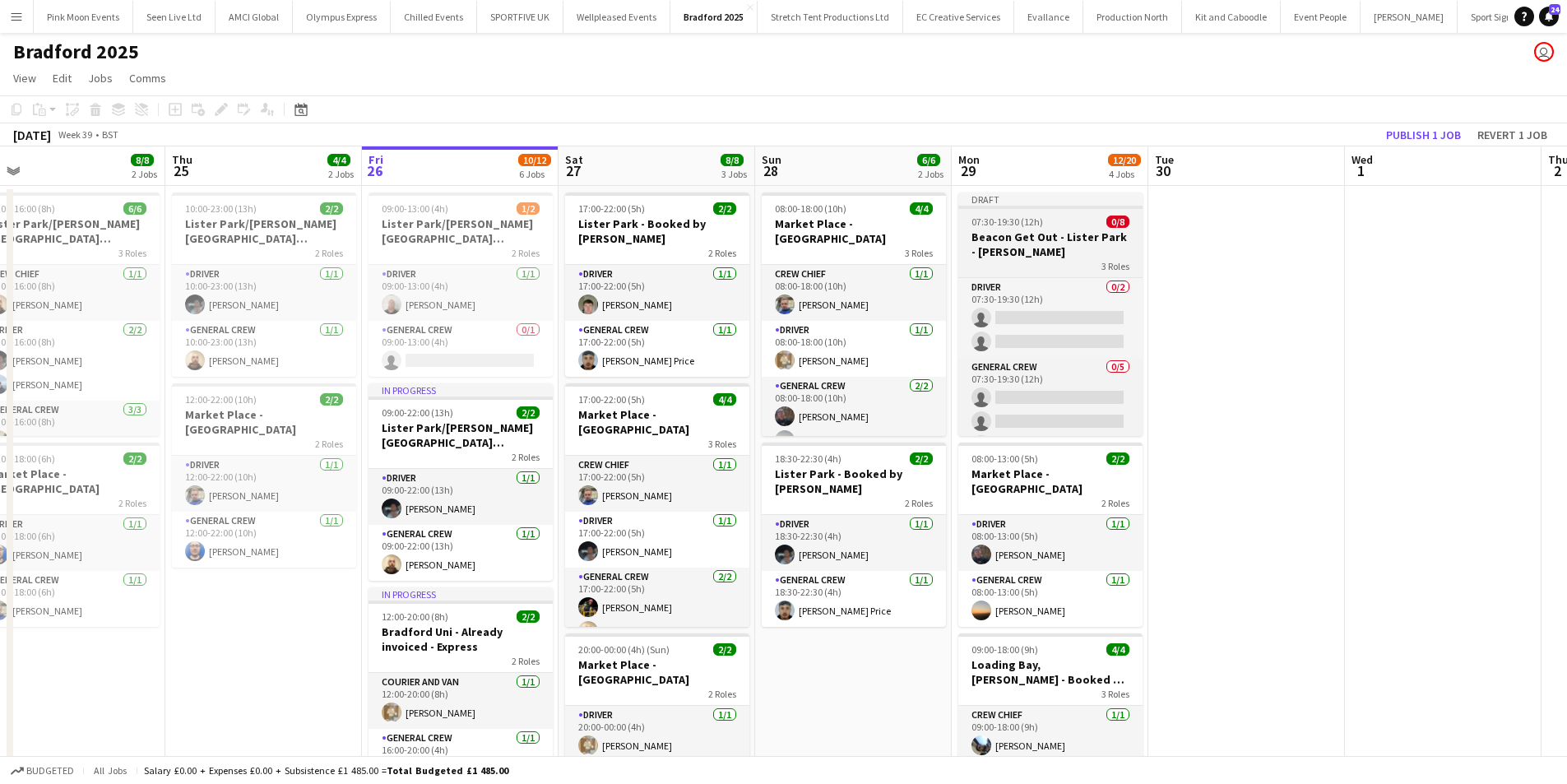
click at [1043, 238] on h3 "Beacon Get Out - Lister Park - [PERSON_NAME]" at bounding box center [1050, 244] width 184 height 30
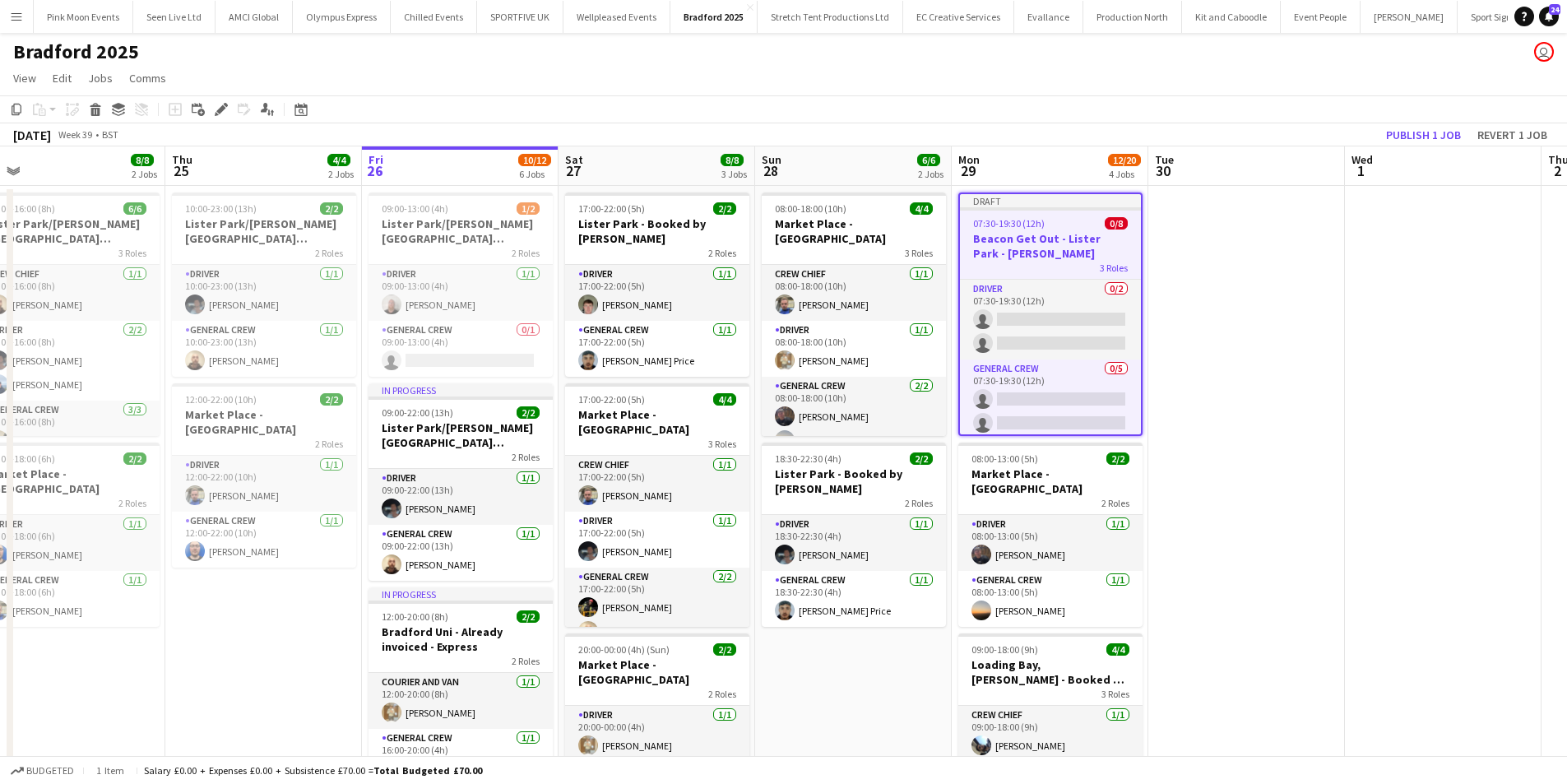
drag, startPoint x: 216, startPoint y: 114, endPoint x: 232, endPoint y: 101, distance: 21.1
click at [216, 114] on icon at bounding box center [217, 114] width 4 height 4
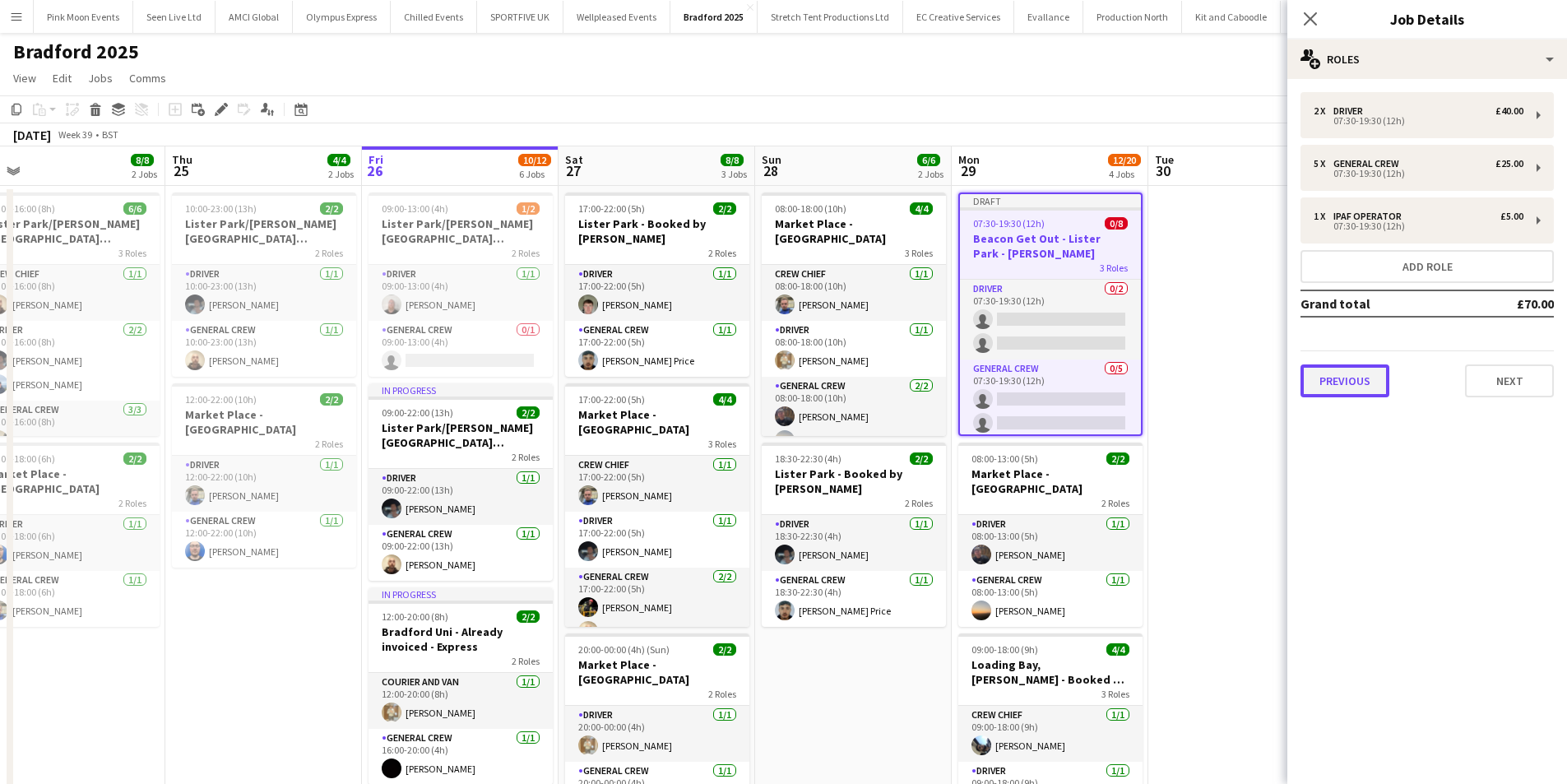
click at [1386, 364] on button "Previous" at bounding box center [1344, 380] width 89 height 33
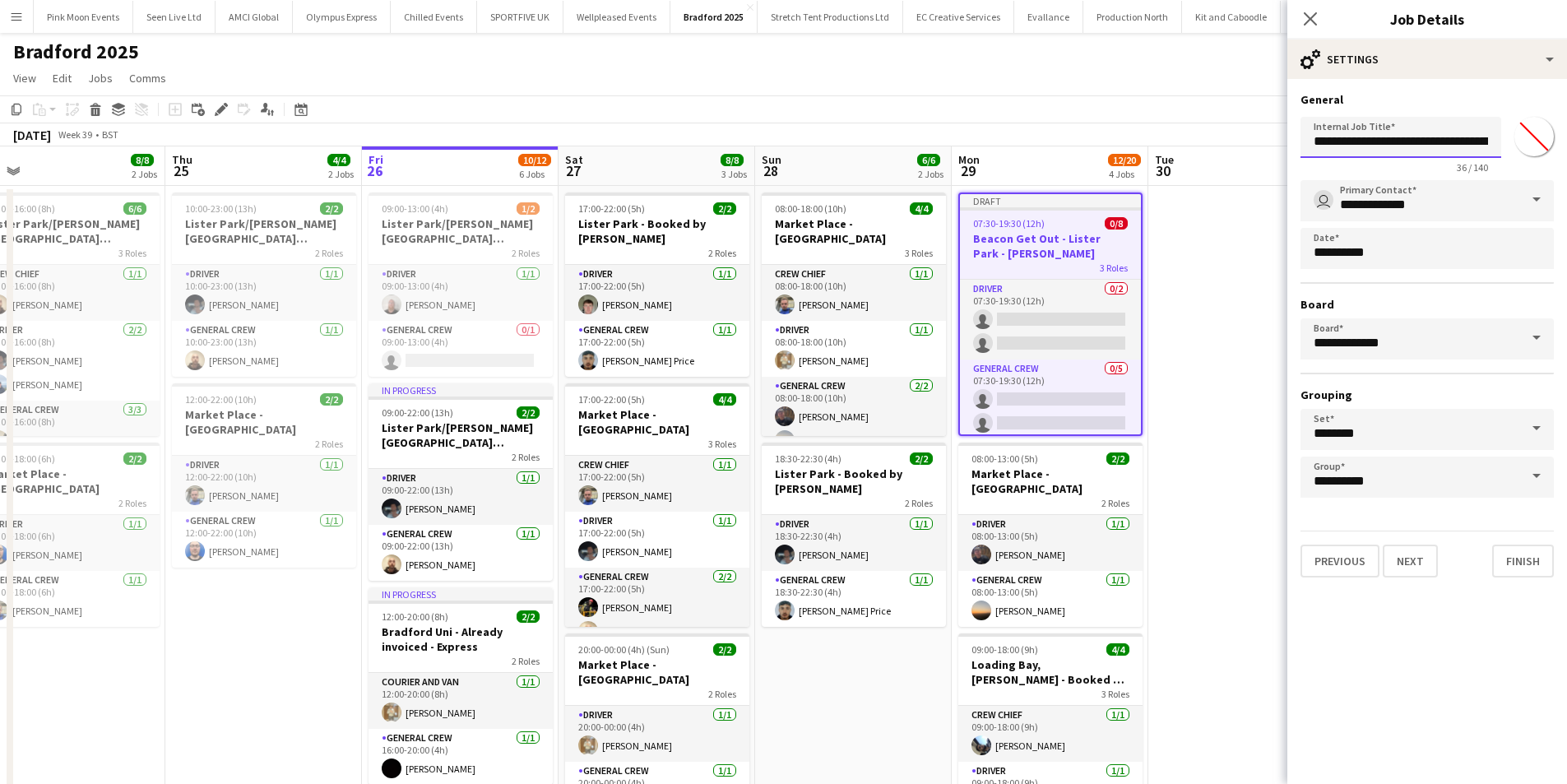
click at [1450, 146] on input "**********" at bounding box center [1400, 137] width 201 height 41
click at [1491, 144] on input "**********" at bounding box center [1400, 137] width 201 height 41
type input "**********"
click at [1316, 26] on icon "Close pop-in" at bounding box center [1310, 19] width 16 height 16
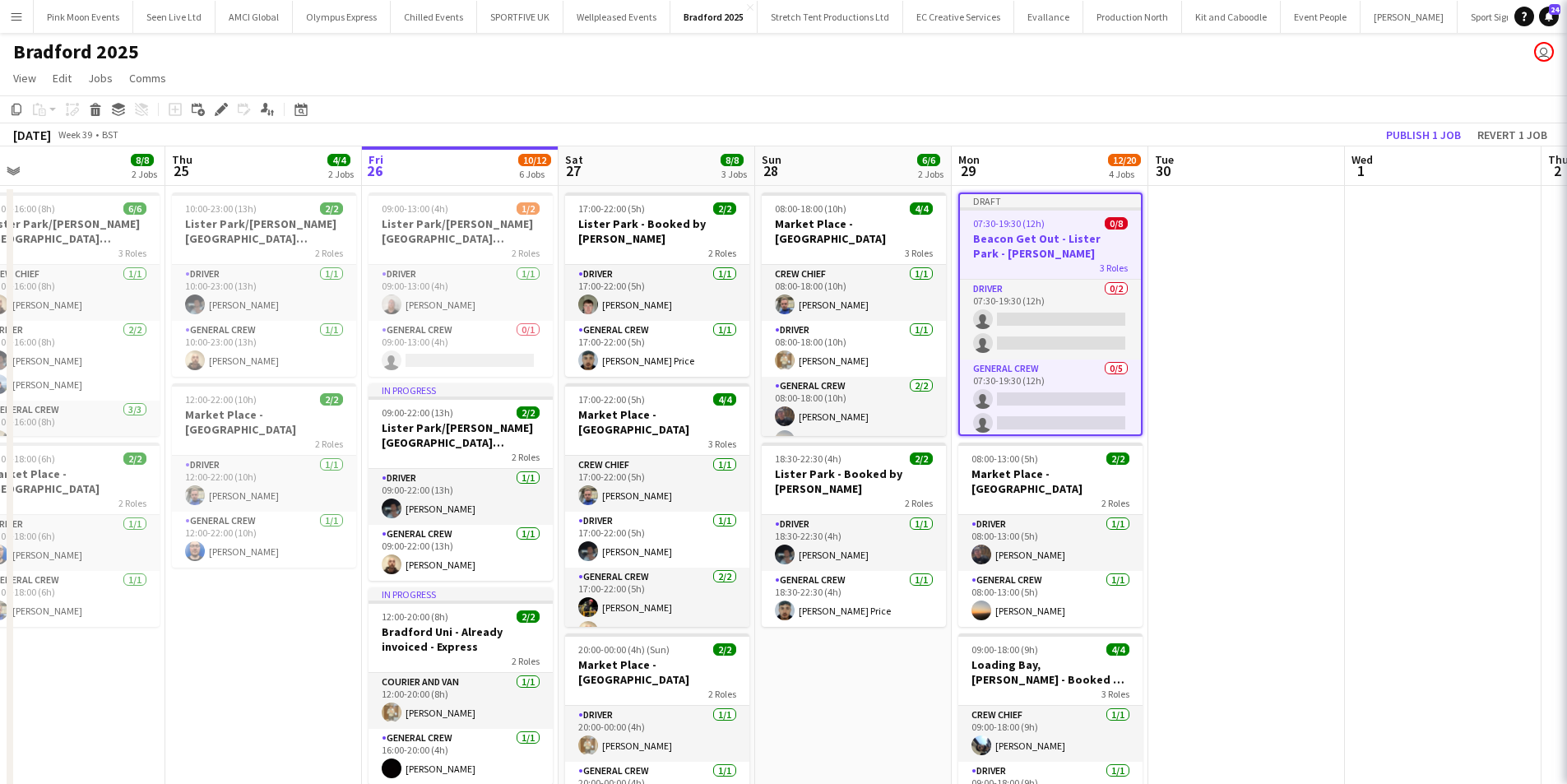
scroll to position [0, 0]
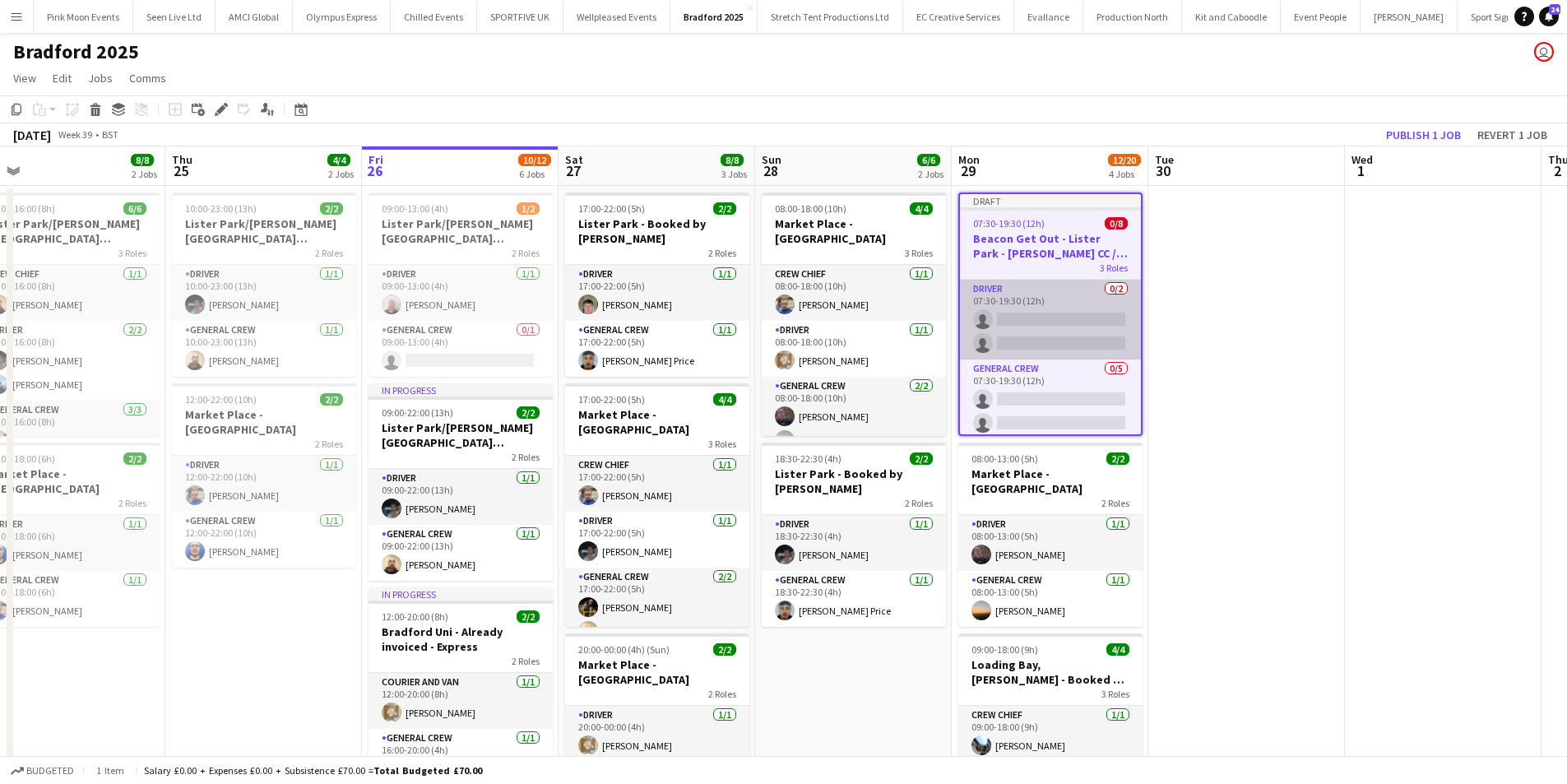
click at [1077, 307] on app-card-role "Driver 0/2 07:30-19:30 (12h) single-neutral-actions single-neutral-actions" at bounding box center [1050, 320] width 181 height 80
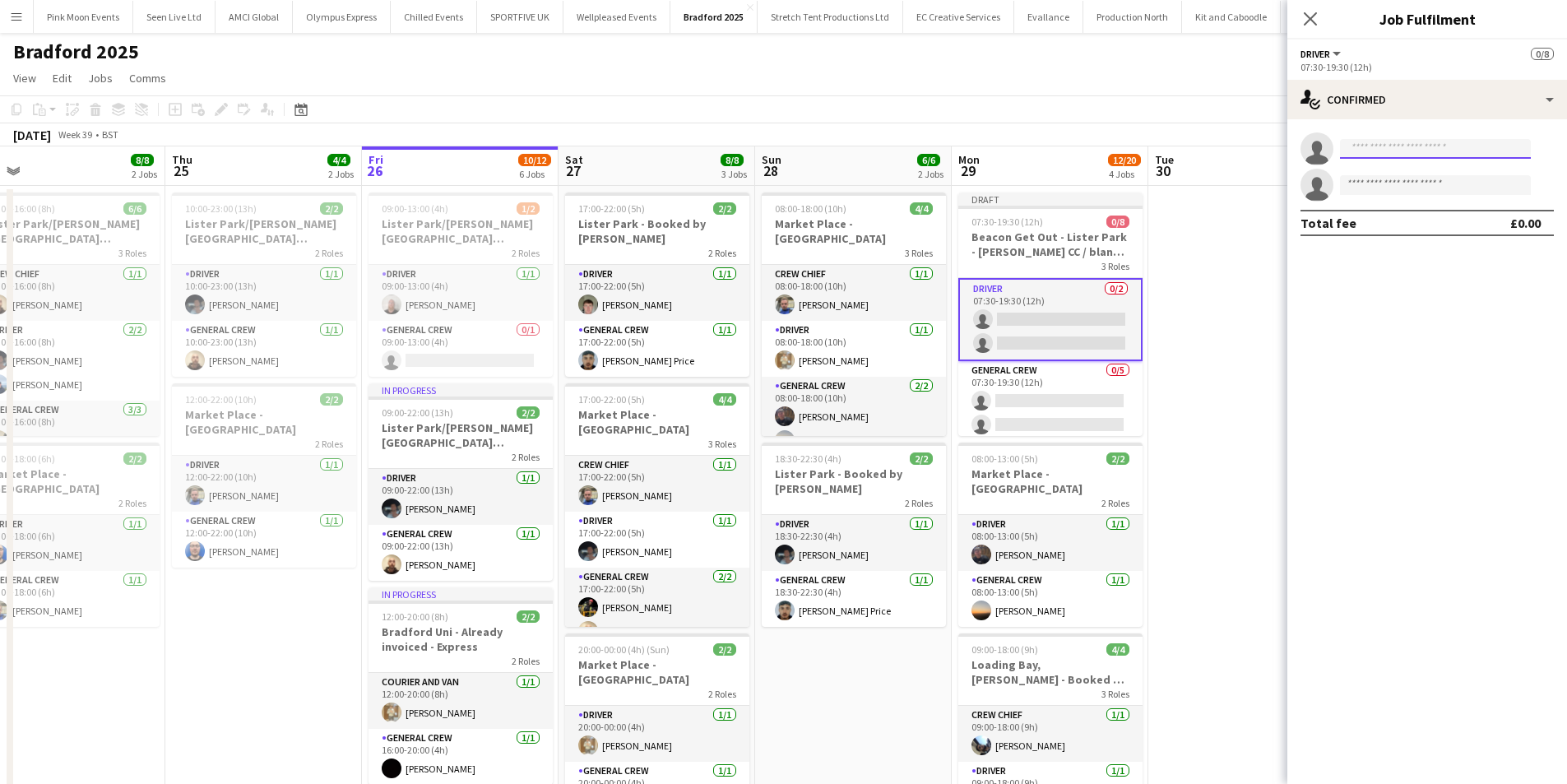
click at [1449, 150] on input at bounding box center [1435, 149] width 191 height 20
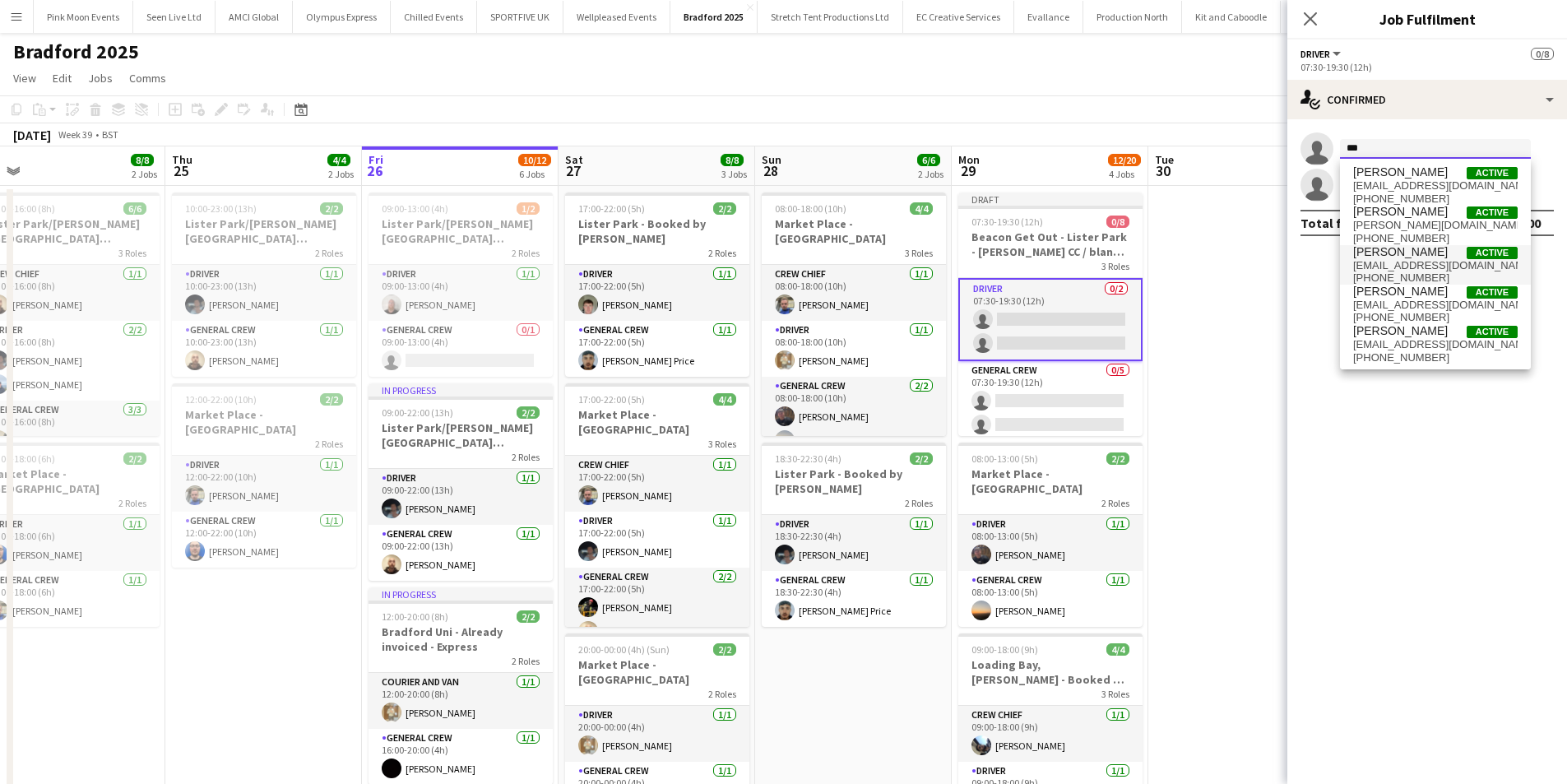
type input "***"
click at [1401, 250] on span "[PERSON_NAME]" at bounding box center [1400, 252] width 95 height 14
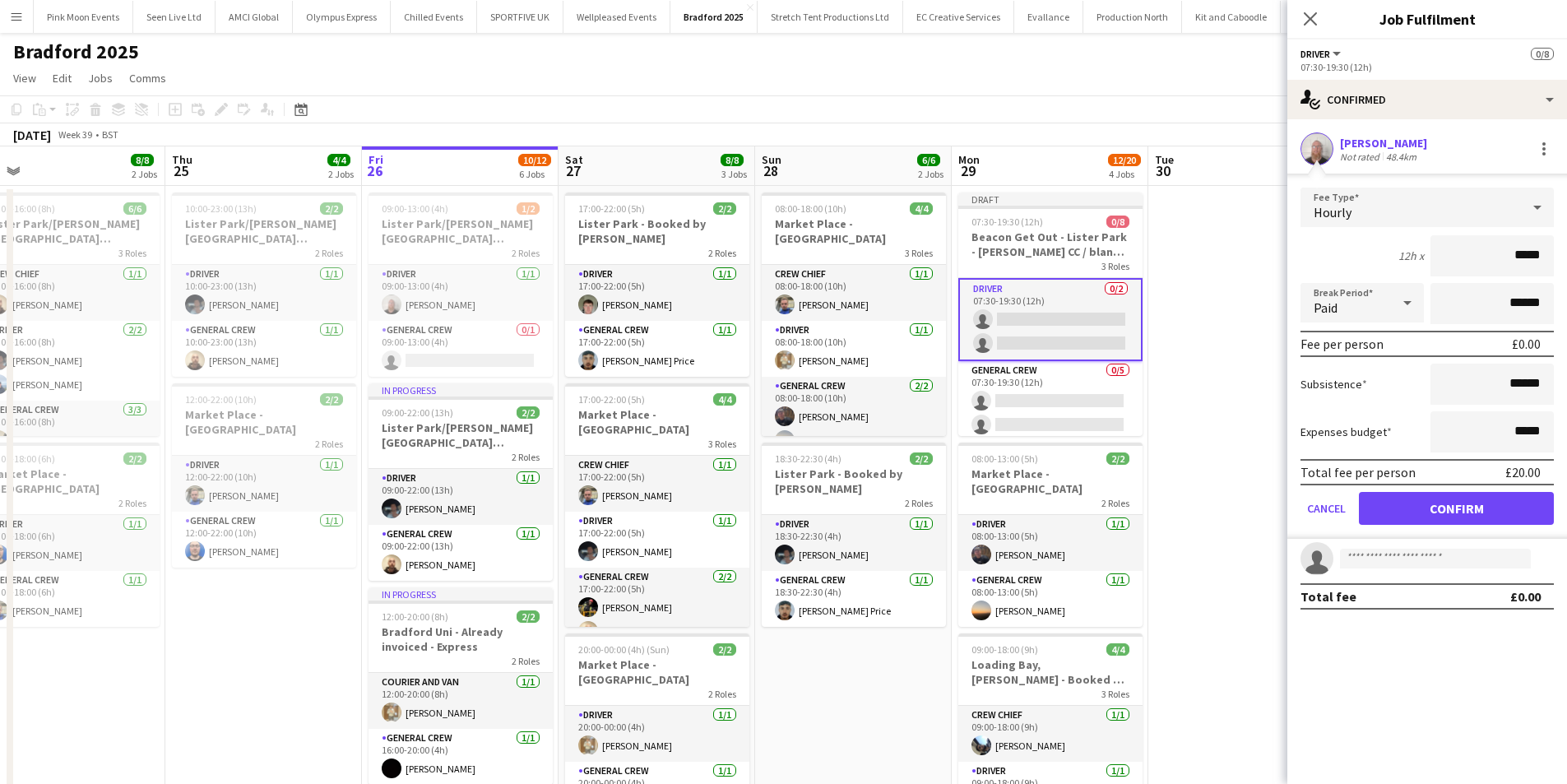
drag, startPoint x: 1478, startPoint y: 252, endPoint x: 1594, endPoint y: 251, distance: 116.0
click at [1567, 251] on html "Menu Boards Boards Boards All jobs Status Workforce Workforce My Workforce Recr…" at bounding box center [783, 719] width 1567 height 1439
type input "***"
click at [1458, 493] on button "Confirm" at bounding box center [1456, 508] width 195 height 33
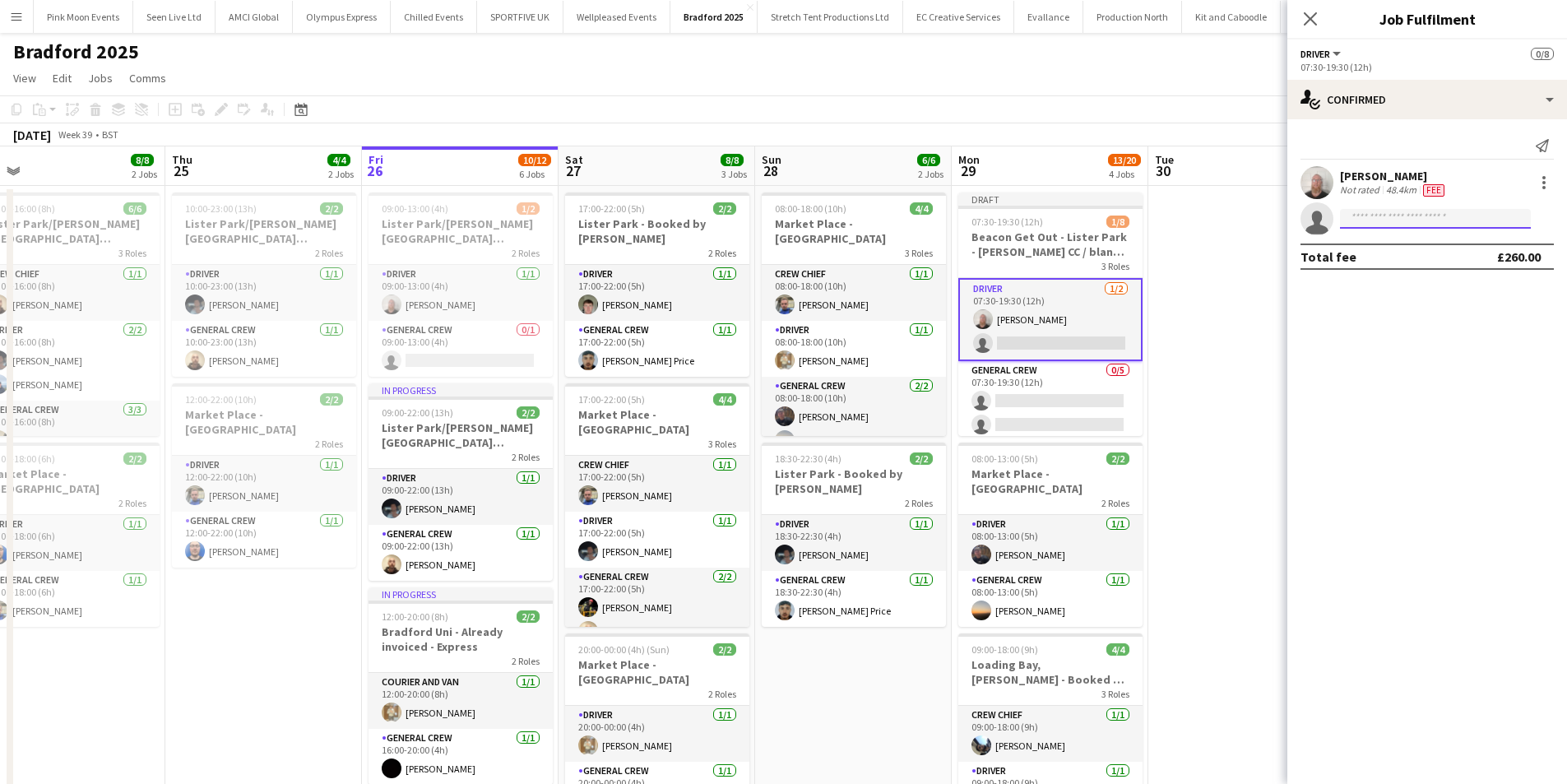
click at [1362, 220] on input at bounding box center [1435, 219] width 191 height 20
type input "*"
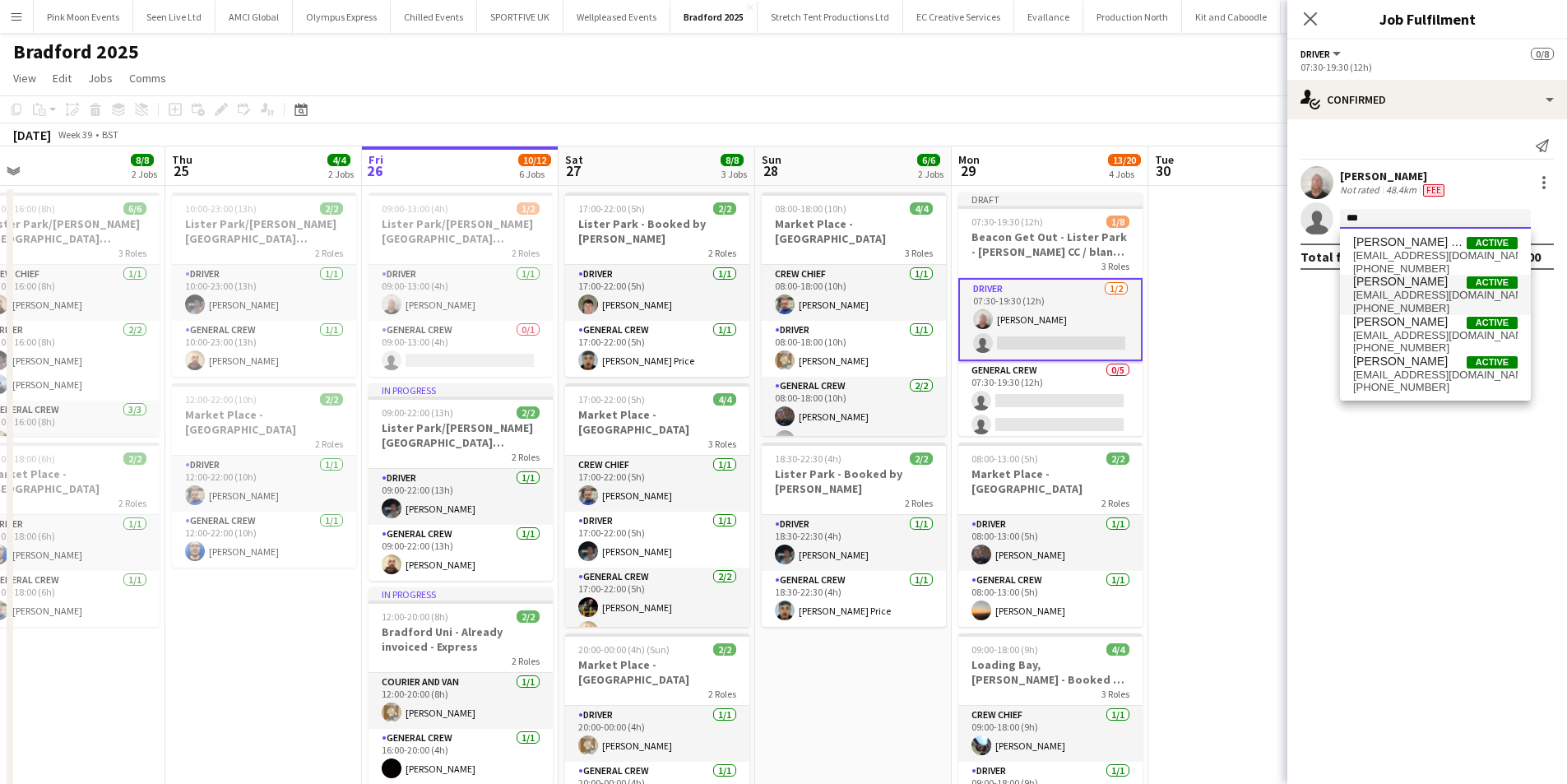
type input "***"
click at [1388, 297] on span "[EMAIL_ADDRESS][DOMAIN_NAME]" at bounding box center [1435, 295] width 165 height 13
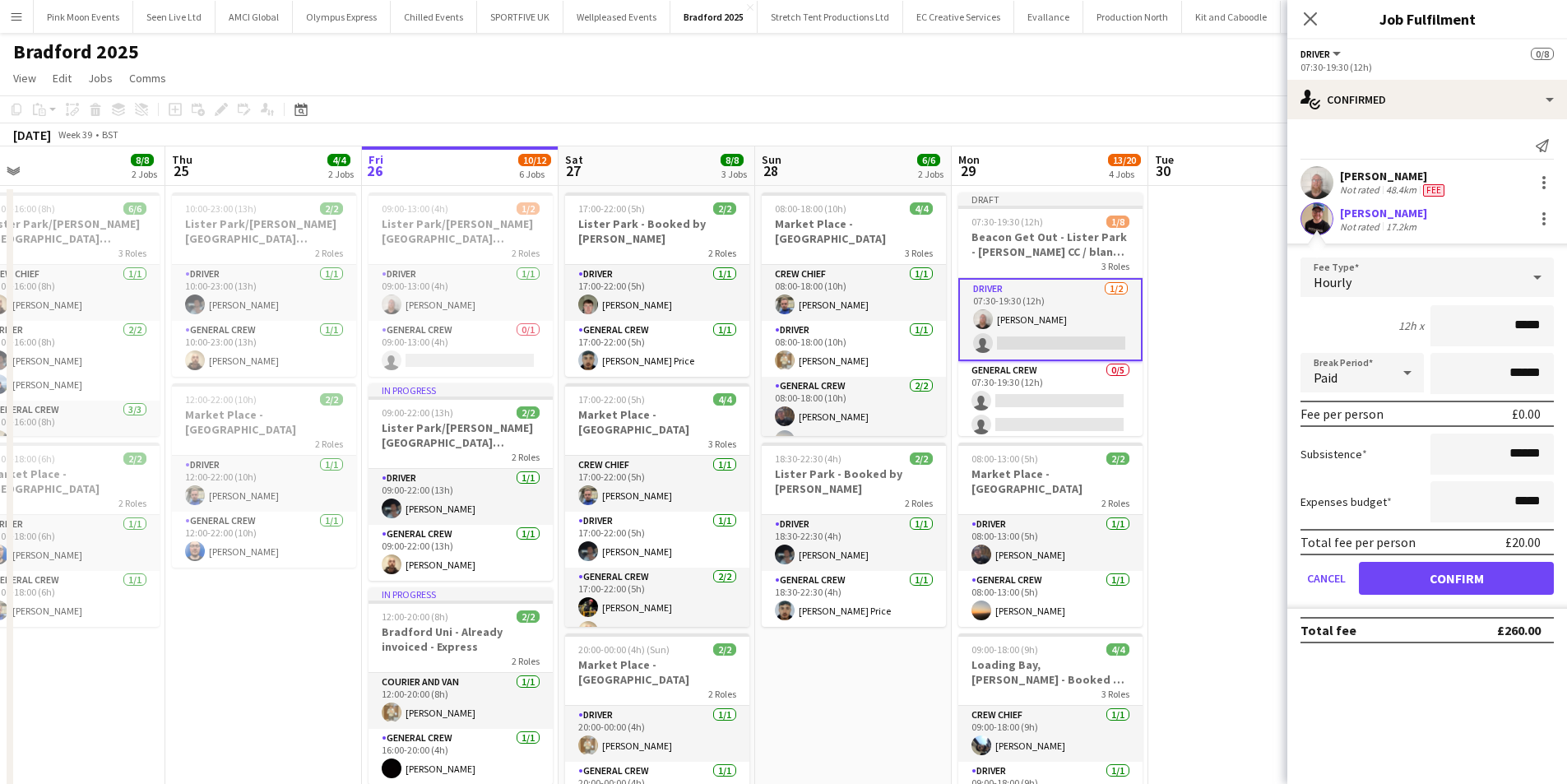
drag, startPoint x: 1473, startPoint y: 328, endPoint x: 1628, endPoint y: 333, distance: 154.7
click at [1567, 333] on html "Menu Boards Boards Boards All jobs Status Workforce Workforce My Workforce Recr…" at bounding box center [783, 719] width 1567 height 1439
type input "***"
click at [1449, 585] on button "Confirm" at bounding box center [1456, 578] width 195 height 33
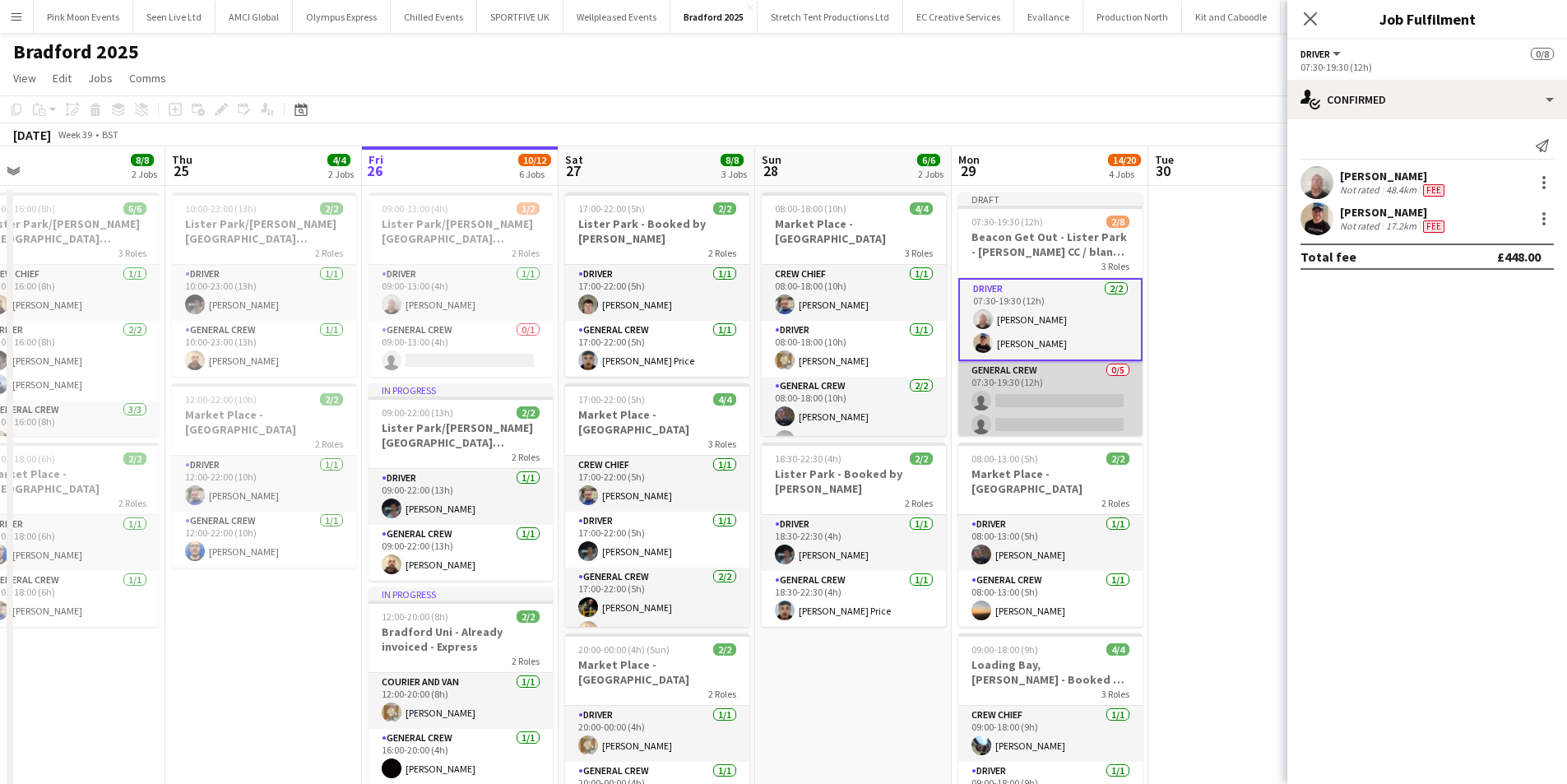
click at [1027, 431] on app-card-role "General Crew 0/5 07:30-19:30 (12h) single-neutral-actions single-neutral-action…" at bounding box center [1050, 436] width 184 height 151
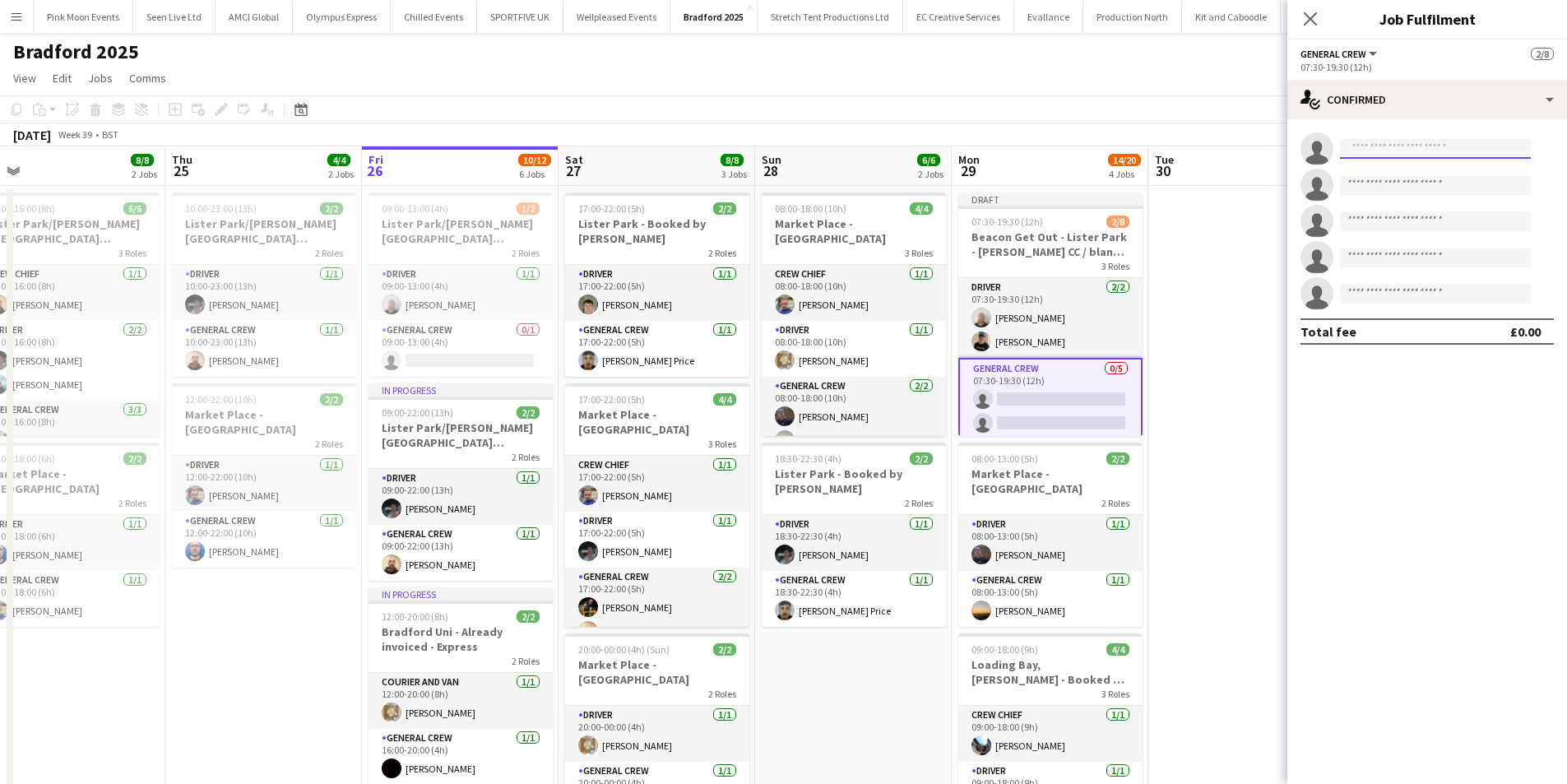
click at [1427, 153] on input at bounding box center [1435, 149] width 191 height 20
type input "***"
click at [1416, 178] on span "[PERSON_NAME] Active" at bounding box center [1435, 172] width 165 height 14
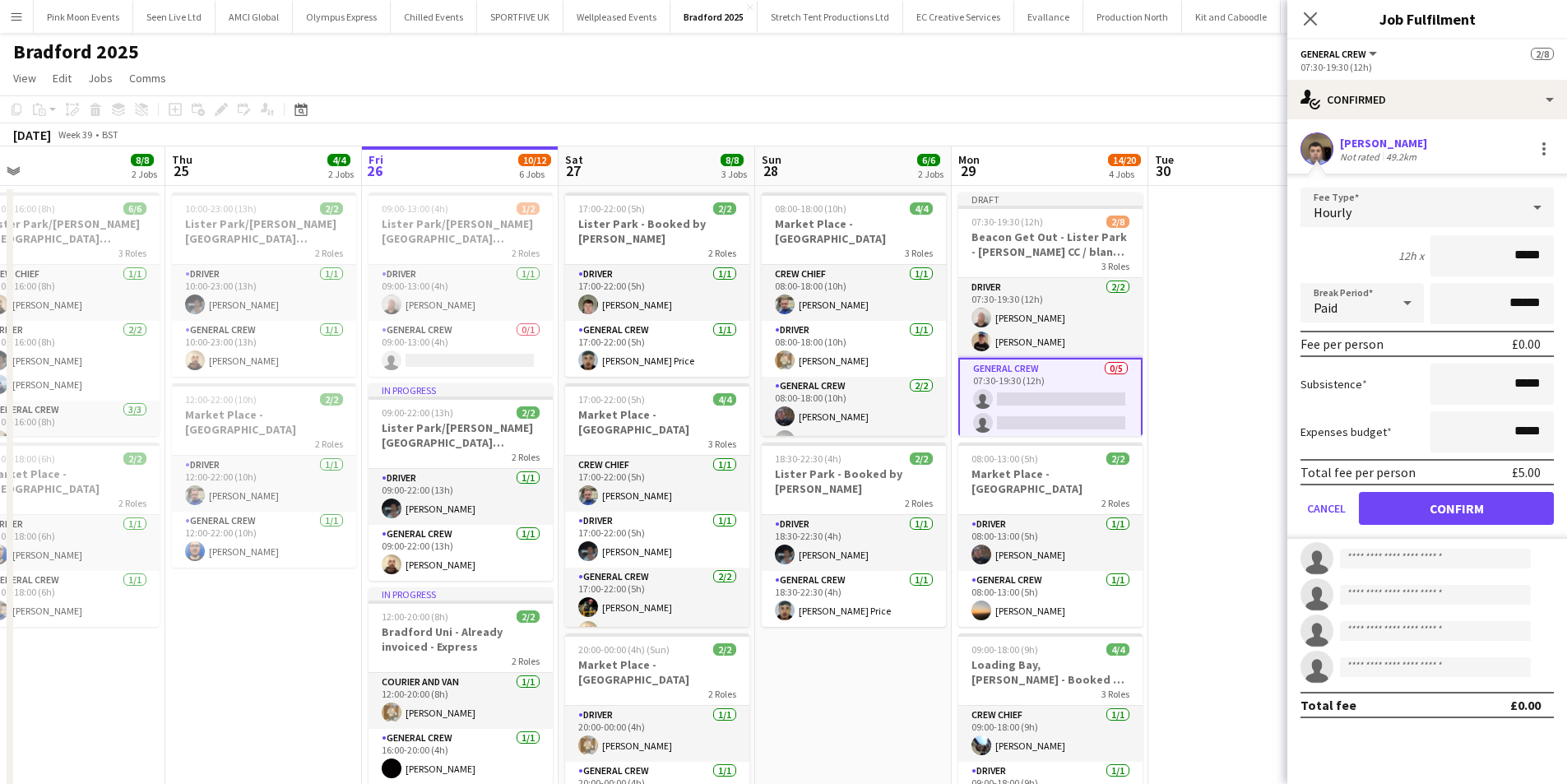
drag, startPoint x: 1472, startPoint y: 242, endPoint x: 1815, endPoint y: 301, distance: 348.1
click at [1567, 301] on html "Menu Boards Boards Boards All jobs Status Workforce Workforce My Workforce Recr…" at bounding box center [783, 719] width 1567 height 1439
type input "***"
click at [1473, 508] on button "Confirm" at bounding box center [1456, 508] width 195 height 33
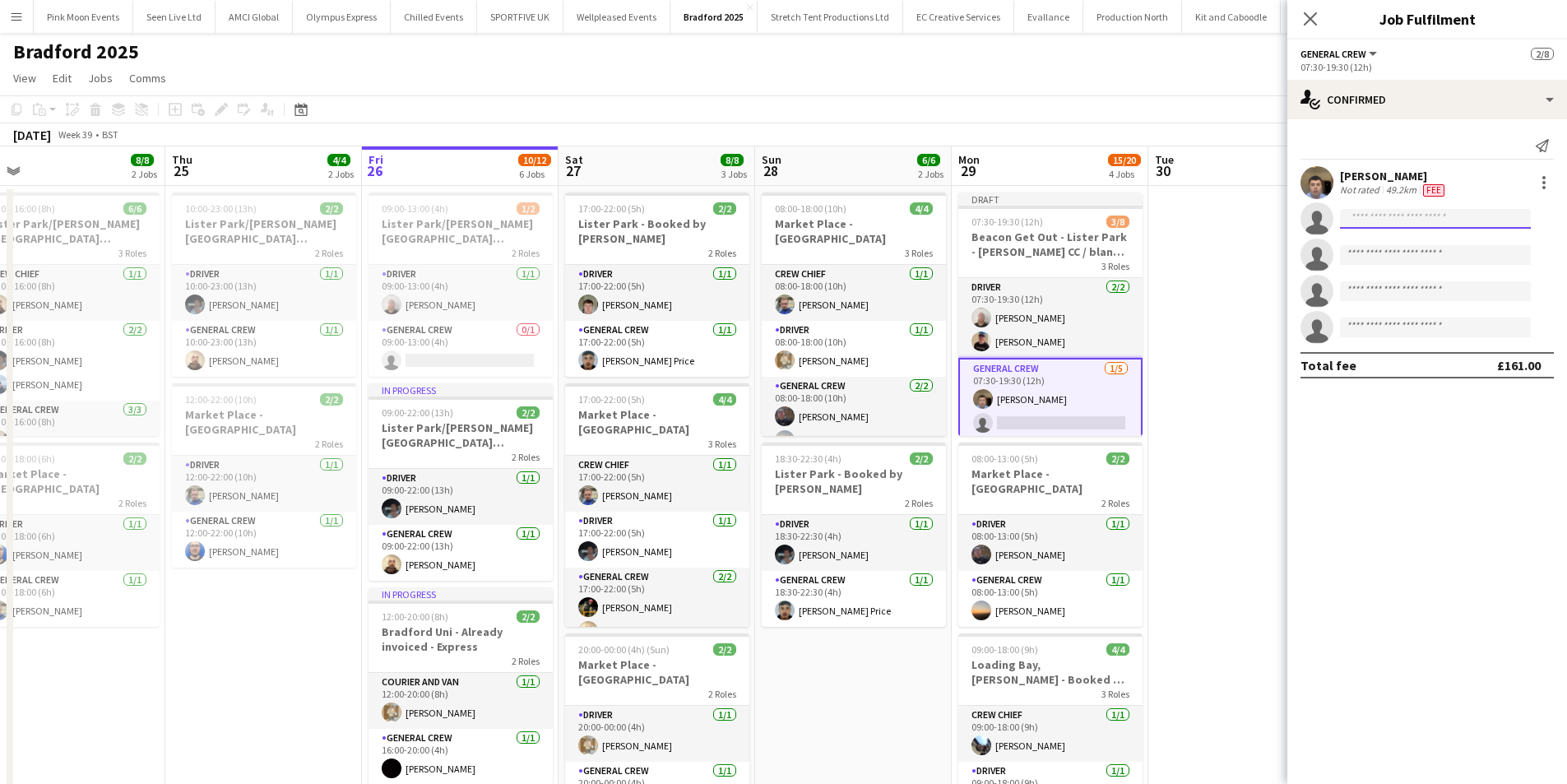
click at [1385, 218] on input at bounding box center [1435, 219] width 191 height 20
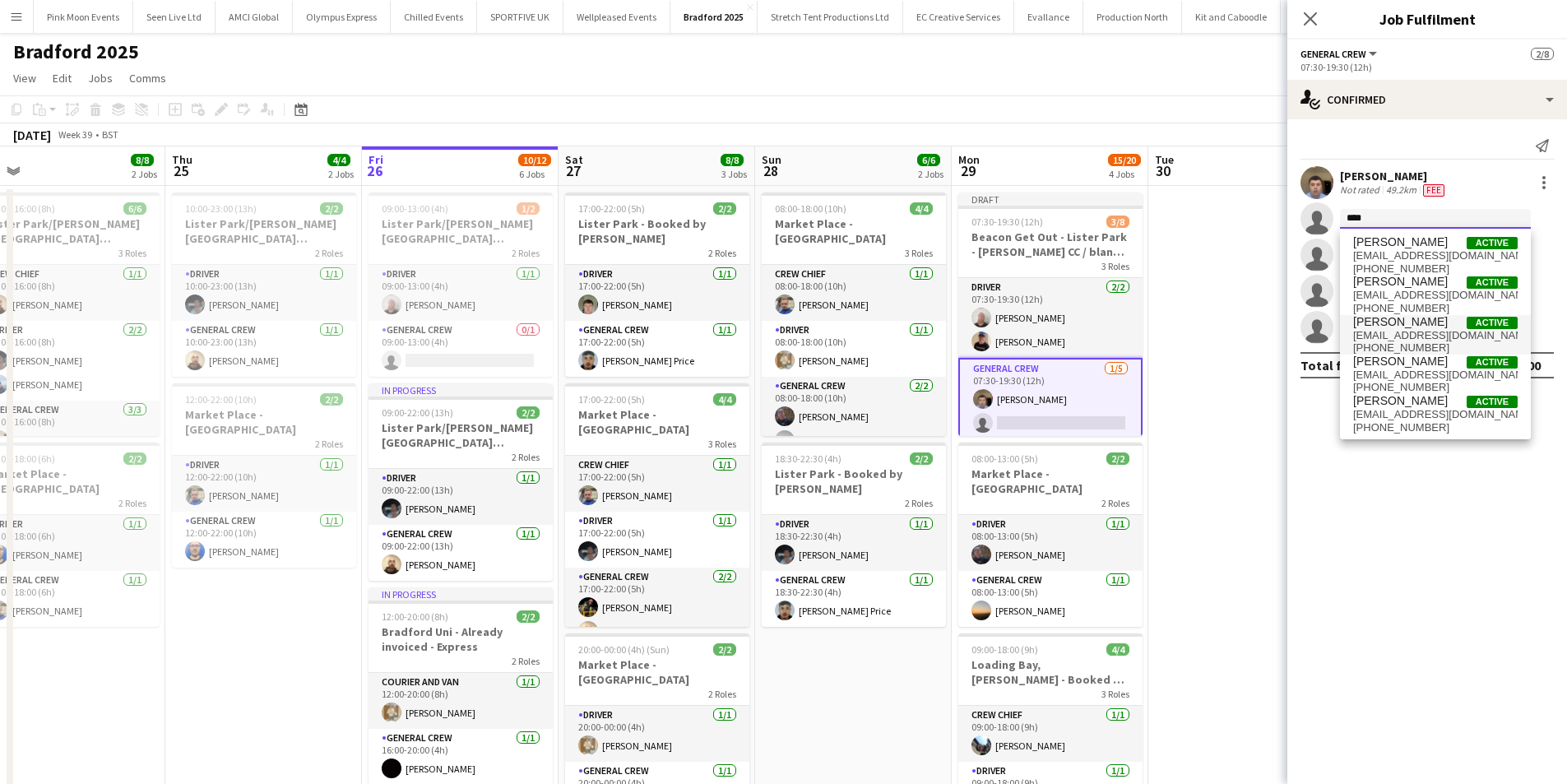
type input "****"
click at [1367, 327] on span "[PERSON_NAME]" at bounding box center [1400, 322] width 95 height 14
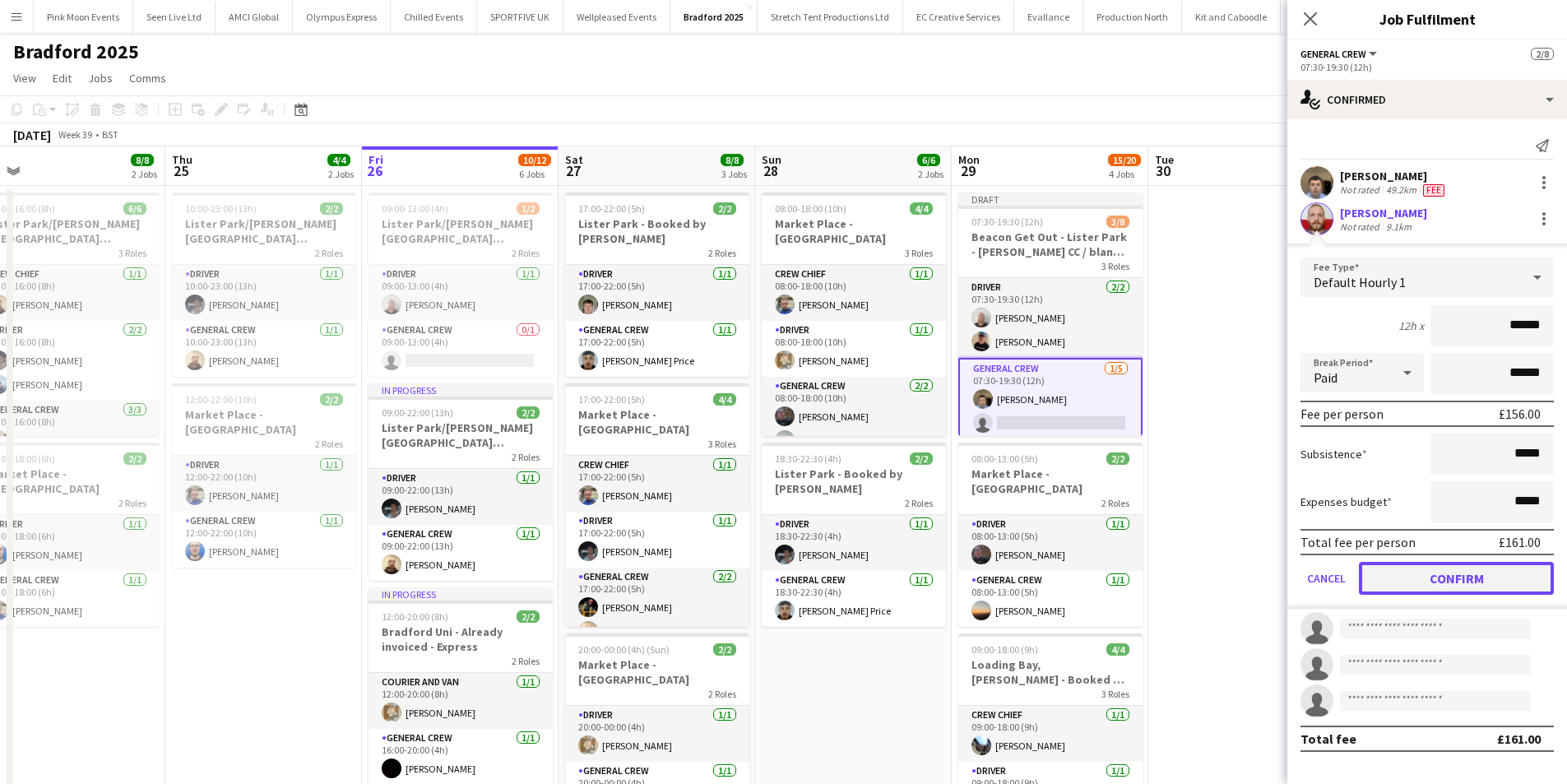
click at [1490, 580] on button "Confirm" at bounding box center [1456, 578] width 195 height 33
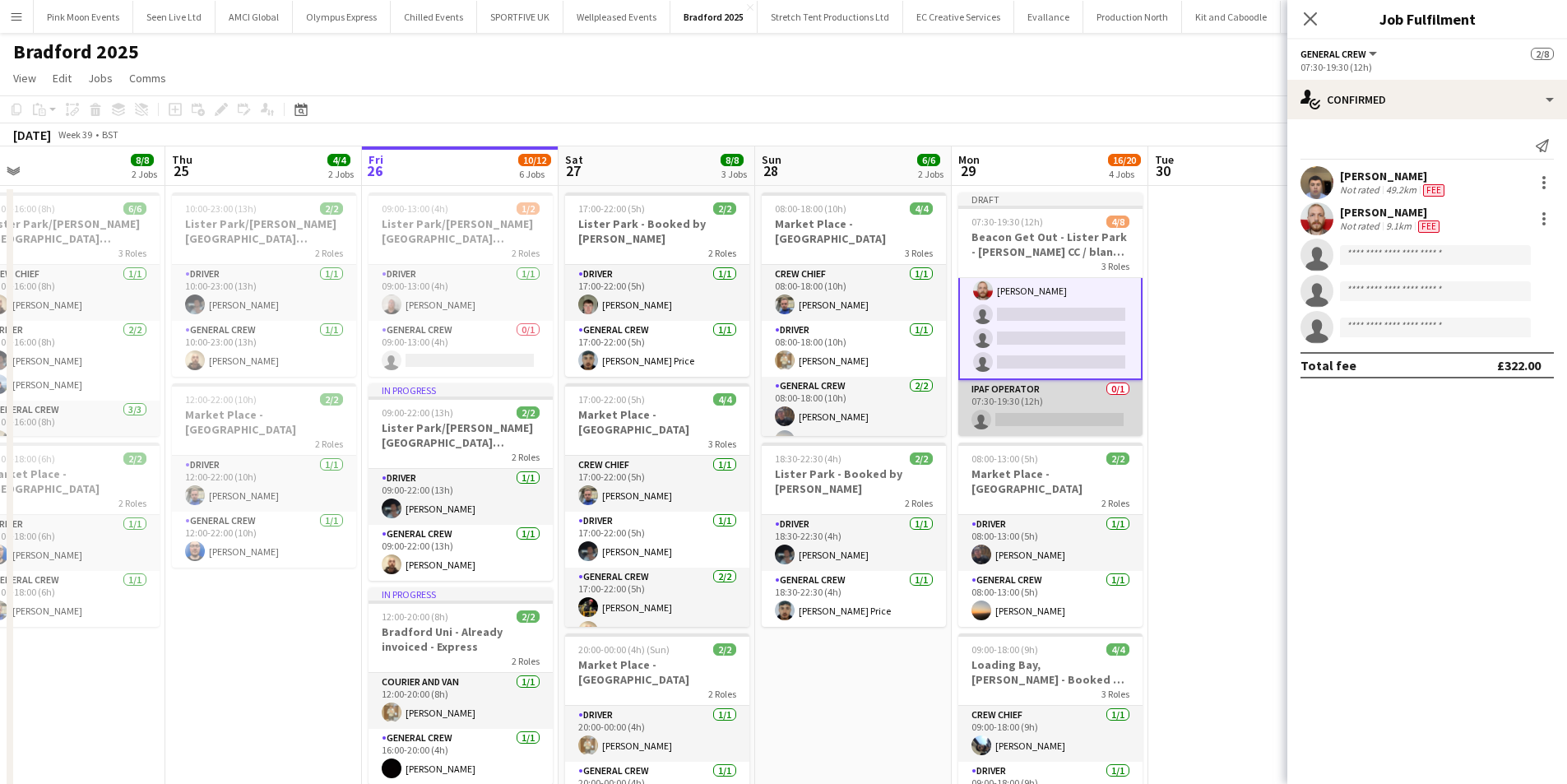
click at [1039, 413] on app-card-role "IPAF Operator 0/1 07:30-19:30 (12h) single-neutral-actions" at bounding box center [1050, 408] width 184 height 56
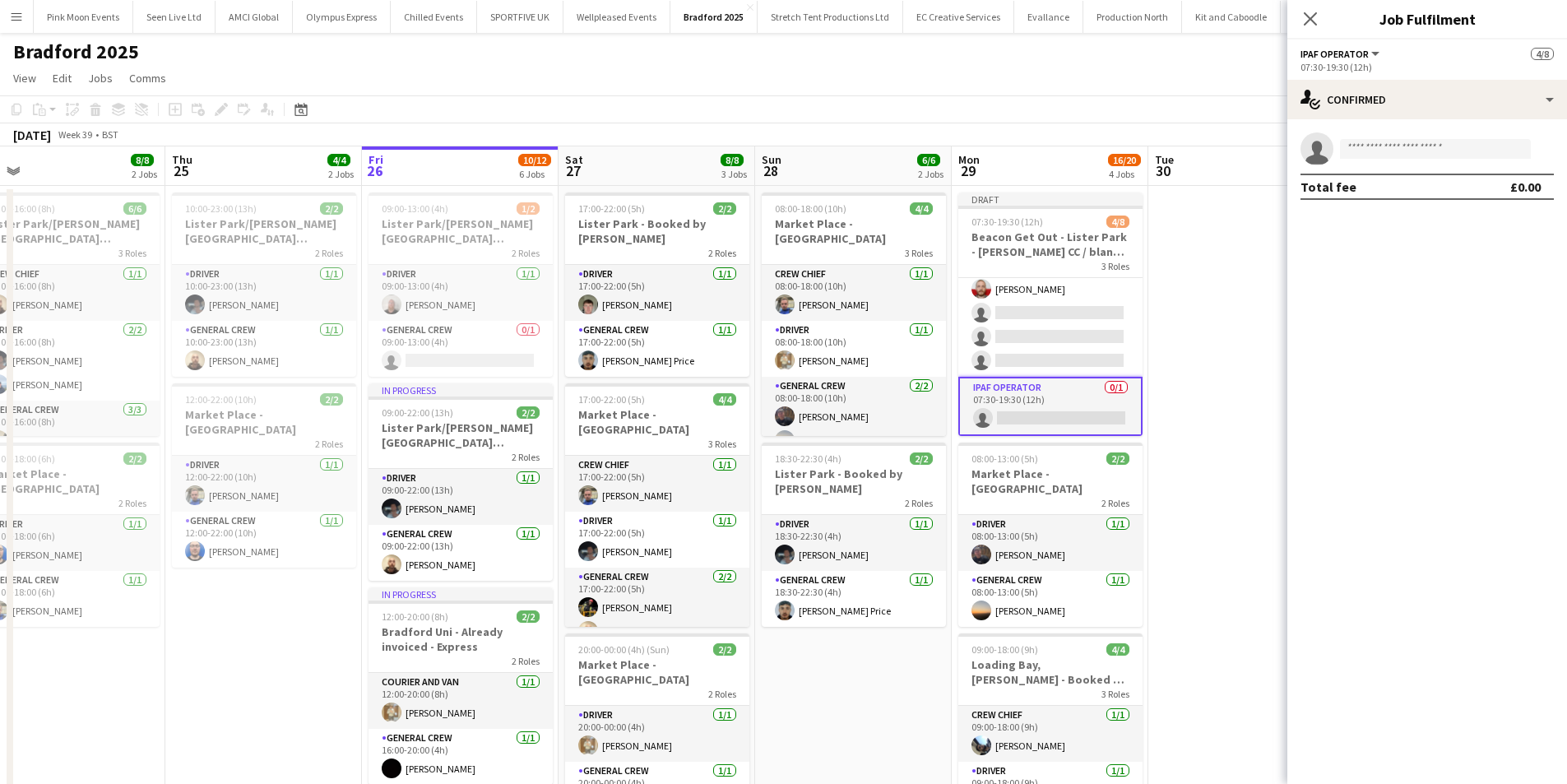
scroll to position [131, 0]
click at [1409, 135] on app-invite-slot "single-neutral-actions" at bounding box center [1427, 148] width 280 height 33
click at [1401, 149] on input at bounding box center [1435, 149] width 191 height 20
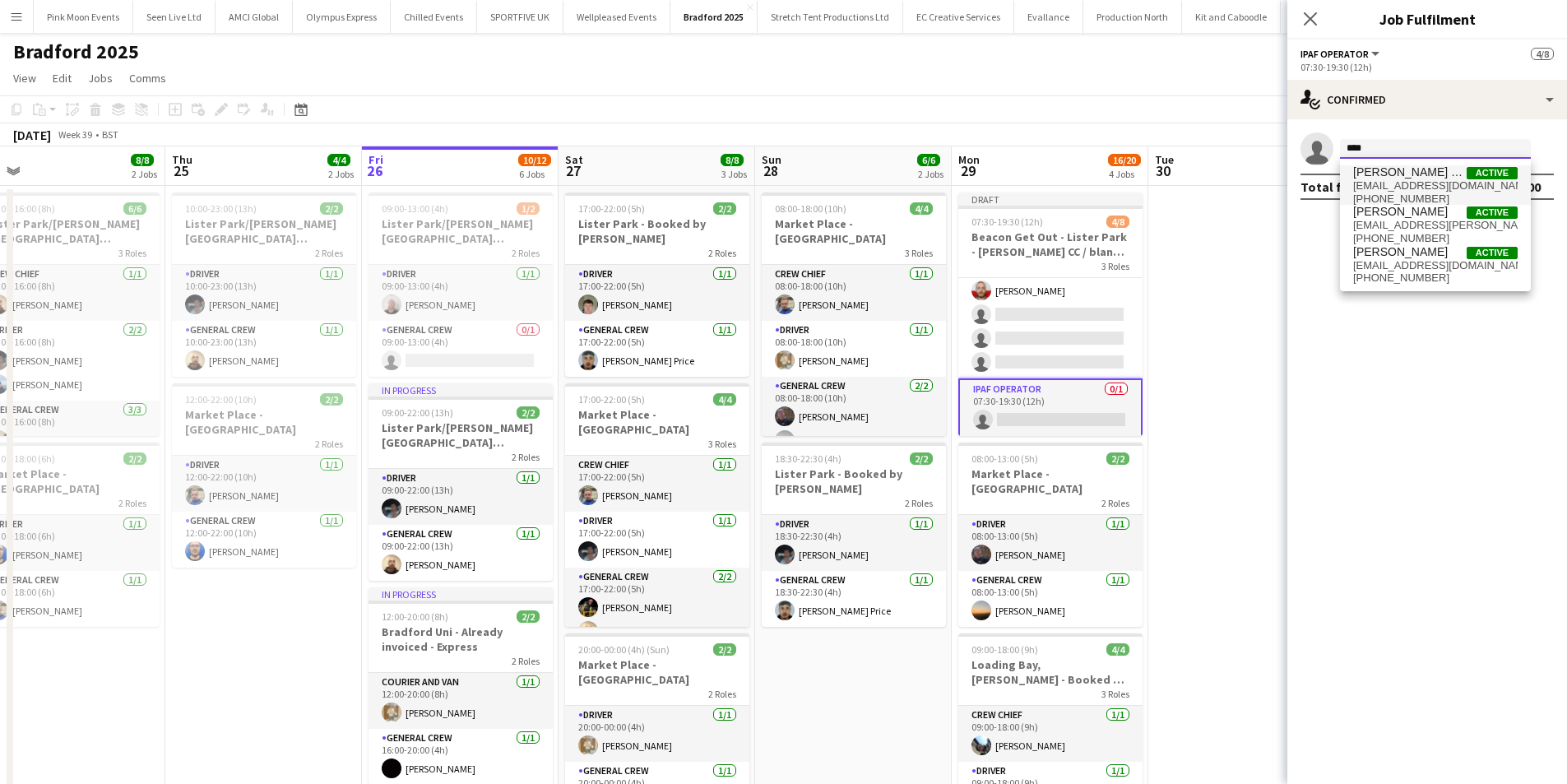
type input "****"
click at [1389, 195] on span "[PHONE_NUMBER]" at bounding box center [1435, 198] width 165 height 13
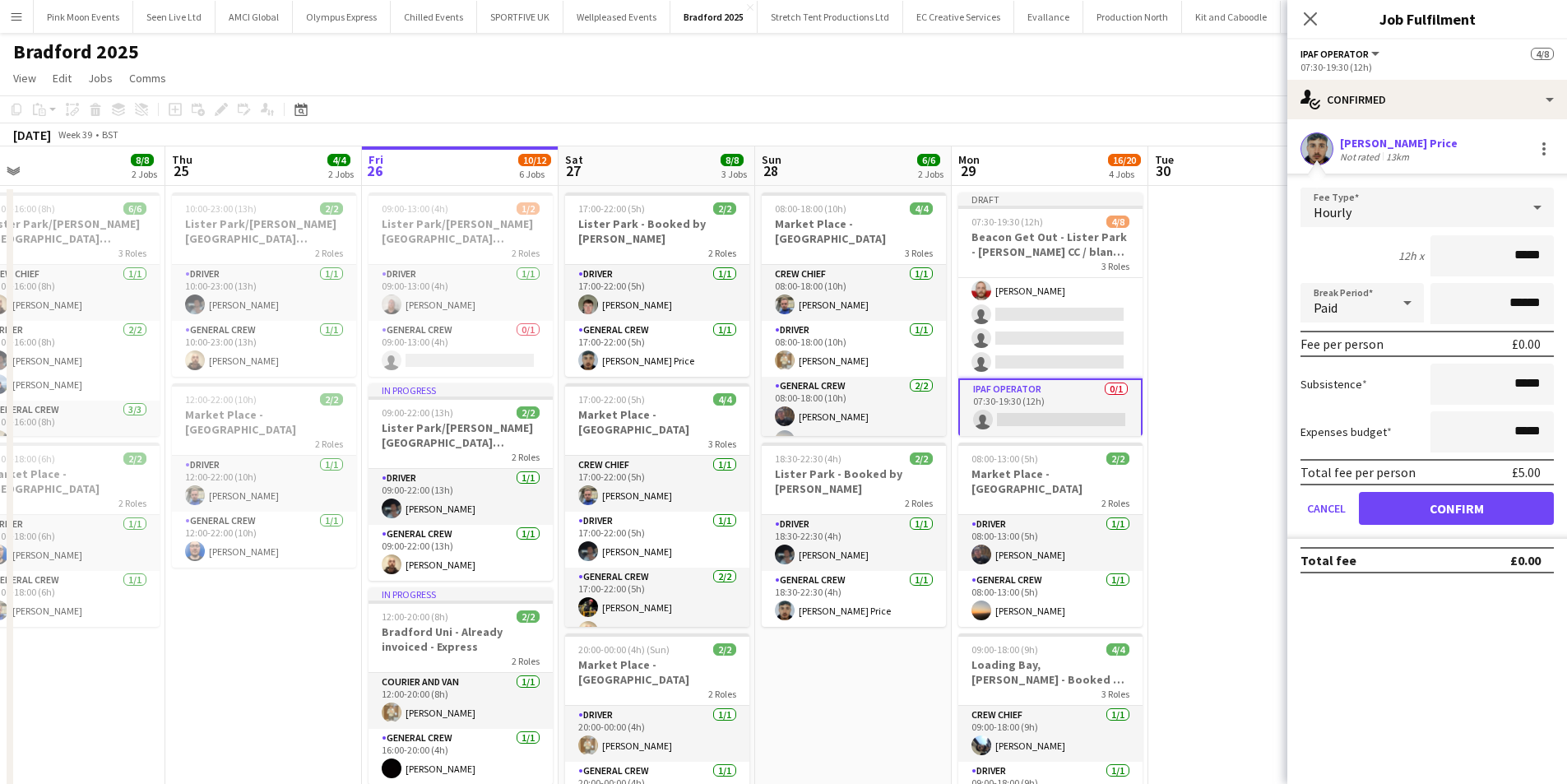
drag, startPoint x: 1478, startPoint y: 263, endPoint x: 1653, endPoint y: 263, distance: 175.2
click at [1567, 263] on html "Menu Boards Boards Boards All jobs Status Workforce Workforce My Workforce Recr…" at bounding box center [783, 719] width 1567 height 1439
type input "***"
click at [1447, 508] on button "Confirm" at bounding box center [1456, 508] width 195 height 33
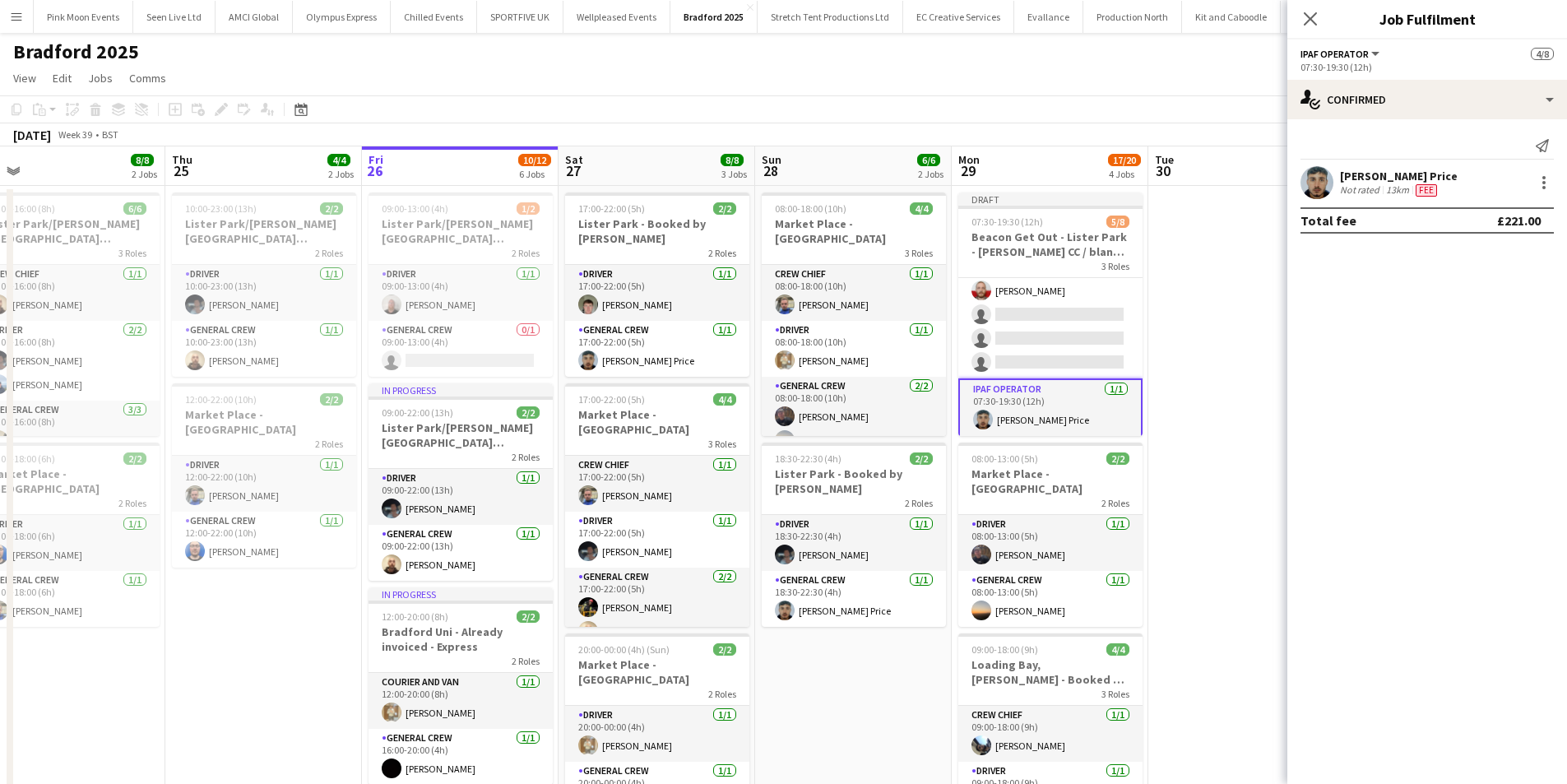
click at [1312, 33] on div "Close pop-in" at bounding box center [1310, 19] width 46 height 38
click at [1314, 23] on icon at bounding box center [1310, 19] width 16 height 16
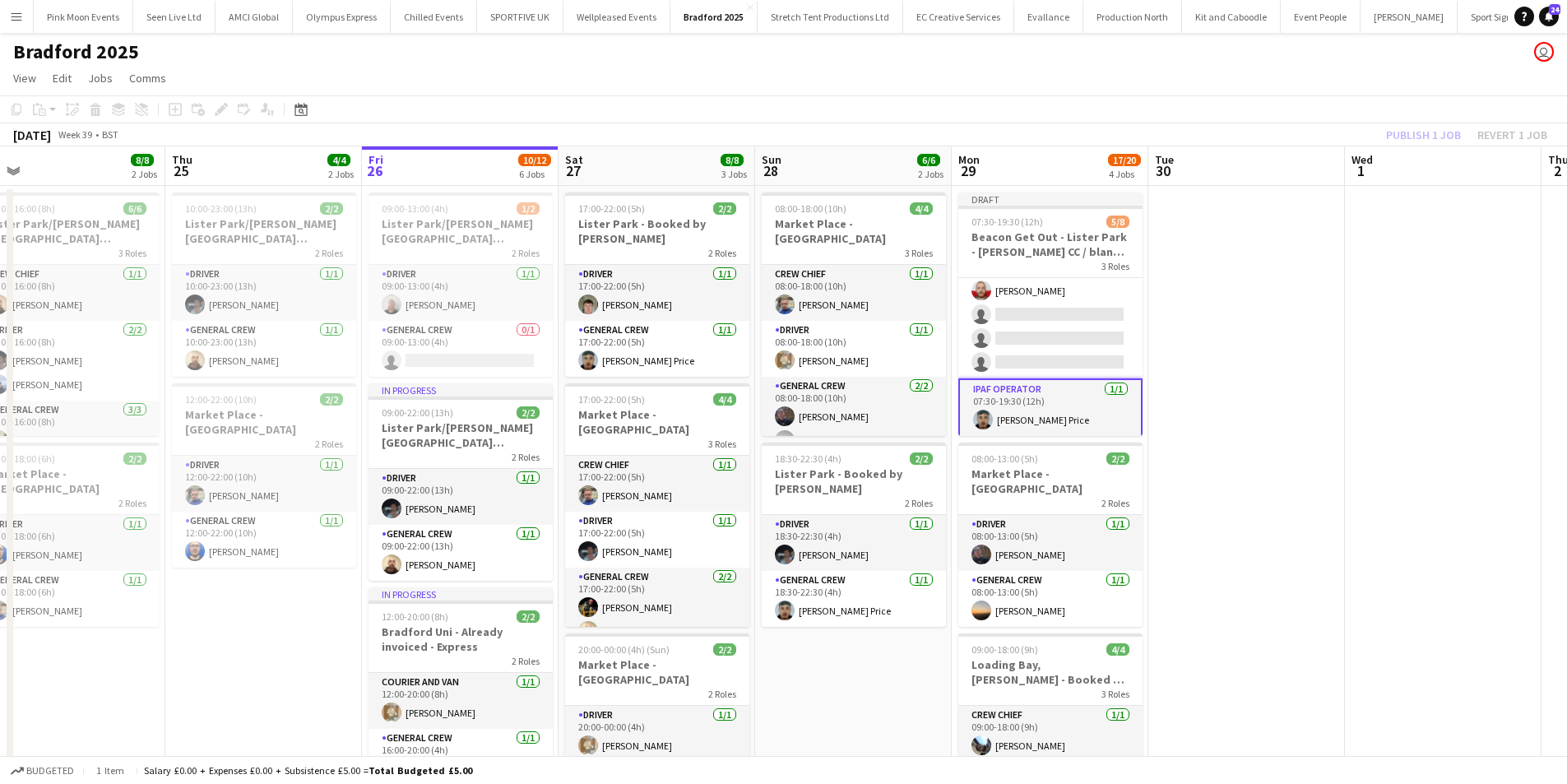
click at [1434, 130] on div "Publish 1 job Revert 1 job" at bounding box center [1466, 134] width 201 height 21
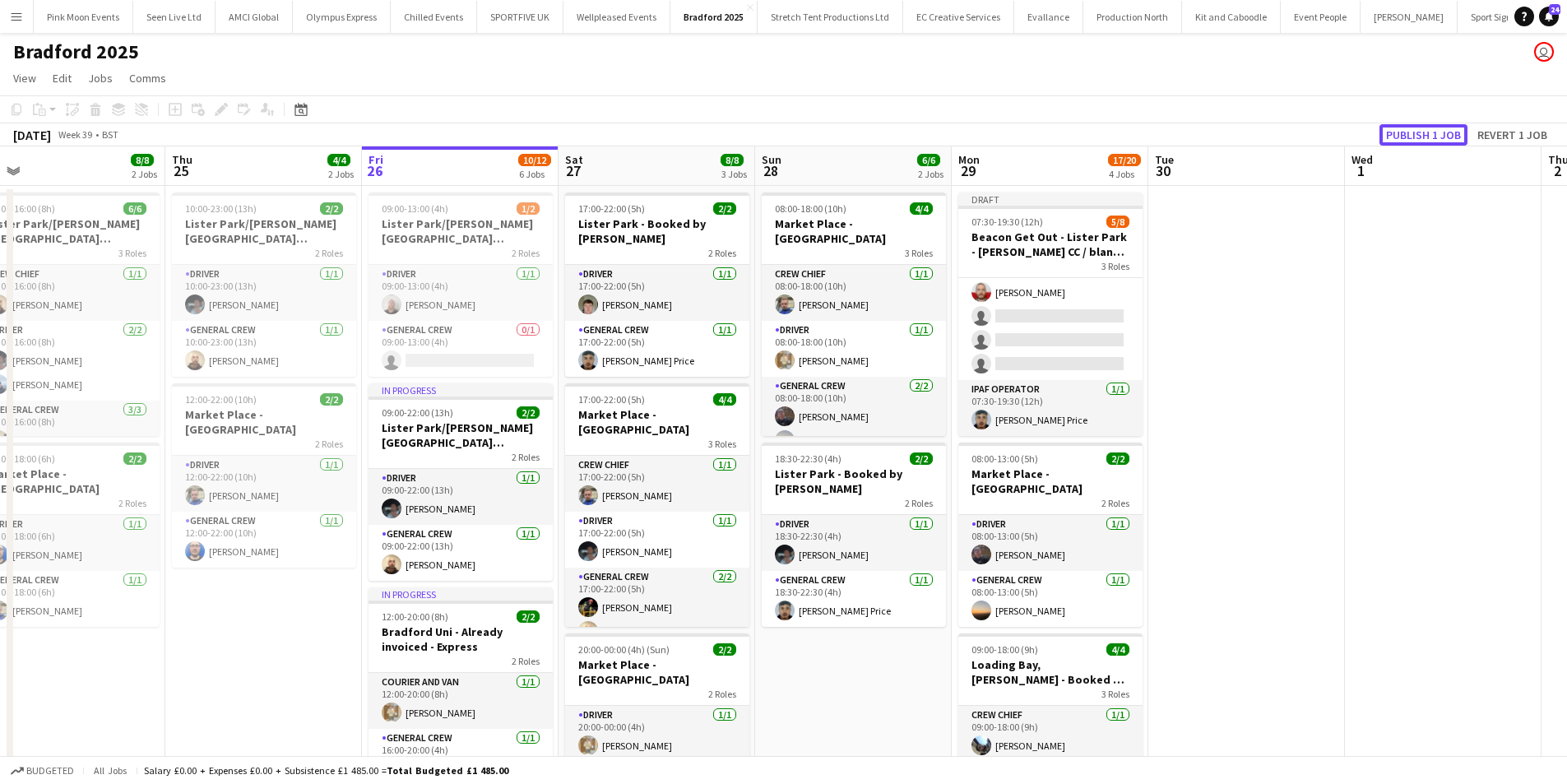
click at [1434, 130] on button "Publish 1 job" at bounding box center [1423, 134] width 88 height 21
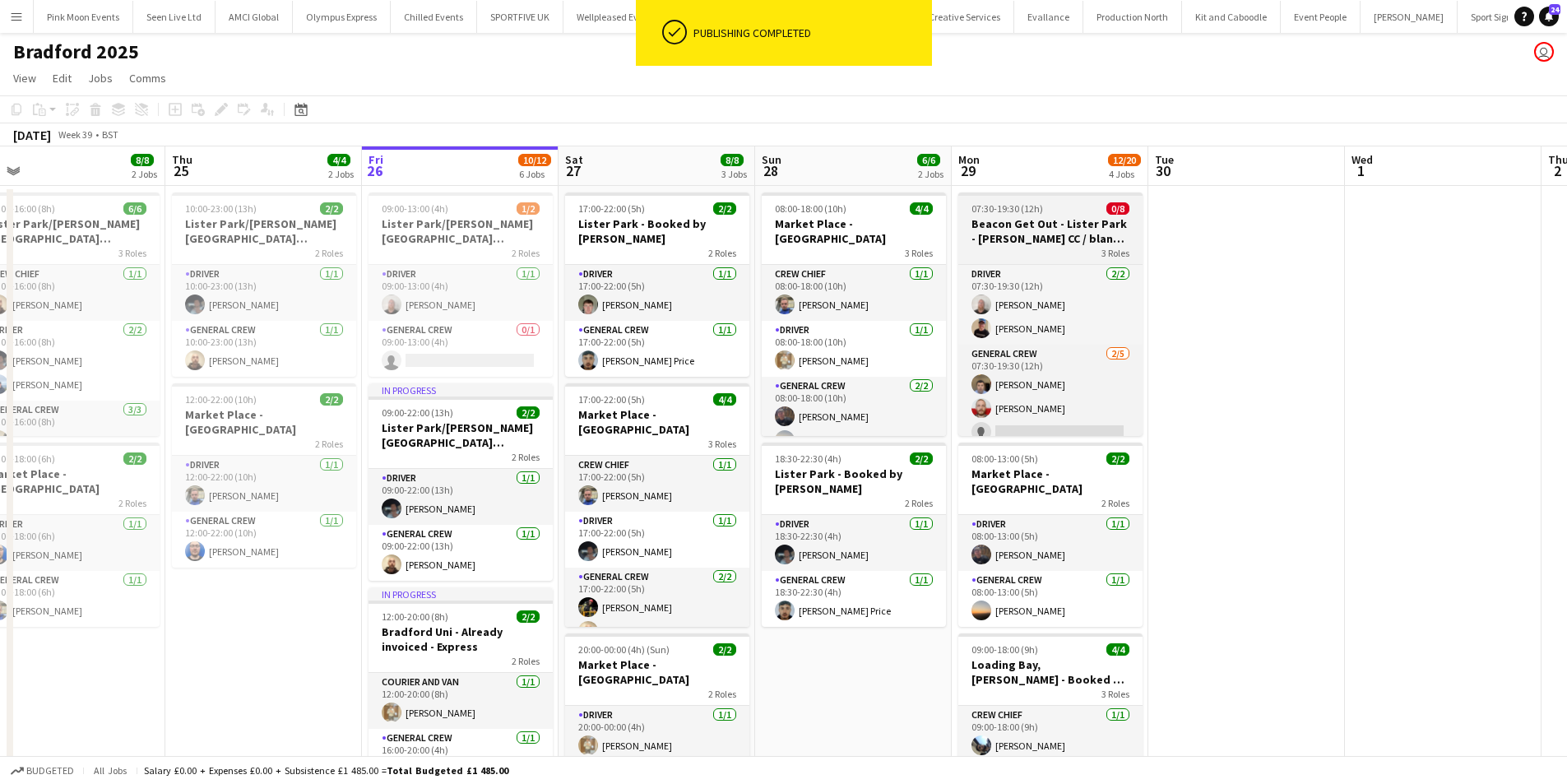
click at [1063, 235] on h3 "Beacon Get Out - Lister Park - [PERSON_NAME] CC / blank crew see notes" at bounding box center [1050, 231] width 184 height 30
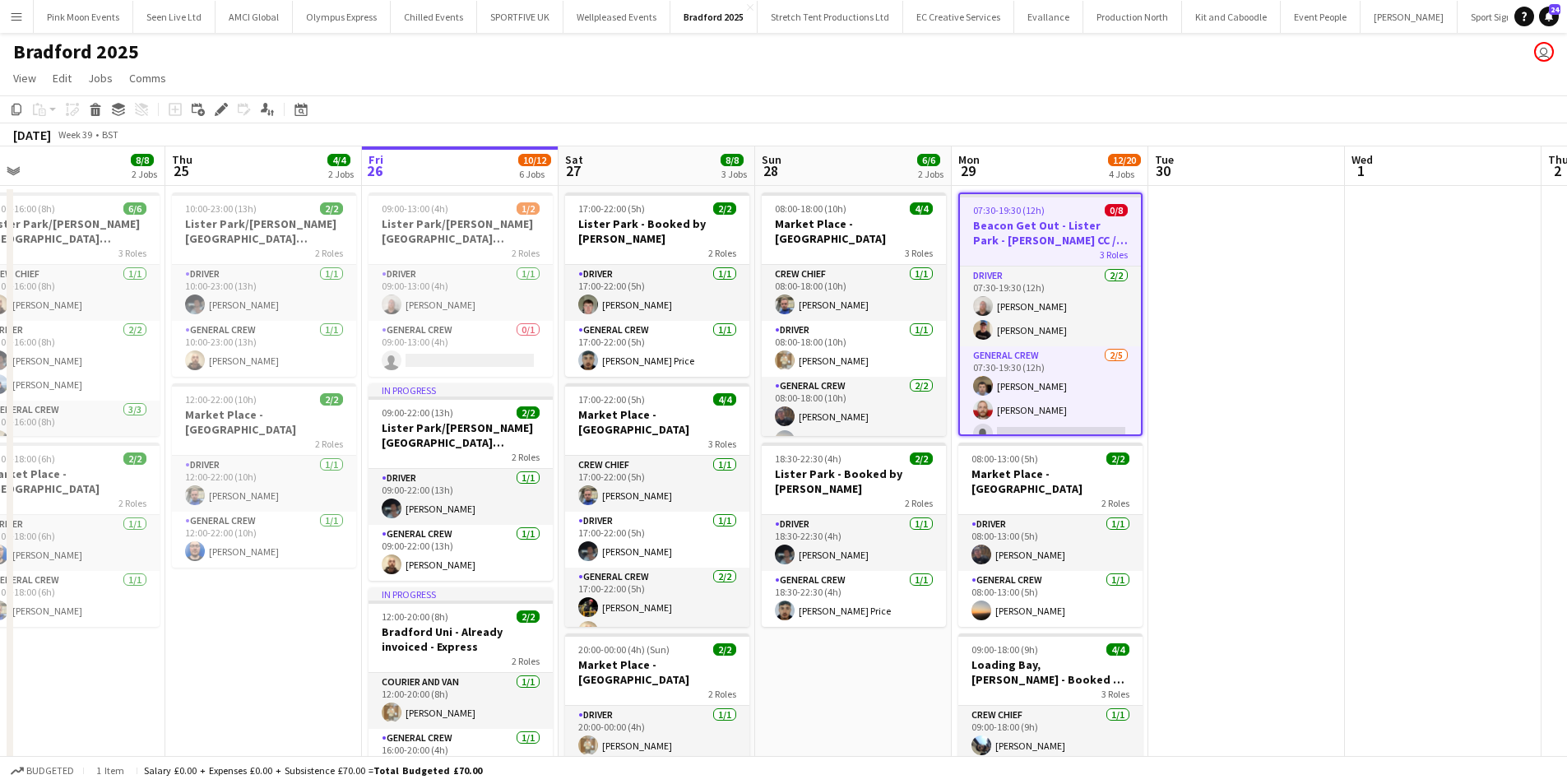
click at [1019, 243] on h3 "Beacon Get Out - Lister Park - [PERSON_NAME] CC / blank crew see notes" at bounding box center [1050, 233] width 181 height 30
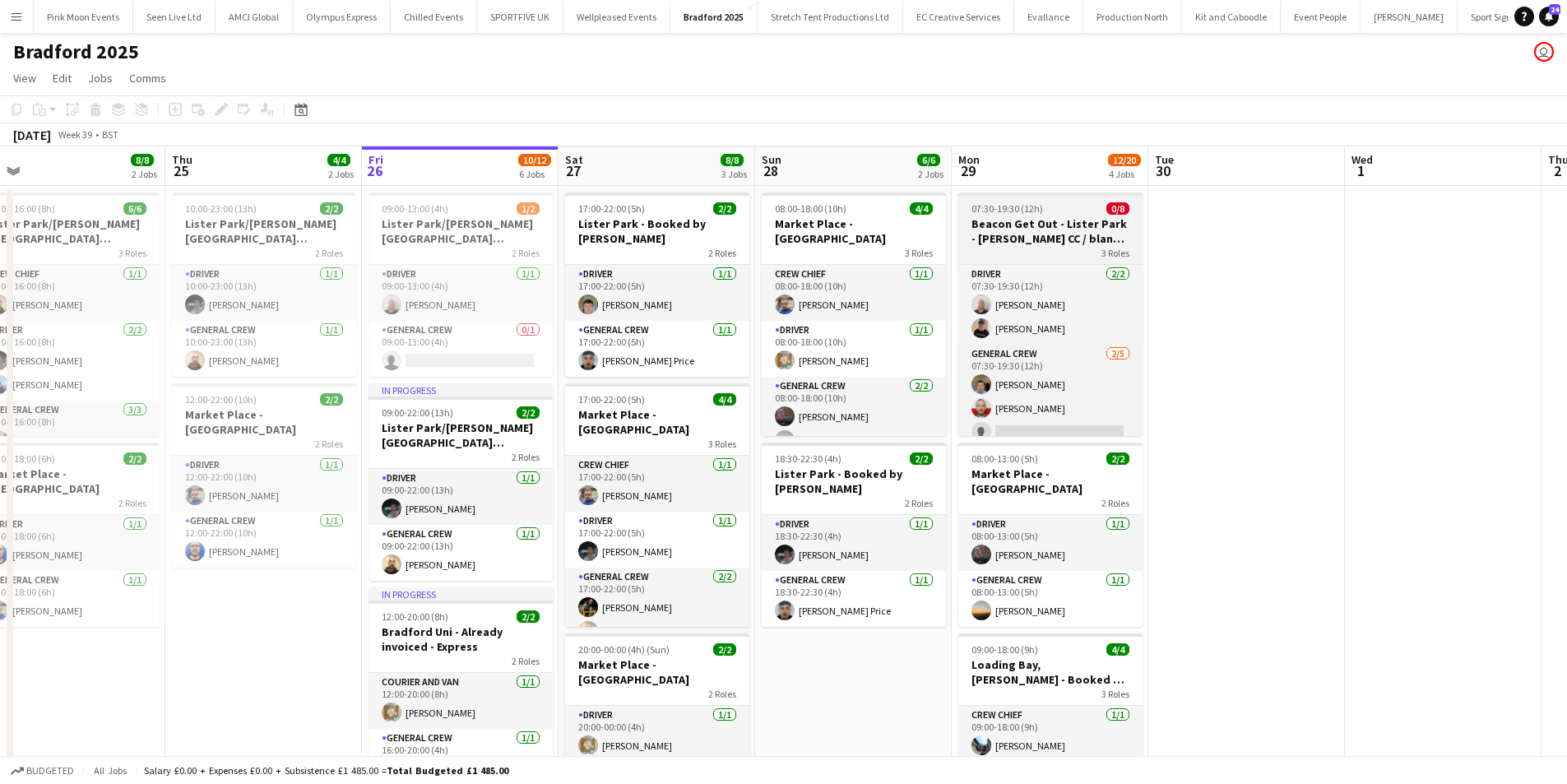
click at [1019, 243] on h3 "Beacon Get Out - Lister Park - [PERSON_NAME] CC / blank crew see notes" at bounding box center [1050, 231] width 184 height 30
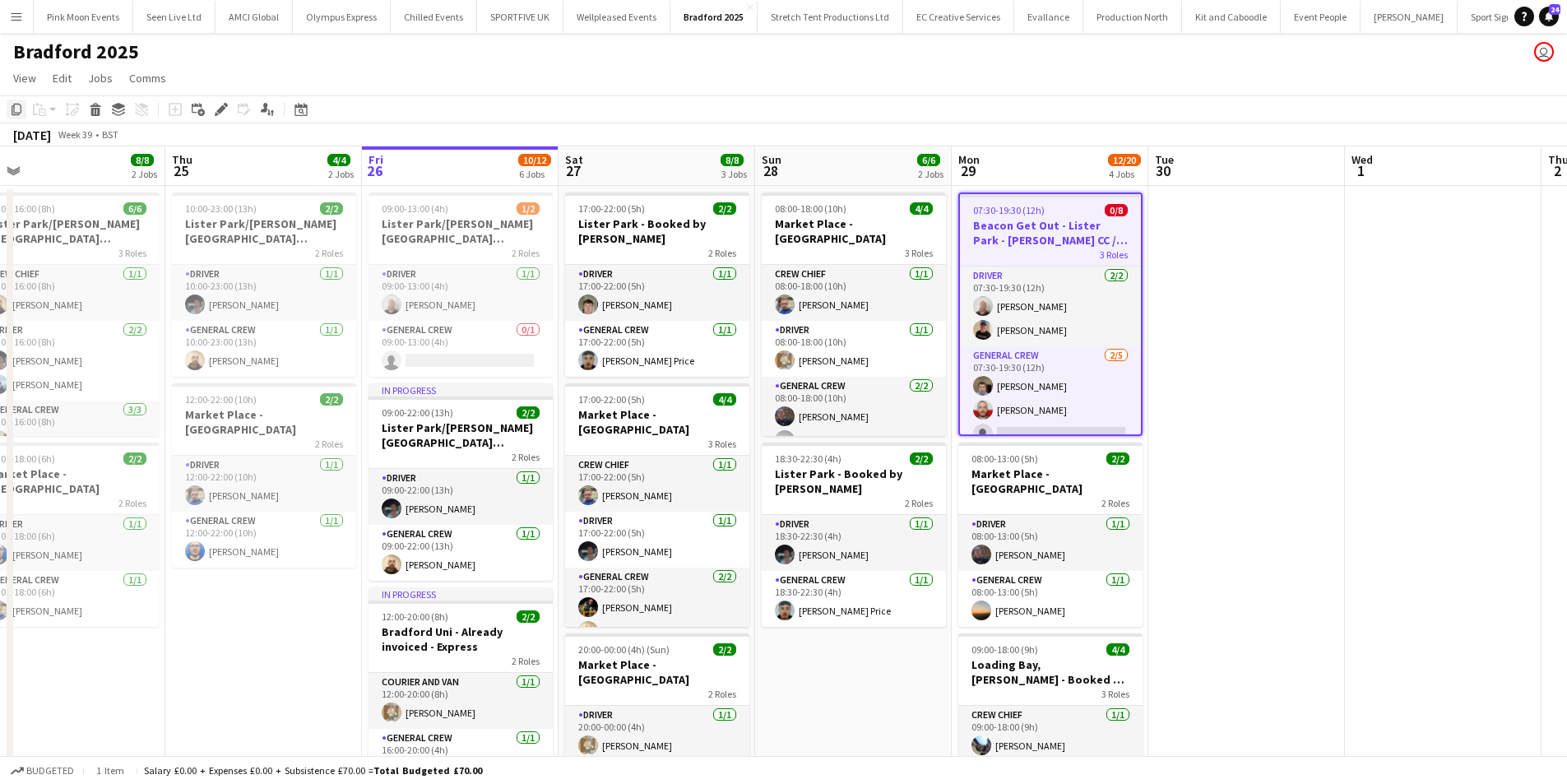
click at [23, 112] on div "Copy" at bounding box center [17, 110] width 20 height 20
click at [1231, 257] on app-date-cell at bounding box center [1246, 798] width 197 height 1225
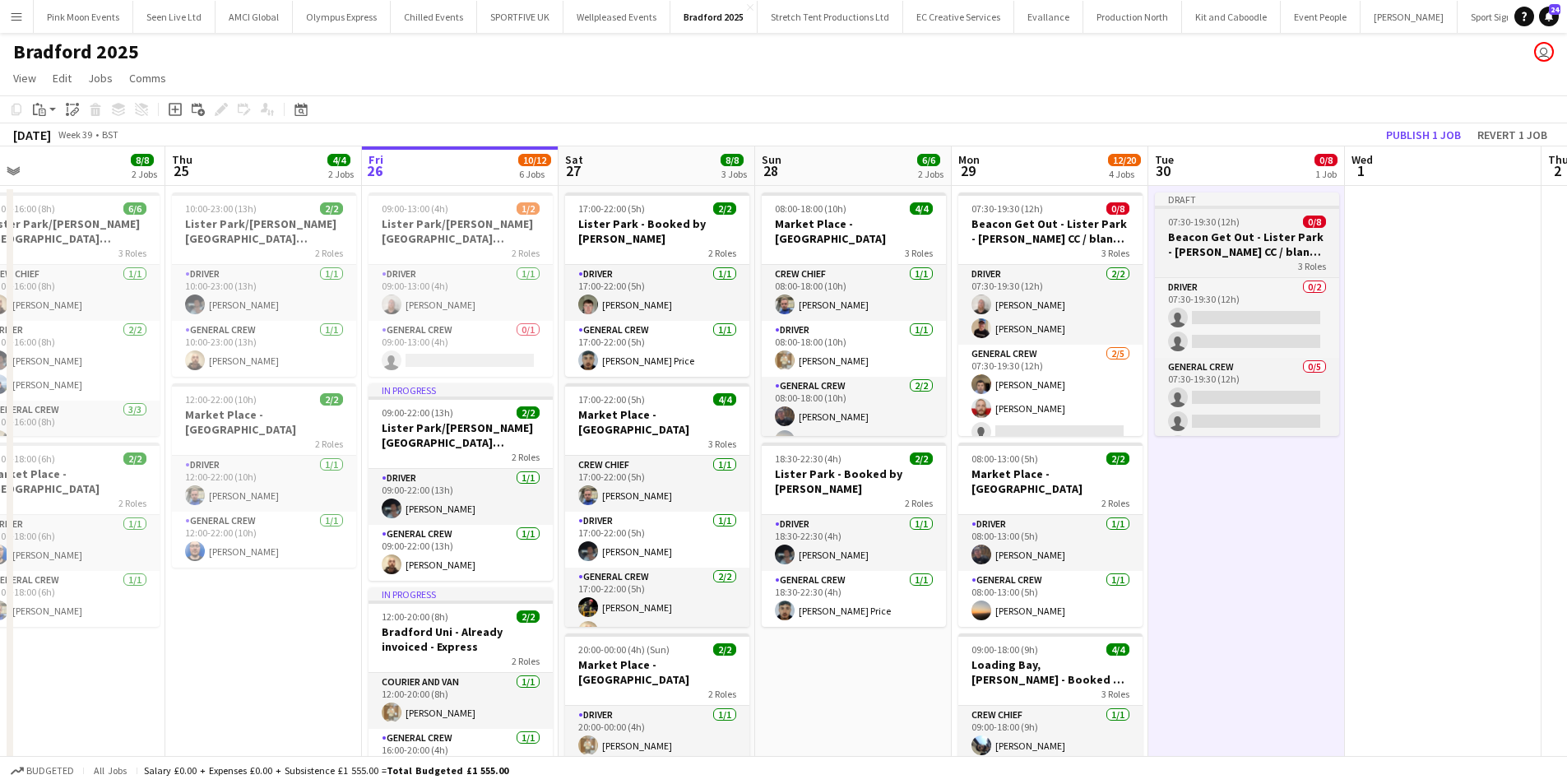
click at [1236, 257] on h3 "Beacon Get Out - Lister Park - [PERSON_NAME] CC / blank crew see notes" at bounding box center [1247, 244] width 184 height 30
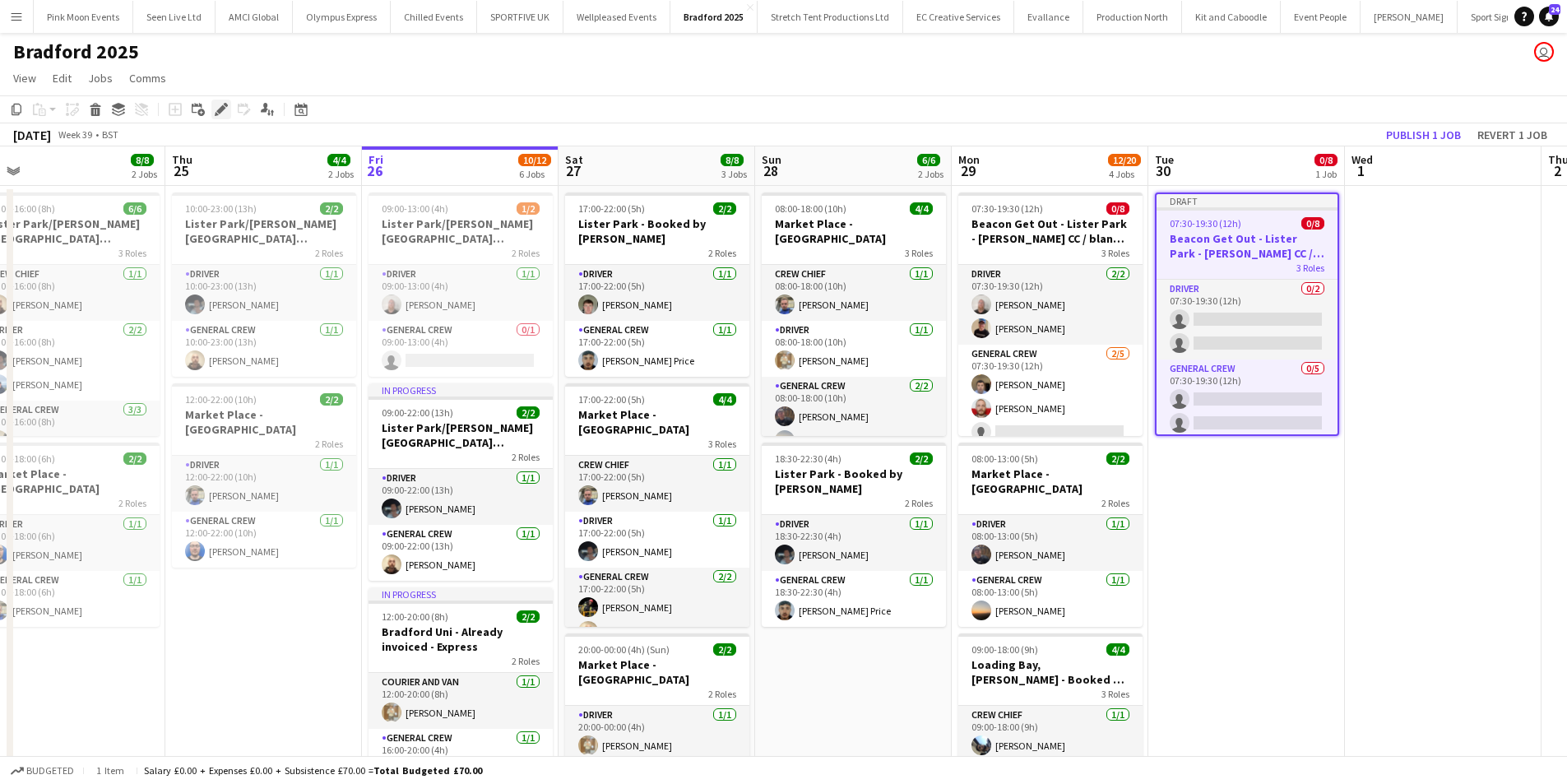
click at [220, 110] on icon at bounding box center [220, 109] width 9 height 9
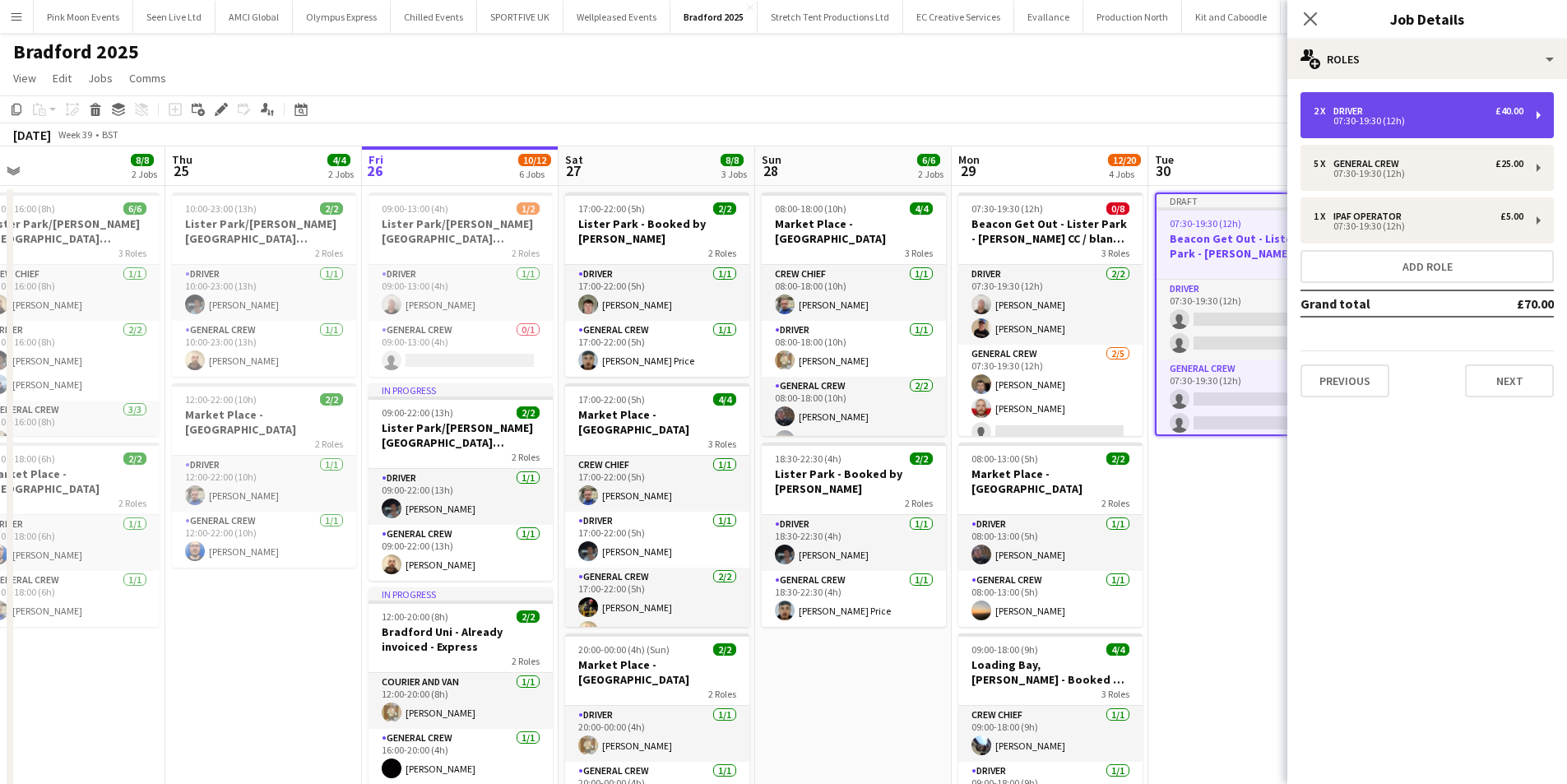
click at [1406, 127] on div "2 x Driver £40.00 07:30-19:30 (12h)" at bounding box center [1426, 115] width 253 height 46
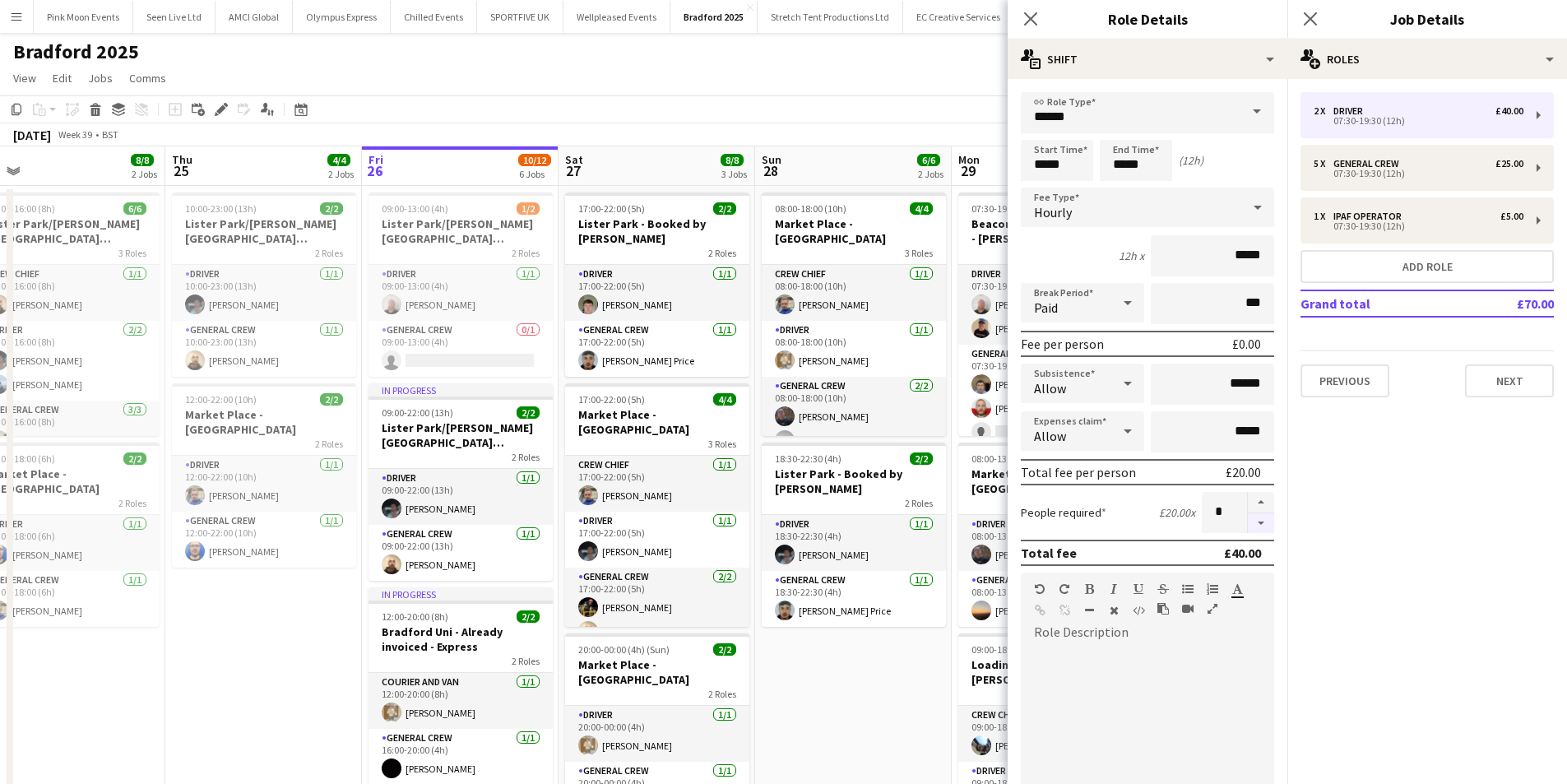
click at [1248, 531] on button "button" at bounding box center [1261, 523] width 26 height 21
type input "*"
drag, startPoint x: 1075, startPoint y: 163, endPoint x: 1017, endPoint y: 166, distance: 58.5
click at [1017, 166] on form "link Role Type ****** Start Time ***** End Time ***** (12h) Fee Type Hourly 12h…" at bounding box center [1148, 561] width 280 height 938
click at [1083, 166] on input "*****" at bounding box center [1057, 160] width 72 height 41
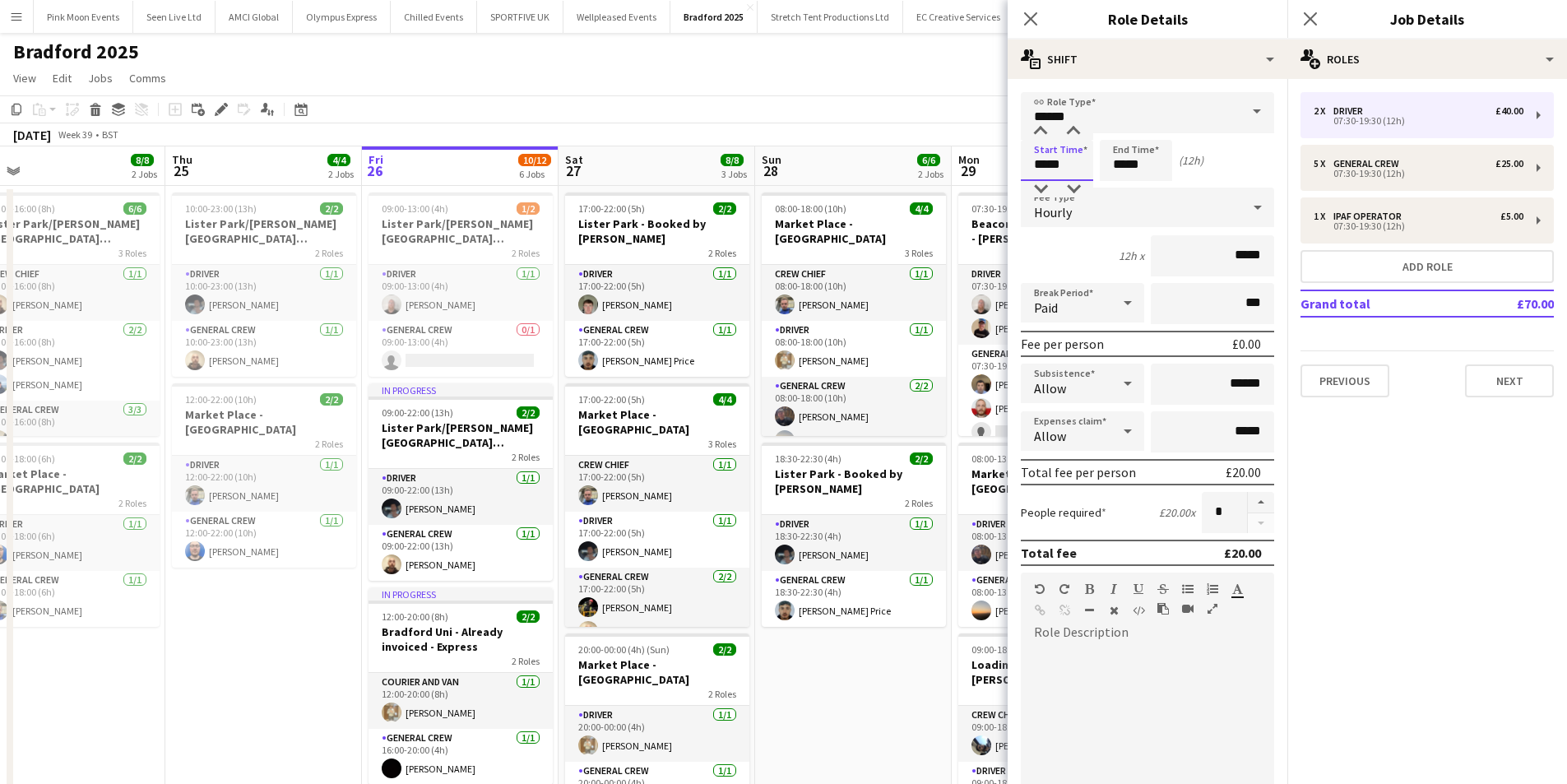
click at [1083, 166] on input "*****" at bounding box center [1057, 160] width 72 height 41
type input "*****"
drag, startPoint x: 1163, startPoint y: 154, endPoint x: 1101, endPoint y: 157, distance: 61.8
click at [1101, 157] on input "*****" at bounding box center [1136, 160] width 72 height 41
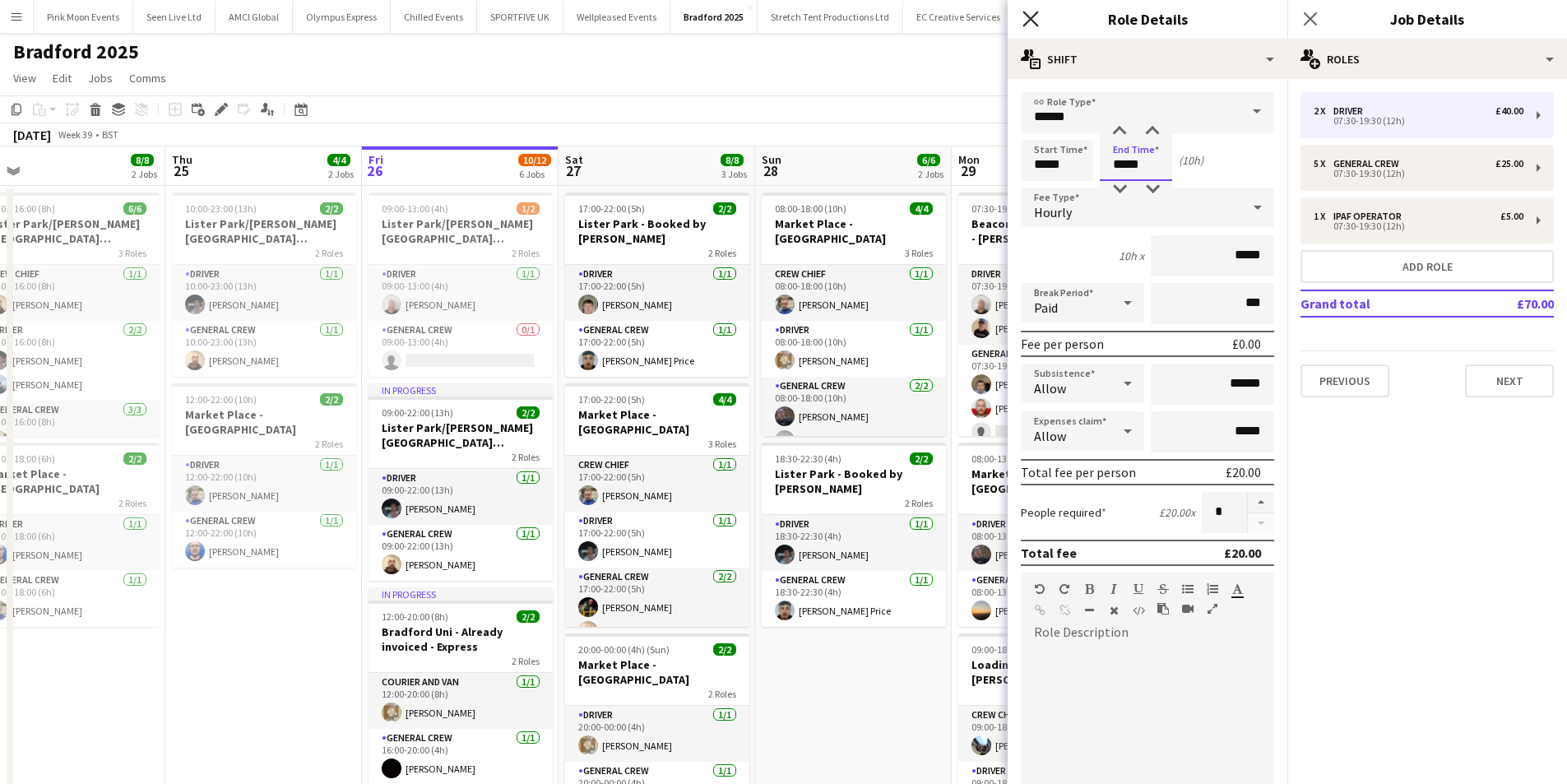
type input "*****"
click at [1032, 22] on icon "Close pop-in" at bounding box center [1030, 19] width 16 height 16
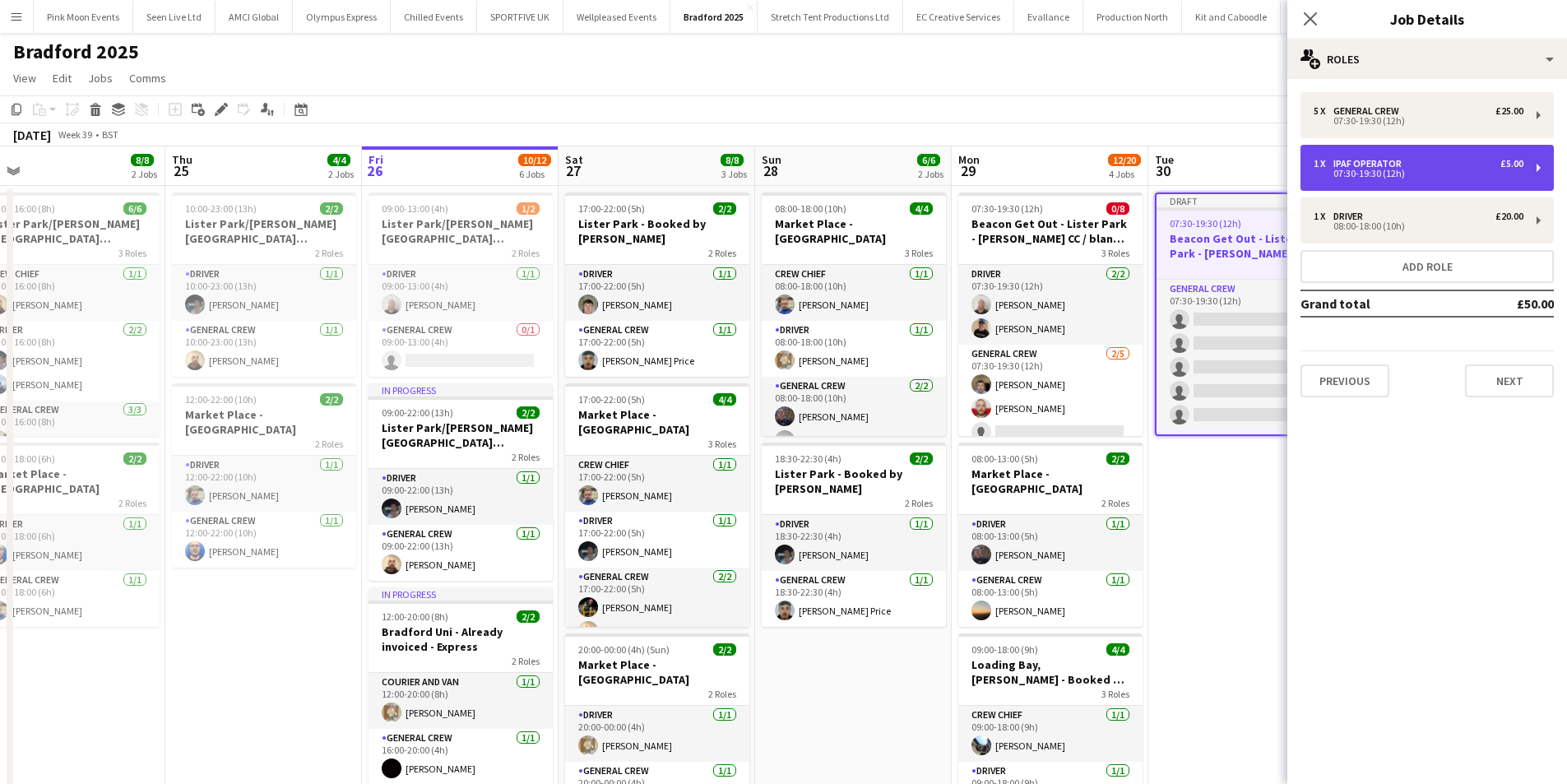
click at [1393, 182] on div "1 x IPAF Operator £5.00 07:30-19:30 (12h)" at bounding box center [1426, 168] width 253 height 46
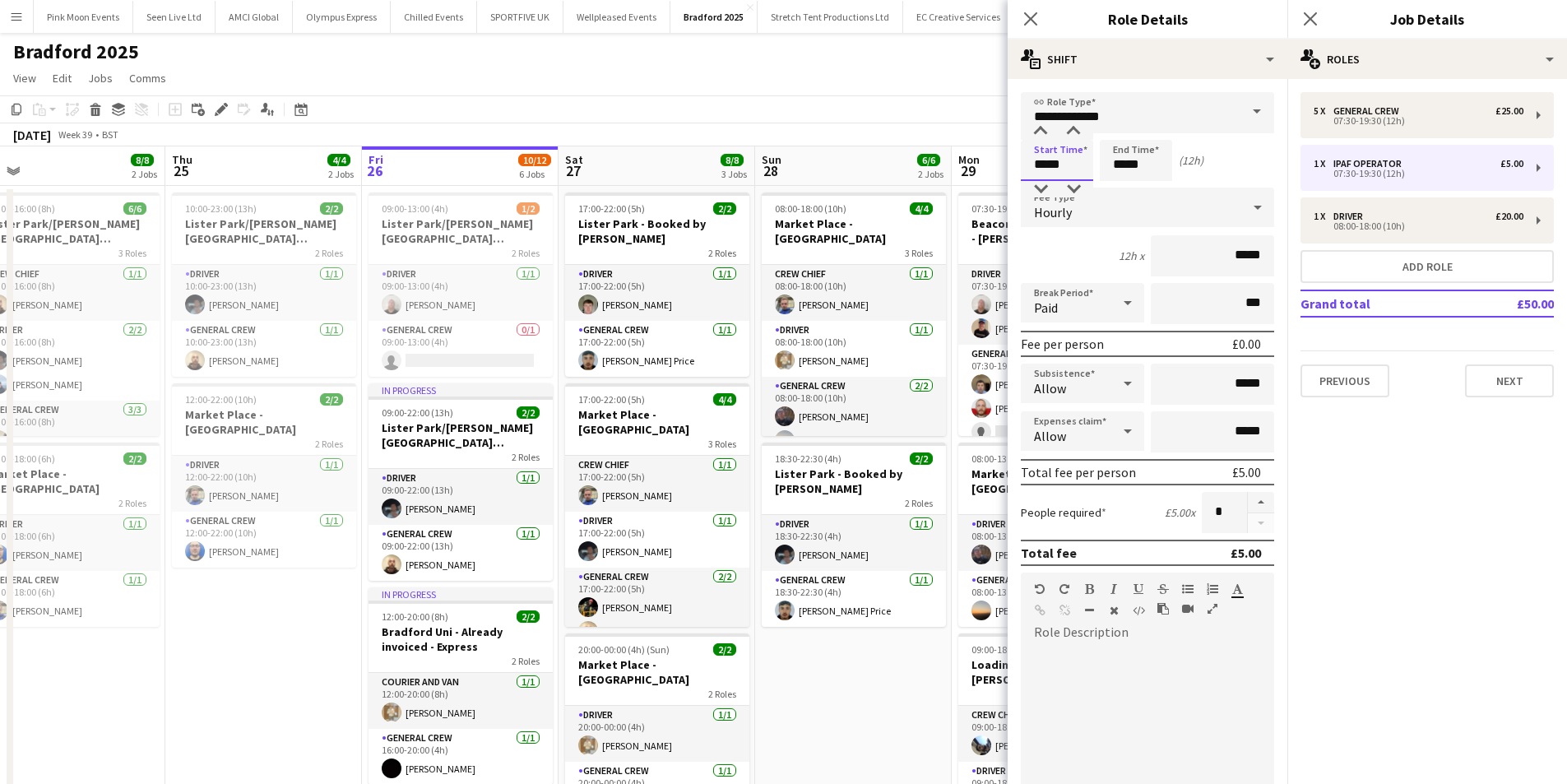
drag, startPoint x: 1076, startPoint y: 159, endPoint x: 846, endPoint y: 170, distance: 230.6
click at [846, 170] on body "Menu Boards Boards Boards All jobs Status Workforce Workforce My Workforce Recr…" at bounding box center [783, 719] width 1567 height 1439
type input "*****"
drag, startPoint x: 1152, startPoint y: 160, endPoint x: 1078, endPoint y: 173, distance: 75.2
click at [1078, 172] on div "Start Time ***** End Time ***** (11h 30m)" at bounding box center [1147, 160] width 253 height 41
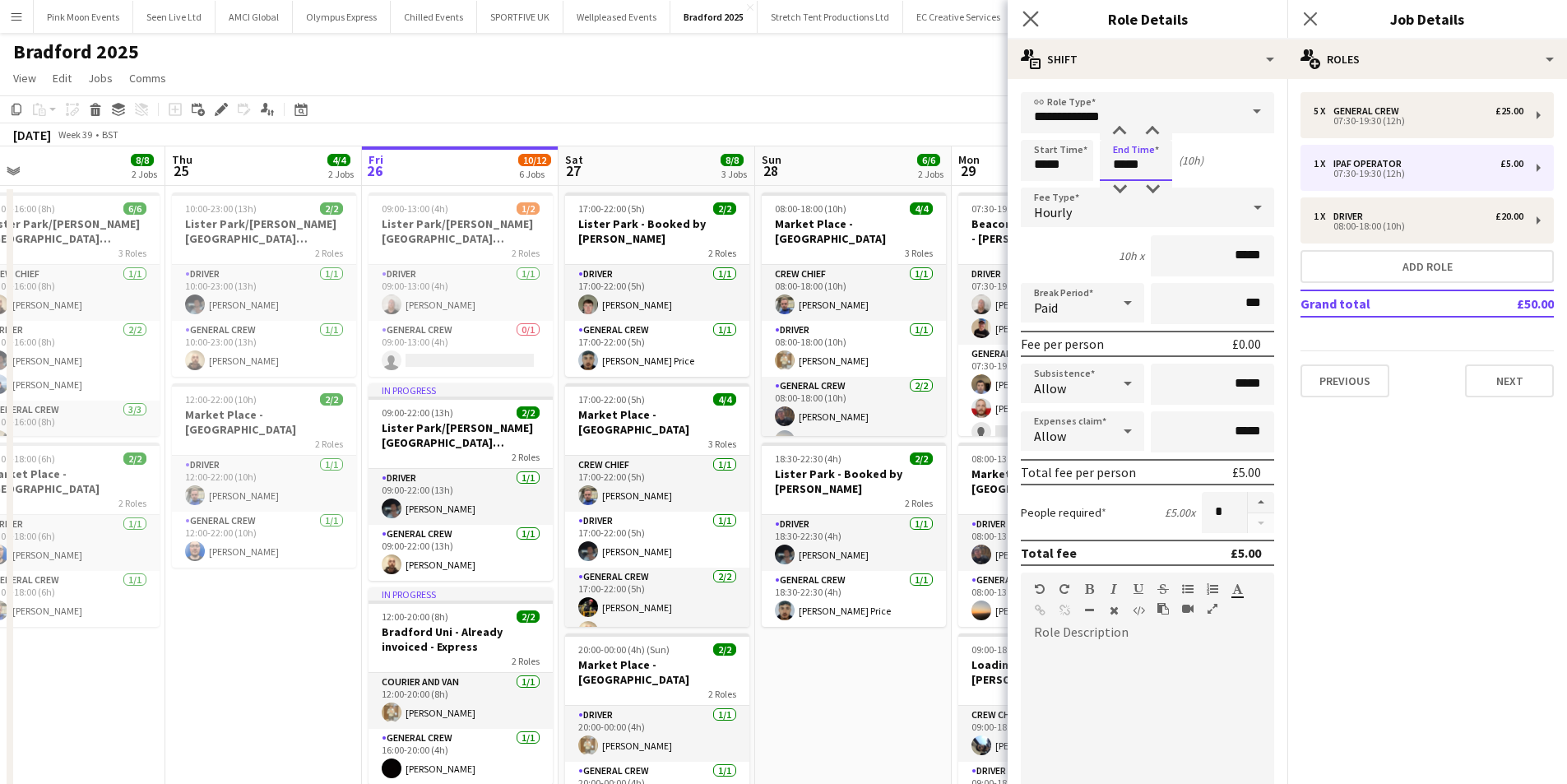
type input "*****"
click at [1021, 21] on app-icon "Close pop-in" at bounding box center [1031, 19] width 24 height 24
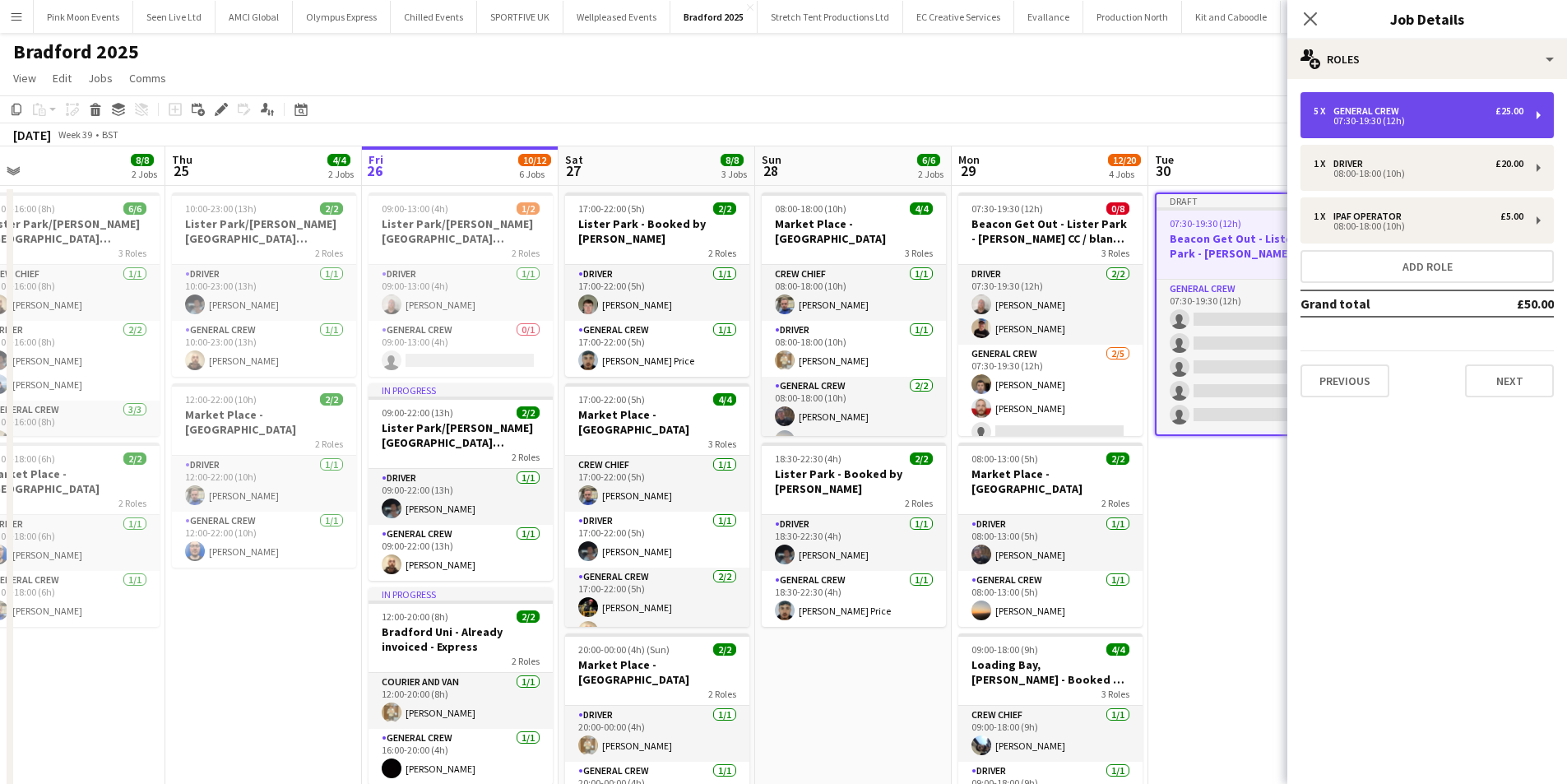
click at [1440, 123] on div "07:30-19:30 (12h)" at bounding box center [1419, 121] width 210 height 8
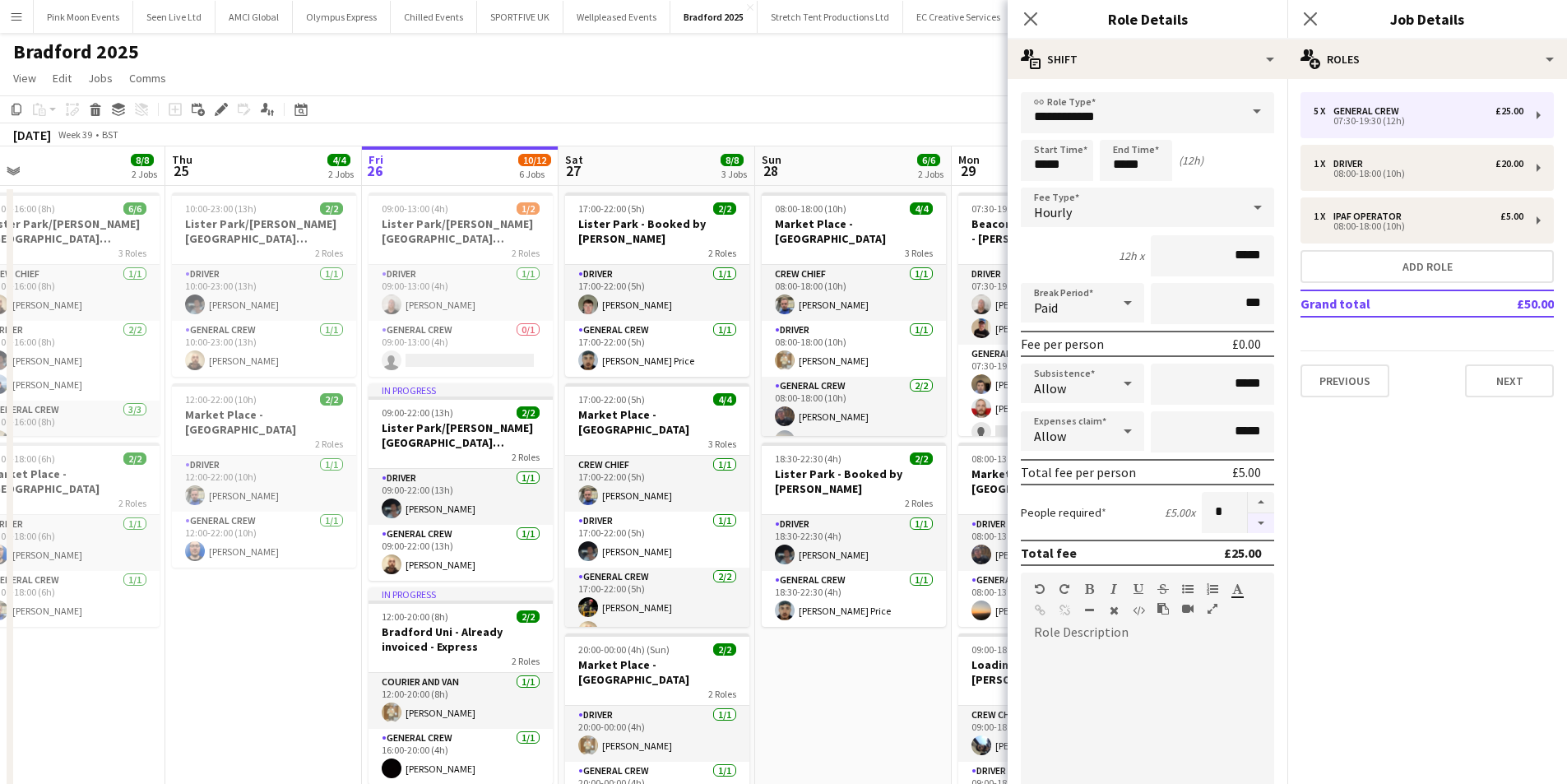
click at [1248, 530] on button "button" at bounding box center [1261, 523] width 26 height 21
click at [1248, 528] on button "button" at bounding box center [1261, 523] width 26 height 21
type input "*"
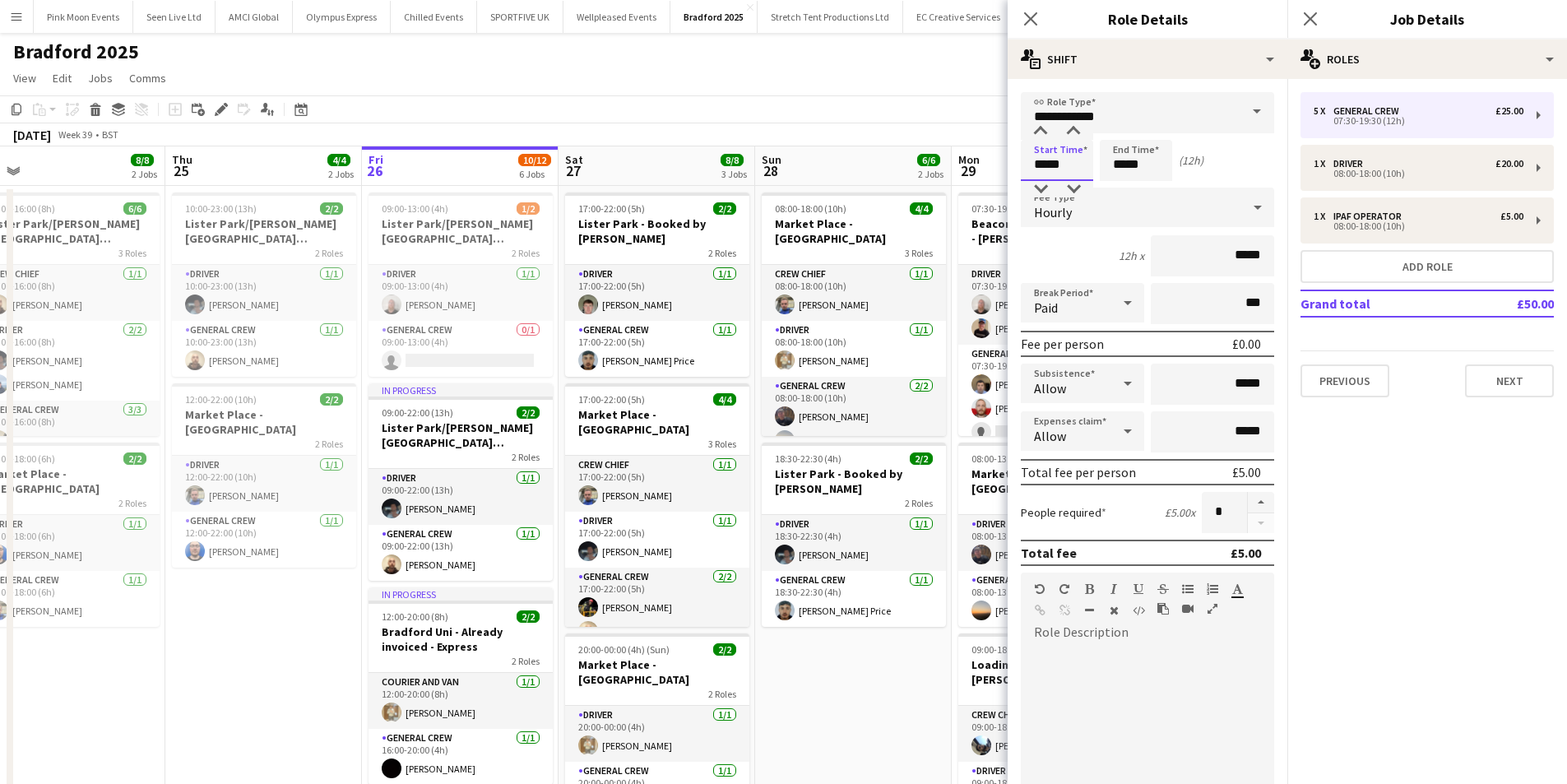
drag, startPoint x: 1085, startPoint y: 169, endPoint x: 1028, endPoint y: 171, distance: 56.8
click at [1031, 171] on input "*****" at bounding box center [1057, 160] width 72 height 41
type input "*****"
drag, startPoint x: 1155, startPoint y: 165, endPoint x: 1044, endPoint y: 169, distance: 111.1
click at [1044, 169] on div "Start Time ***** End Time ***** (11h 30m)" at bounding box center [1147, 160] width 253 height 41
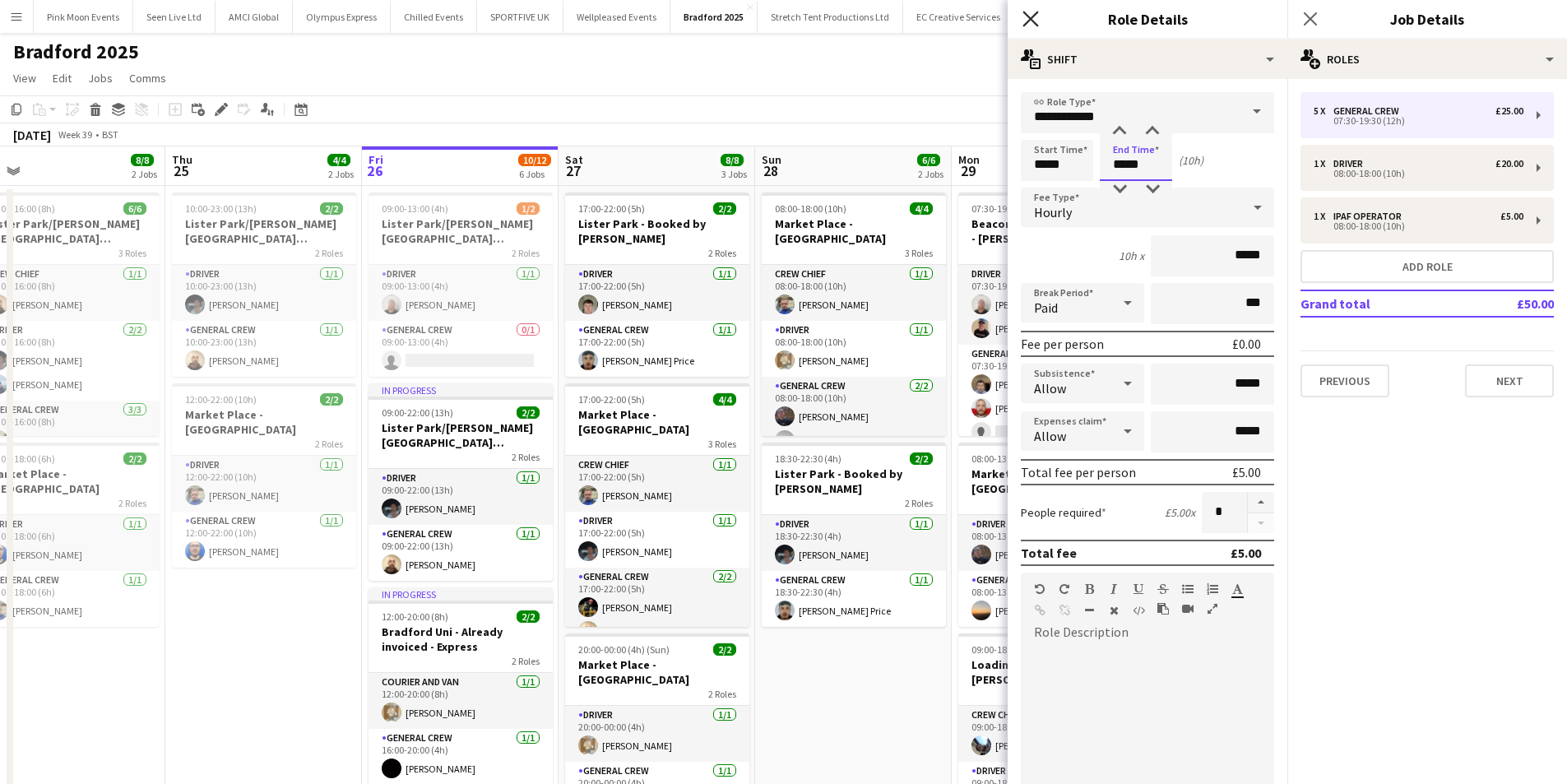
type input "*****"
click at [1025, 18] on icon "Close pop-in" at bounding box center [1030, 19] width 16 height 16
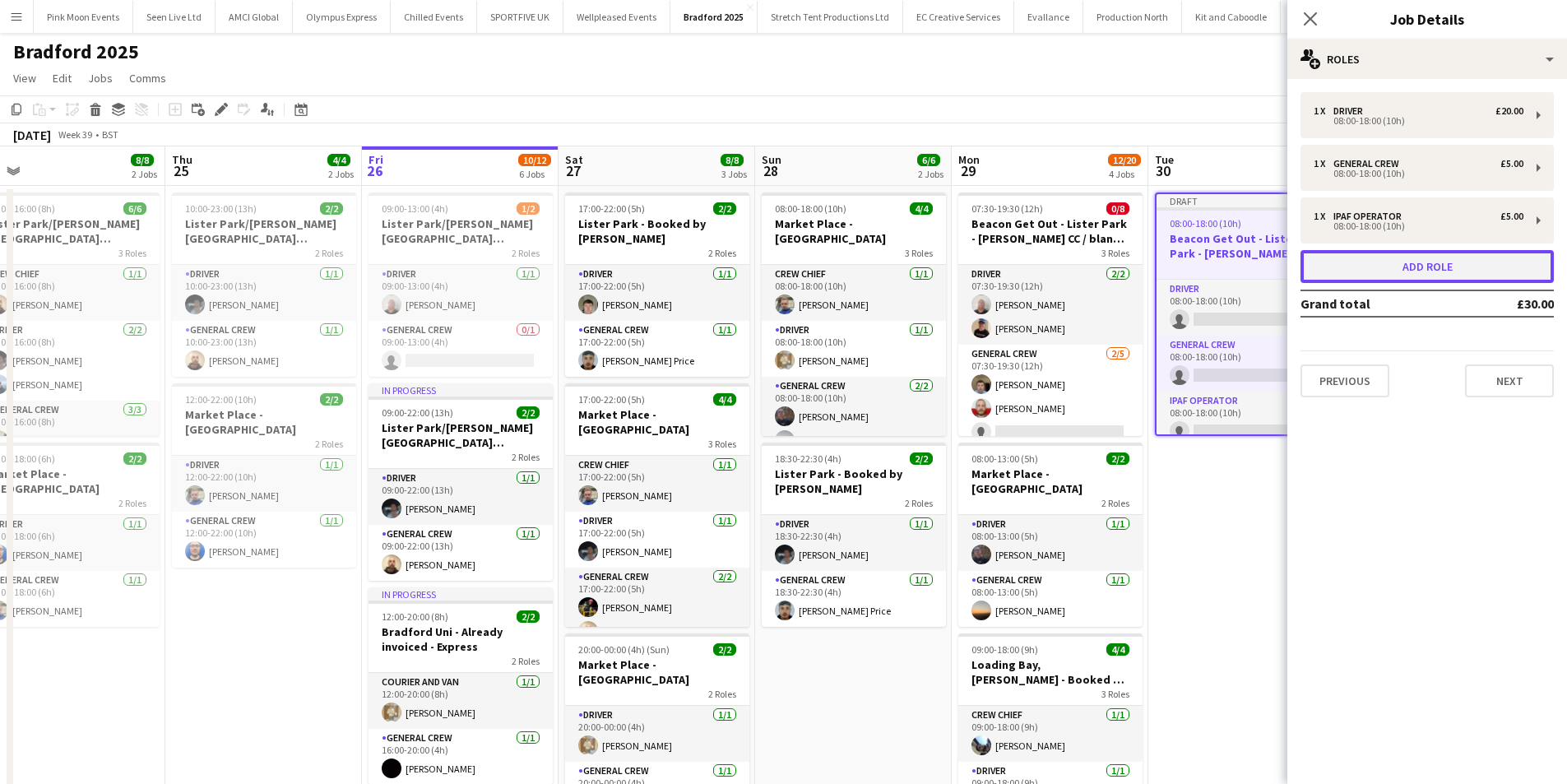
click at [1414, 282] on button "Add role" at bounding box center [1426, 266] width 253 height 33
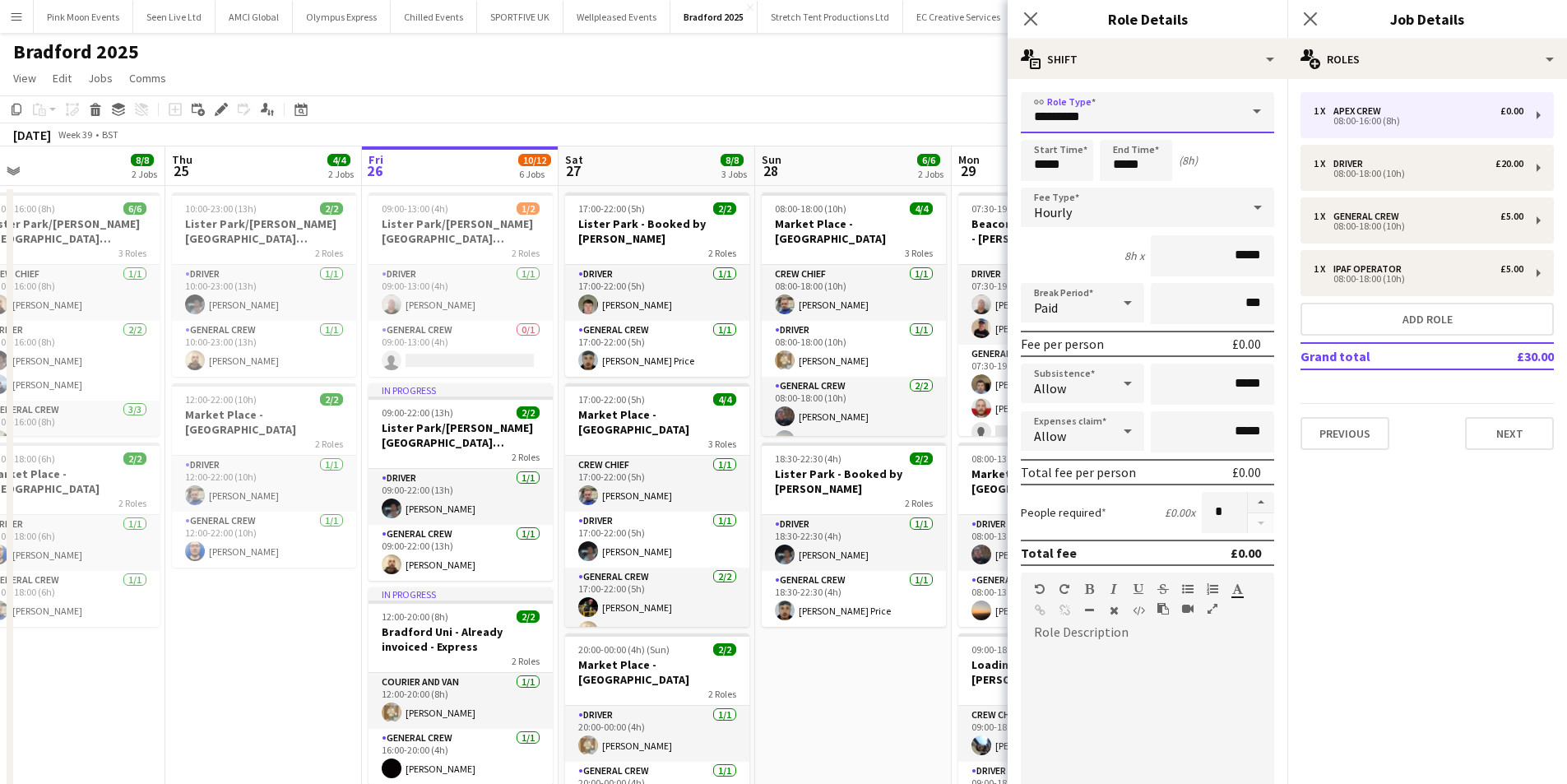
click at [1109, 104] on input "*********" at bounding box center [1147, 112] width 253 height 41
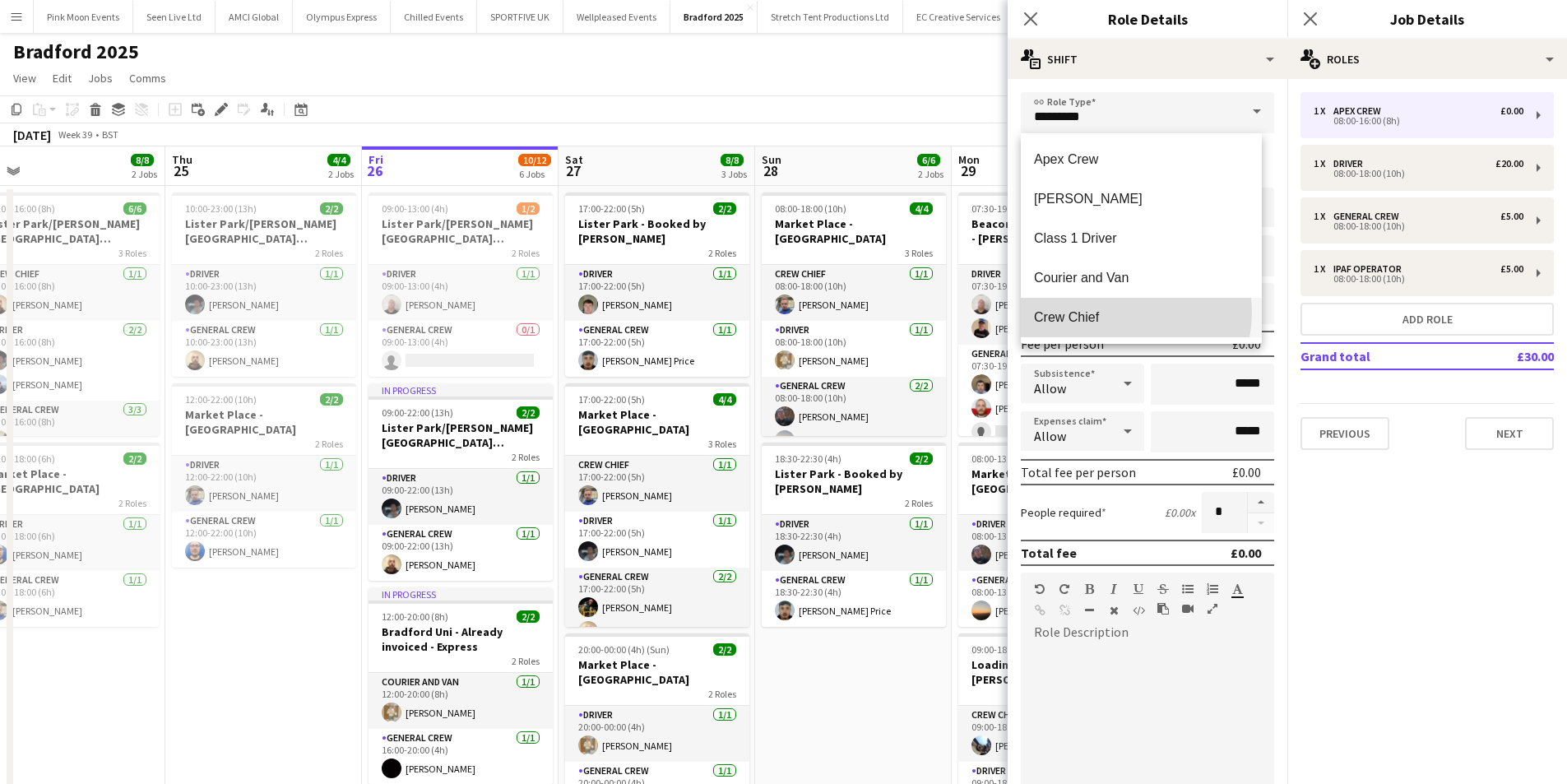
click at [1112, 312] on span "Crew Chief" at bounding box center [1141, 317] width 215 height 16
type input "**********"
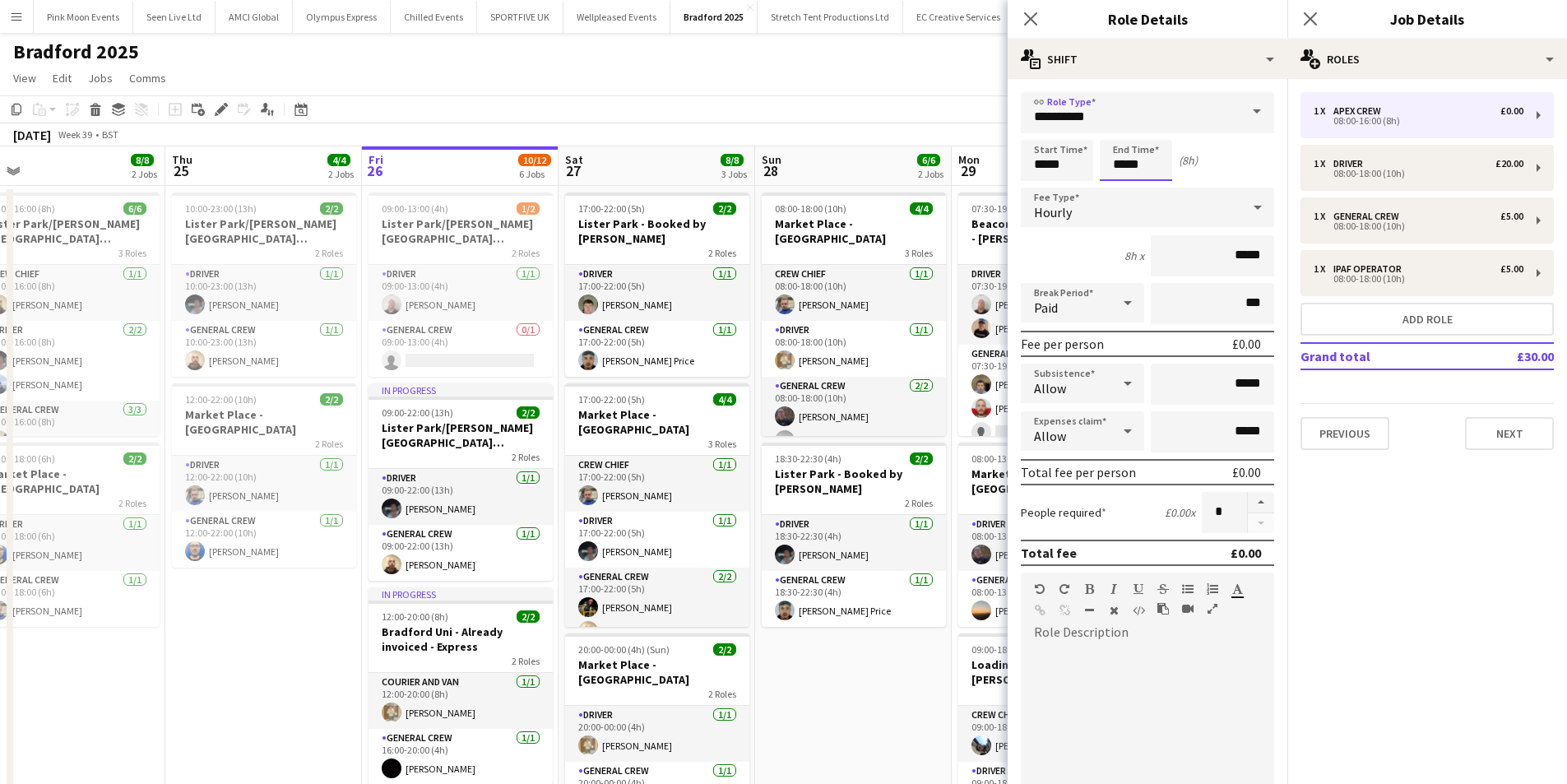
click at [1139, 161] on input "*****" at bounding box center [1136, 160] width 72 height 41
click at [1116, 136] on div at bounding box center [1119, 131] width 33 height 16
type input "*****"
click at [1116, 136] on div at bounding box center [1119, 131] width 33 height 16
drag, startPoint x: 1205, startPoint y: 394, endPoint x: 1251, endPoint y: 391, distance: 46.2
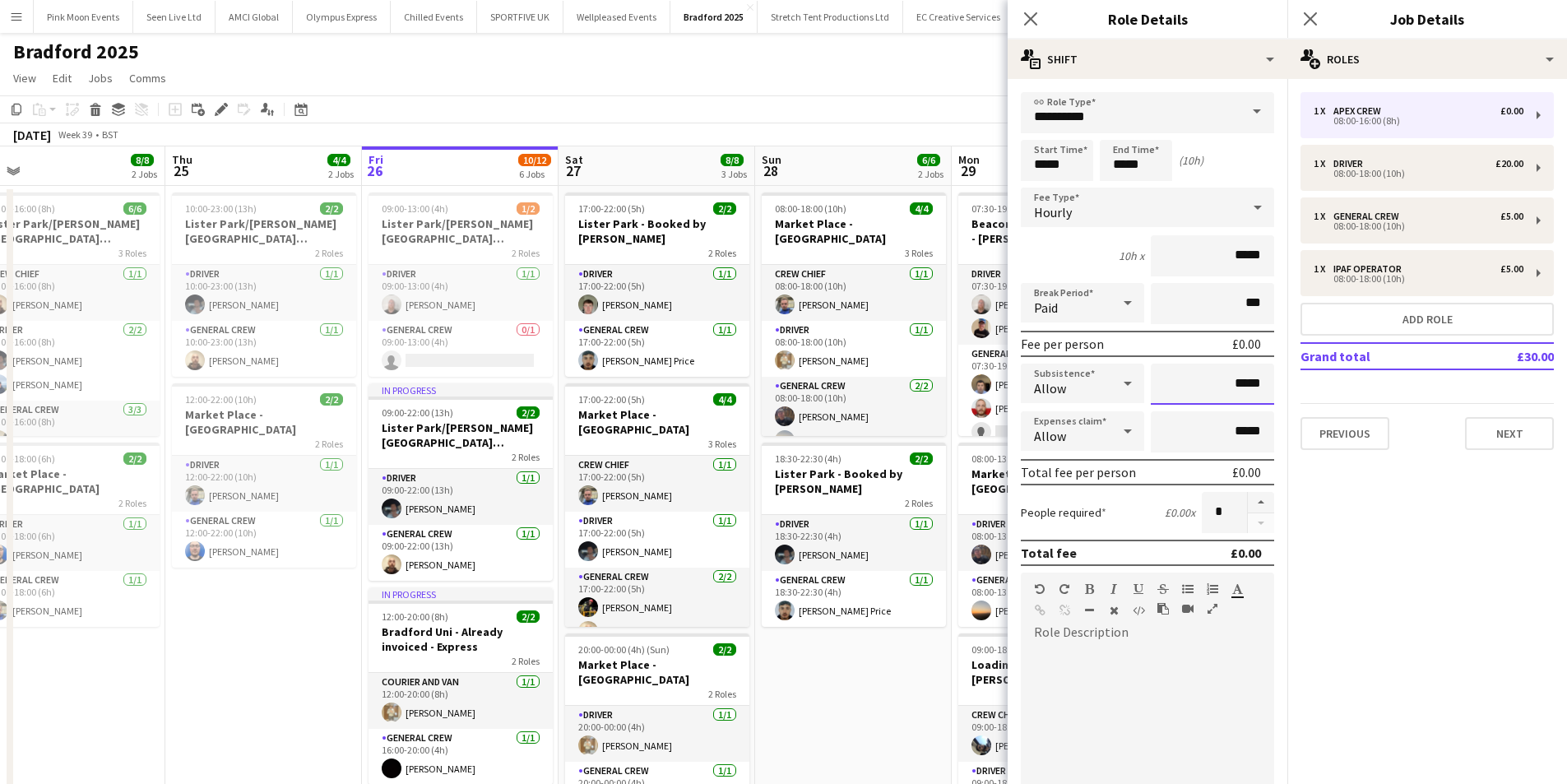
click at [1251, 391] on input "*****" at bounding box center [1212, 384] width 123 height 41
type input "**"
drag, startPoint x: 1032, startPoint y: 14, endPoint x: 1052, endPoint y: 14, distance: 19.7
click at [1032, 14] on icon "Close pop-in" at bounding box center [1030, 18] width 13 height 13
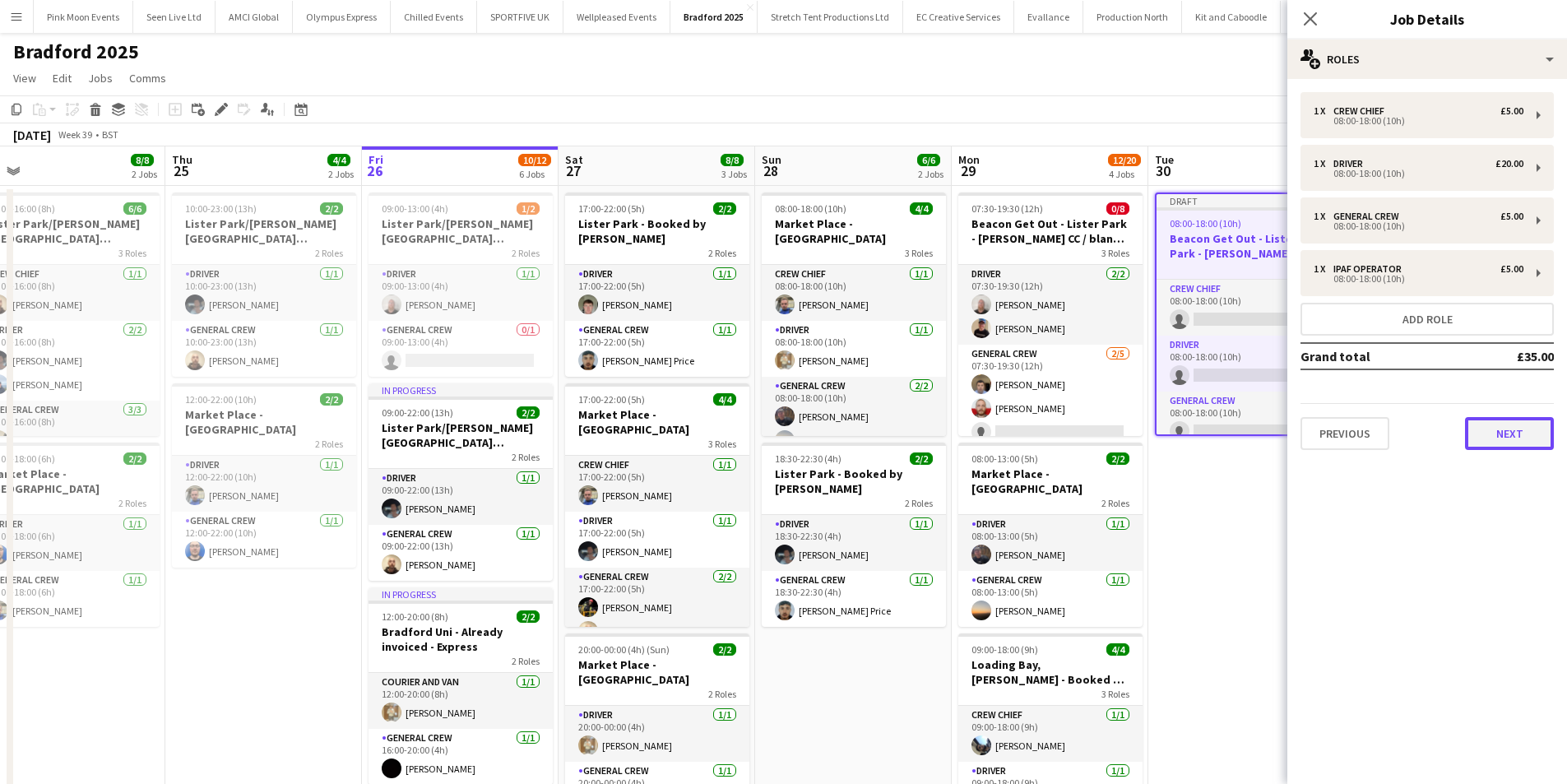
click at [1524, 435] on button "Next" at bounding box center [1509, 433] width 89 height 33
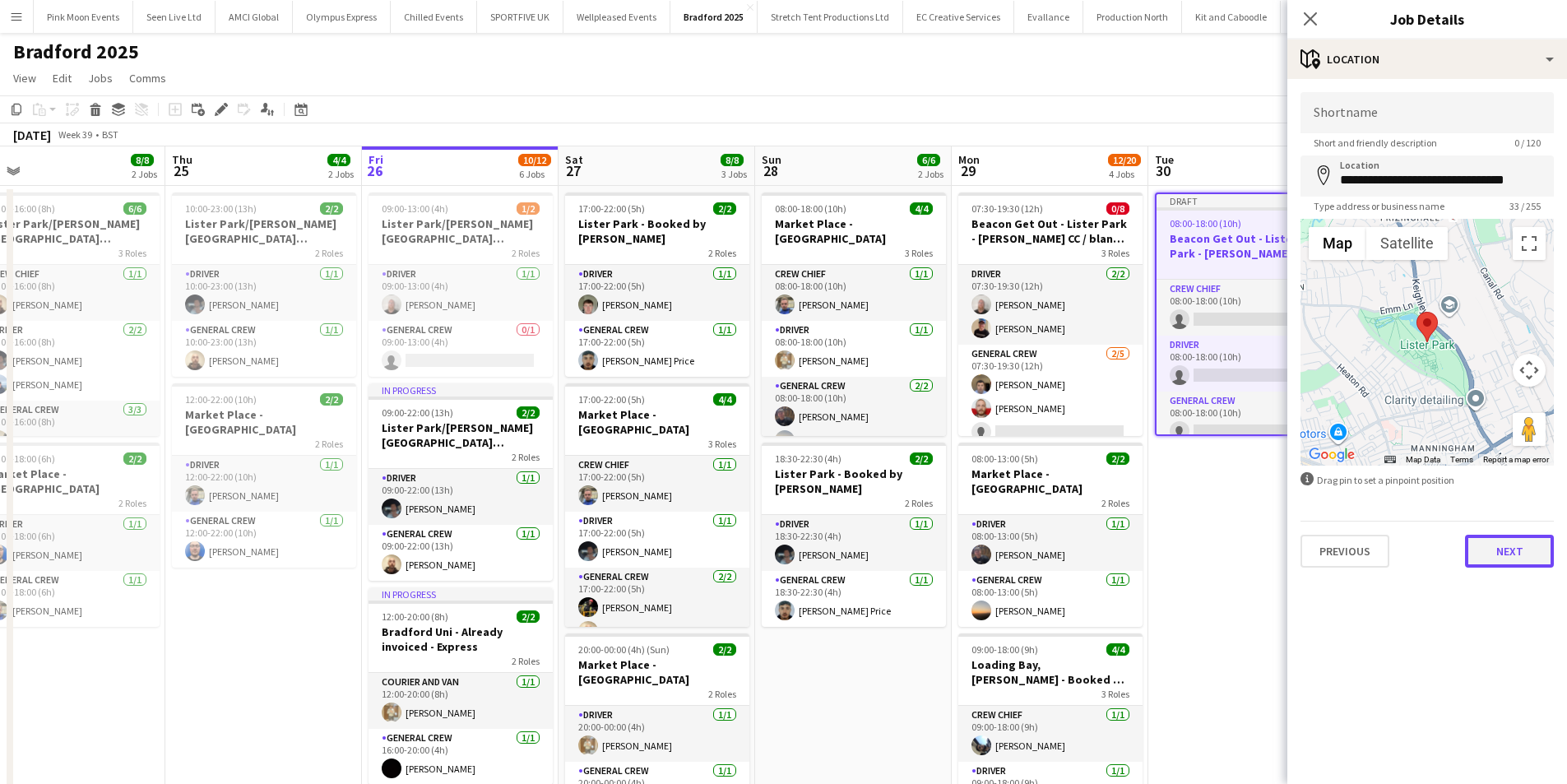
click at [1490, 552] on button "Next" at bounding box center [1509, 551] width 89 height 33
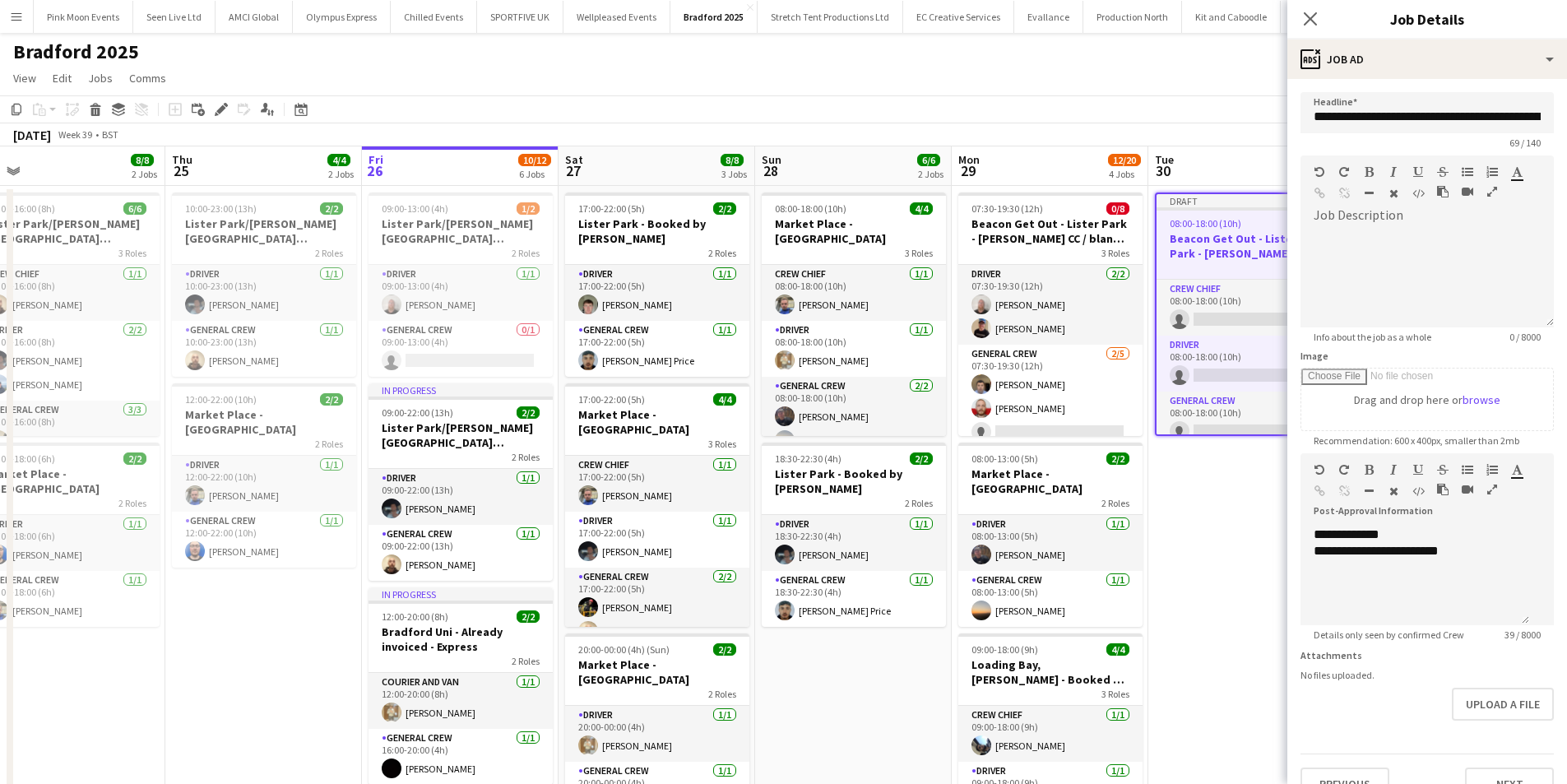
click at [1240, 540] on app-date-cell "Draft 08:00-18:00 (10h) 0/4 Beacon Get Out - Lister Park - [PERSON_NAME] CC / b…" at bounding box center [1246, 798] width 197 height 1225
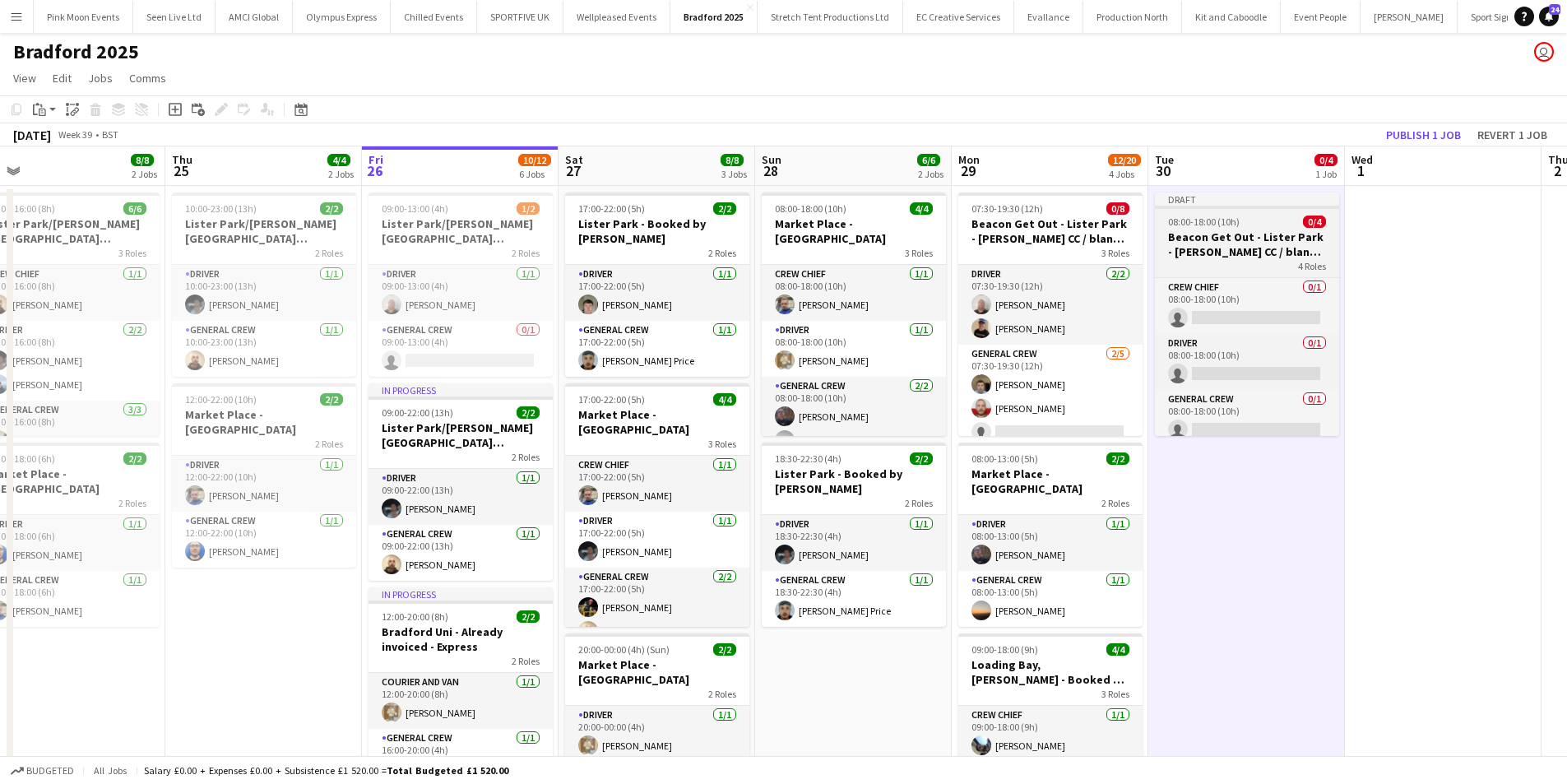
click at [1231, 262] on div "4 Roles" at bounding box center [1247, 265] width 184 height 13
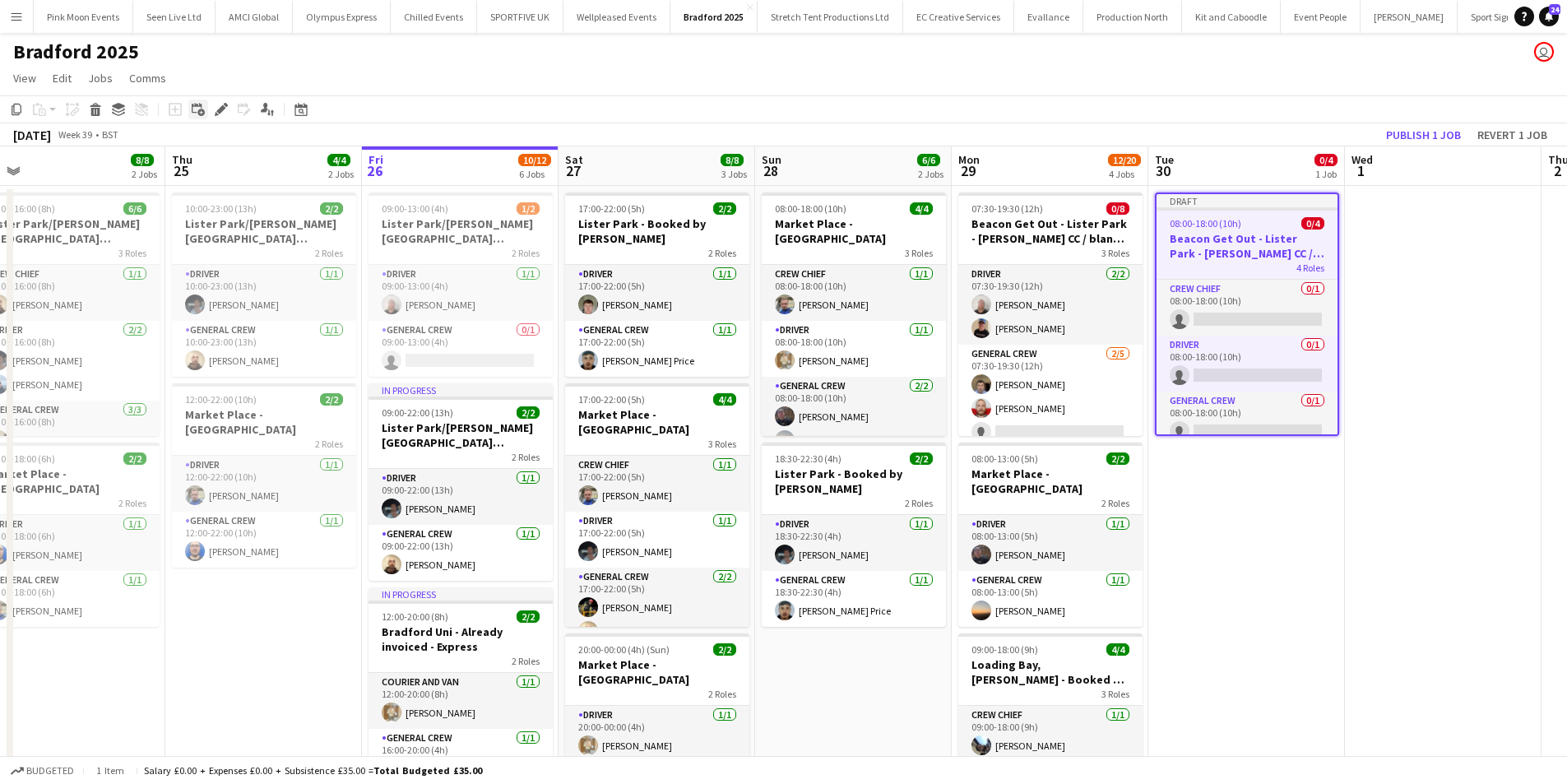
click at [205, 111] on div "Add linked Job" at bounding box center [198, 110] width 20 height 20
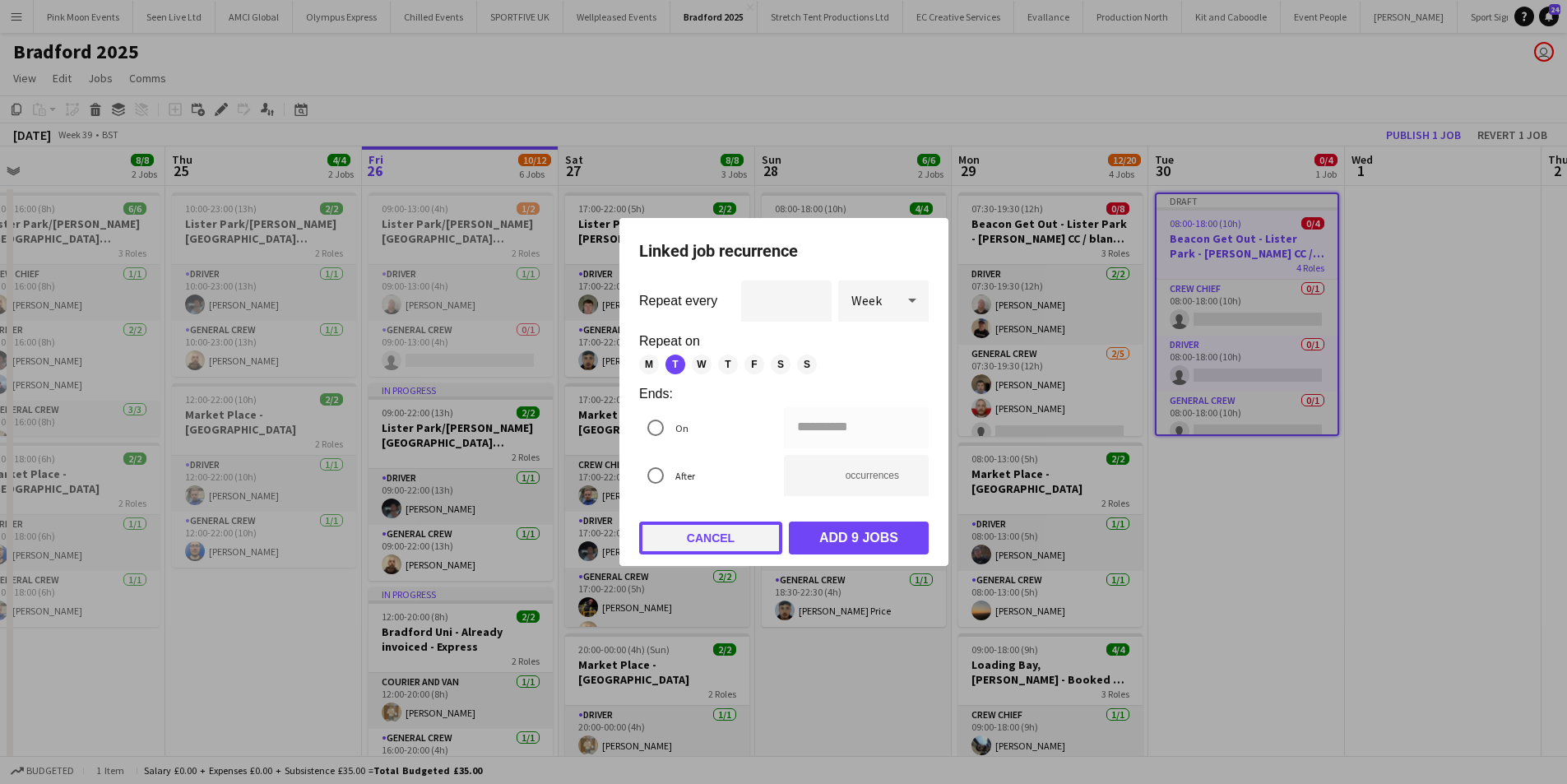
click at [736, 537] on button "Cancel" at bounding box center [710, 538] width 143 height 33
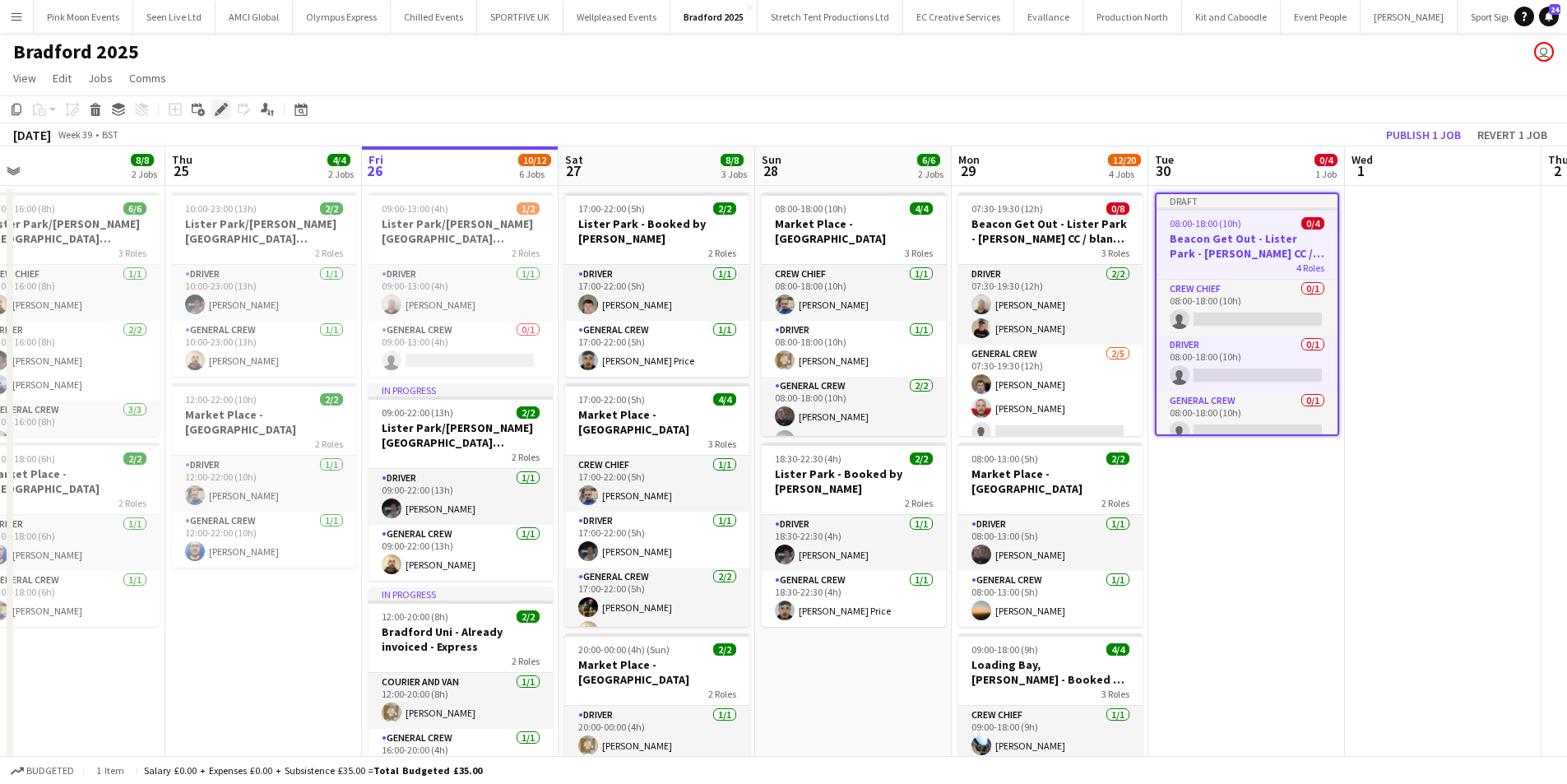
click at [229, 102] on div "Edit" at bounding box center [221, 110] width 20 height 20
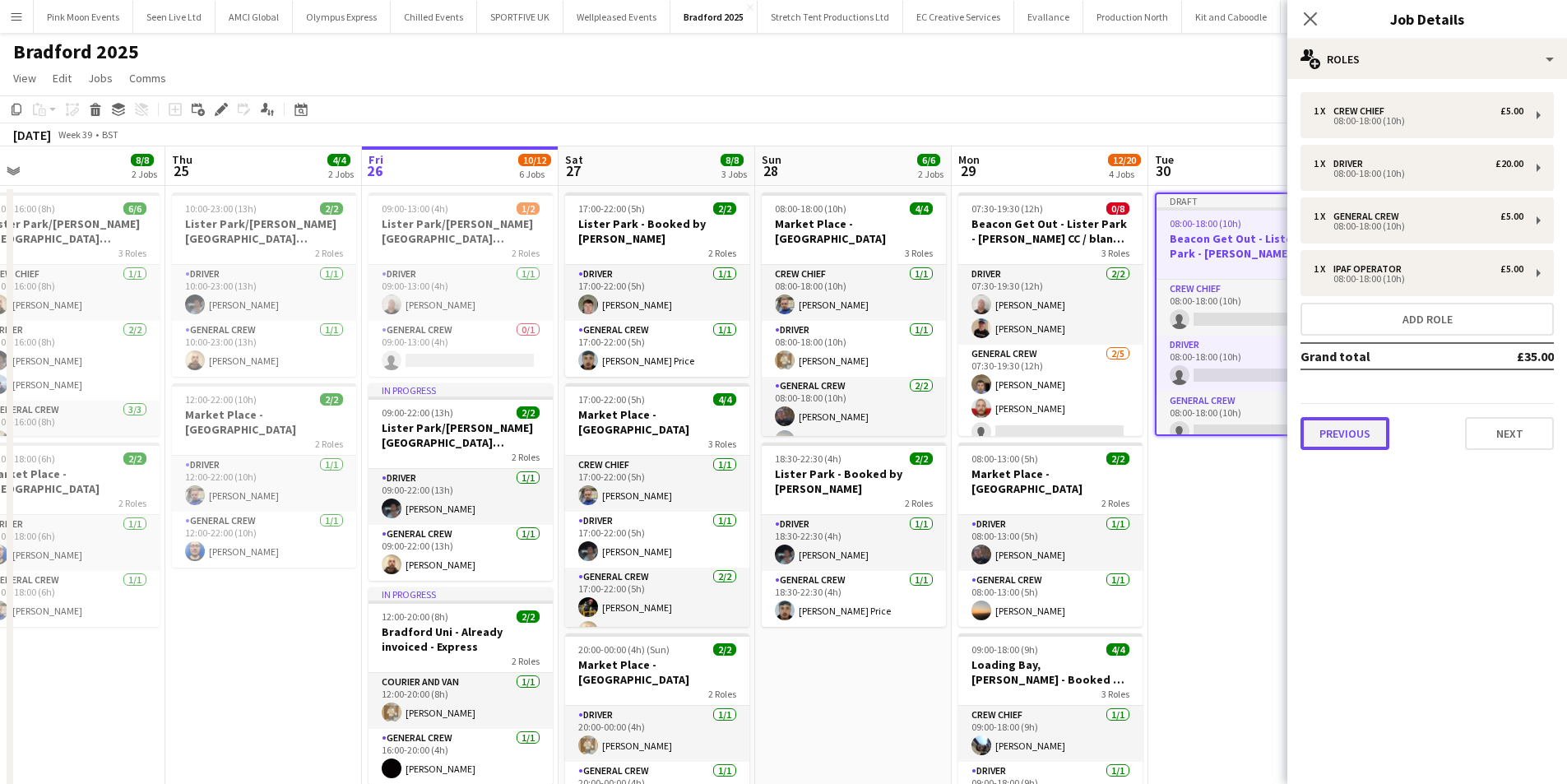
click at [1383, 427] on button "Previous" at bounding box center [1344, 433] width 89 height 33
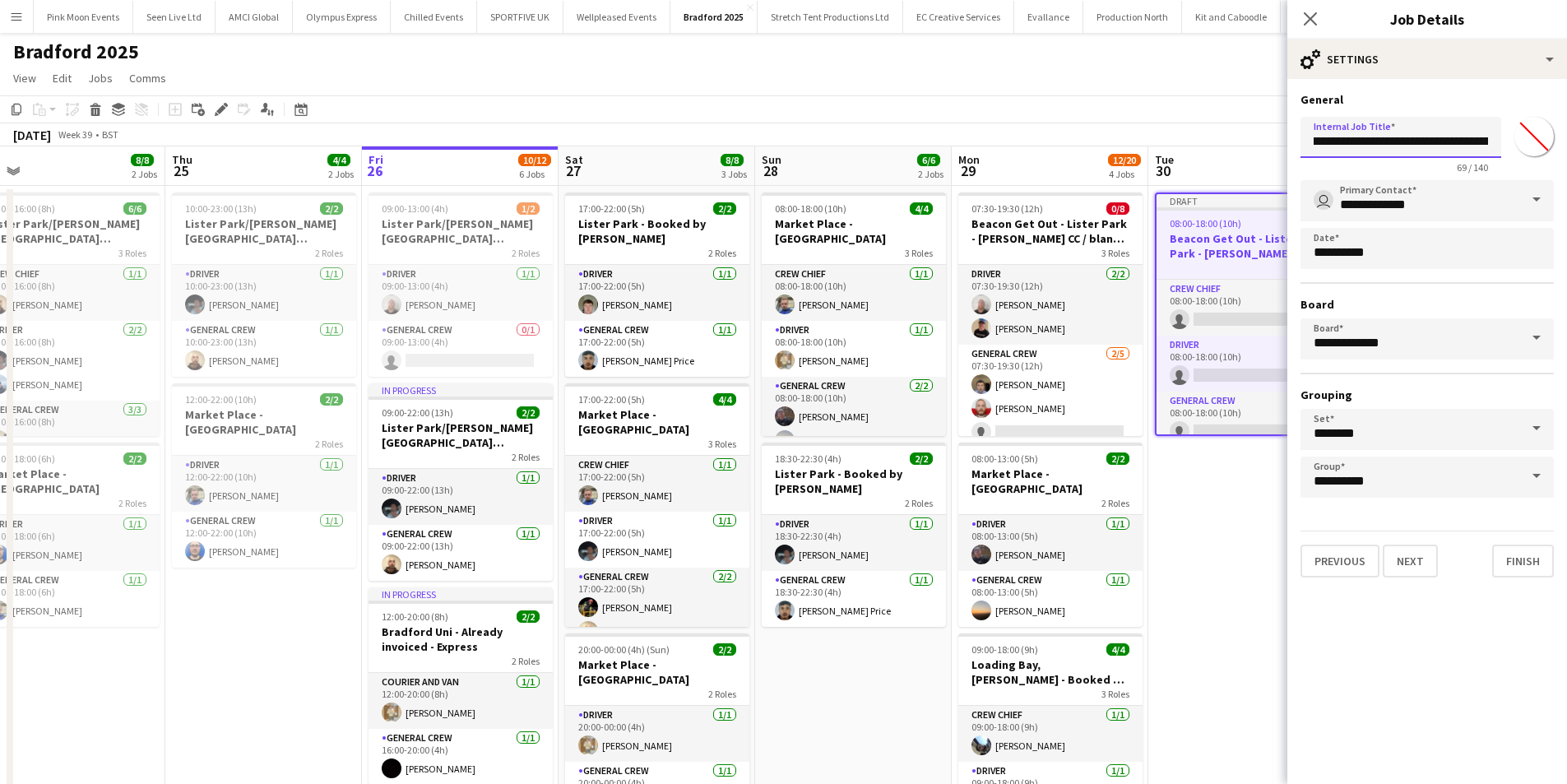
scroll to position [0, 197]
drag, startPoint x: 1416, startPoint y: 146, endPoint x: 1534, endPoint y: 153, distance: 118.7
click at [1534, 153] on div "**********" at bounding box center [1426, 141] width 253 height 63
click at [1361, 146] on input "**********" at bounding box center [1400, 137] width 201 height 41
drag, startPoint x: 1489, startPoint y: 137, endPoint x: 1381, endPoint y: 150, distance: 108.5
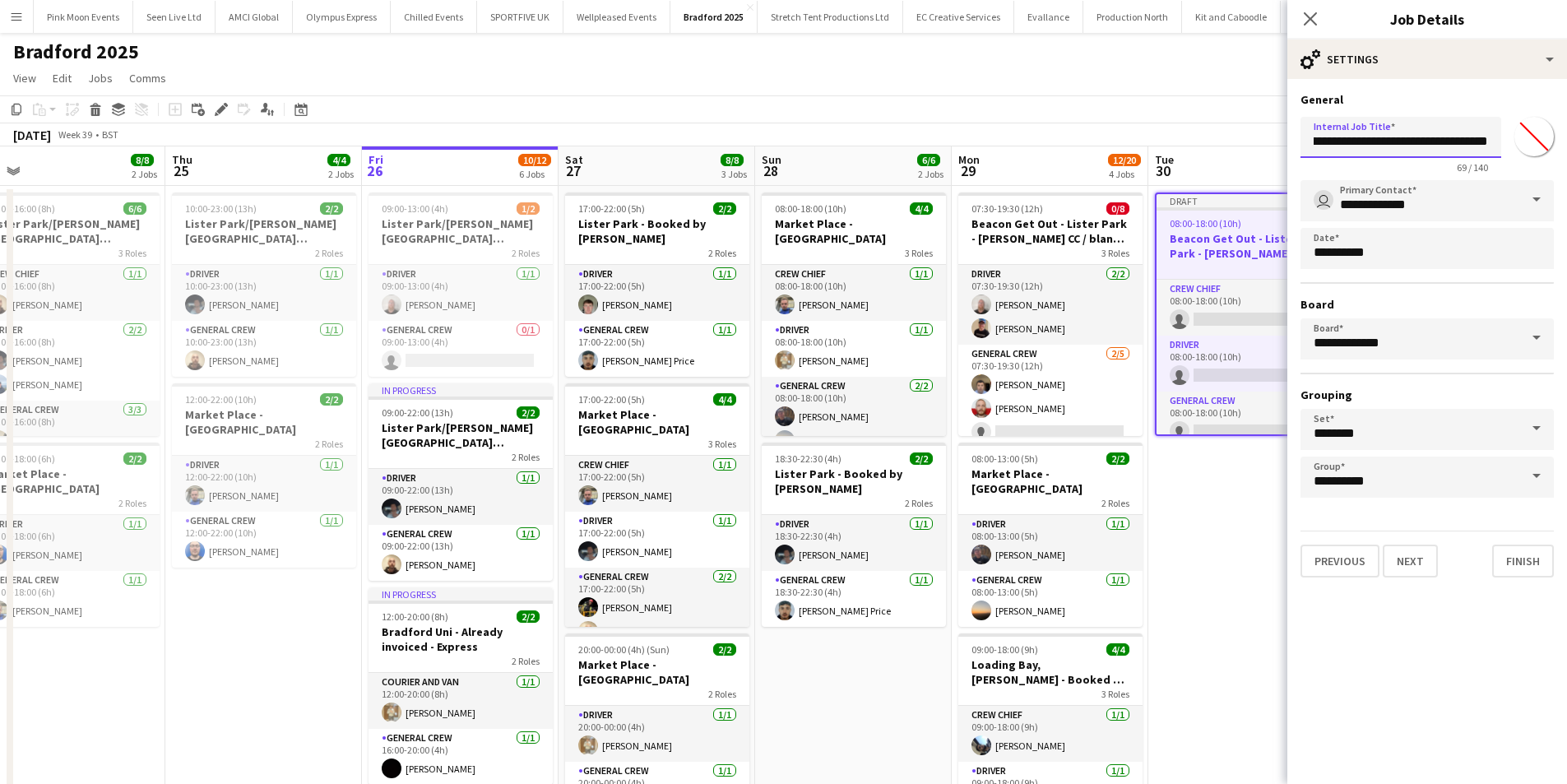
click at [1381, 150] on input "**********" at bounding box center [1400, 137] width 201 height 41
type input "**********"
click at [1318, 14] on icon "Close pop-in" at bounding box center [1310, 19] width 16 height 16
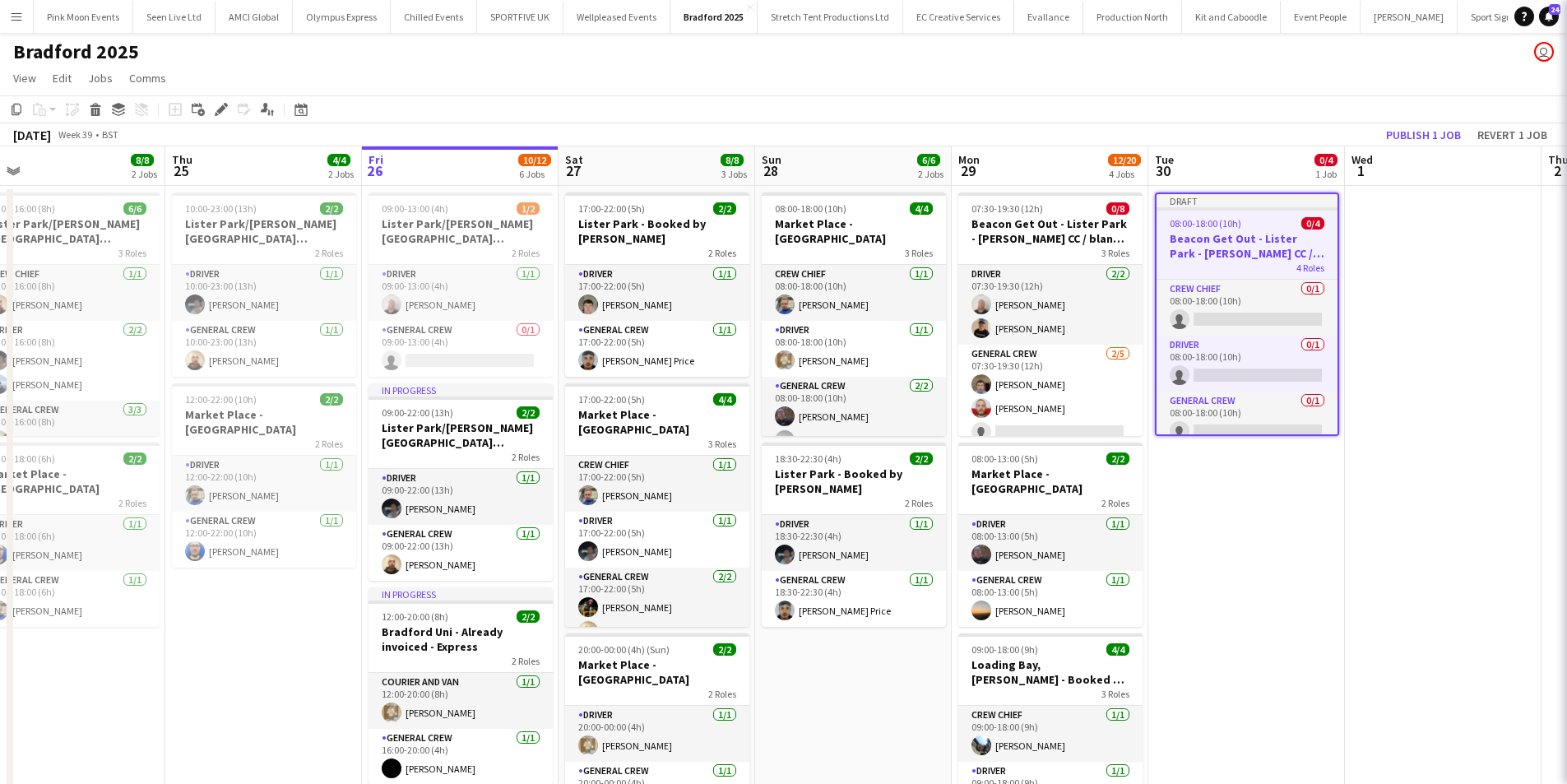
scroll to position [0, 0]
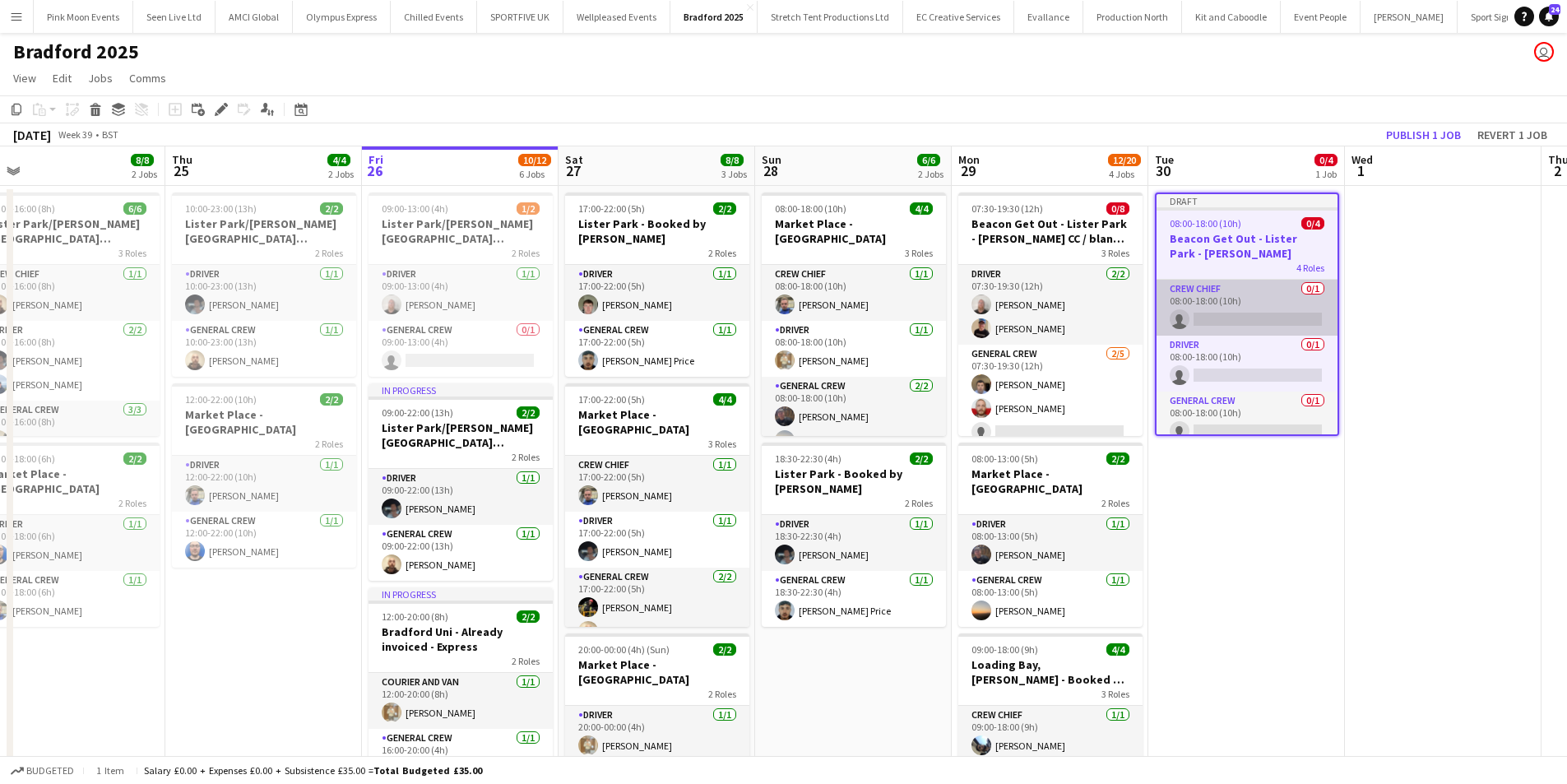
click at [1287, 307] on app-card-role "Crew Chief 0/1 08:00-18:00 (10h) single-neutral-actions" at bounding box center [1247, 308] width 181 height 56
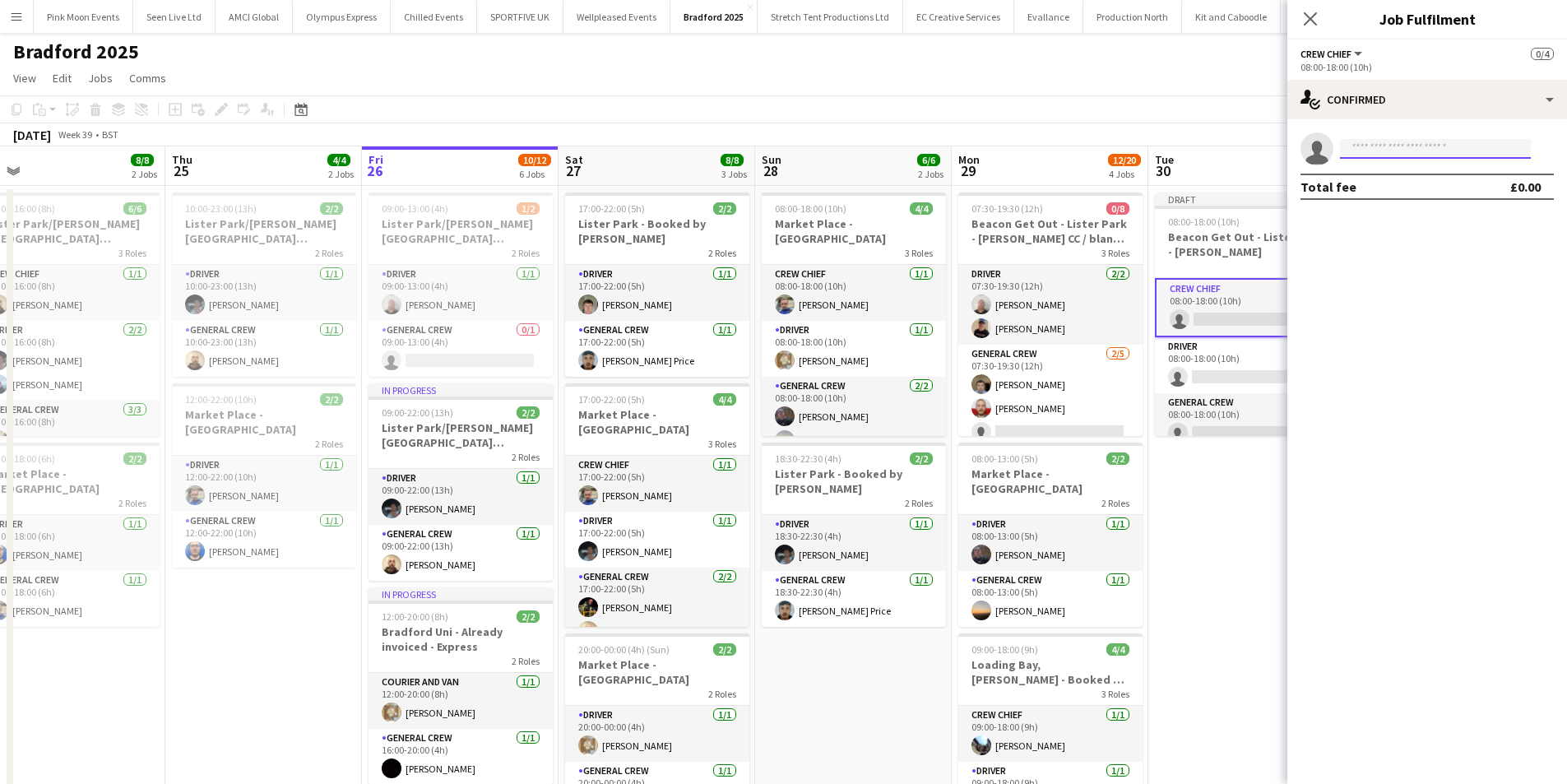
click at [1393, 148] on input at bounding box center [1435, 149] width 191 height 20
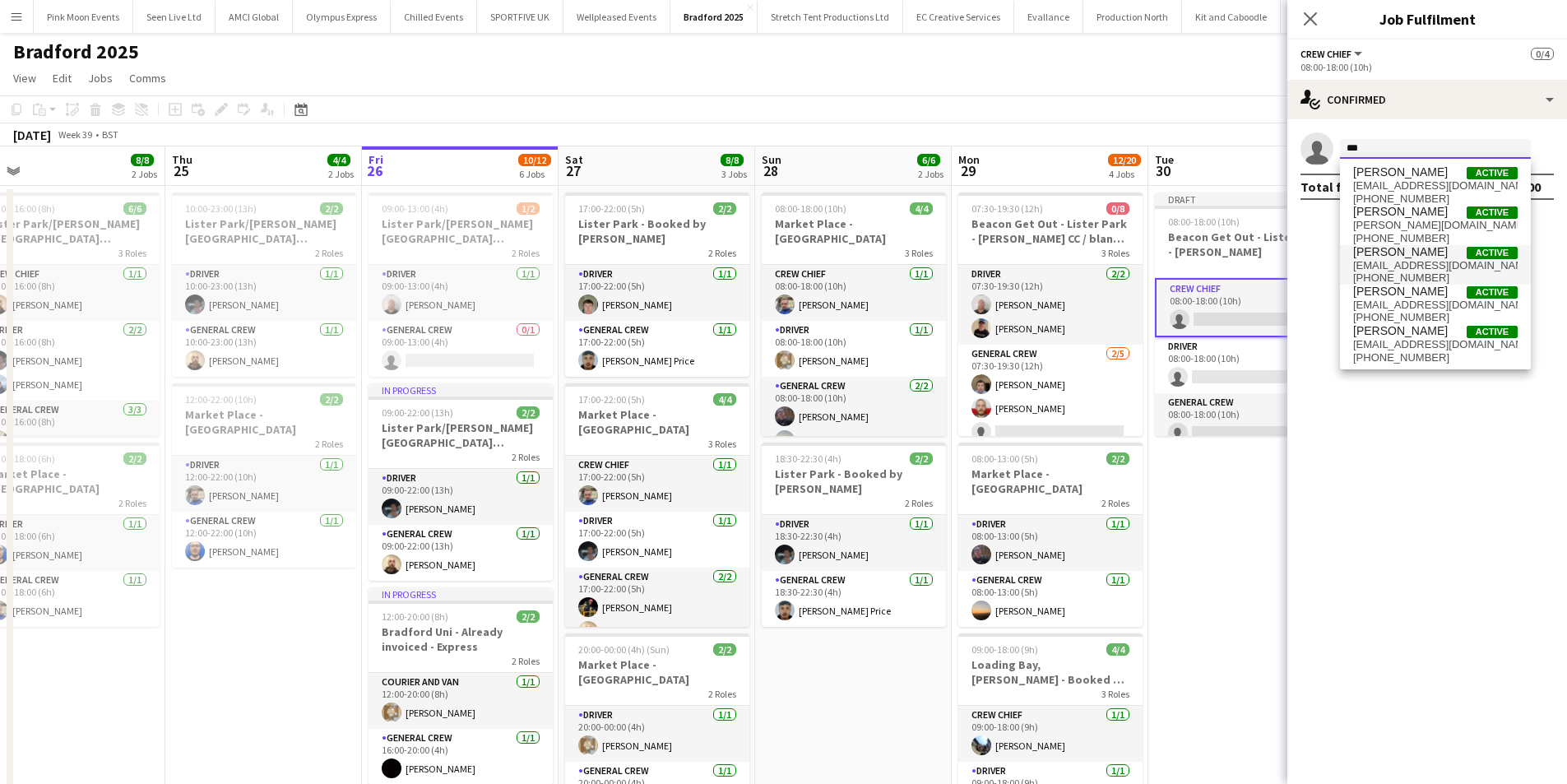
type input "***"
click at [1391, 248] on span "[PERSON_NAME]" at bounding box center [1400, 252] width 95 height 14
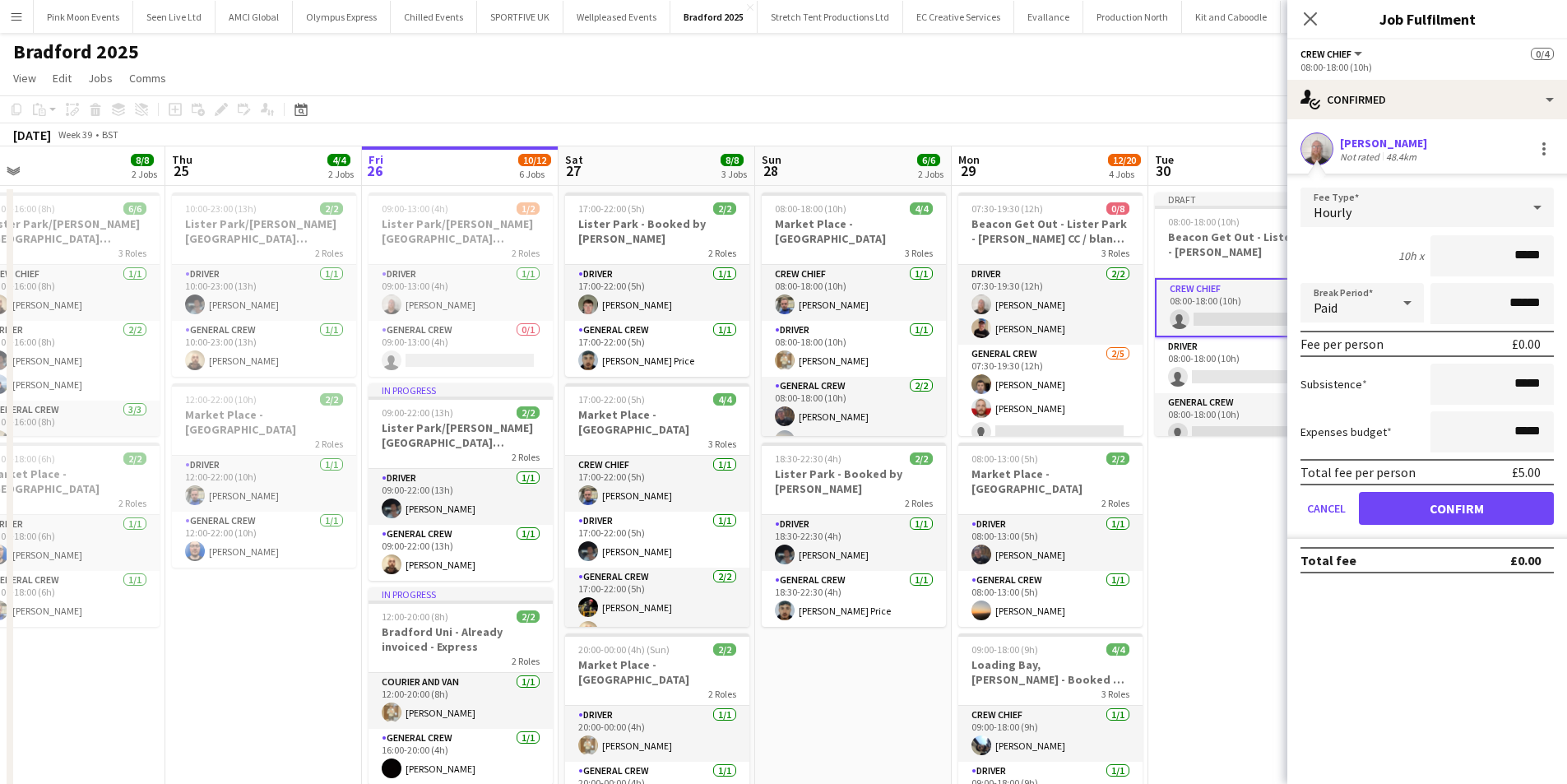
drag, startPoint x: 1472, startPoint y: 262, endPoint x: 1669, endPoint y: 265, distance: 196.6
click at [1567, 265] on html "Menu Boards Boards Boards All jobs Status Workforce Workforce My Workforce Recr…" at bounding box center [783, 719] width 1567 height 1439
type input "***"
click at [1504, 498] on button "Confirm" at bounding box center [1456, 508] width 195 height 33
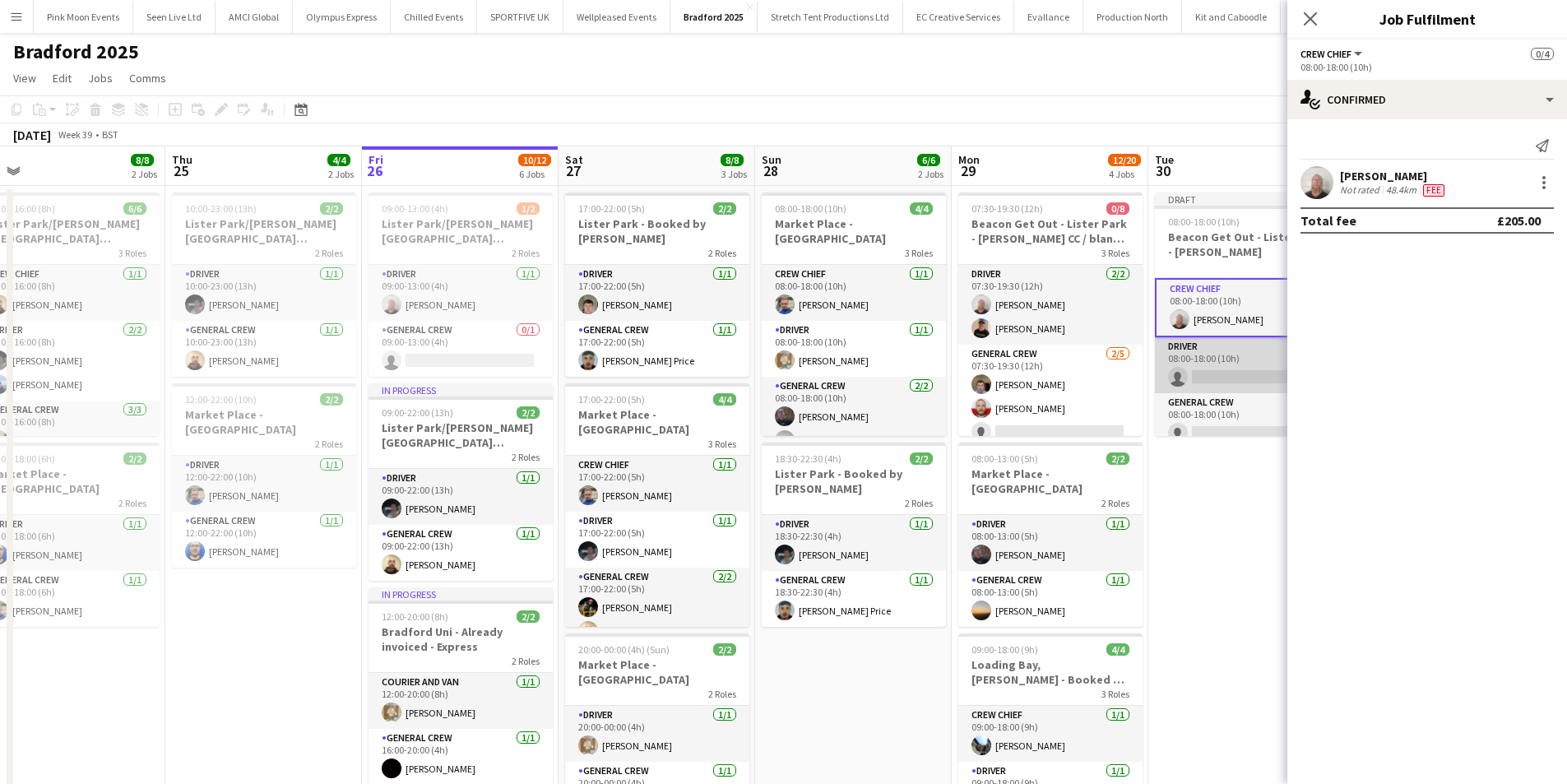
click at [1241, 378] on app-card-role "Driver 0/1 08:00-18:00 (10h) single-neutral-actions" at bounding box center [1247, 365] width 184 height 56
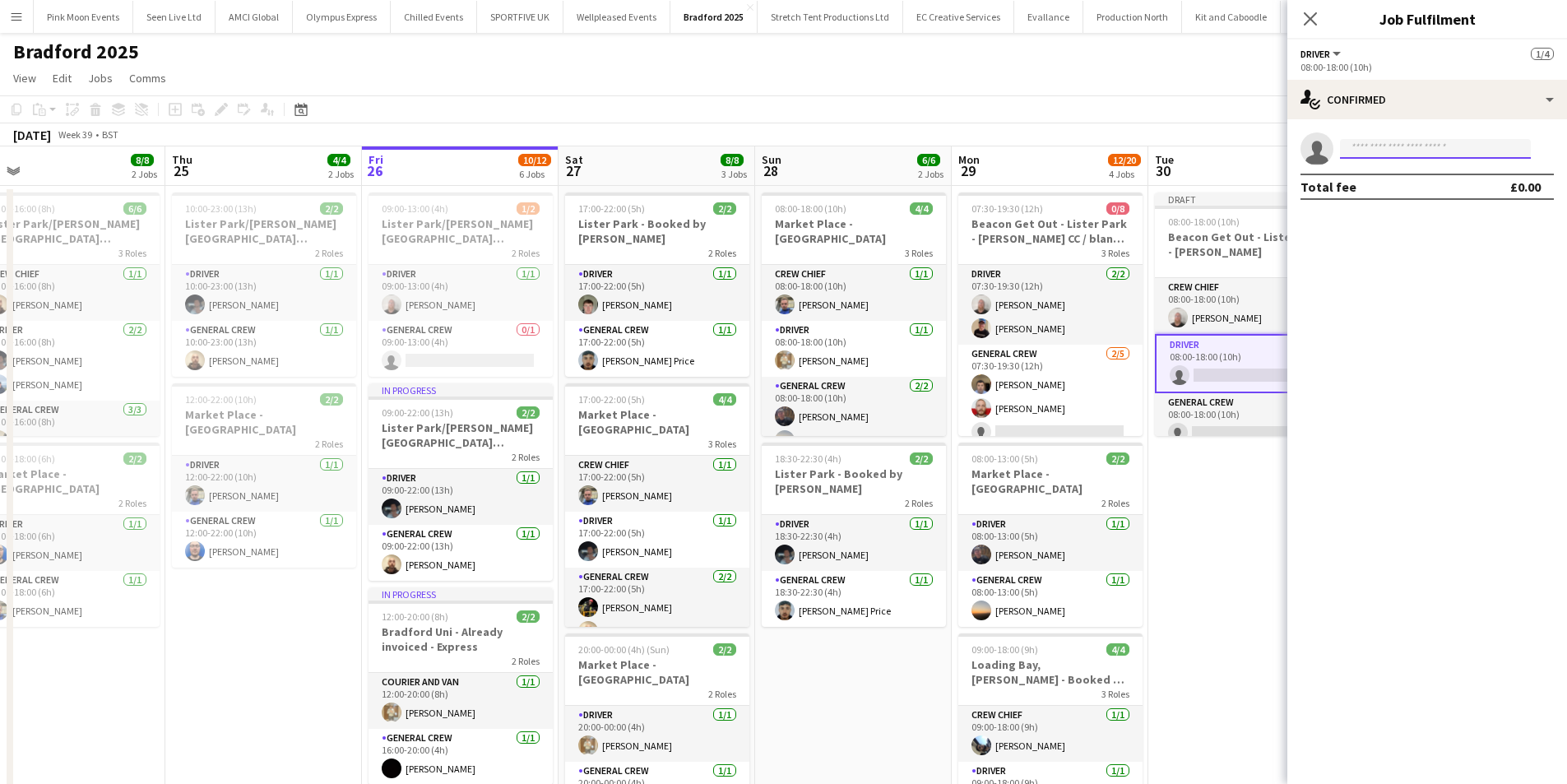
click at [1409, 153] on input at bounding box center [1435, 149] width 191 height 20
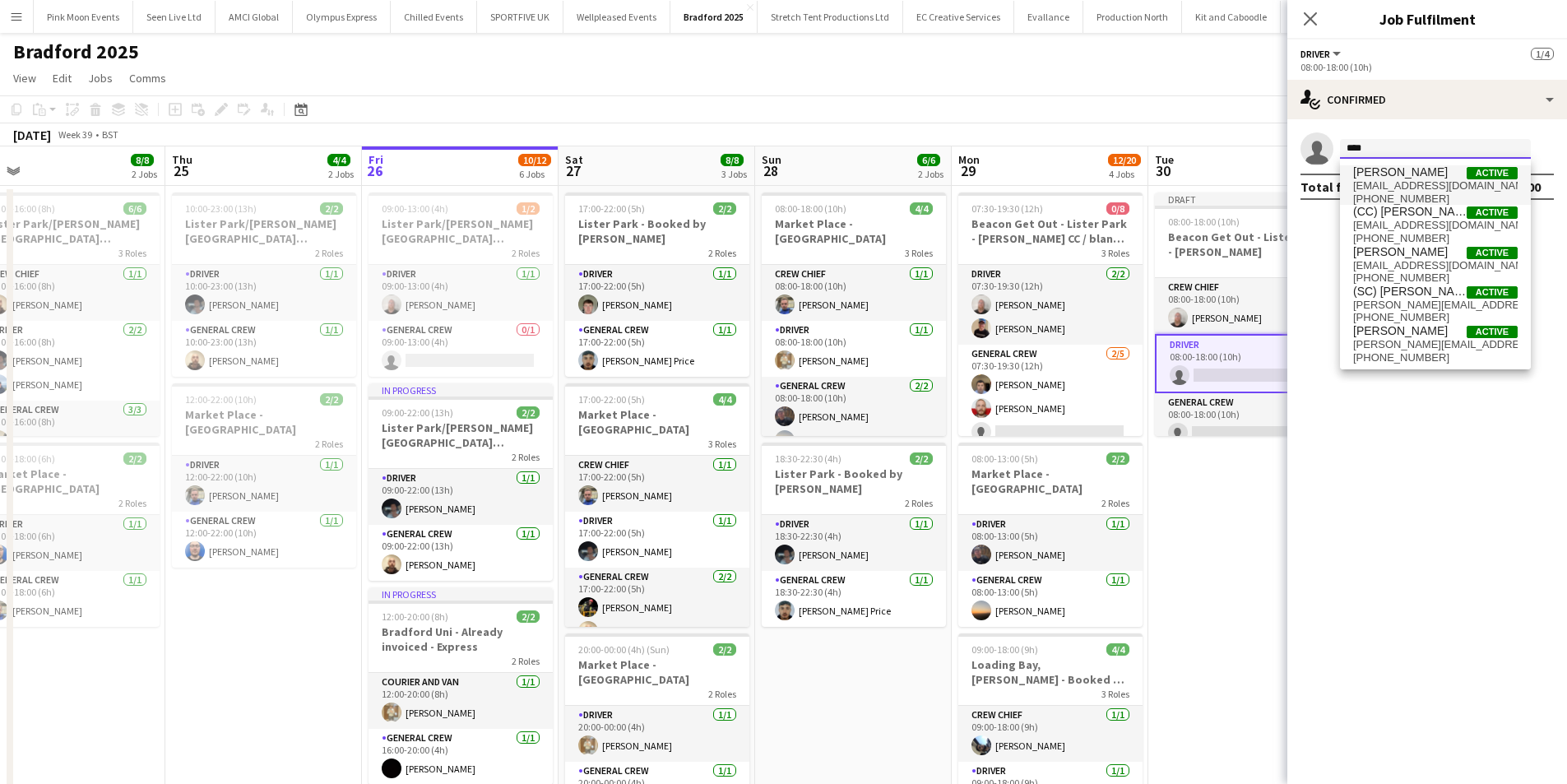
type input "****"
click at [1406, 178] on span "[PERSON_NAME]" at bounding box center [1400, 172] width 95 height 14
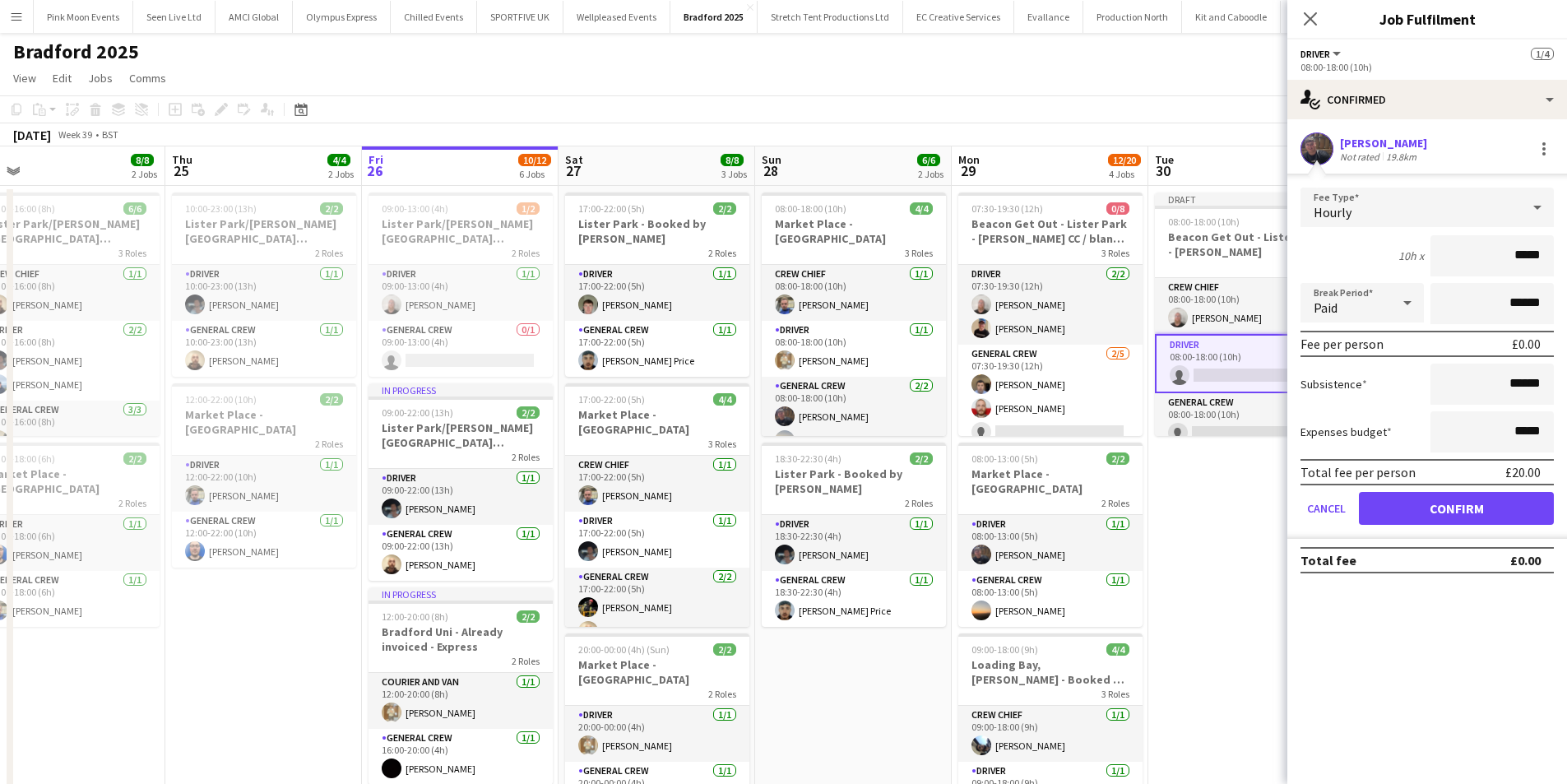
drag, startPoint x: 1442, startPoint y: 259, endPoint x: 1625, endPoint y: 259, distance: 182.6
click at [1567, 259] on html "Menu Boards Boards Boards All jobs Status Workforce Workforce My Workforce Recr…" at bounding box center [783, 719] width 1567 height 1439
type input "***"
click at [1476, 498] on button "Confirm" at bounding box center [1456, 508] width 195 height 33
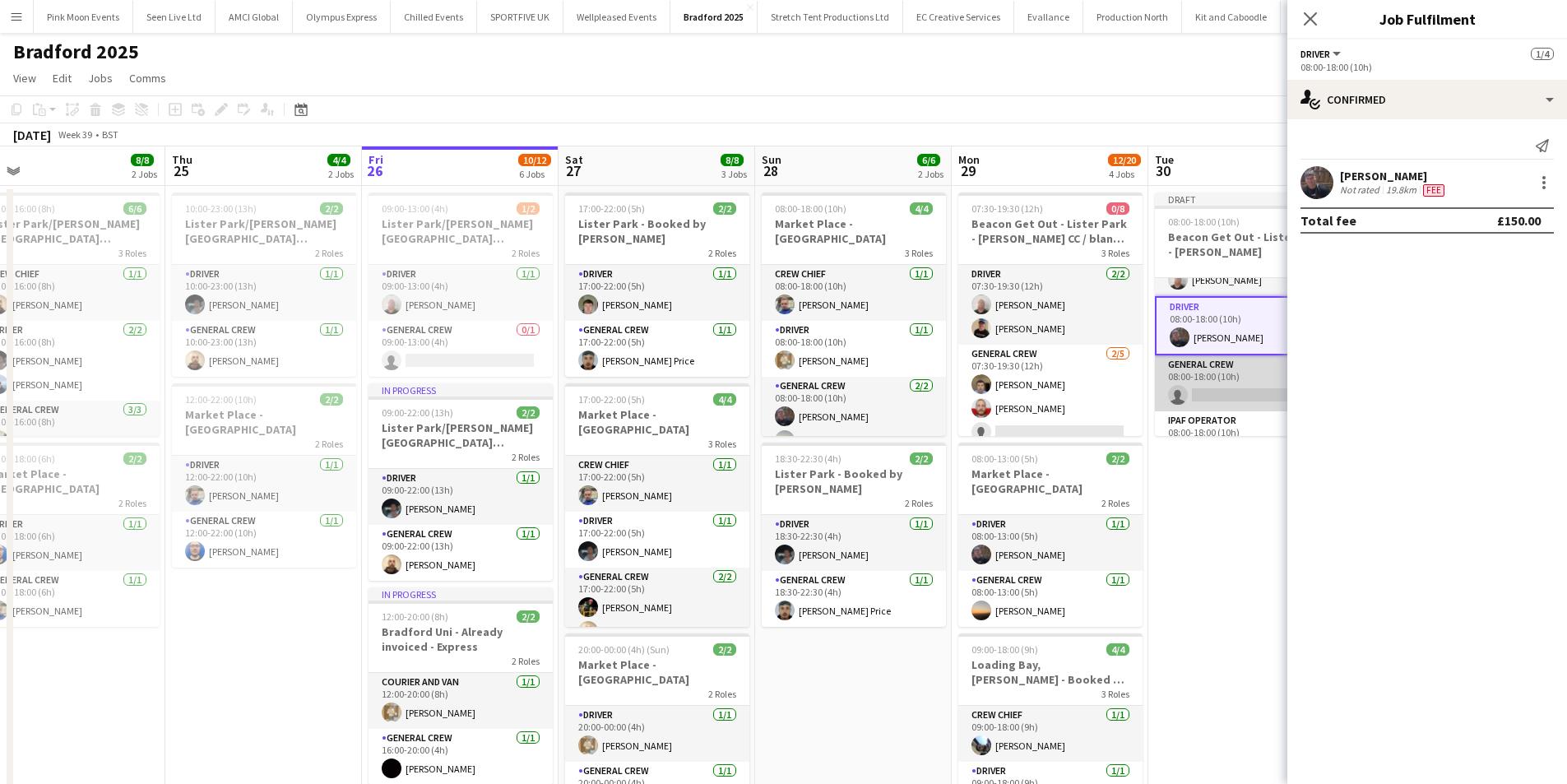
scroll to position [69, 0]
click at [1232, 361] on app-card-role "General Crew 0/1 08:00-18:00 (10h) single-neutral-actions" at bounding box center [1247, 352] width 184 height 56
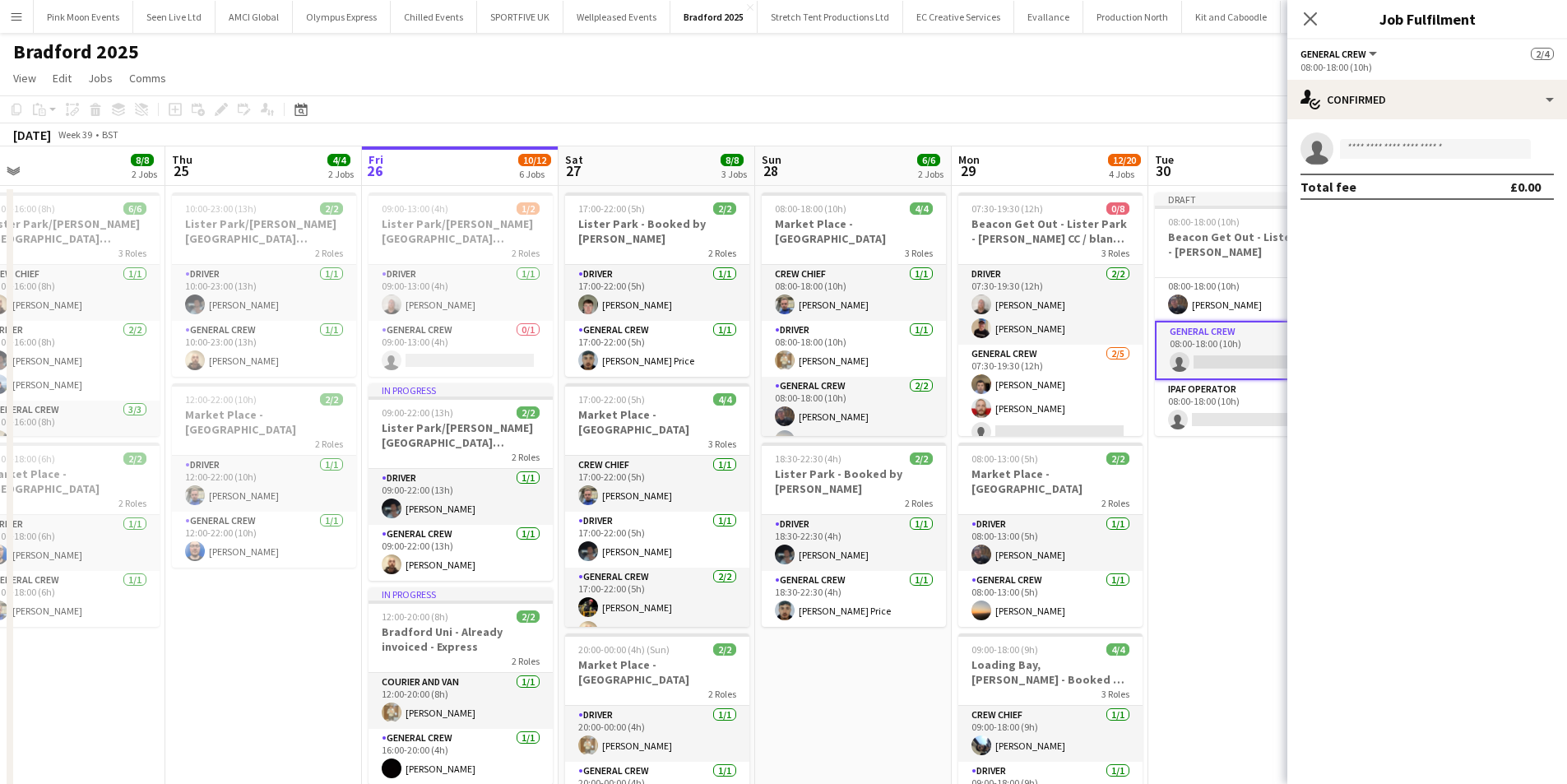
scroll to position [67, 0]
click at [1404, 148] on input at bounding box center [1435, 149] width 191 height 20
type input "****"
click at [1406, 179] on span "[EMAIL_ADDRESS][DOMAIN_NAME]" at bounding box center [1435, 185] width 165 height 13
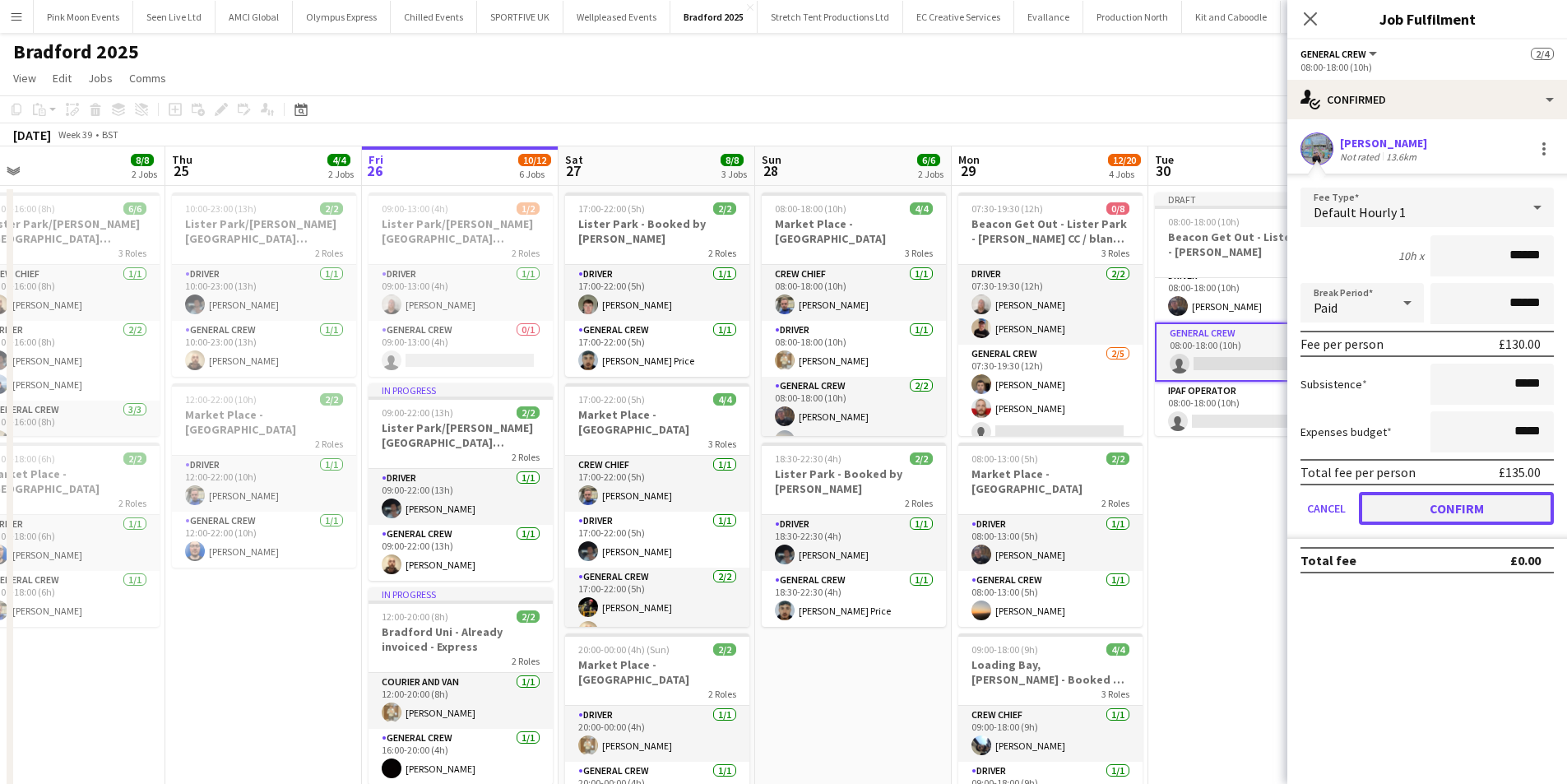
click at [1458, 502] on button "Confirm" at bounding box center [1456, 508] width 195 height 33
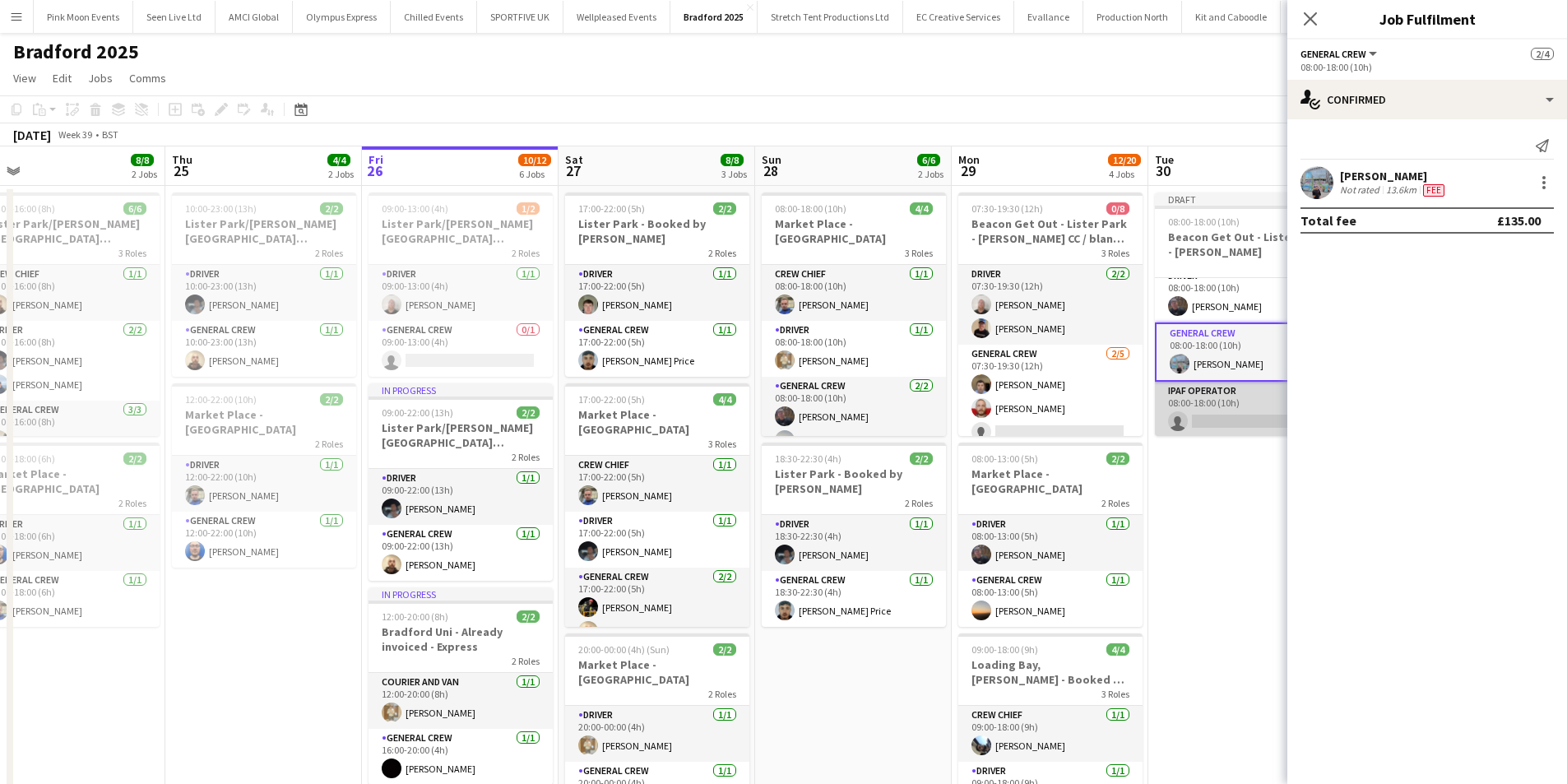
click at [1237, 422] on app-card-role "IPAF Operator 0/1 08:00-18:00 (10h) single-neutral-actions" at bounding box center [1247, 410] width 184 height 56
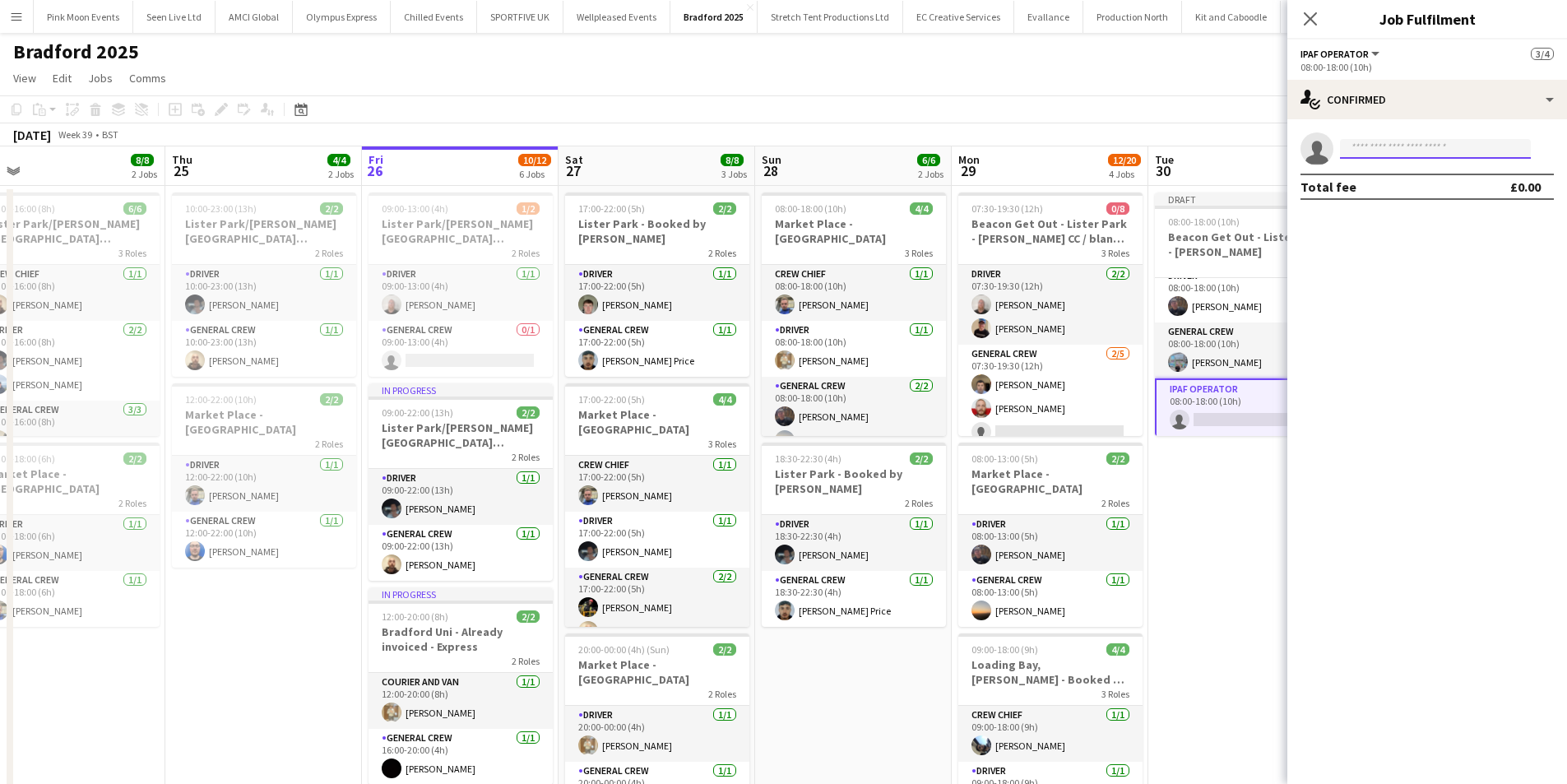
click at [1374, 143] on input at bounding box center [1435, 149] width 191 height 20
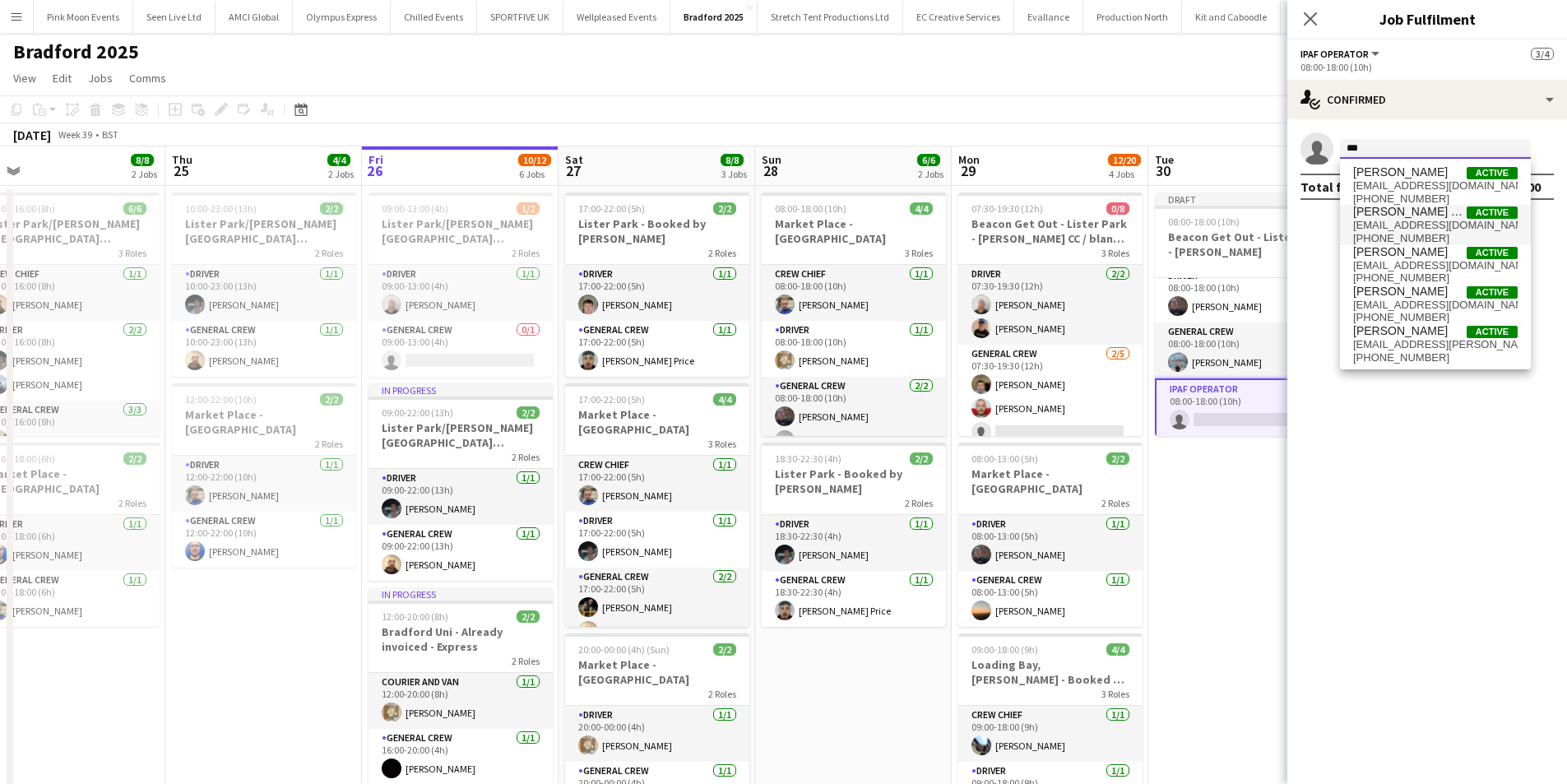
type input "***"
click at [1413, 214] on span "[PERSON_NAME] Price" at bounding box center [1410, 212] width 114 height 14
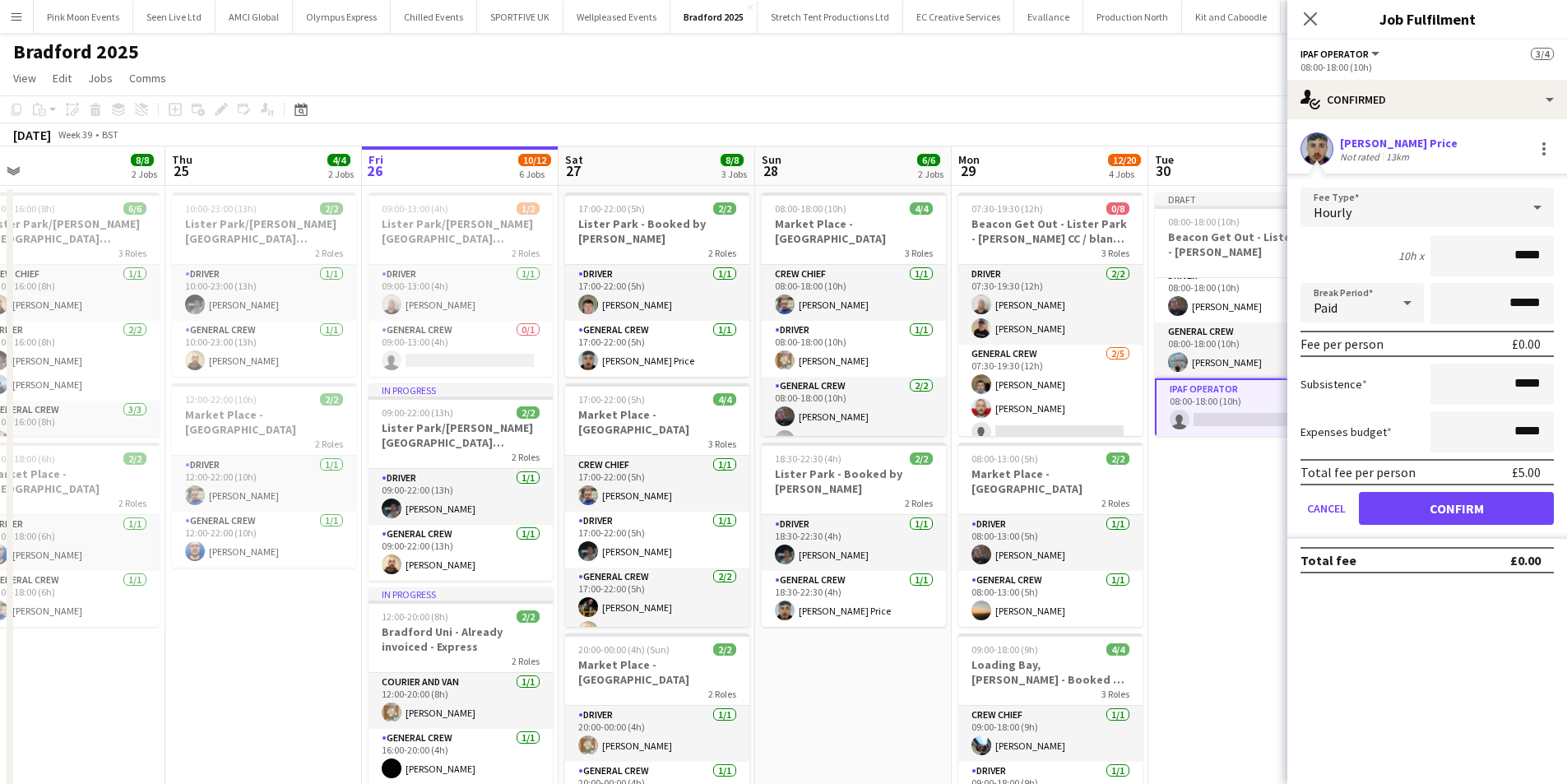
drag, startPoint x: 1491, startPoint y: 246, endPoint x: 1630, endPoint y: 250, distance: 139.9
click at [1567, 250] on html "Menu Boards Boards Boards All jobs Status Workforce Workforce My Workforce Recr…" at bounding box center [783, 719] width 1567 height 1439
type input "***"
click at [1457, 510] on button "Confirm" at bounding box center [1456, 508] width 195 height 33
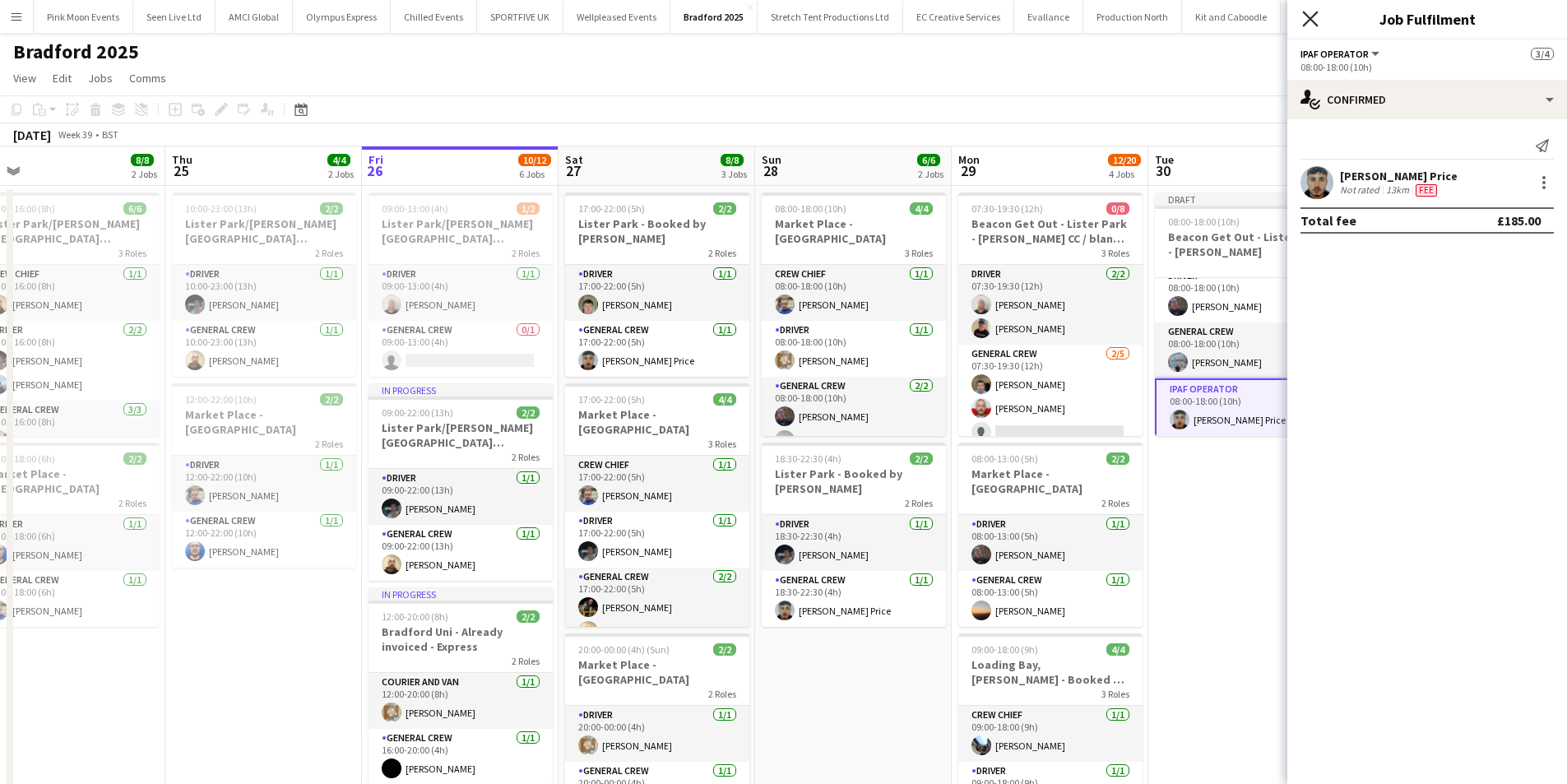
click at [1310, 21] on icon "Close pop-in" at bounding box center [1310, 19] width 16 height 16
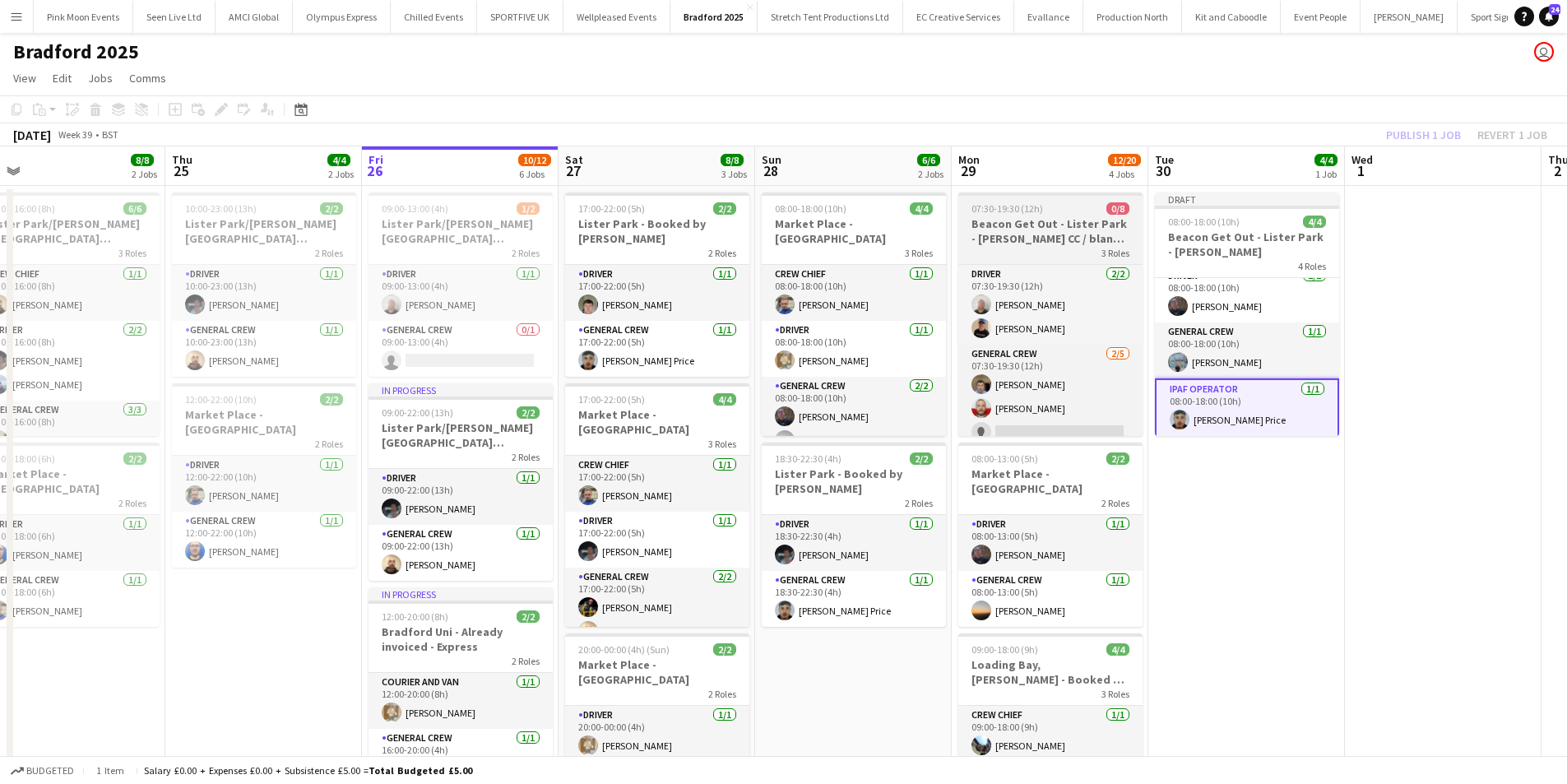
click at [1080, 212] on div "07:30-19:30 (12h) 0/8" at bounding box center [1050, 208] width 184 height 12
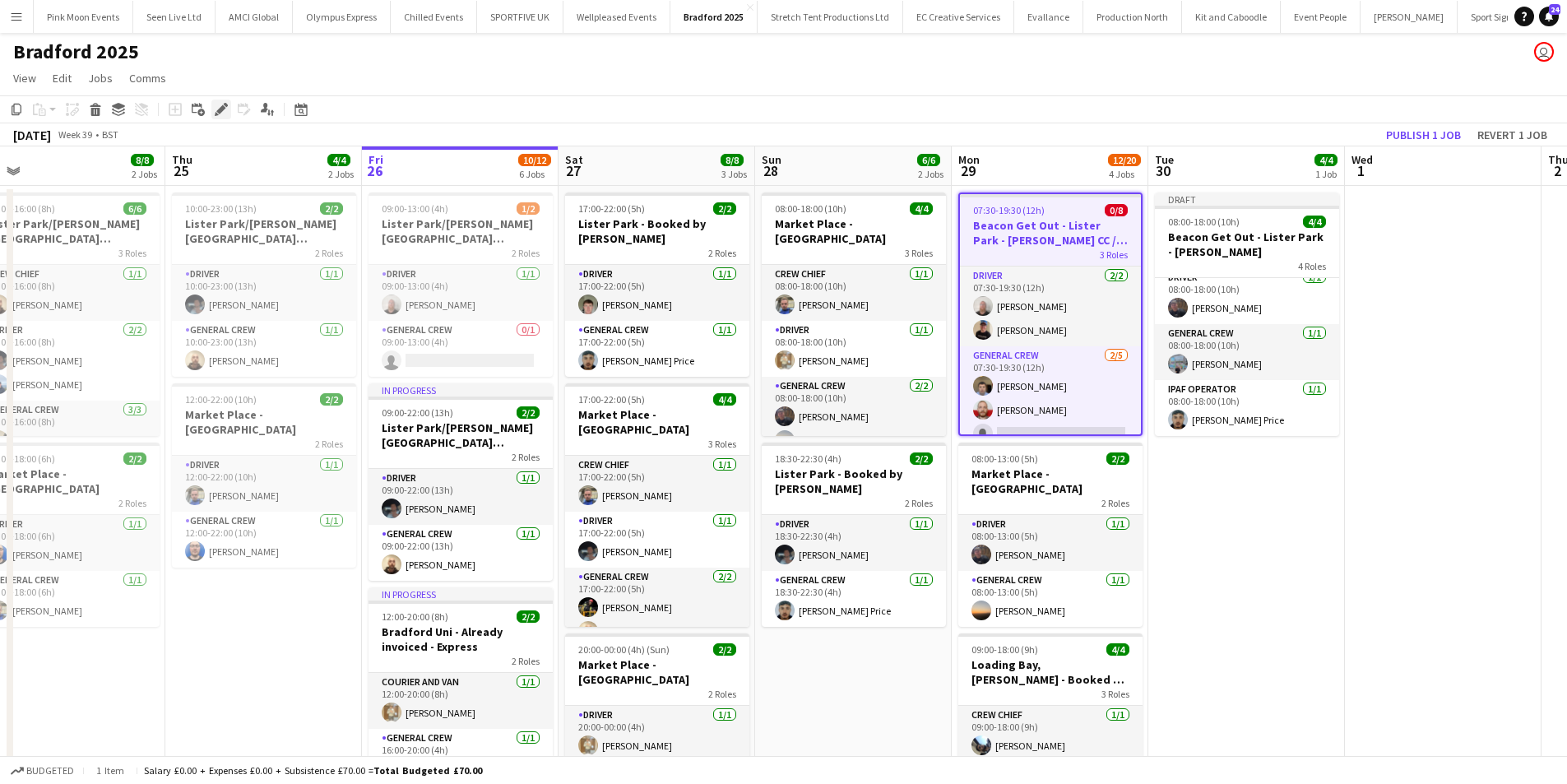
click at [225, 103] on icon "Edit" at bounding box center [221, 109] width 13 height 13
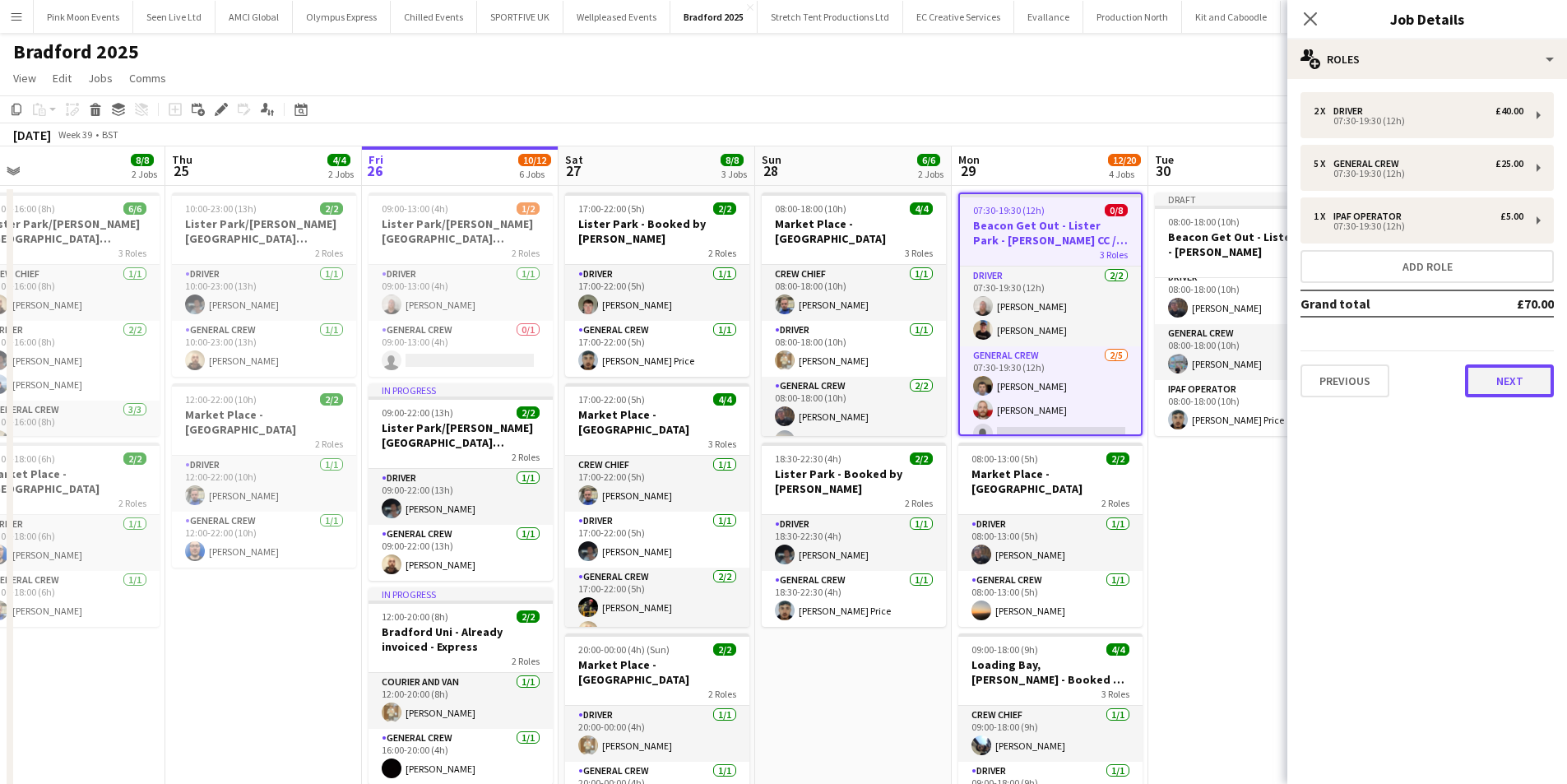
click at [1537, 369] on button "Next" at bounding box center [1509, 380] width 89 height 33
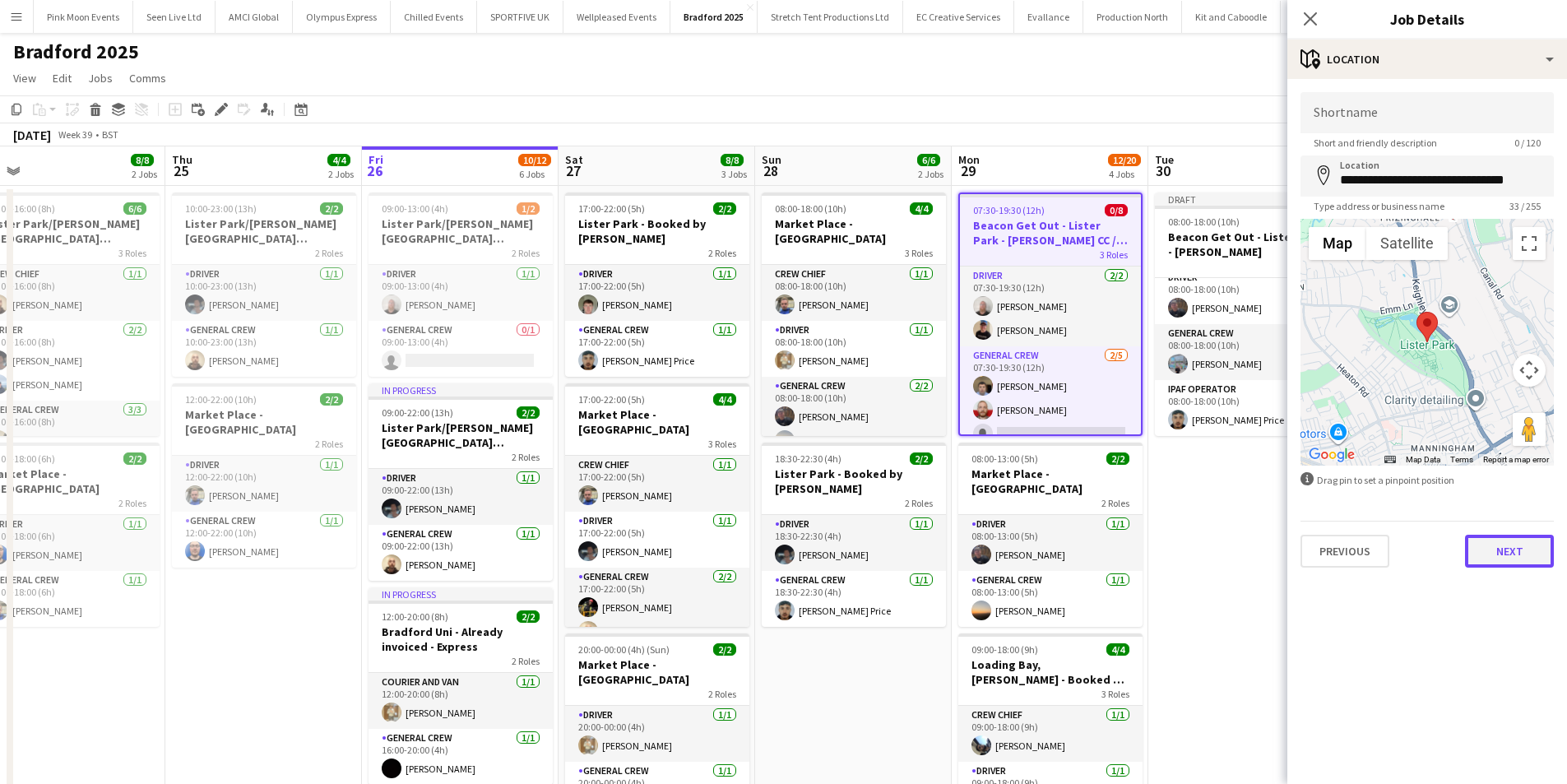
click at [1509, 554] on button "Next" at bounding box center [1509, 551] width 89 height 33
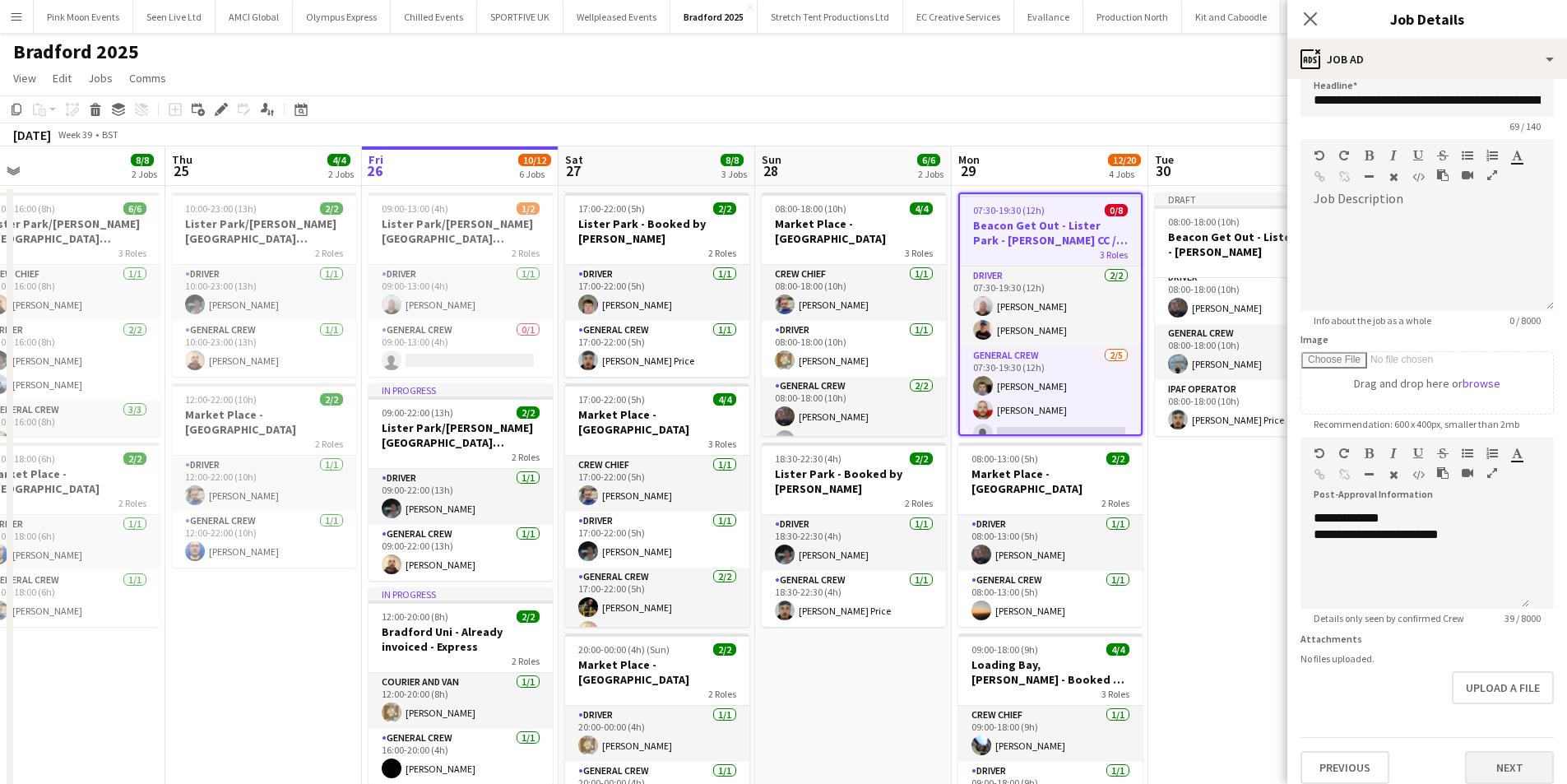
scroll to position [30, 0]
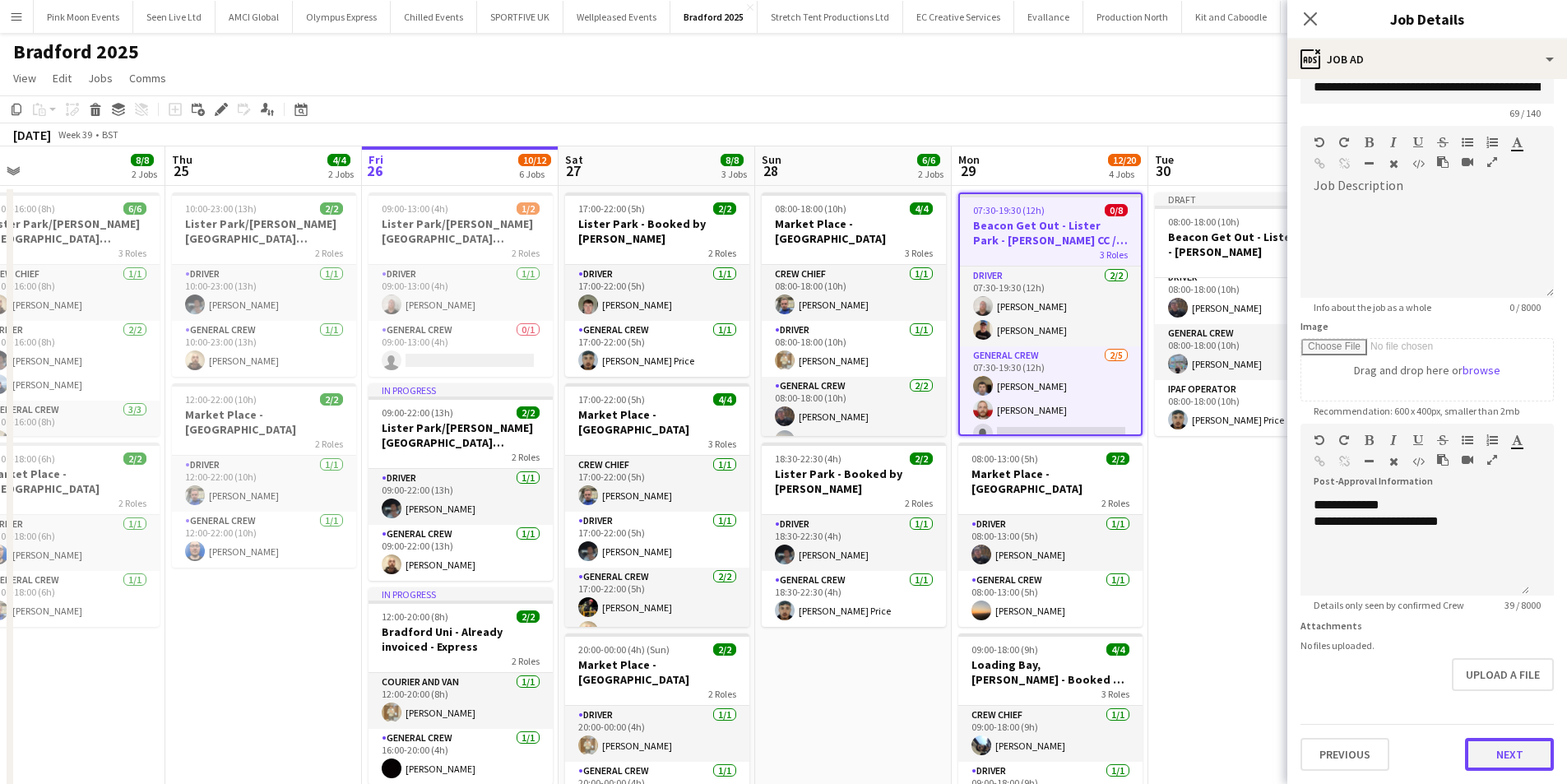
click at [1489, 755] on button "Next" at bounding box center [1509, 754] width 89 height 33
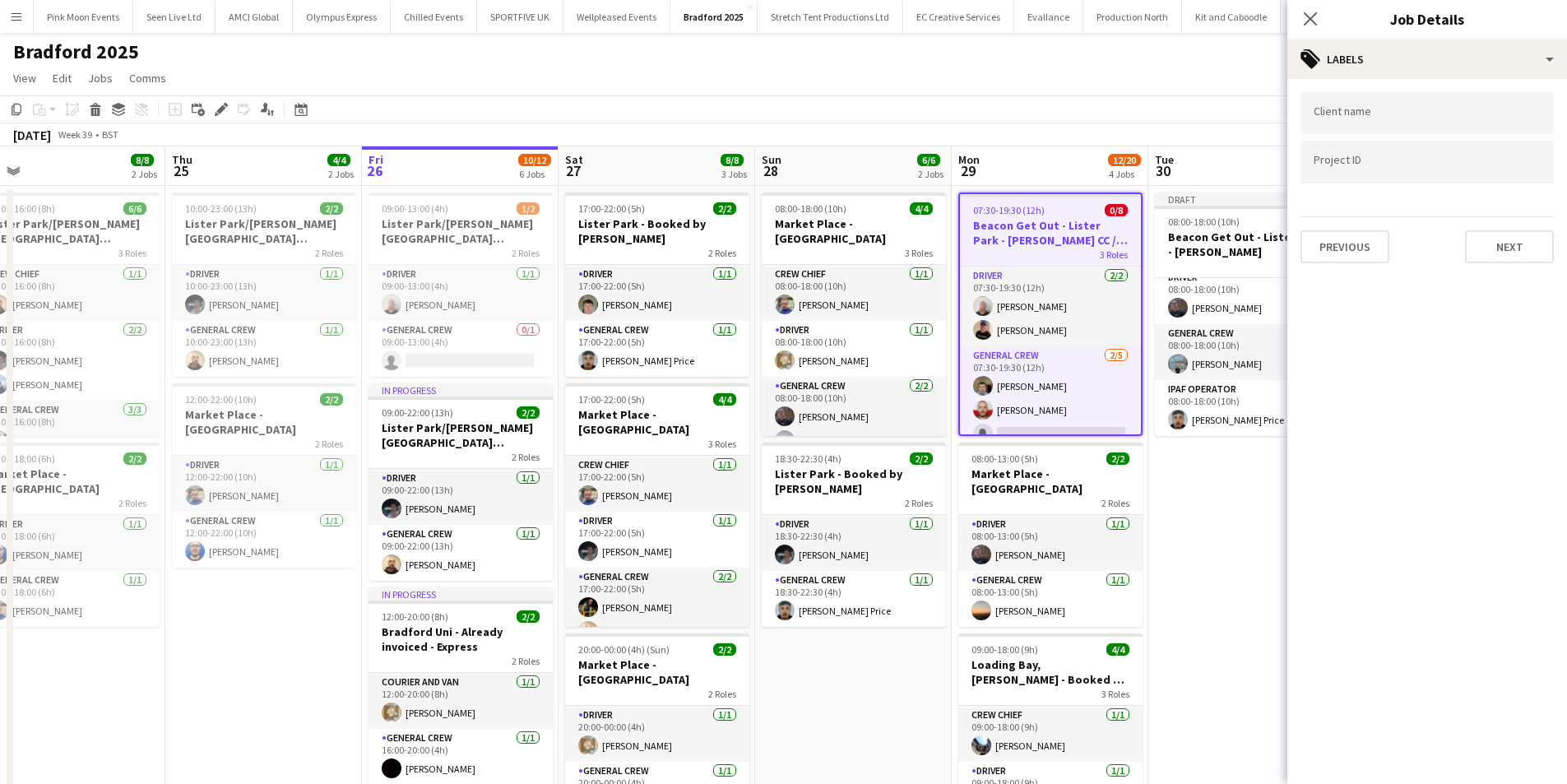
scroll to position [0, 0]
click at [1368, 252] on button "Previous" at bounding box center [1344, 246] width 89 height 33
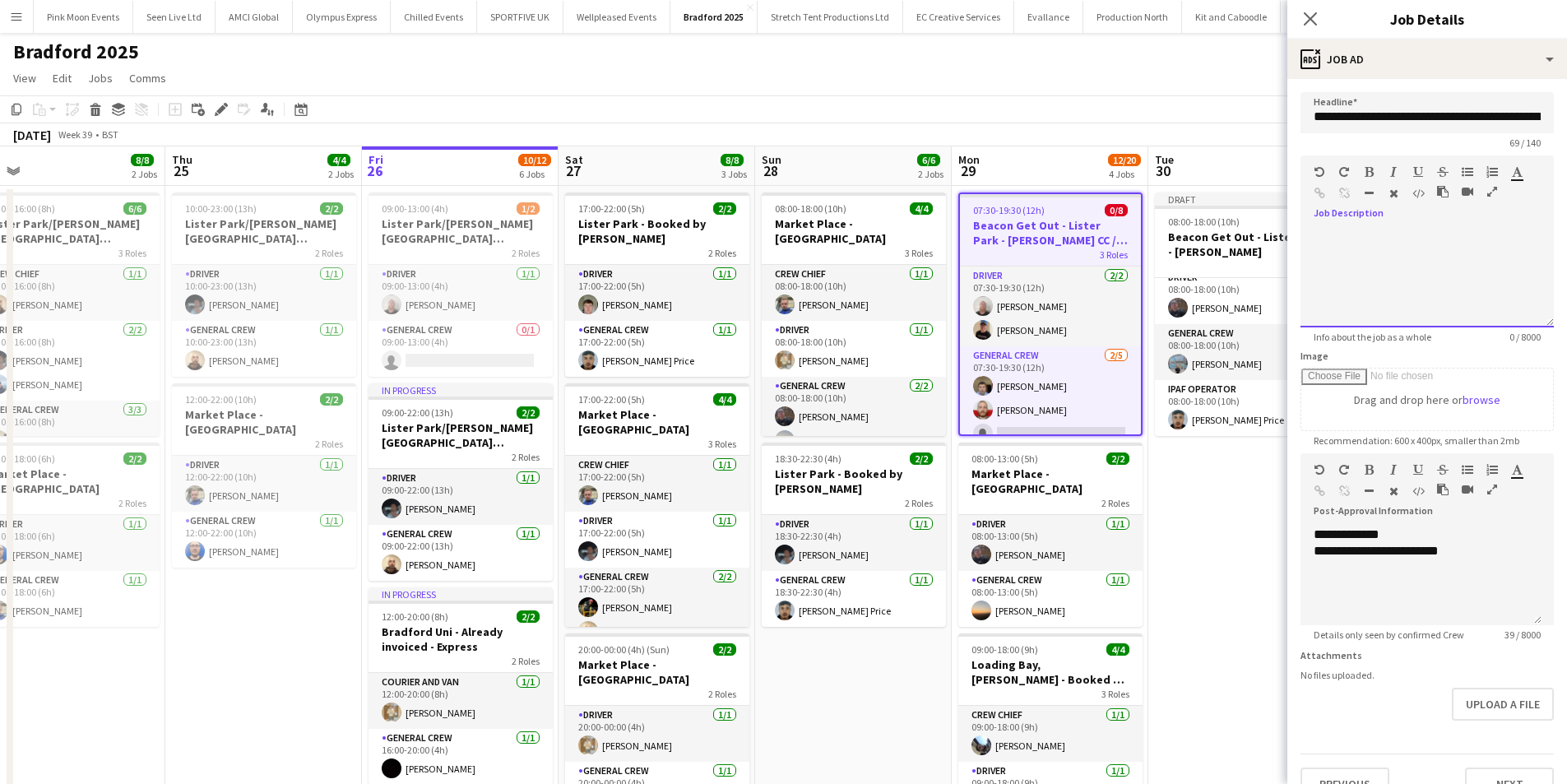
click at [1436, 234] on div at bounding box center [1426, 278] width 253 height 99
click at [1479, 553] on div "**********" at bounding box center [1421, 551] width 215 height 16
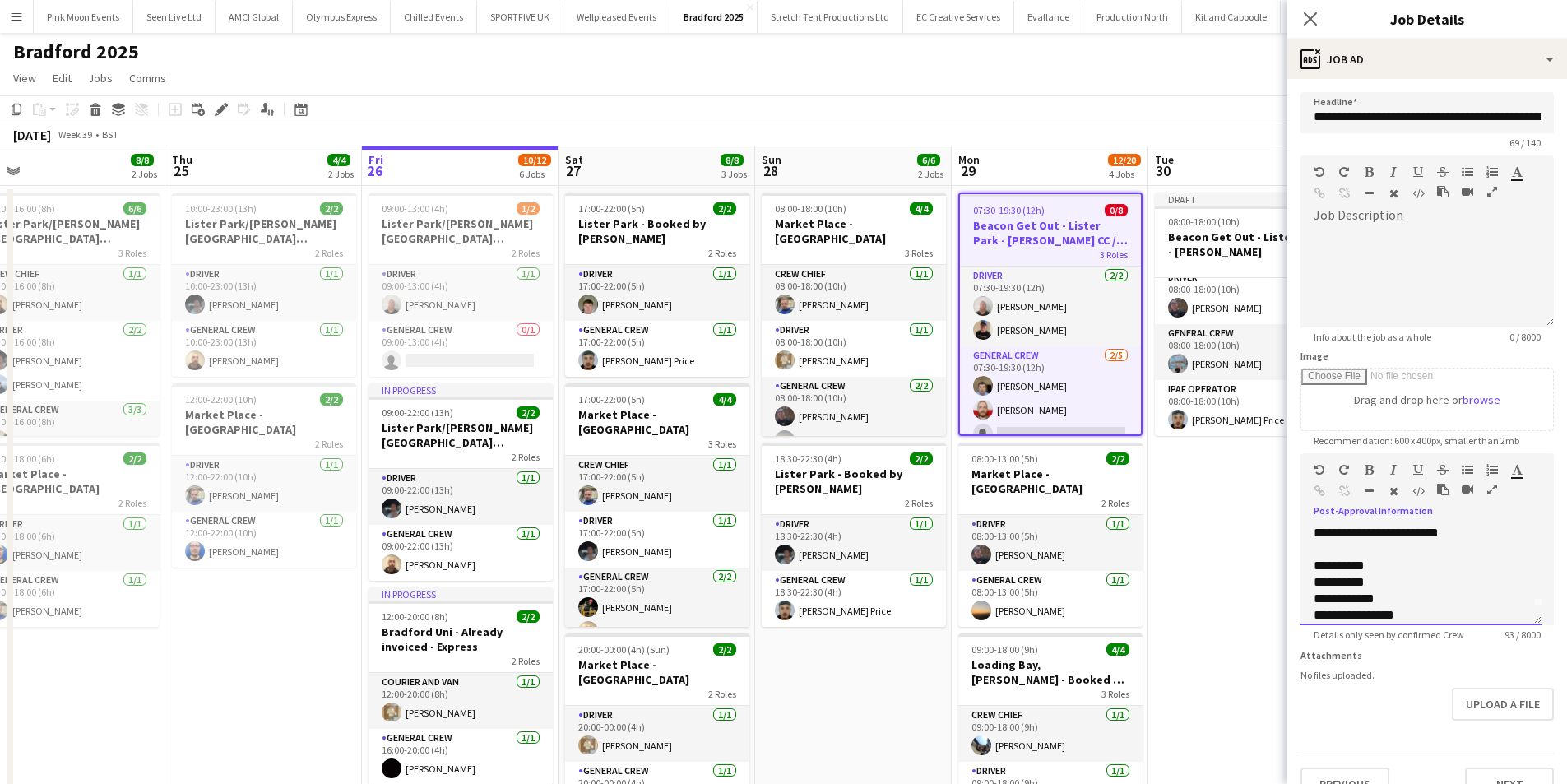
click at [1479, 553] on div at bounding box center [1421, 549] width 215 height 16
click at [1474, 561] on div "**********" at bounding box center [1415, 566] width 202 height 16
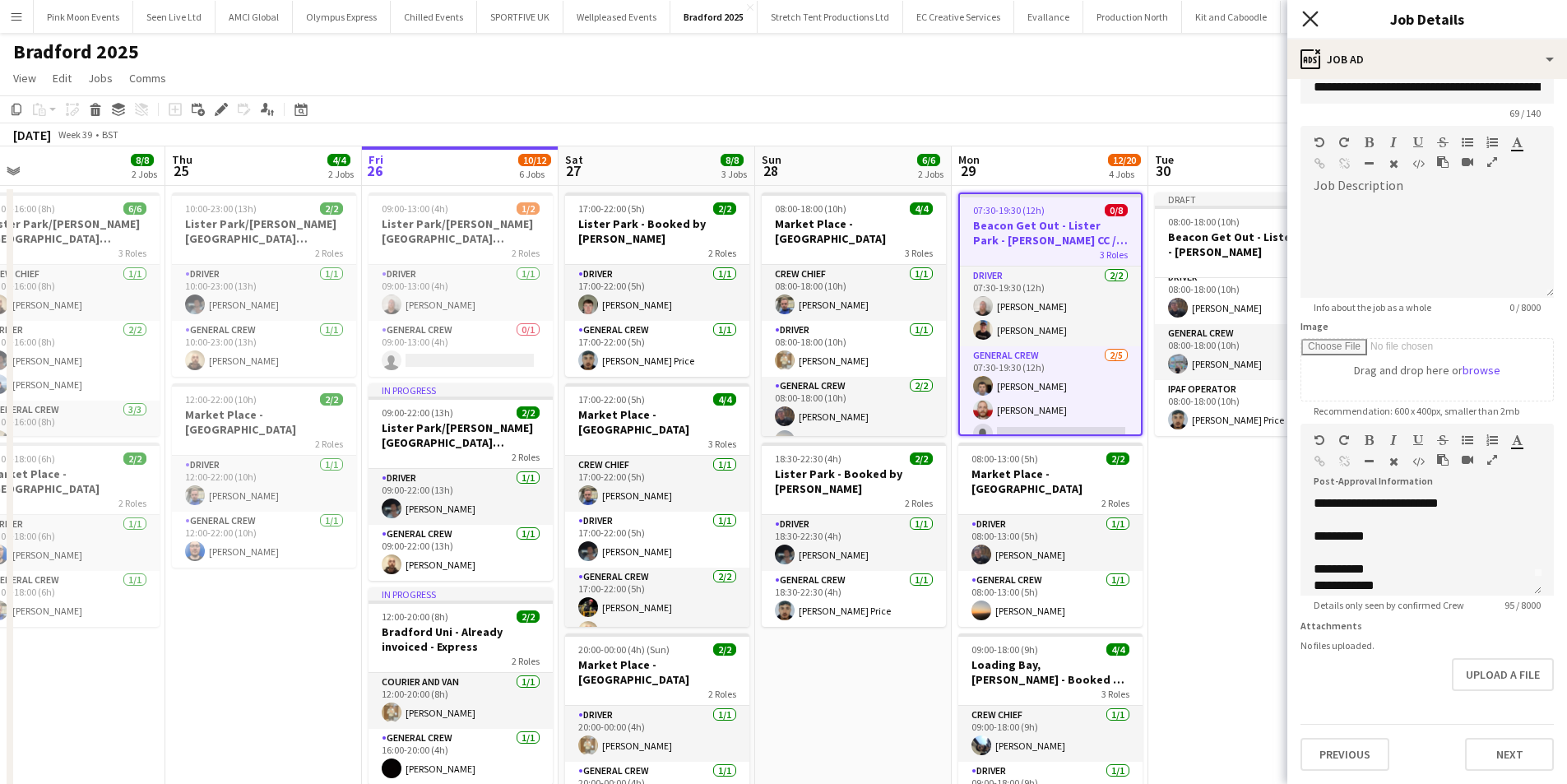
click at [1313, 16] on icon at bounding box center [1310, 19] width 16 height 16
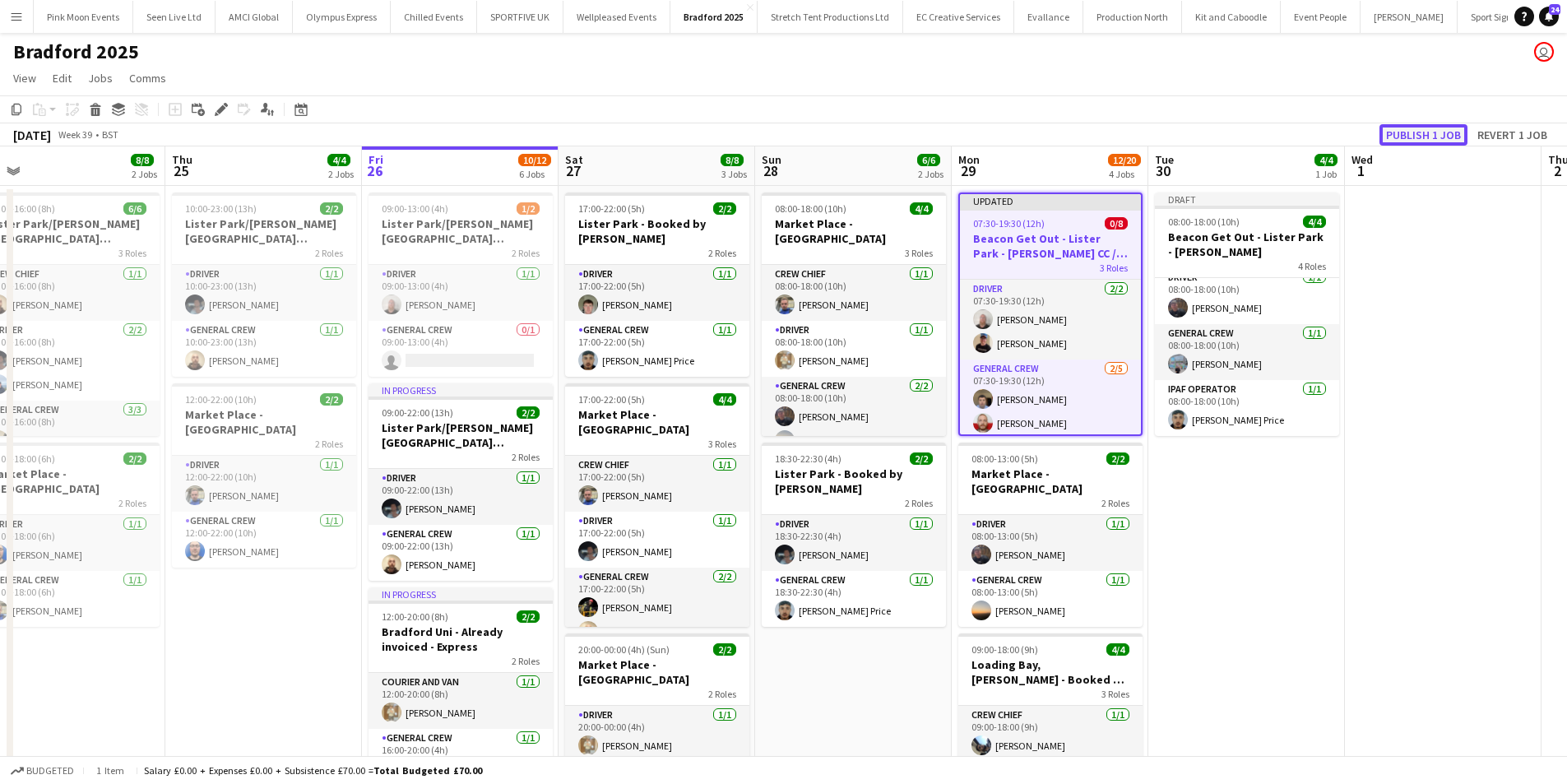
click at [1428, 127] on button "Publish 1 job" at bounding box center [1423, 134] width 88 height 21
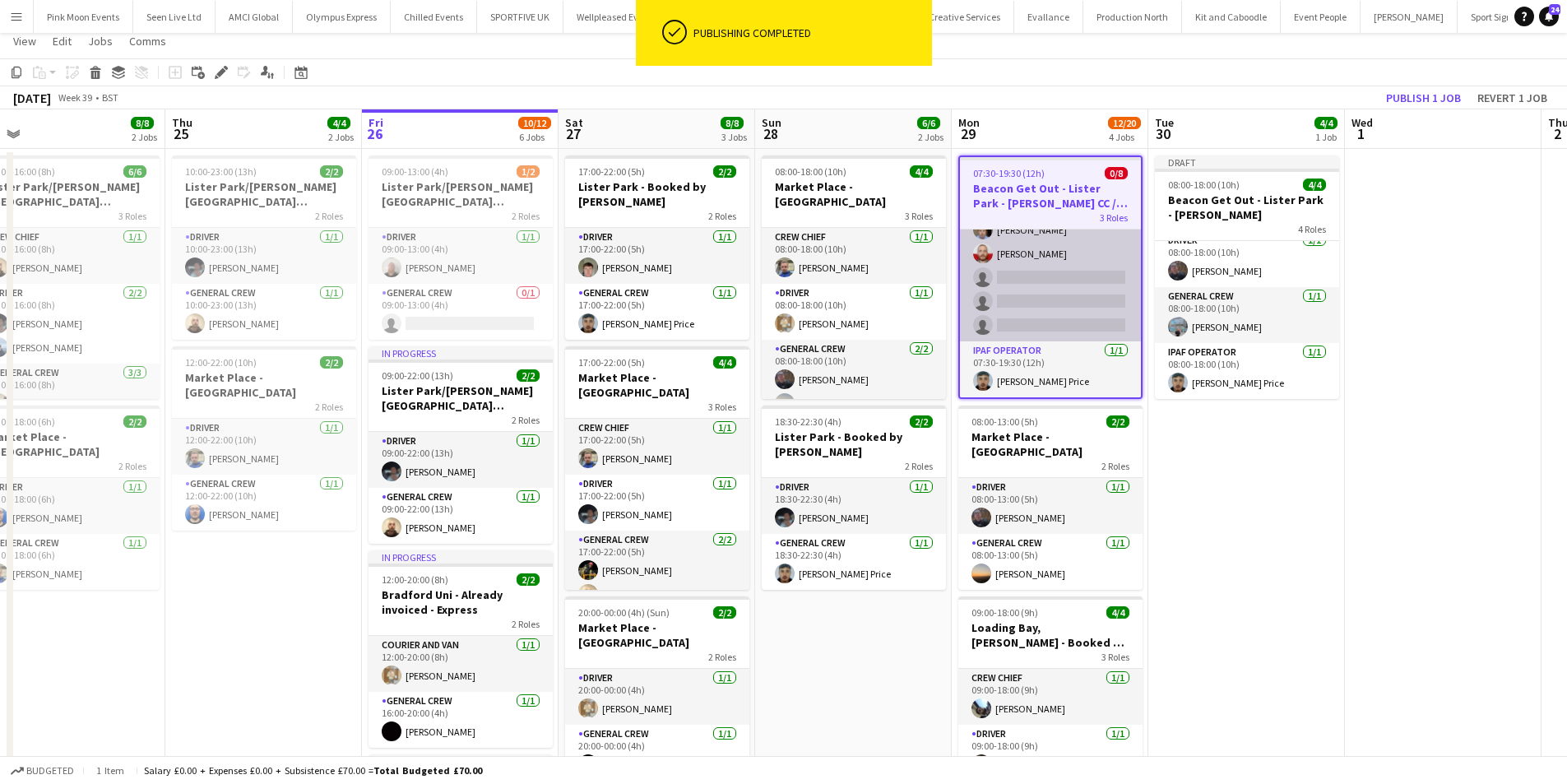
scroll to position [0, 0]
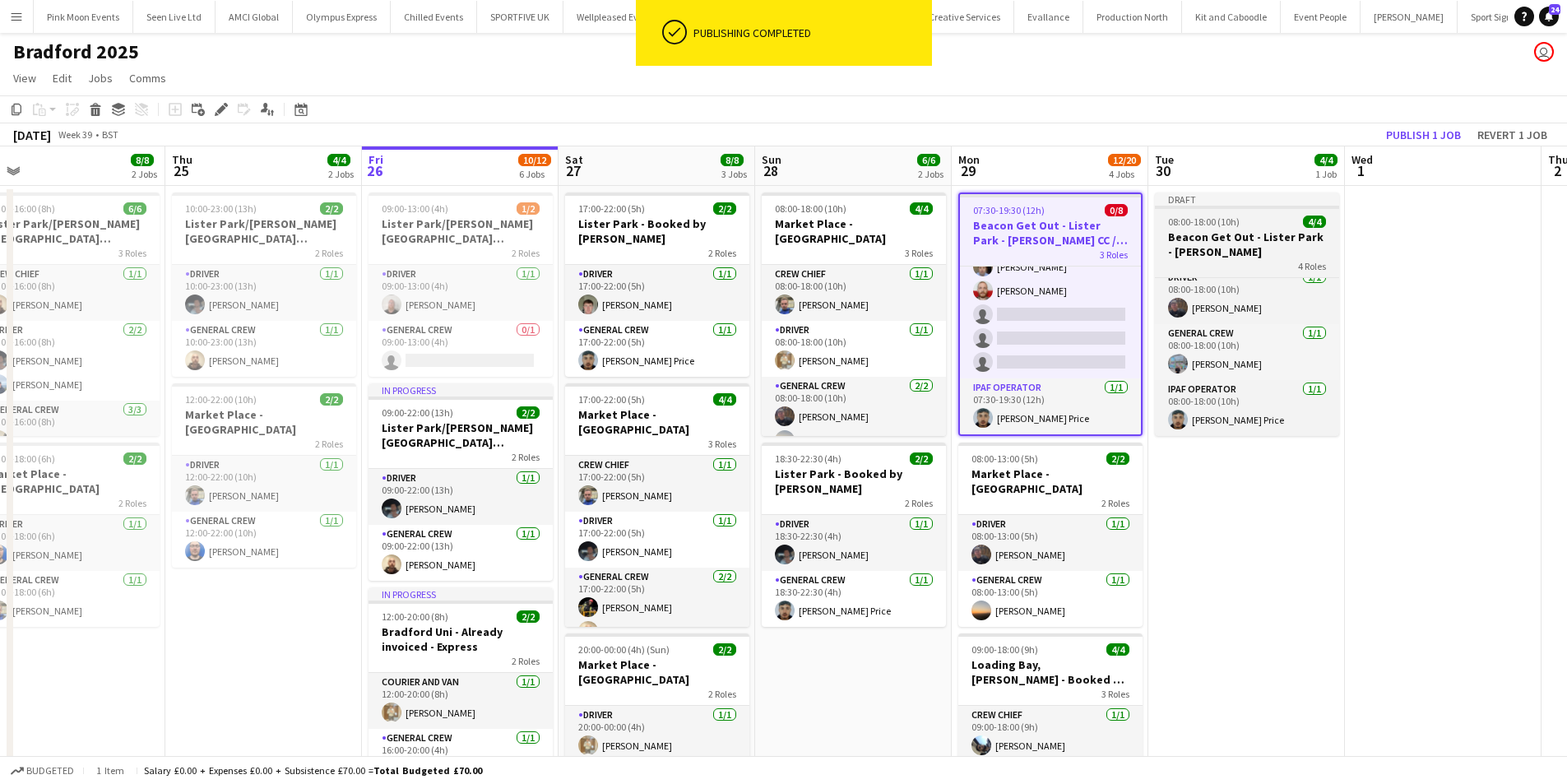
click at [1218, 263] on div "4 Roles" at bounding box center [1247, 265] width 184 height 13
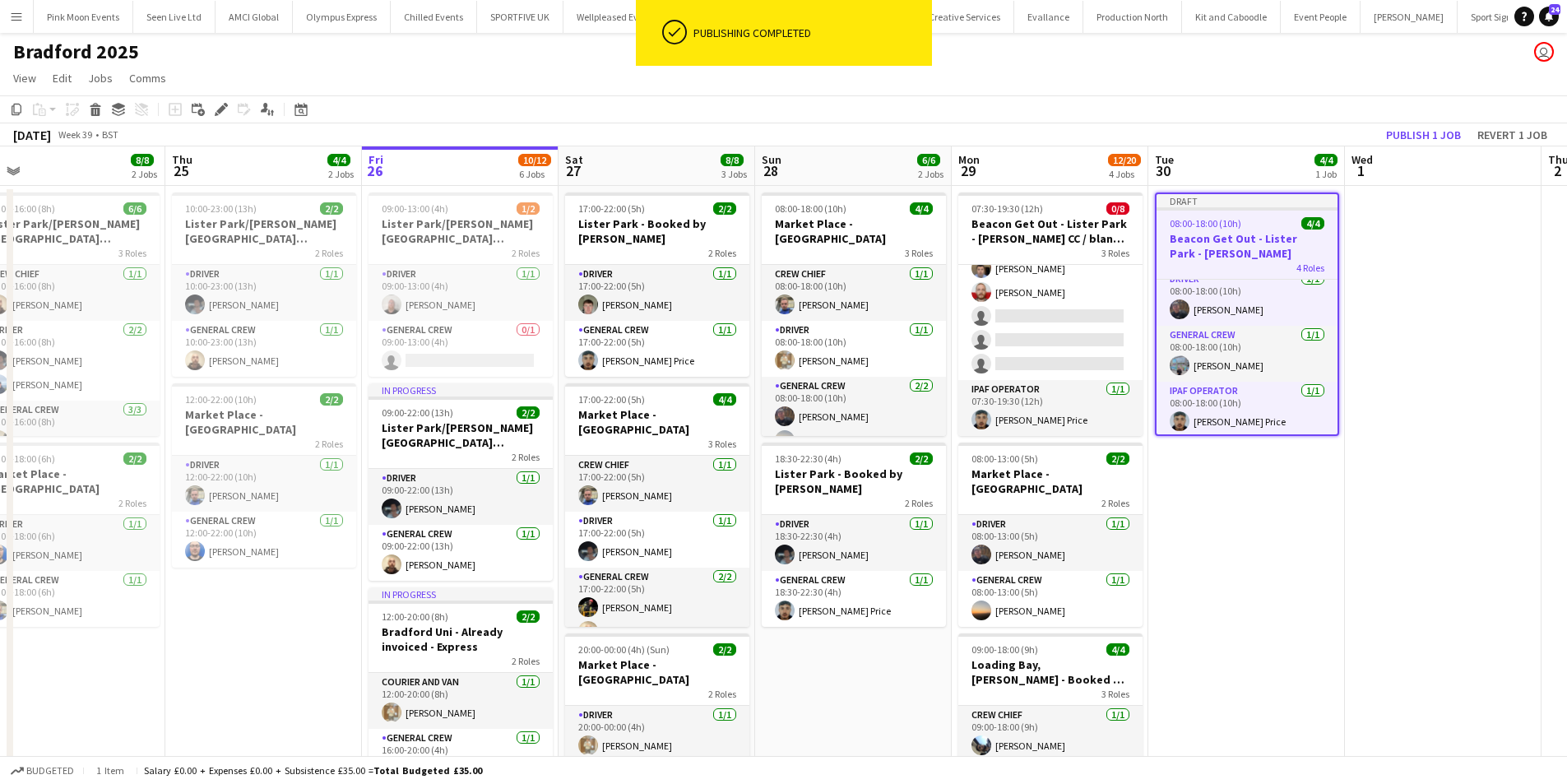
scroll to position [67, 0]
click at [219, 103] on icon "Edit" at bounding box center [221, 109] width 13 height 13
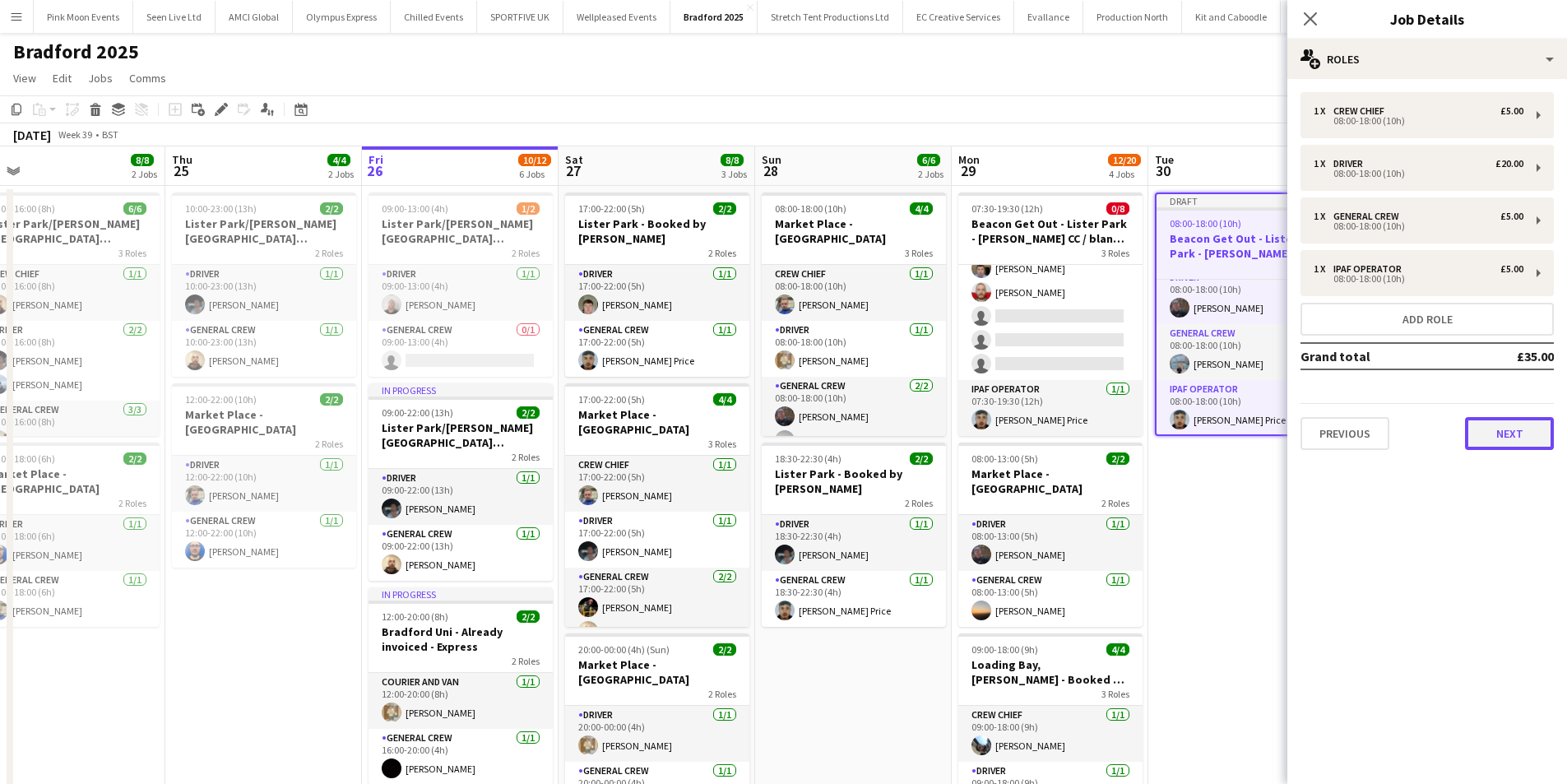
click at [1509, 446] on button "Next" at bounding box center [1509, 433] width 89 height 33
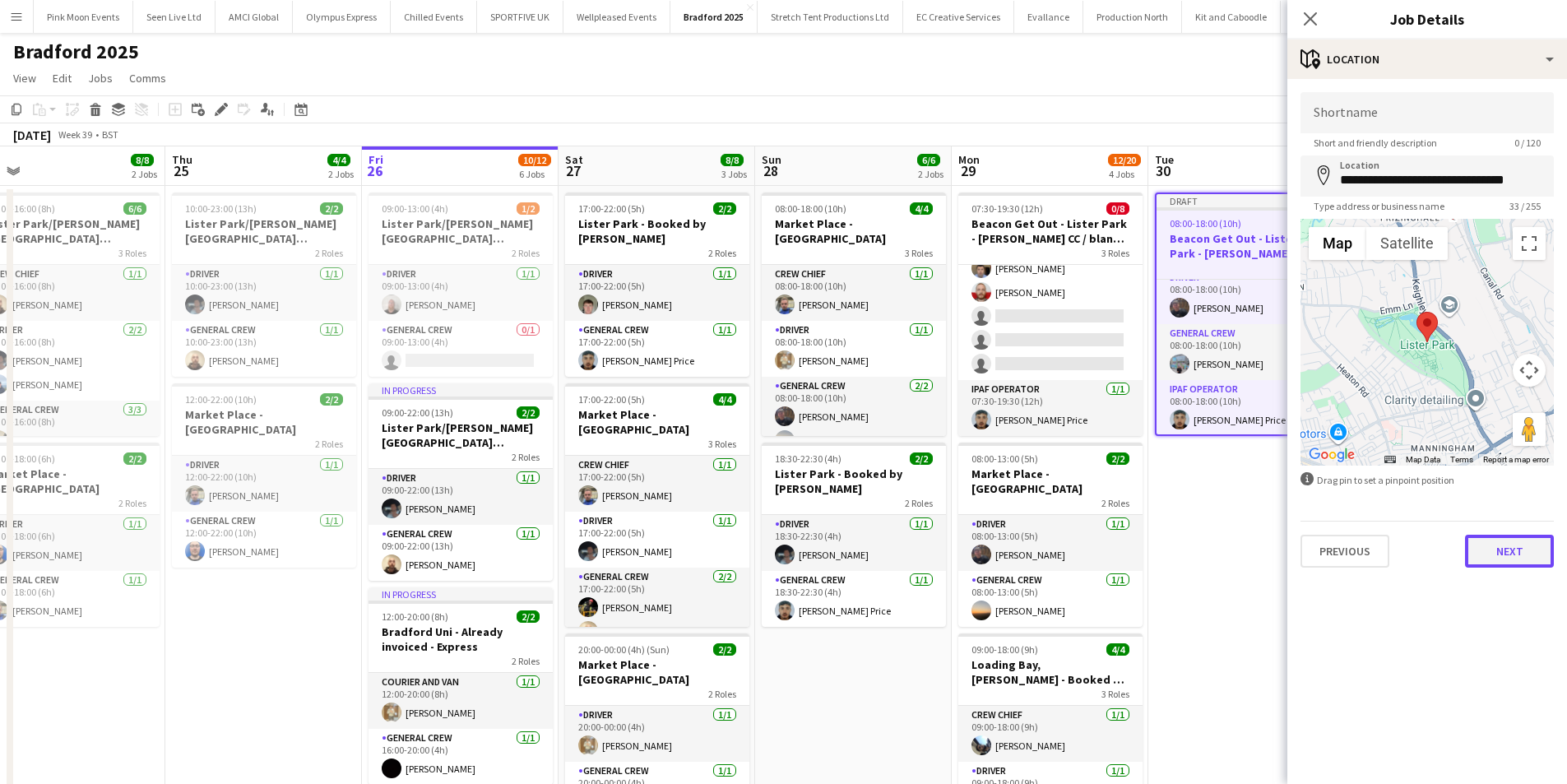
click at [1509, 554] on button "Next" at bounding box center [1509, 551] width 89 height 33
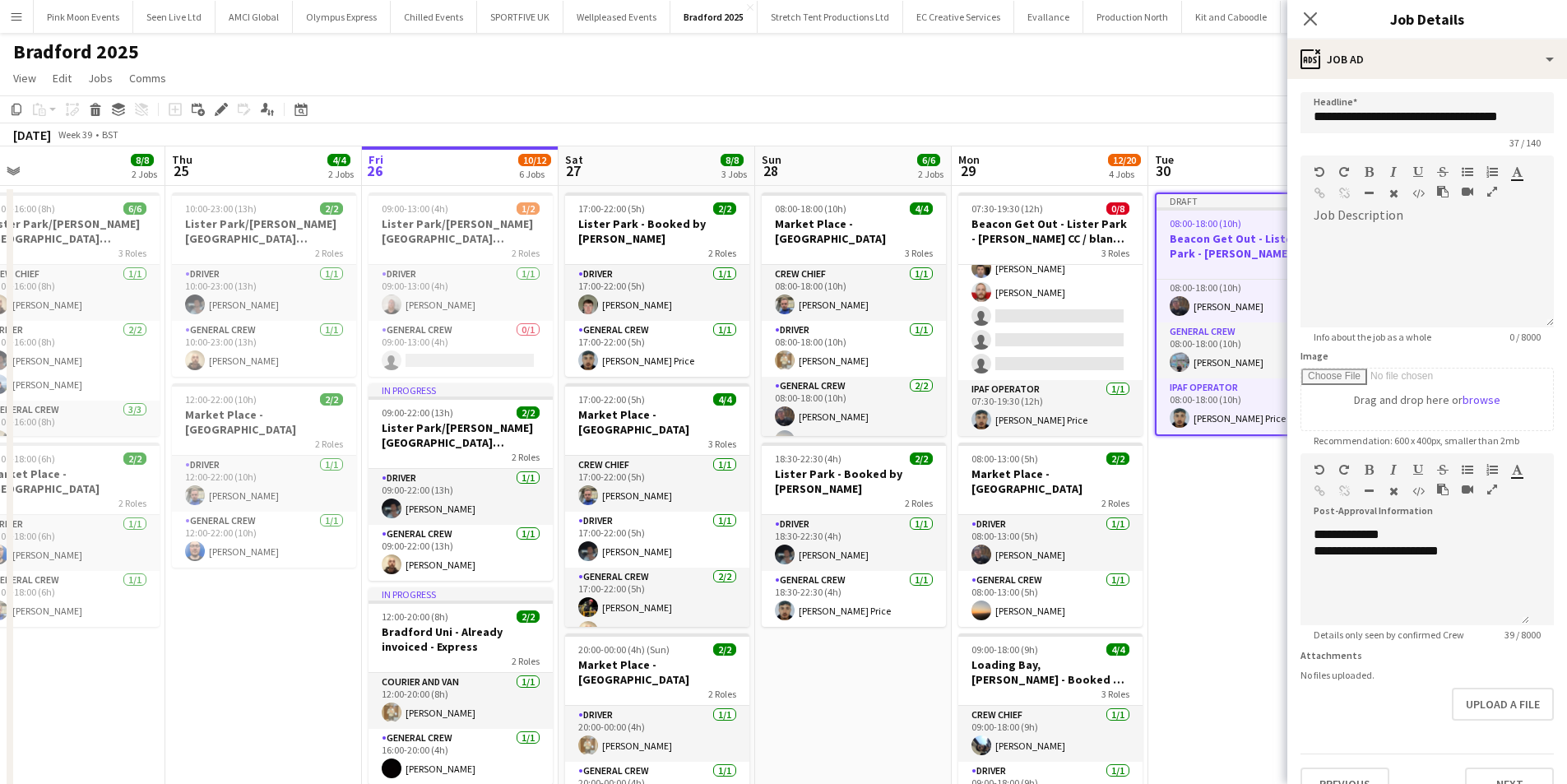
click at [1213, 548] on app-date-cell "Draft 08:00-18:00 (10h) 4/4 Beacon Get Out - Lister Park - [PERSON_NAME] 4 Role…" at bounding box center [1246, 798] width 197 height 1225
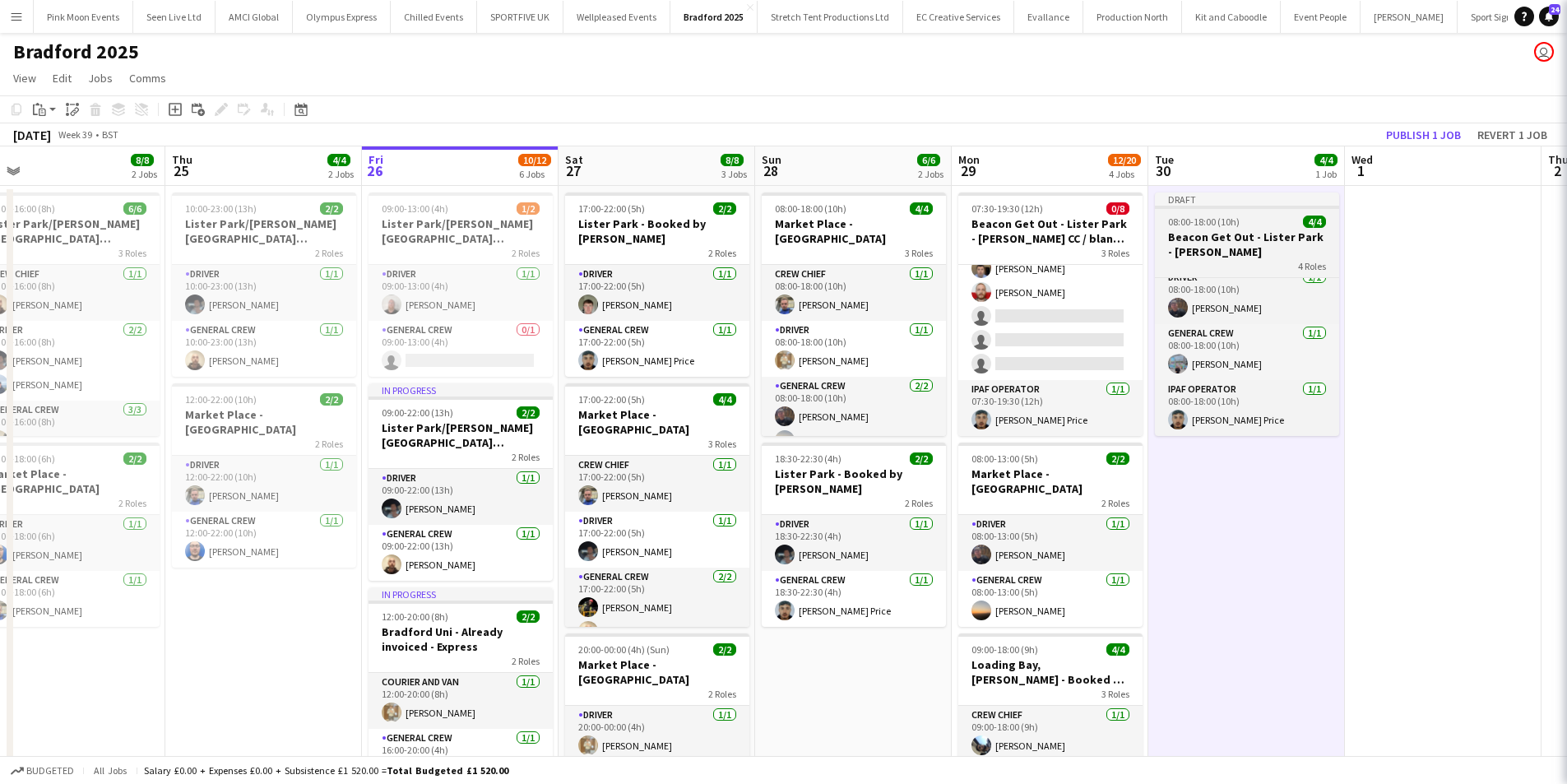
scroll to position [66, 0]
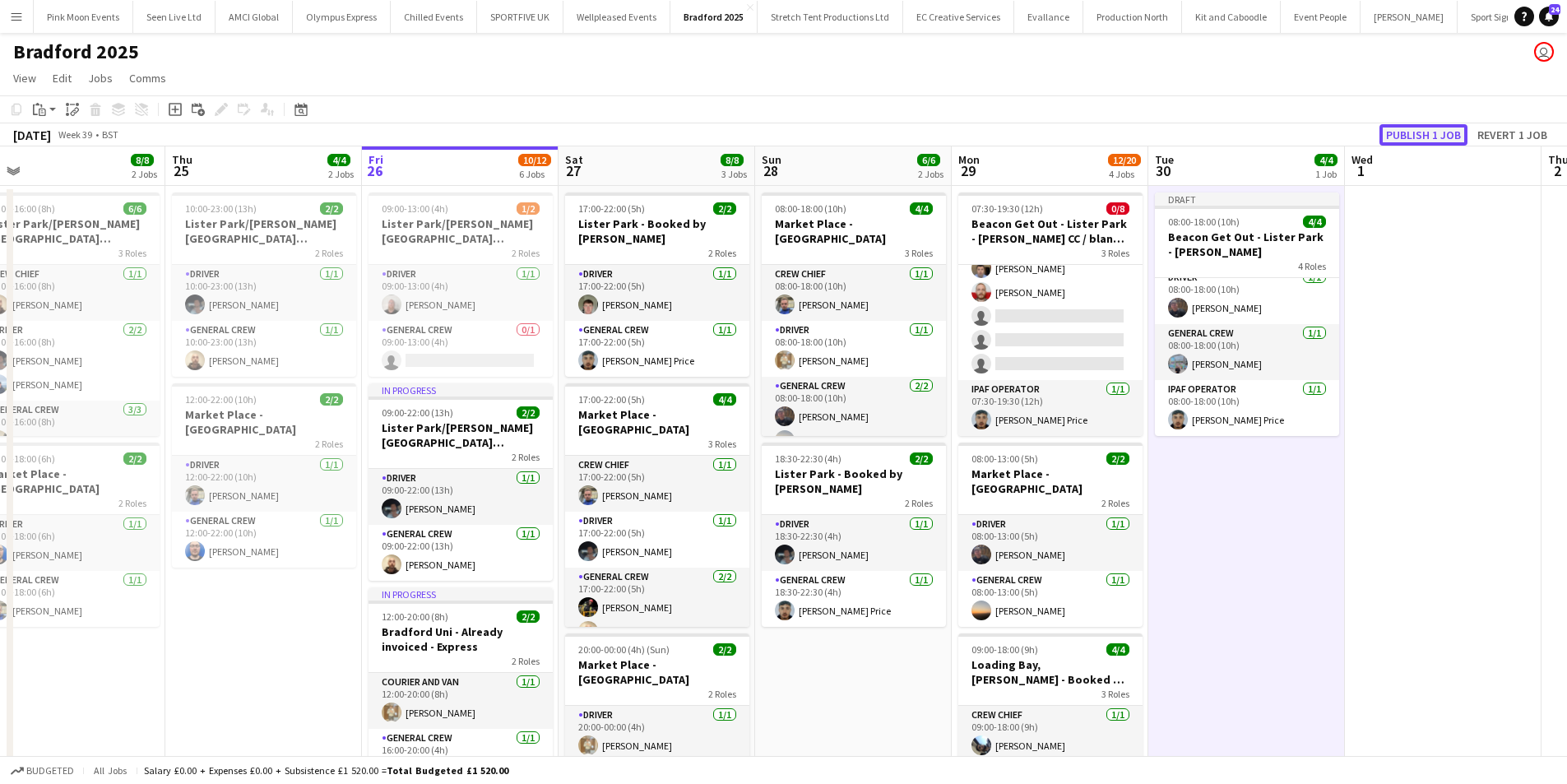
click at [1412, 130] on button "Publish 1 job" at bounding box center [1423, 134] width 88 height 21
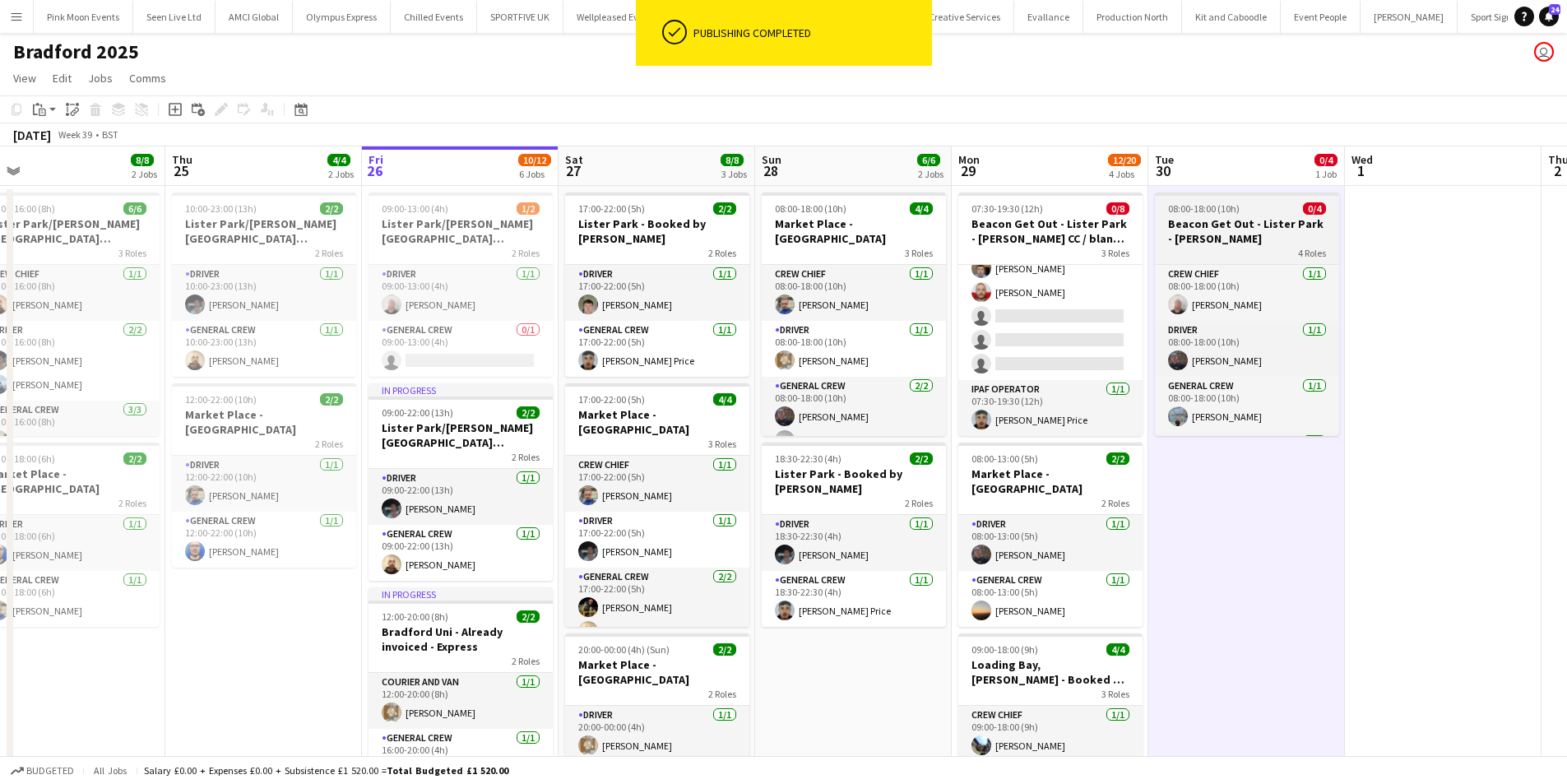
click at [1238, 232] on h3 "Beacon Get Out - Lister Park - [PERSON_NAME]" at bounding box center [1247, 231] width 184 height 30
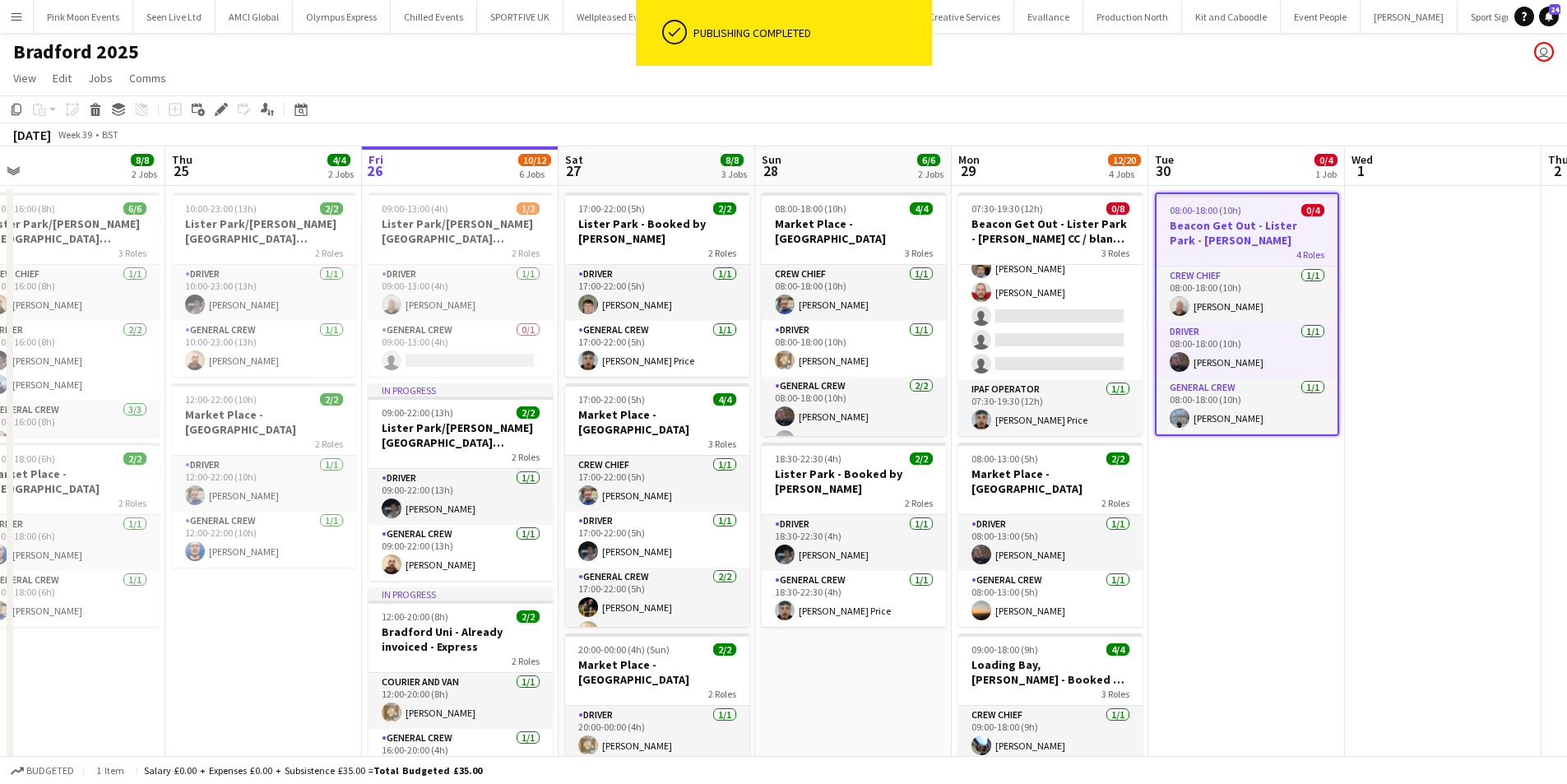
drag, startPoint x: 12, startPoint y: 110, endPoint x: 80, endPoint y: 135, distance: 71.8
click at [19, 112] on icon "Copy" at bounding box center [16, 109] width 13 height 13
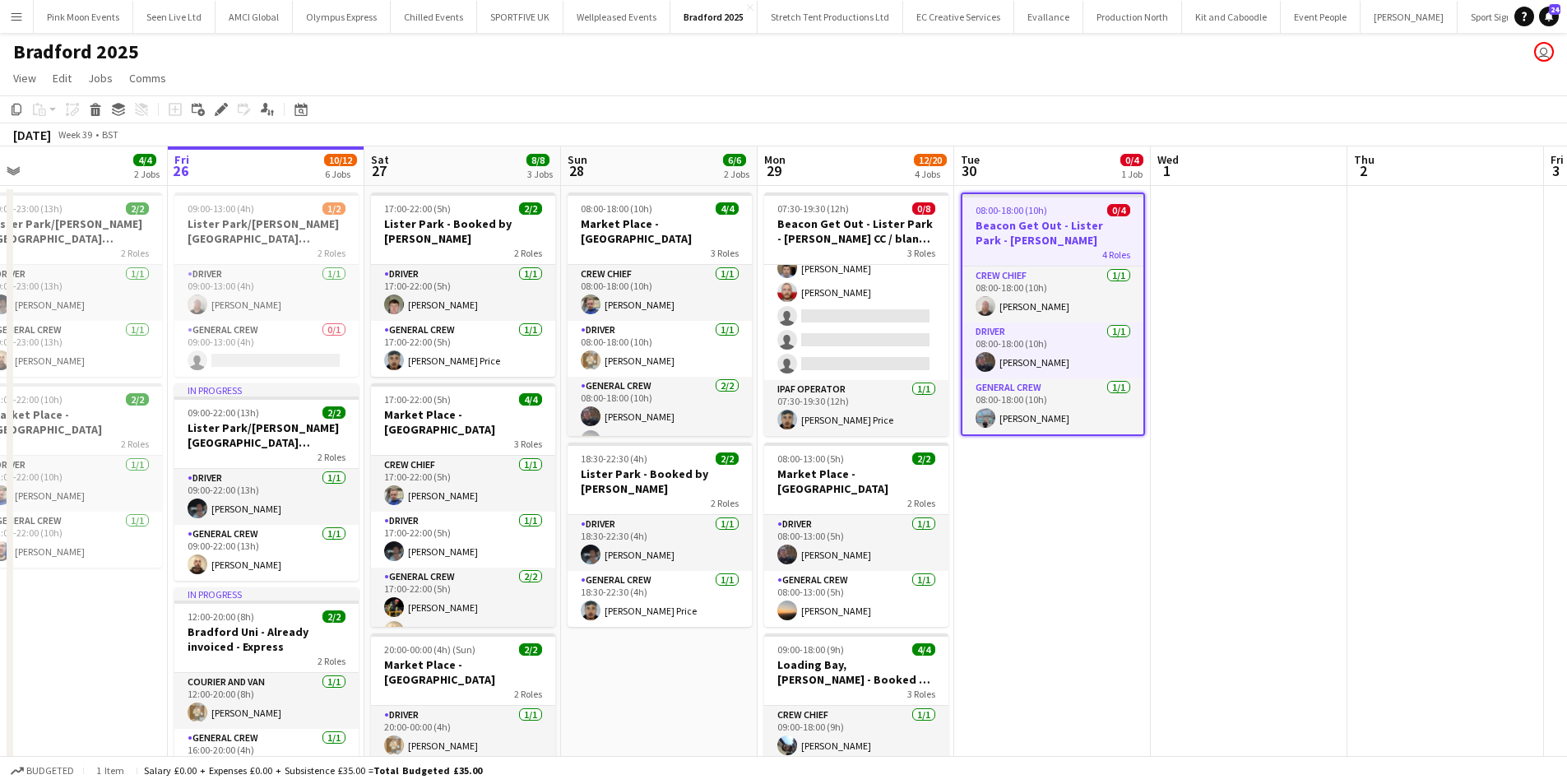
drag, startPoint x: 1333, startPoint y: 554, endPoint x: 1136, endPoint y: 554, distance: 197.4
click at [1124, 554] on app-calendar-viewport "Sun 21 4/4 1 Job Mon 22 8/8 3 Jobs Tue 23 4/4 2 Jobs Wed 24 8/8 2 Jobs Thu 25 4…" at bounding box center [783, 778] width 1567 height 1264
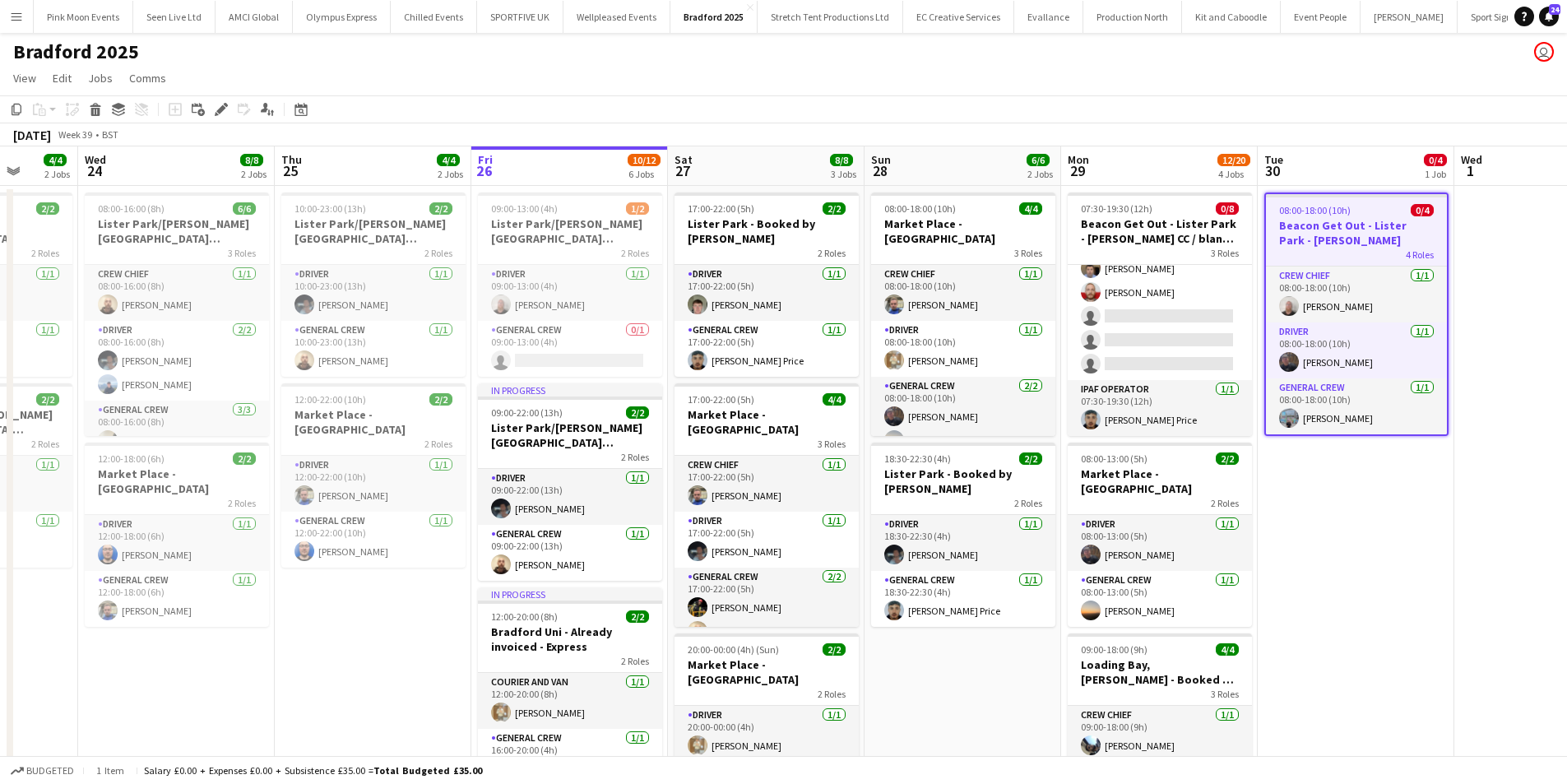
drag, startPoint x: 1271, startPoint y: 565, endPoint x: 1187, endPoint y: 587, distance: 86.8
click at [1187, 587] on app-calendar-viewport "Sun 21 4/4 1 Job Mon 22 8/8 3 Jobs Tue 23 4/4 2 Jobs Wed 24 8/8 2 Jobs Thu 25 4…" at bounding box center [783, 778] width 1567 height 1264
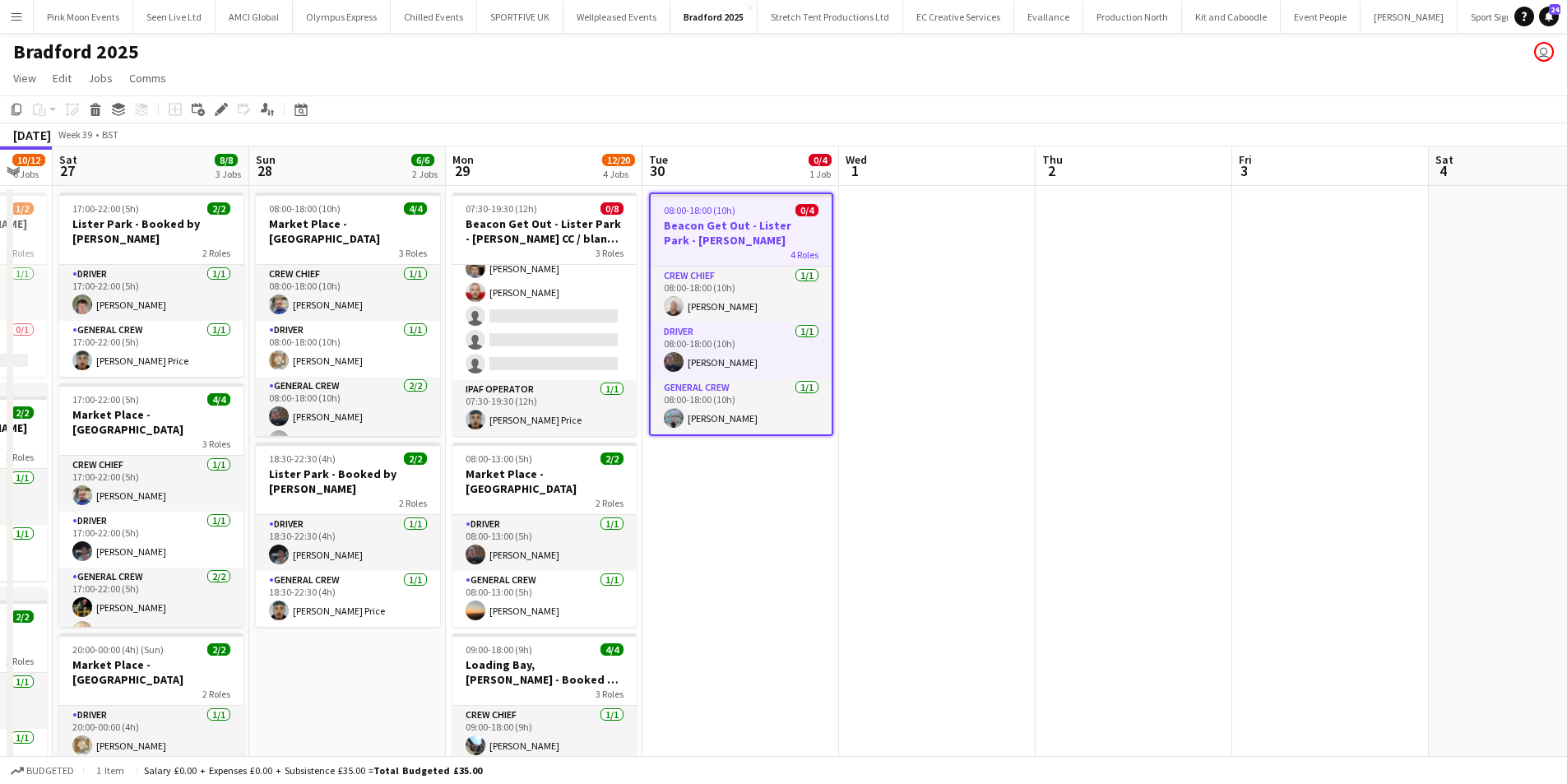
drag, startPoint x: 1335, startPoint y: 594, endPoint x: 1127, endPoint y: 625, distance: 210.4
click at [1127, 624] on app-calendar-viewport "Tue 23 4/4 2 Jobs Wed 24 8/8 2 Jobs Thu 25 4/4 2 Jobs Fri 26 10/12 6 Jobs Sat 2…" at bounding box center [783, 778] width 1567 height 1264
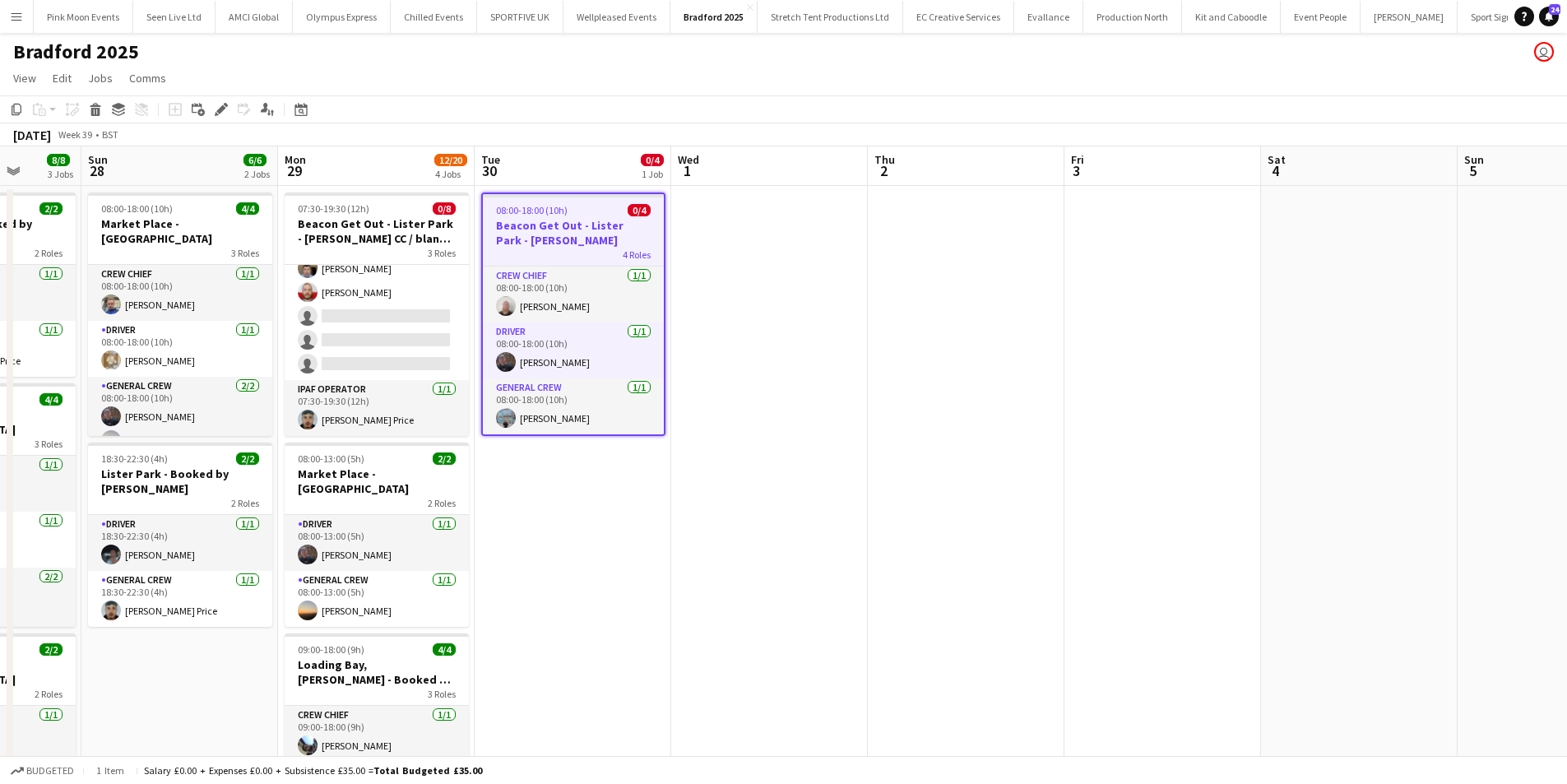
drag, startPoint x: 1398, startPoint y: 597, endPoint x: 1560, endPoint y: 610, distance: 163.3
click at [1218, 615] on app-calendar-viewport "Thu 25 4/4 2 Jobs Fri 26 10/12 6 Jobs Sat 27 8/8 3 Jobs Sun 28 6/6 2 Jobs Mon 2…" at bounding box center [783, 778] width 1567 height 1264
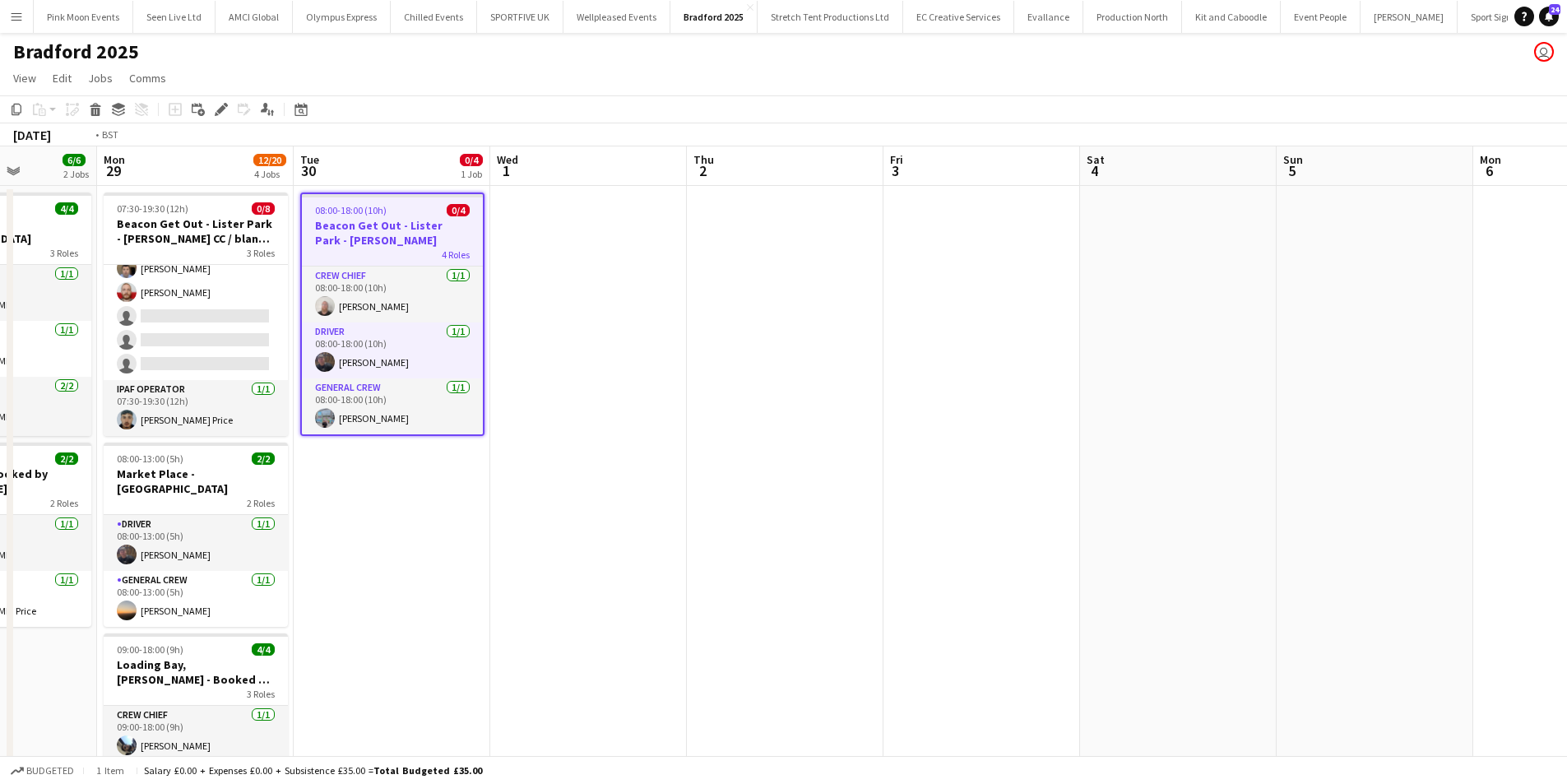
drag, startPoint x: 858, startPoint y: 639, endPoint x: 728, endPoint y: 642, distance: 130.0
click at [729, 642] on app-calendar-viewport "Thu 25 4/4 2 Jobs Fri 26 10/12 6 Jobs Sat 27 8/8 3 Jobs Sun 28 6/6 2 Jobs Mon 2…" at bounding box center [783, 778] width 1567 height 1264
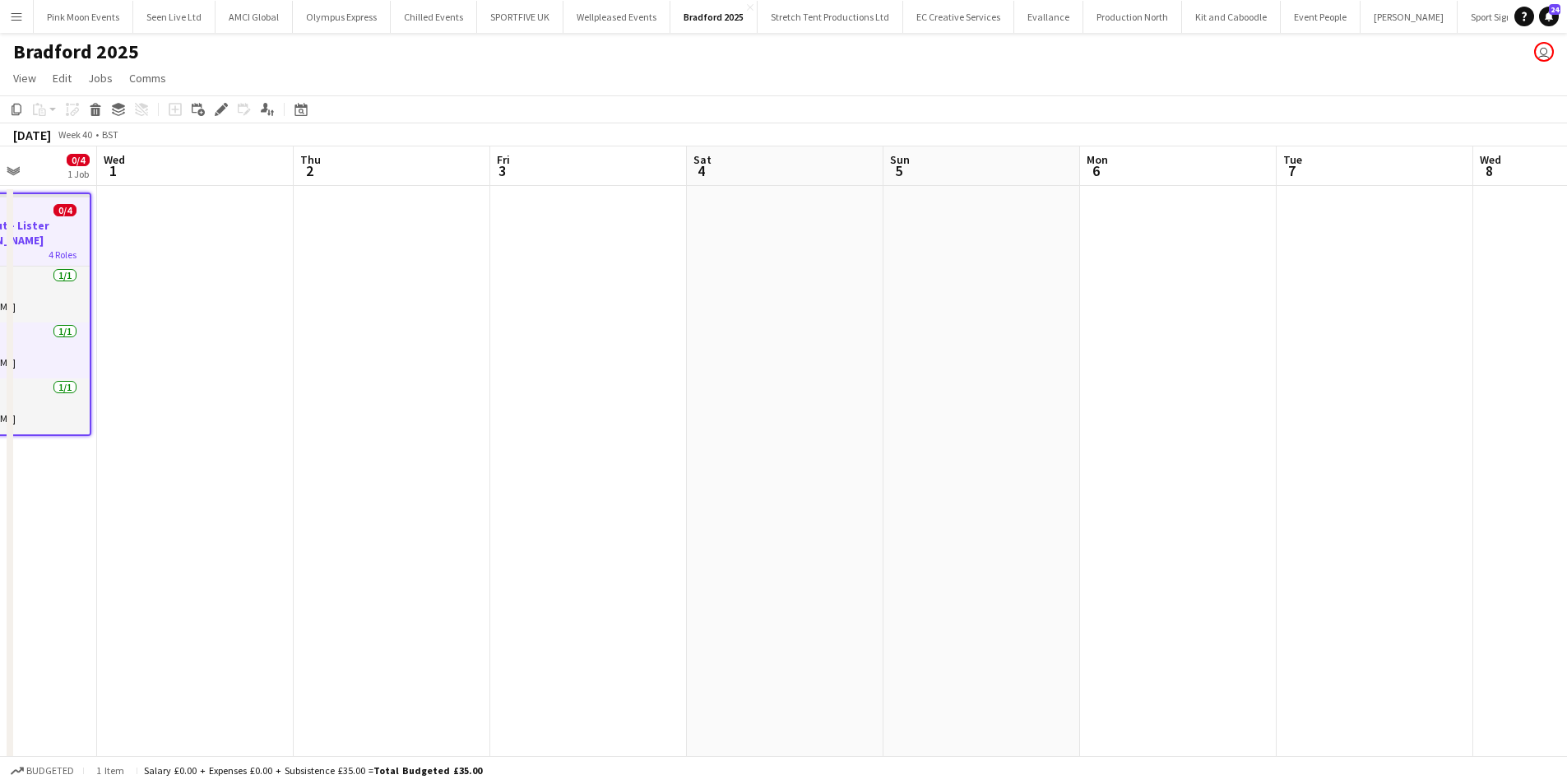
scroll to position [0, 749]
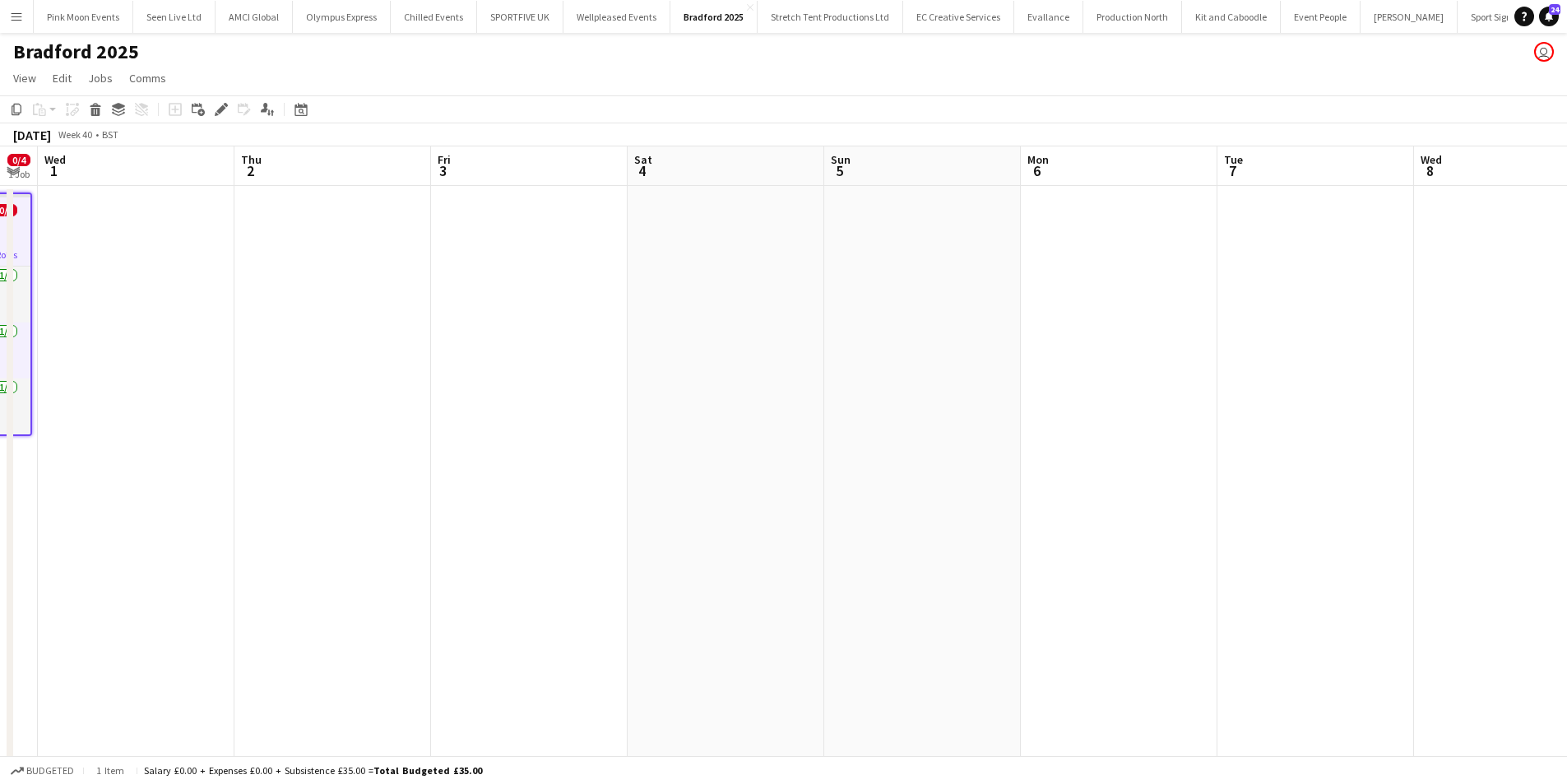
click at [847, 278] on app-date-cell at bounding box center [922, 798] width 197 height 1225
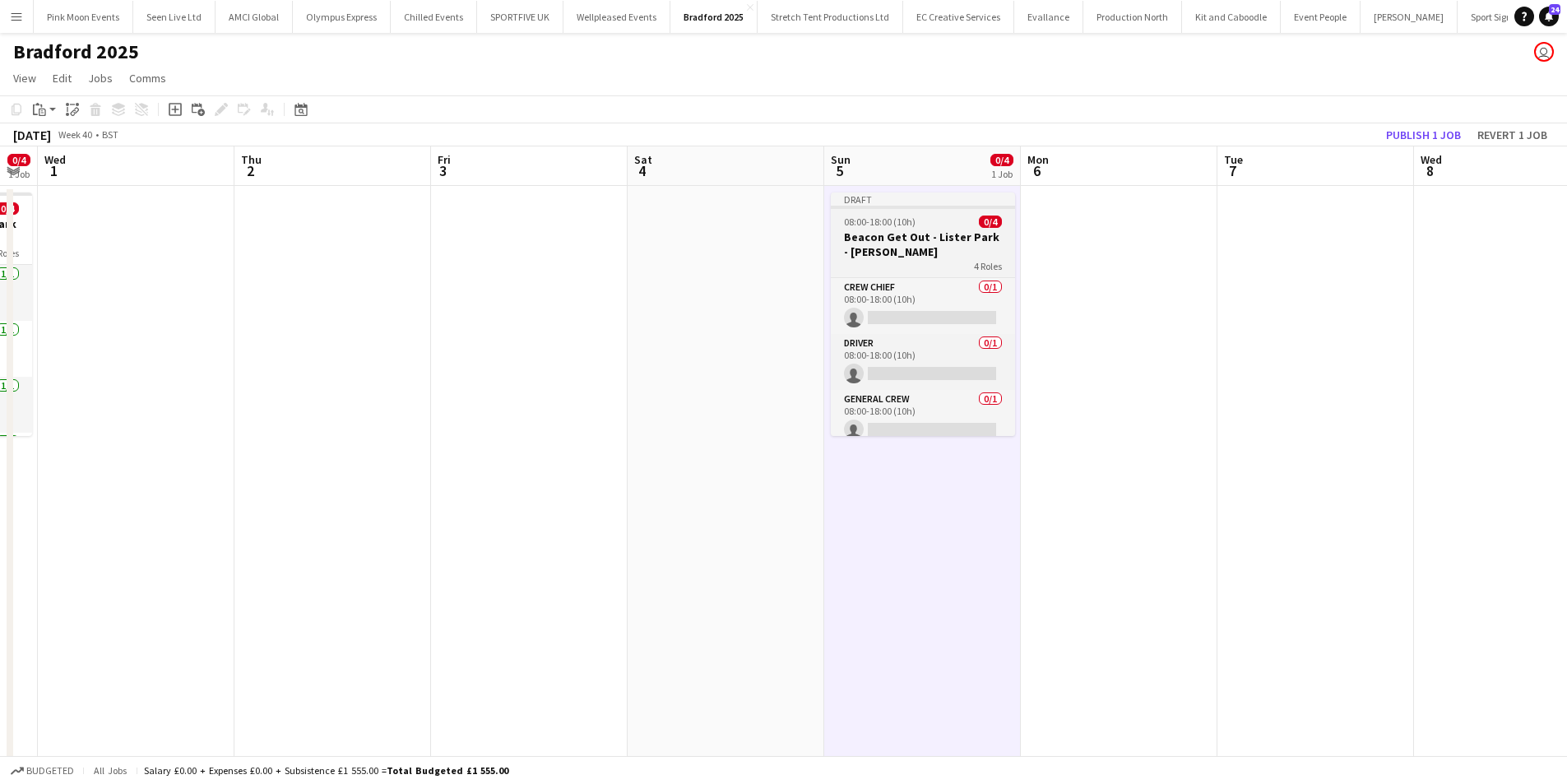
click at [887, 235] on h3 "Beacon Get Out - Lister Park - [PERSON_NAME]" at bounding box center [923, 244] width 184 height 30
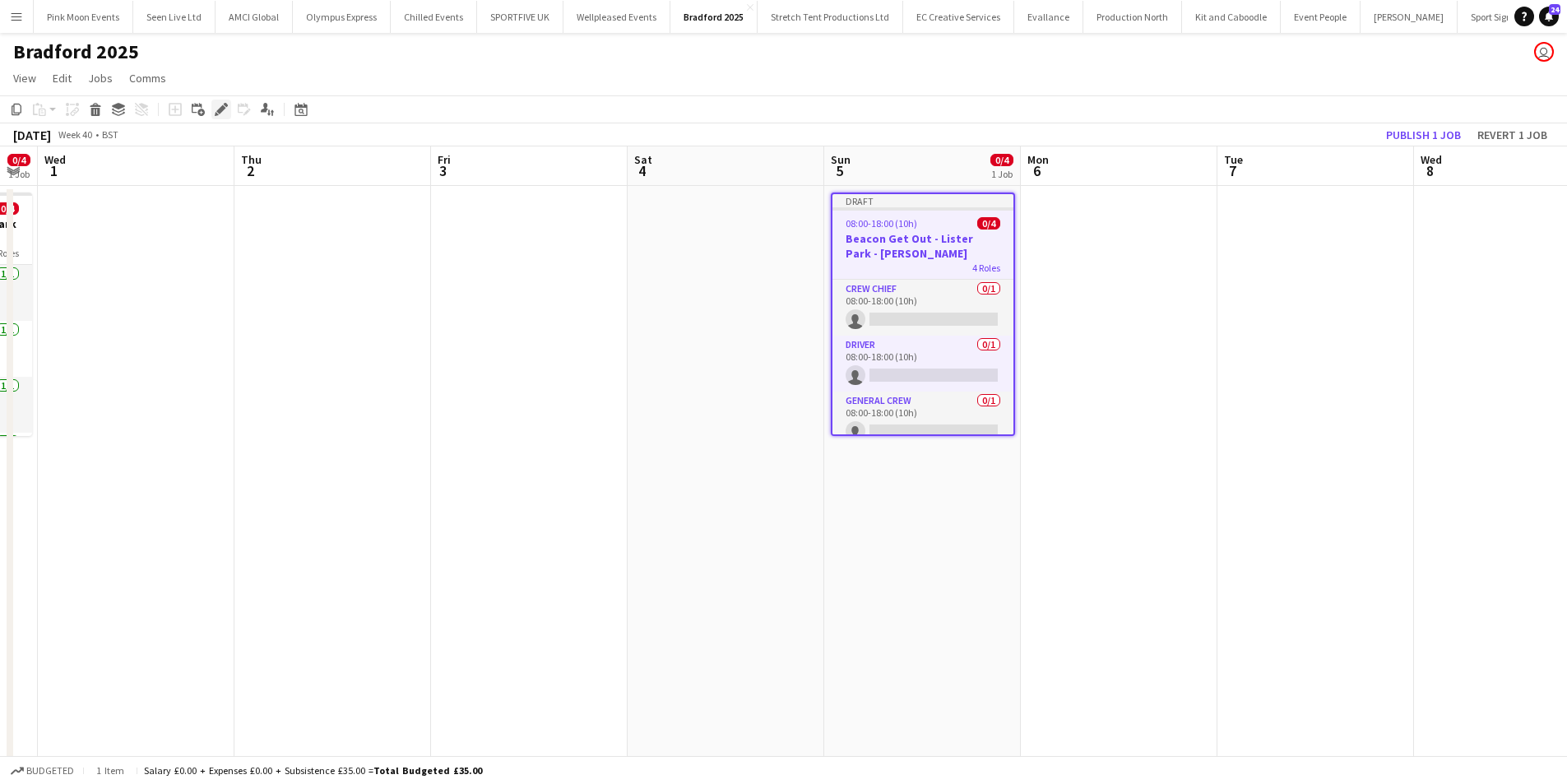
click at [217, 116] on icon "Edit" at bounding box center [221, 109] width 13 height 13
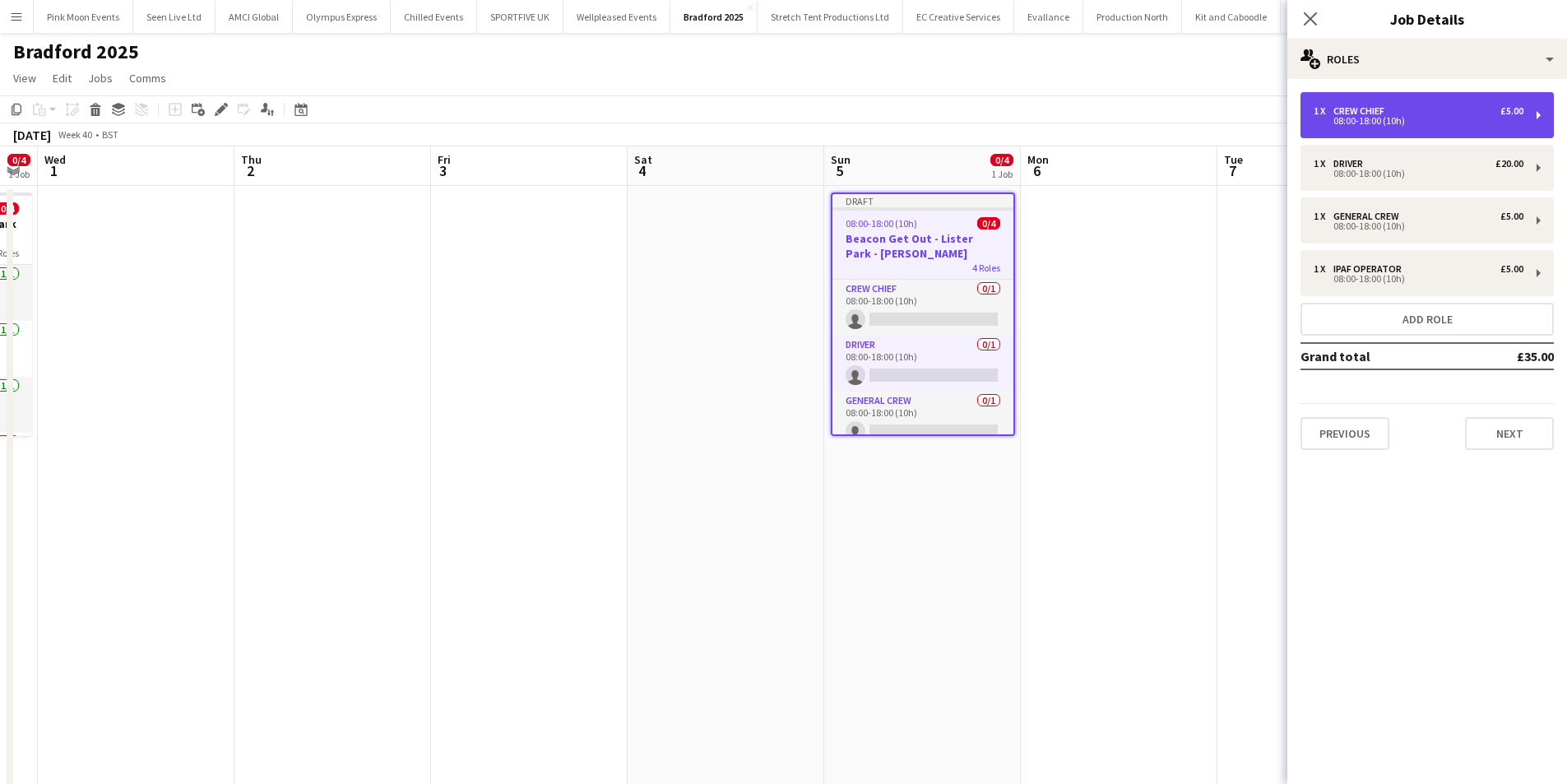
click at [1410, 114] on div "1 x Crew Chief £5.00" at bounding box center [1419, 111] width 210 height 12
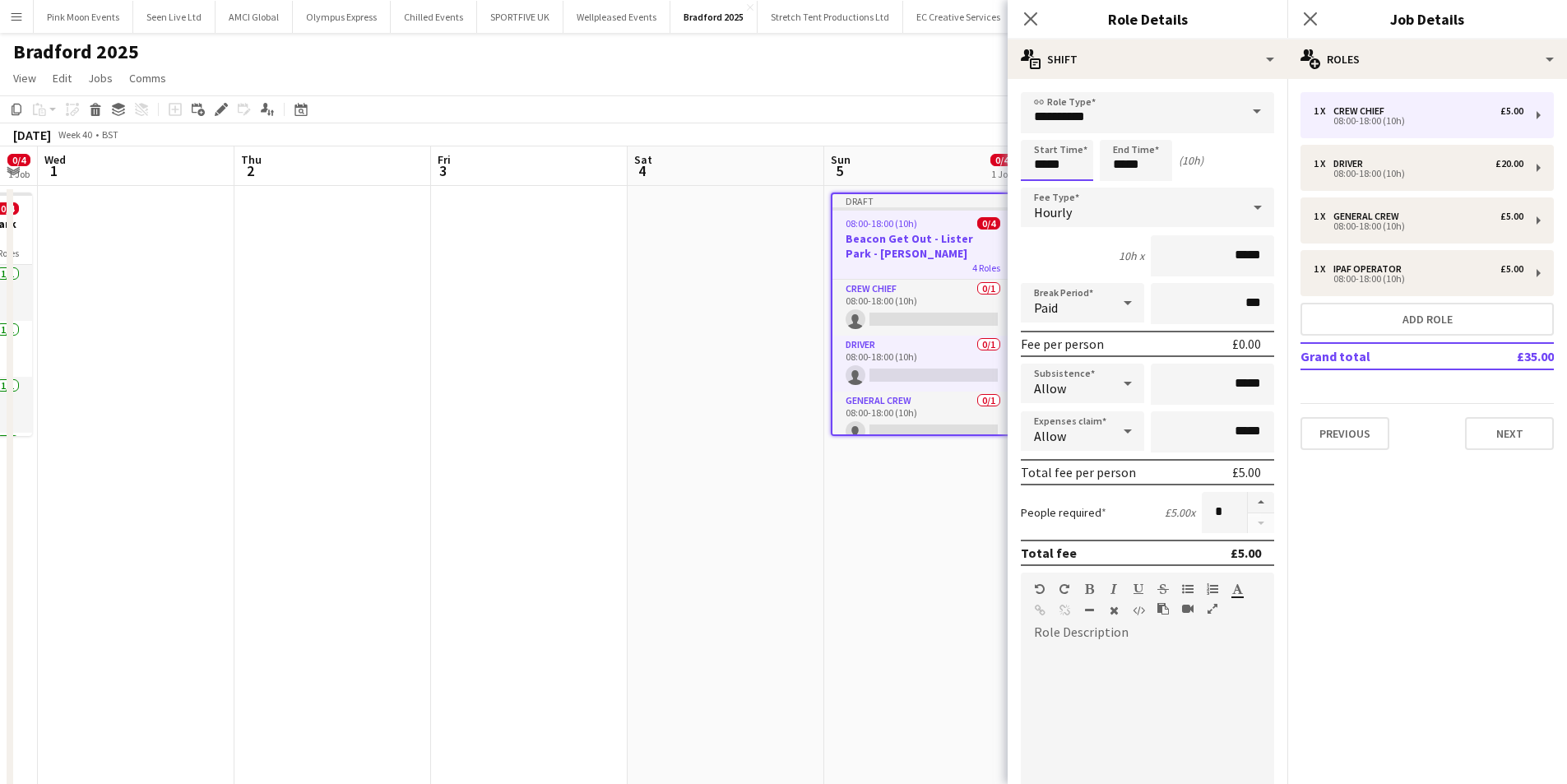
click at [1068, 174] on input "*****" at bounding box center [1057, 160] width 72 height 41
click at [1041, 137] on div at bounding box center [1040, 131] width 33 height 16
type input "*****"
click at [1041, 137] on div at bounding box center [1040, 131] width 33 height 16
click at [1127, 171] on input "*****" at bounding box center [1136, 160] width 72 height 41
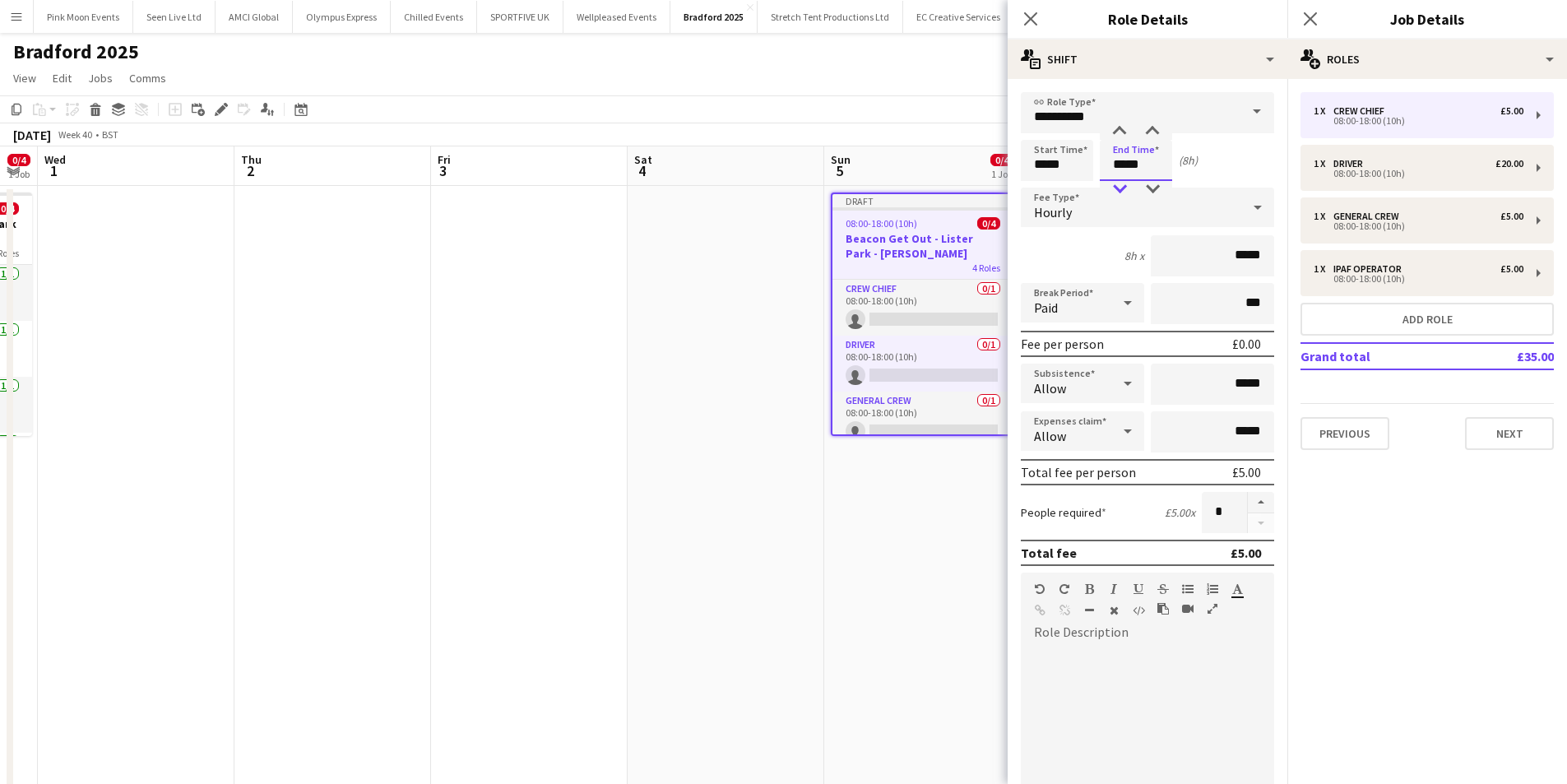
click at [1127, 182] on div at bounding box center [1119, 189] width 33 height 16
type input "*****"
click at [1127, 182] on div at bounding box center [1119, 189] width 33 height 16
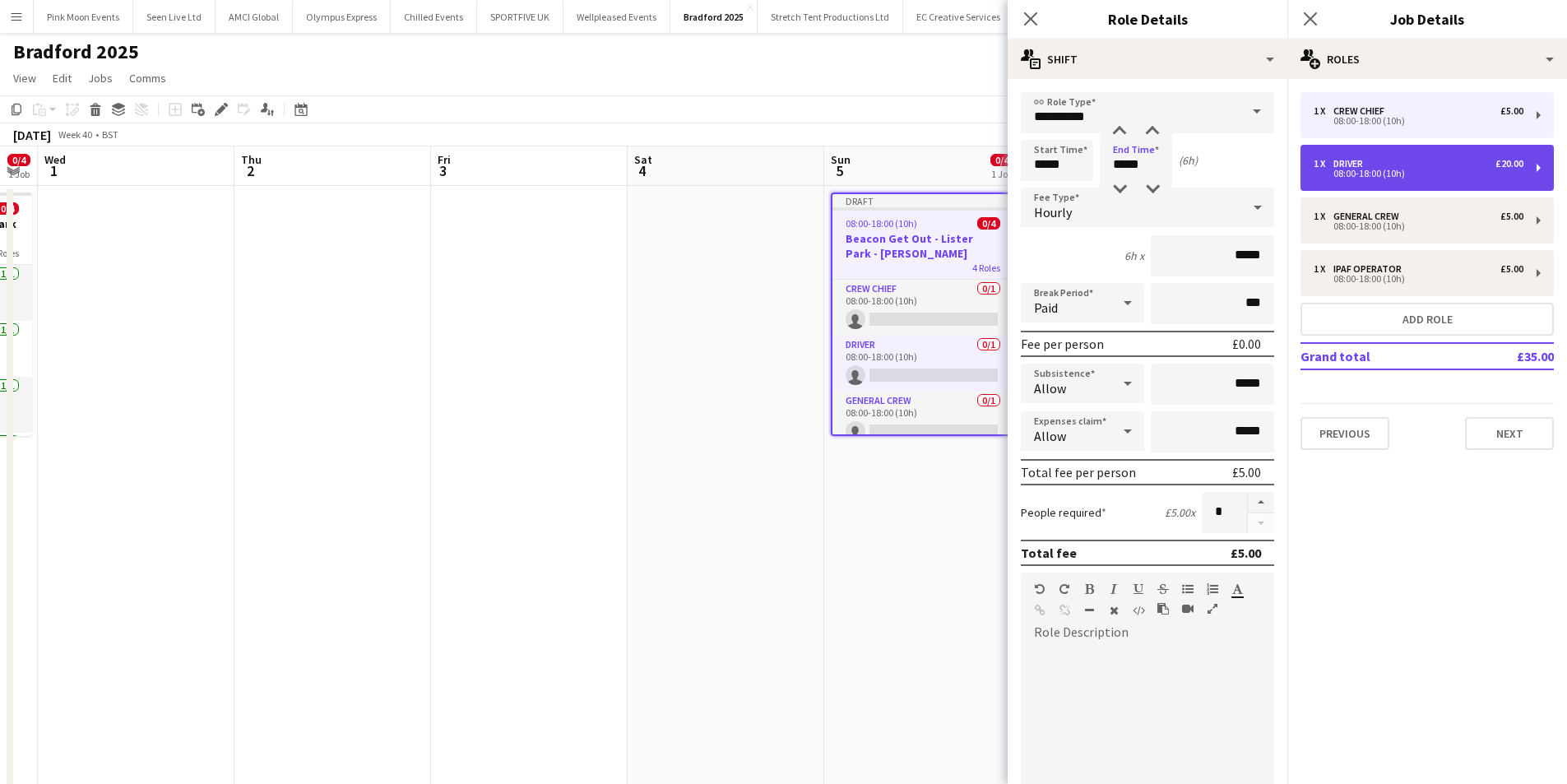
click at [1455, 169] on div "1 x Driver £20.00" at bounding box center [1419, 164] width 210 height 12
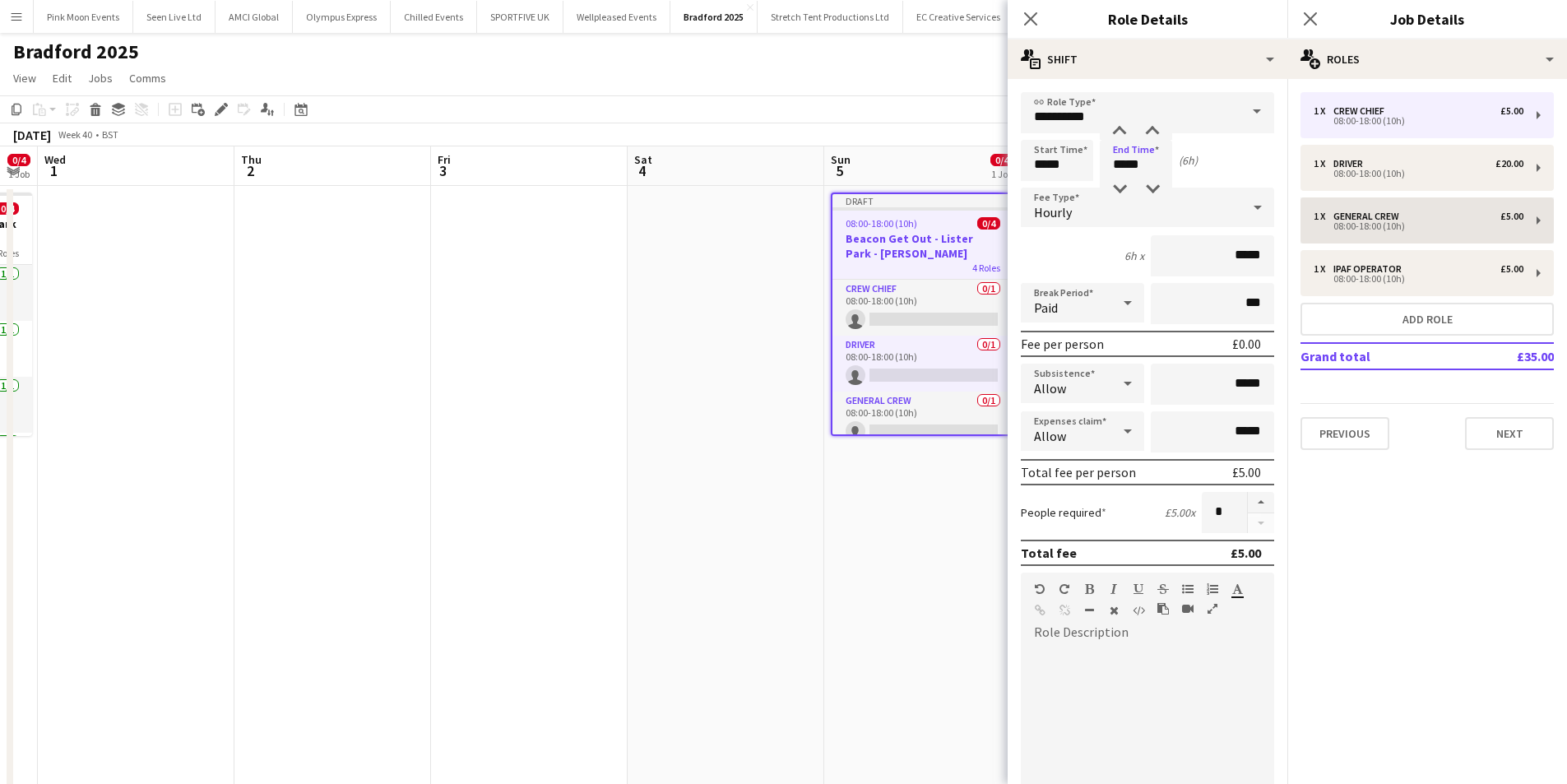
type input "******"
type input "*****"
type input "******"
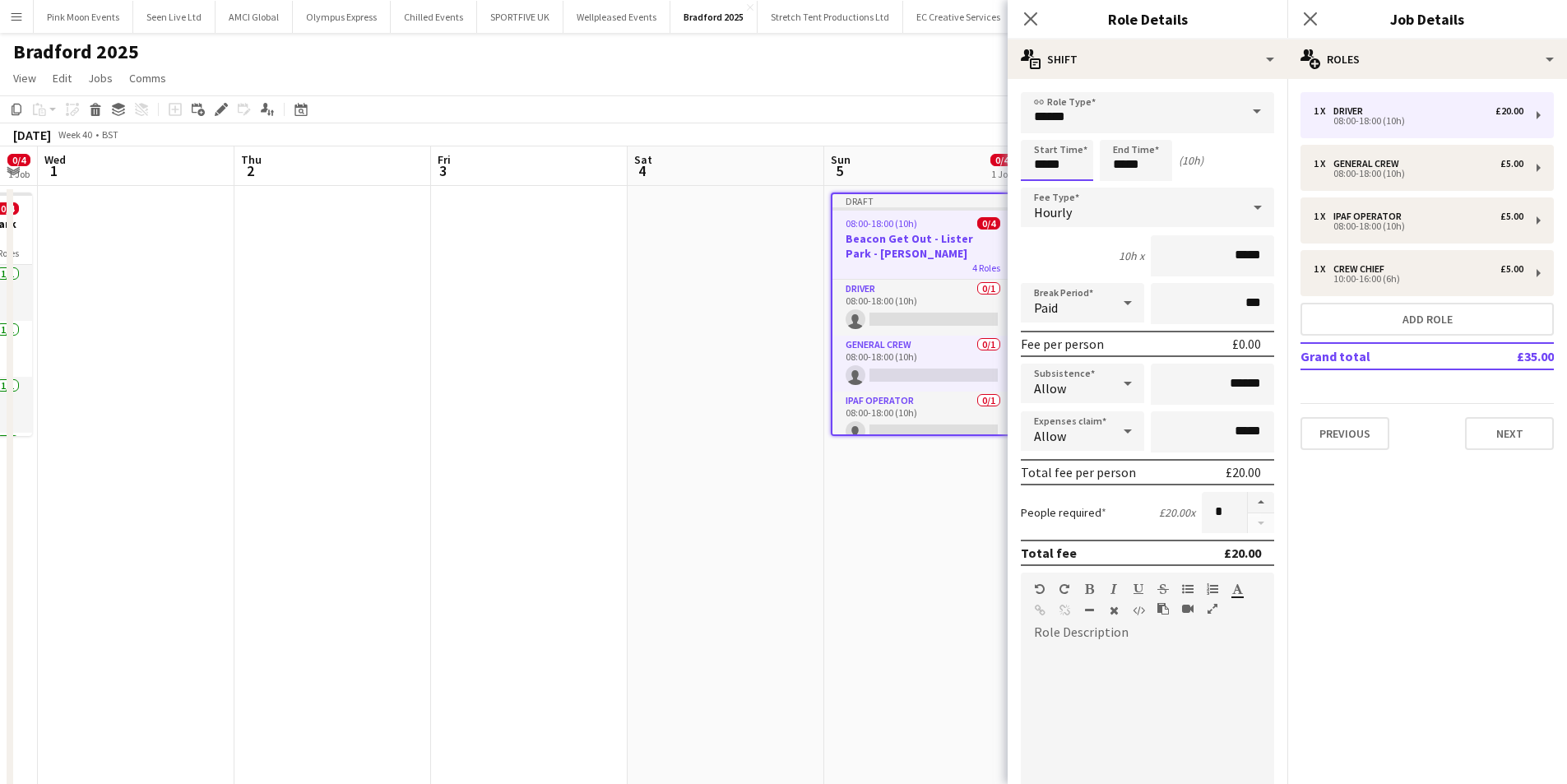
click at [1039, 165] on input "*****" at bounding box center [1057, 160] width 72 height 41
click at [1039, 136] on div at bounding box center [1040, 131] width 33 height 16
type input "*****"
click at [1039, 136] on div at bounding box center [1040, 131] width 33 height 16
click at [1135, 166] on input "*****" at bounding box center [1136, 160] width 72 height 41
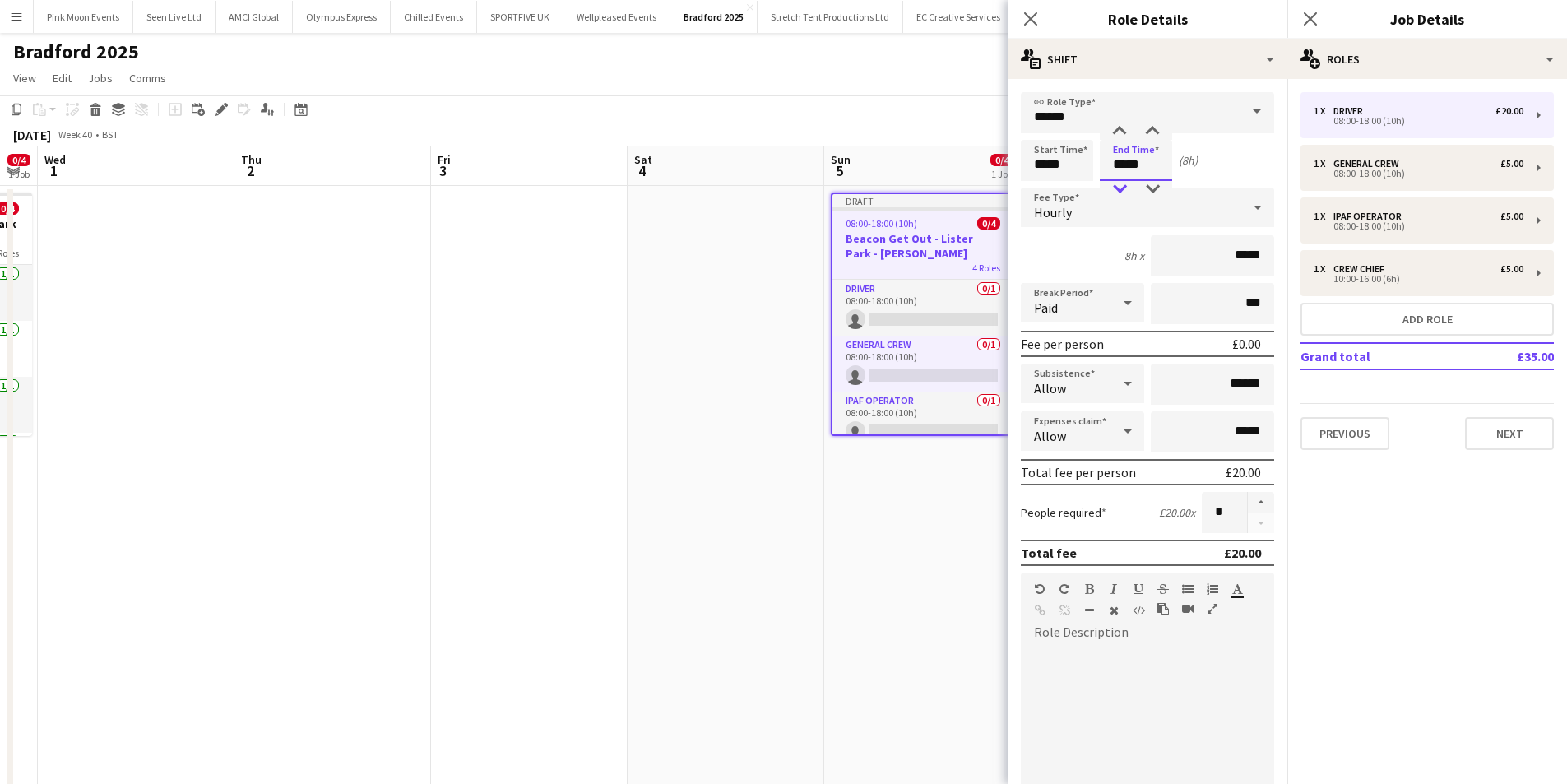
click at [1128, 187] on div at bounding box center [1119, 189] width 33 height 16
type input "*****"
click at [1128, 187] on div at bounding box center [1119, 189] width 33 height 16
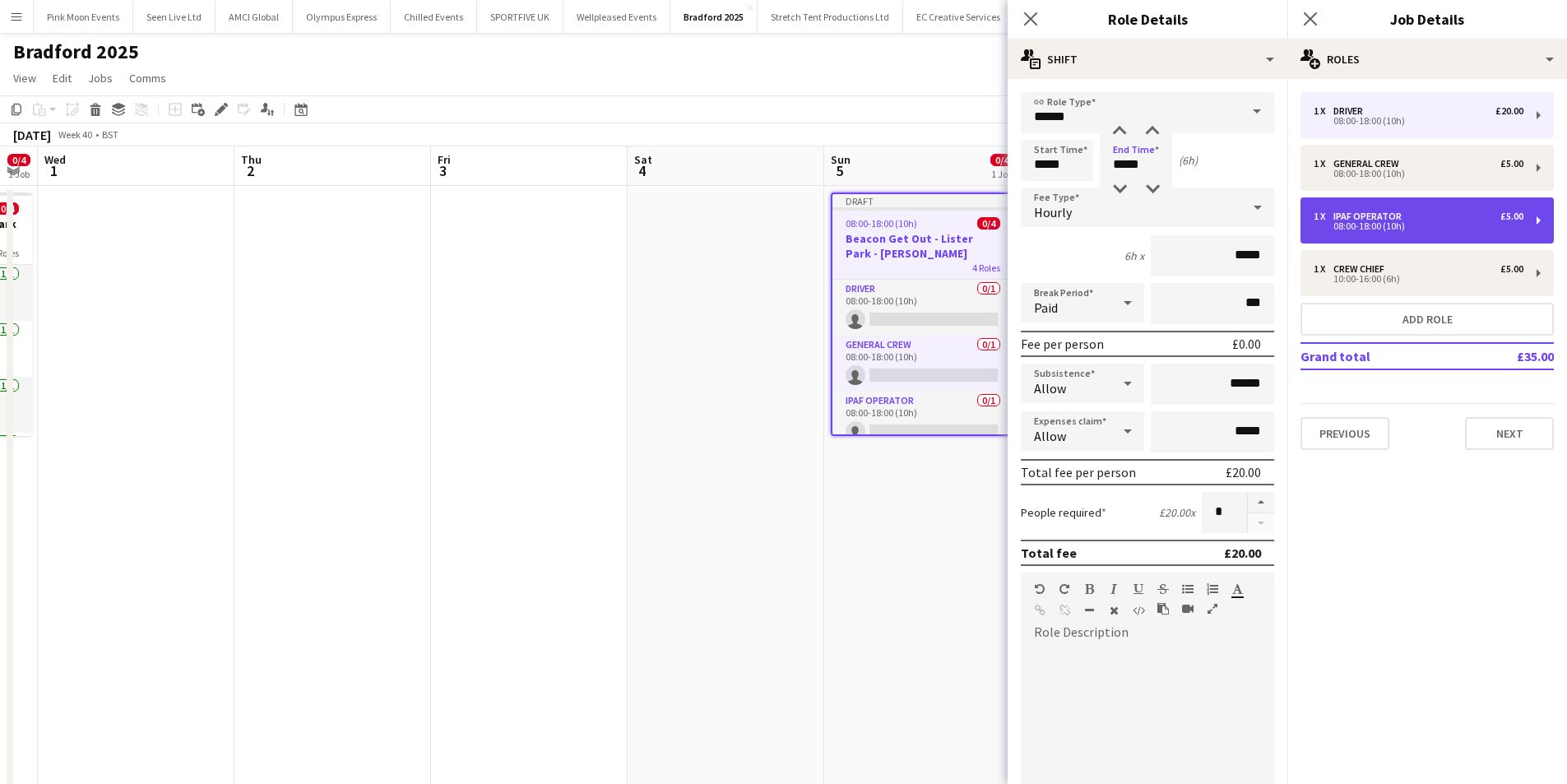
click at [1384, 215] on div "IPAF Operator" at bounding box center [1370, 217] width 75 height 12
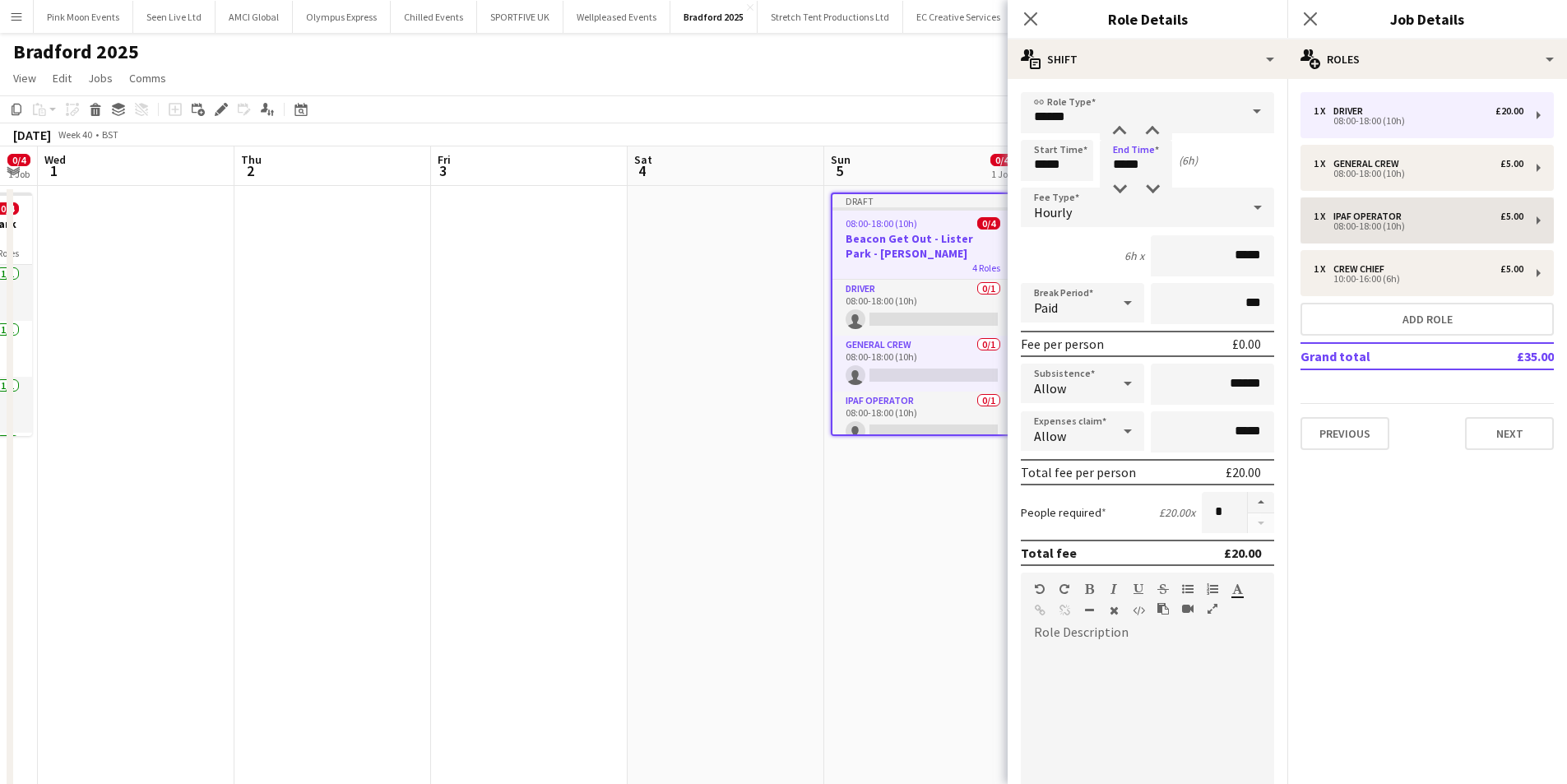
type input "**********"
type input "*****"
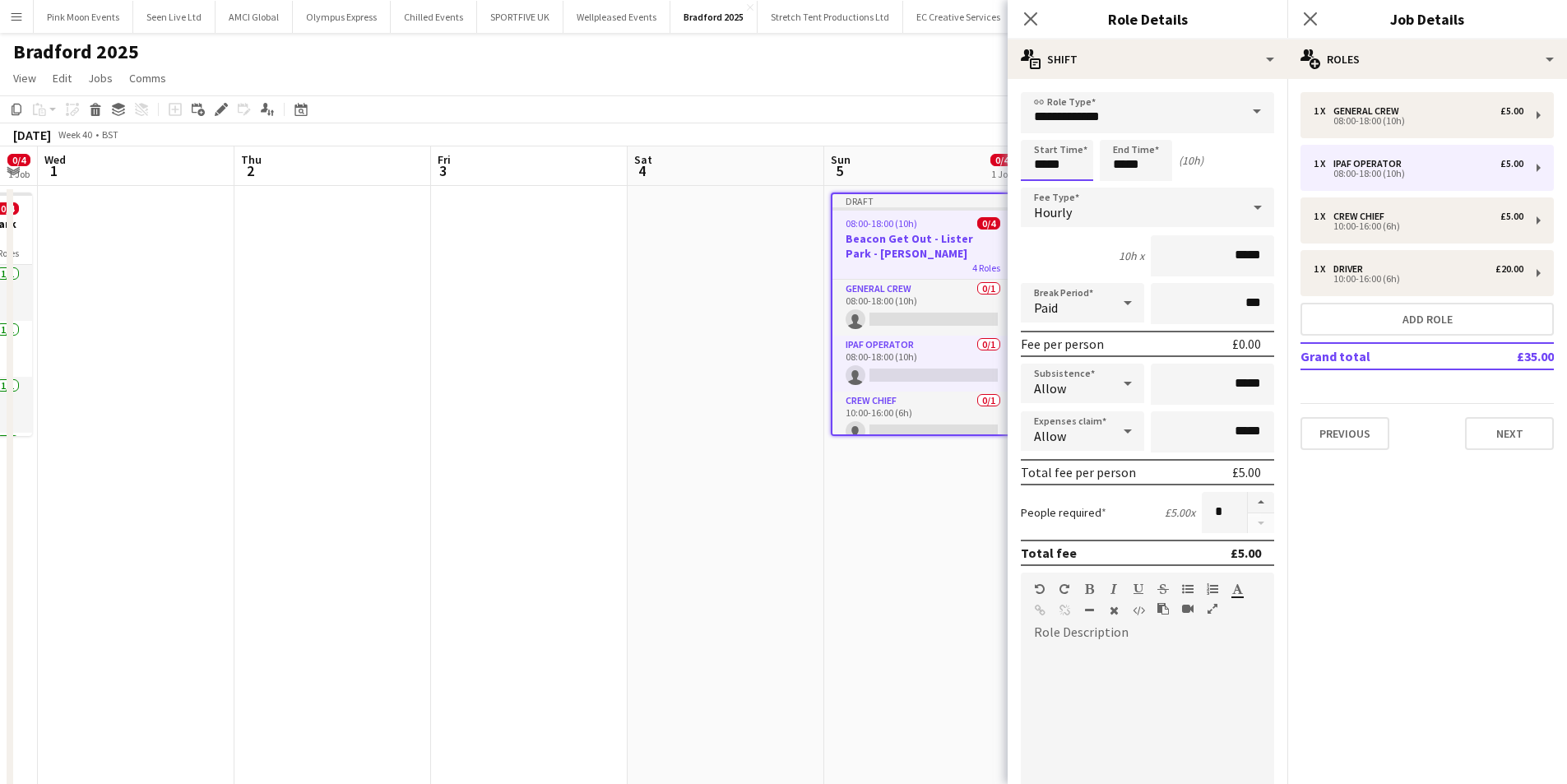
click at [1050, 155] on input "*****" at bounding box center [1057, 160] width 72 height 41
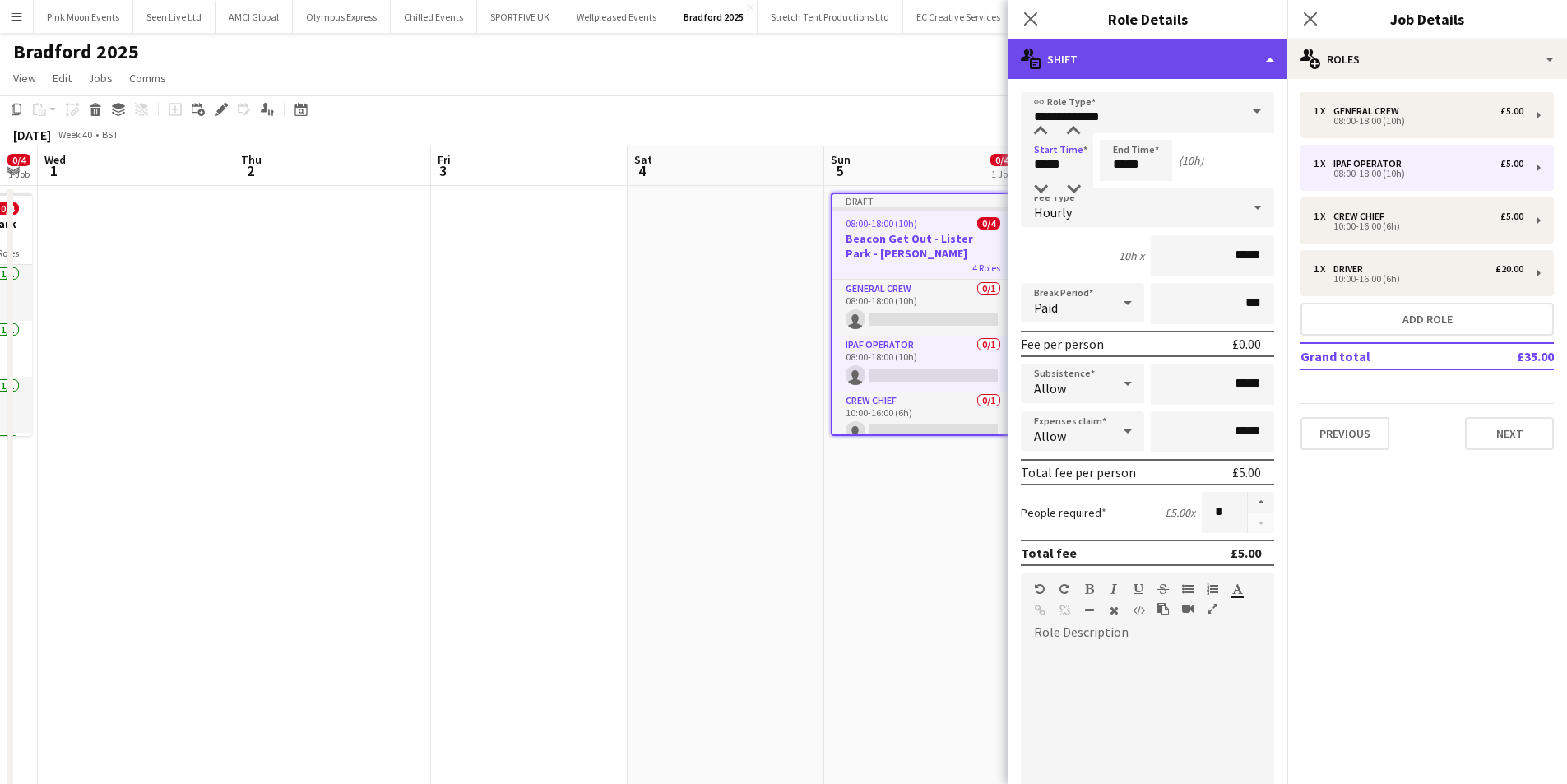
click at [1103, 53] on div "multiple-actions-text Shift" at bounding box center [1148, 58] width 280 height 39
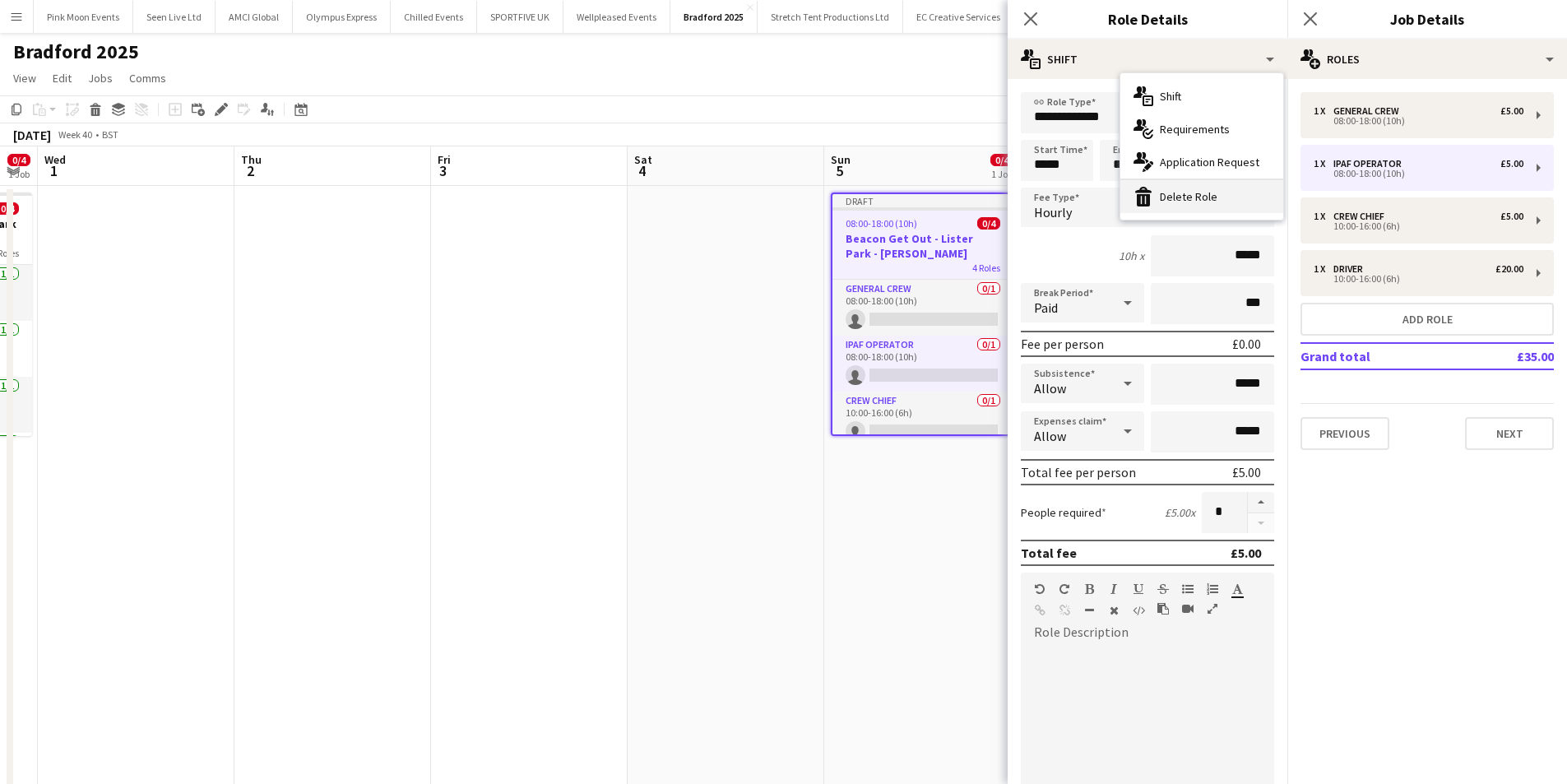
click at [1189, 204] on div "bin-2 Delete Role" at bounding box center [1201, 196] width 163 height 33
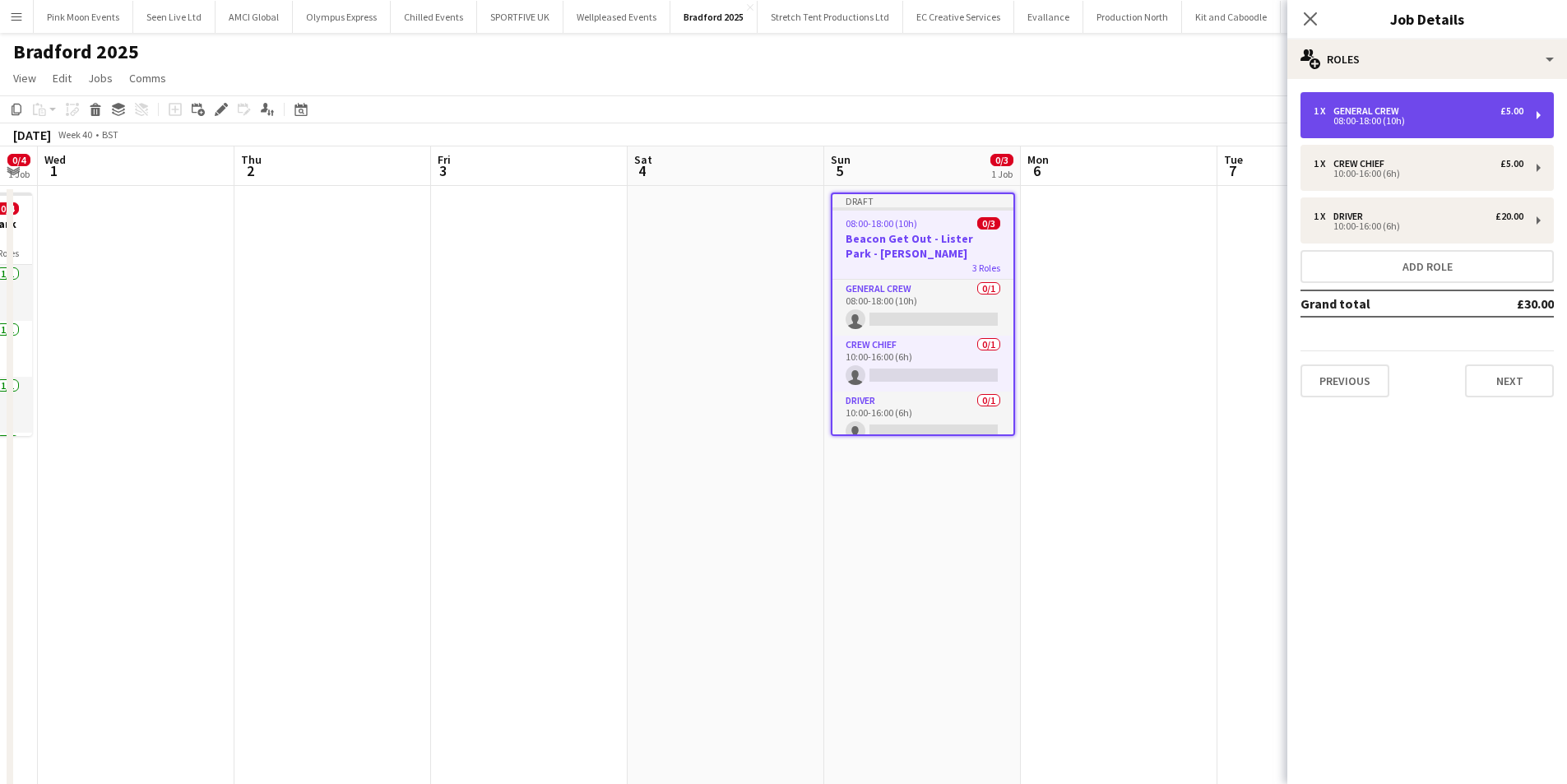
click at [1374, 128] on div "1 x General Crew £5.00 08:00-18:00 (10h)" at bounding box center [1426, 115] width 253 height 46
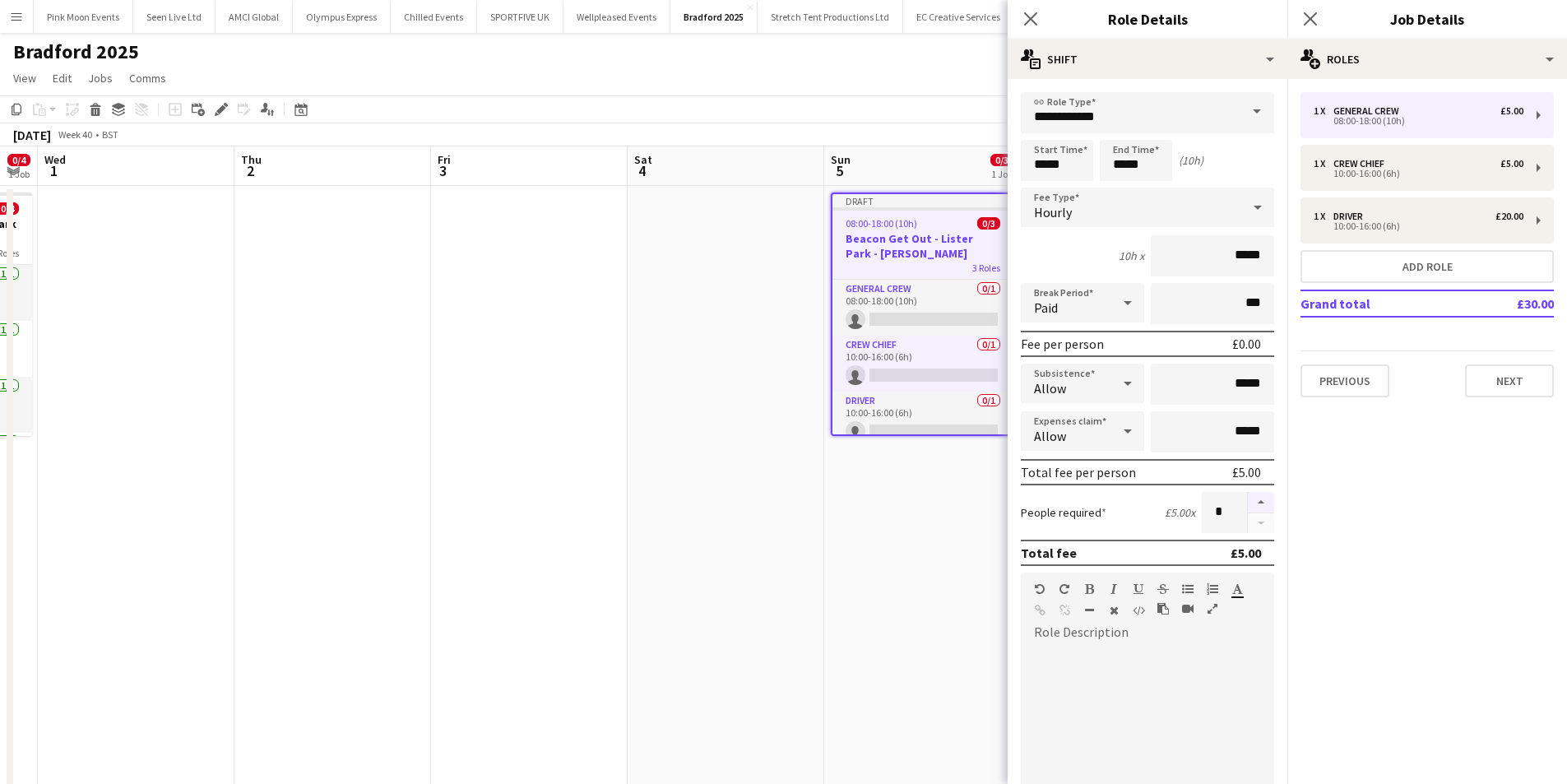
click at [1250, 502] on button "button" at bounding box center [1261, 502] width 26 height 21
type input "*"
click at [1035, 174] on input "*****" at bounding box center [1057, 160] width 72 height 41
click at [1039, 137] on div at bounding box center [1040, 131] width 33 height 16
type input "*****"
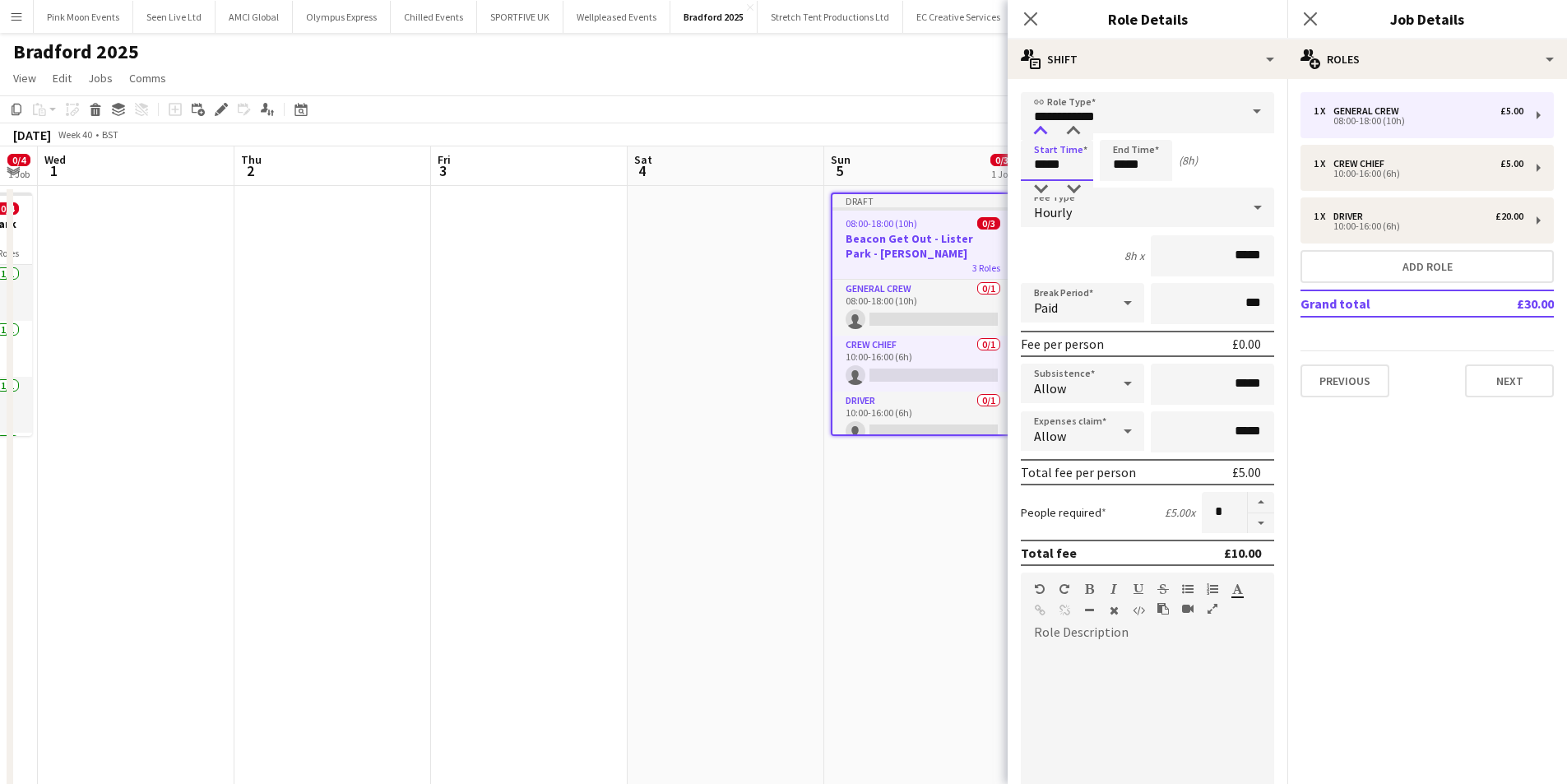
click at [1039, 137] on div at bounding box center [1040, 131] width 33 height 16
click at [1113, 177] on input "*****" at bounding box center [1136, 160] width 72 height 41
click at [1119, 188] on div at bounding box center [1119, 189] width 33 height 16
type input "*****"
click at [1119, 188] on div at bounding box center [1119, 189] width 33 height 16
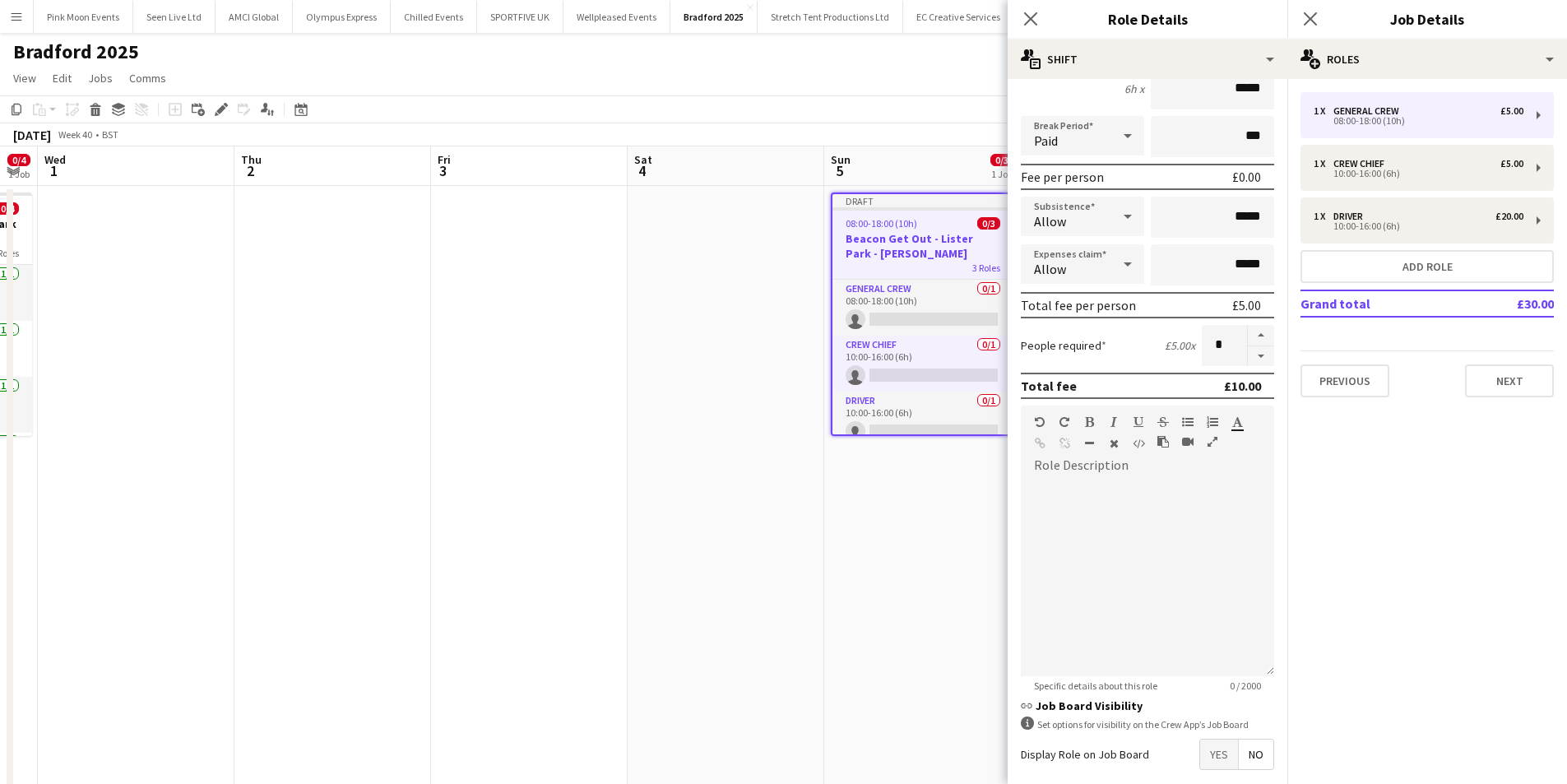
scroll to position [164, 0]
click at [1186, 759] on div "Display Role on Job Board Yes No" at bounding box center [1147, 757] width 253 height 31
click at [1200, 760] on span "Yes" at bounding box center [1219, 758] width 38 height 30
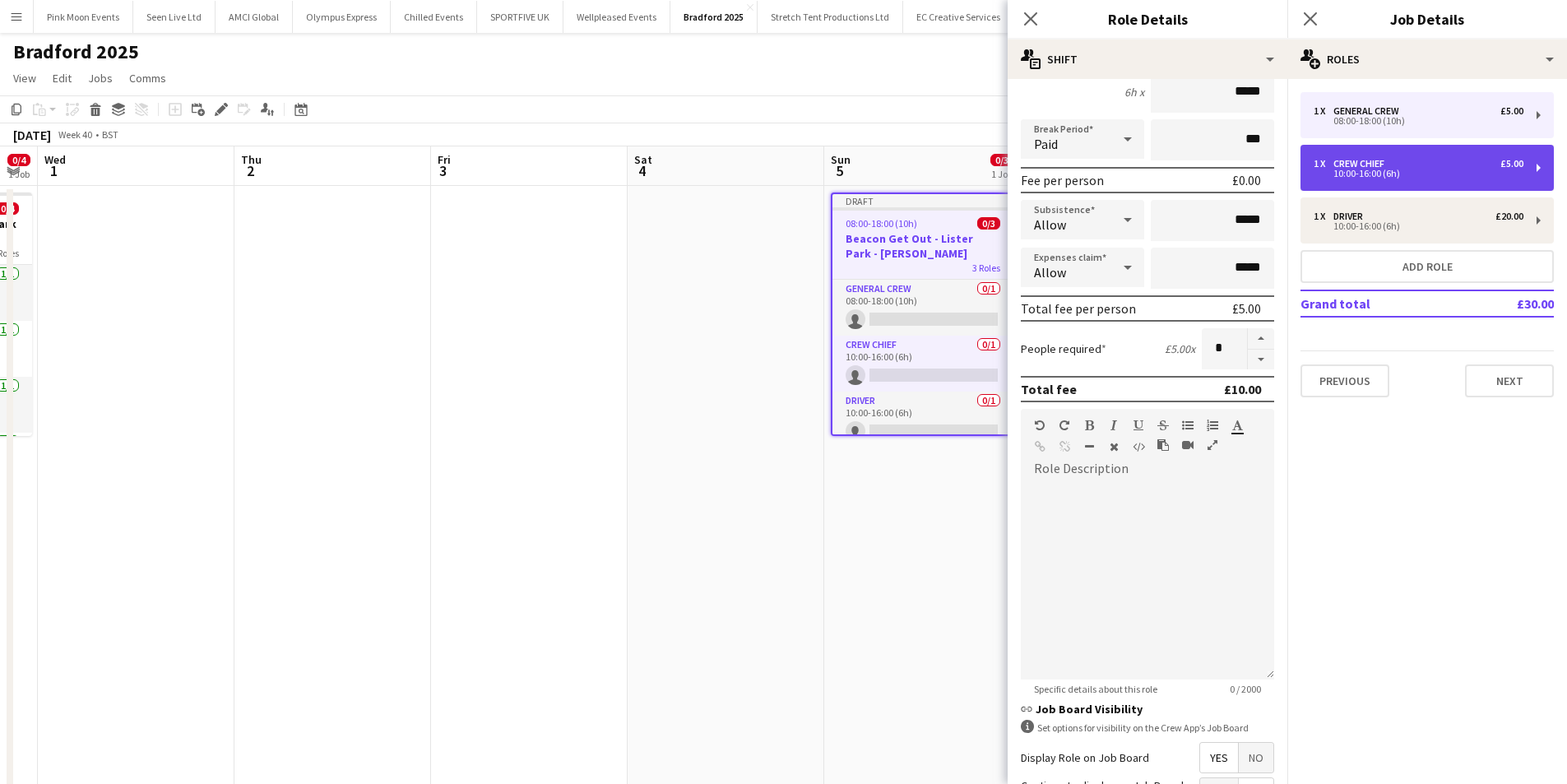
click at [1395, 172] on div "10:00-16:00 (6h)" at bounding box center [1419, 173] width 210 height 8
type input "**********"
type input "*"
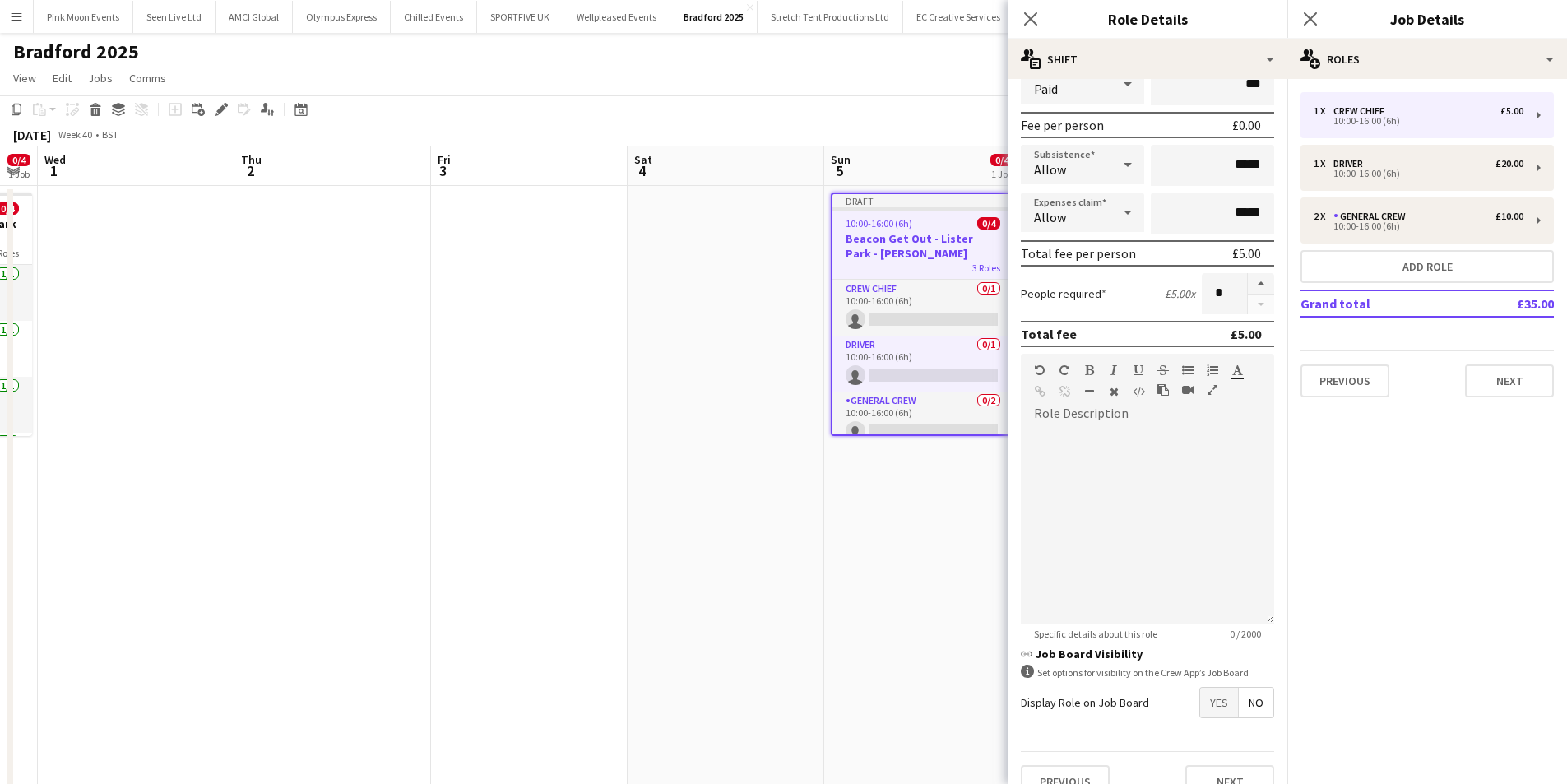
scroll to position [246, 0]
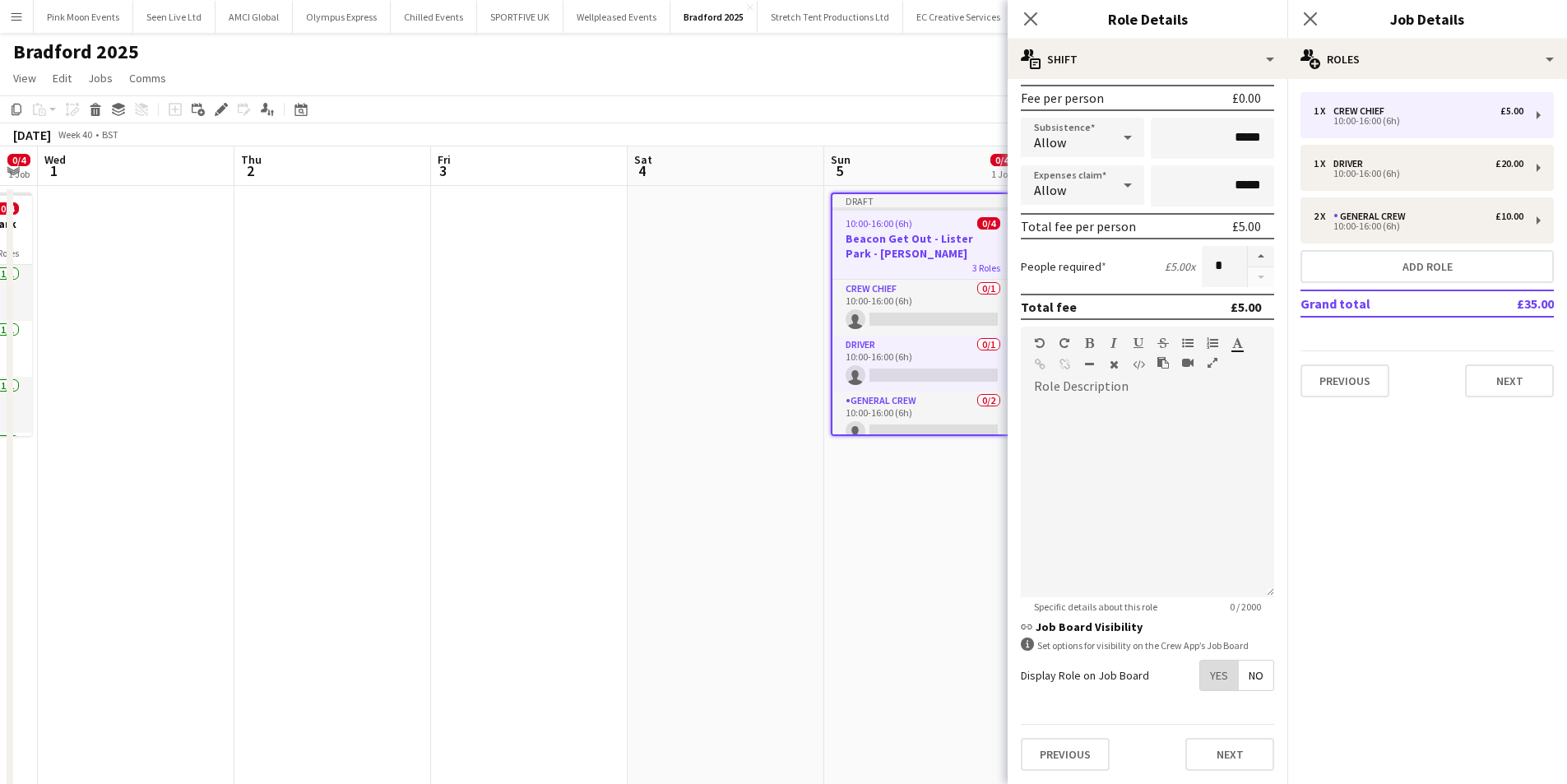
click at [1212, 671] on span "Yes" at bounding box center [1219, 676] width 38 height 30
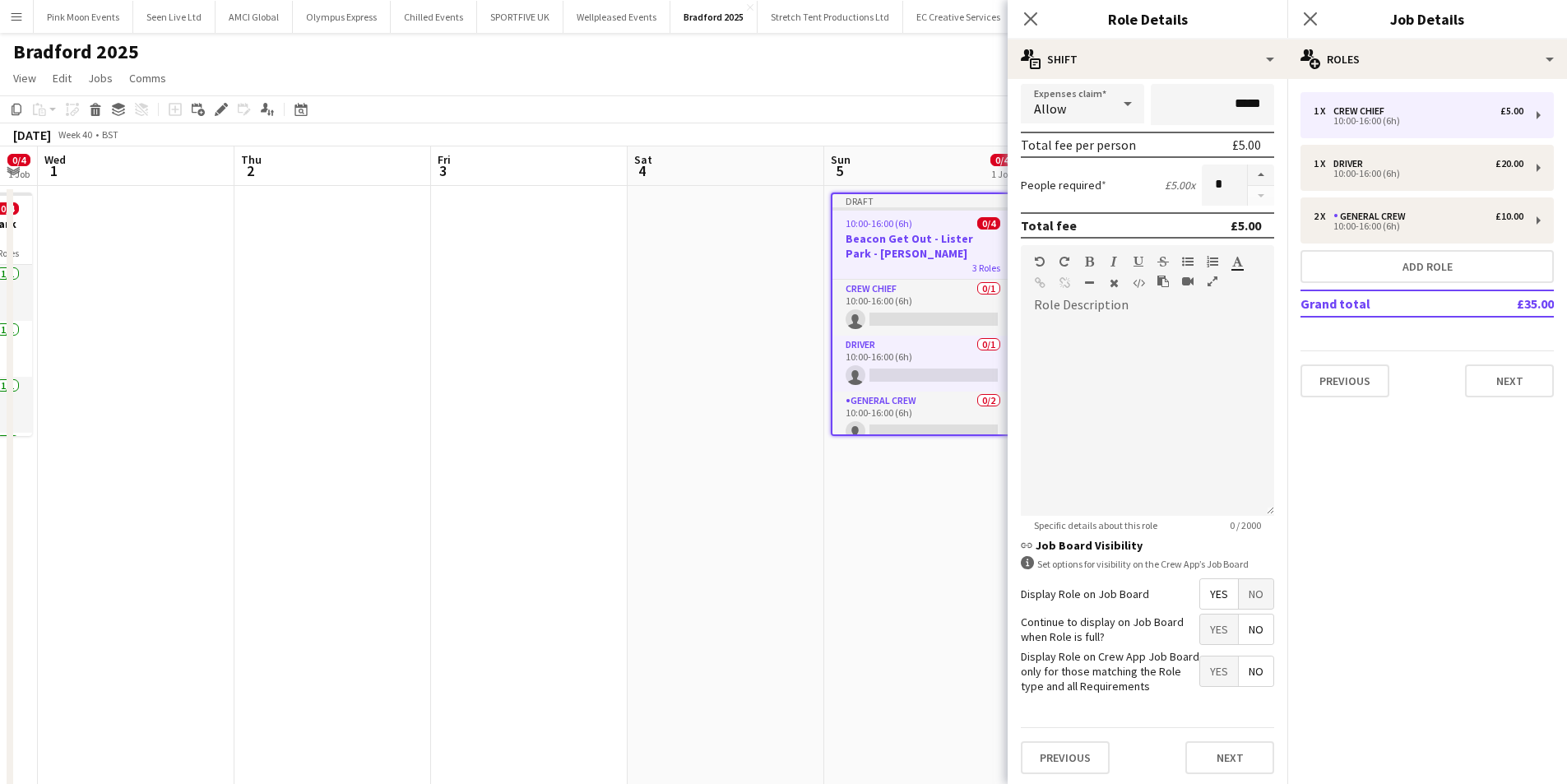
scroll to position [329, 0]
click at [1241, 600] on span "No" at bounding box center [1256, 592] width 35 height 30
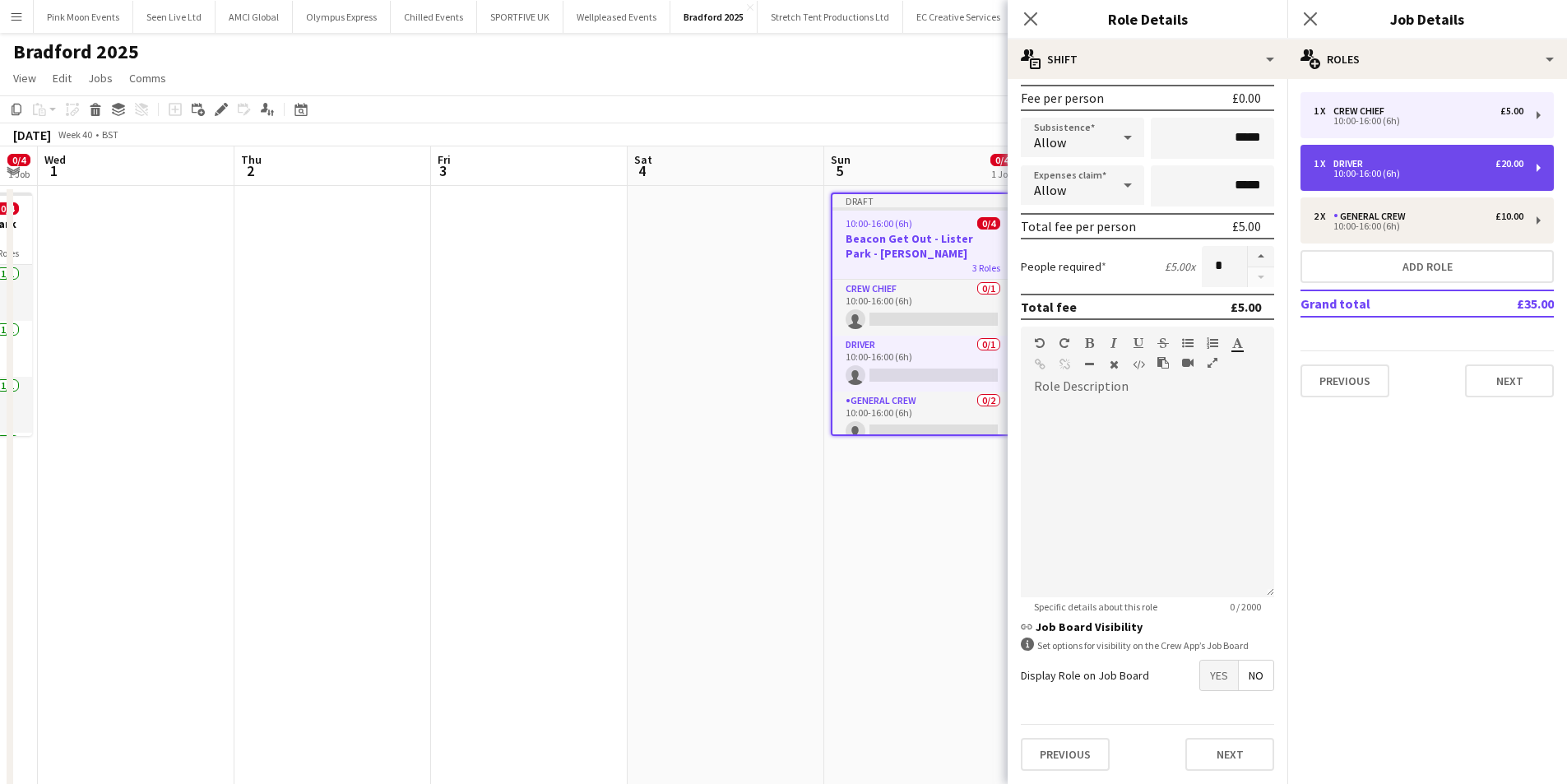
click at [1368, 160] on div "Driver" at bounding box center [1351, 164] width 36 height 12
type input "******"
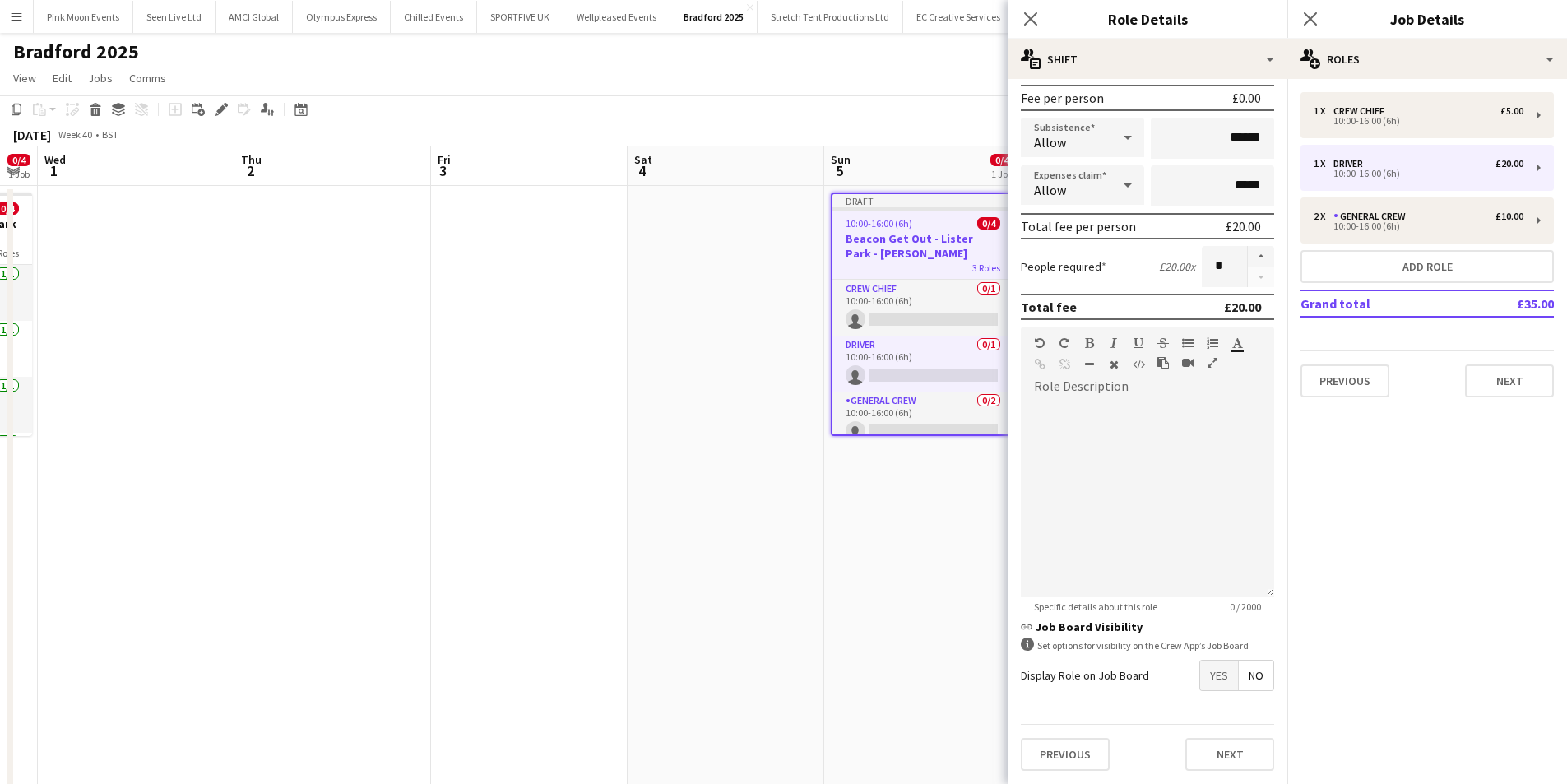
click at [1200, 666] on span "Yes" at bounding box center [1219, 676] width 38 height 30
click at [1027, 21] on icon "Close pop-in" at bounding box center [1030, 19] width 16 height 16
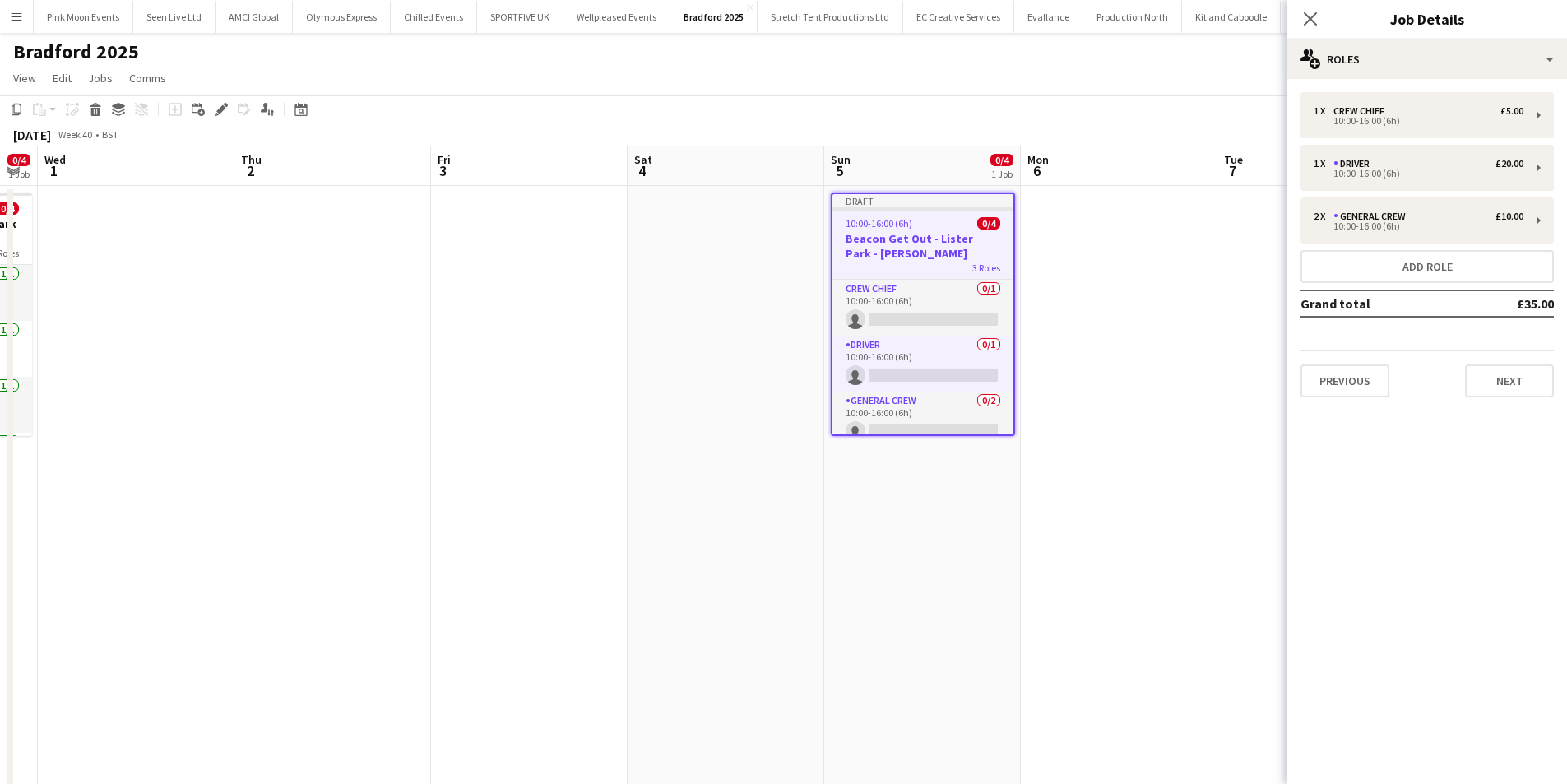
click at [895, 262] on div "3 Roles" at bounding box center [922, 267] width 181 height 13
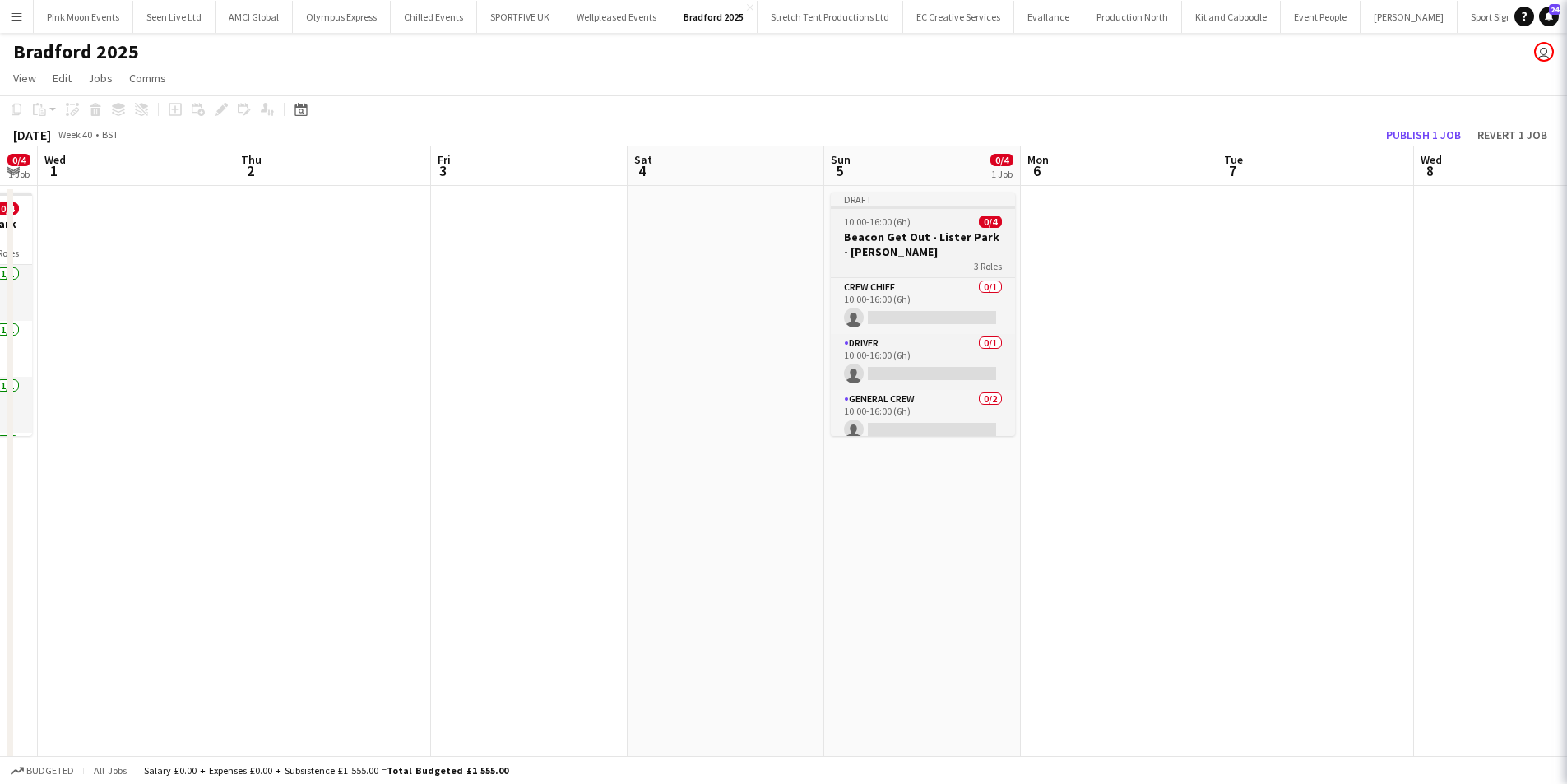
click at [895, 262] on div "3 Roles" at bounding box center [923, 265] width 184 height 13
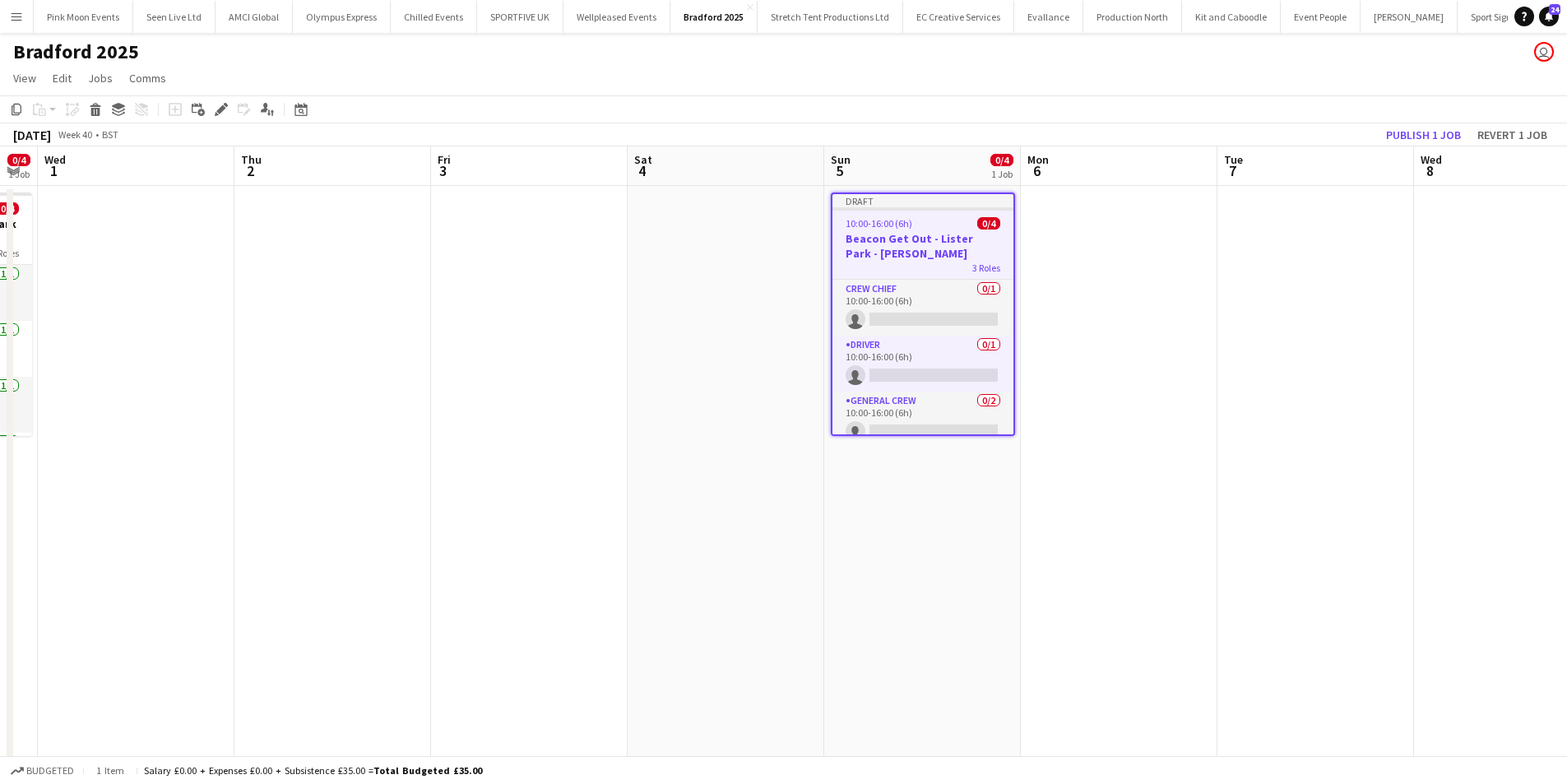
drag, startPoint x: 225, startPoint y: 111, endPoint x: 299, endPoint y: 141, distance: 79.0
click at [228, 111] on div "Edit" at bounding box center [221, 110] width 20 height 20
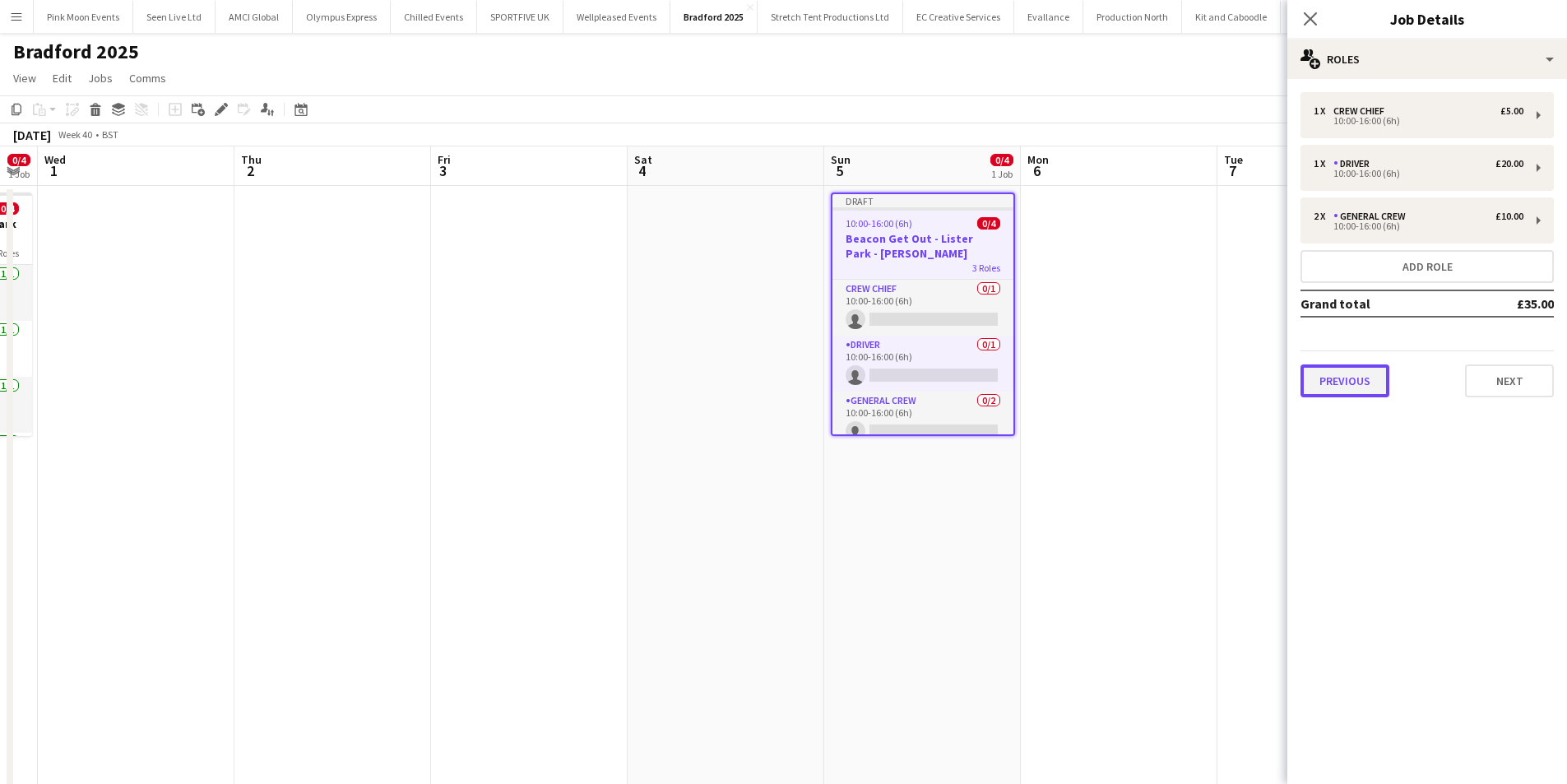
click at [1315, 388] on button "Previous" at bounding box center [1344, 380] width 89 height 33
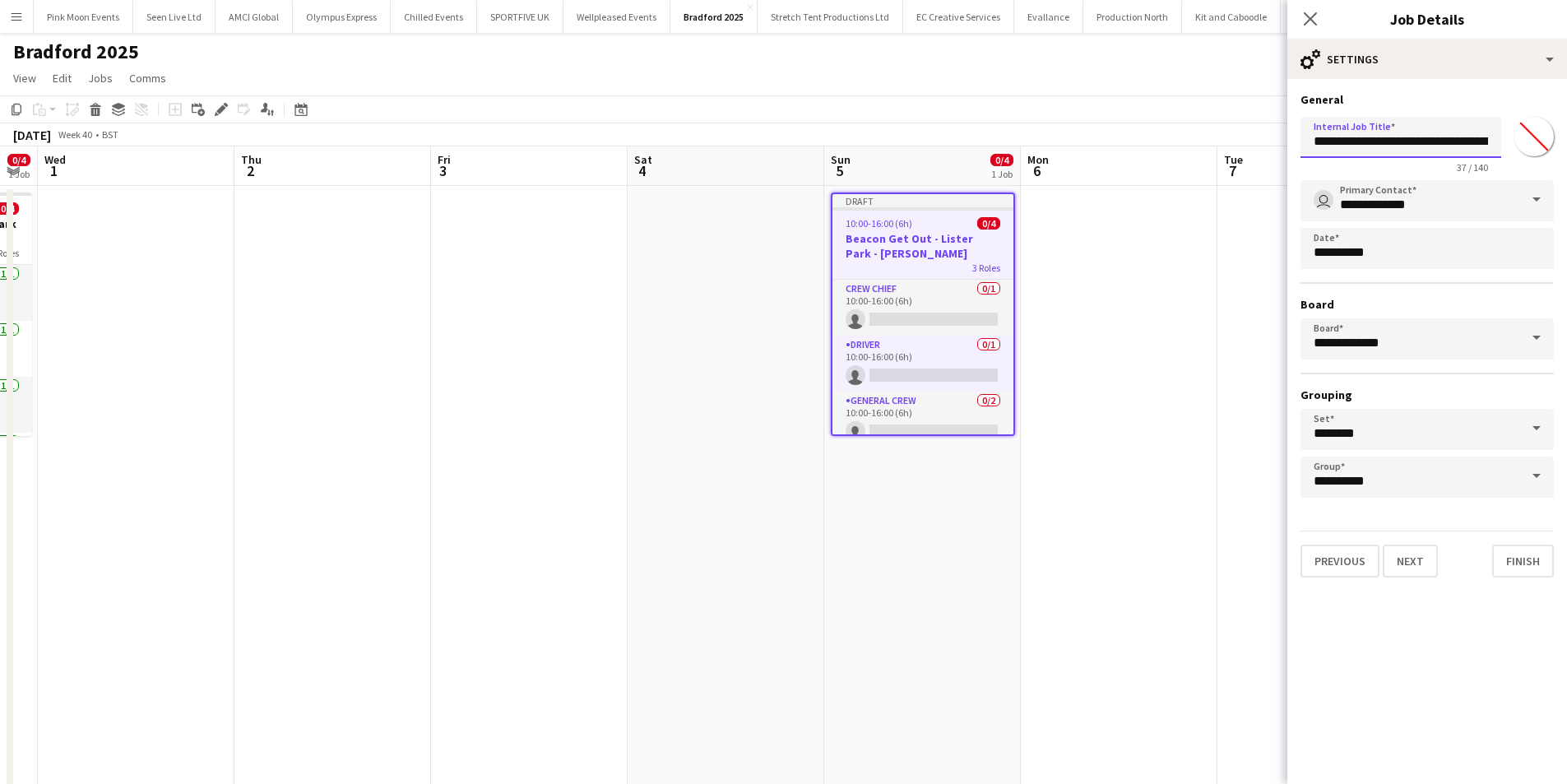
click at [1449, 142] on input "**********" at bounding box center [1400, 137] width 201 height 41
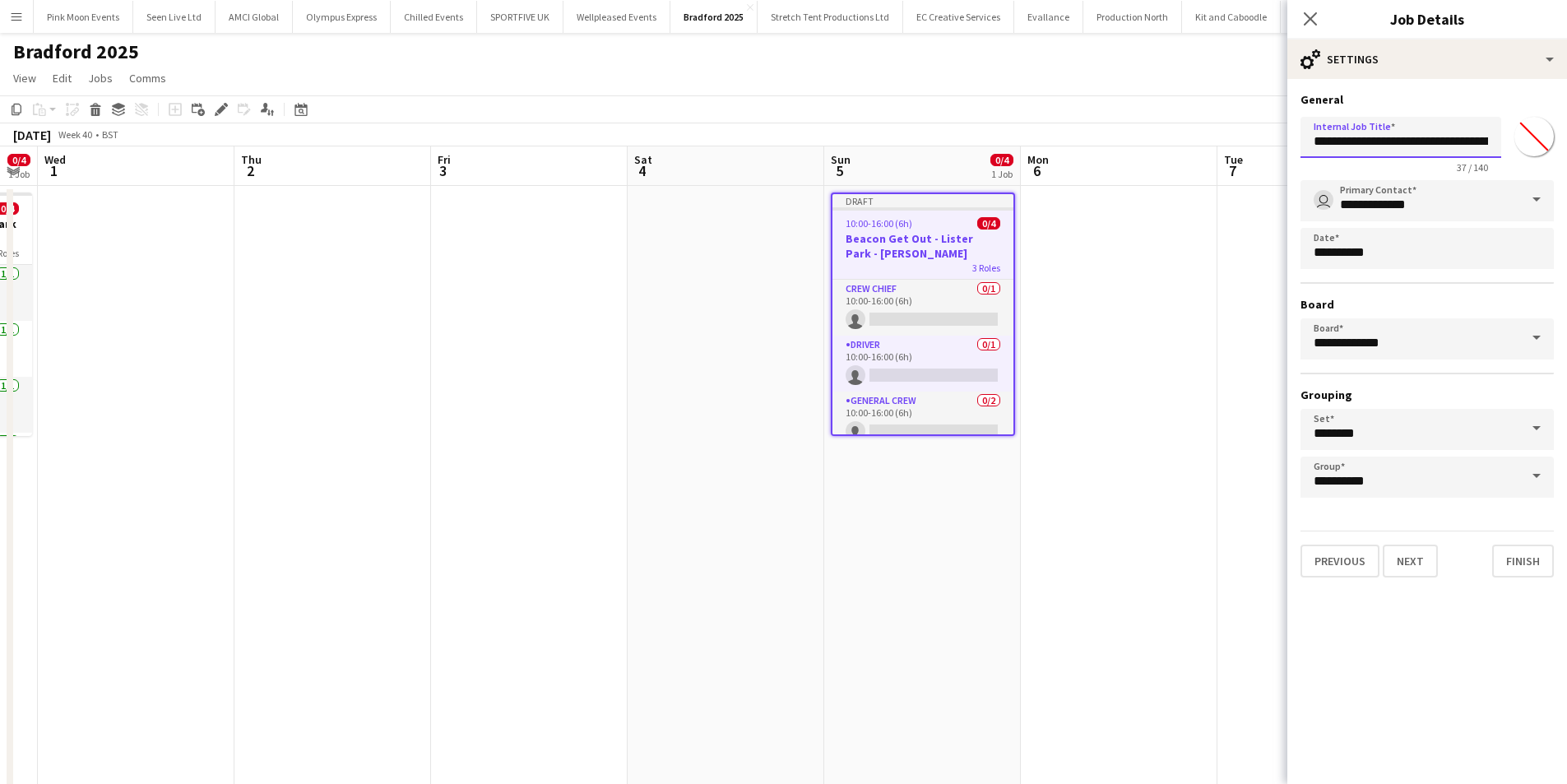
click at [1449, 142] on input "**********" at bounding box center [1400, 137] width 201 height 41
click at [1478, 143] on input "**********" at bounding box center [1400, 137] width 201 height 41
drag, startPoint x: 1478, startPoint y: 143, endPoint x: 1518, endPoint y: 143, distance: 39.5
click at [1518, 143] on div "**********" at bounding box center [1426, 141] width 253 height 63
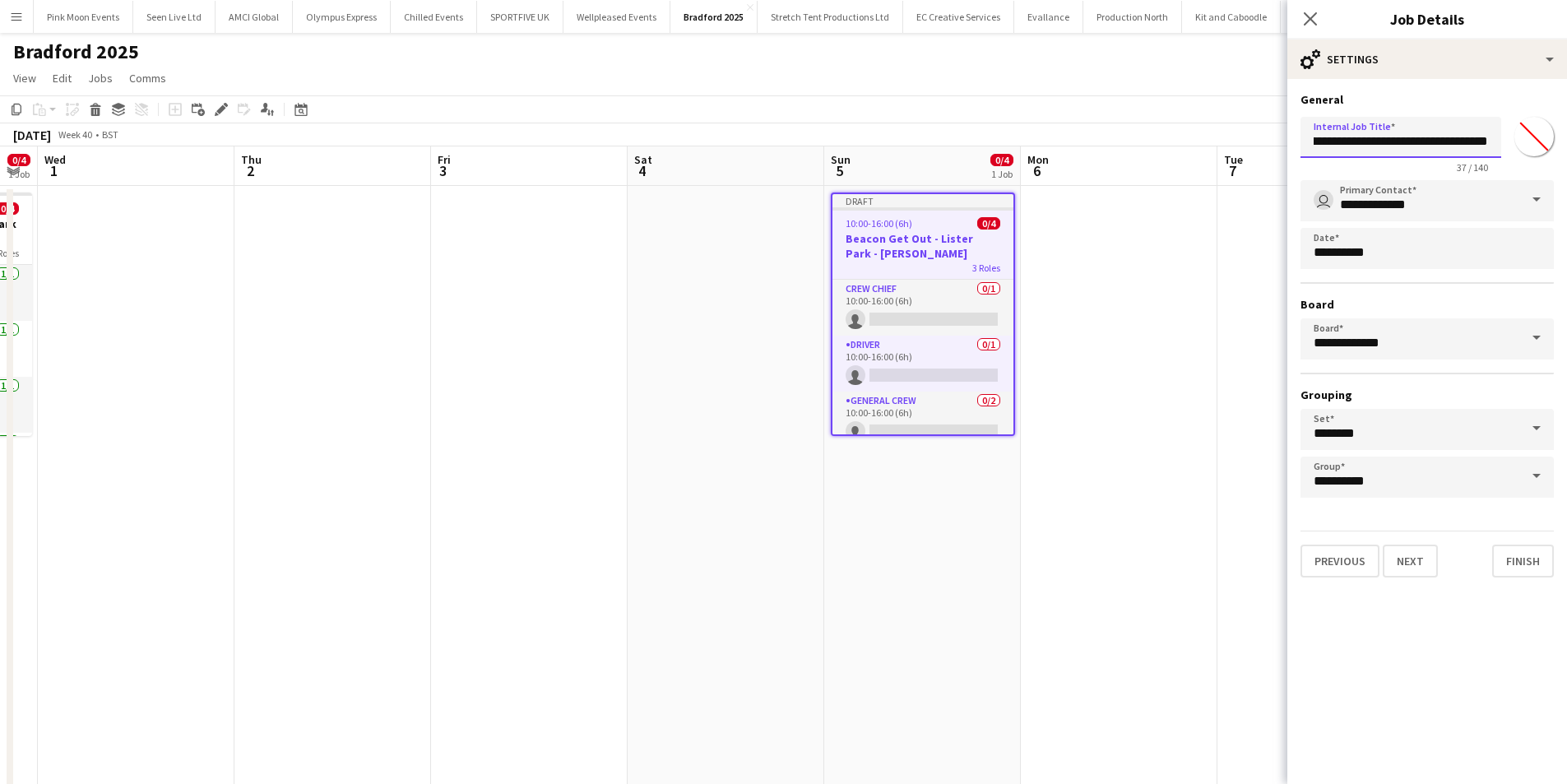
click at [1487, 142] on input "**********" at bounding box center [1400, 137] width 201 height 41
type input "**********"
drag, startPoint x: 1411, startPoint y: 549, endPoint x: 1440, endPoint y: 508, distance: 50.0
click at [1410, 550] on button "Next" at bounding box center [1410, 561] width 55 height 33
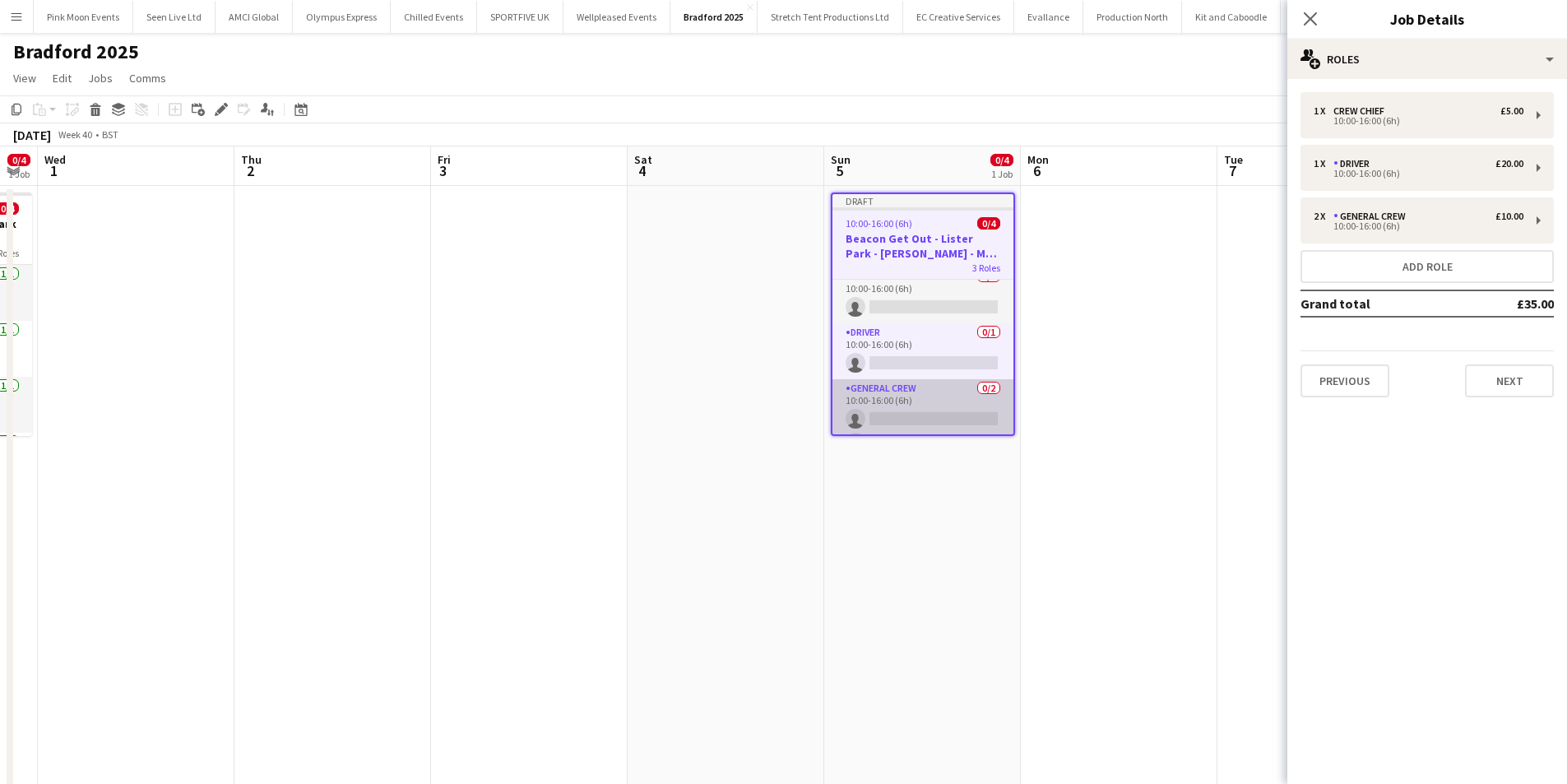
scroll to position [37, 0]
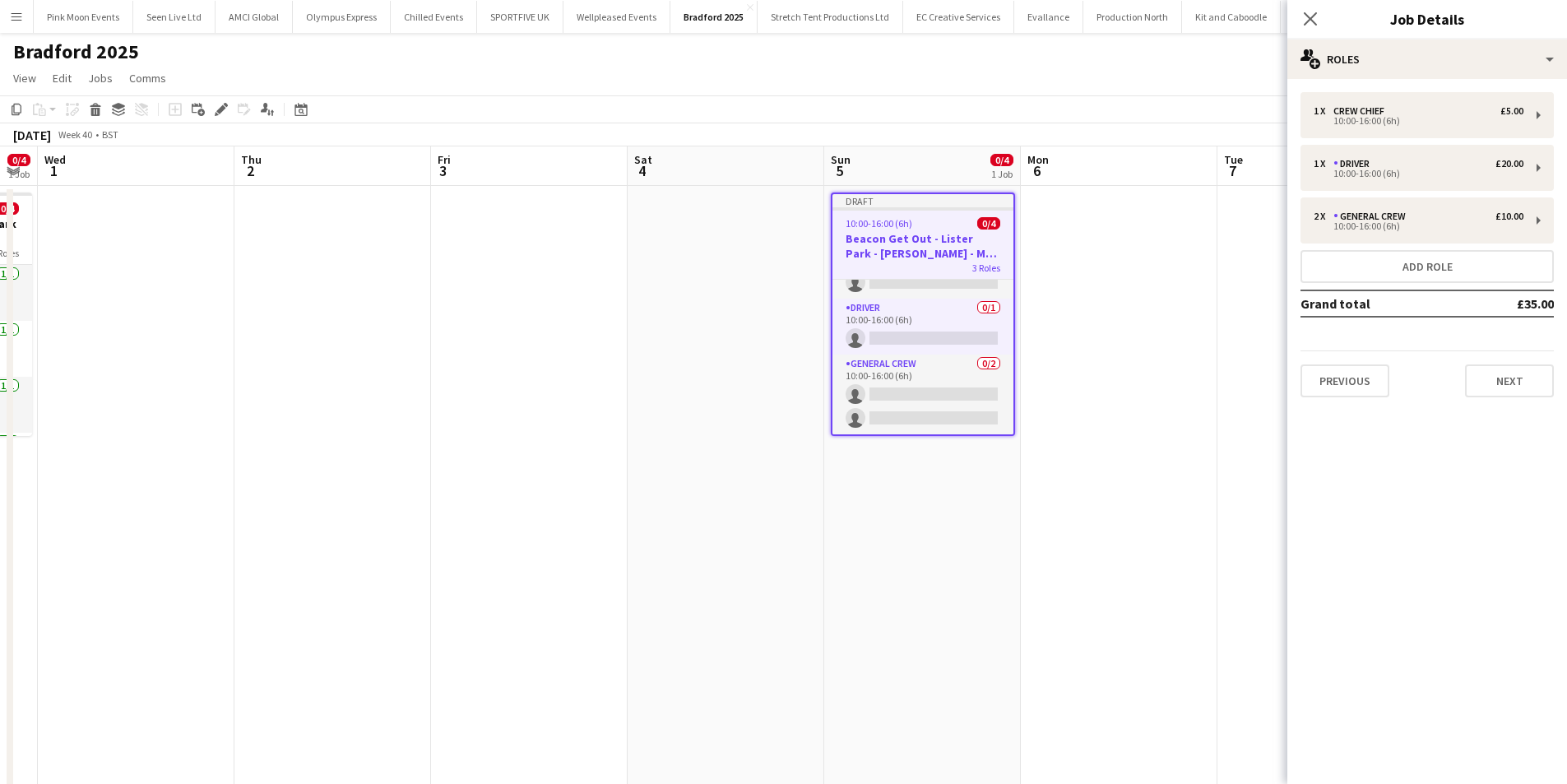
click at [1300, 21] on div "Close pop-in" at bounding box center [1310, 19] width 46 height 38
click at [1305, 24] on icon at bounding box center [1310, 19] width 16 height 16
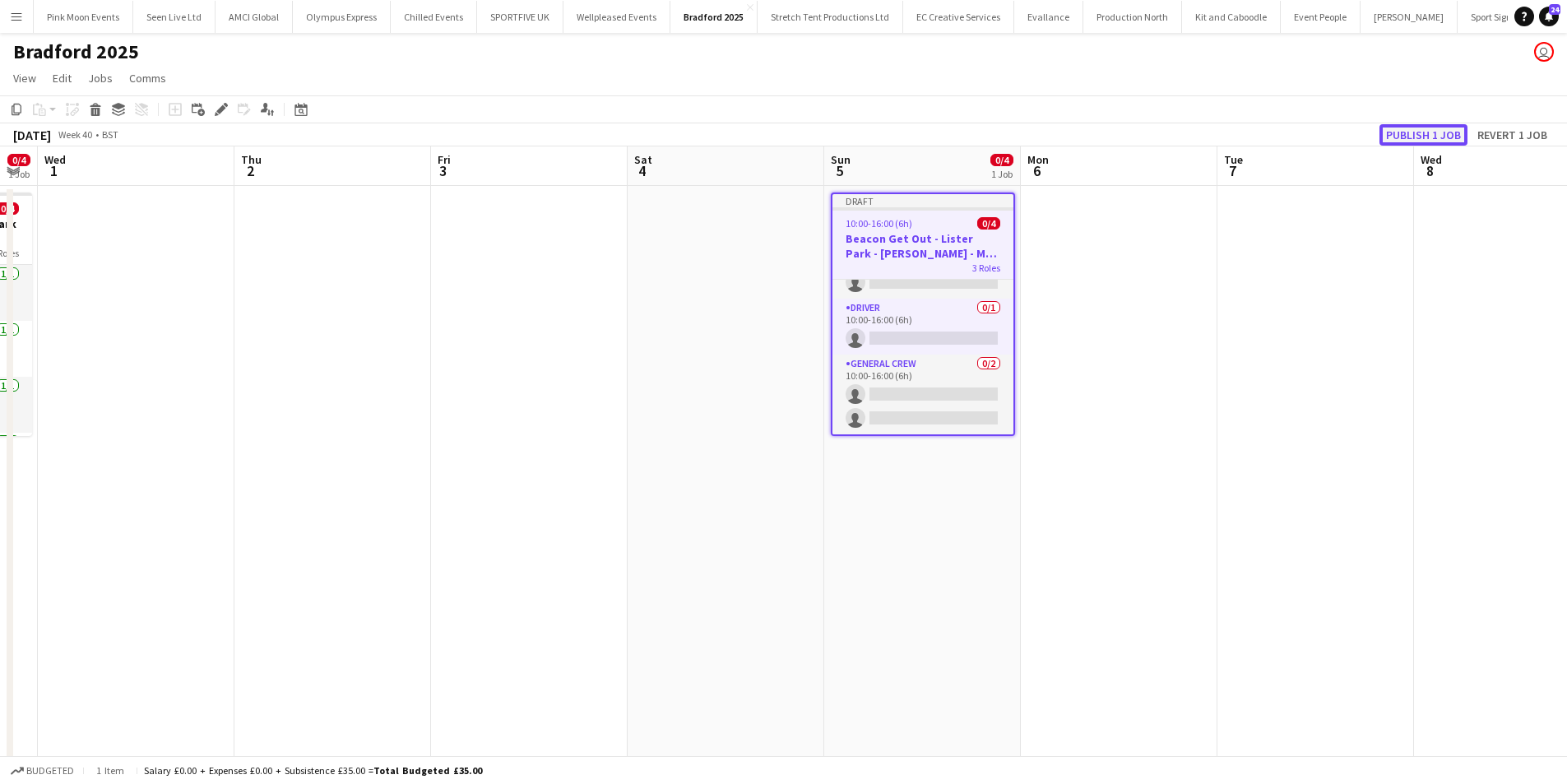
click at [1431, 137] on button "Publish 1 job" at bounding box center [1423, 134] width 88 height 21
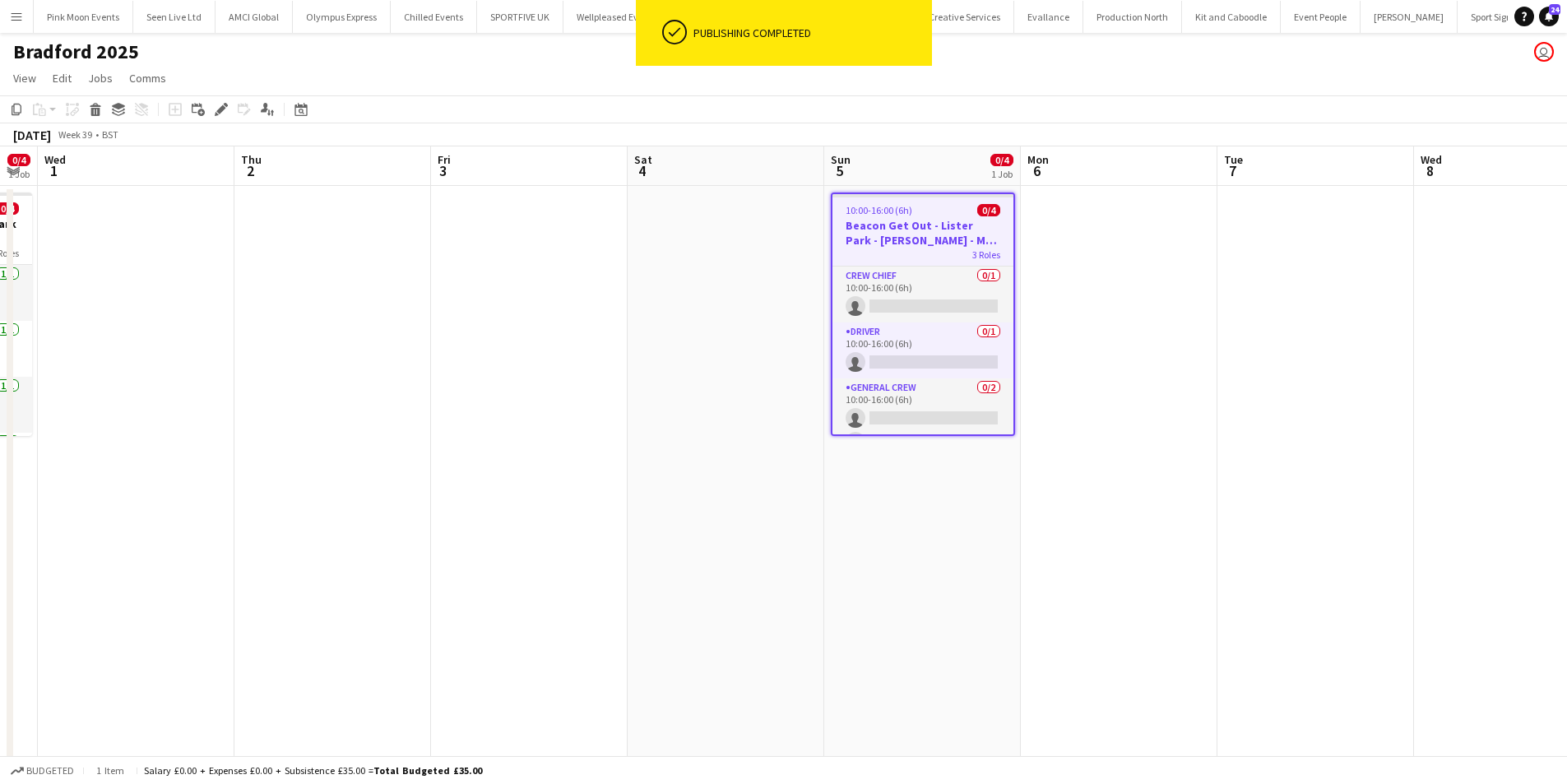
drag, startPoint x: 1543, startPoint y: 429, endPoint x: 1043, endPoint y: 537, distance: 511.8
click at [1551, 428] on app-calendar-viewport "Sat 27 8/8 3 Jobs Sun 28 6/6 2 Jobs Mon 29 12/20 4 Jobs Tue 30 0/4 1 Job Wed 1 …" at bounding box center [783, 778] width 1567 height 1264
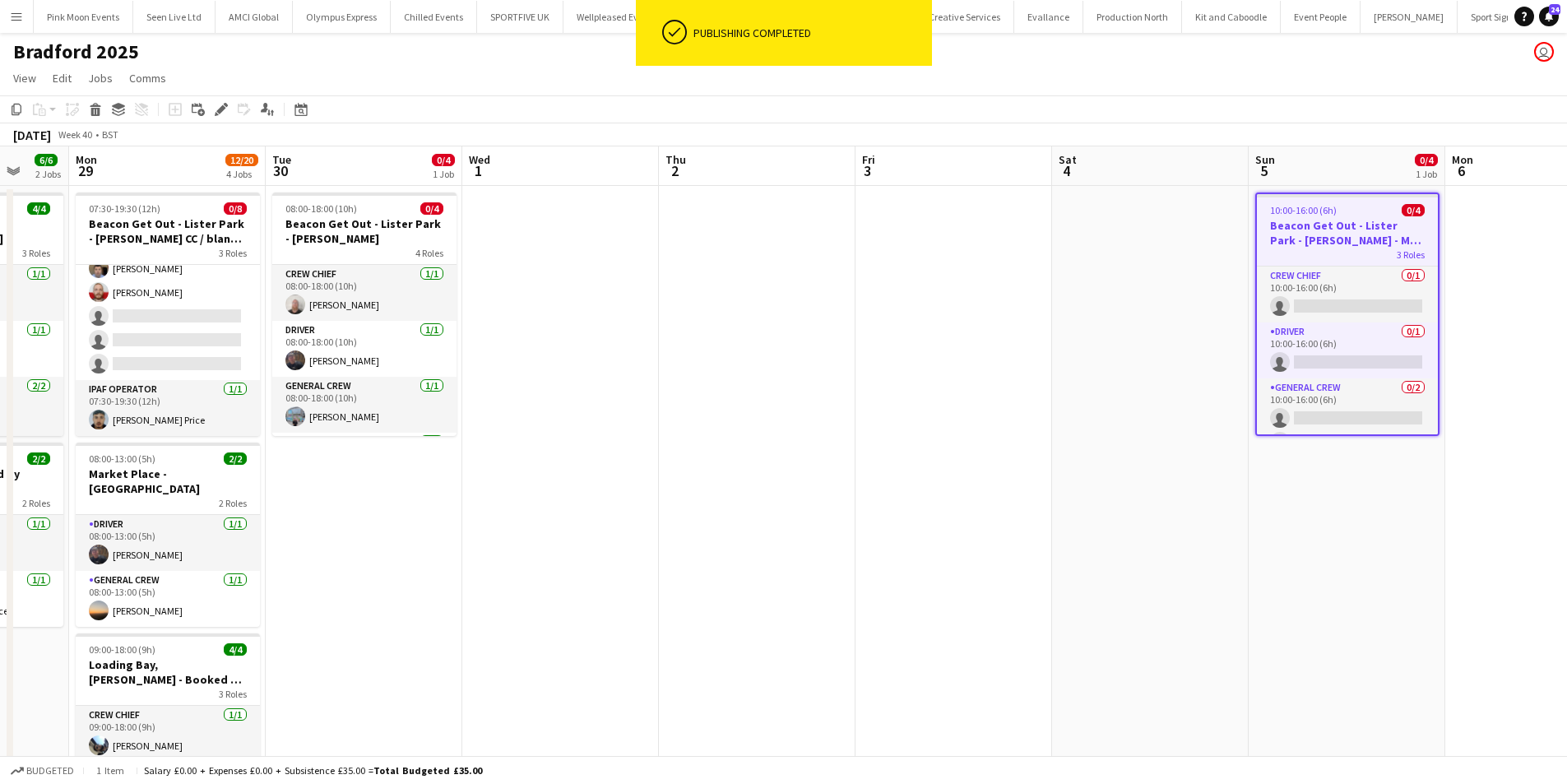
drag, startPoint x: 845, startPoint y: 573, endPoint x: 996, endPoint y: 563, distance: 151.7
click at [878, 570] on app-calendar-viewport "Fri 26 10/12 6 Jobs Sat 27 8/8 3 Jobs Sun 28 6/6 2 Jobs Mon 29 12/20 4 Jobs Tue…" at bounding box center [783, 778] width 1567 height 1264
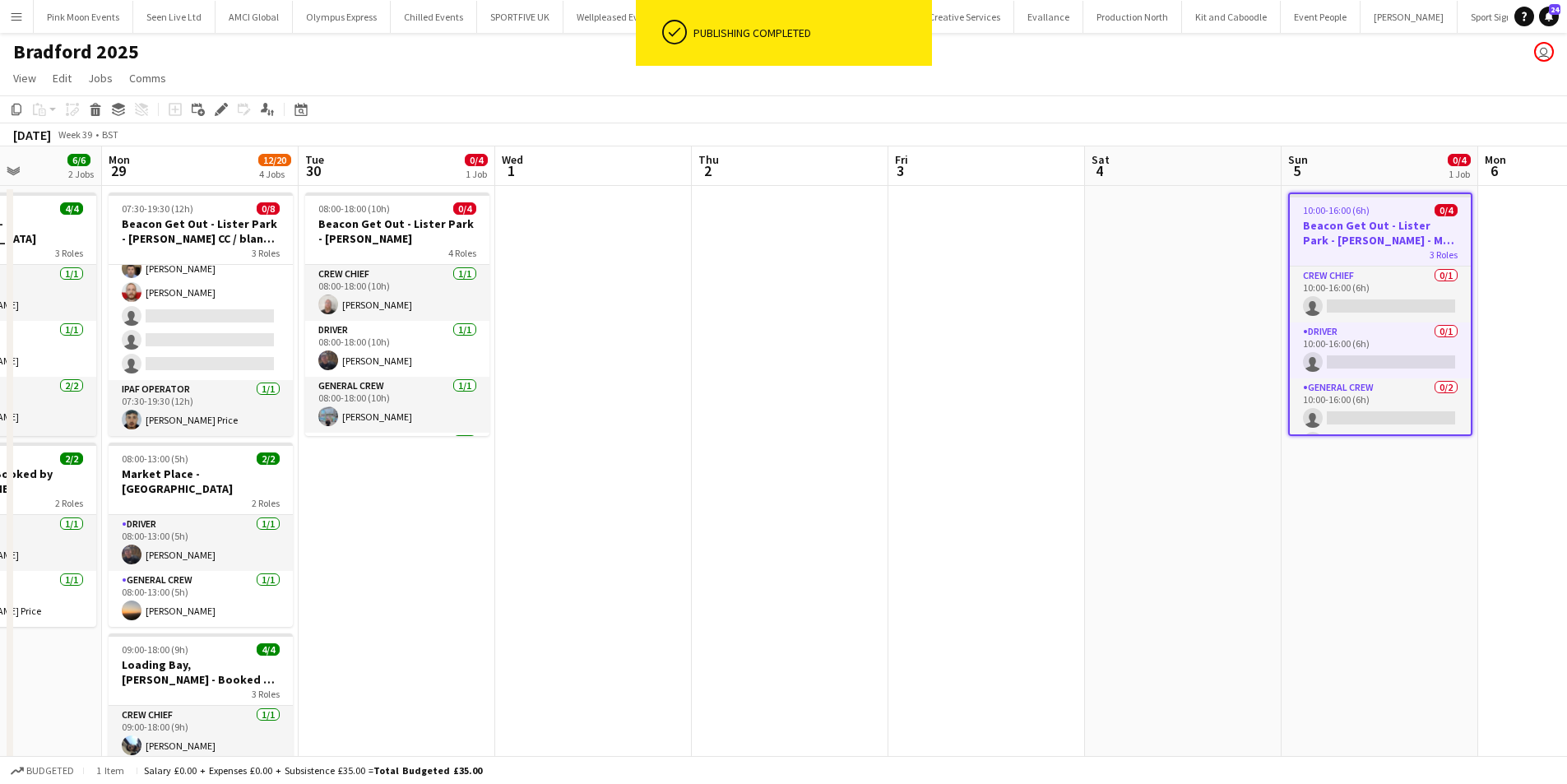
scroll to position [0, 455]
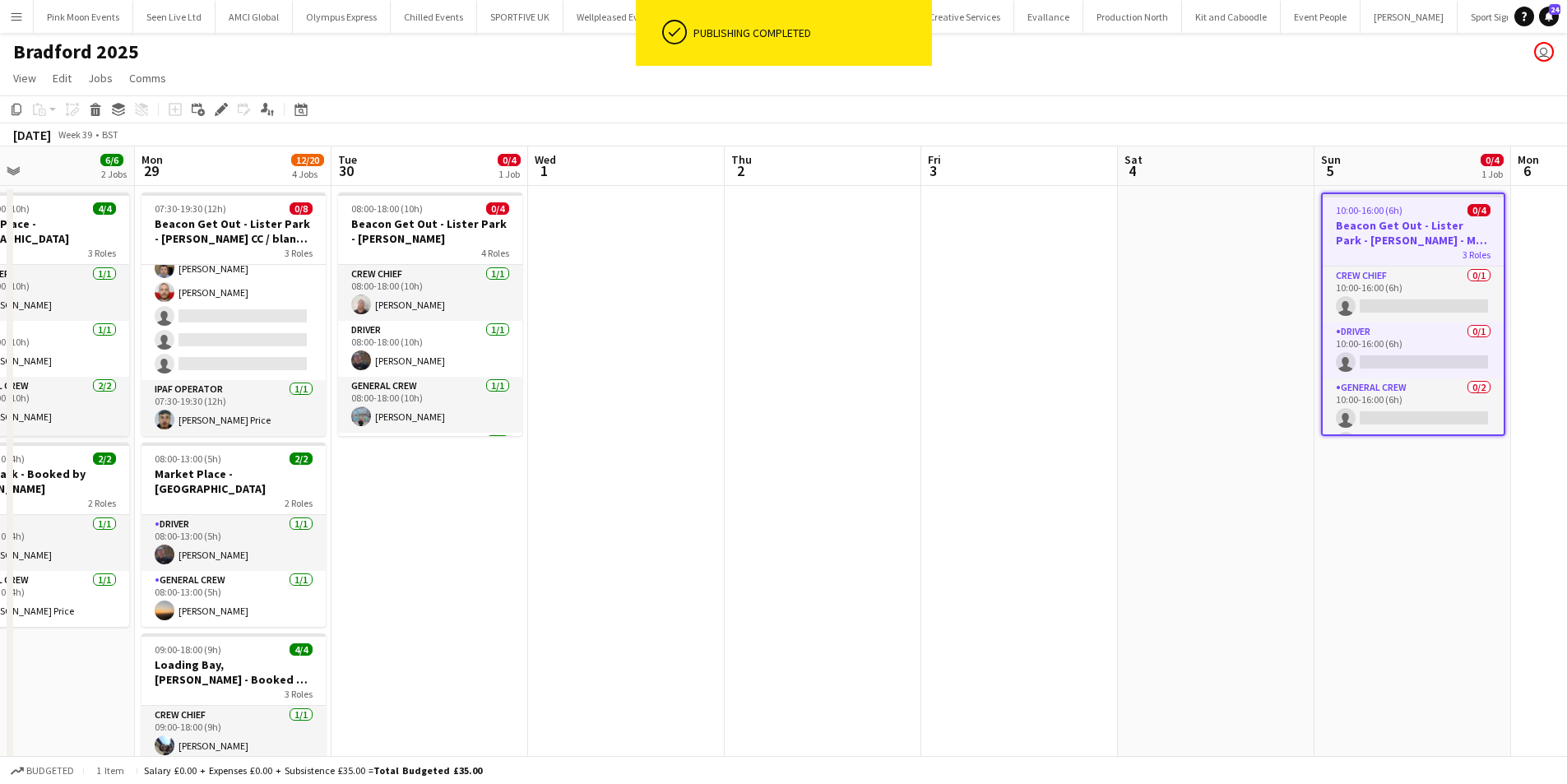
click at [818, 572] on app-calendar-viewport "Fri 26 10/12 6 Jobs Sat 27 8/8 3 Jobs Sun 28 6/6 2 Jobs Mon 29 12/20 4 Jobs Tue…" at bounding box center [783, 778] width 1567 height 1264
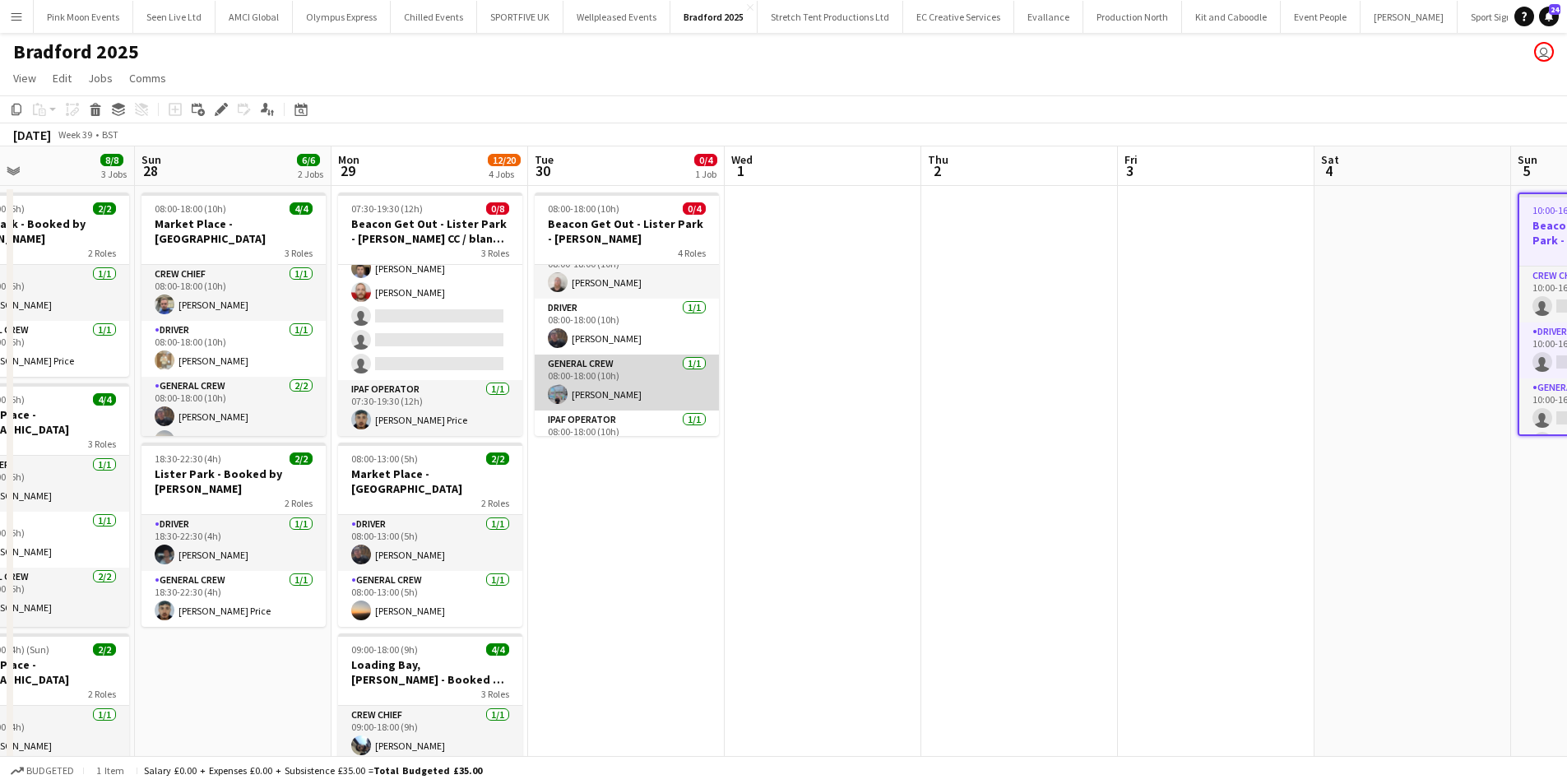
scroll to position [0, 0]
